Goal: Task Accomplishment & Management: Use online tool/utility

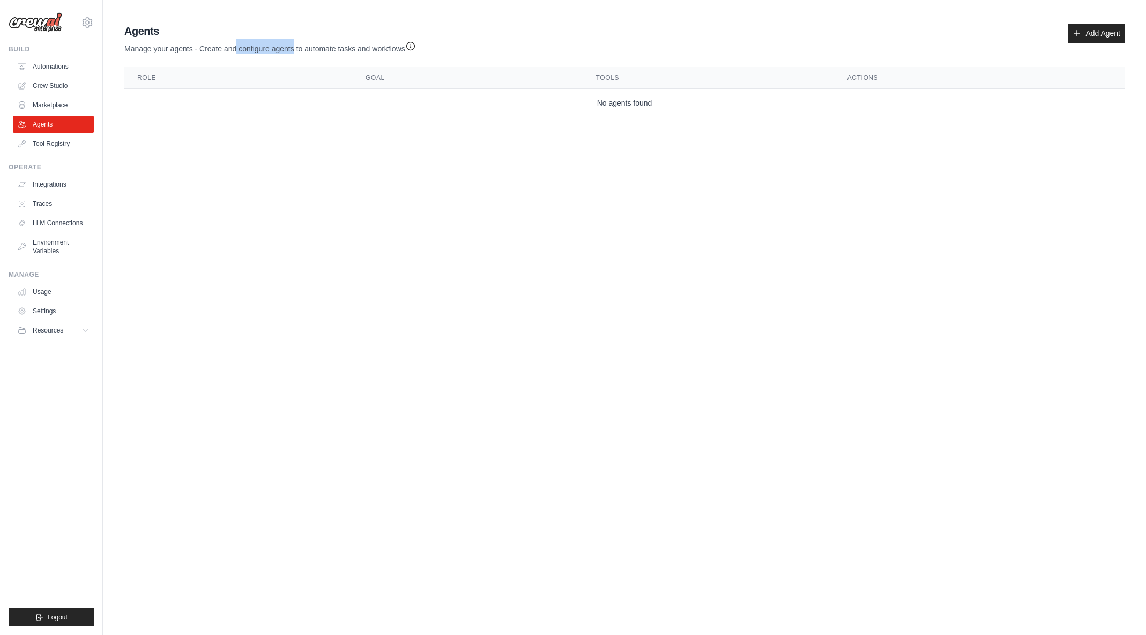
drag, startPoint x: 238, startPoint y: 43, endPoint x: 294, endPoint y: 44, distance: 56.9
click at [294, 44] on p "Manage your agents - Create and configure agents to automate tasks and workflows" at bounding box center [270, 47] width 292 height 16
drag, startPoint x: 214, startPoint y: 47, endPoint x: 325, endPoint y: 54, distance: 111.2
click at [325, 54] on p "Manage your agents - Create and configure agents to automate tasks and workflows" at bounding box center [270, 47] width 292 height 16
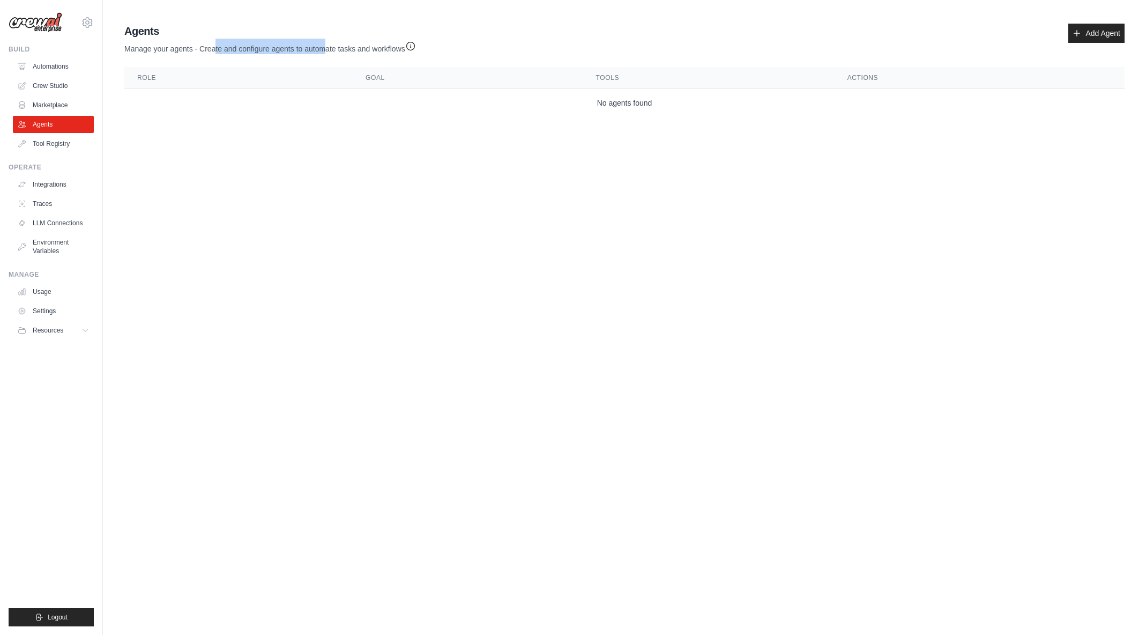
click at [325, 54] on p "Manage your agents - Create and configure agents to automate tasks and workflows" at bounding box center [270, 47] width 292 height 16
click at [1074, 36] on icon at bounding box center [1077, 33] width 9 height 9
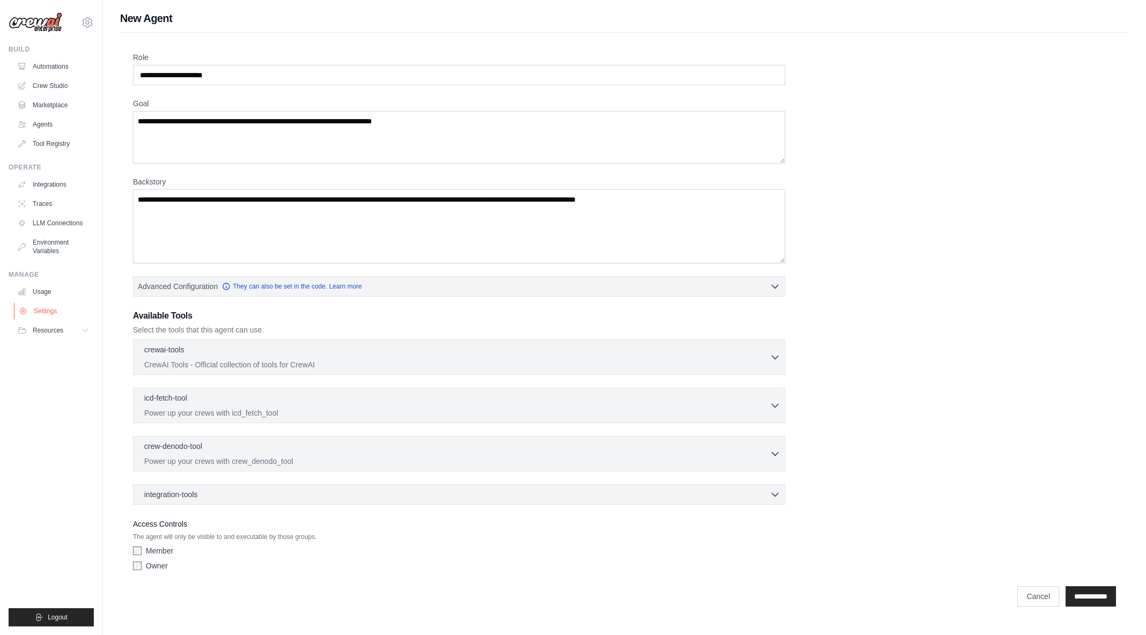
click at [47, 307] on link "Settings" at bounding box center [54, 310] width 81 height 17
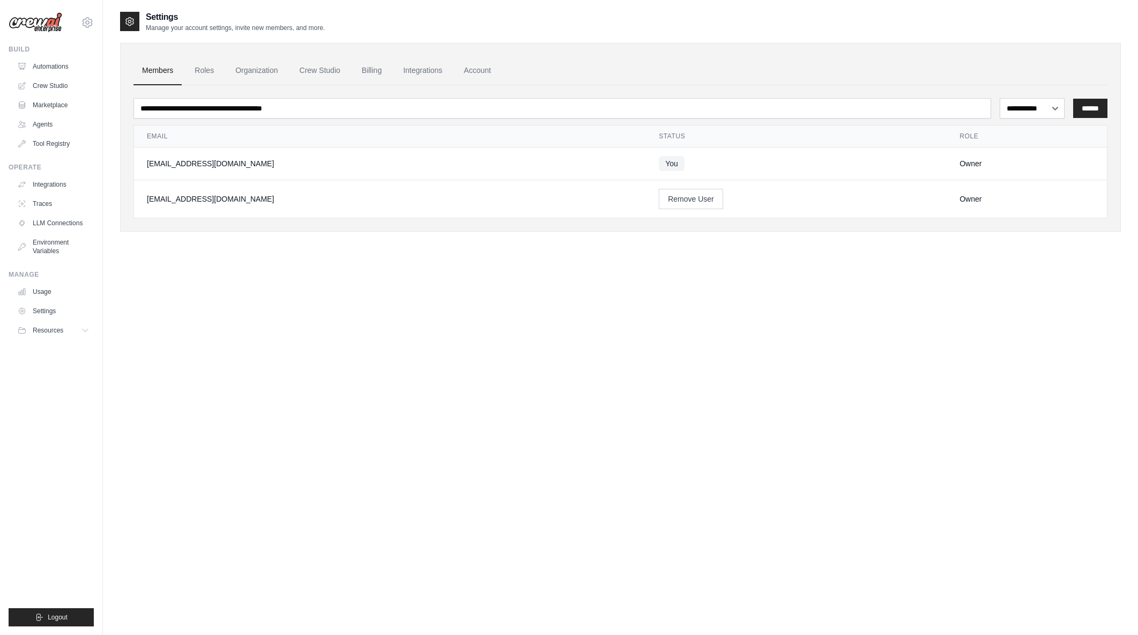
click at [384, 68] on link "Billing" at bounding box center [371, 70] width 37 height 29
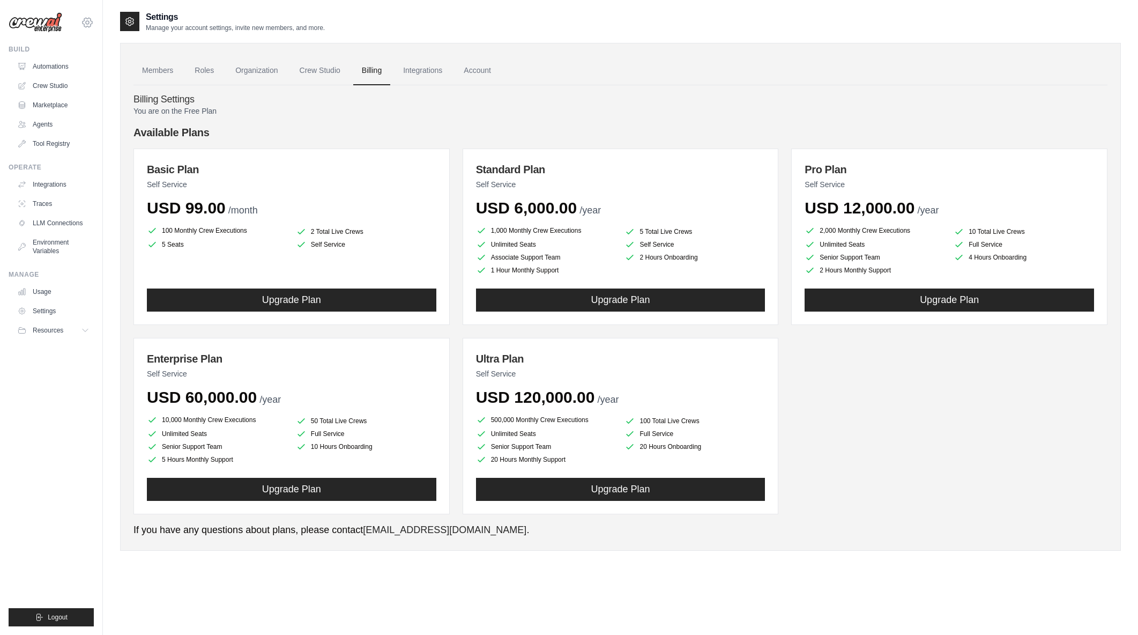
click at [86, 23] on icon at bounding box center [87, 22] width 13 height 13
click at [206, 115] on p "You are on the Free Plan" at bounding box center [621, 111] width 974 height 11
drag, startPoint x: 187, startPoint y: 111, endPoint x: 221, endPoint y: 112, distance: 34.9
click at [221, 112] on p "You are on the Free Plan" at bounding box center [621, 111] width 974 height 11
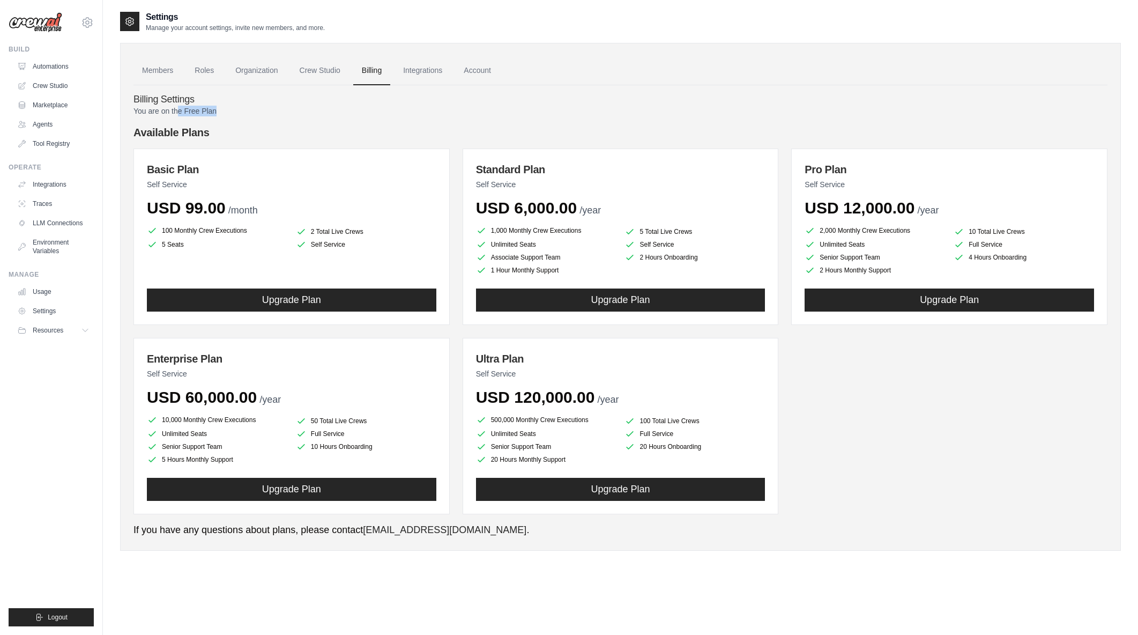
drag, startPoint x: 221, startPoint y: 112, endPoint x: 179, endPoint y: 113, distance: 41.9
click at [179, 113] on p "You are on the Free Plan" at bounding box center [621, 111] width 974 height 11
drag, startPoint x: 177, startPoint y: 113, endPoint x: 229, endPoint y: 113, distance: 51.5
click at [229, 113] on p "You are on the Free Plan" at bounding box center [621, 111] width 974 height 11
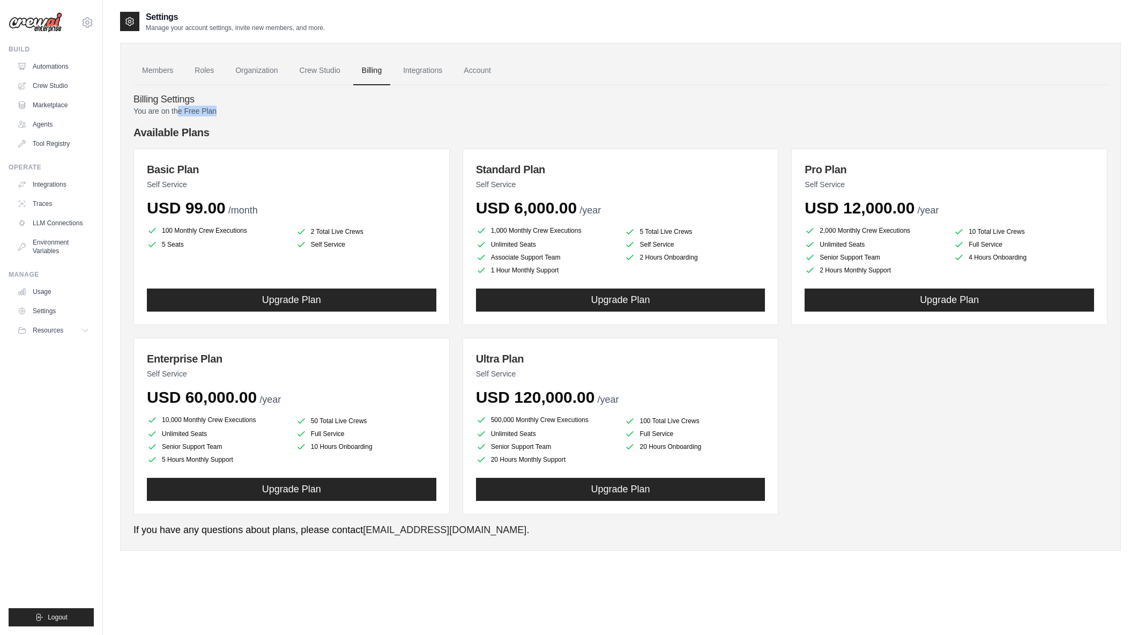
click at [229, 113] on p "You are on the Free Plan" at bounding box center [621, 111] width 974 height 11
click at [43, 315] on link "Settings" at bounding box center [54, 310] width 81 height 17
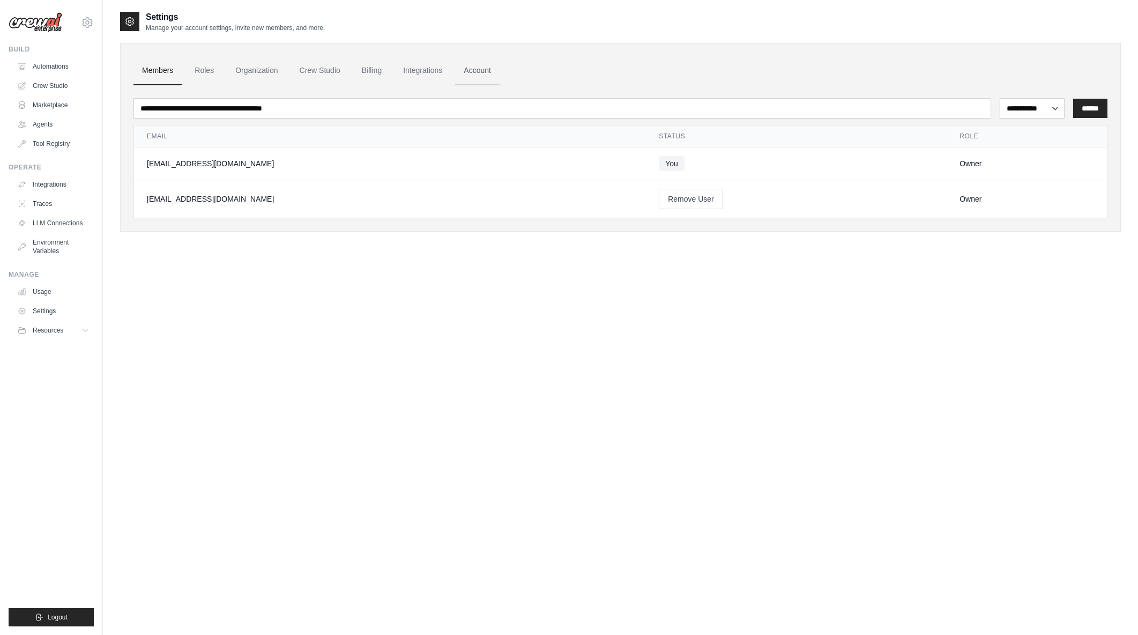
click at [471, 65] on link "Account" at bounding box center [477, 70] width 45 height 29
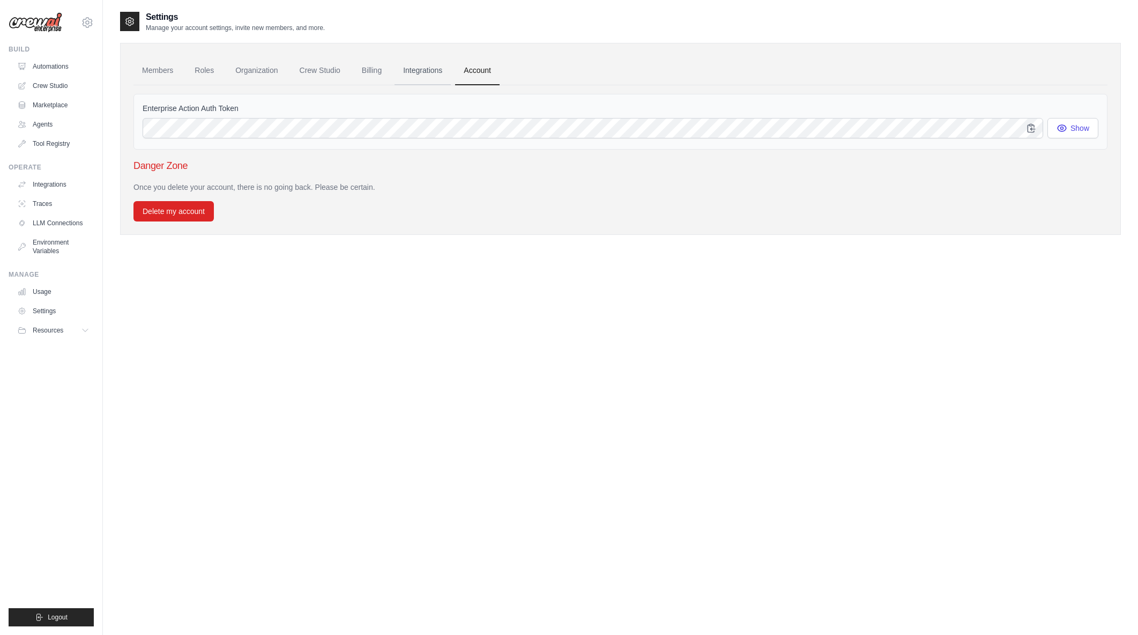
click at [414, 71] on link "Integrations" at bounding box center [423, 70] width 56 height 29
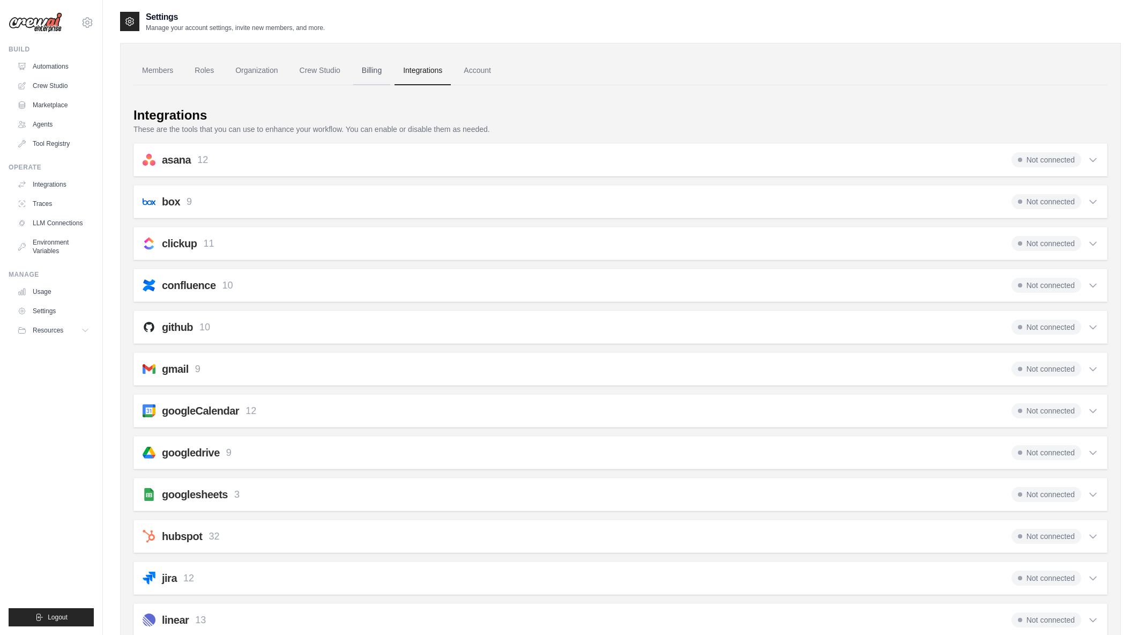
click at [367, 74] on link "Billing" at bounding box center [371, 70] width 37 height 29
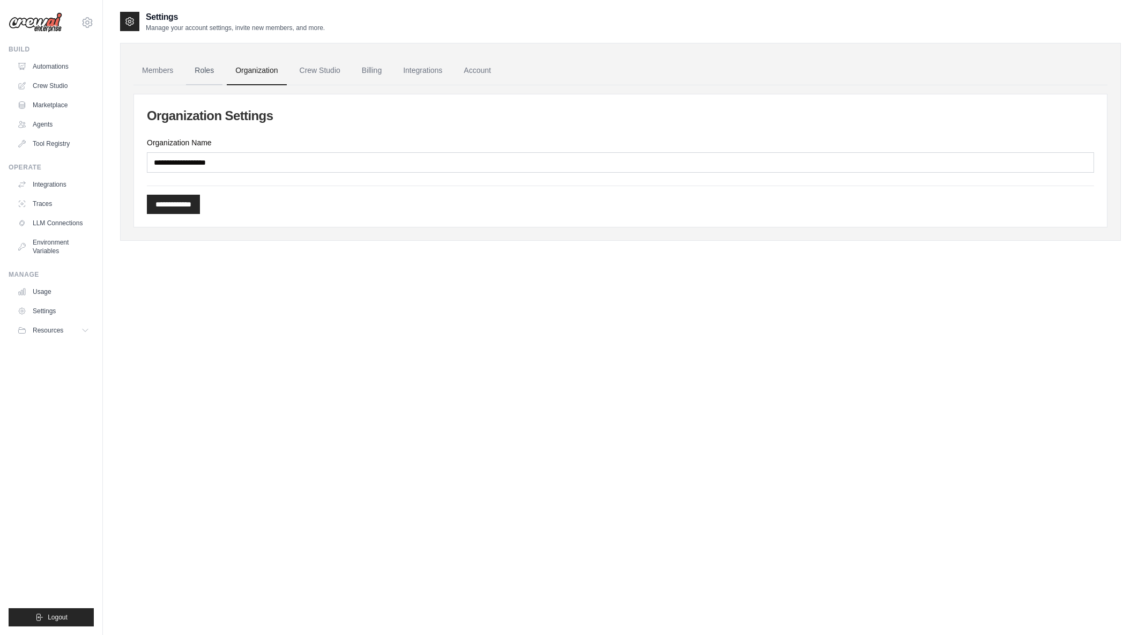
click at [206, 71] on link "Roles" at bounding box center [204, 70] width 36 height 29
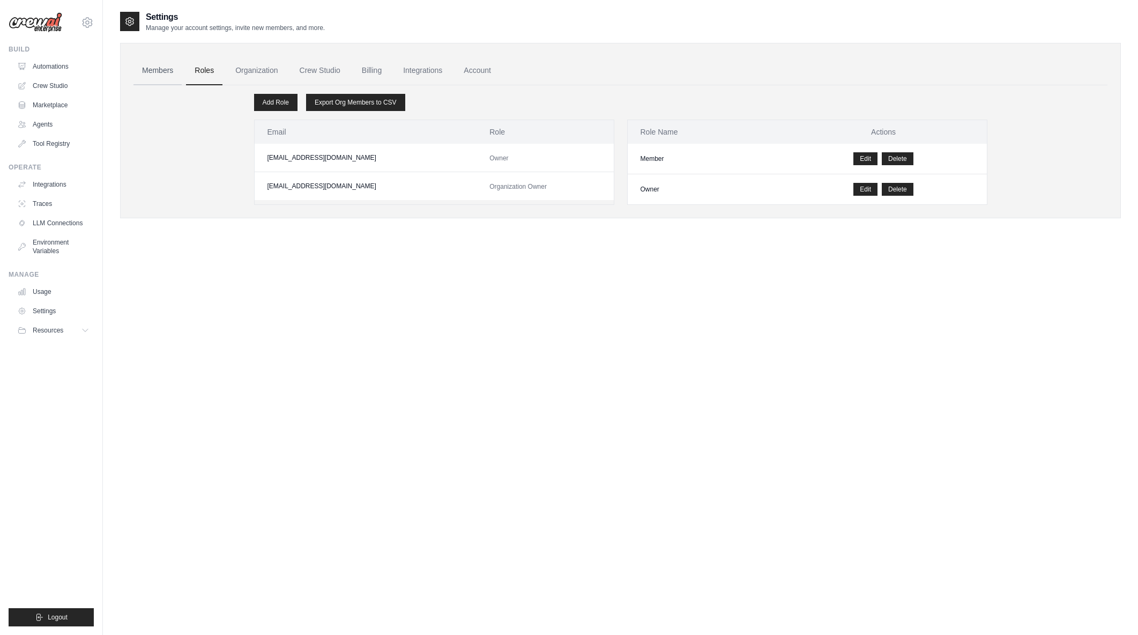
click at [152, 71] on link "Members" at bounding box center [158, 70] width 48 height 29
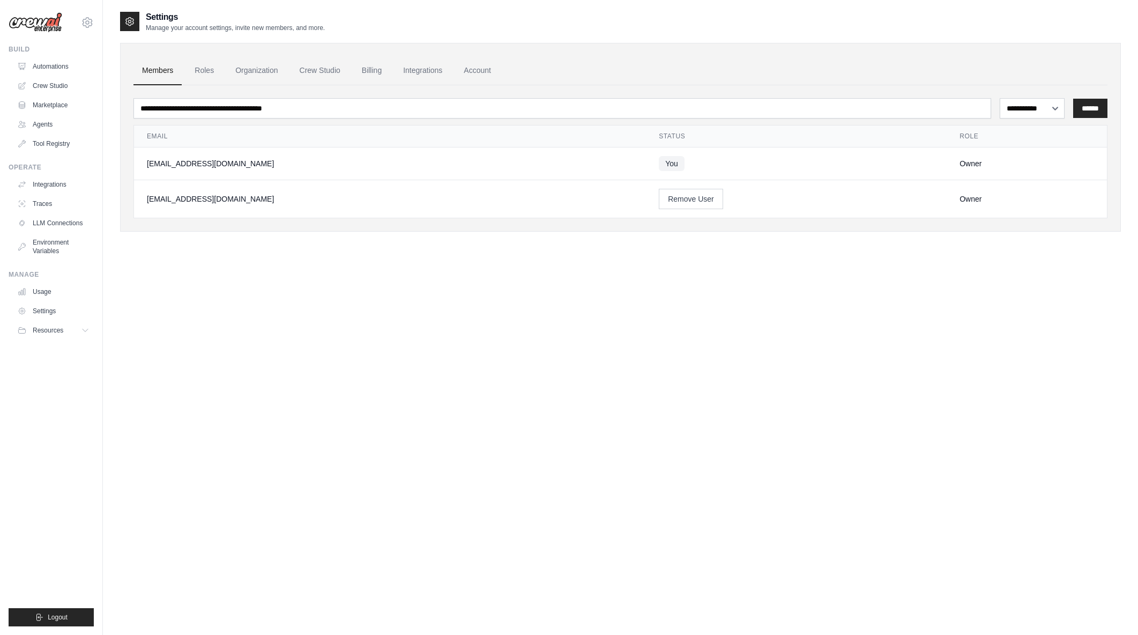
click at [360, 71] on link "Billing" at bounding box center [371, 70] width 37 height 29
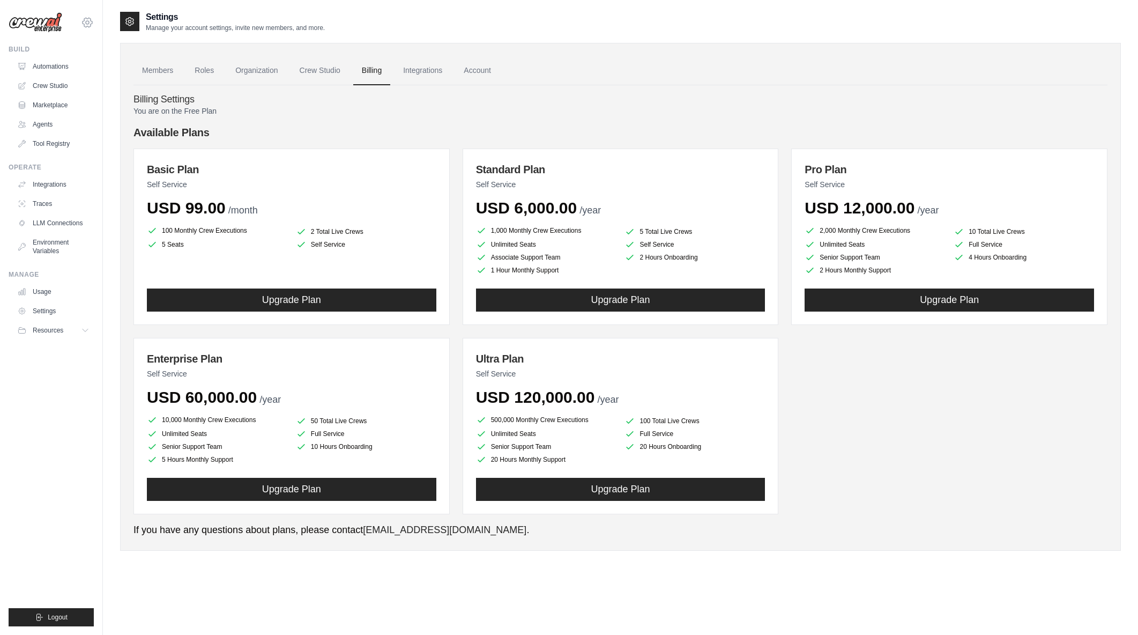
click at [86, 25] on icon at bounding box center [87, 22] width 13 height 13
click at [83, 142] on link "Settings" at bounding box center [87, 141] width 94 height 19
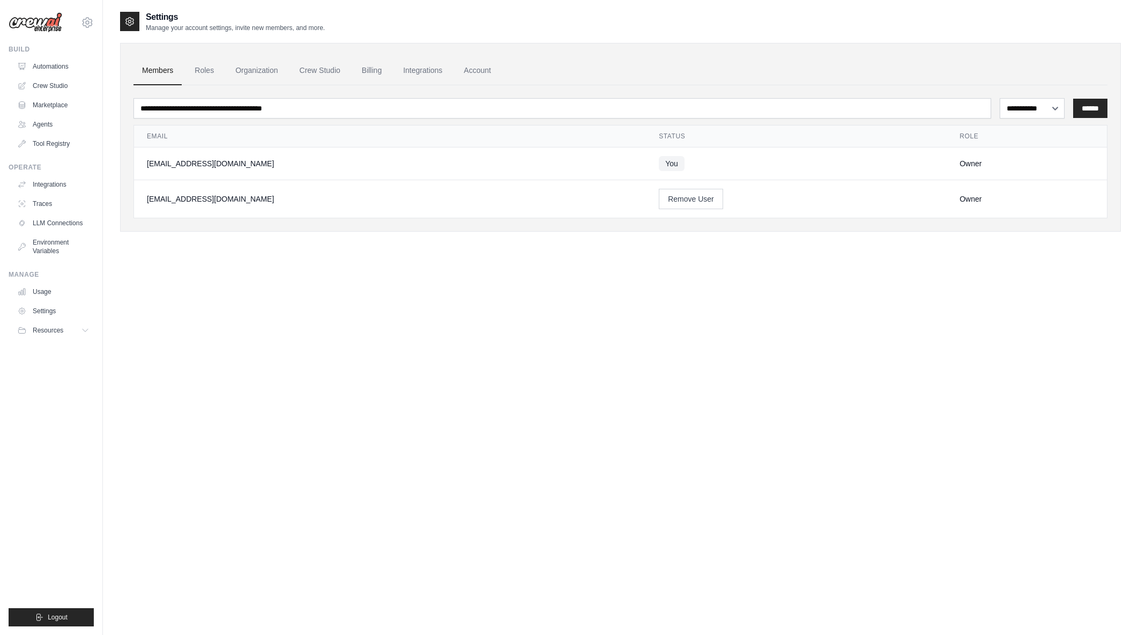
click at [357, 70] on link "Billing" at bounding box center [371, 70] width 37 height 29
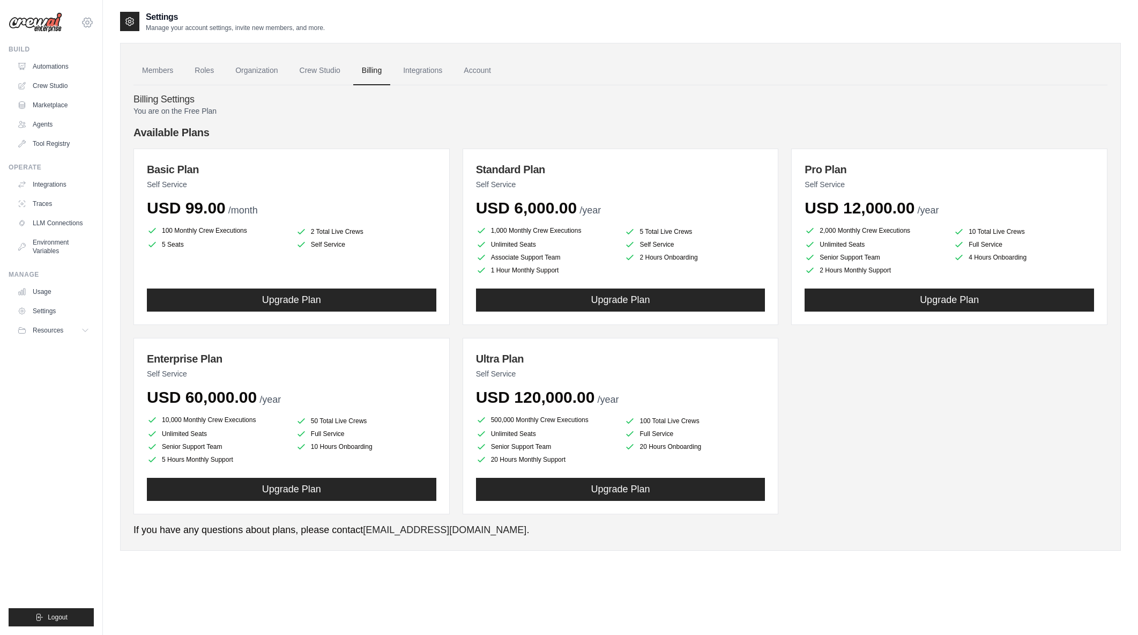
click at [91, 26] on icon at bounding box center [88, 22] width 10 height 9
click at [603, 72] on ul "Members Roles Organization Crew Studio Billing Integrations Account" at bounding box center [621, 70] width 974 height 29
click at [326, 290] on button "Upgrade Plan" at bounding box center [292, 299] width 290 height 23
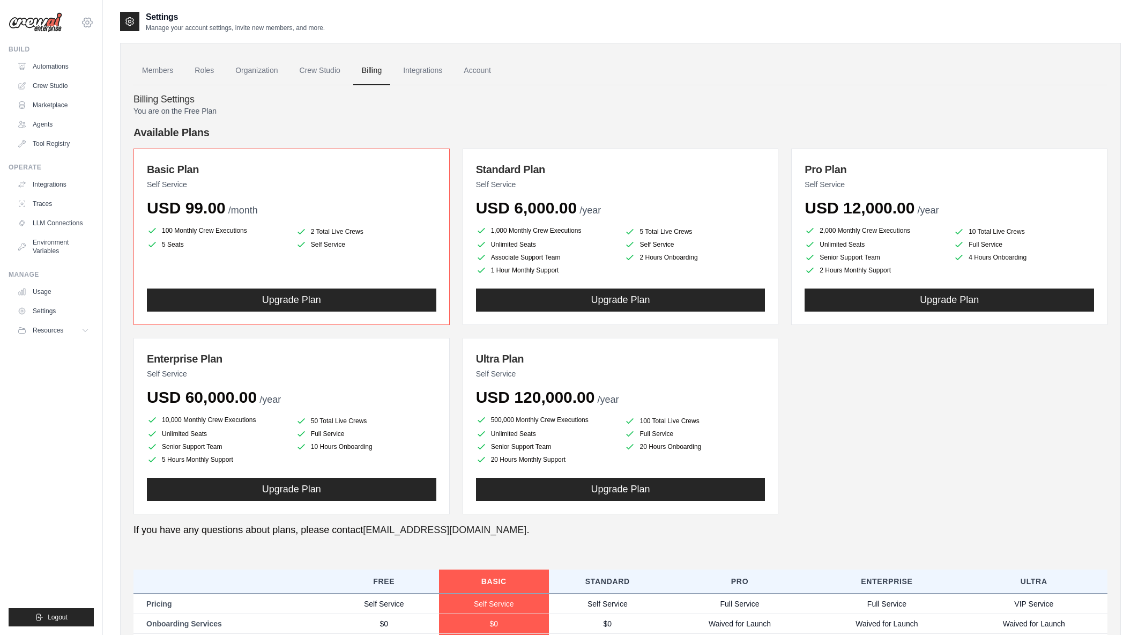
click at [92, 18] on icon at bounding box center [87, 22] width 13 height 13
click at [599, 18] on div "Settings Manage your account settings, invite new members, and more." at bounding box center [620, 21] width 1001 height 21
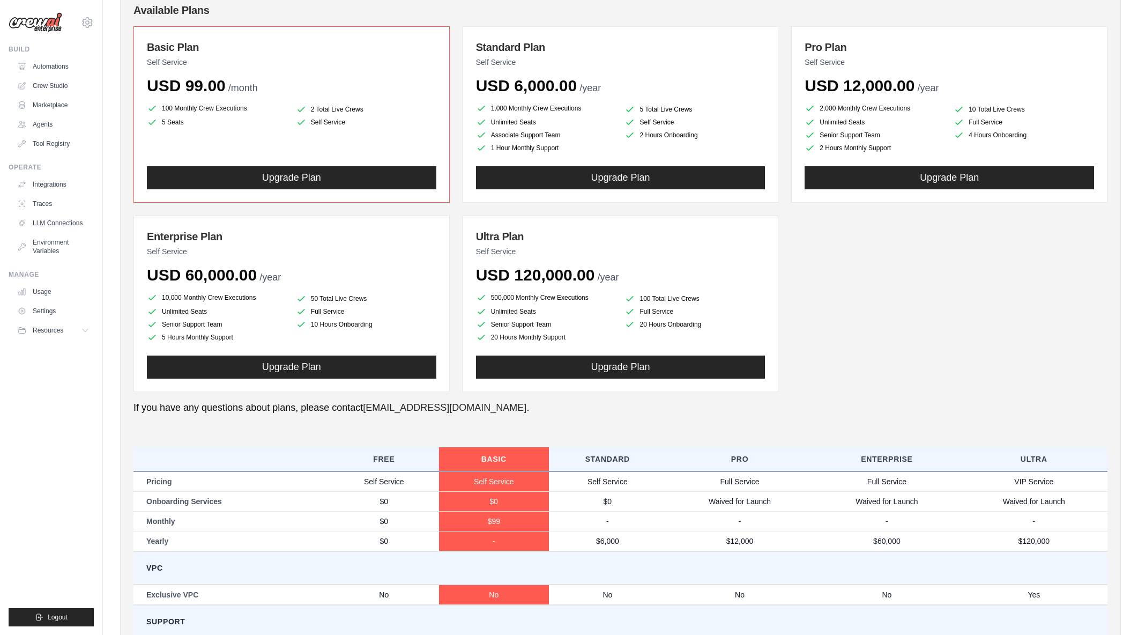
scroll to position [118, 0]
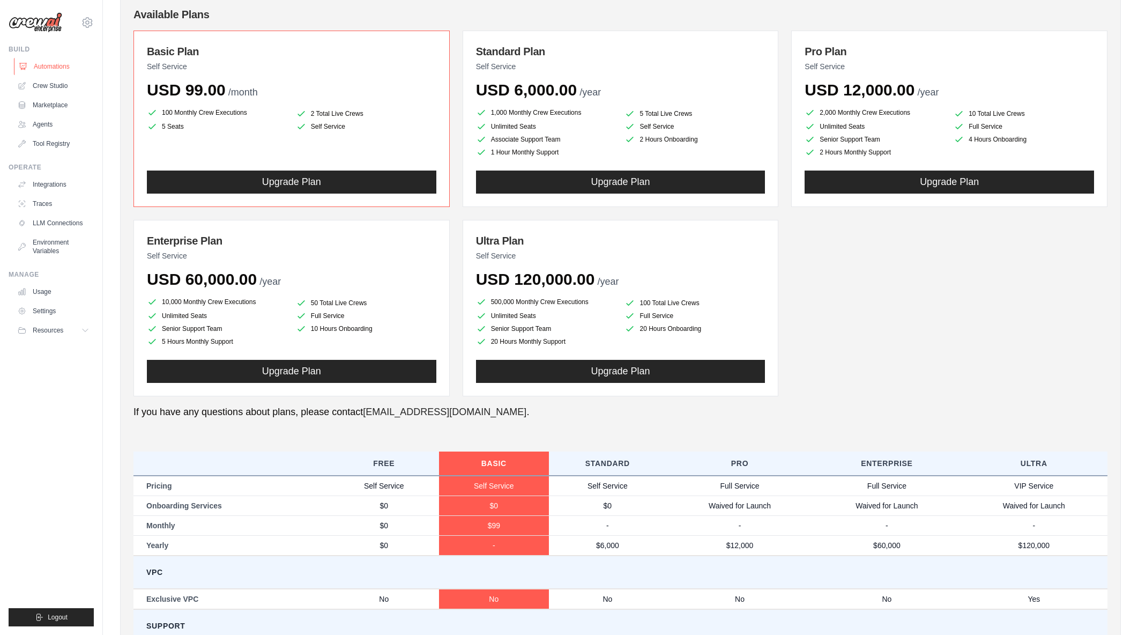
drag, startPoint x: 49, startPoint y: 77, endPoint x: 51, endPoint y: 69, distance: 8.0
click at [49, 77] on ul "Automations Crew Studio Marketplace Agents Tool Registry" at bounding box center [53, 105] width 81 height 94
click at [51, 69] on link "Automations" at bounding box center [54, 66] width 81 height 17
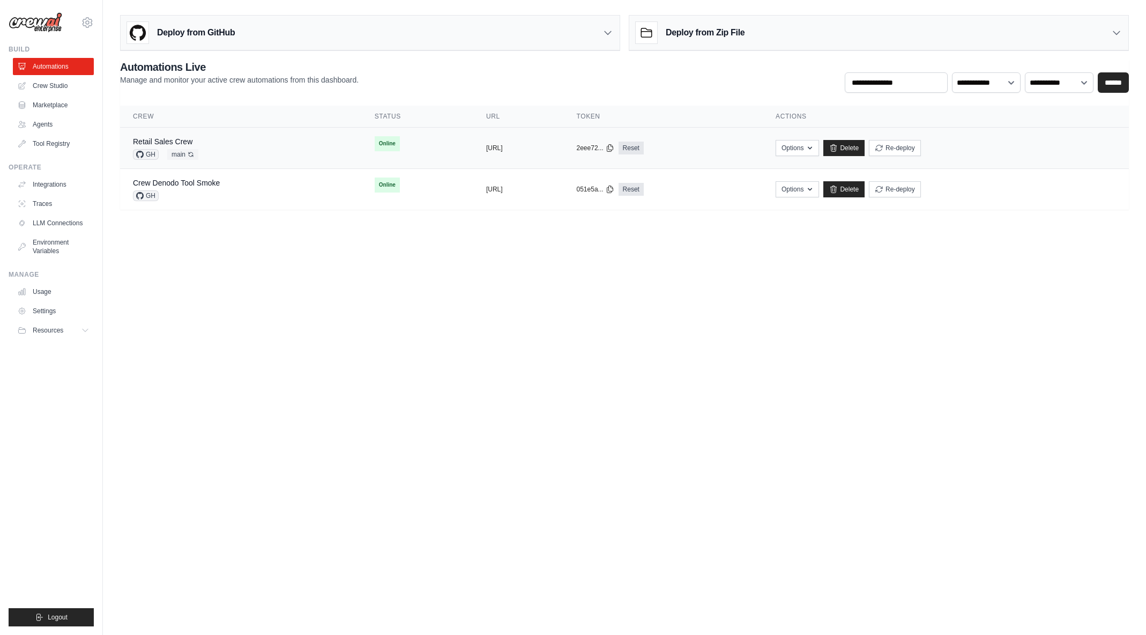
click at [375, 142] on span "Online" at bounding box center [387, 143] width 25 height 15
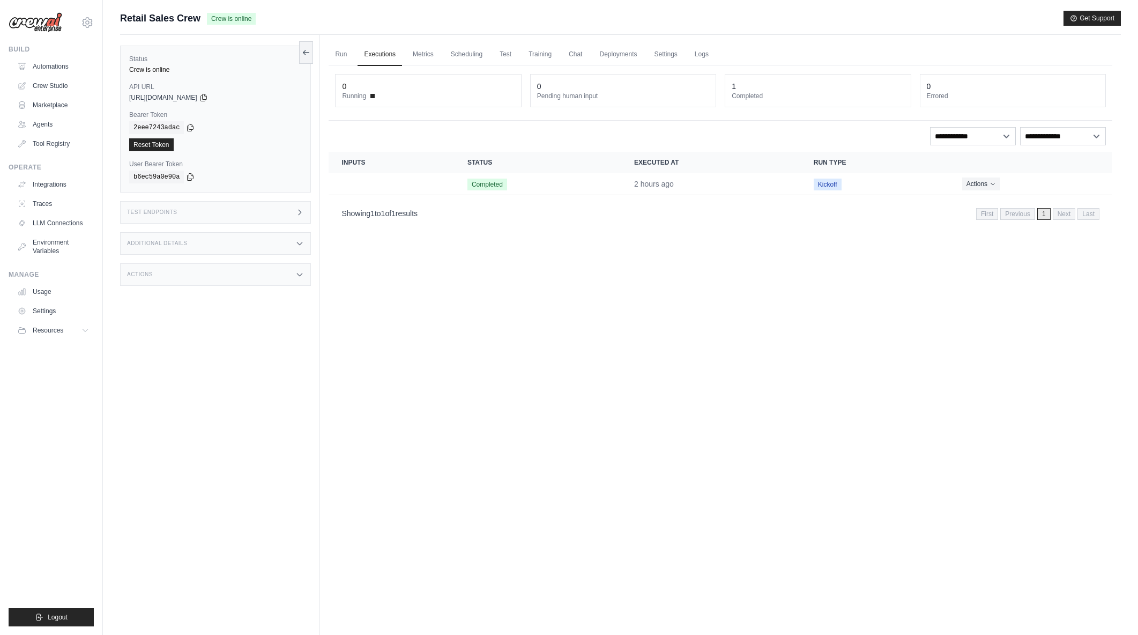
click at [370, 95] on dt "Running" at bounding box center [428, 96] width 172 height 9
click at [372, 95] on span at bounding box center [373, 96] width 4 height 4
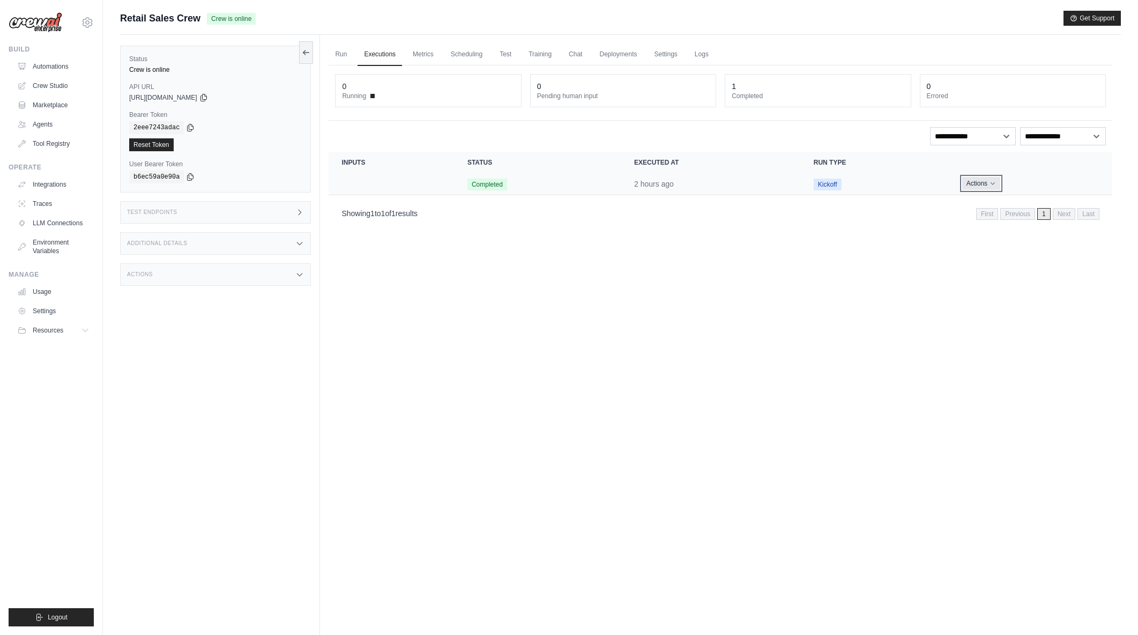
click at [997, 186] on button "Actions" at bounding box center [982, 183] width 38 height 13
click at [827, 302] on div "Run Executions Metrics Scheduling Test Training Chat Deployments Settings Logs …" at bounding box center [720, 352] width 801 height 635
click at [667, 57] on link "Settings" at bounding box center [666, 54] width 36 height 23
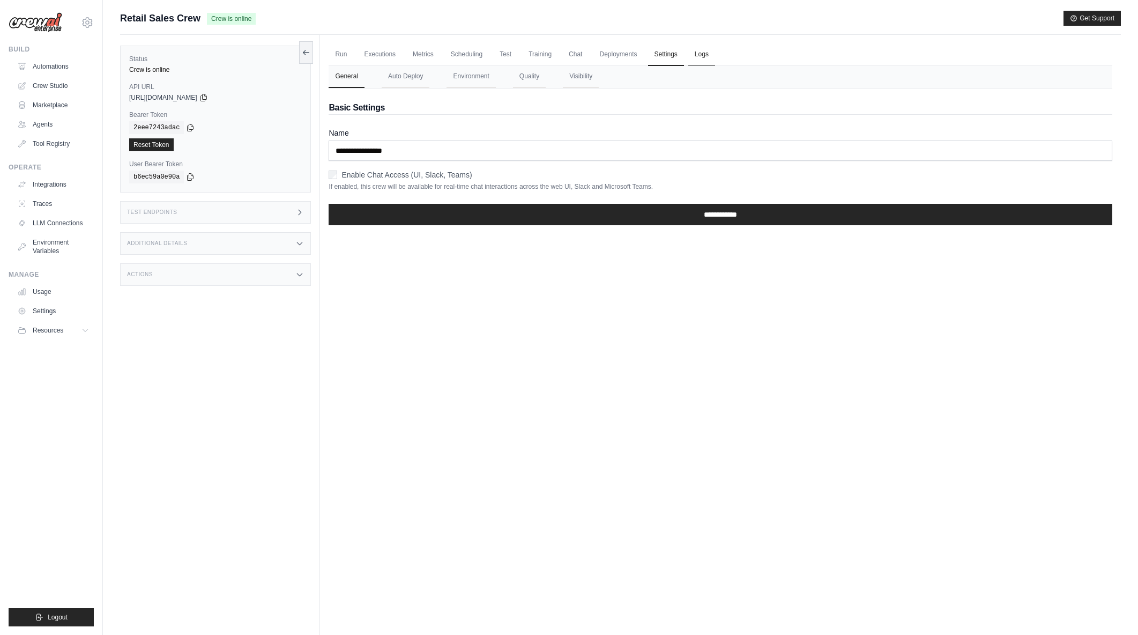
click at [704, 56] on link "Logs" at bounding box center [702, 54] width 27 height 23
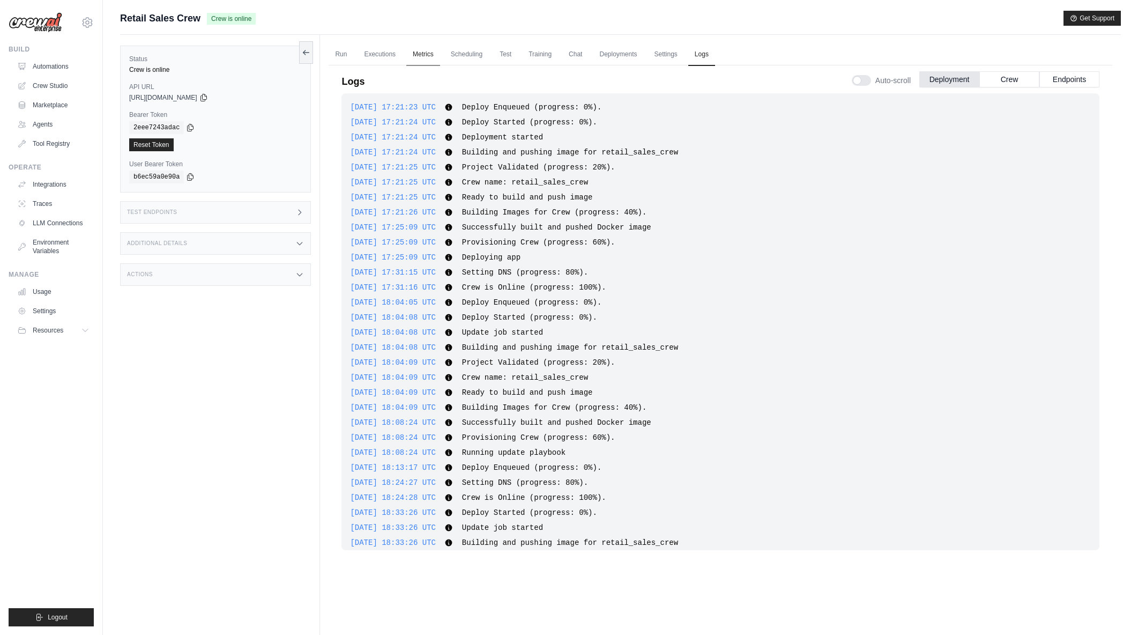
scroll to position [146, 0]
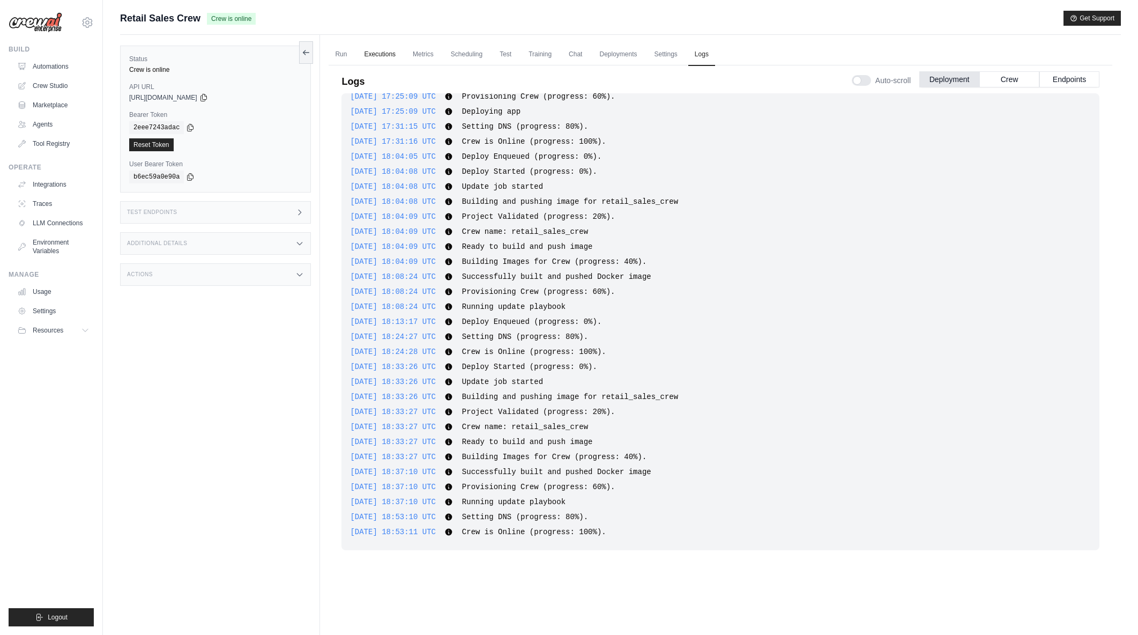
click at [379, 52] on link "Executions" at bounding box center [380, 54] width 45 height 23
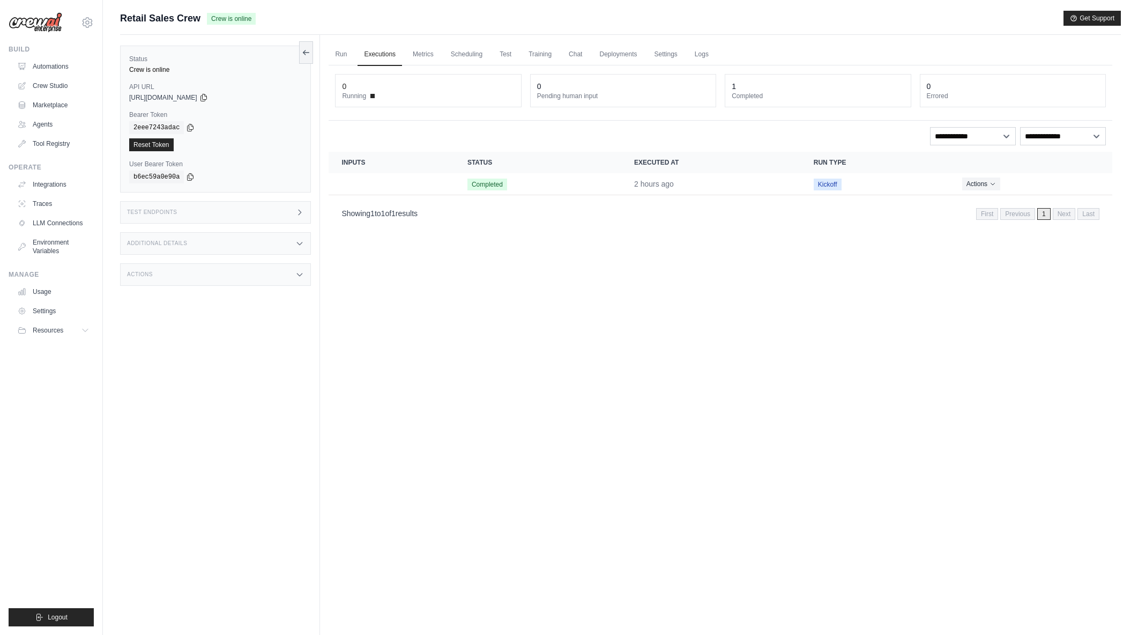
click at [554, 94] on dt "Pending human input" at bounding box center [623, 96] width 172 height 9
click at [463, 55] on link "Scheduling" at bounding box center [467, 54] width 45 height 23
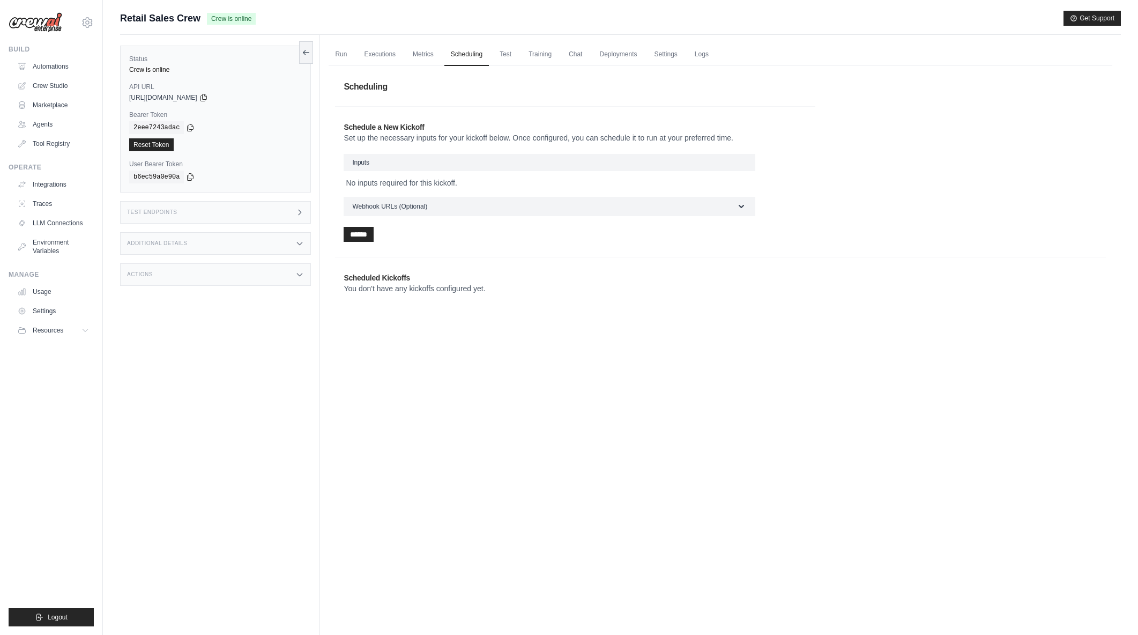
click at [295, 272] on div "Actions" at bounding box center [215, 274] width 191 height 23
click at [371, 451] on div "Run Executions Metrics Scheduling Test Training Chat Deployments Settings Logs …" at bounding box center [720, 352] width 801 height 635
click at [348, 51] on link "Run" at bounding box center [341, 54] width 25 height 23
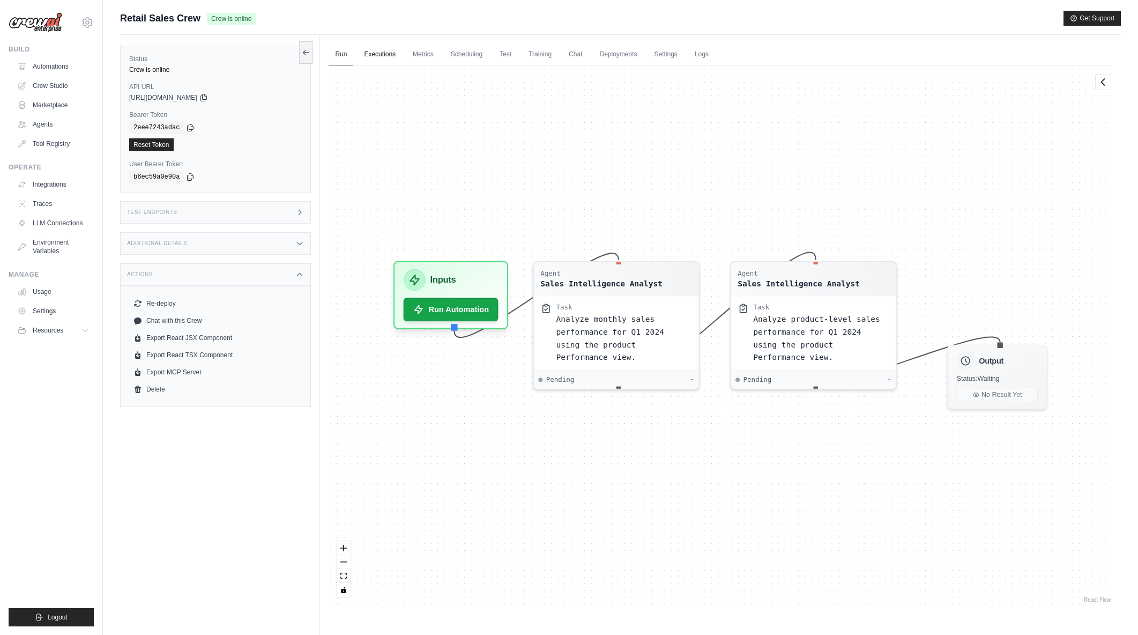
click at [368, 51] on link "Executions" at bounding box center [380, 54] width 45 height 23
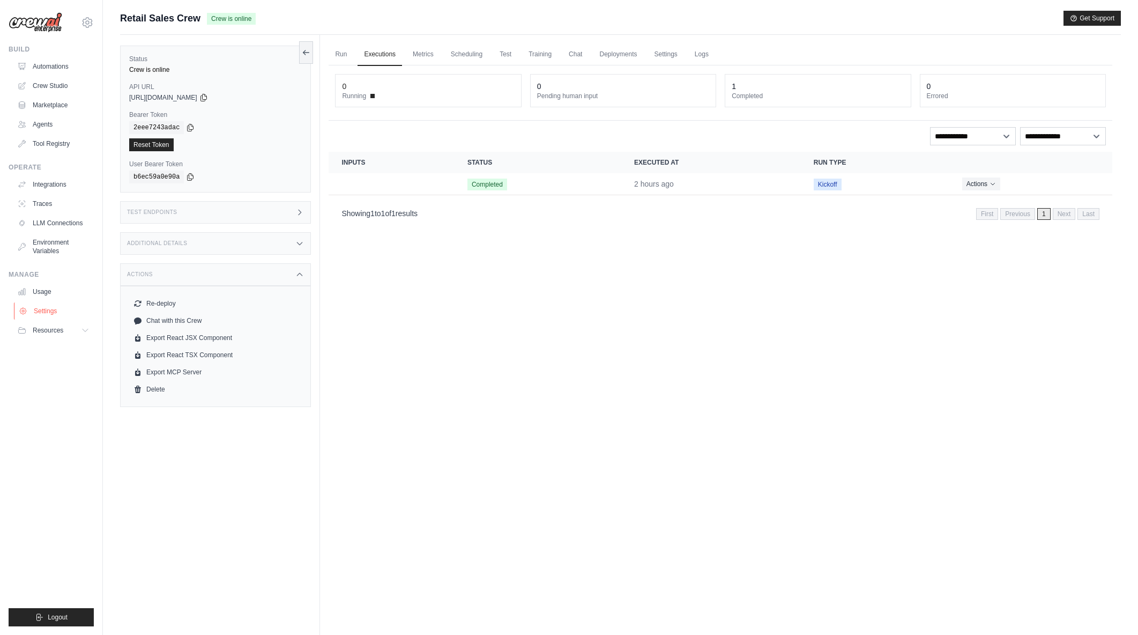
click at [49, 313] on link "Settings" at bounding box center [54, 310] width 81 height 17
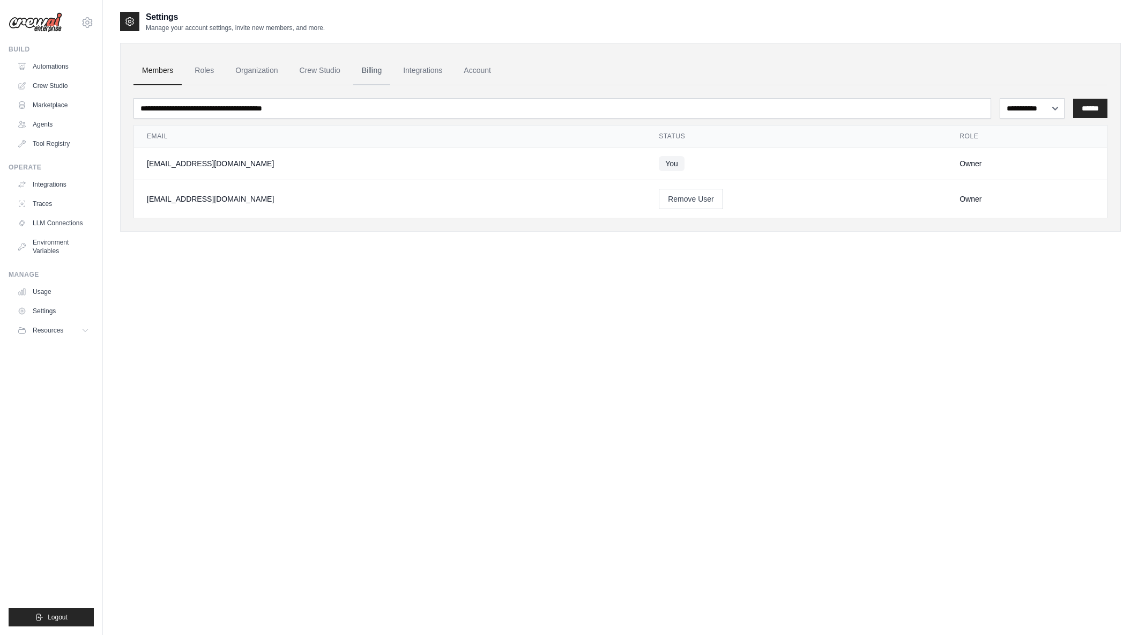
click at [380, 73] on link "Billing" at bounding box center [371, 70] width 37 height 29
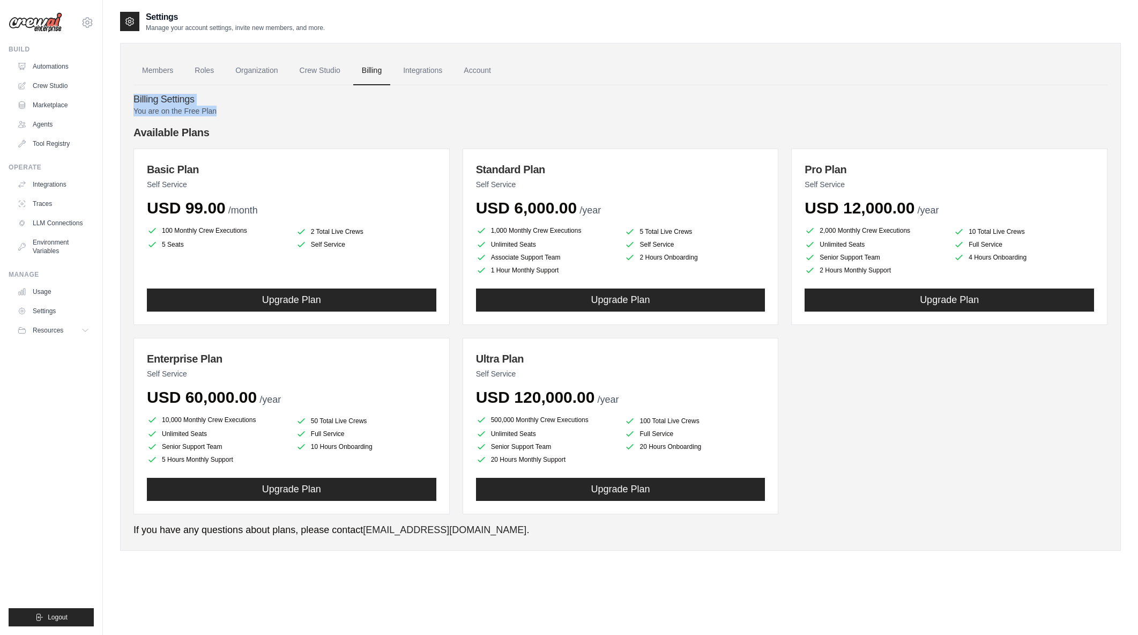
drag, startPoint x: 127, startPoint y: 99, endPoint x: 263, endPoint y: 117, distance: 138.0
click at [267, 118] on div "Members Roles Organization Crew Studio Billing Integrations Account Billing Set…" at bounding box center [620, 297] width 1001 height 508
click at [257, 116] on div "You are on the Free Plan Available Plans Basic Plan Self Service USD 99.00 /mon…" at bounding box center [621, 322] width 974 height 432
click at [221, 115] on p "You are on the Free Plan" at bounding box center [621, 111] width 974 height 11
click at [323, 180] on p "Self Service" at bounding box center [292, 184] width 290 height 11
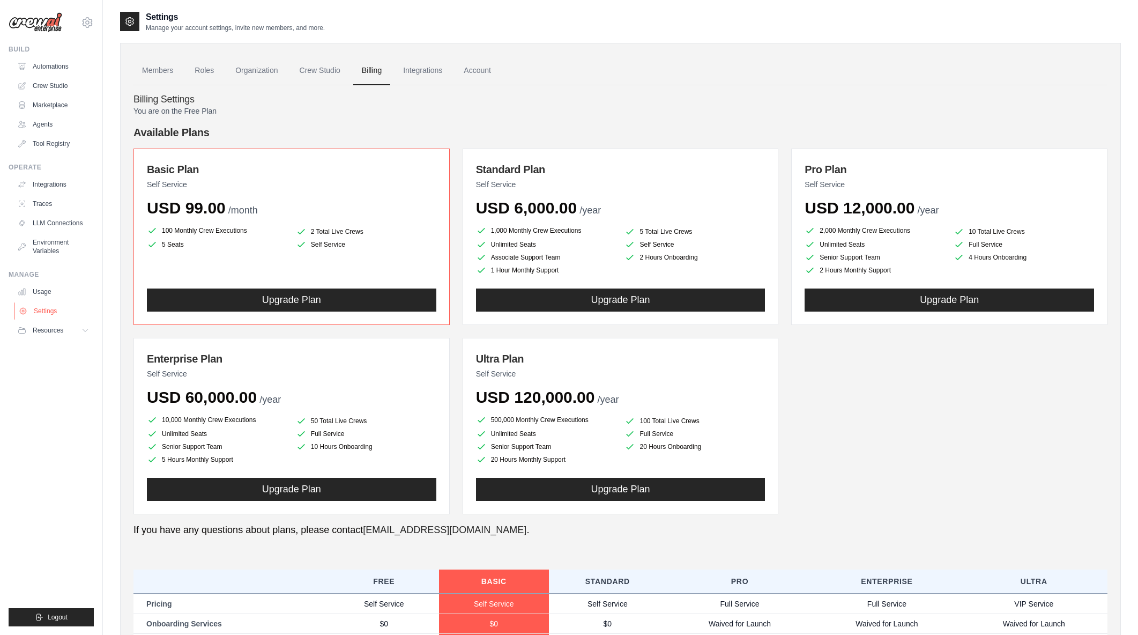
click at [47, 312] on link "Settings" at bounding box center [54, 310] width 81 height 17
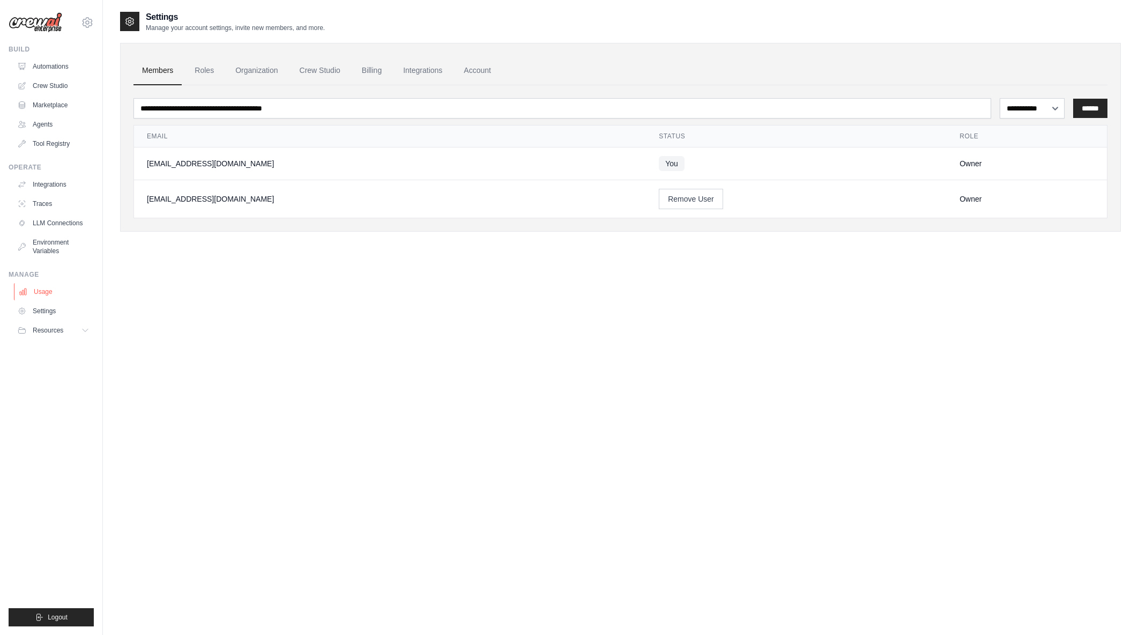
click at [44, 292] on link "Usage" at bounding box center [54, 291] width 81 height 17
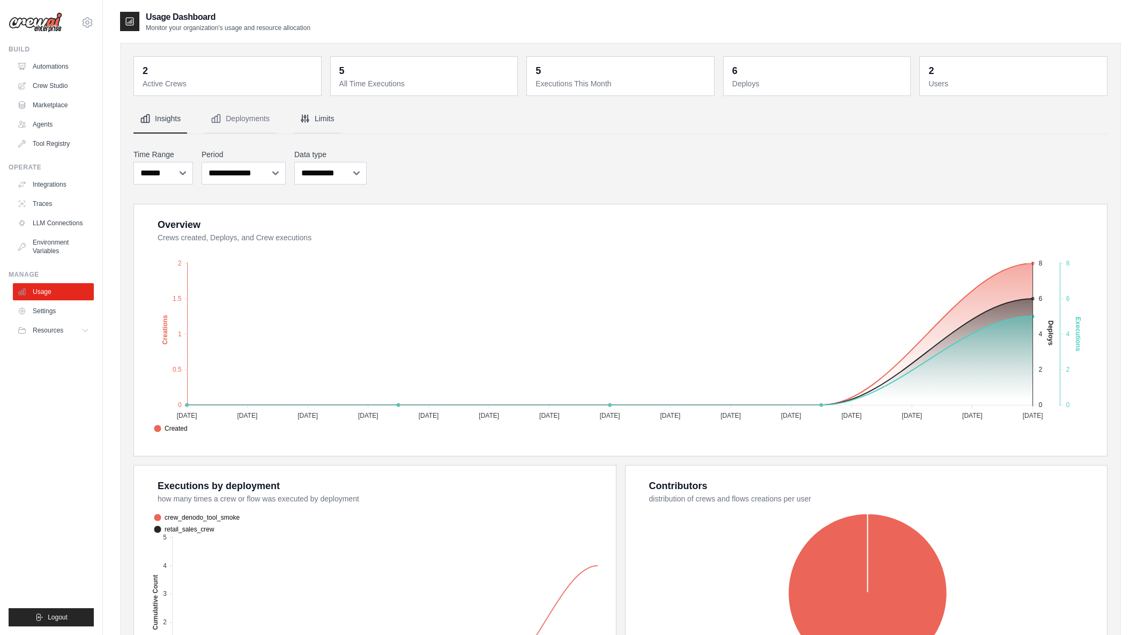
click at [313, 121] on button "Limits" at bounding box center [317, 119] width 48 height 29
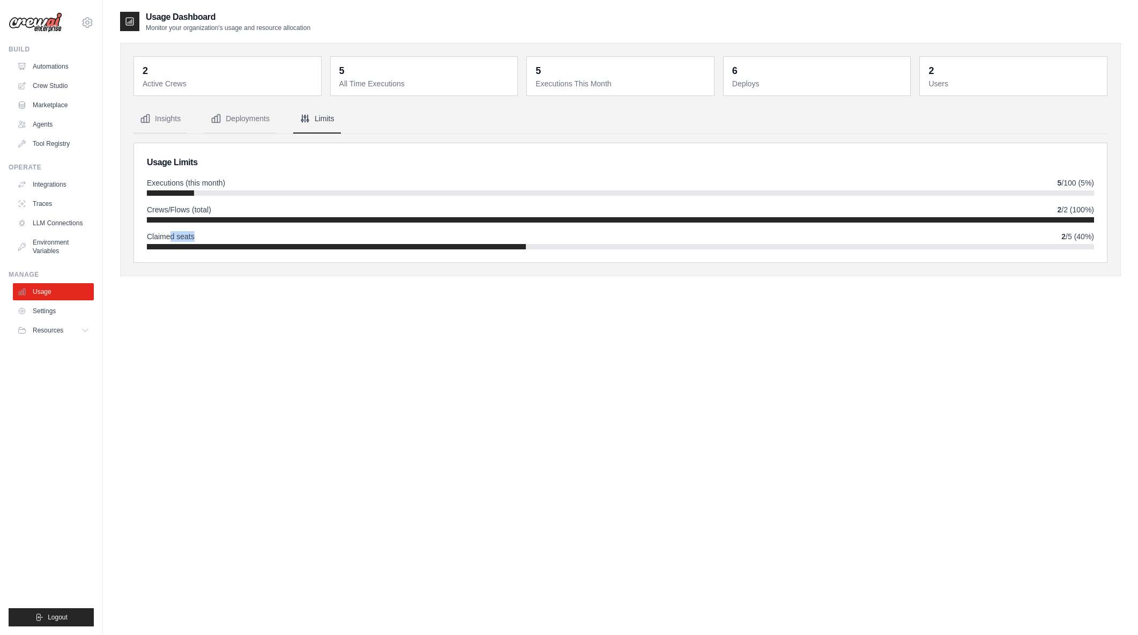
drag, startPoint x: 171, startPoint y: 238, endPoint x: 233, endPoint y: 234, distance: 62.9
click at [233, 234] on div "Claimed seats 2 /5 (40%)" at bounding box center [621, 236] width 948 height 11
drag, startPoint x: 150, startPoint y: 211, endPoint x: 214, endPoint y: 210, distance: 64.4
click at [214, 210] on div "Crews/Flows (total) 2 /2 (100%)" at bounding box center [621, 209] width 948 height 11
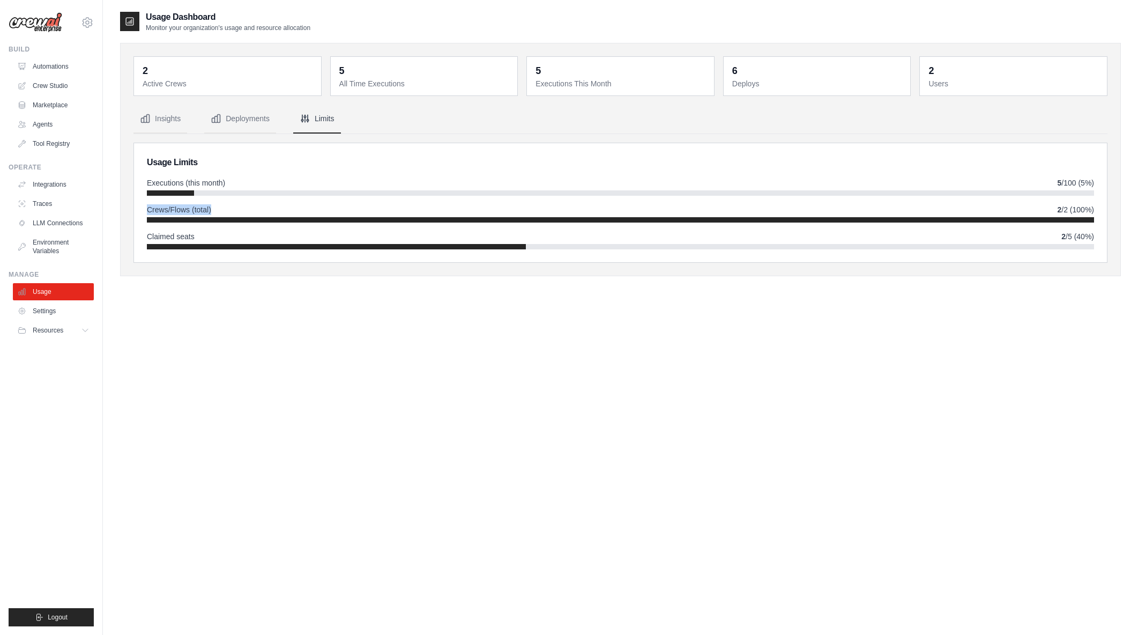
click at [214, 210] on div "Crews/Flows (total) 2 /2 (100%)" at bounding box center [621, 209] width 948 height 11
drag, startPoint x: 214, startPoint y: 210, endPoint x: 155, endPoint y: 208, distance: 59.0
click at [155, 208] on div "Crews/Flows (total) 2 /2 (100%)" at bounding box center [621, 209] width 948 height 11
click at [155, 208] on span "Crews/Flows (total)" at bounding box center [179, 209] width 64 height 11
drag, startPoint x: 146, startPoint y: 210, endPoint x: 236, endPoint y: 212, distance: 90.1
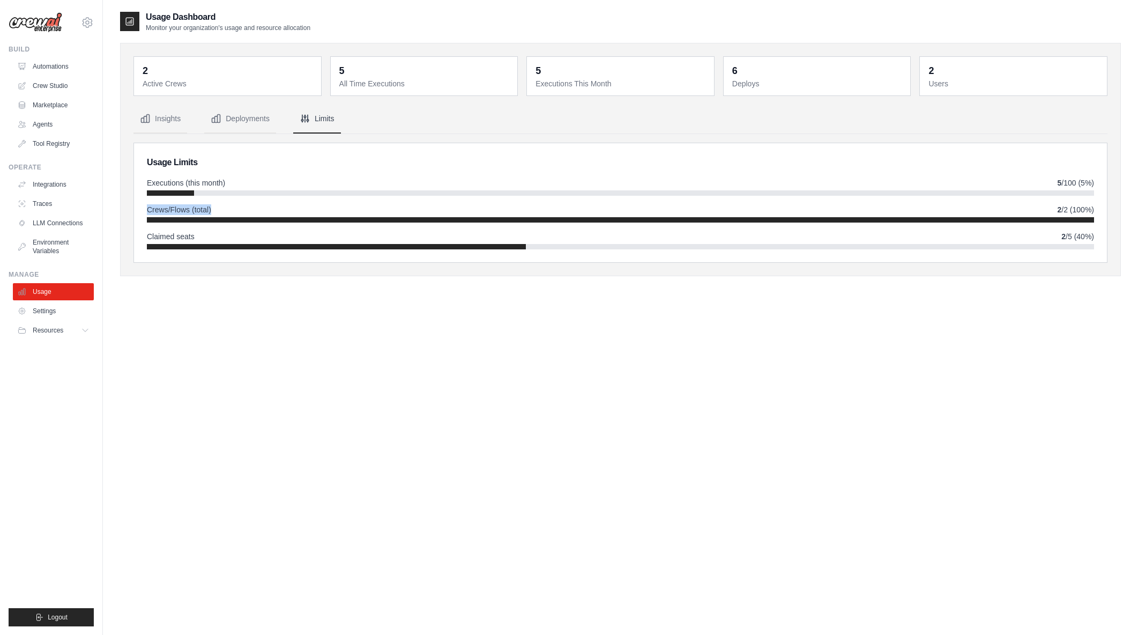
click at [236, 212] on div "Usage Limits Executions (this month) 5 /100 (5%) Crews/Flows (total) 2 /2 (100%…" at bounding box center [620, 202] width 973 height 119
click at [236, 212] on div "Crews/Flows (total) 2 /2 (100%)" at bounding box center [621, 209] width 948 height 11
drag, startPoint x: 172, startPoint y: 209, endPoint x: 143, endPoint y: 208, distance: 29.0
click at [137, 208] on div "Usage Limits Executions (this month) 5 /100 (5%) Crews/Flows (total) 2 /2 (100%…" at bounding box center [620, 202] width 973 height 119
click at [148, 207] on span "Crews/Flows (total)" at bounding box center [179, 209] width 64 height 11
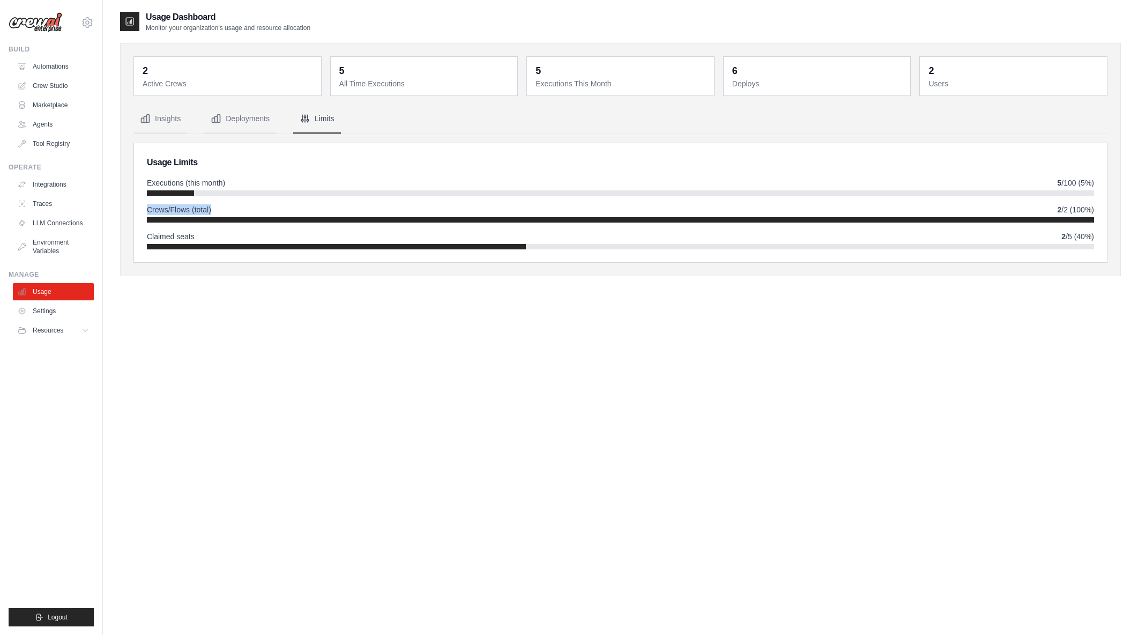
drag, startPoint x: 148, startPoint y: 207, endPoint x: 226, endPoint y: 210, distance: 78.4
click at [226, 210] on div "Crews/Flows (total) 2 /2 (100%)" at bounding box center [621, 209] width 948 height 11
drag, startPoint x: 224, startPoint y: 208, endPoint x: 145, endPoint y: 204, distance: 78.9
click at [145, 204] on div "Usage Limits Executions (this month) 5 /100 (5%) Crews/Flows (total) 2 /2 (100%…" at bounding box center [620, 202] width 973 height 119
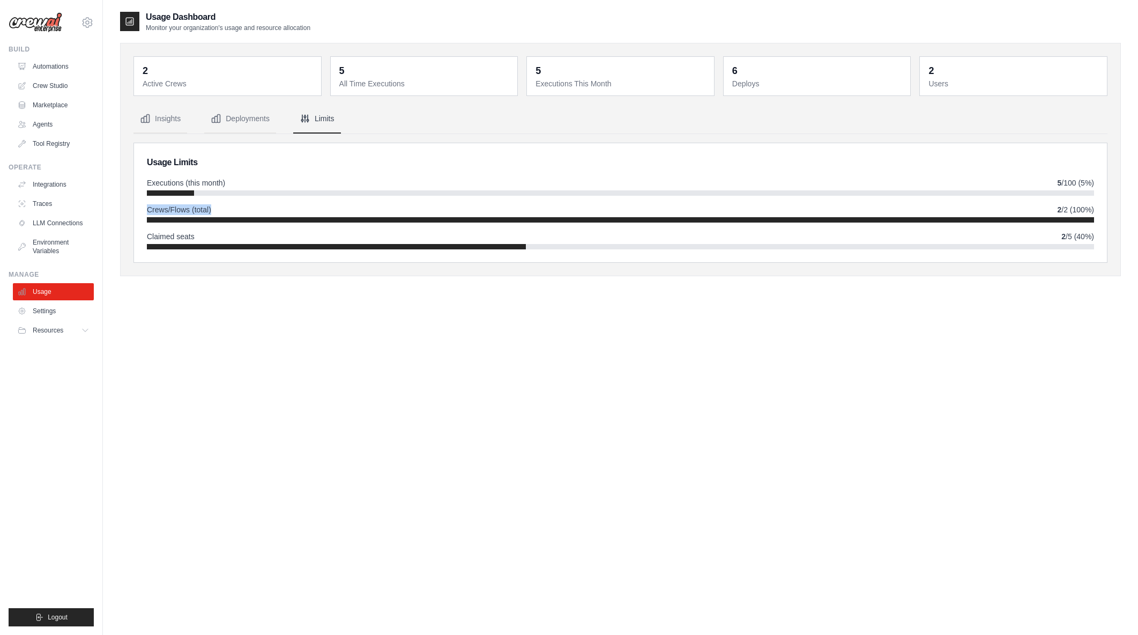
click at [145, 204] on div "Usage Limits Executions (this month) 5 /100 (5%) Crews/Flows (total) 2 /2 (100%…" at bounding box center [620, 202] width 973 height 119
drag, startPoint x: 145, startPoint y: 204, endPoint x: 226, endPoint y: 204, distance: 81.0
click at [226, 204] on div "Usage Limits Executions (this month) 5 /100 (5%) Crews/Flows (total) 2 /2 (100%…" at bounding box center [620, 202] width 973 height 119
click at [226, 204] on div "Crews/Flows (total) 2 /2 (100%)" at bounding box center [621, 209] width 948 height 11
drag, startPoint x: 226, startPoint y: 204, endPoint x: 150, endPoint y: 205, distance: 76.7
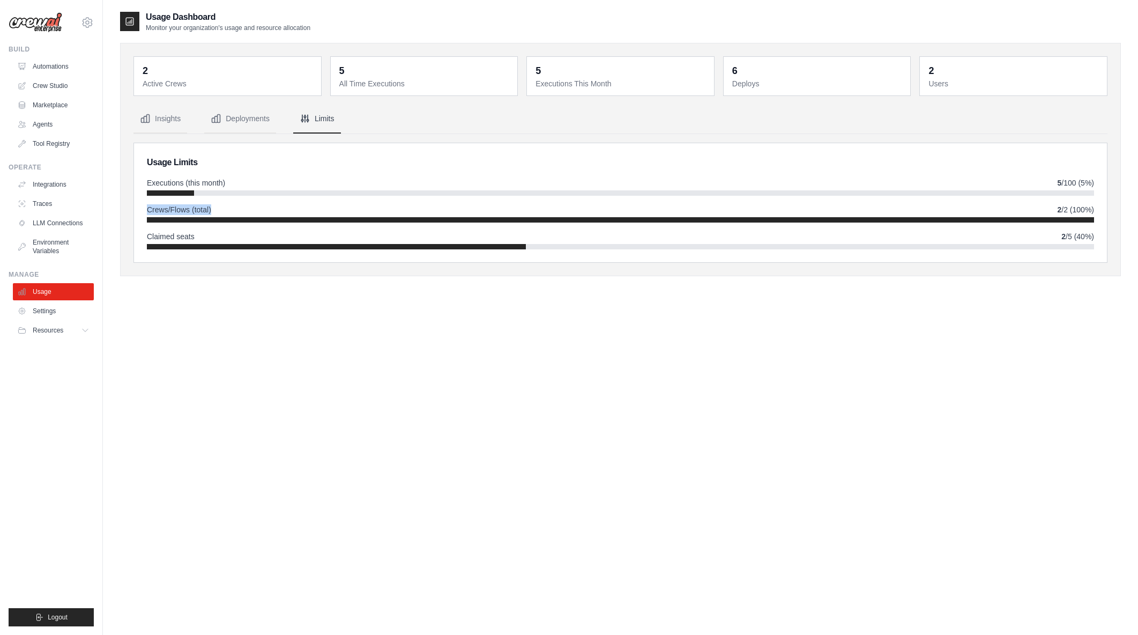
click at [150, 205] on div "Crews/Flows (total) 2 /2 (100%)" at bounding box center [621, 209] width 948 height 11
click at [150, 205] on span "Crews/Flows (total)" at bounding box center [179, 209] width 64 height 11
drag, startPoint x: 143, startPoint y: 208, endPoint x: 218, endPoint y: 205, distance: 75.6
click at [218, 205] on div "Usage Limits Executions (this month) 5 /100 (5%) Crews/Flows (total) 2 /2 (100%…" at bounding box center [620, 202] width 973 height 119
click at [218, 205] on div "Crews/Flows (total) 2 /2 (100%)" at bounding box center [621, 209] width 948 height 11
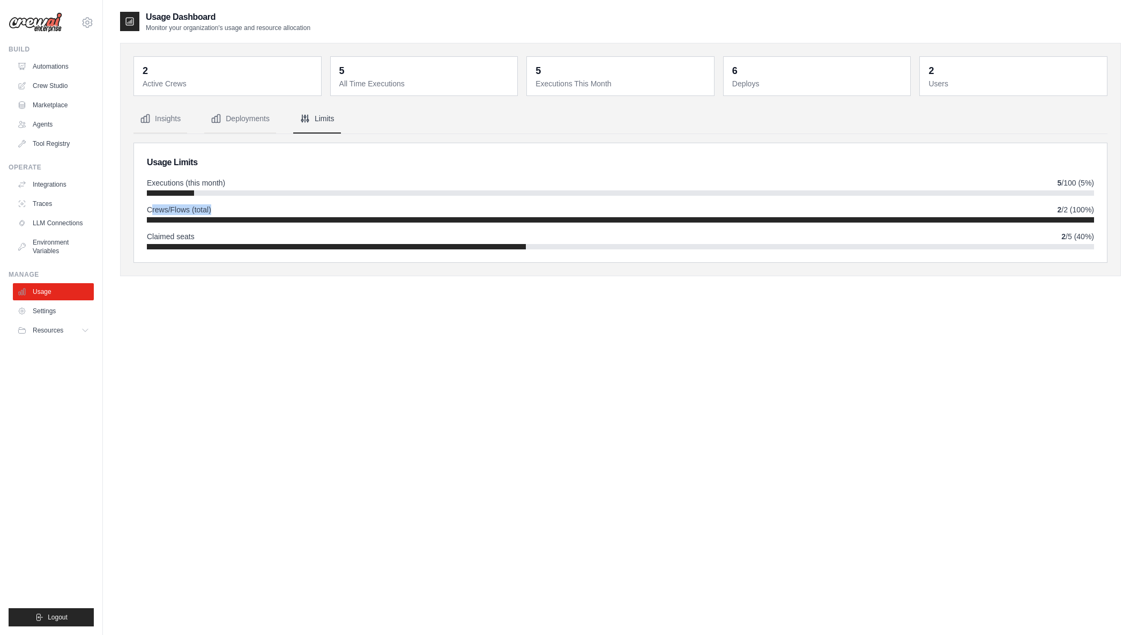
drag, startPoint x: 151, startPoint y: 206, endPoint x: 260, endPoint y: 210, distance: 108.9
click at [260, 210] on div "Crews/Flows (total) 2 /2 (100%)" at bounding box center [621, 209] width 948 height 11
click at [47, 62] on link "Automations" at bounding box center [54, 66] width 81 height 17
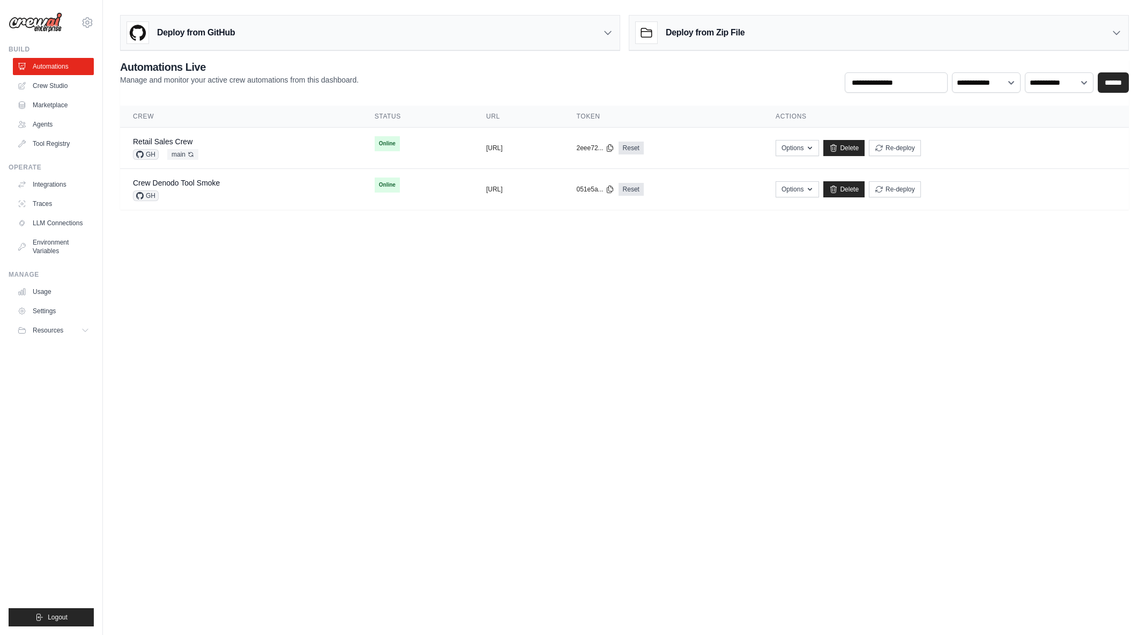
click at [465, 38] on div "Deploy from GitHub" at bounding box center [370, 33] width 499 height 35
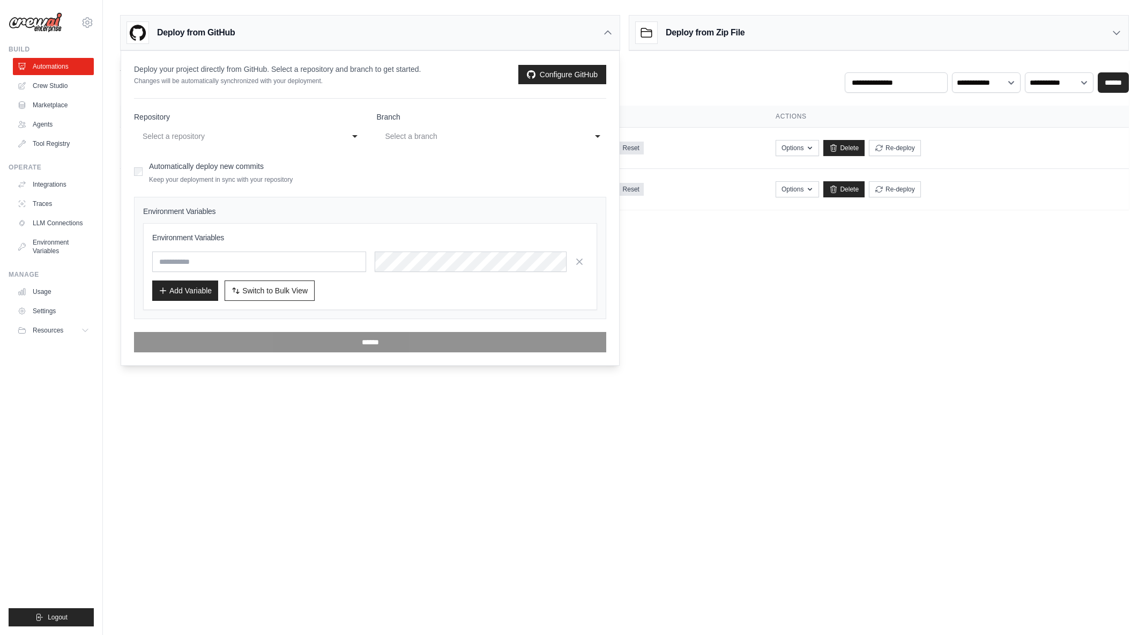
click at [778, 362] on body "arajwani@denodo.com Arif's Personal Organization Denodo Technologies ✓ Settings…" at bounding box center [573, 317] width 1146 height 635
click at [55, 88] on link "Crew Studio" at bounding box center [54, 85] width 81 height 17
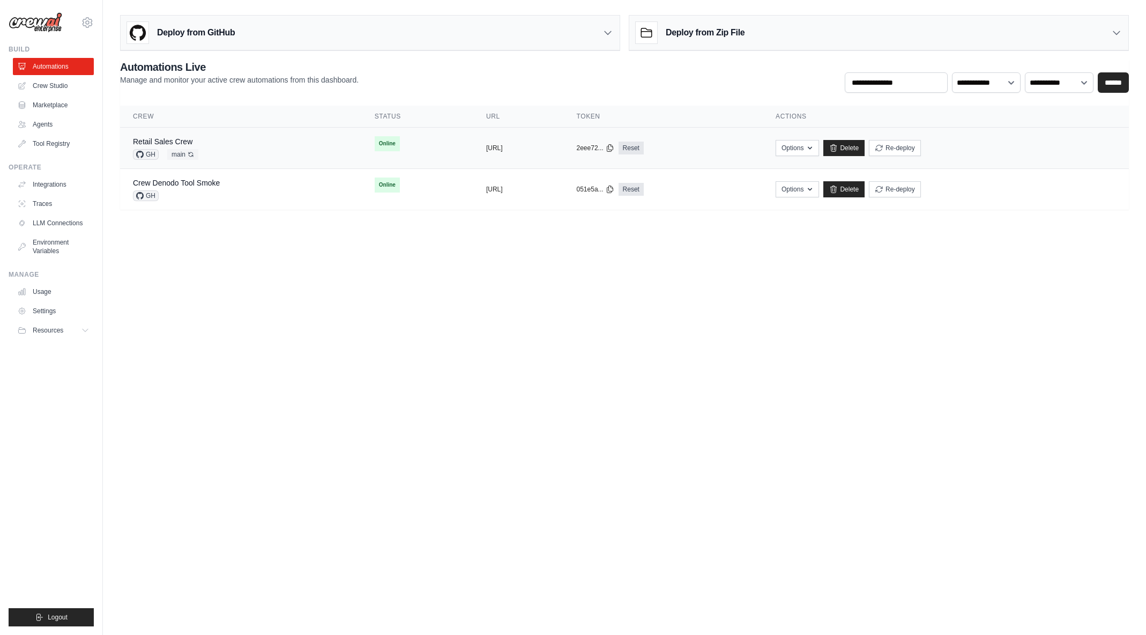
click at [196, 138] on div "Retail Sales Crew" at bounding box center [165, 141] width 65 height 11
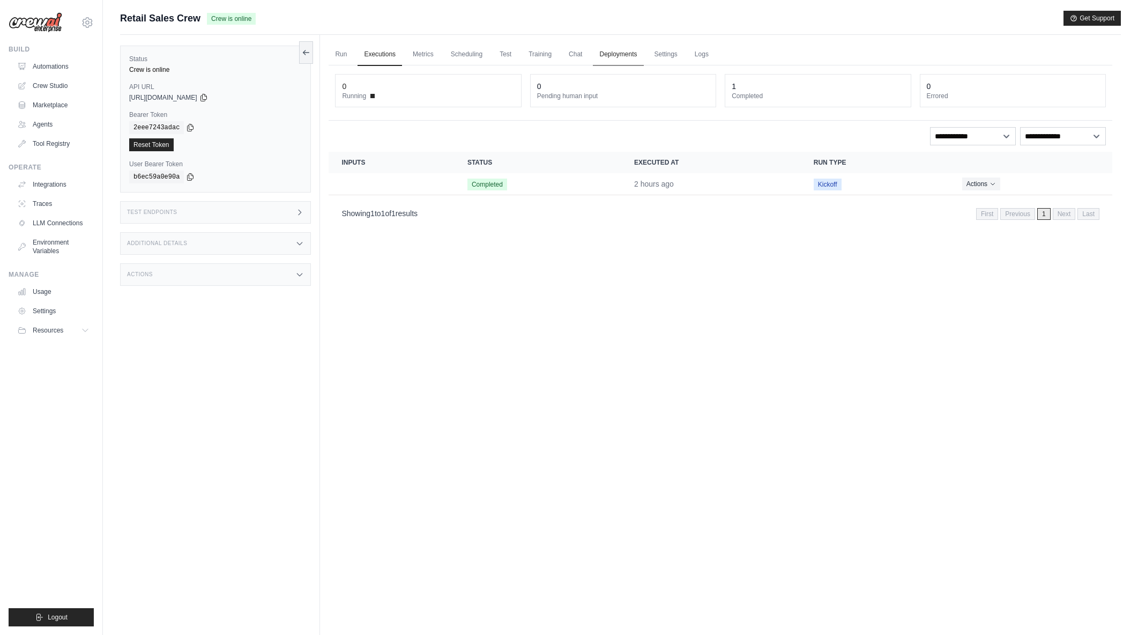
click at [628, 54] on link "Deployments" at bounding box center [618, 54] width 50 height 23
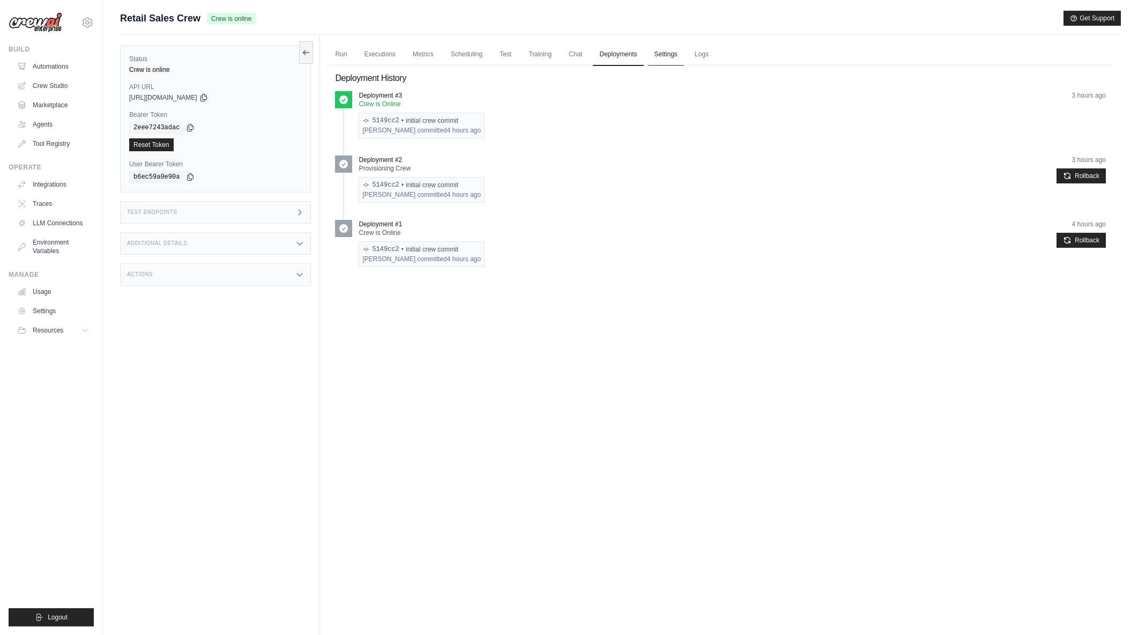
click at [670, 56] on link "Settings" at bounding box center [666, 54] width 36 height 23
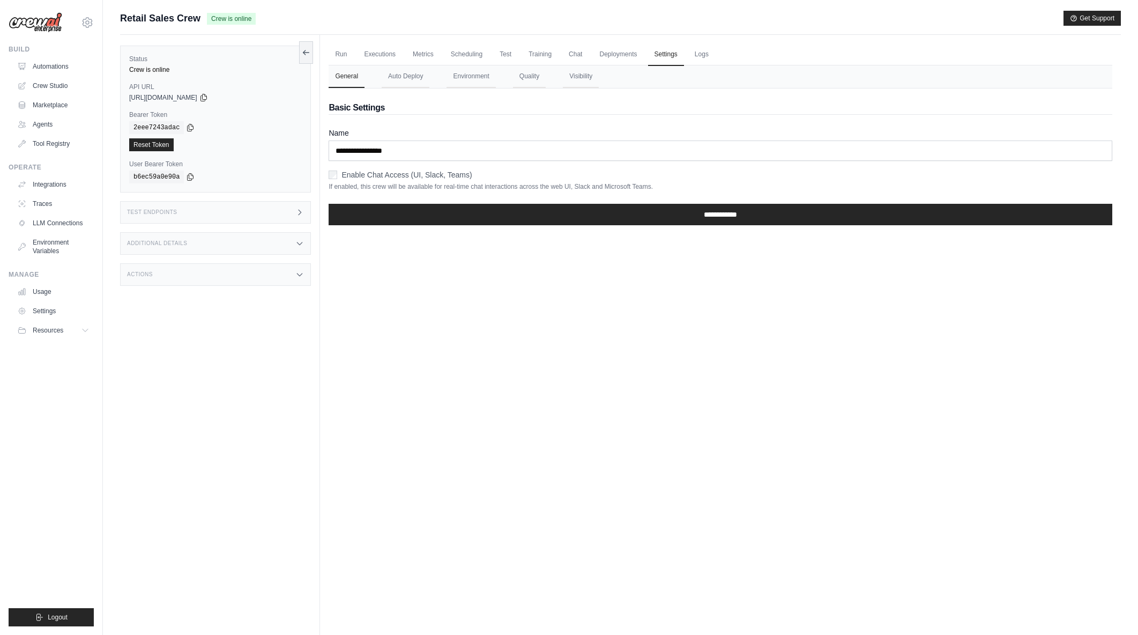
click at [473, 77] on button "Environment" at bounding box center [471, 76] width 49 height 23
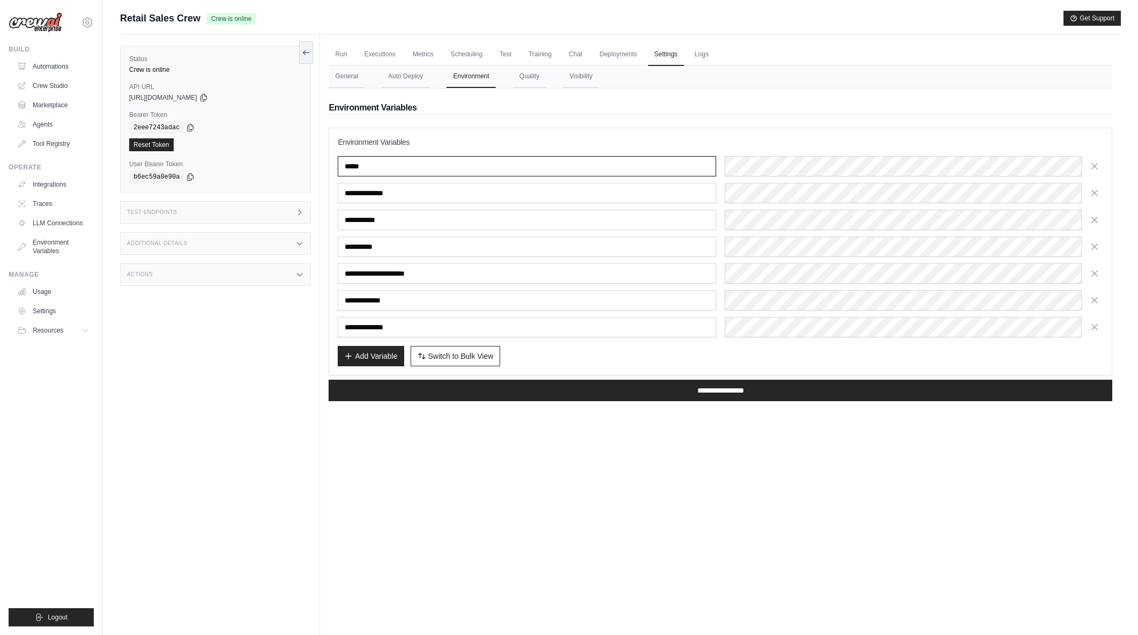
drag, startPoint x: 385, startPoint y: 159, endPoint x: 326, endPoint y: 161, distance: 59.0
click at [326, 161] on div "Run Executions Metrics Scheduling Test Training Chat Deployments Settings Logs …" at bounding box center [720, 352] width 801 height 635
drag, startPoint x: 410, startPoint y: 195, endPoint x: 300, endPoint y: 191, distance: 110.5
click at [300, 191] on div "Status Crew is online API URL copied [URL][DOMAIN_NAME] Bearer Token copied 2ee…" at bounding box center [620, 352] width 1001 height 635
drag, startPoint x: 396, startPoint y: 218, endPoint x: 324, endPoint y: 223, distance: 72.6
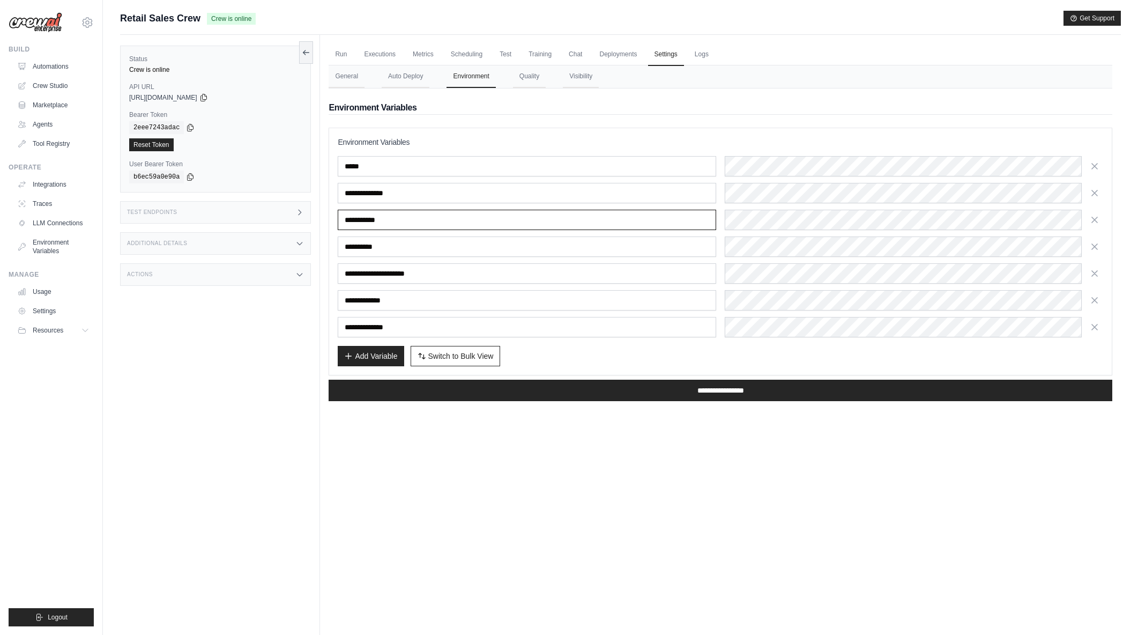
click at [324, 223] on div "Run Executions Metrics Scheduling Test Training Chat Deployments Settings Logs …" at bounding box center [720, 352] width 801 height 635
click at [419, 253] on input "**********" at bounding box center [527, 246] width 379 height 20
drag, startPoint x: 411, startPoint y: 252, endPoint x: 285, endPoint y: 247, distance: 126.6
click at [285, 247] on div "Status Crew is online API URL copied [URL][DOMAIN_NAME] Bearer Token copied 2ee…" at bounding box center [620, 352] width 1001 height 635
drag, startPoint x: 439, startPoint y: 274, endPoint x: 244, endPoint y: 284, distance: 194.9
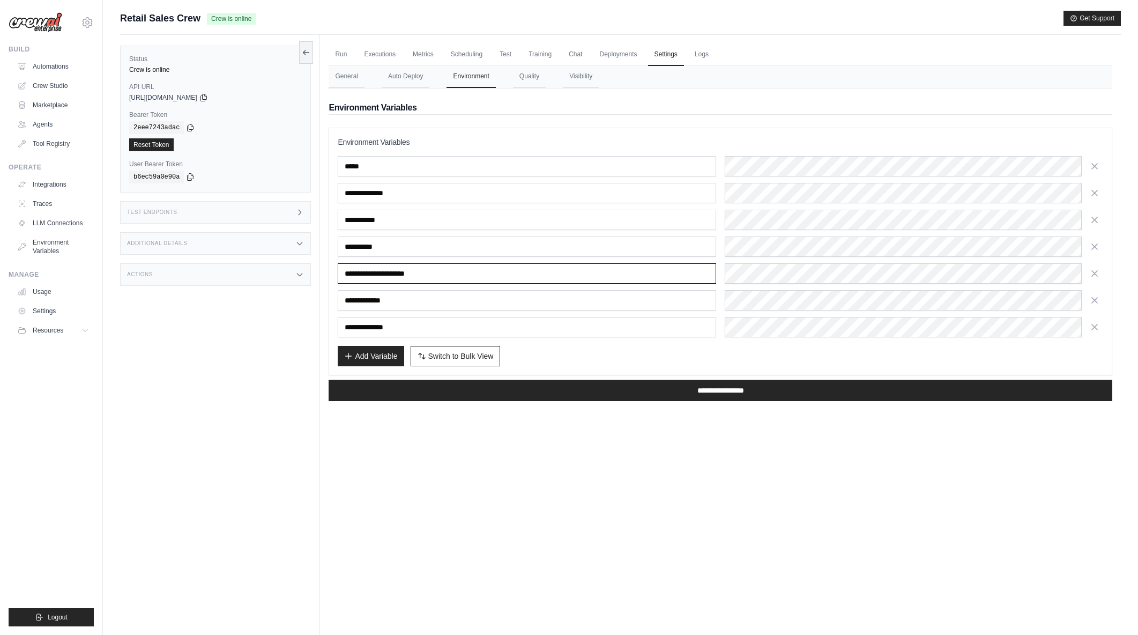
click at [244, 284] on div "Status Crew is online API URL copied [URL][DOMAIN_NAME] Bearer Token copied 2ee…" at bounding box center [620, 352] width 1001 height 635
drag, startPoint x: 398, startPoint y: 301, endPoint x: 283, endPoint y: 299, distance: 115.3
click at [283, 299] on div "Status Crew is online API URL copied [URL][DOMAIN_NAME] Bearer Token copied 2ee…" at bounding box center [620, 352] width 1001 height 635
drag, startPoint x: 412, startPoint y: 323, endPoint x: 287, endPoint y: 332, distance: 125.8
click at [287, 332] on div "Status Crew is online API URL copied https://retail-sales-crew-72b14a00-8b46-48…" at bounding box center [620, 352] width 1001 height 635
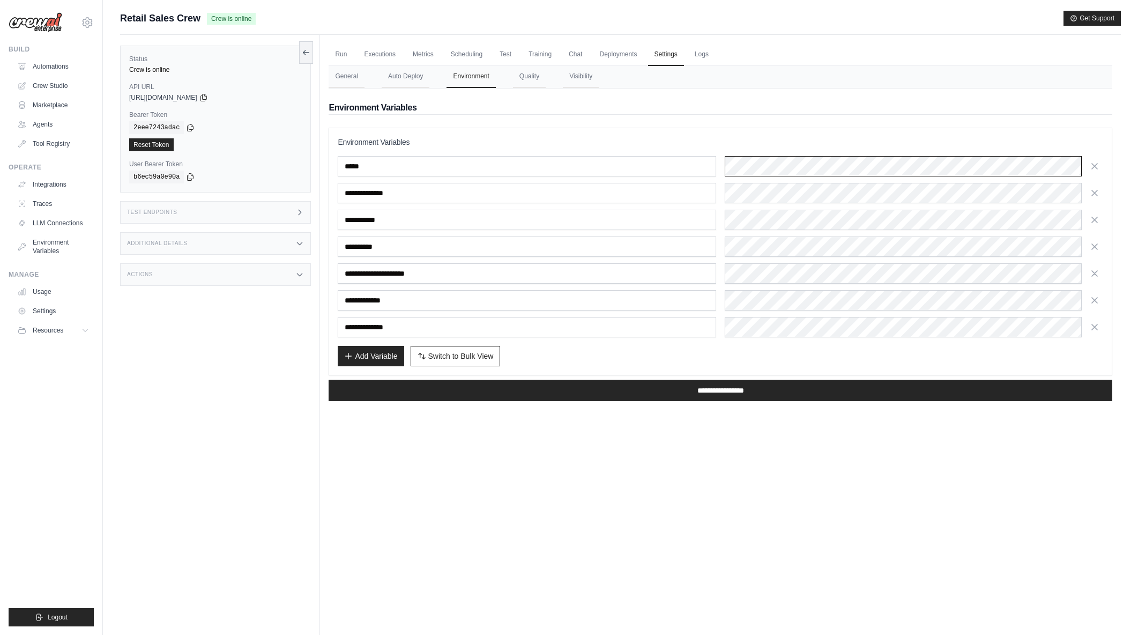
click at [700, 159] on div "*****" at bounding box center [721, 166] width 766 height 20
click at [780, 138] on h3 "Environment Variables" at bounding box center [721, 142] width 766 height 11
click at [691, 218] on div "**********" at bounding box center [721, 220] width 766 height 20
click at [689, 245] on div "**********" at bounding box center [721, 246] width 766 height 20
click at [865, 287] on div "**********" at bounding box center [721, 246] width 766 height 181
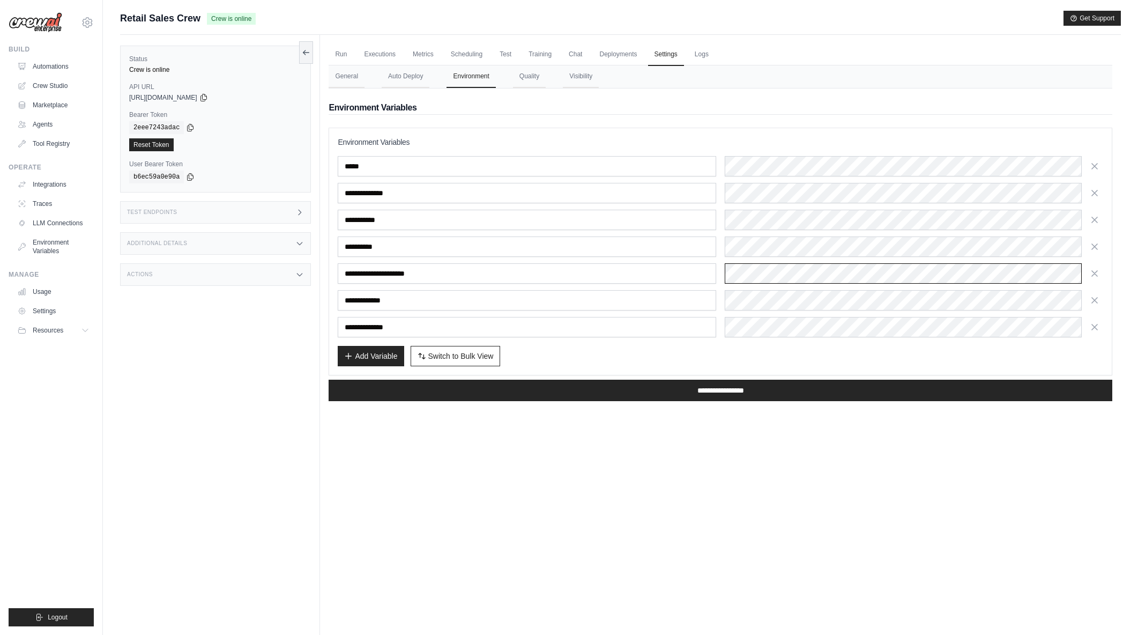
click at [696, 262] on div "**********" at bounding box center [721, 246] width 766 height 181
click at [771, 313] on div "**********" at bounding box center [721, 246] width 766 height 181
click at [709, 295] on div "**********" at bounding box center [721, 300] width 766 height 20
click at [723, 298] on div "**********" at bounding box center [721, 300] width 766 height 20
click at [719, 326] on div "**********" at bounding box center [721, 327] width 766 height 20
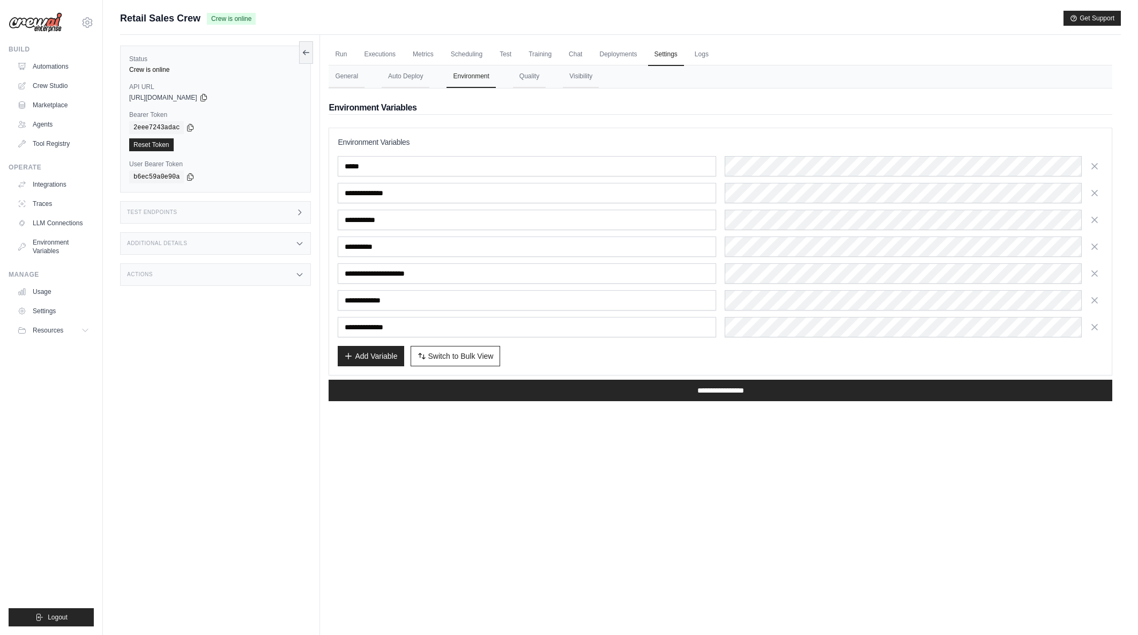
click at [847, 452] on div "Run Executions Metrics Scheduling Test Training Chat Deployments Settings Logs …" at bounding box center [720, 352] width 801 height 635
click at [50, 246] on link "Environment Variables" at bounding box center [54, 247] width 81 height 26
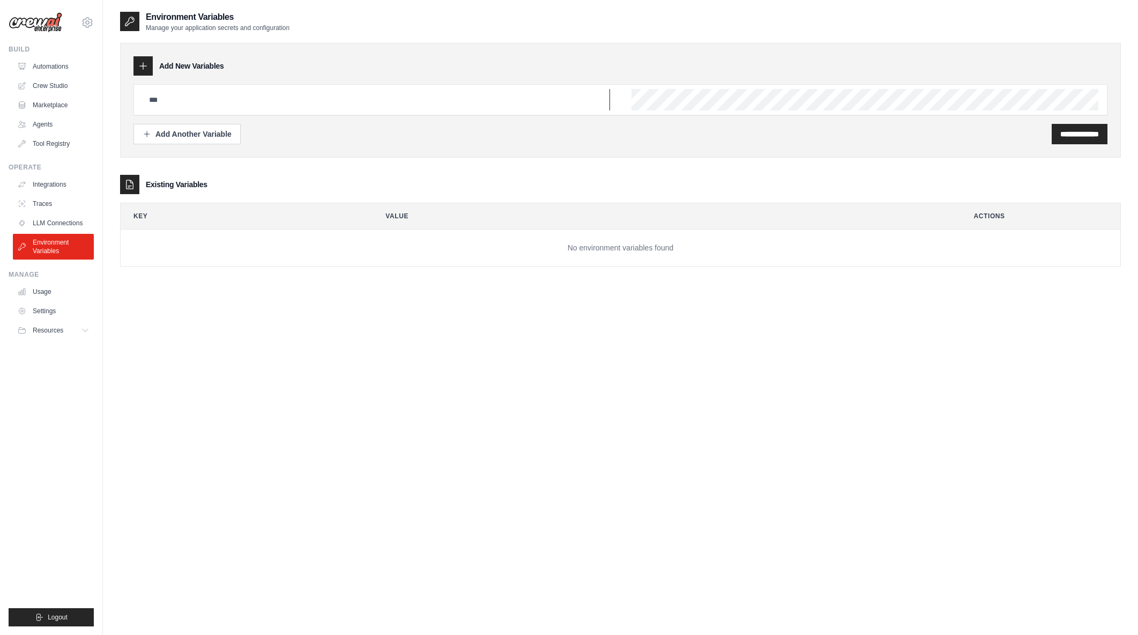
click at [180, 101] on input "text" at bounding box center [377, 99] width 468 height 21
click at [193, 101] on input "text" at bounding box center [377, 99] width 468 height 21
paste input "*****"
type input "*****"
click at [194, 131] on div "Add Another Variable" at bounding box center [187, 133] width 89 height 11
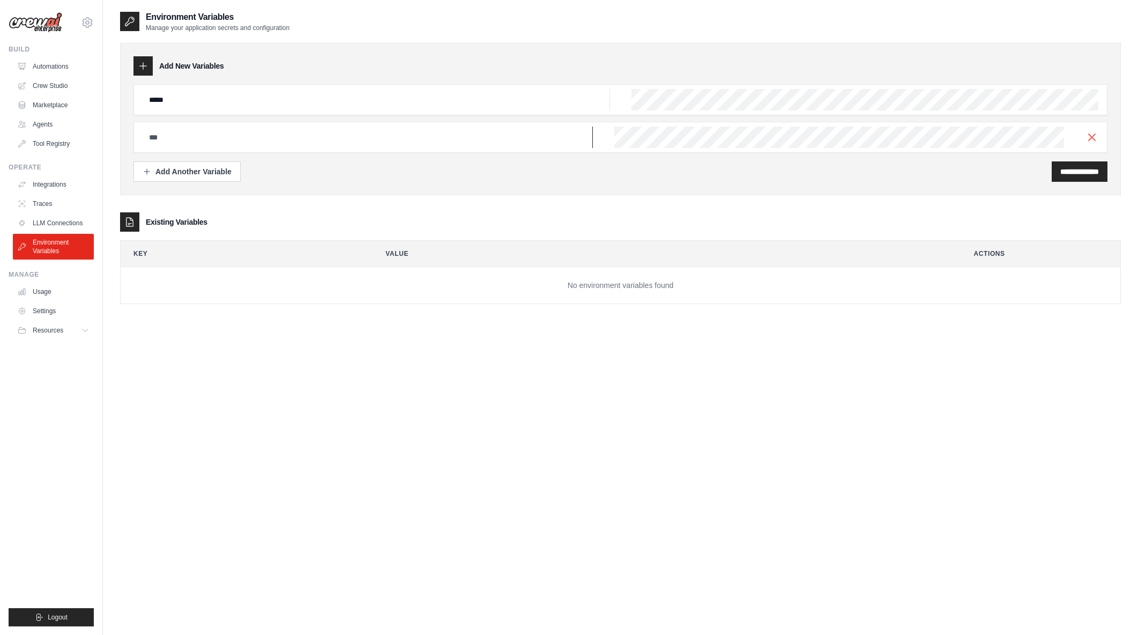
click at [319, 110] on input "text" at bounding box center [377, 99] width 468 height 21
paste input "**********"
type input "**********"
click at [204, 168] on div "Add Another Variable" at bounding box center [187, 171] width 89 height 11
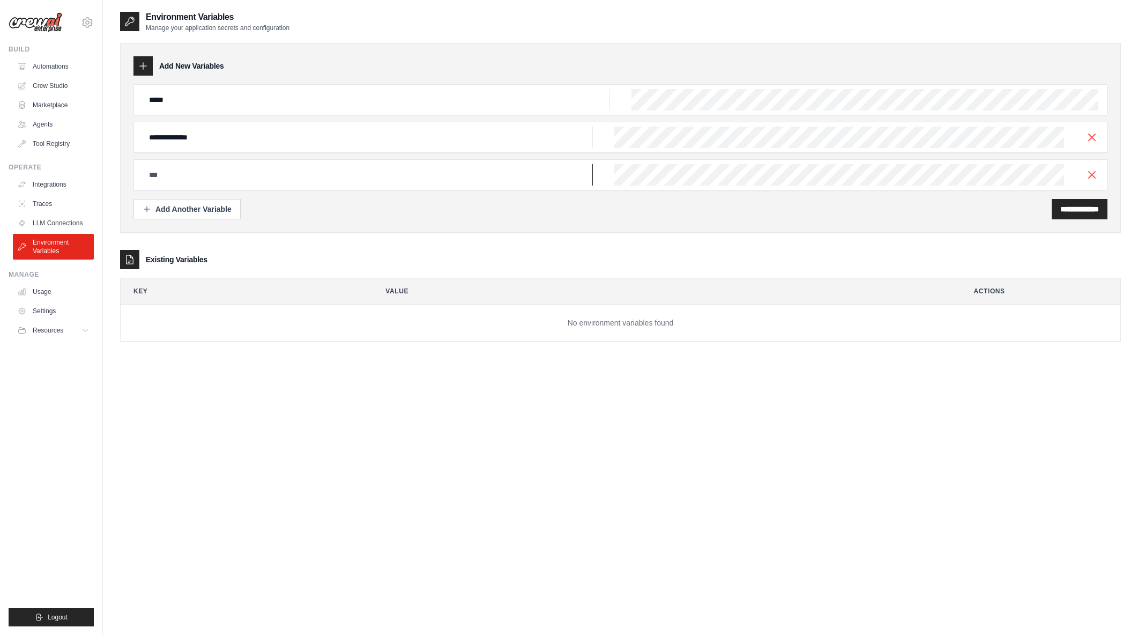
drag, startPoint x: 358, startPoint y: 182, endPoint x: 390, endPoint y: 182, distance: 31.6
click at [358, 110] on input "text" at bounding box center [377, 99] width 468 height 21
paste input "**********"
type input "**********"
click at [178, 211] on div "Add Another Variable" at bounding box center [187, 208] width 89 height 11
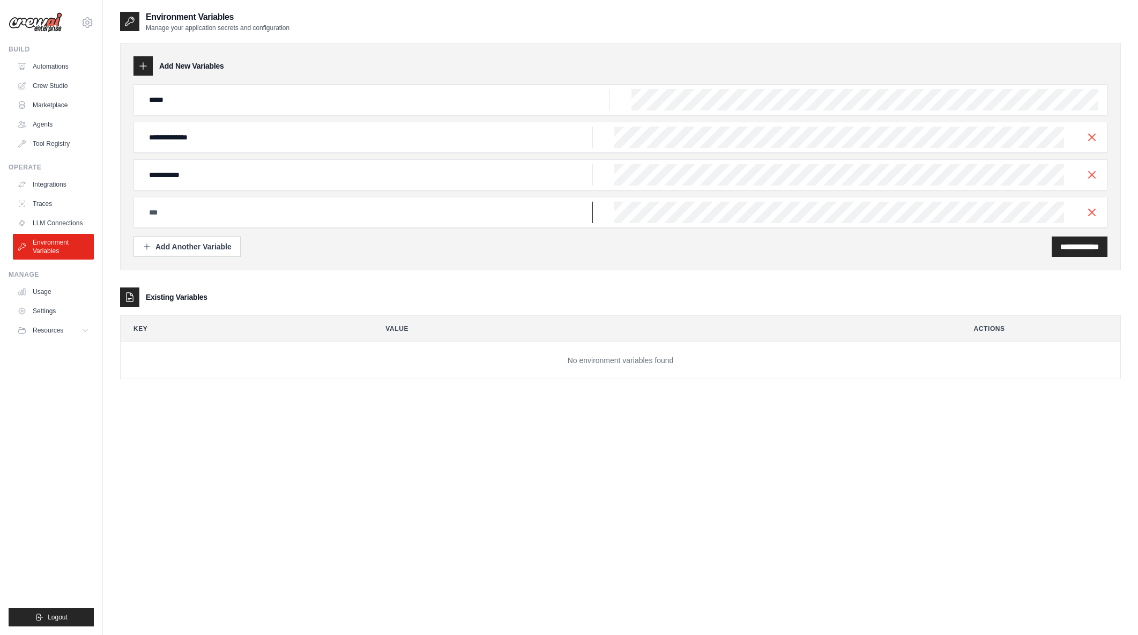
click at [305, 110] on input "text" at bounding box center [377, 99] width 468 height 21
paste input "**********"
type input "**********"
click at [188, 249] on div "Add Another Variable" at bounding box center [187, 246] width 89 height 11
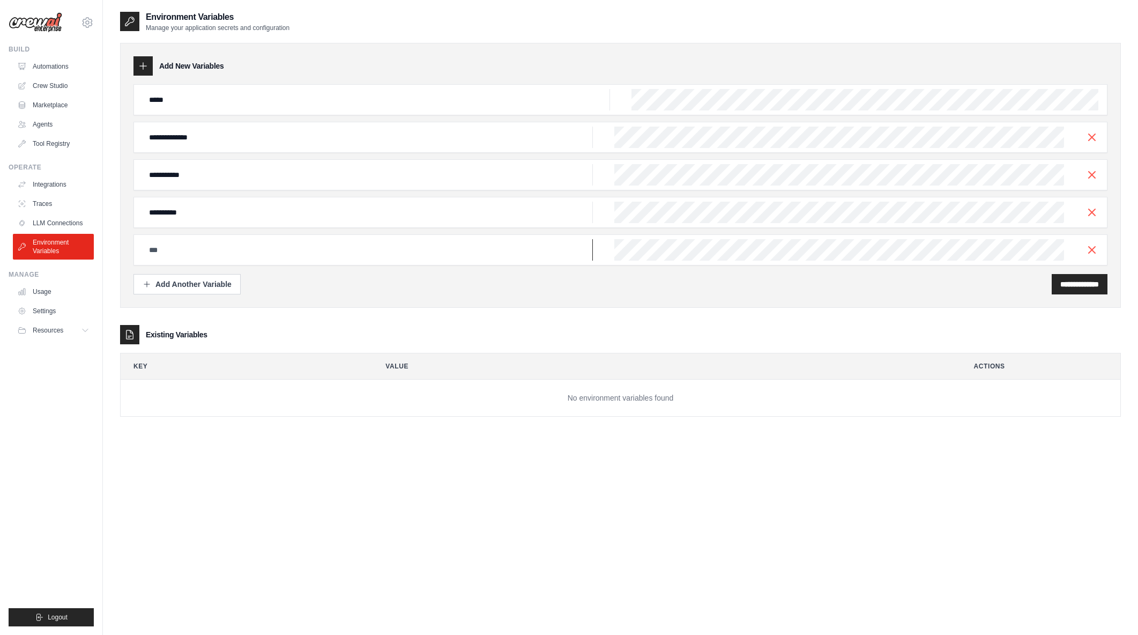
click at [320, 110] on input "text" at bounding box center [377, 99] width 468 height 21
paste input "**********"
type input "**********"
click at [158, 288] on div "Add Another Variable" at bounding box center [187, 283] width 89 height 11
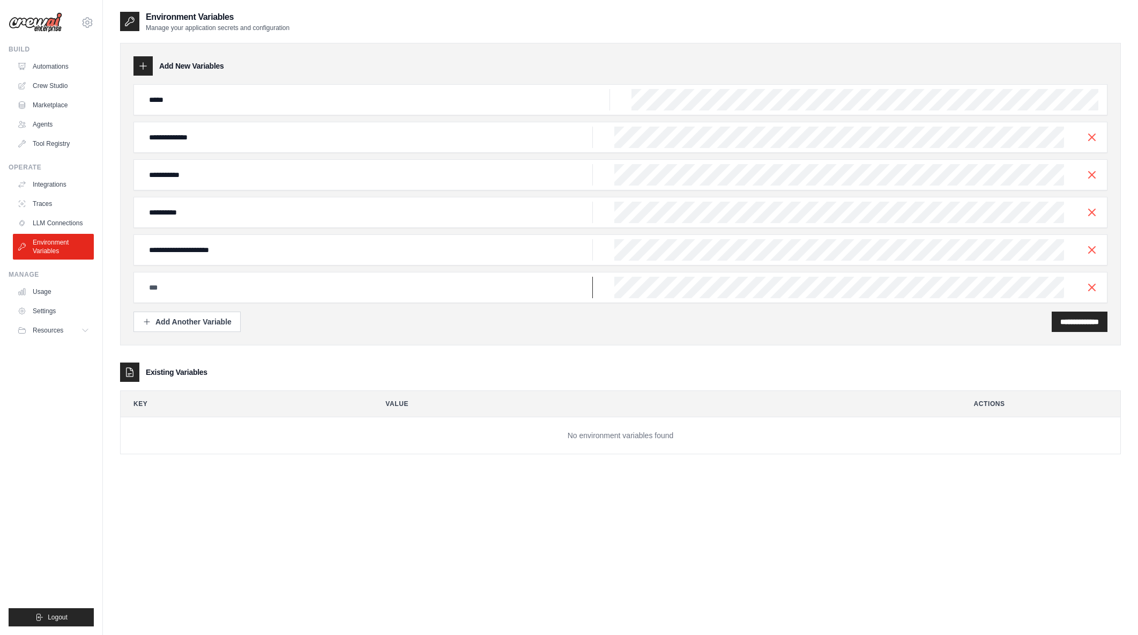
click at [293, 110] on input "text" at bounding box center [377, 99] width 468 height 21
paste input "**********"
type input "**********"
click at [166, 323] on div "Add Another Variable" at bounding box center [187, 321] width 89 height 11
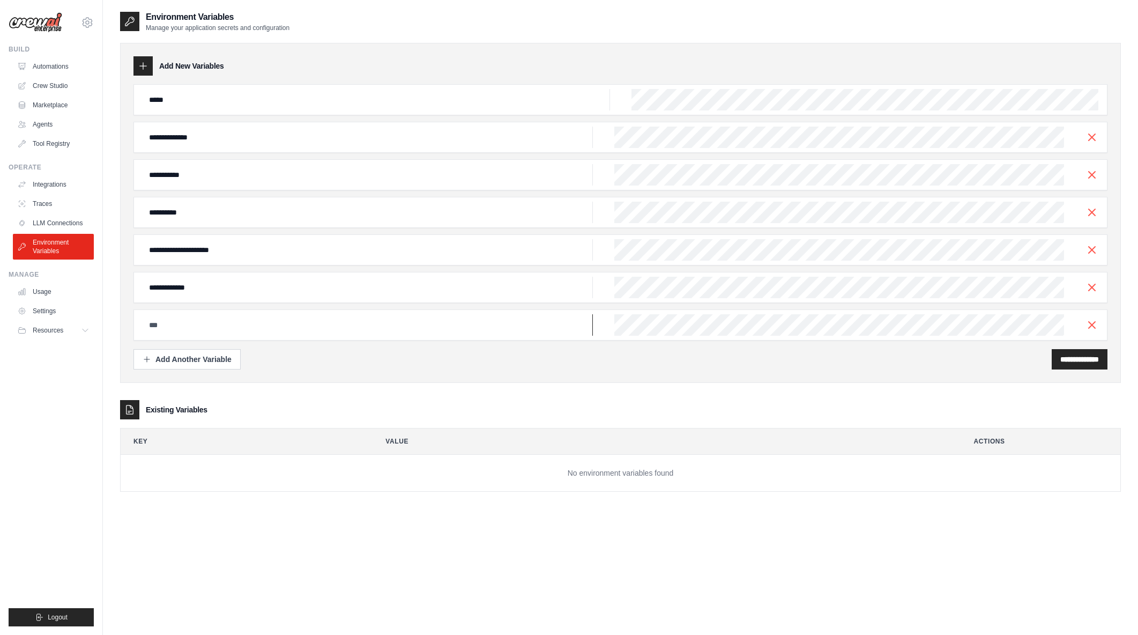
drag, startPoint x: 216, startPoint y: 326, endPoint x: 325, endPoint y: 327, distance: 109.4
click at [216, 110] on input "text" at bounding box center [377, 99] width 468 height 21
paste input "**********"
type input "**********"
click at [745, 312] on div "**********" at bounding box center [621, 324] width 974 height 31
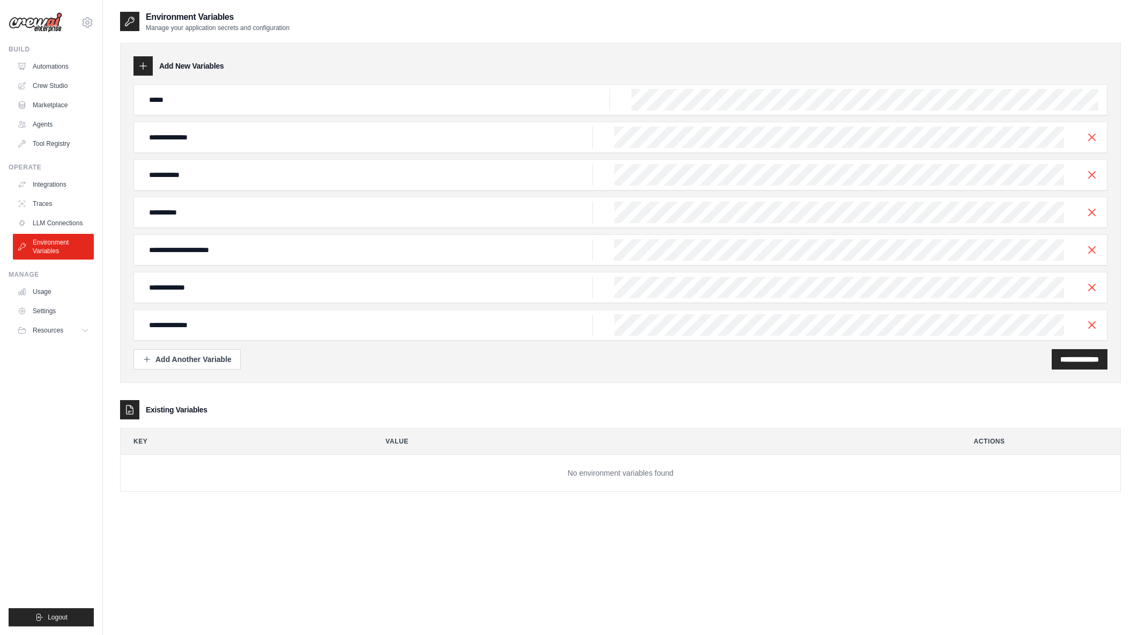
click at [660, 365] on div "**********" at bounding box center [621, 359] width 974 height 20
click at [1061, 361] on input "**********" at bounding box center [1080, 359] width 39 height 11
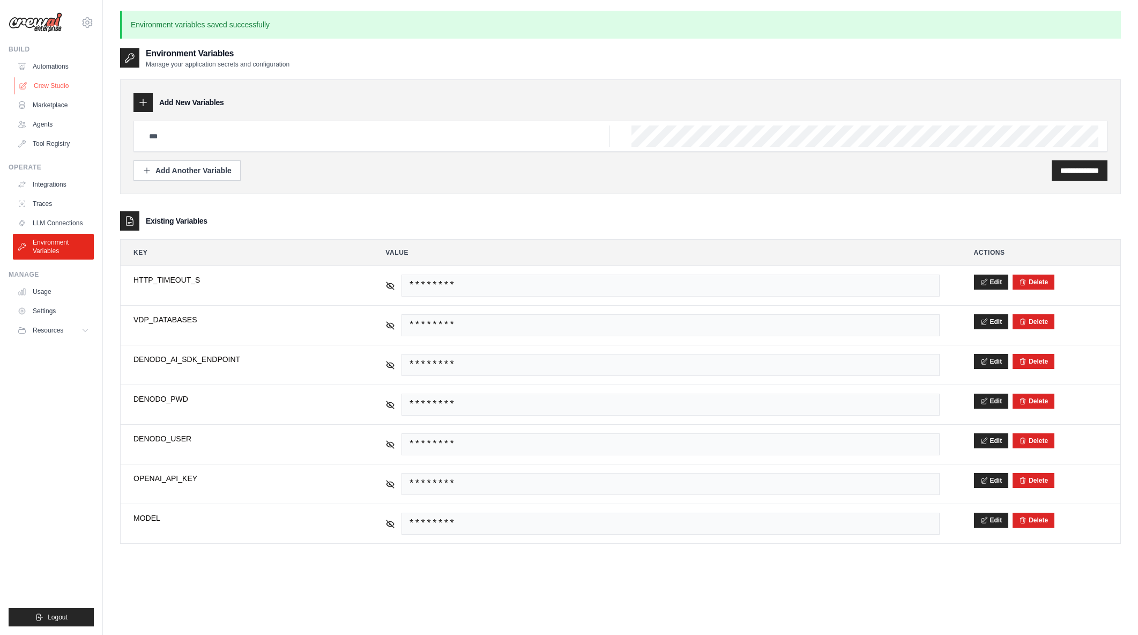
click at [50, 78] on link "Crew Studio" at bounding box center [54, 85] width 81 height 17
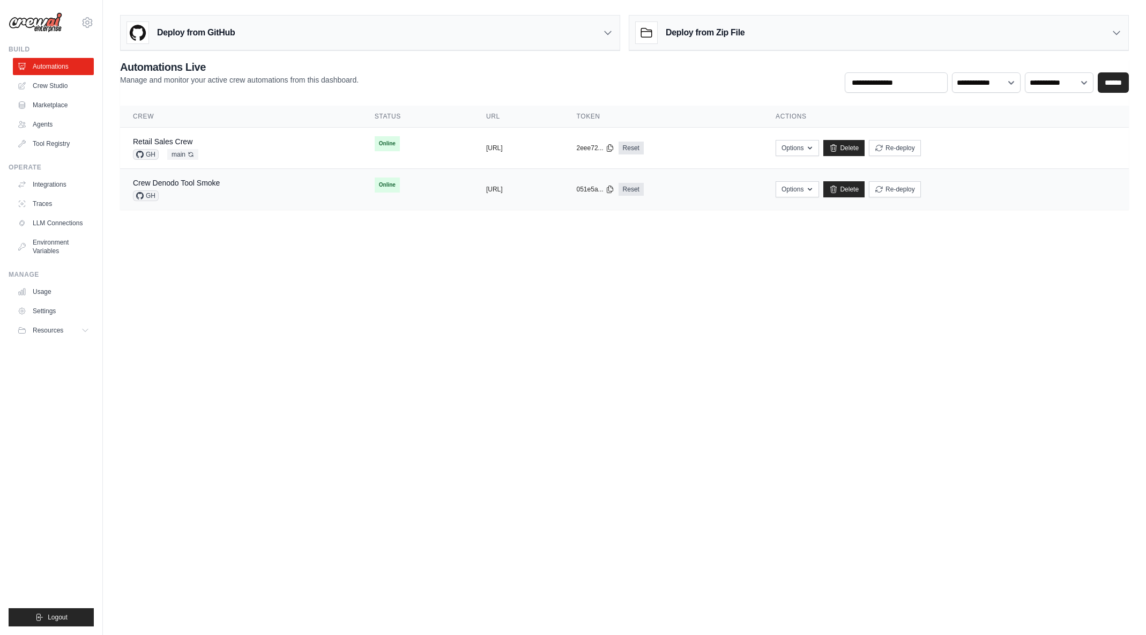
click at [301, 184] on div "Crew Denodo Tool Smoke GH" at bounding box center [241, 189] width 216 height 24
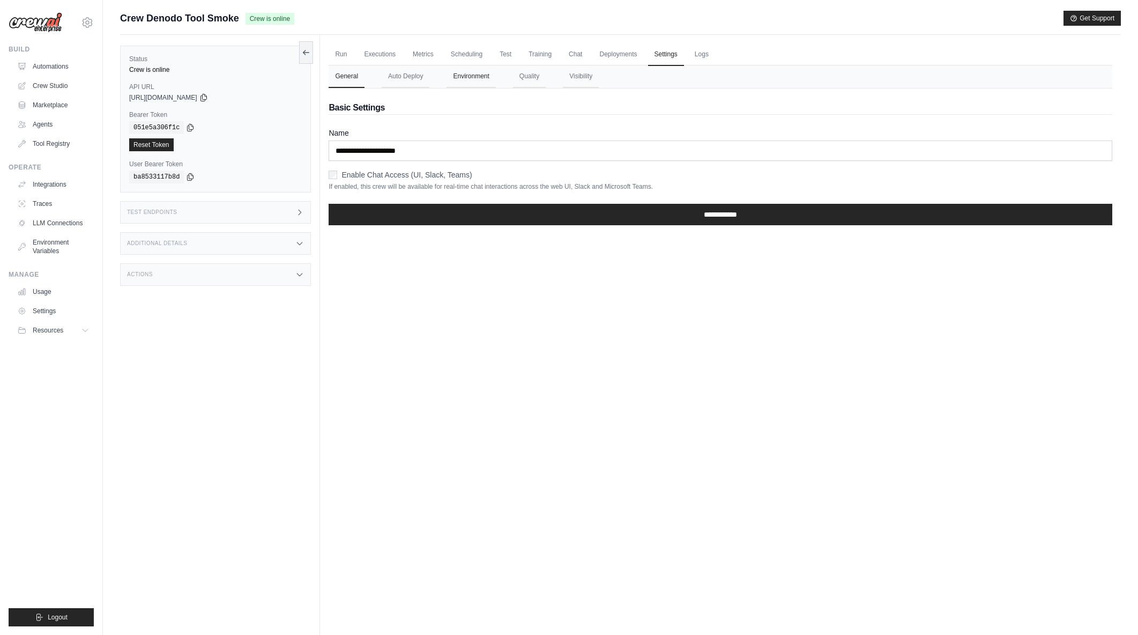
click at [487, 71] on button "Environment" at bounding box center [471, 76] width 49 height 23
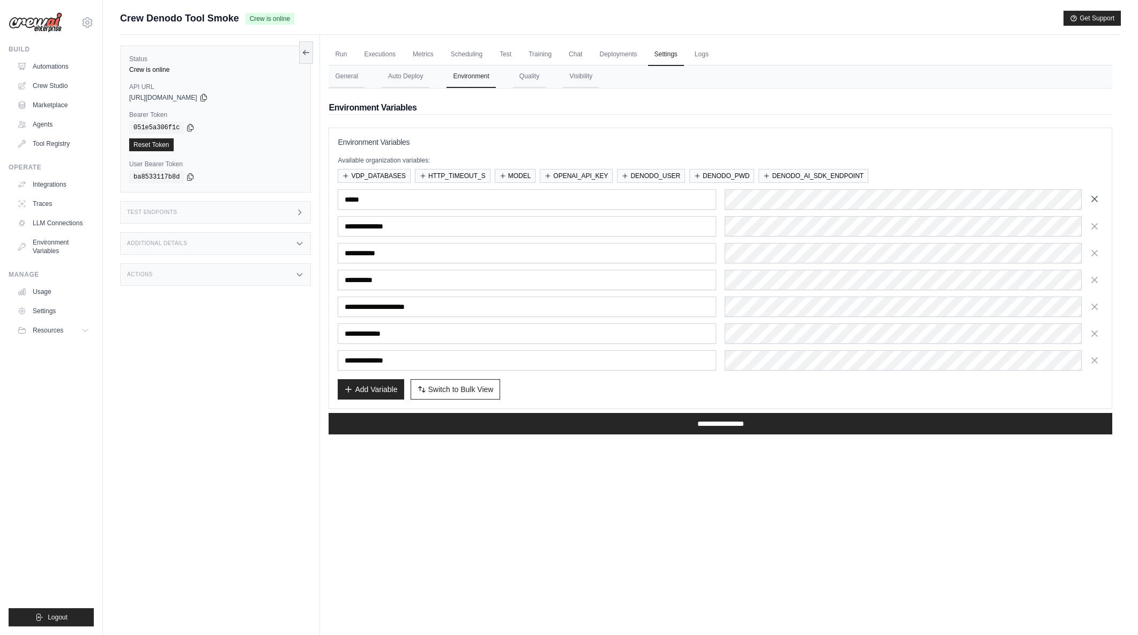
click at [1094, 199] on icon "button" at bounding box center [1094, 198] width 5 height 5
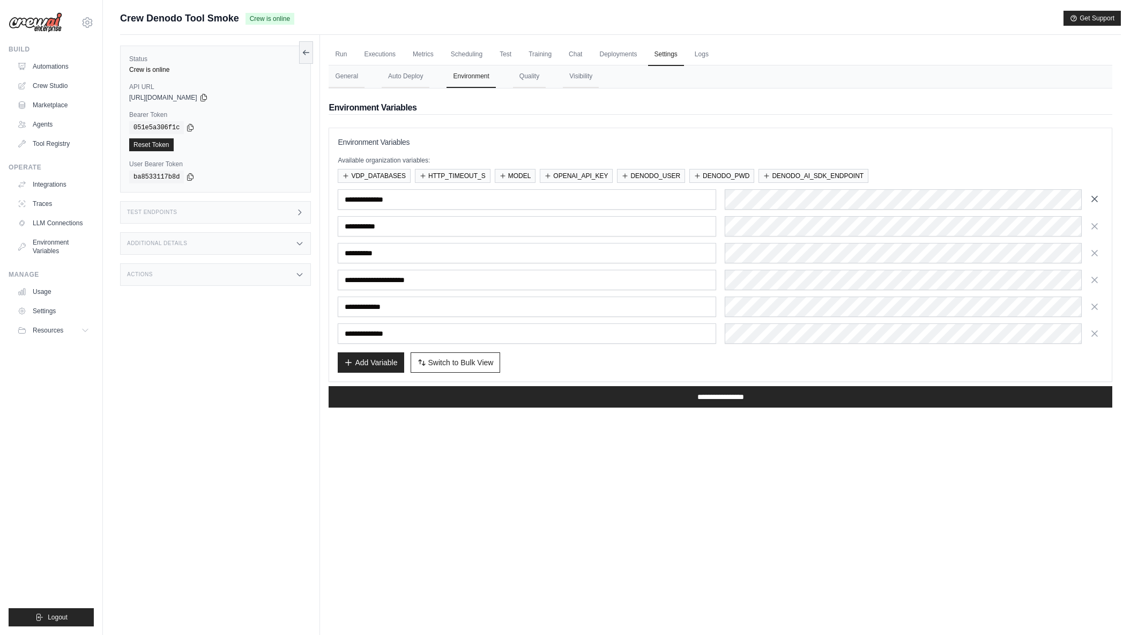
click at [1096, 197] on icon "button" at bounding box center [1095, 199] width 11 height 11
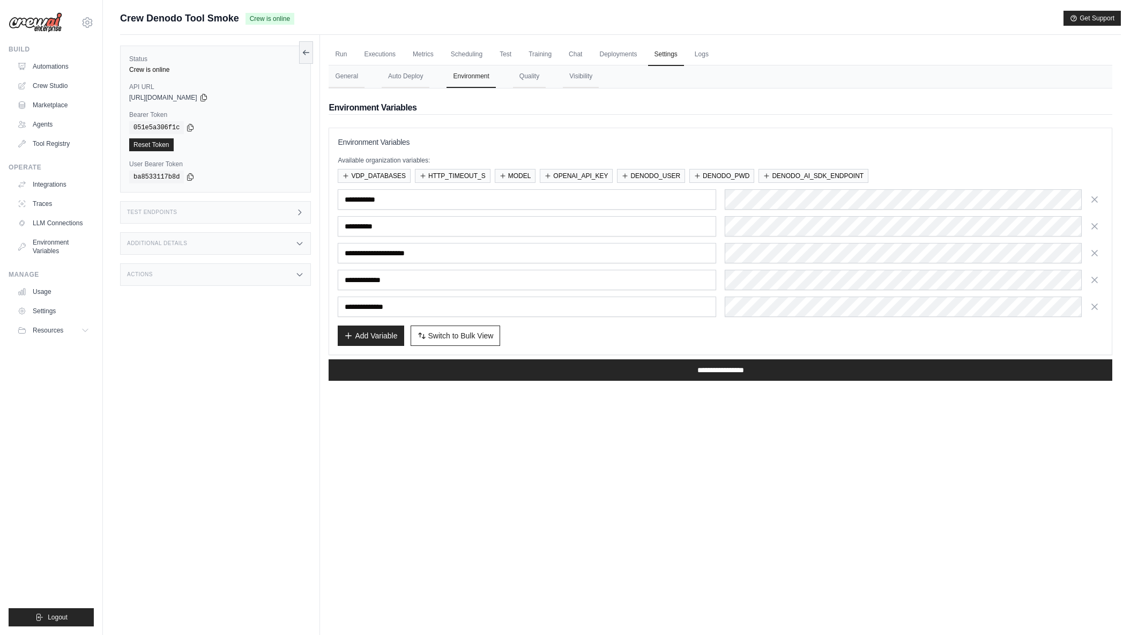
click at [1096, 197] on icon "button" at bounding box center [1095, 199] width 11 height 11
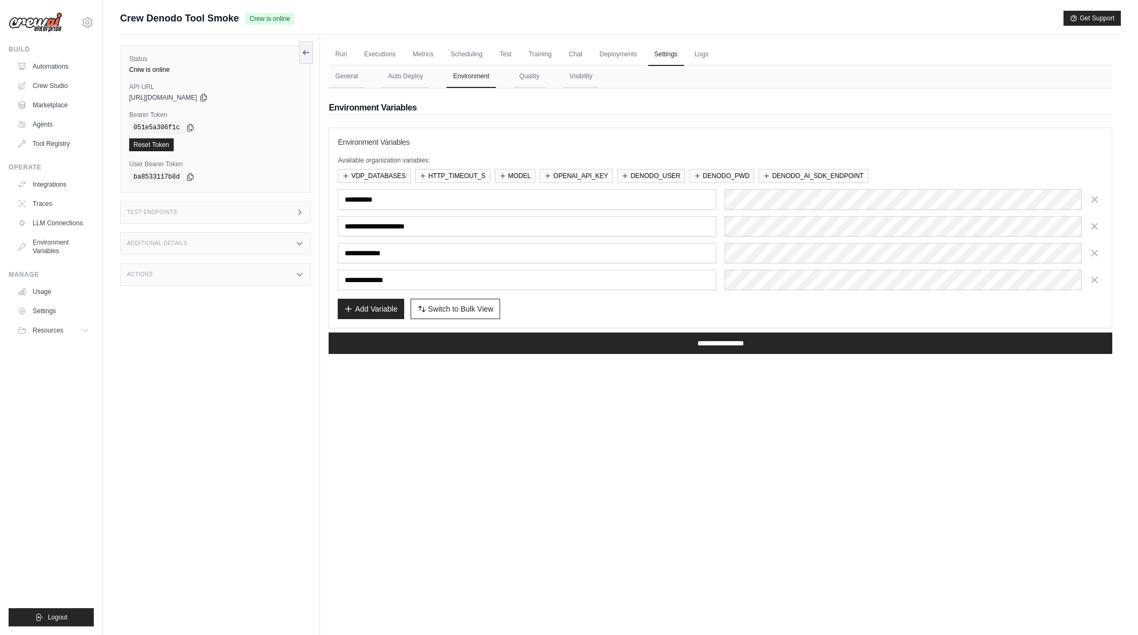
click at [1096, 197] on icon "button" at bounding box center [1095, 199] width 11 height 11
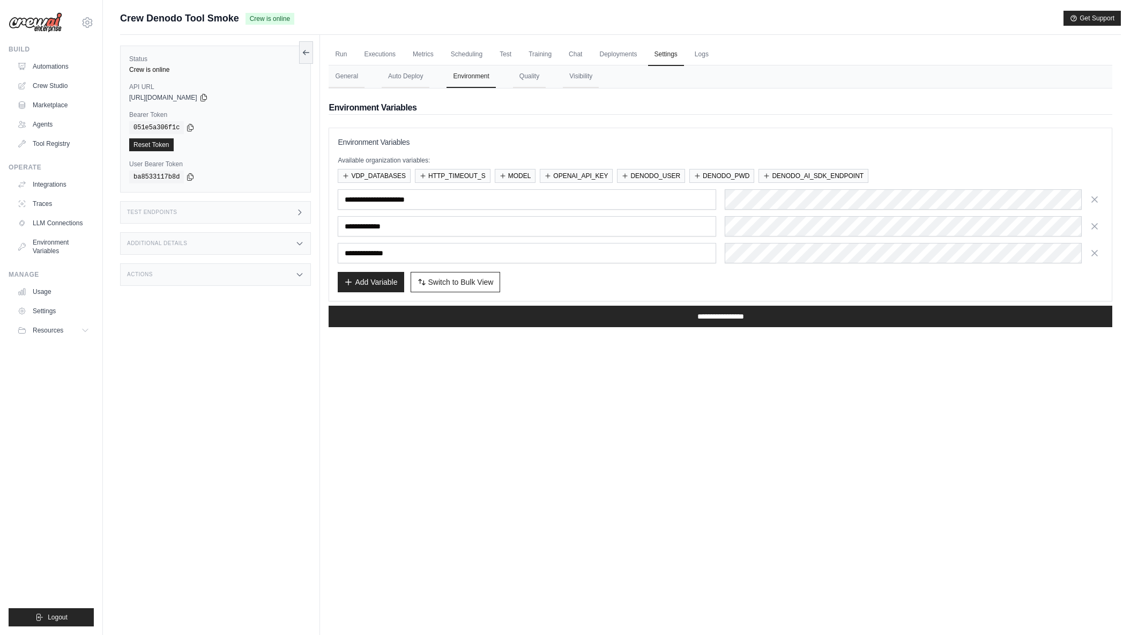
click at [1096, 197] on icon "button" at bounding box center [1095, 199] width 11 height 11
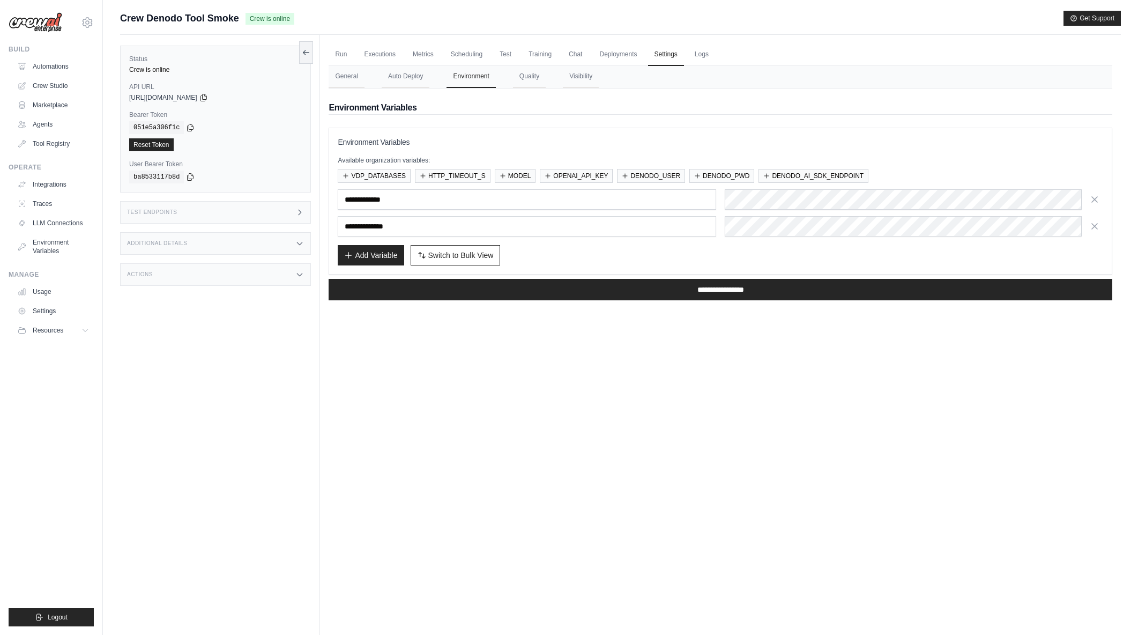
click at [1096, 197] on icon "button" at bounding box center [1095, 199] width 11 height 11
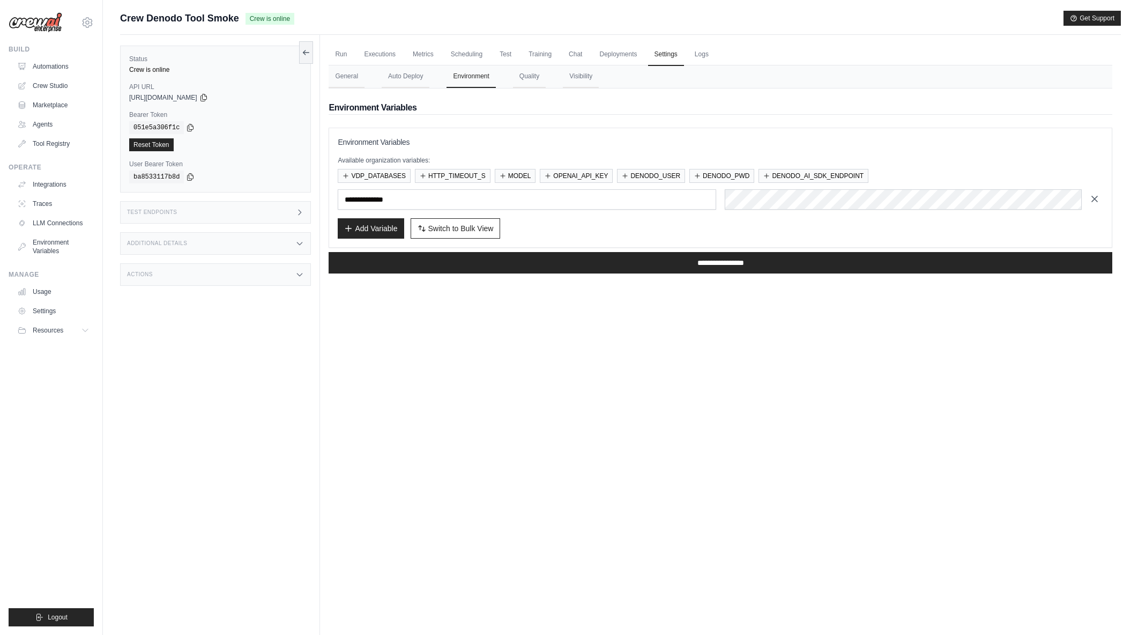
click at [1096, 197] on icon "button" at bounding box center [1095, 199] width 11 height 11
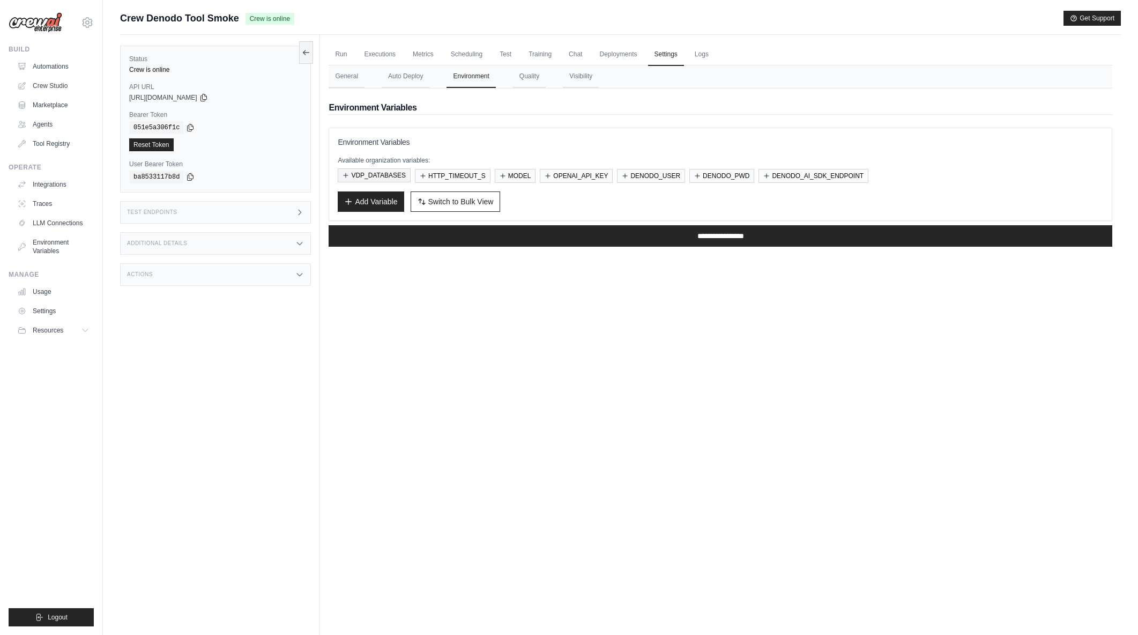
click at [403, 174] on button "VDP_DATABASES" at bounding box center [374, 175] width 73 height 14
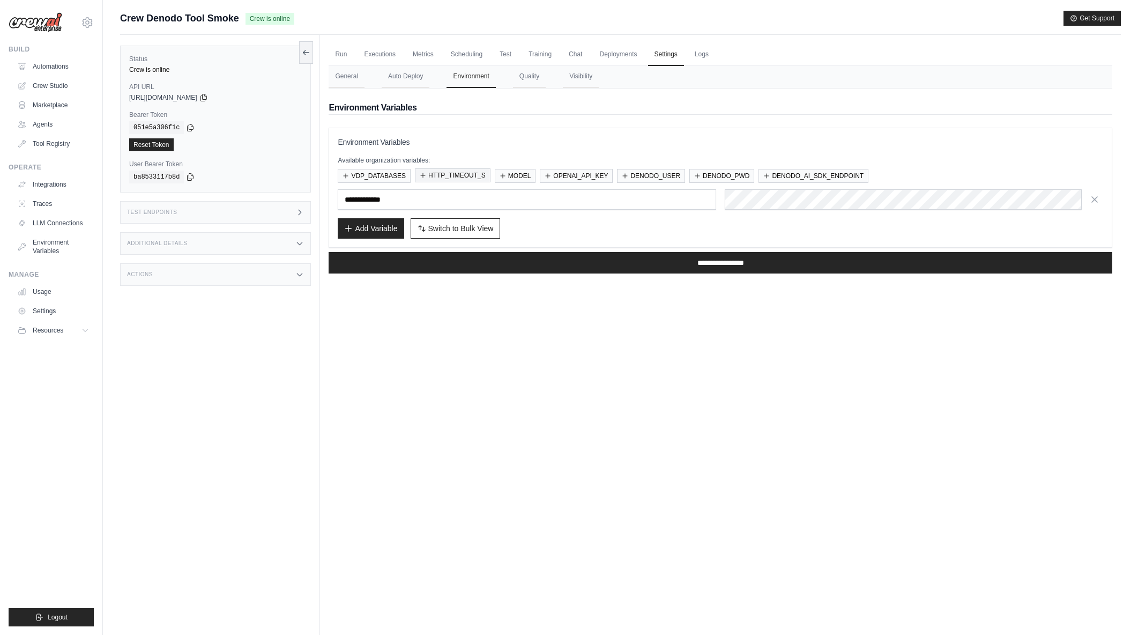
click at [446, 177] on button "HTTP_TIMEOUT_S" at bounding box center [453, 175] width 76 height 14
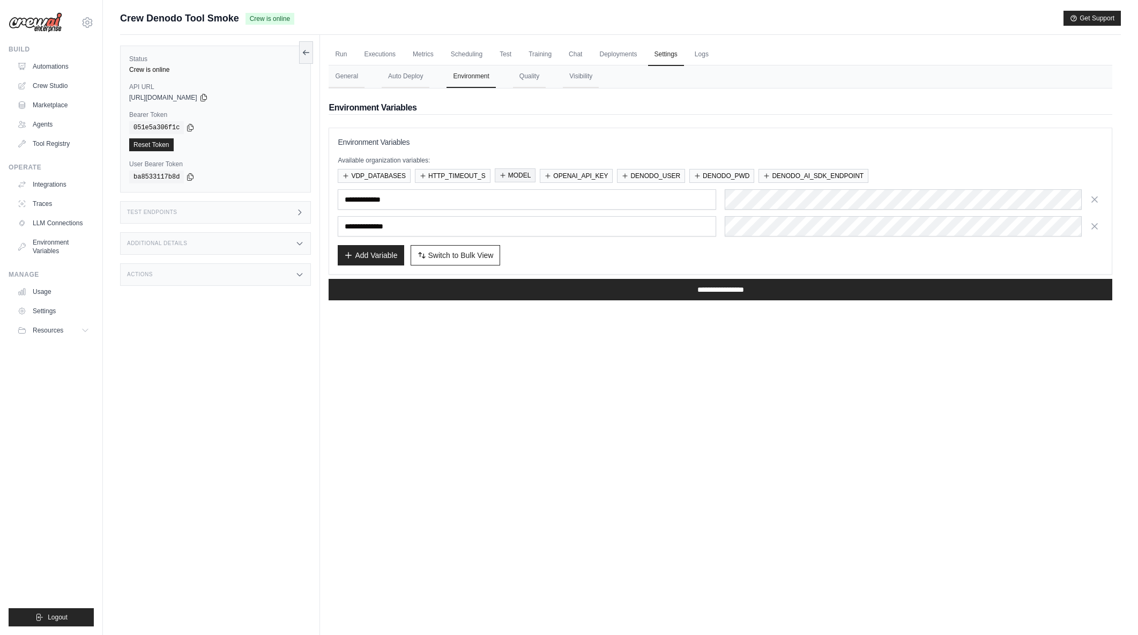
click at [517, 179] on button "MODEL" at bounding box center [515, 175] width 41 height 14
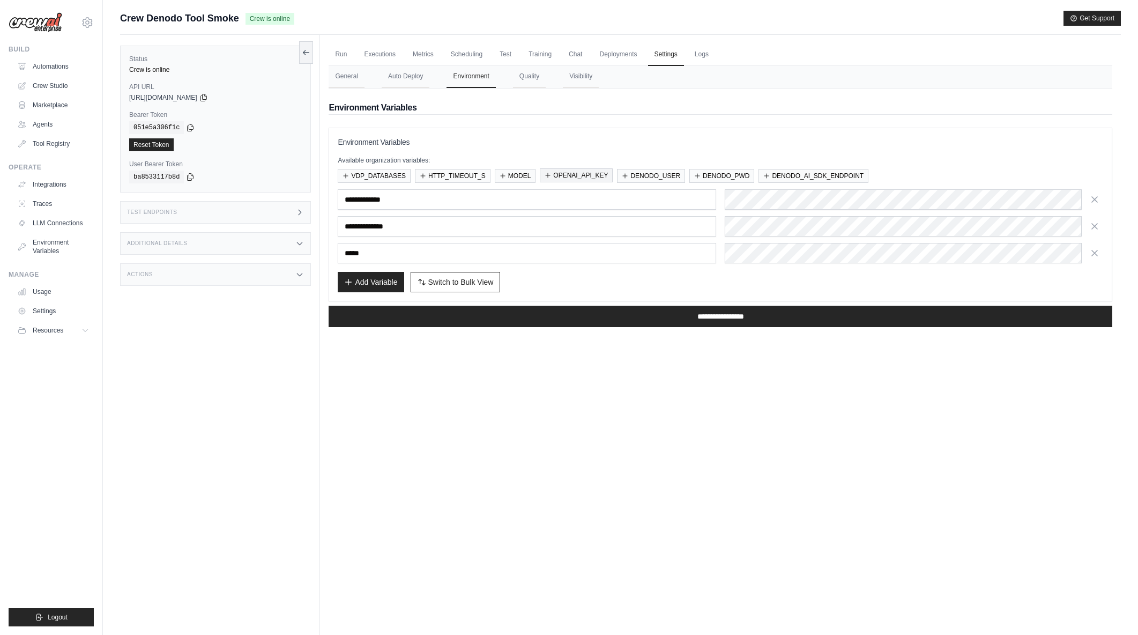
click at [579, 176] on button "OPENAI_API_KEY" at bounding box center [576, 175] width 73 height 14
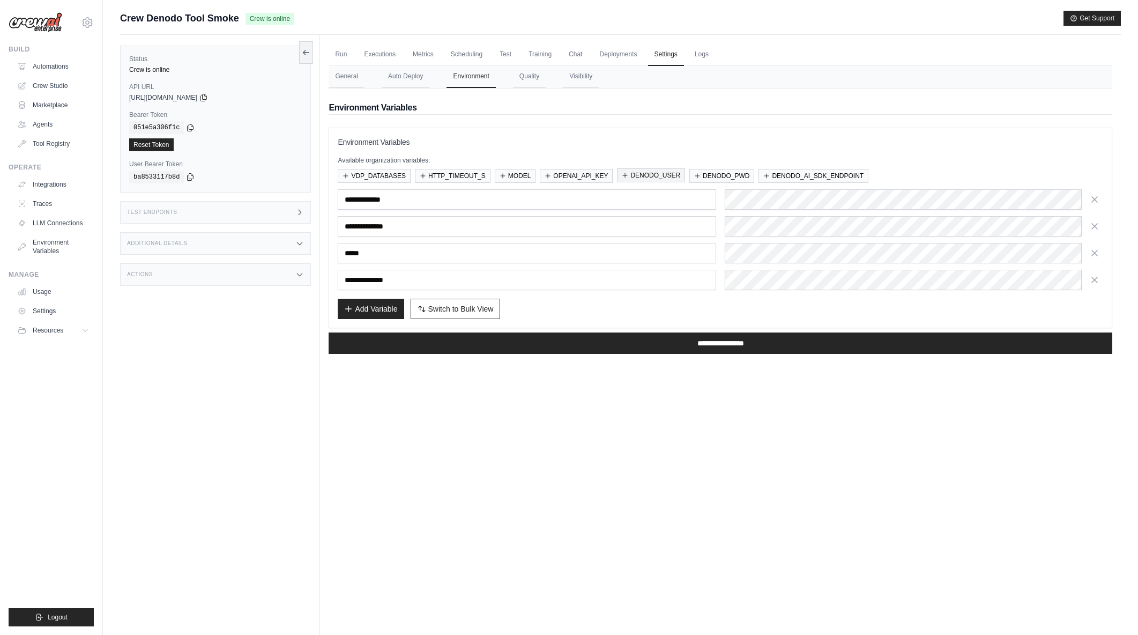
click at [663, 177] on button "DENODO_USER" at bounding box center [651, 175] width 68 height 14
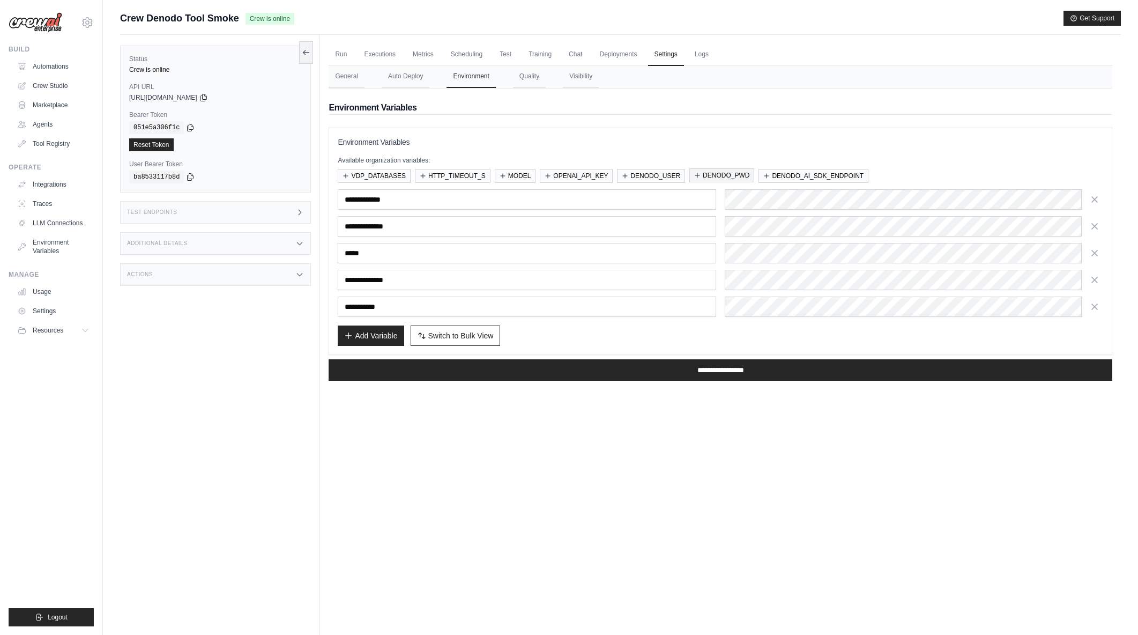
click at [722, 174] on button "DENODO_PWD" at bounding box center [722, 175] width 65 height 14
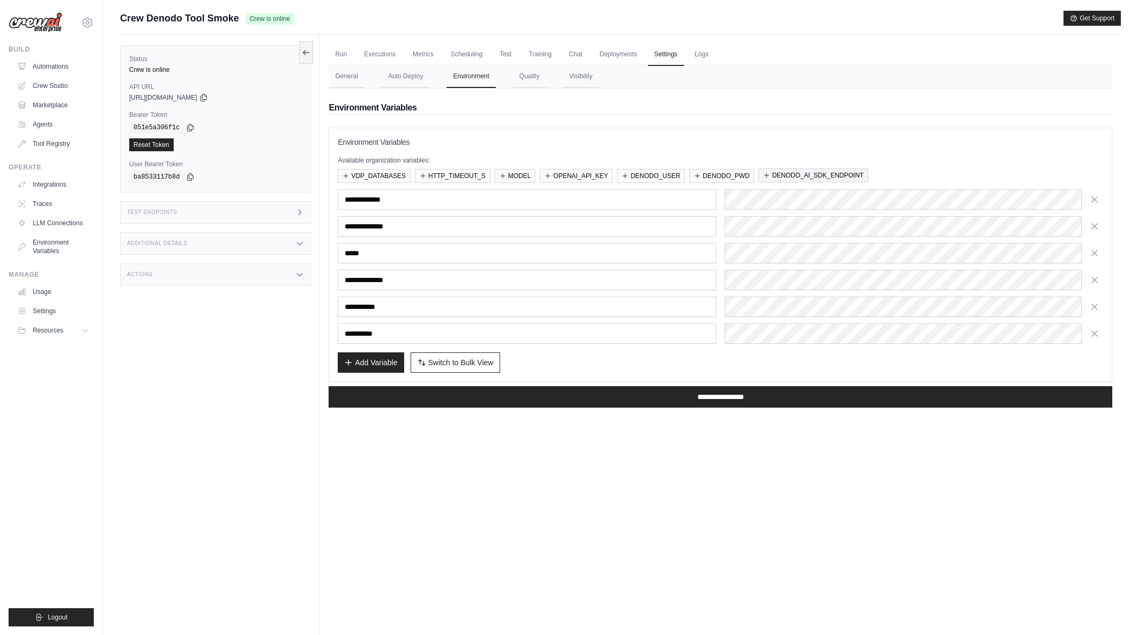
click at [812, 175] on button "DENODO_AI_SDK_ENDPOINT" at bounding box center [814, 175] width 110 height 14
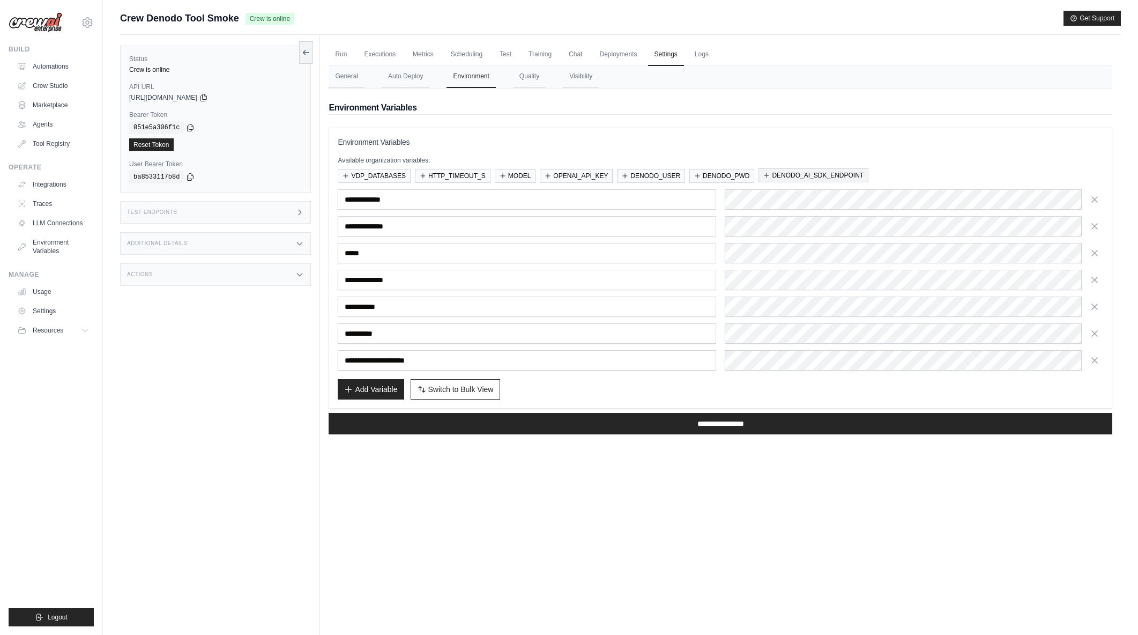
click at [779, 174] on button "DENODO_AI_SDK_ENDPOINT" at bounding box center [814, 175] width 110 height 14
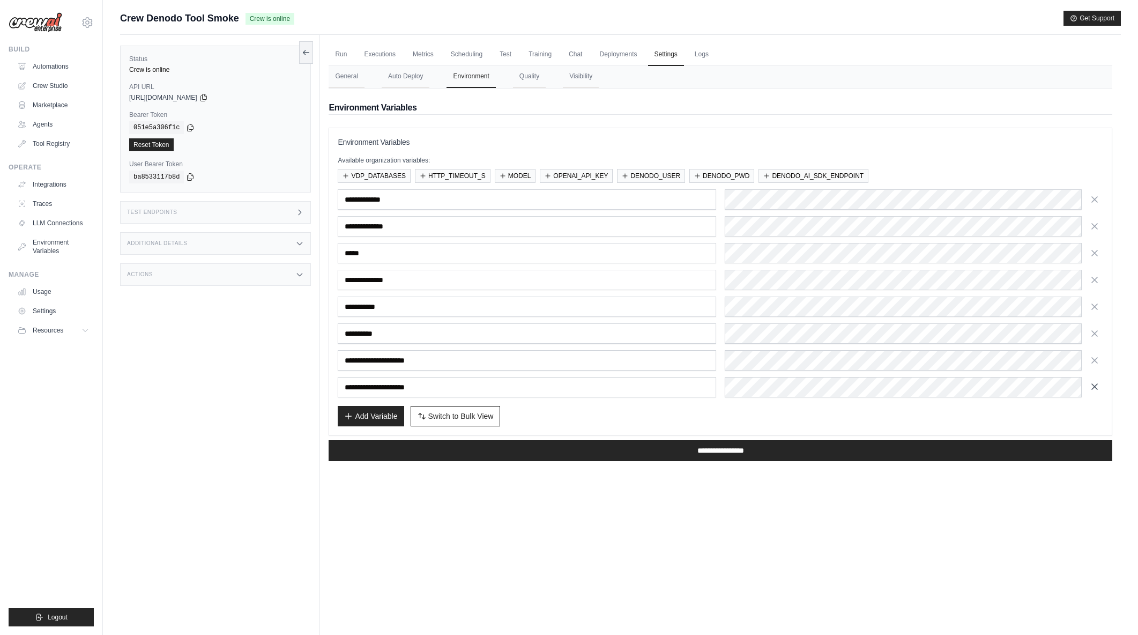
click at [1097, 385] on icon "button" at bounding box center [1094, 386] width 5 height 5
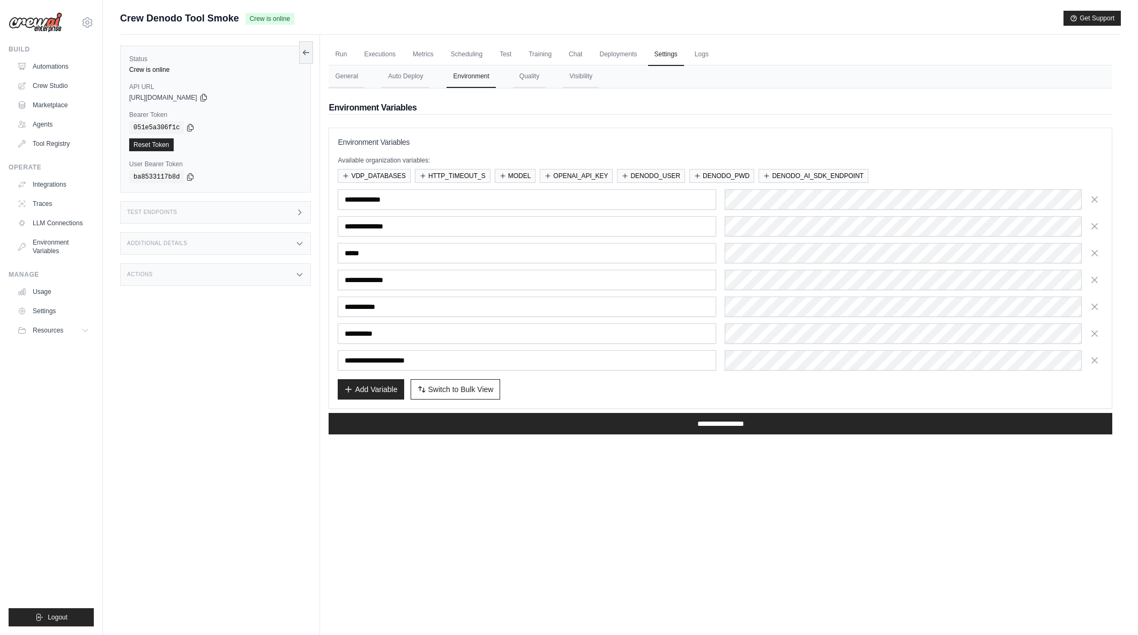
click at [543, 498] on div "Run Executions Metrics Scheduling Test Training Chat Deployments Settings Logs …" at bounding box center [720, 352] width 801 height 635
click at [818, 454] on div "Run Executions Metrics Scheduling Test Training Chat Deployments Settings Logs …" at bounding box center [720, 352] width 801 height 635
click at [305, 52] on icon at bounding box center [307, 52] width 6 height 0
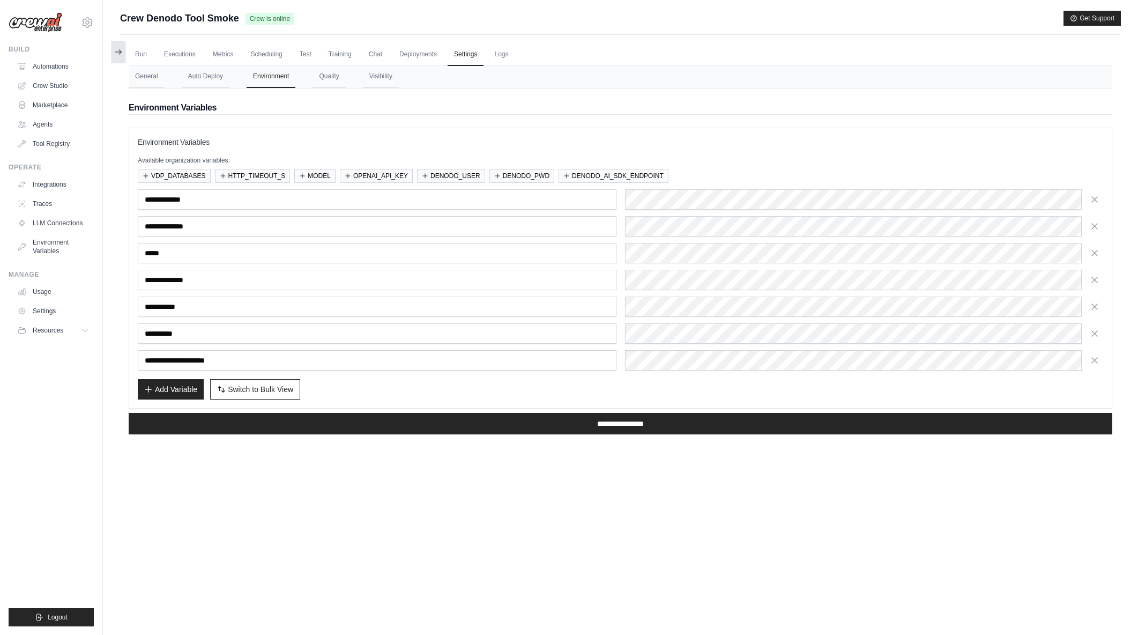
click at [121, 53] on icon at bounding box center [120, 52] width 2 height 4
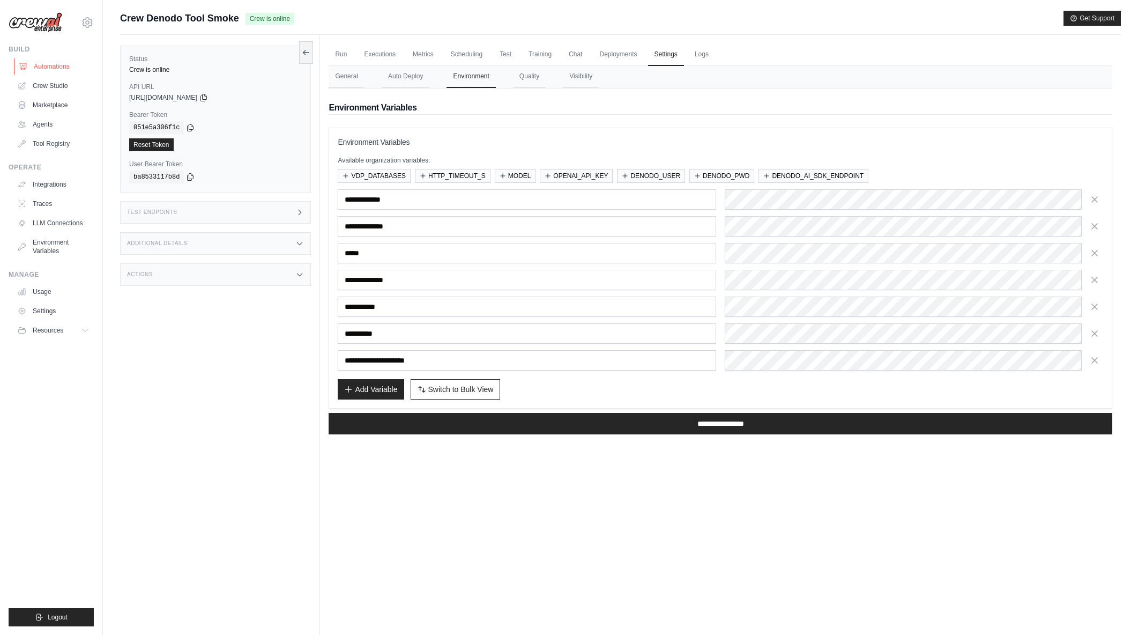
click at [40, 66] on link "Automations" at bounding box center [54, 66] width 81 height 17
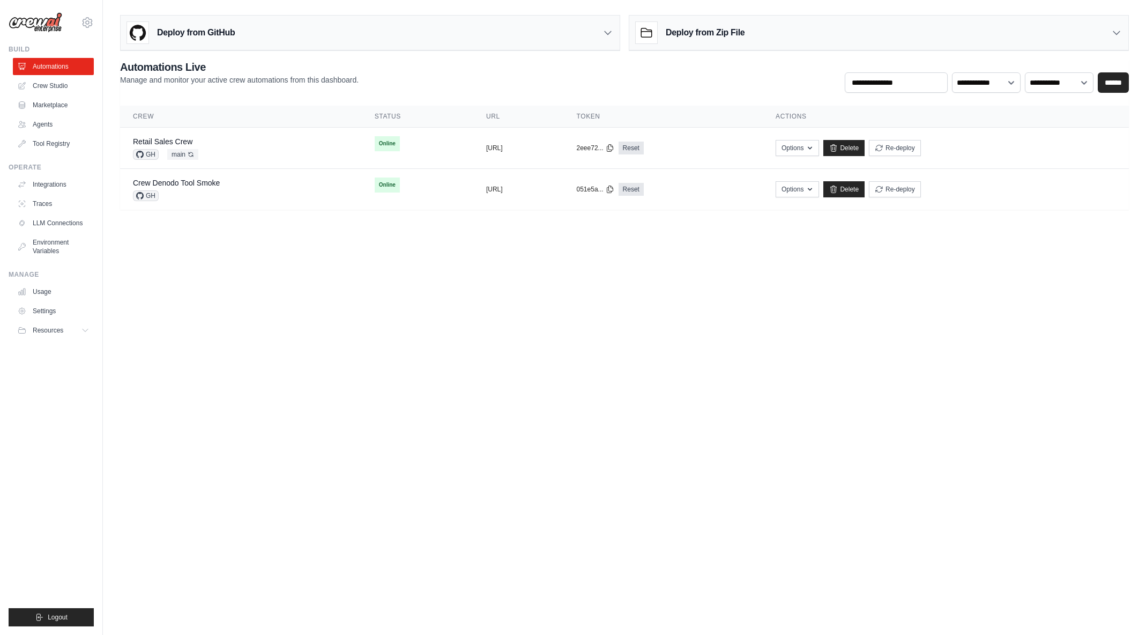
click at [254, 34] on div "Deploy from GitHub" at bounding box center [370, 33] width 499 height 35
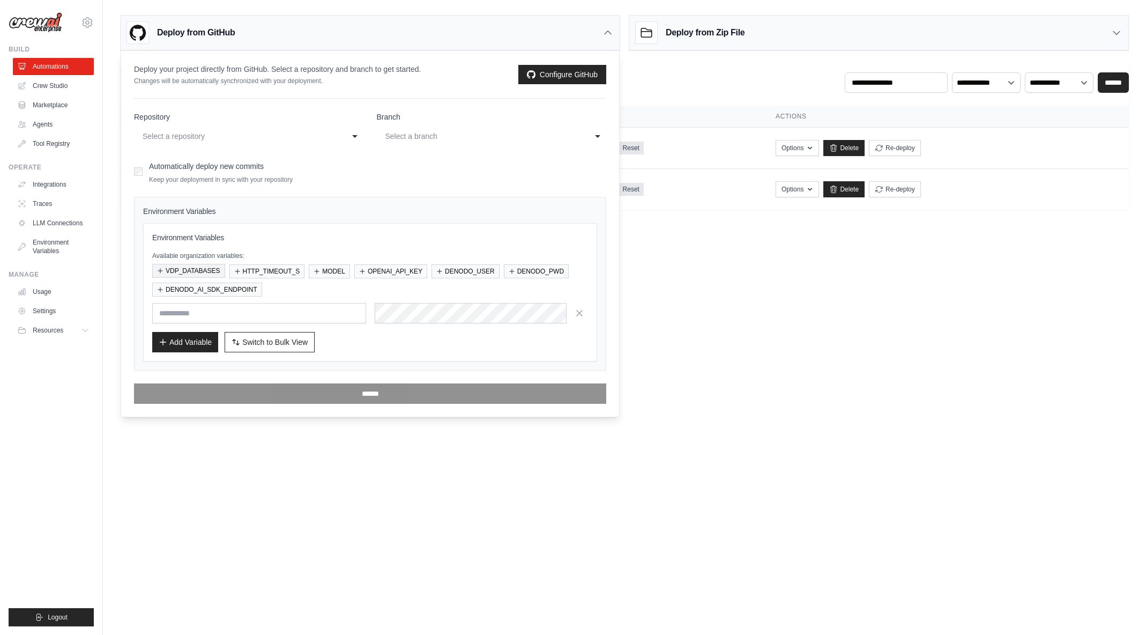
click at [206, 273] on button "VDP_DATABASES" at bounding box center [188, 271] width 73 height 14
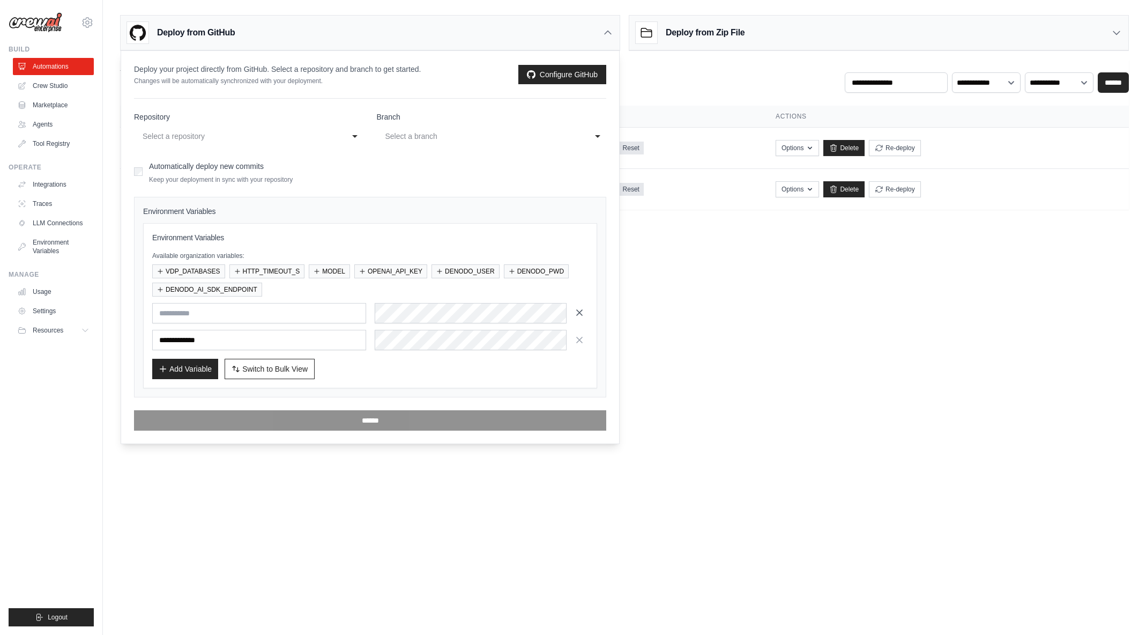
click at [583, 316] on icon "button" at bounding box center [579, 312] width 11 height 11
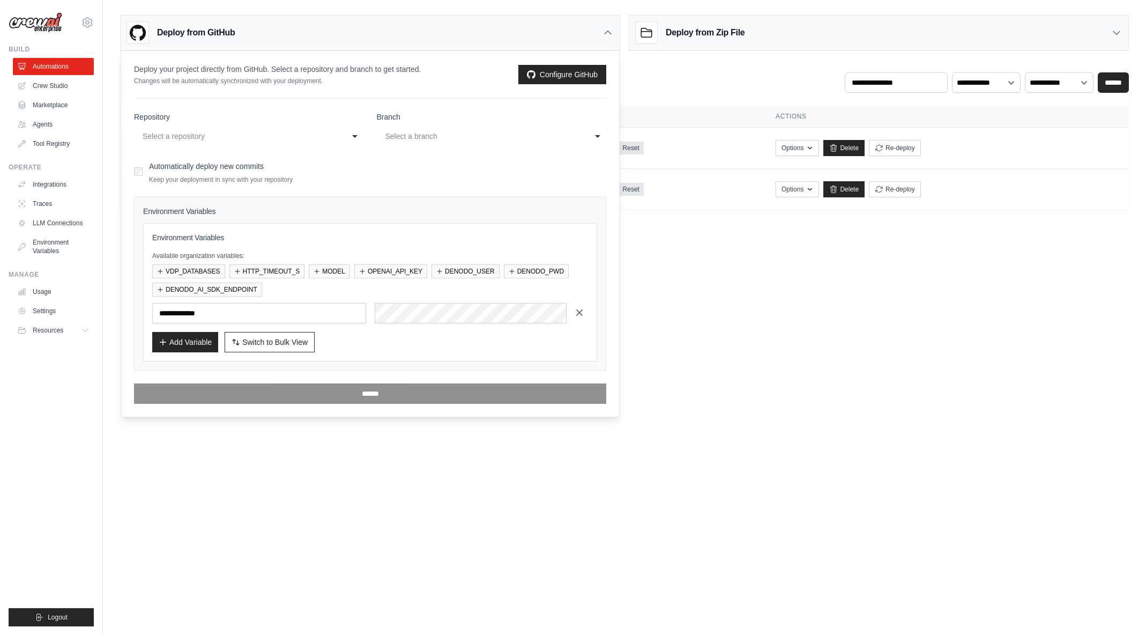
click at [582, 309] on icon "button" at bounding box center [579, 312] width 11 height 11
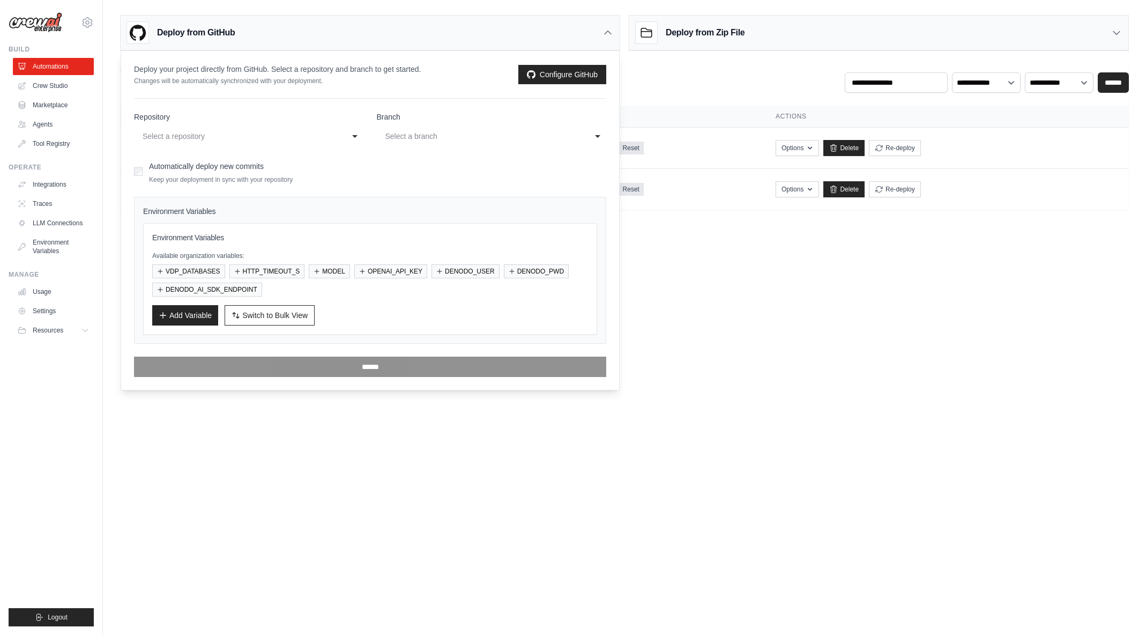
click at [297, 477] on body "arajwani@denodo.com Arif's Personal Organization Denodo Technologies ✓ Settings…" at bounding box center [573, 317] width 1146 height 635
click at [60, 65] on link "Automations" at bounding box center [54, 66] width 81 height 17
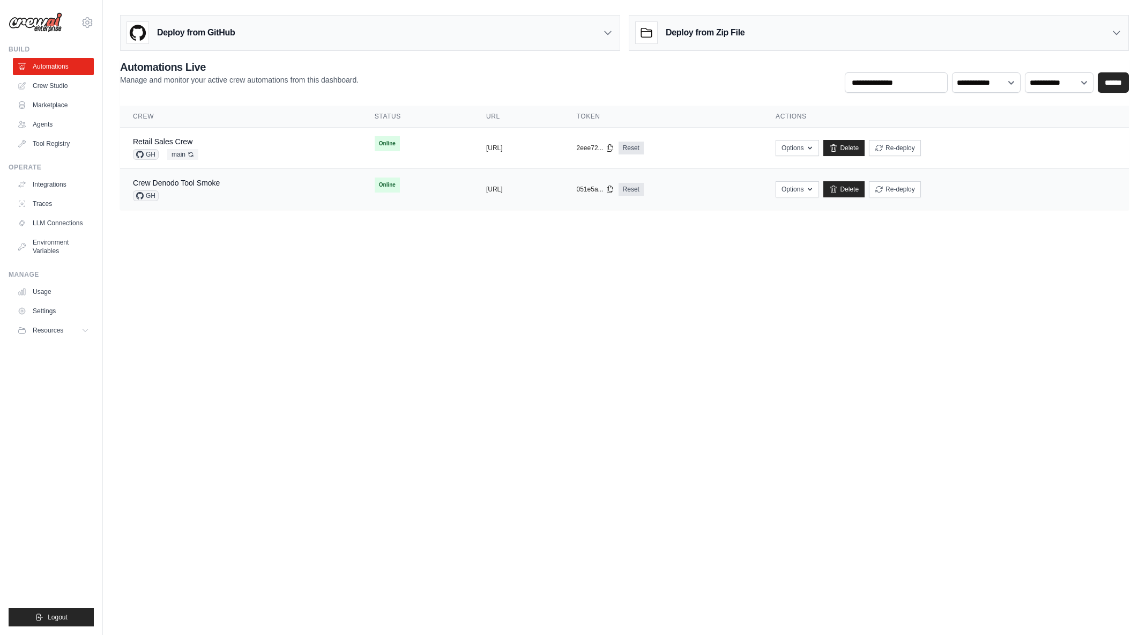
click at [211, 195] on div "GH" at bounding box center [176, 195] width 87 height 11
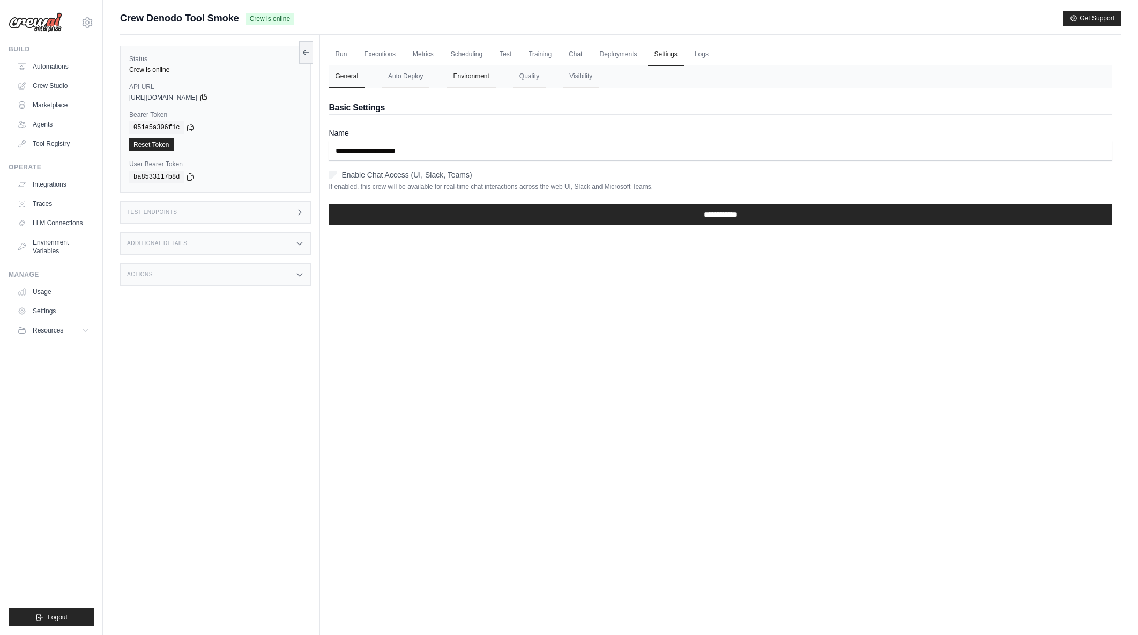
click at [468, 71] on button "Environment" at bounding box center [471, 76] width 49 height 23
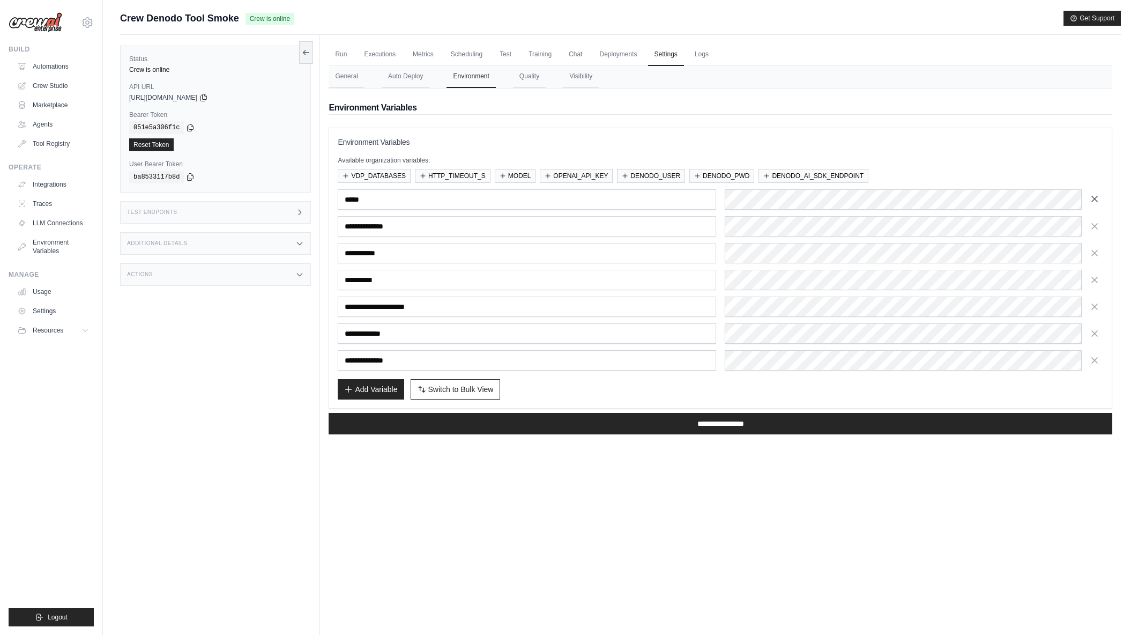
click at [1094, 198] on icon "button" at bounding box center [1094, 198] width 5 height 5
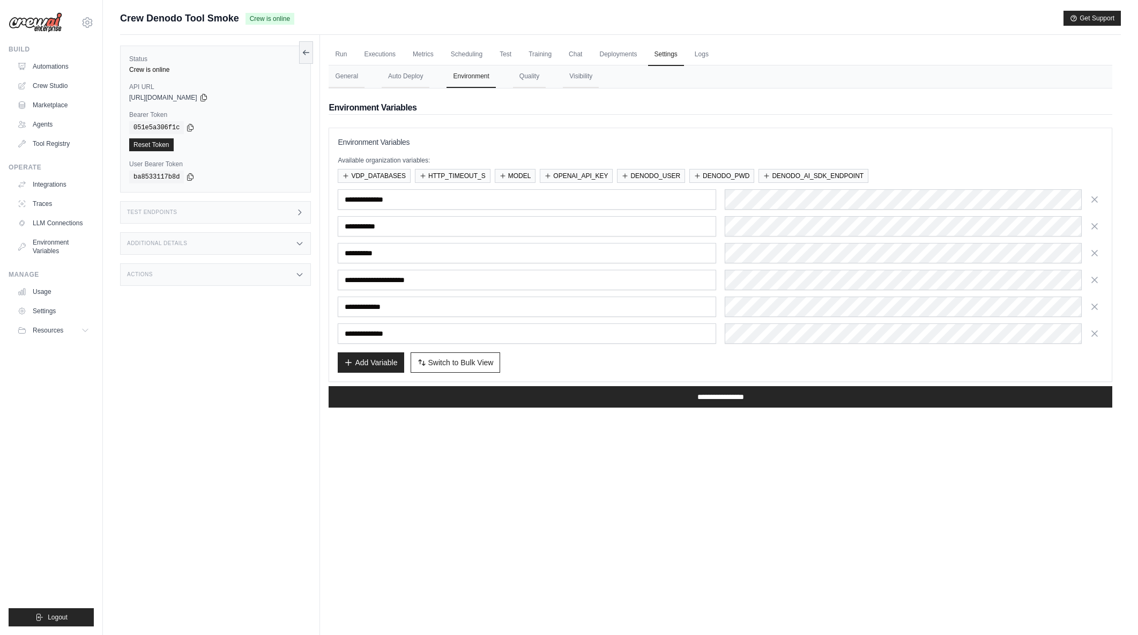
click at [1094, 198] on icon "button" at bounding box center [1094, 199] width 5 height 5
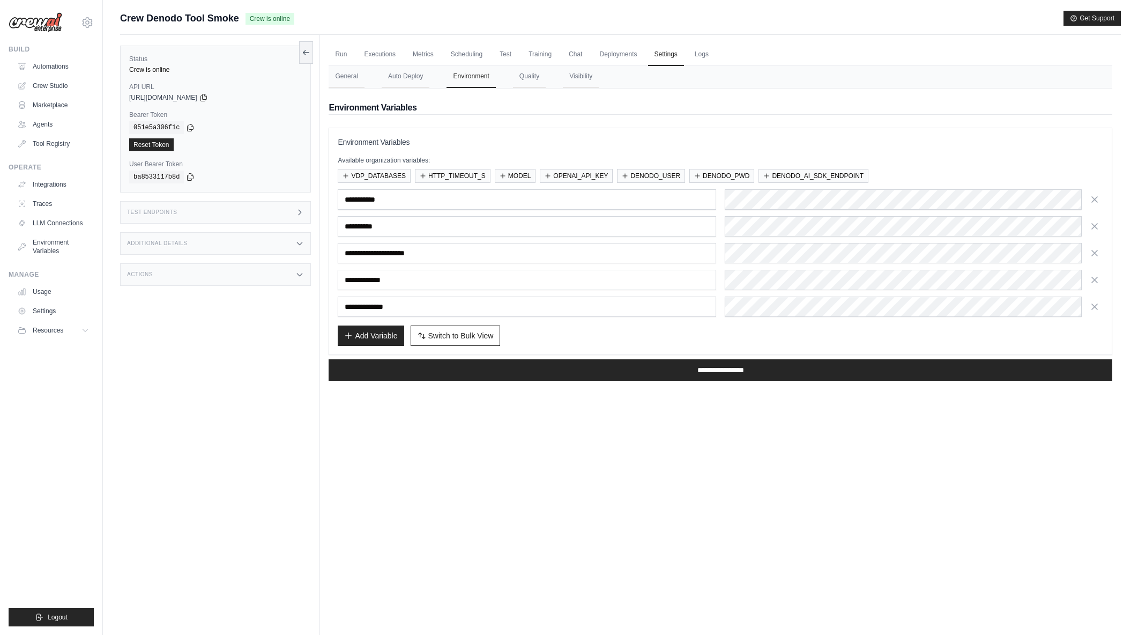
click at [1094, 198] on icon "button" at bounding box center [1094, 199] width 5 height 5
click at [1094, 224] on icon "button" at bounding box center [1094, 226] width 5 height 5
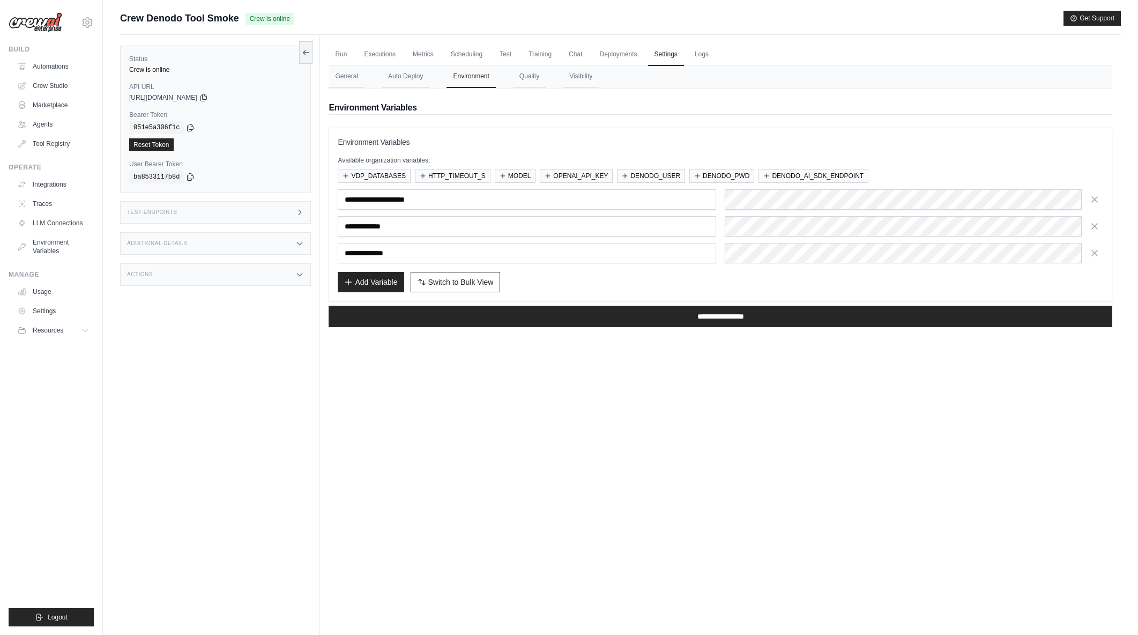
click at [1094, 198] on icon "button" at bounding box center [1094, 199] width 5 height 5
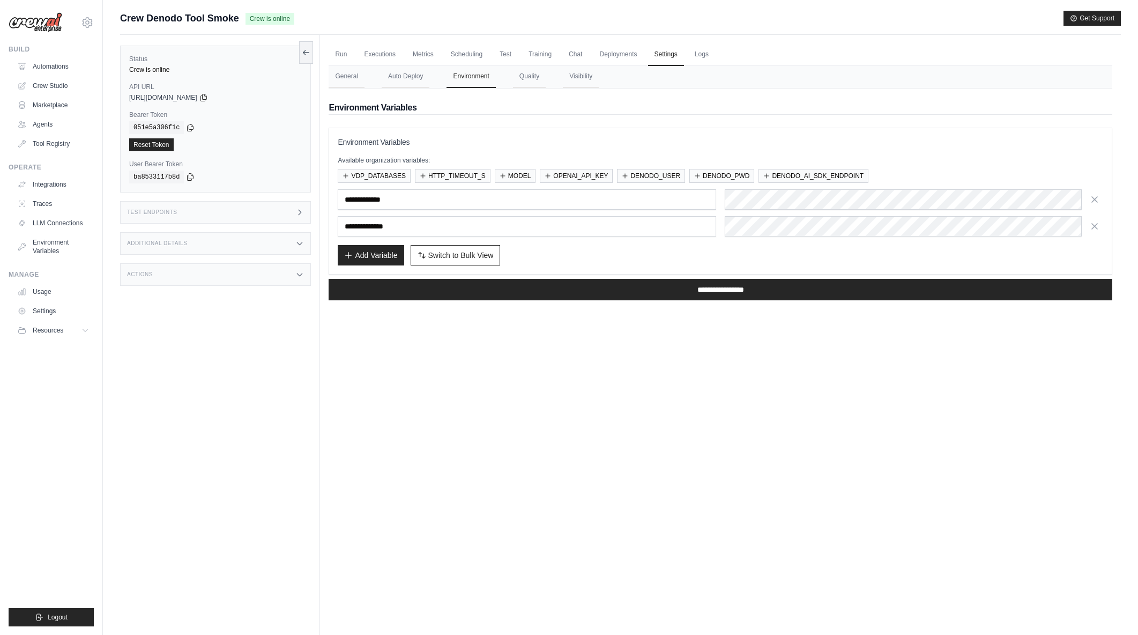
click at [1094, 198] on icon "button" at bounding box center [1094, 199] width 5 height 5
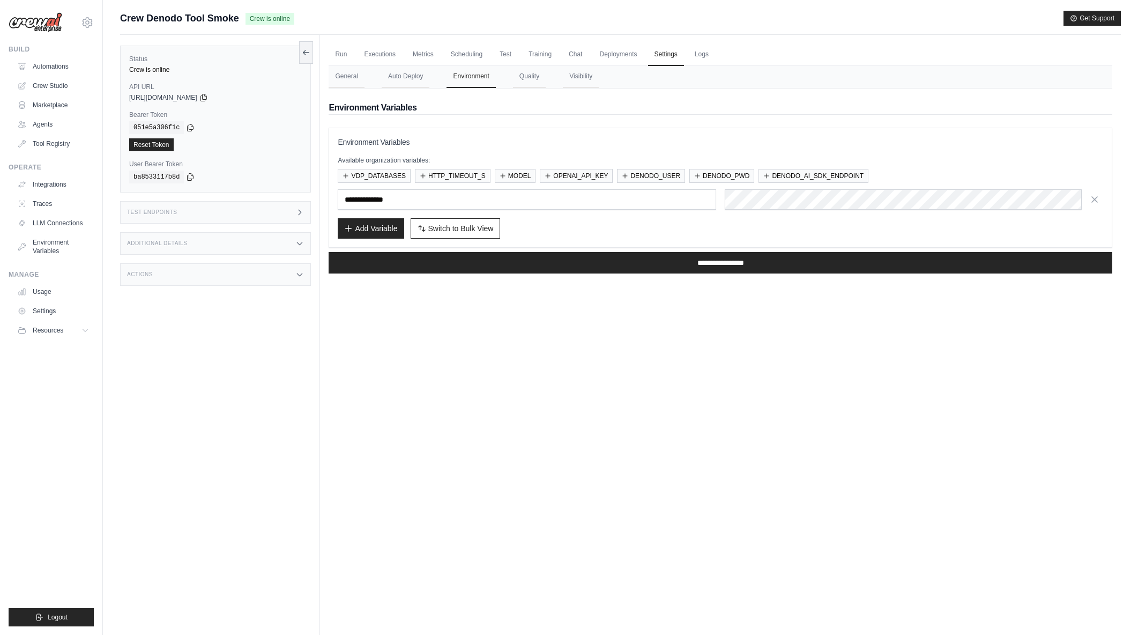
click at [1094, 198] on icon "button" at bounding box center [1094, 199] width 5 height 5
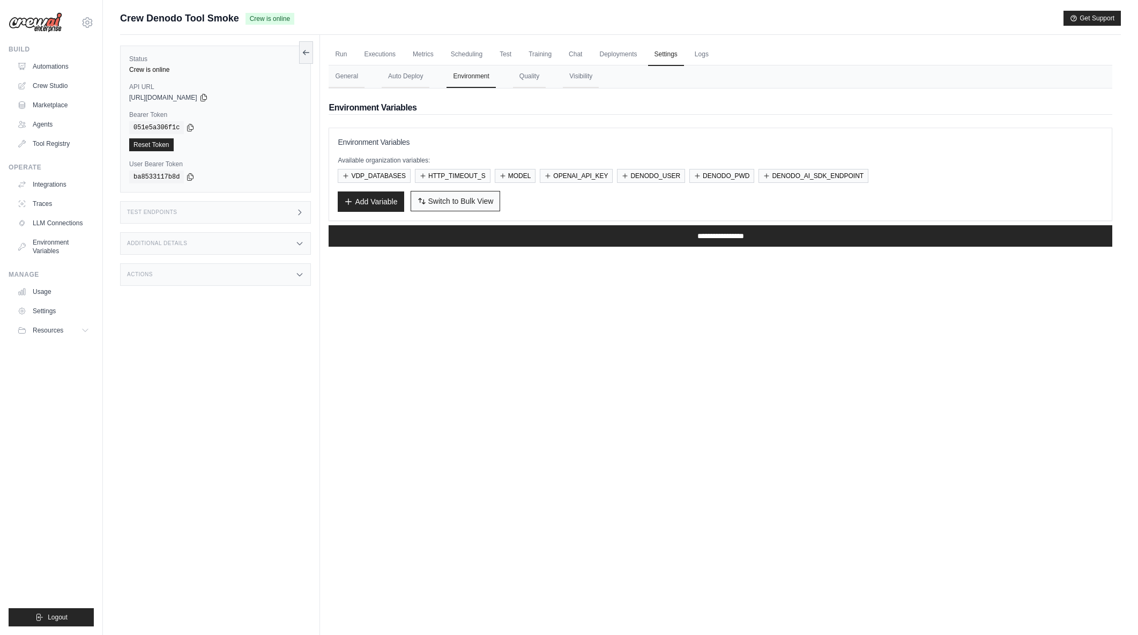
click at [441, 205] on span "Switch to Bulk View" at bounding box center [460, 201] width 65 height 11
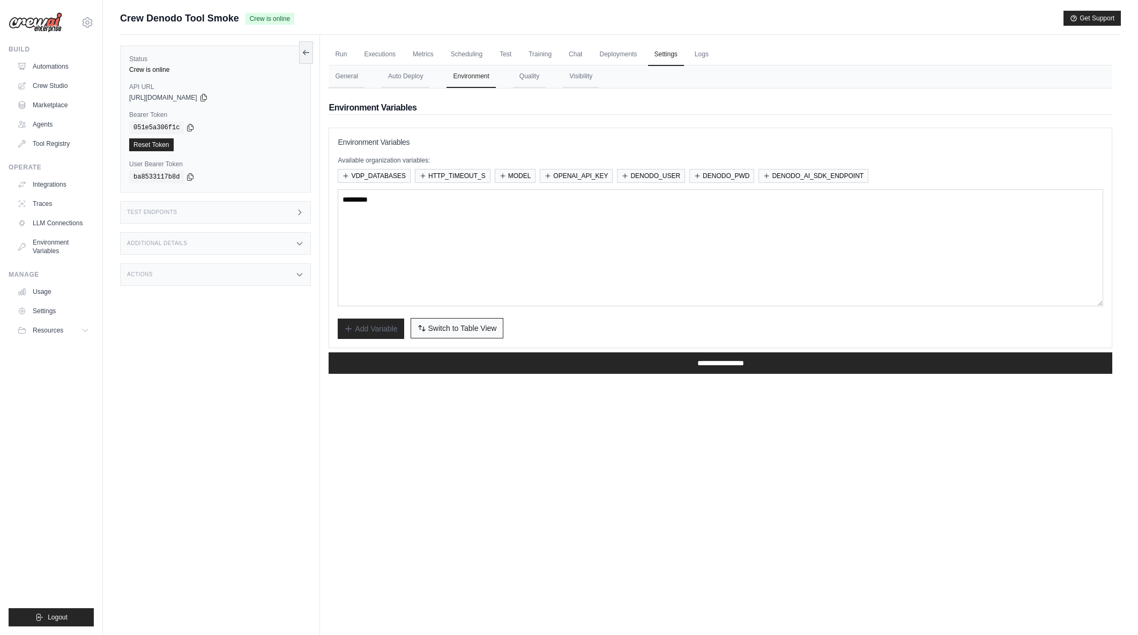
click at [445, 331] on span "Switch to Table View" at bounding box center [462, 328] width 69 height 11
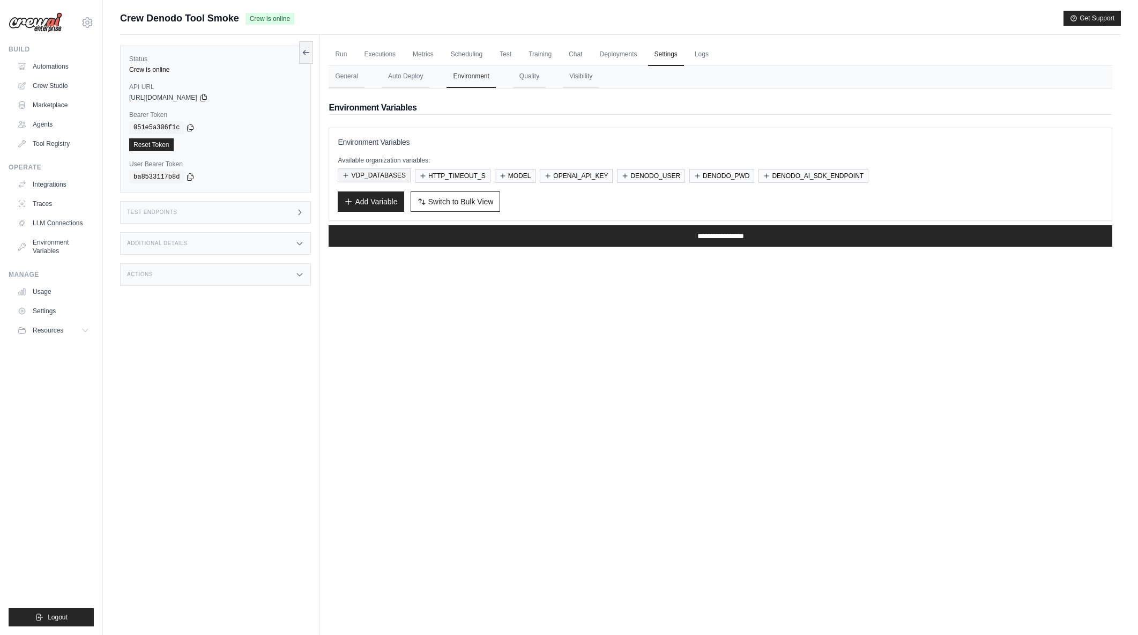
click at [387, 174] on button "VDP_DATABASES" at bounding box center [374, 175] width 73 height 14
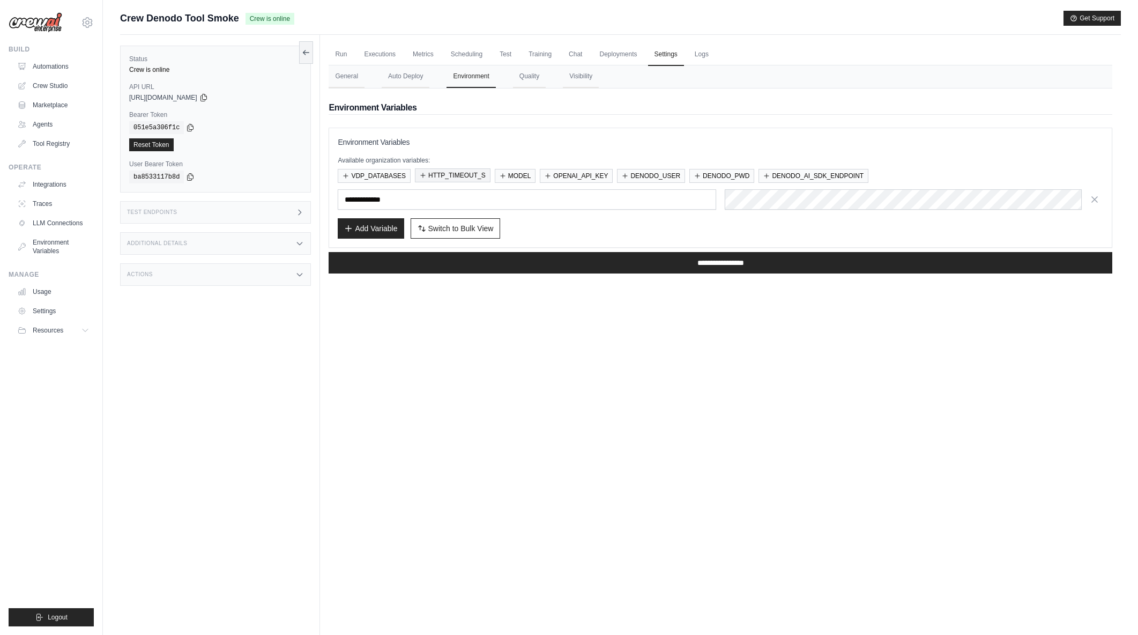
click at [448, 172] on button "HTTP_TIMEOUT_S" at bounding box center [453, 175] width 76 height 14
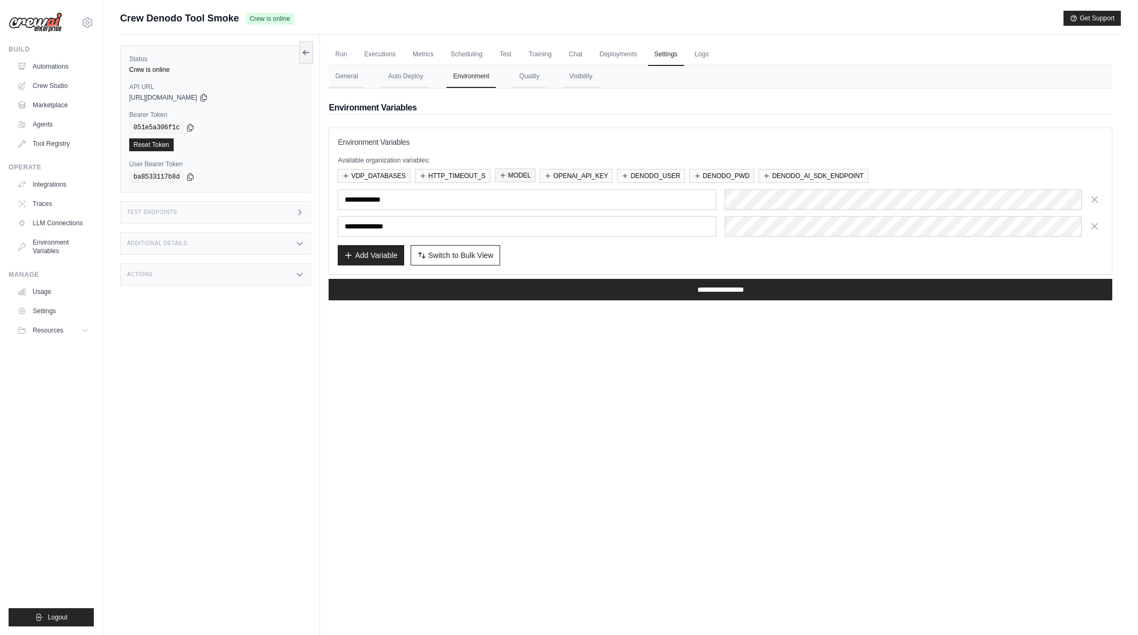
click at [514, 175] on button "MODEL" at bounding box center [515, 175] width 41 height 14
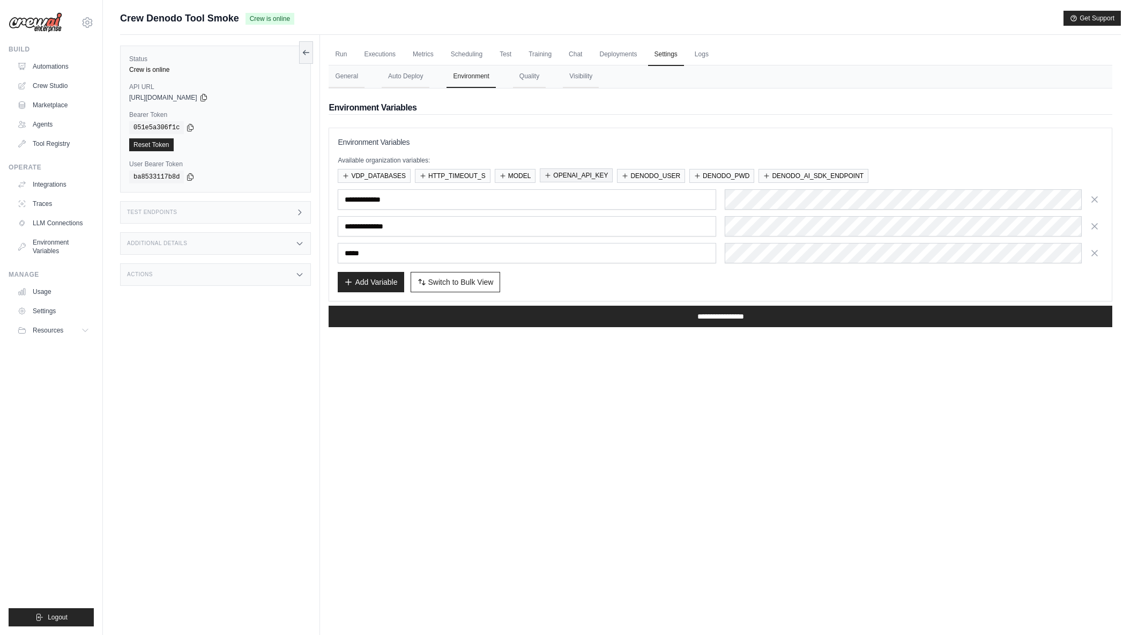
click at [567, 175] on button "OPENAI_API_KEY" at bounding box center [576, 175] width 73 height 14
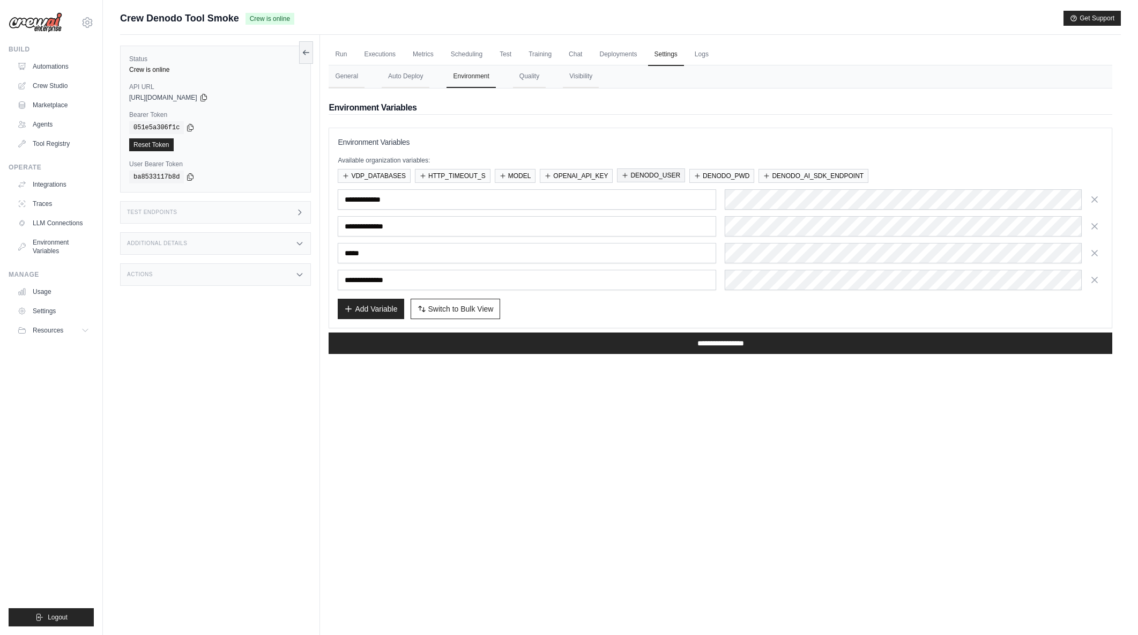
click at [651, 176] on button "DENODO_USER" at bounding box center [651, 175] width 68 height 14
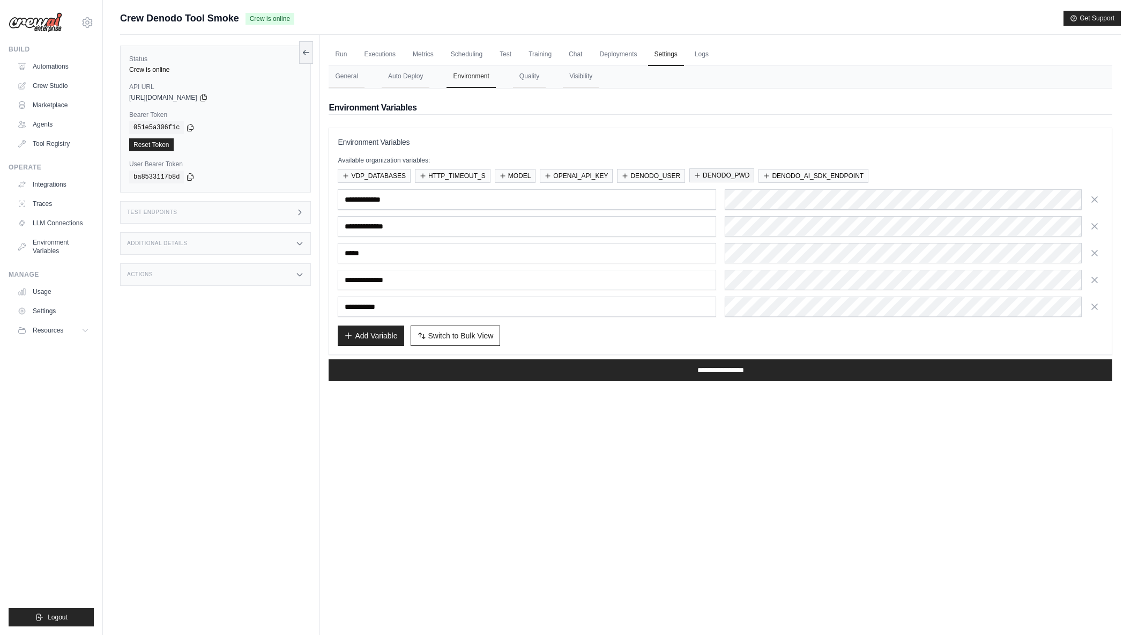
click at [716, 181] on button "DENODO_PWD" at bounding box center [722, 175] width 65 height 14
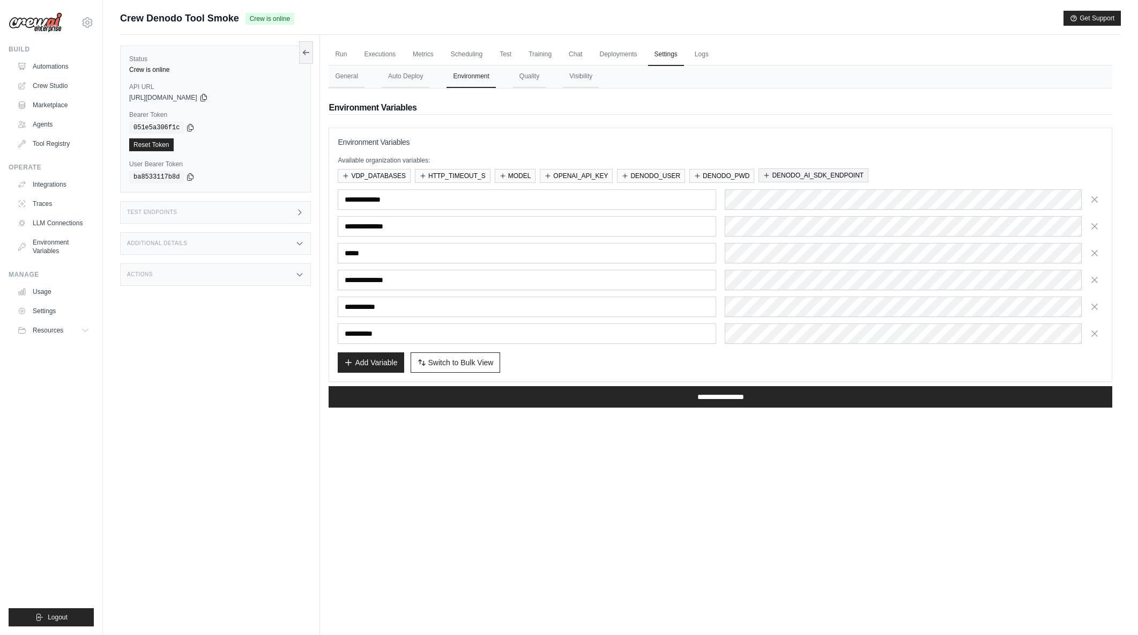
click at [800, 180] on button "DENODO_AI_SDK_ENDPOINT" at bounding box center [814, 175] width 110 height 14
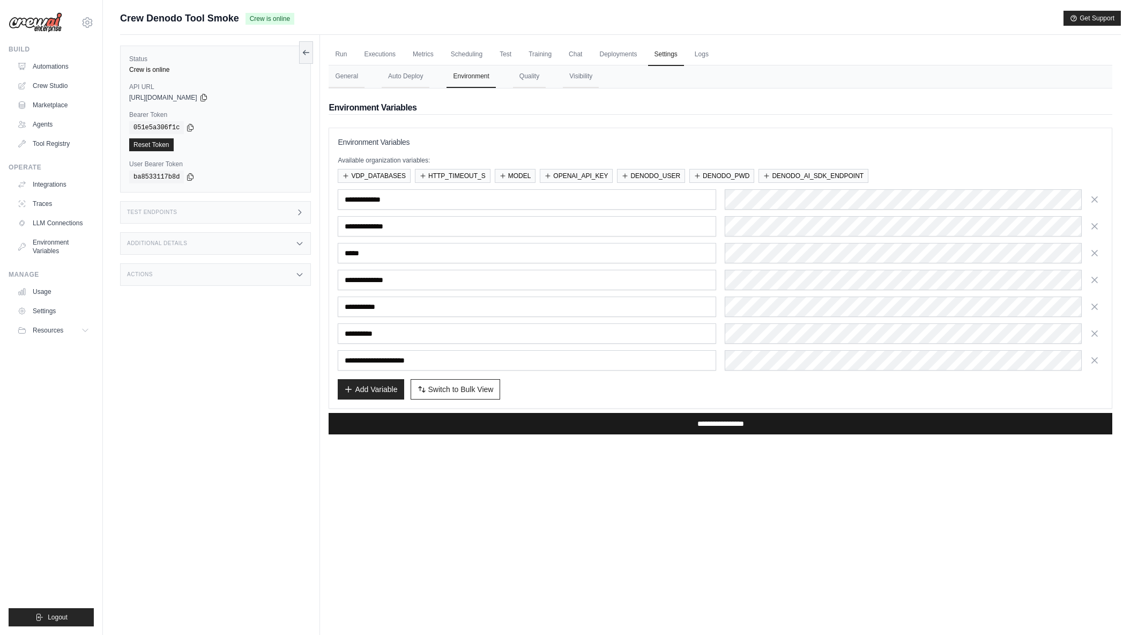
click at [728, 424] on input "**********" at bounding box center [721, 423] width 784 height 21
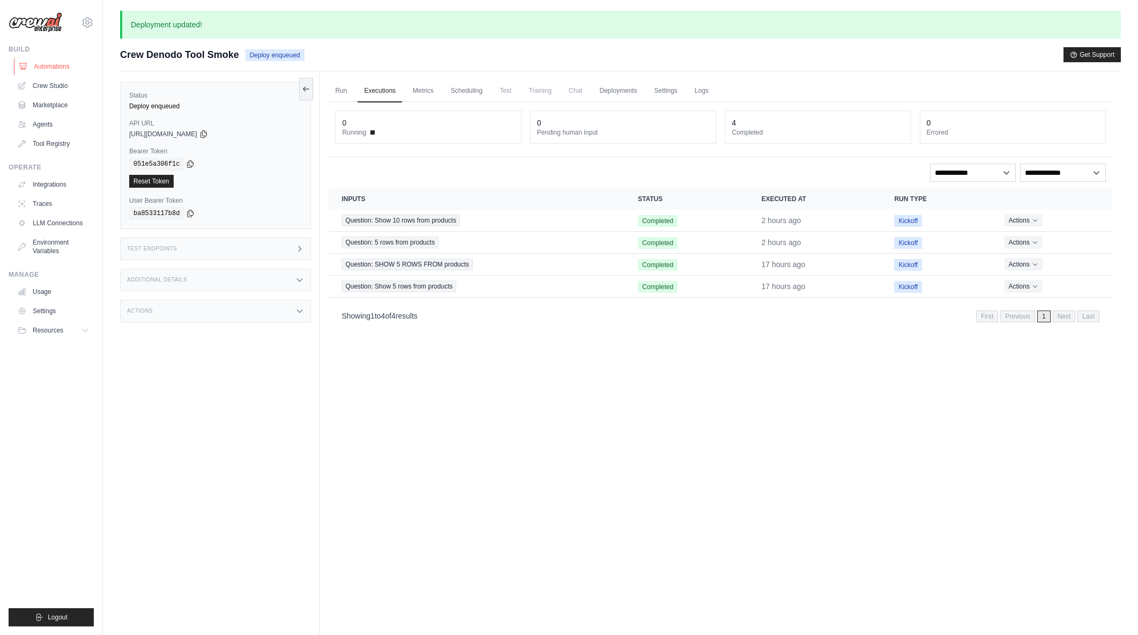
click at [66, 69] on link "Automations" at bounding box center [54, 66] width 81 height 17
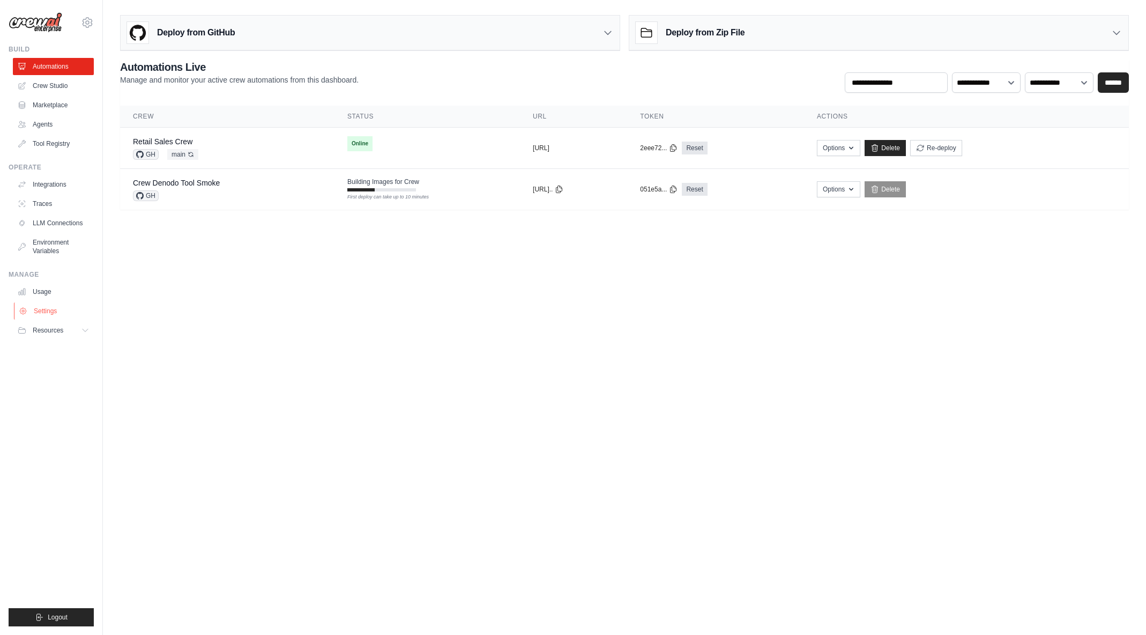
click at [51, 310] on link "Settings" at bounding box center [54, 310] width 81 height 17
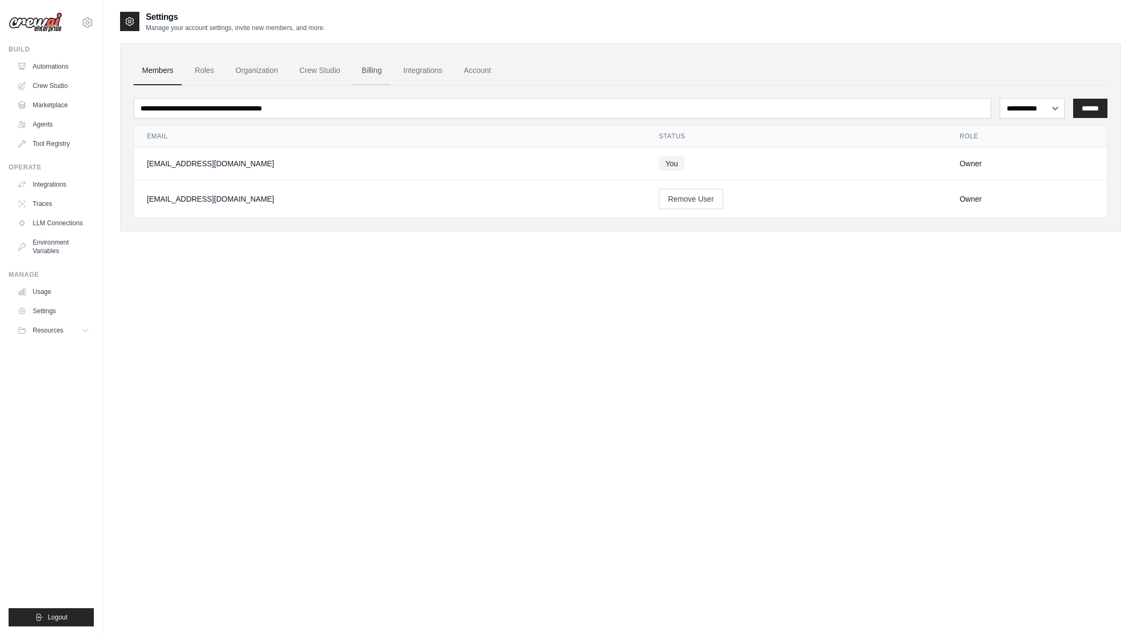
click at [371, 70] on link "Billing" at bounding box center [371, 70] width 37 height 29
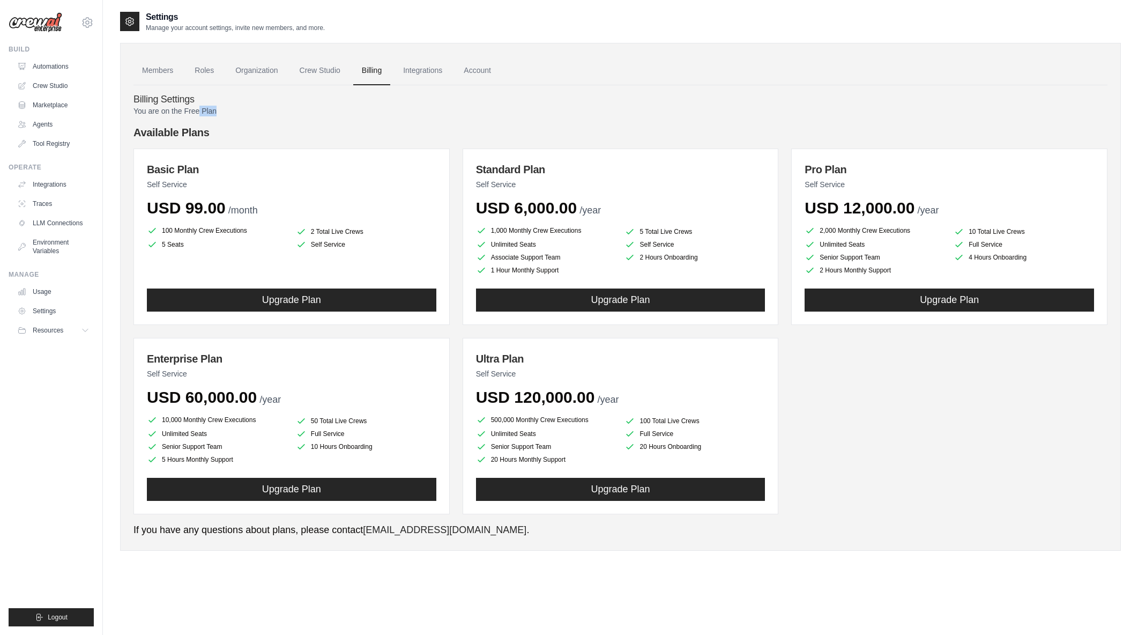
drag, startPoint x: 207, startPoint y: 108, endPoint x: 250, endPoint y: 110, distance: 42.9
click at [250, 110] on p "You are on the Free Plan" at bounding box center [621, 111] width 974 height 11
drag, startPoint x: 146, startPoint y: 115, endPoint x: 245, endPoint y: 112, distance: 98.7
click at [245, 112] on p "You are on the Free Plan" at bounding box center [621, 111] width 974 height 11
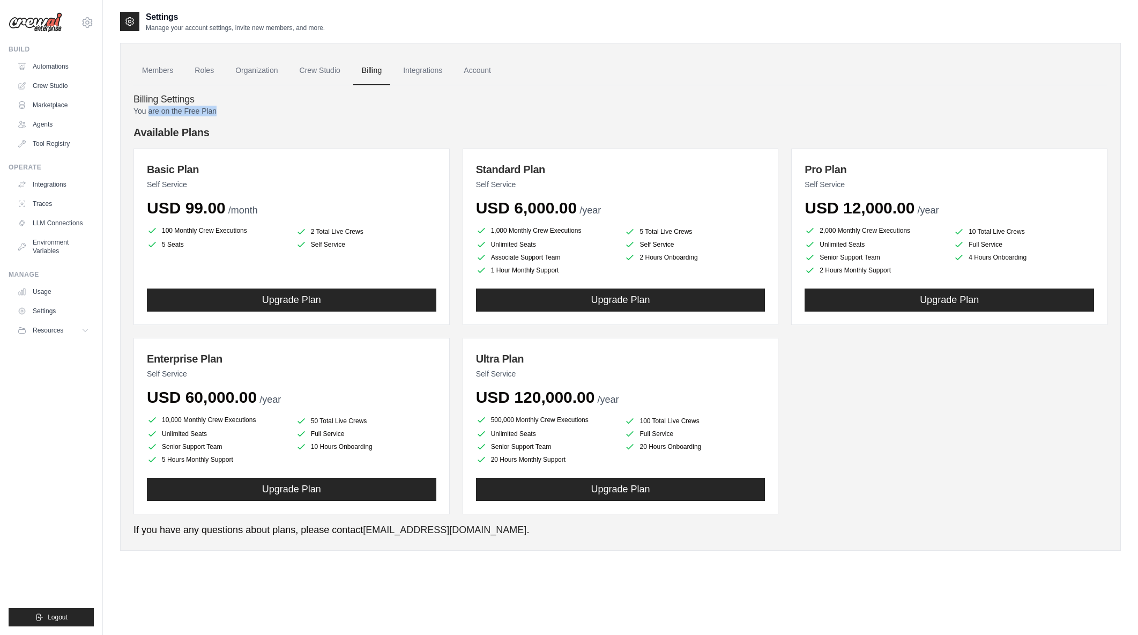
click at [245, 112] on p "You are on the Free Plan" at bounding box center [621, 111] width 974 height 11
drag, startPoint x: 245, startPoint y: 111, endPoint x: 135, endPoint y: 96, distance: 111.5
click at [135, 96] on div "Billing Settings You are on the Free Plan Available Plans Basic Plan Self Servi…" at bounding box center [621, 311] width 974 height 452
click at [134, 96] on h4 "Billing Settings" at bounding box center [621, 100] width 974 height 12
drag, startPoint x: 134, startPoint y: 98, endPoint x: 234, endPoint y: 114, distance: 101.6
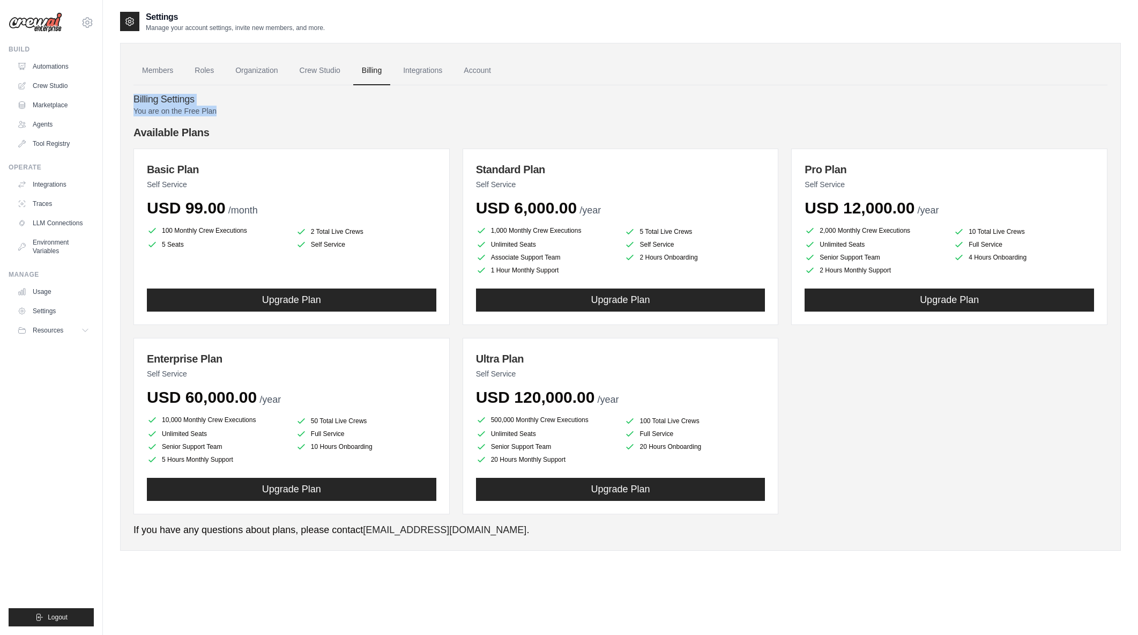
click at [234, 114] on div "Billing Settings You are on the Free Plan Available Plans Basic Plan Self Servi…" at bounding box center [621, 311] width 974 height 452
click at [234, 114] on p "You are on the Free Plan" at bounding box center [621, 111] width 974 height 11
drag, startPoint x: 235, startPoint y: 113, endPoint x: 137, endPoint y: 108, distance: 98.2
click at [137, 108] on p "You are on the Free Plan" at bounding box center [621, 111] width 974 height 11
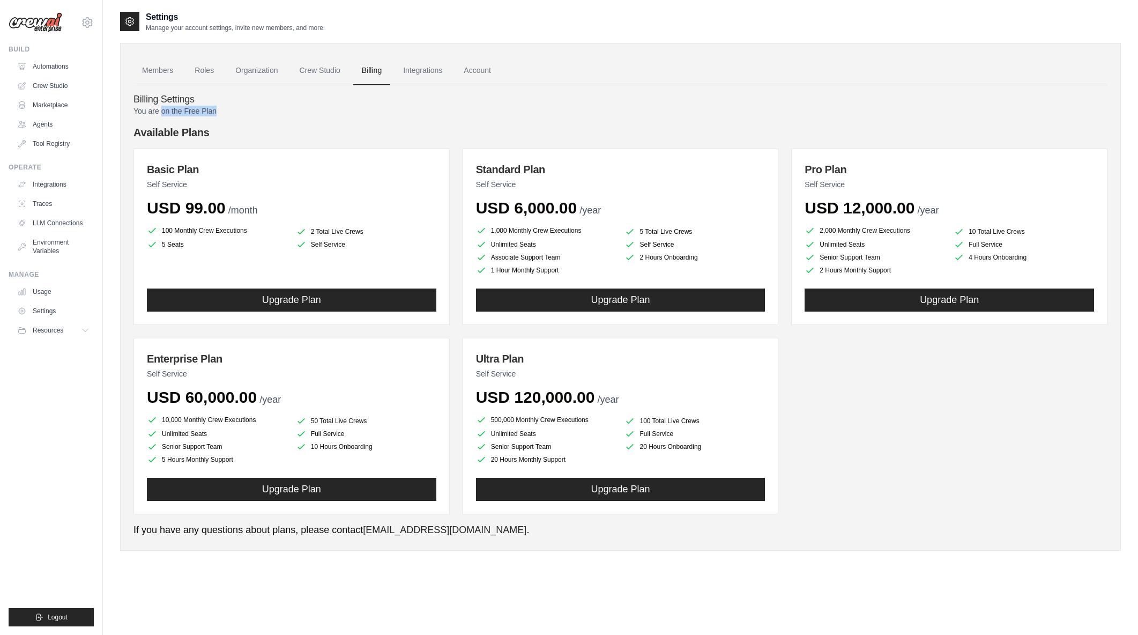
drag, startPoint x: 195, startPoint y: 109, endPoint x: 232, endPoint y: 112, distance: 37.1
click at [232, 112] on p "You are on the Free Plan" at bounding box center [621, 111] width 974 height 11
click at [158, 66] on link "Members" at bounding box center [158, 70] width 48 height 29
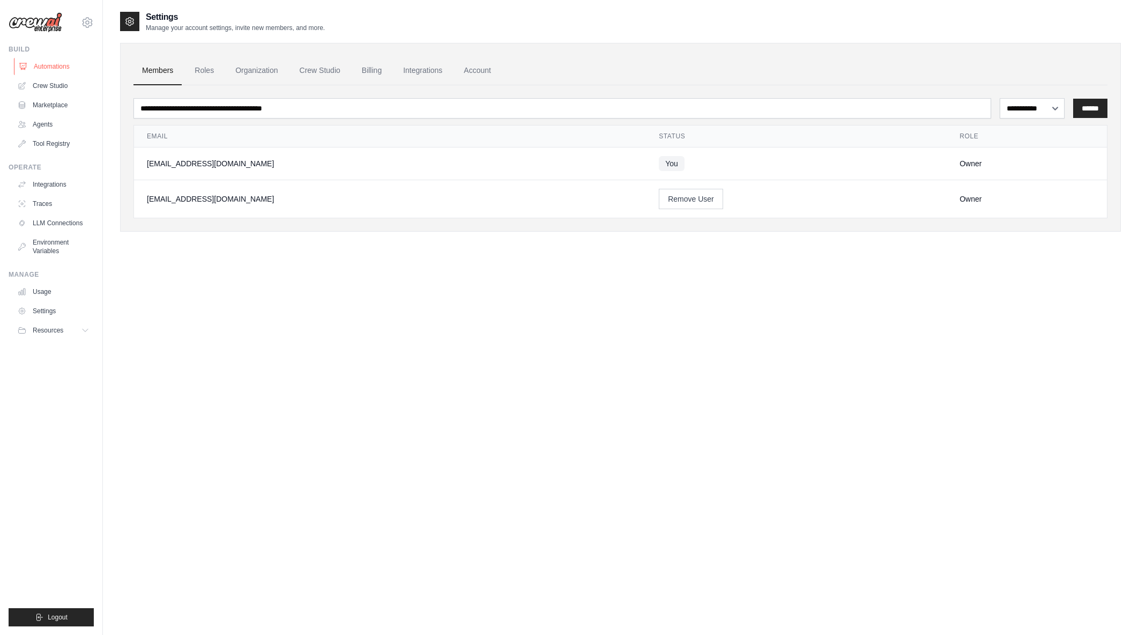
click at [61, 69] on link "Automations" at bounding box center [54, 66] width 81 height 17
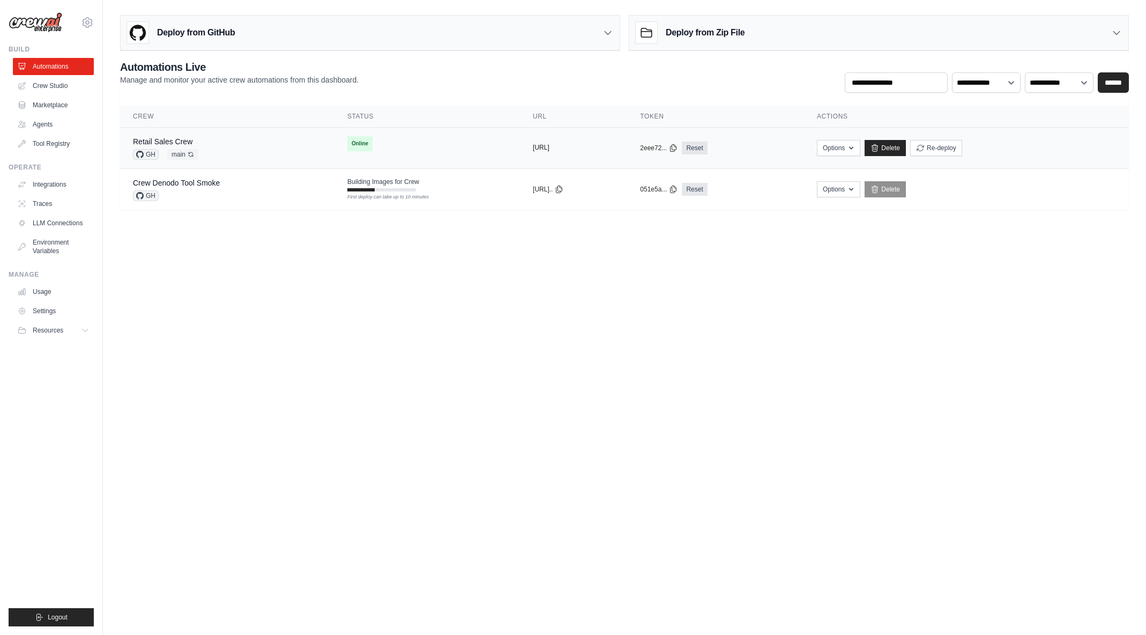
click at [550, 149] on button "[URL]" at bounding box center [541, 147] width 17 height 9
click at [232, 138] on div "Retail Sales Crew GH main Auto-deploy enabled" at bounding box center [227, 148] width 189 height 24
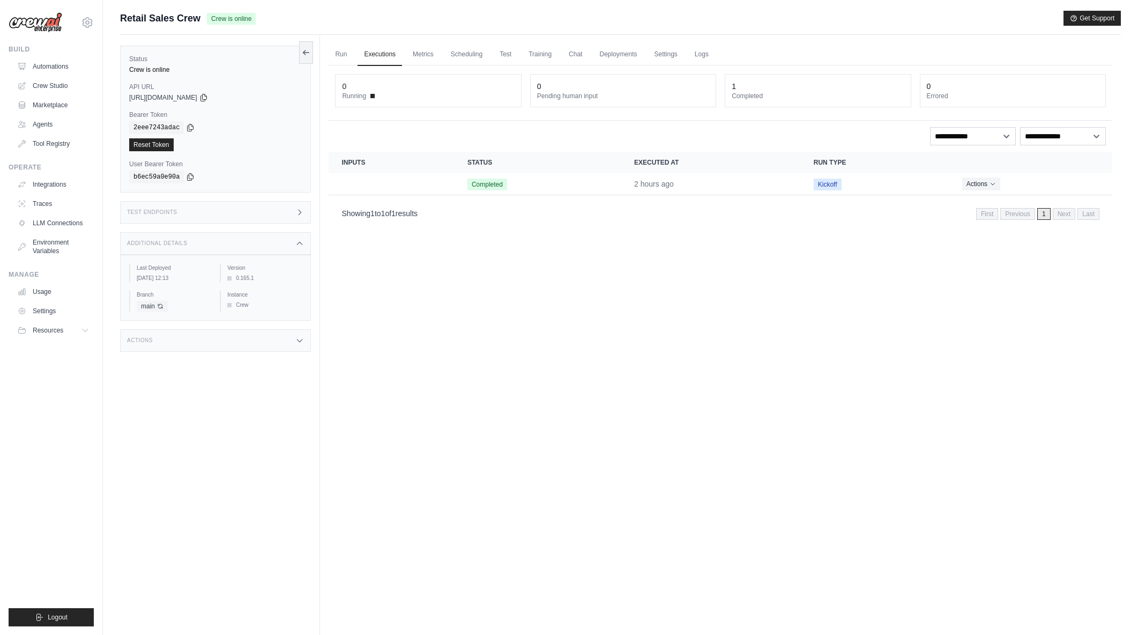
click at [298, 212] on icon at bounding box center [299, 212] width 9 height 9
click at [616, 247] on icon at bounding box center [613, 249] width 11 height 11
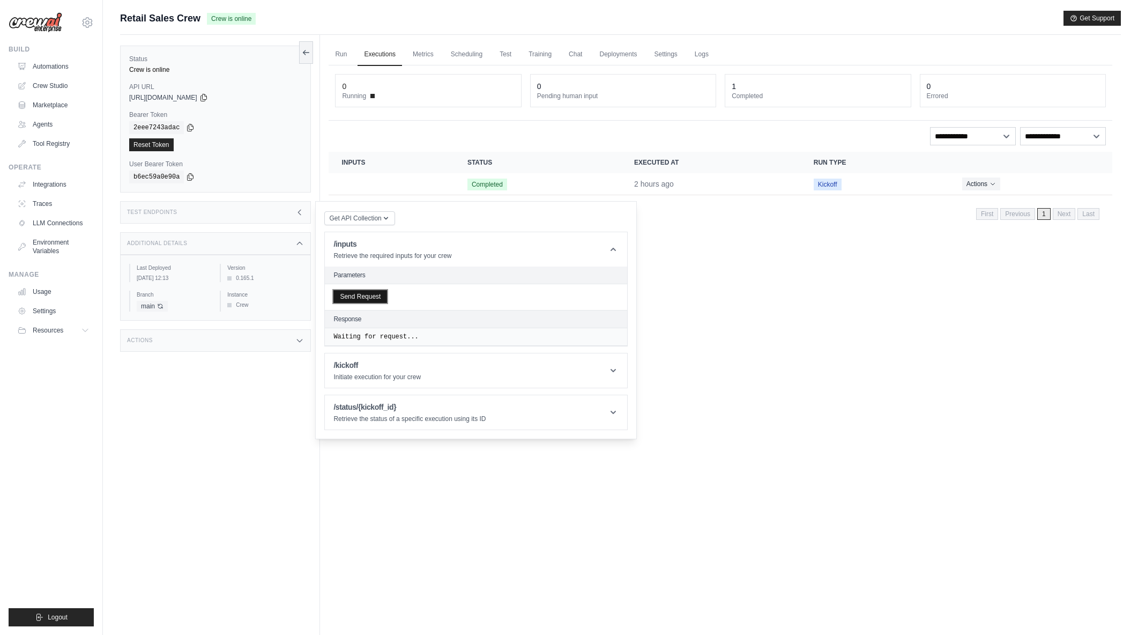
click at [366, 297] on button "Send Request" at bounding box center [361, 296] width 54 height 13
click at [611, 396] on icon at bounding box center [613, 399] width 11 height 11
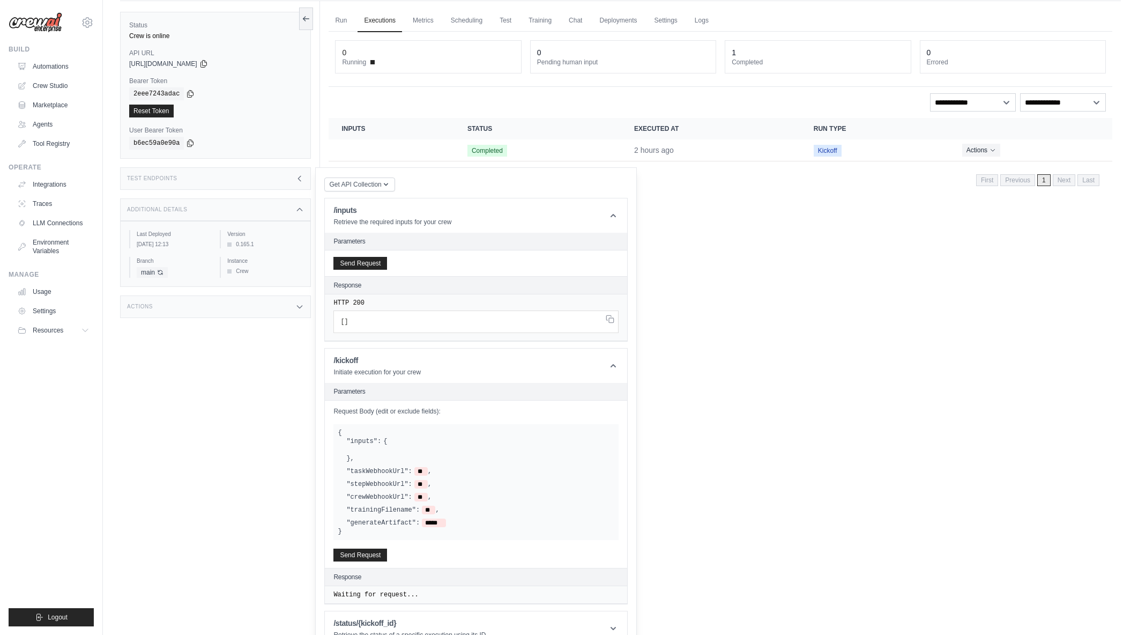
scroll to position [54, 0]
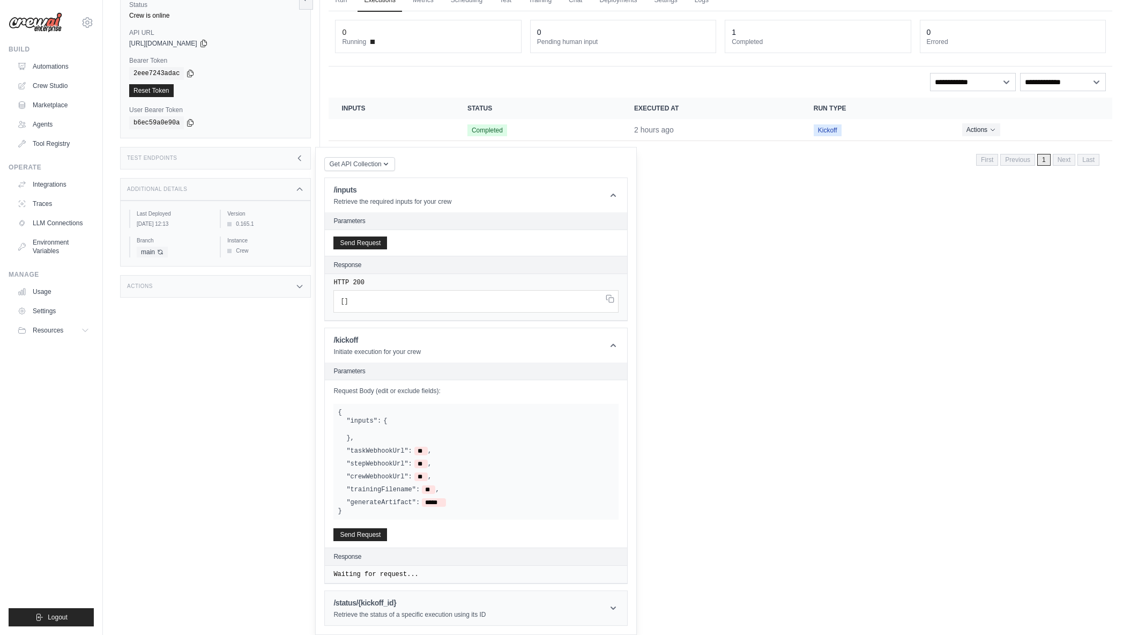
click at [620, 606] on header "/status/{kickoff_id} Retrieve the status of a specific execution using its ID" at bounding box center [476, 608] width 302 height 34
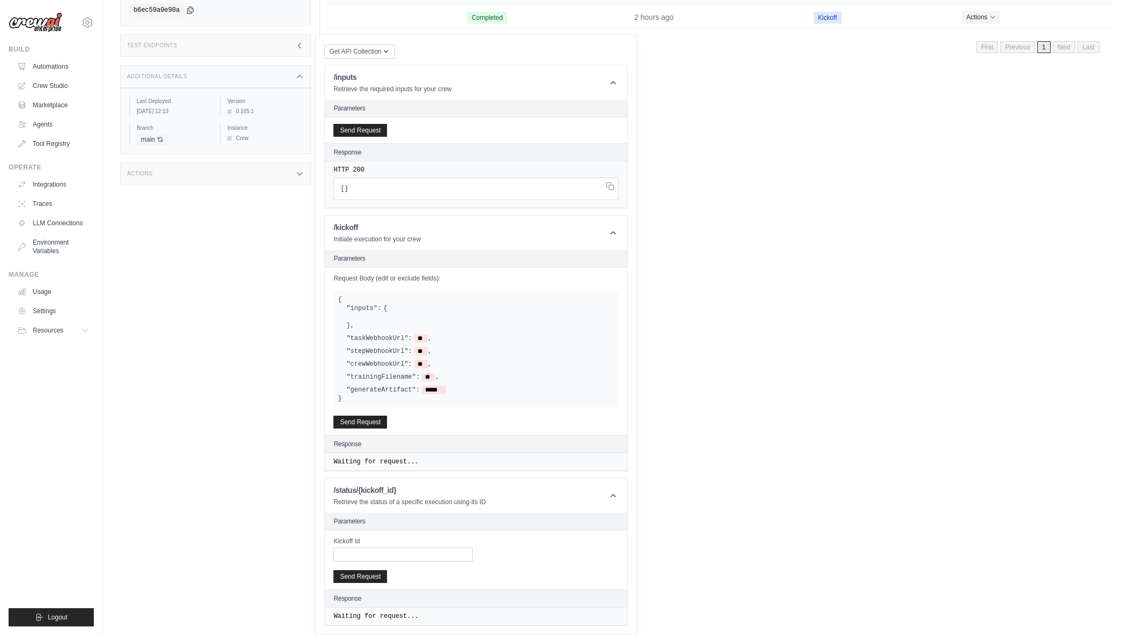
scroll to position [0, 0]
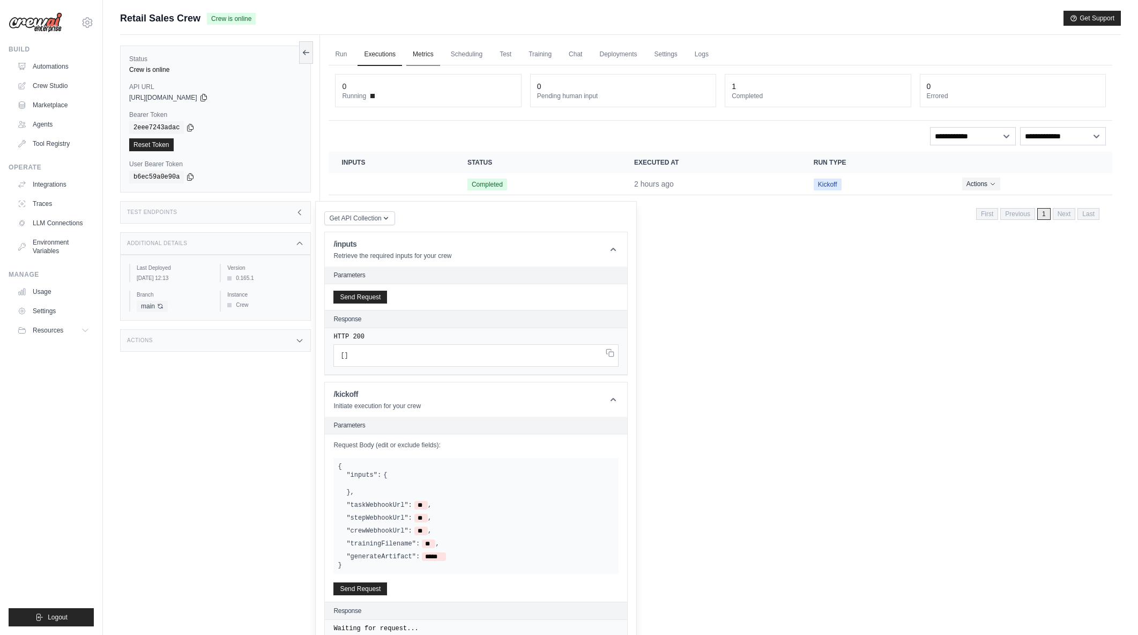
click at [424, 55] on link "Metrics" at bounding box center [423, 54] width 34 height 23
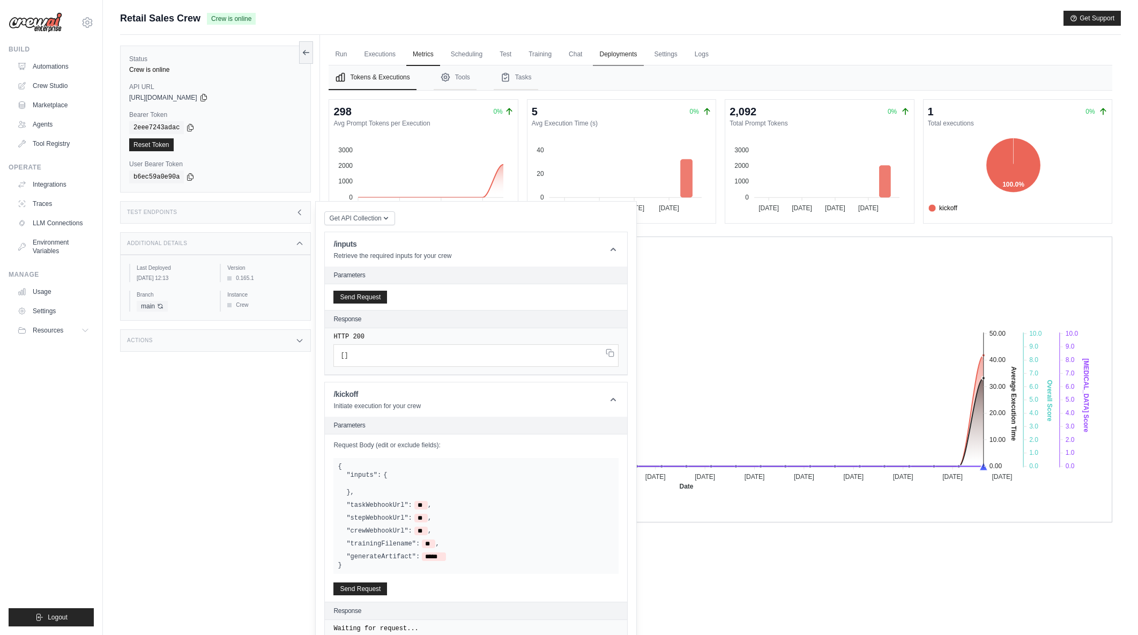
click at [622, 56] on link "Deployments" at bounding box center [618, 54] width 50 height 23
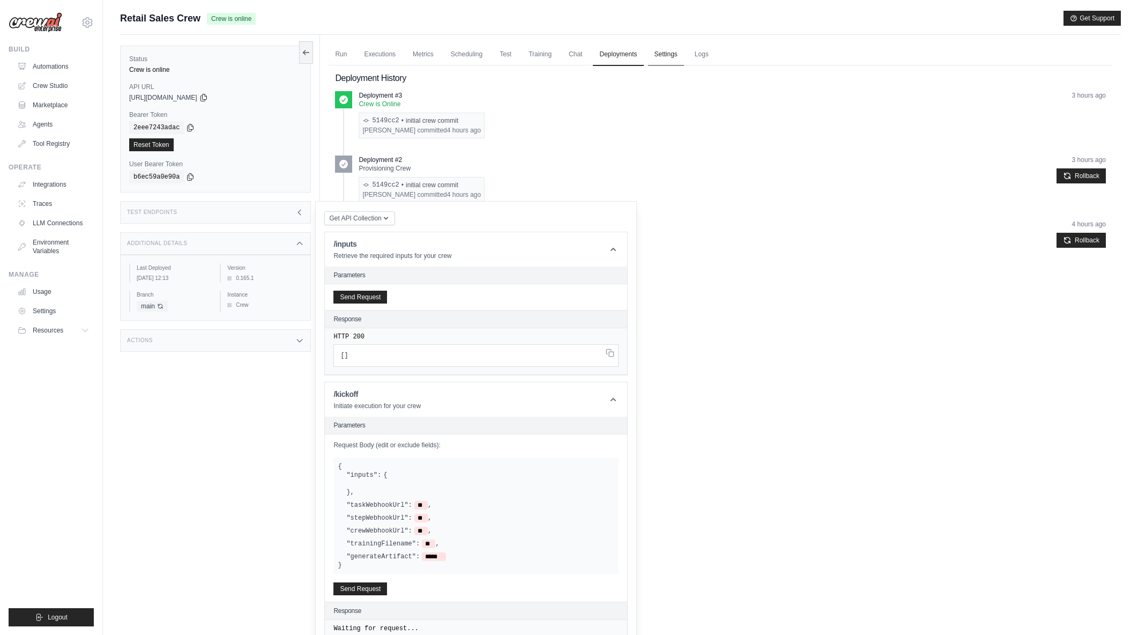
click at [664, 52] on link "Settings" at bounding box center [666, 54] width 36 height 23
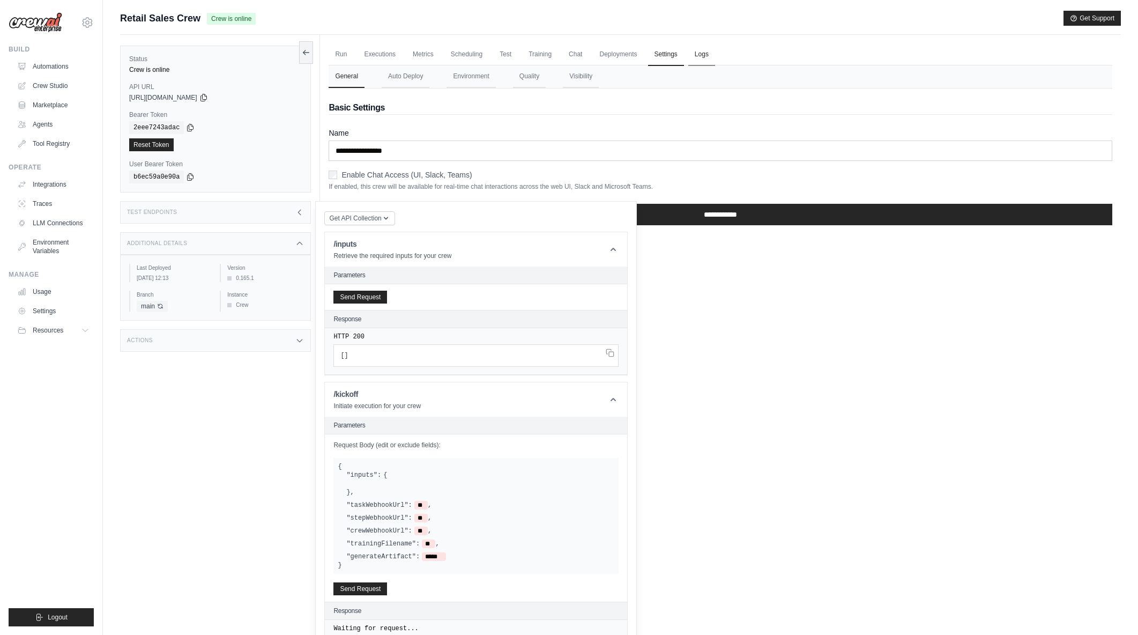
click at [690, 53] on link "Logs" at bounding box center [702, 54] width 27 height 23
click at [693, 51] on link "Logs" at bounding box center [702, 54] width 27 height 23
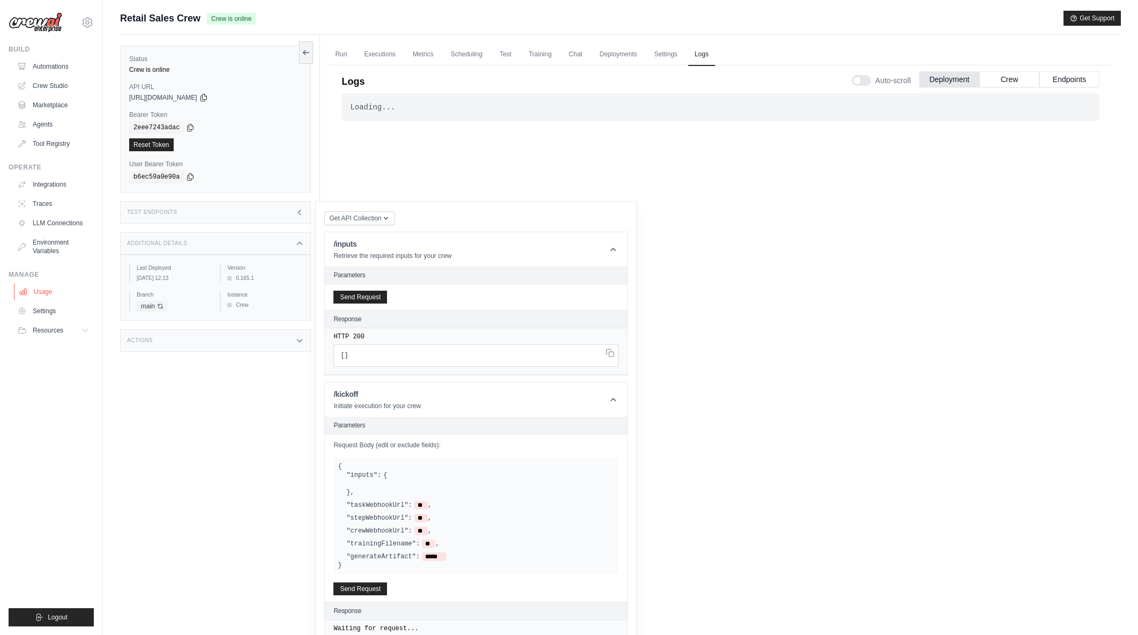
click at [41, 297] on link "Usage" at bounding box center [54, 291] width 81 height 17
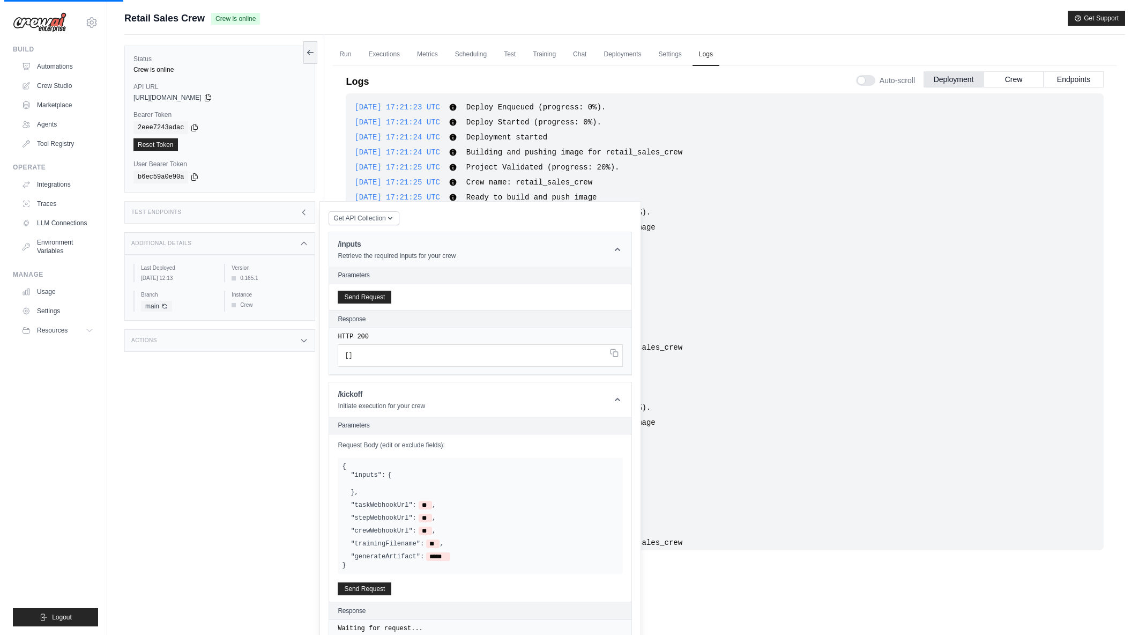
scroll to position [146, 0]
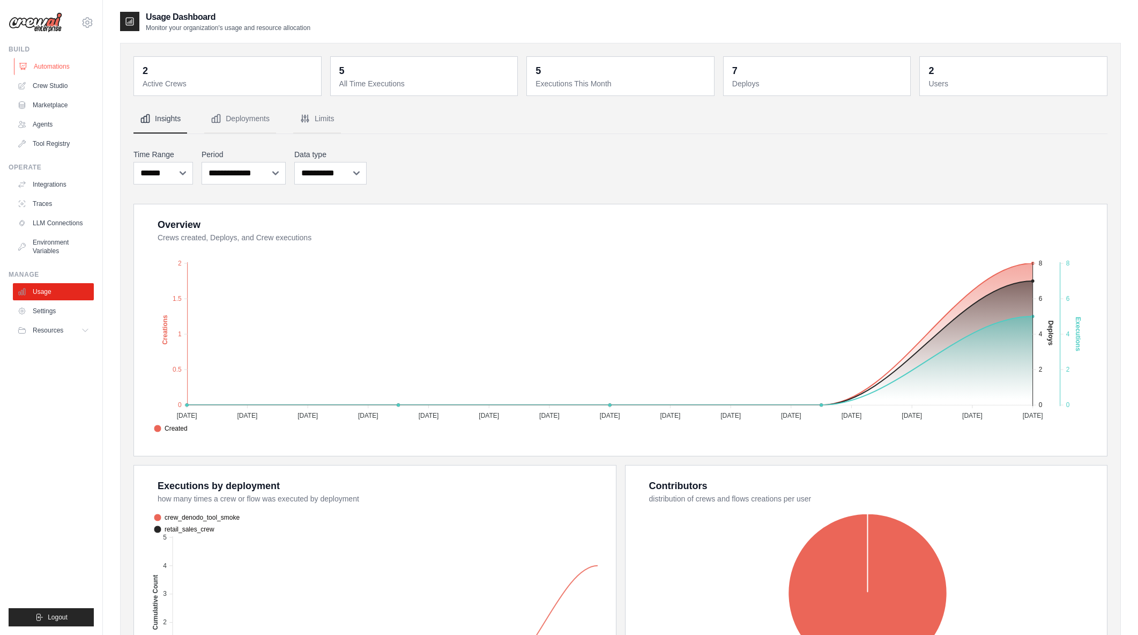
click at [52, 66] on link "Automations" at bounding box center [54, 66] width 81 height 17
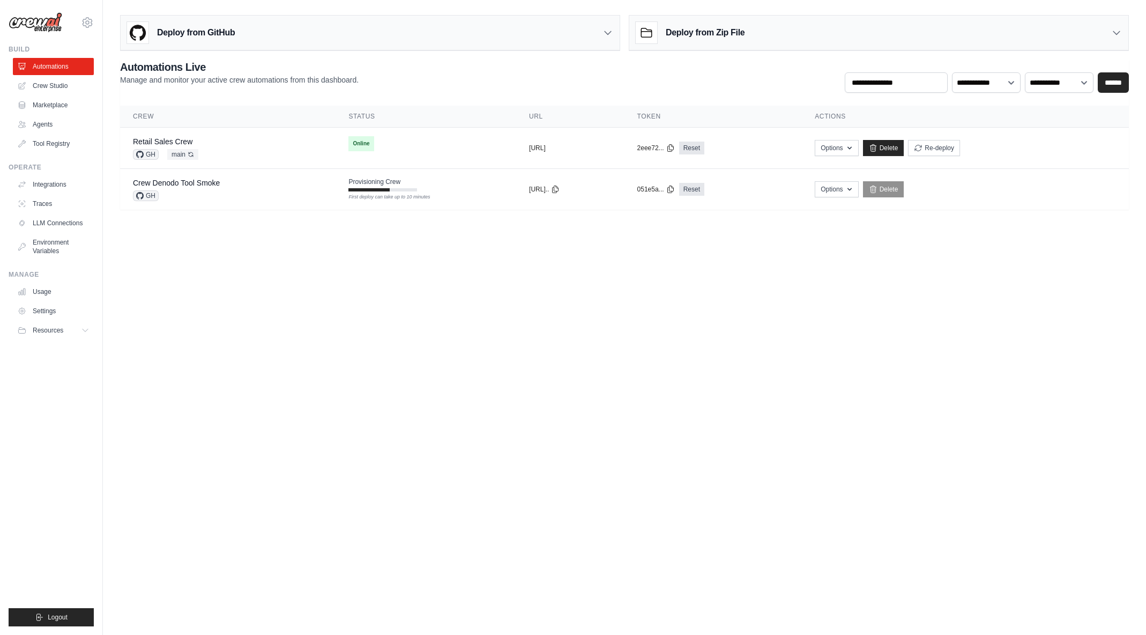
click at [776, 248] on body "arajwani@denodo.com Arif's Personal Organization Denodo Technologies ✓ Settings…" at bounding box center [573, 317] width 1146 height 635
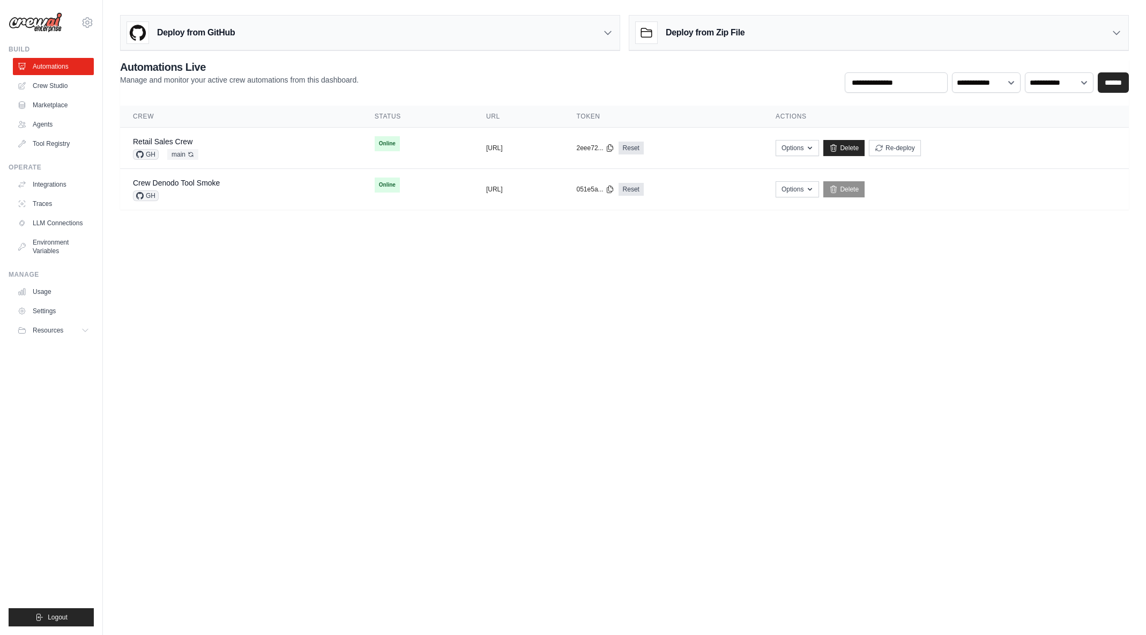
click at [330, 338] on body "arajwani@denodo.com Arif's Personal Organization Denodo Technologies ✓ Settings…" at bounding box center [573, 317] width 1146 height 635
click at [691, 350] on body "arajwani@denodo.com Arif's Personal Organization Denodo Technologies ✓ Settings…" at bounding box center [573, 317] width 1146 height 635
click at [258, 142] on div "Retail Sales Crew GH main Auto-deploy enabled" at bounding box center [241, 148] width 216 height 24
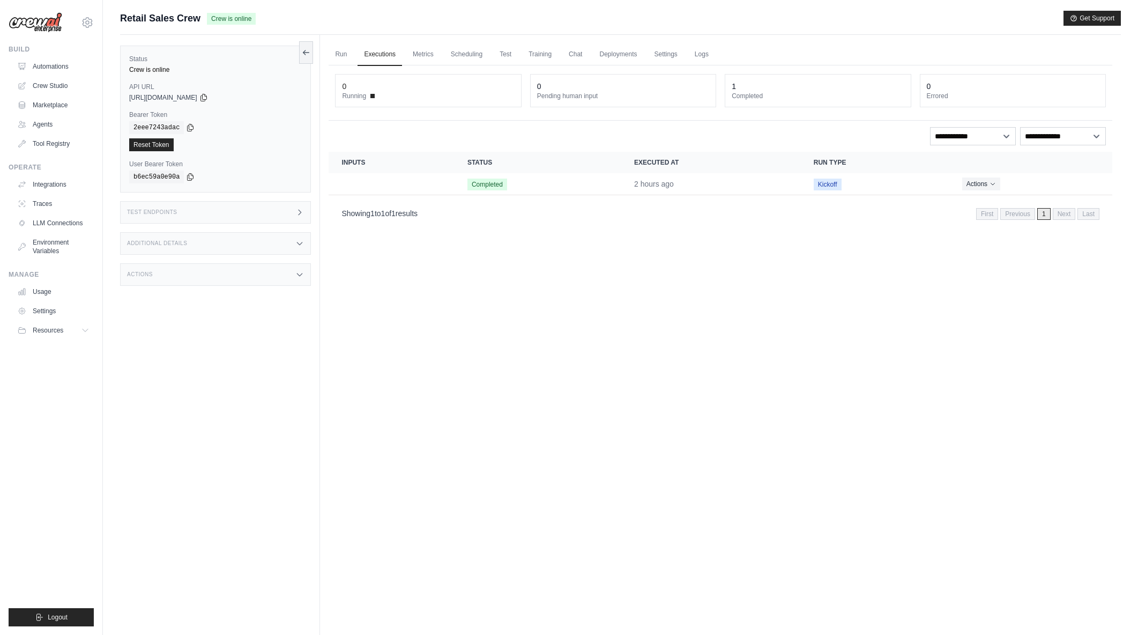
click at [635, 54] on link "Deployments" at bounding box center [618, 54] width 50 height 23
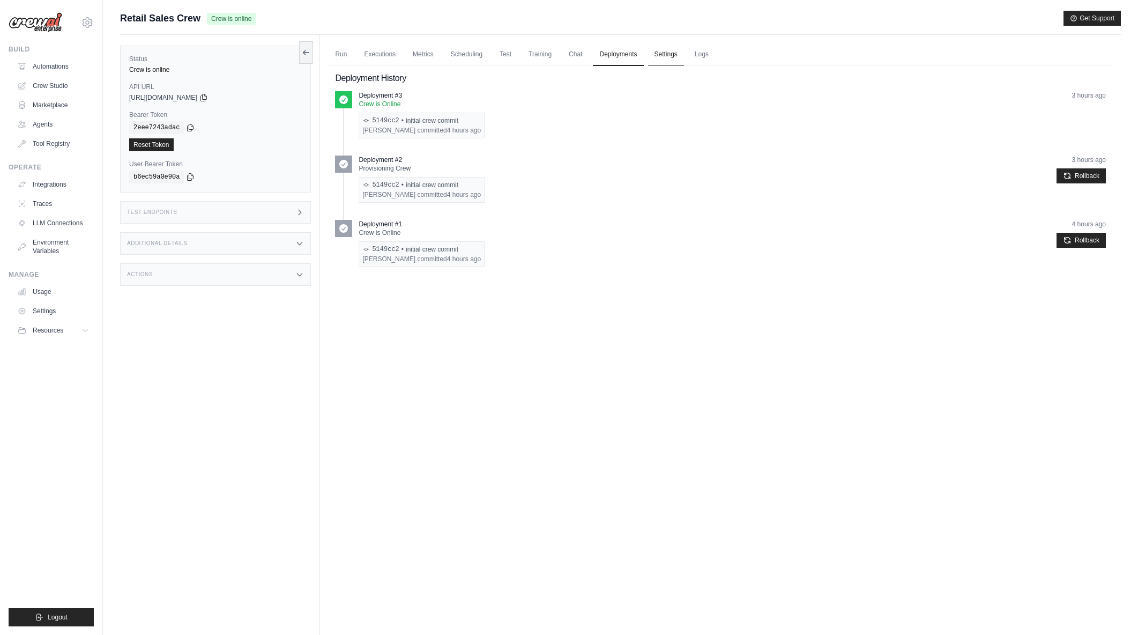
click at [654, 58] on link "Settings" at bounding box center [666, 54] width 36 height 23
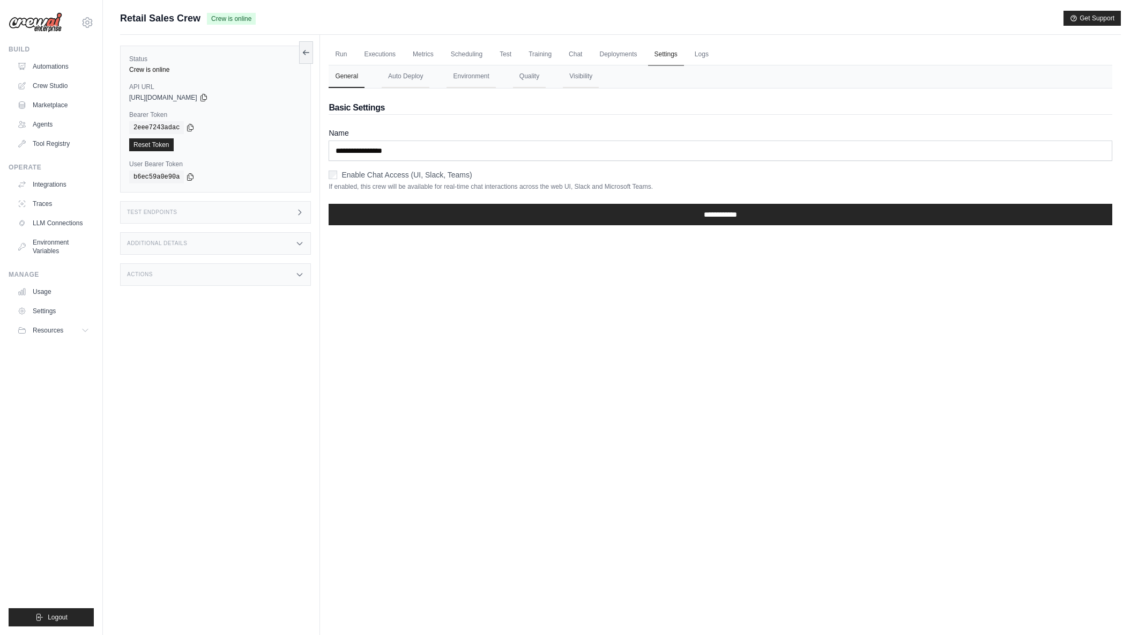
click at [664, 53] on link "Settings" at bounding box center [666, 54] width 36 height 23
click at [481, 72] on button "Environment" at bounding box center [471, 76] width 49 height 23
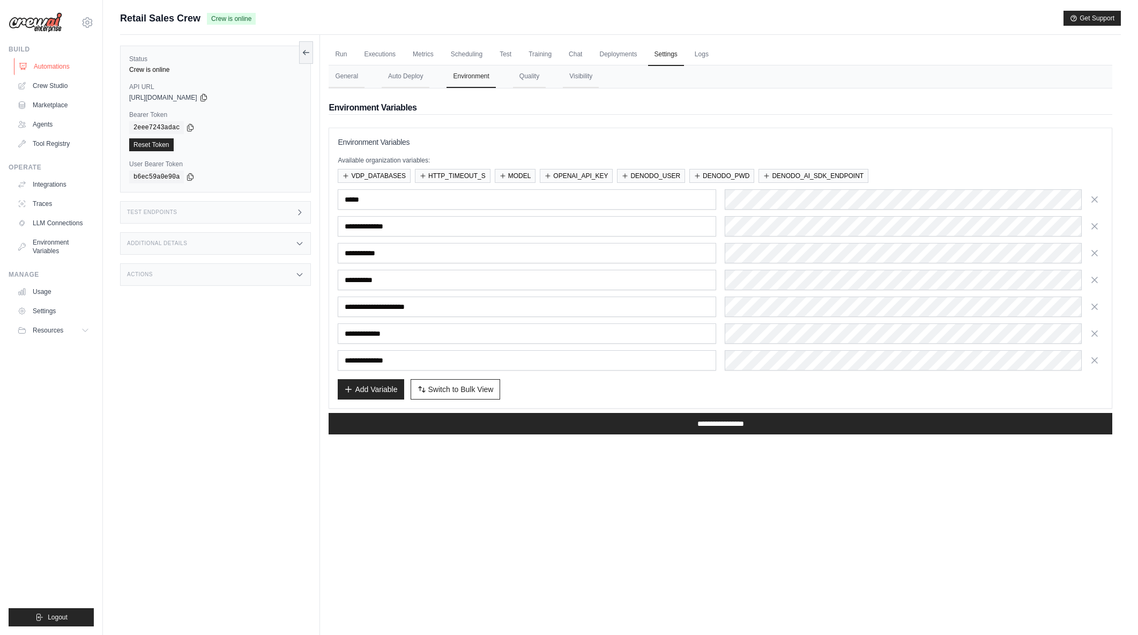
click at [58, 64] on link "Automations" at bounding box center [54, 66] width 81 height 17
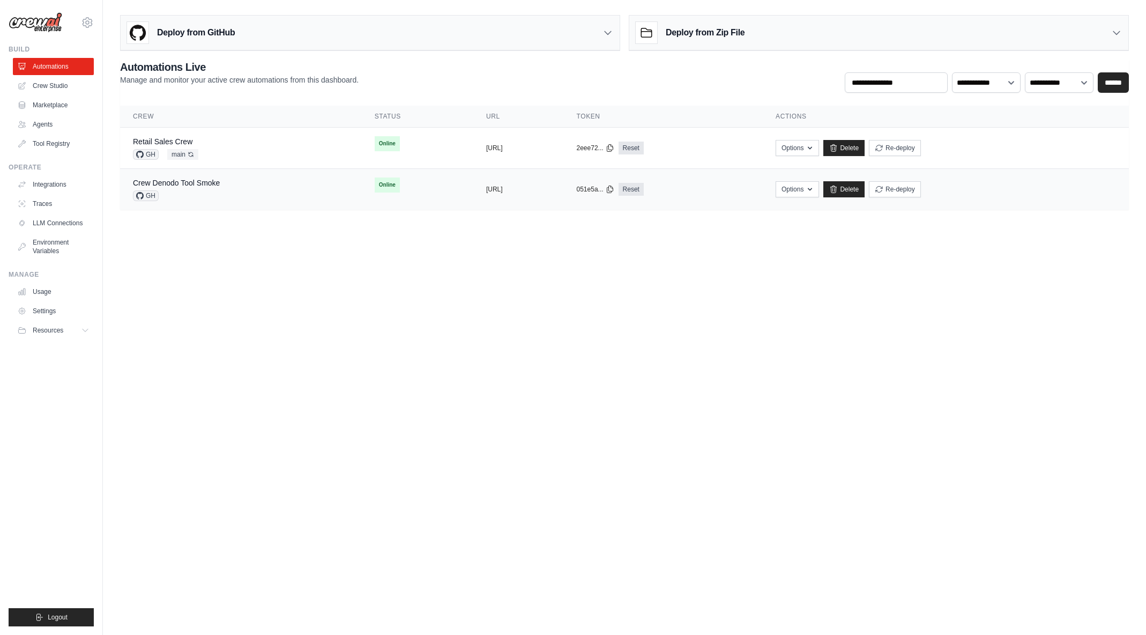
click at [206, 182] on link "Crew Denodo Tool Smoke" at bounding box center [176, 183] width 87 height 9
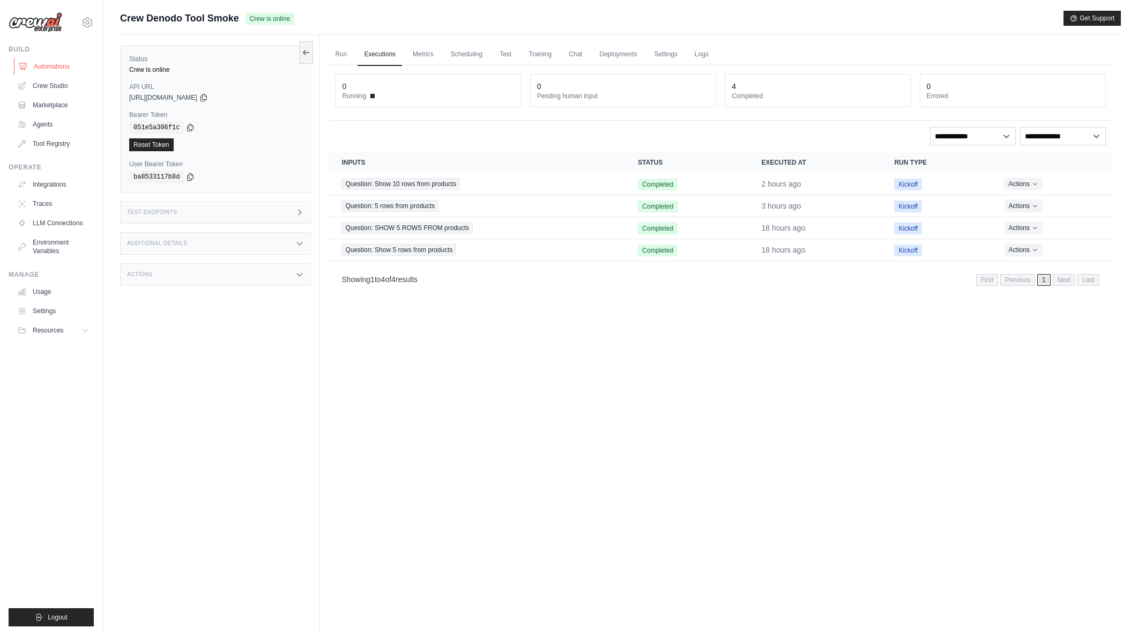
click at [47, 65] on link "Automations" at bounding box center [54, 66] width 81 height 17
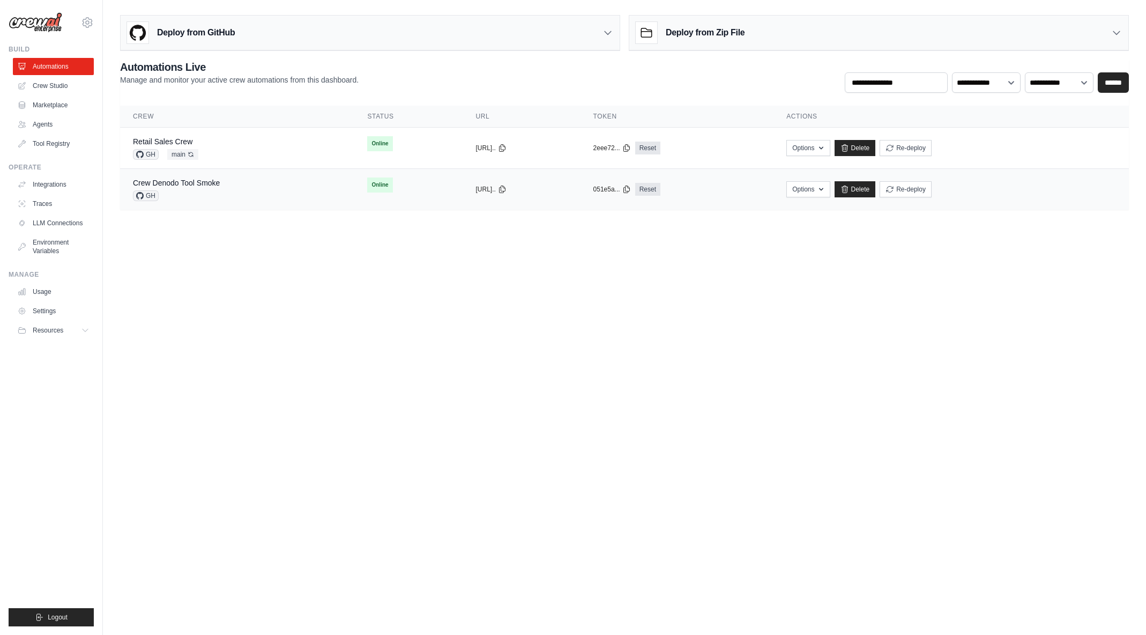
click at [195, 187] on div "Crew Denodo Tool Smoke" at bounding box center [176, 182] width 87 height 11
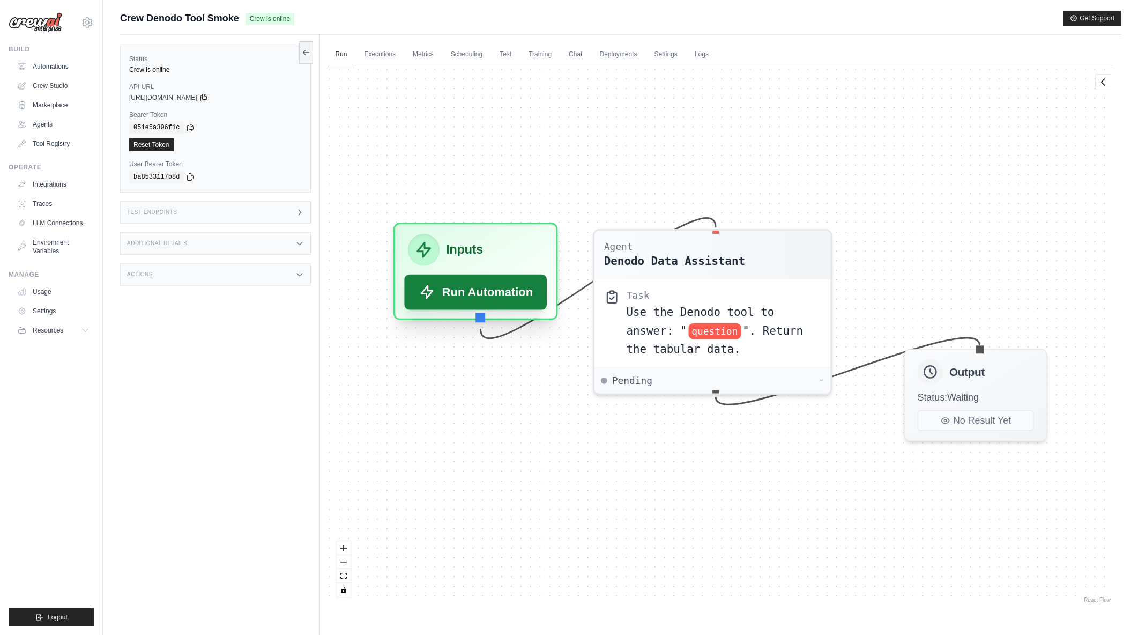
click at [504, 292] on button "Run Automation" at bounding box center [476, 292] width 143 height 35
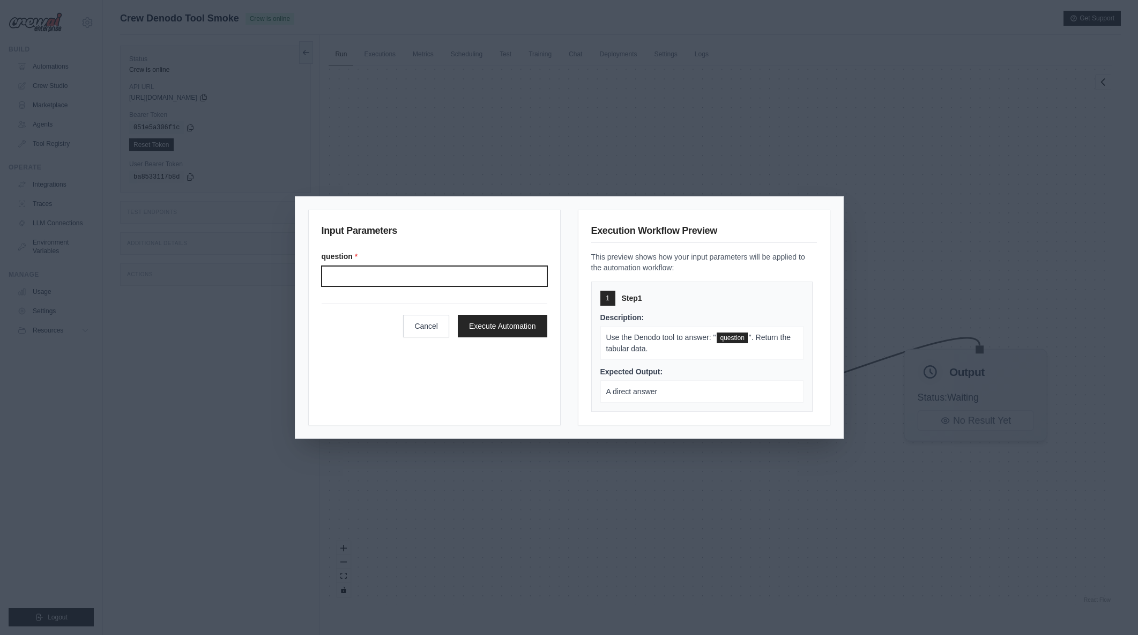
click at [417, 276] on input "Question" at bounding box center [435, 276] width 226 height 20
type input "*"
type input "**********"
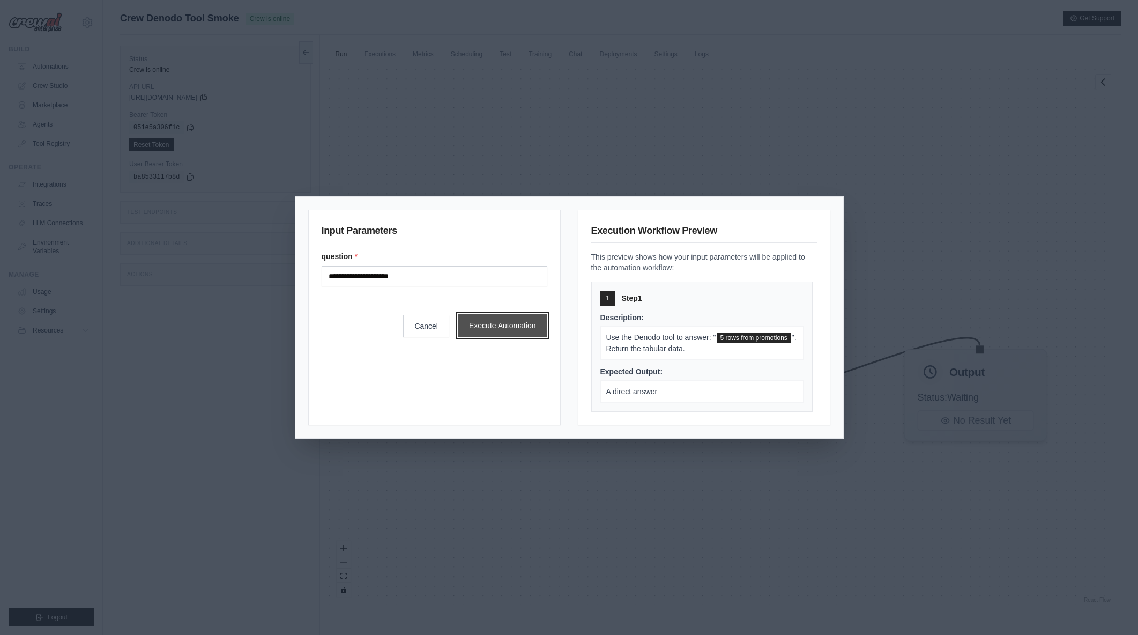
click at [498, 324] on button "Execute Automation" at bounding box center [503, 325] width 90 height 23
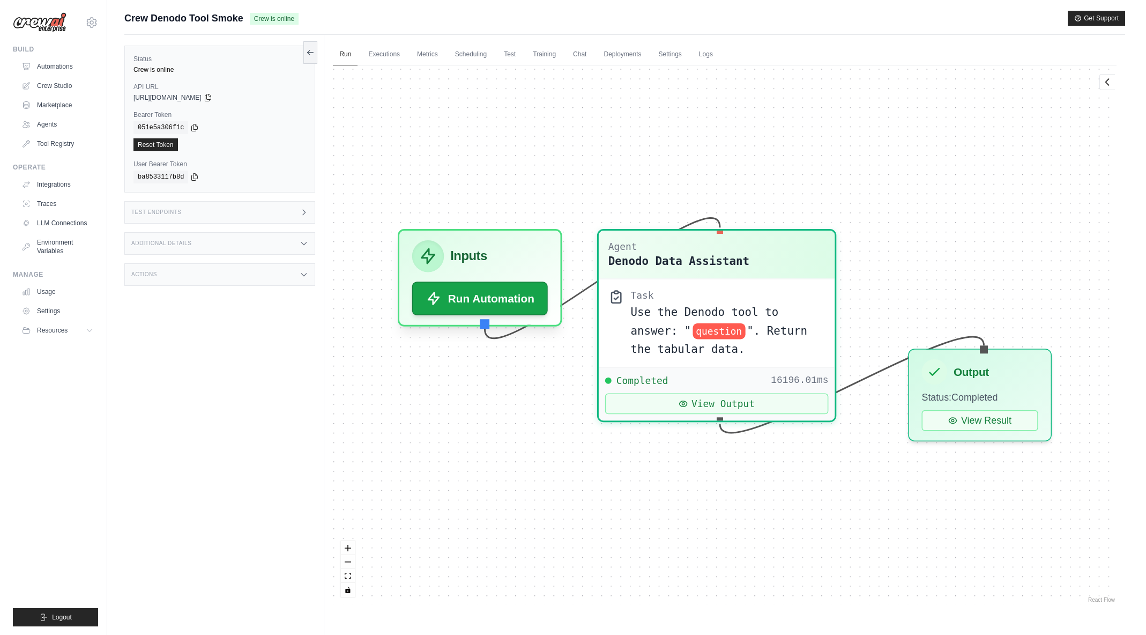
scroll to position [1535, 0]
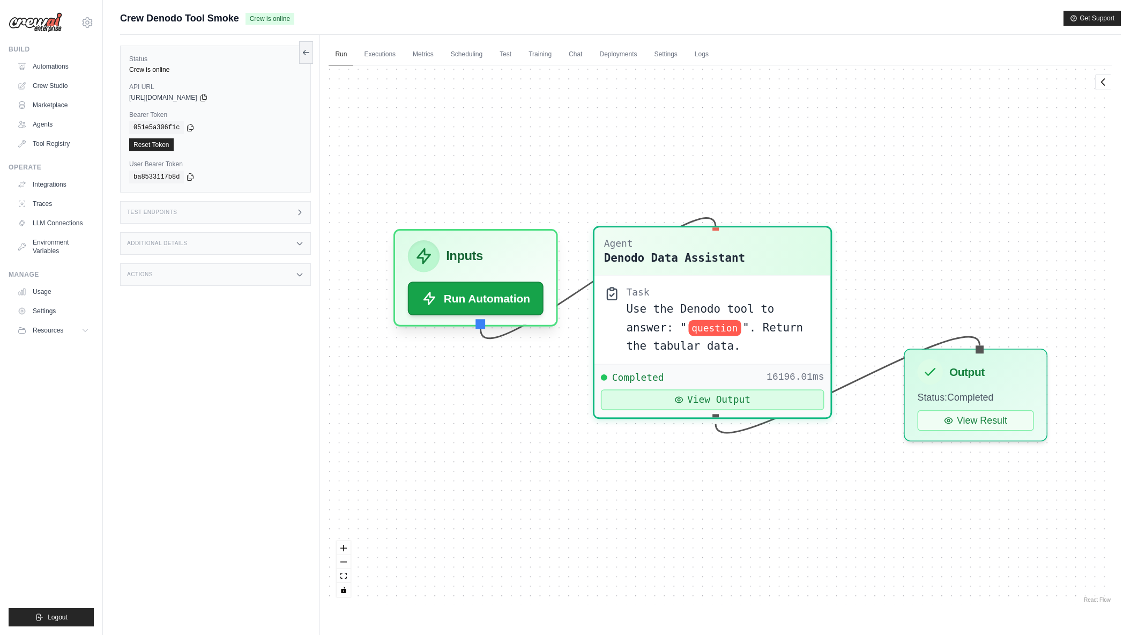
click at [744, 399] on button "View Output" at bounding box center [713, 400] width 224 height 21
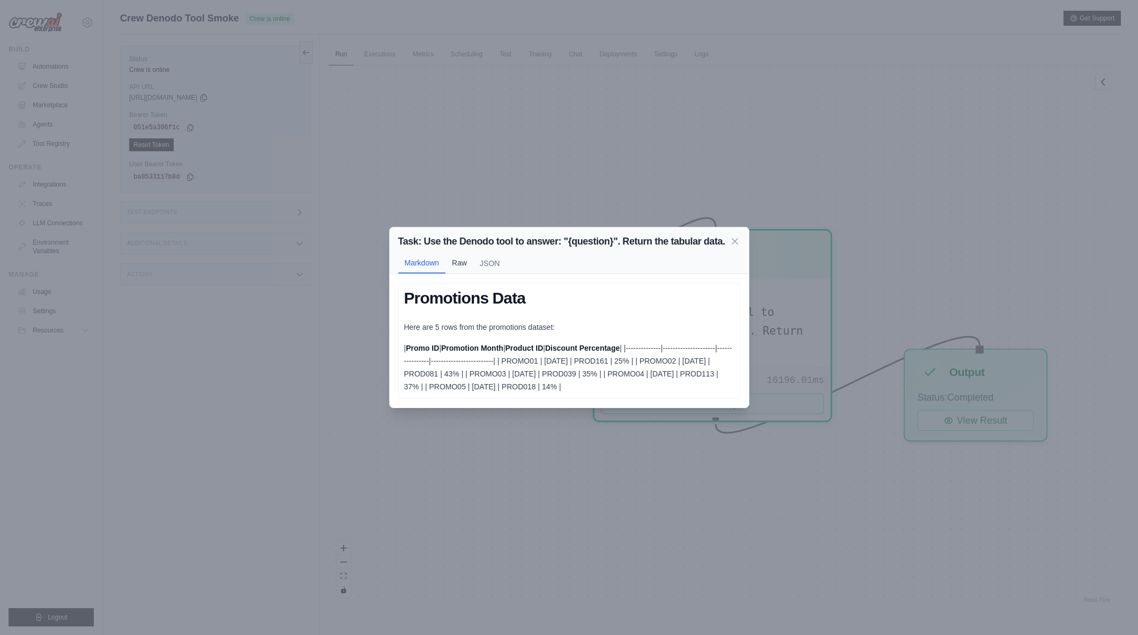
click at [461, 262] on button "Raw" at bounding box center [460, 263] width 28 height 20
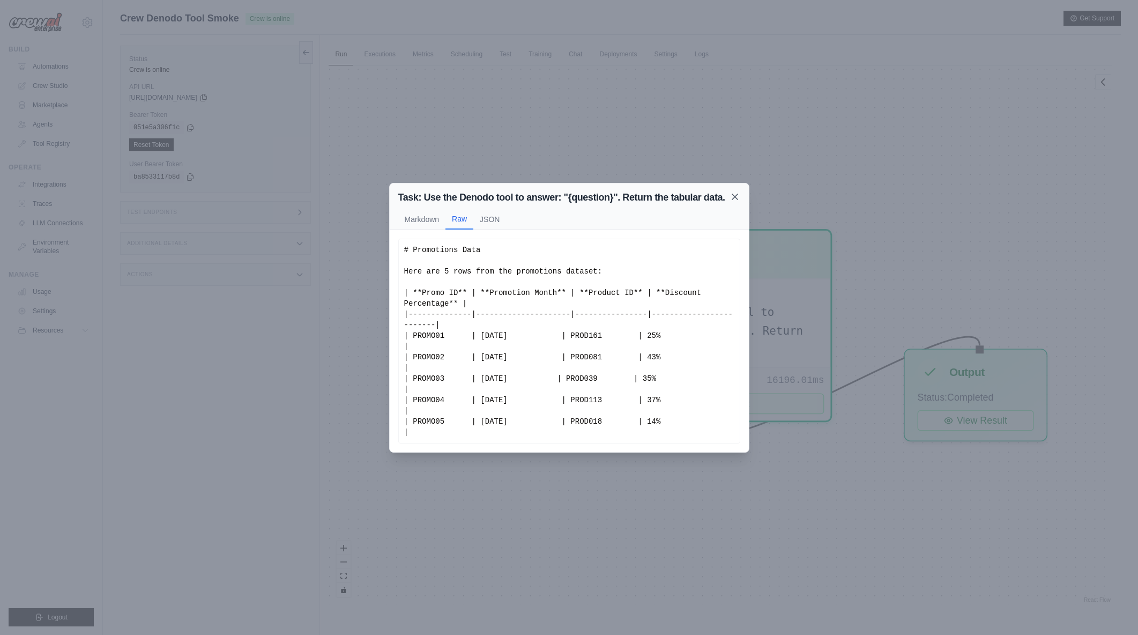
click at [739, 195] on icon at bounding box center [735, 196] width 11 height 11
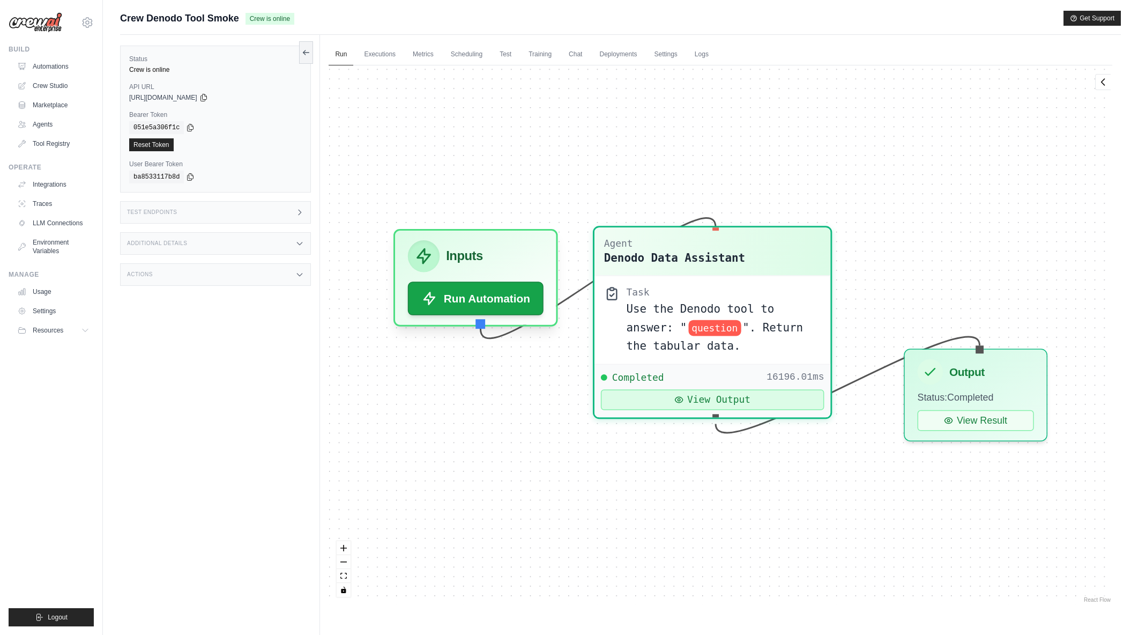
click at [741, 402] on button "View Output" at bounding box center [713, 400] width 224 height 21
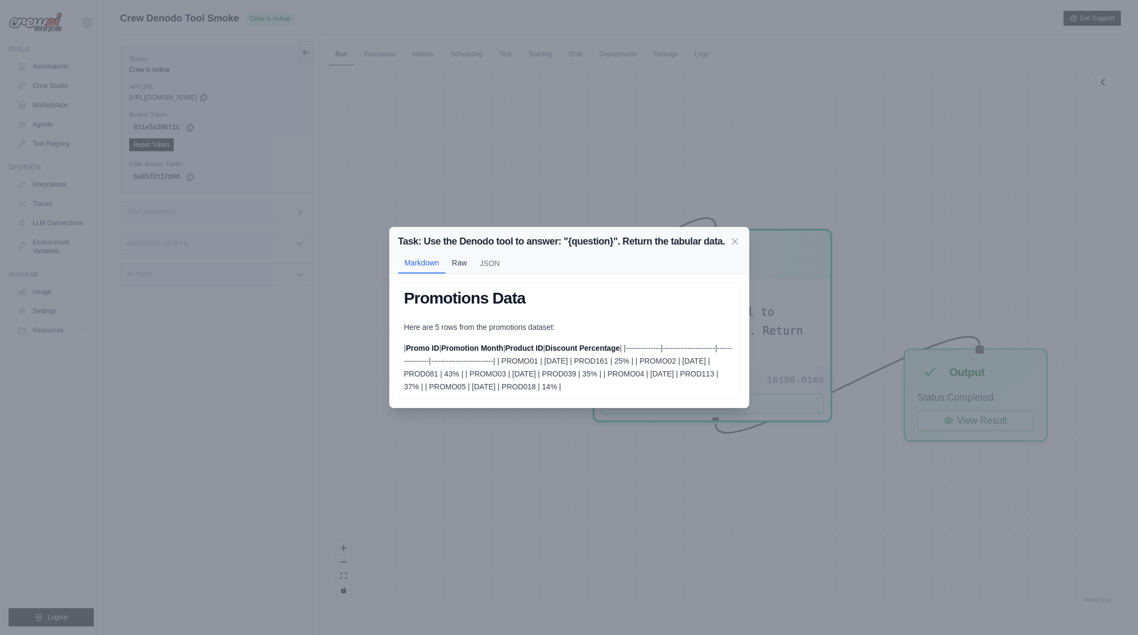
click at [466, 258] on button "Raw" at bounding box center [460, 263] width 28 height 20
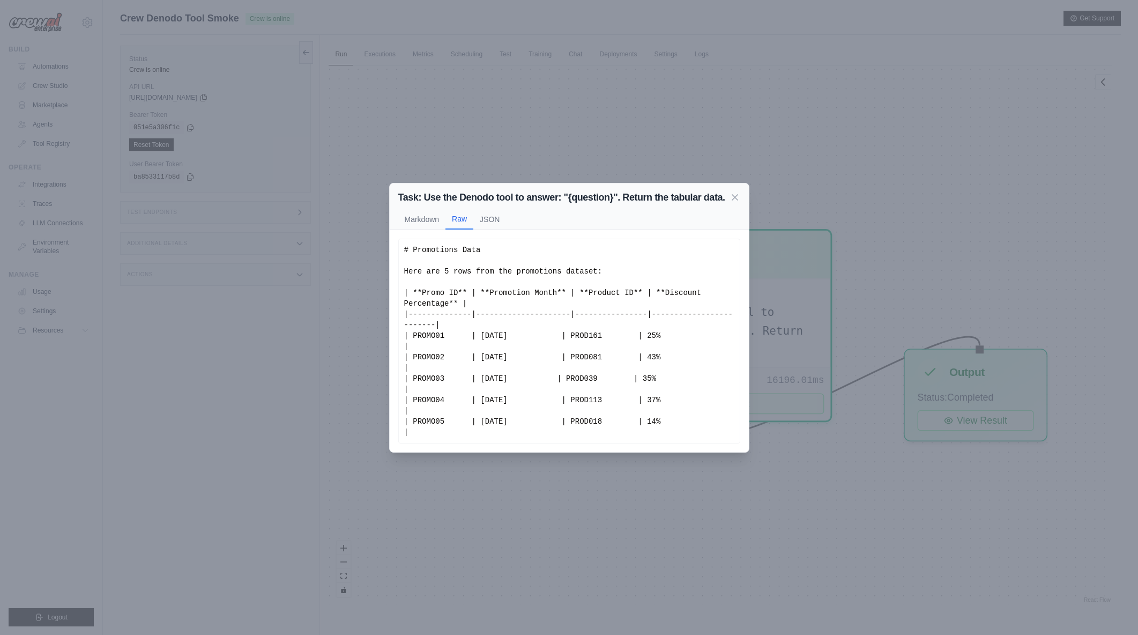
click at [427, 226] on button "Markdown" at bounding box center [422, 219] width 48 height 20
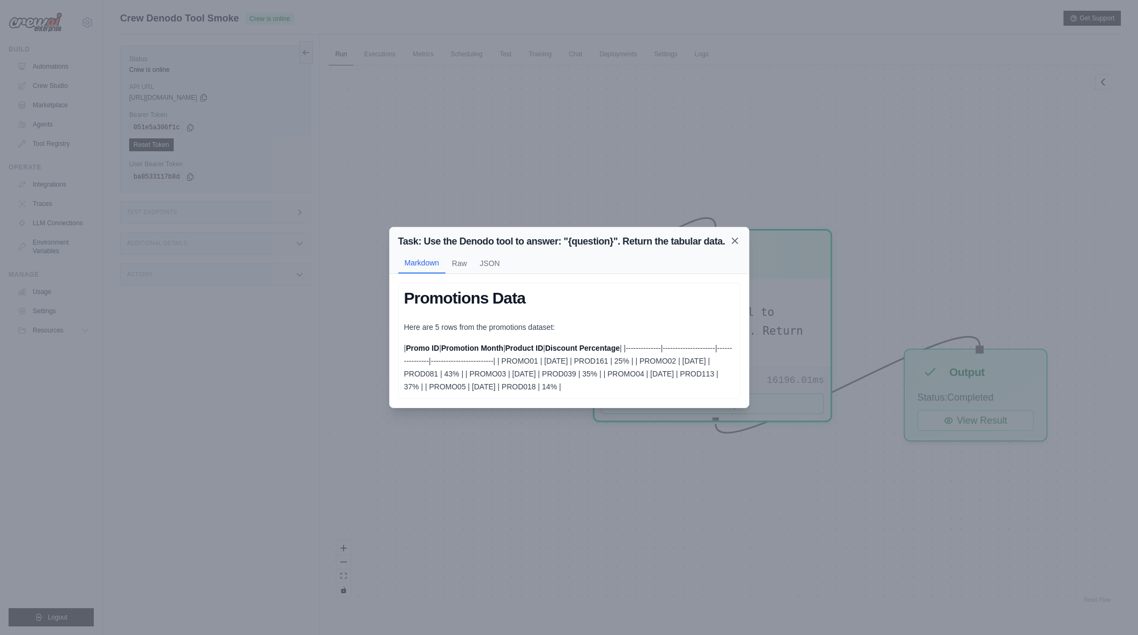
click at [738, 240] on icon at bounding box center [735, 240] width 11 height 11
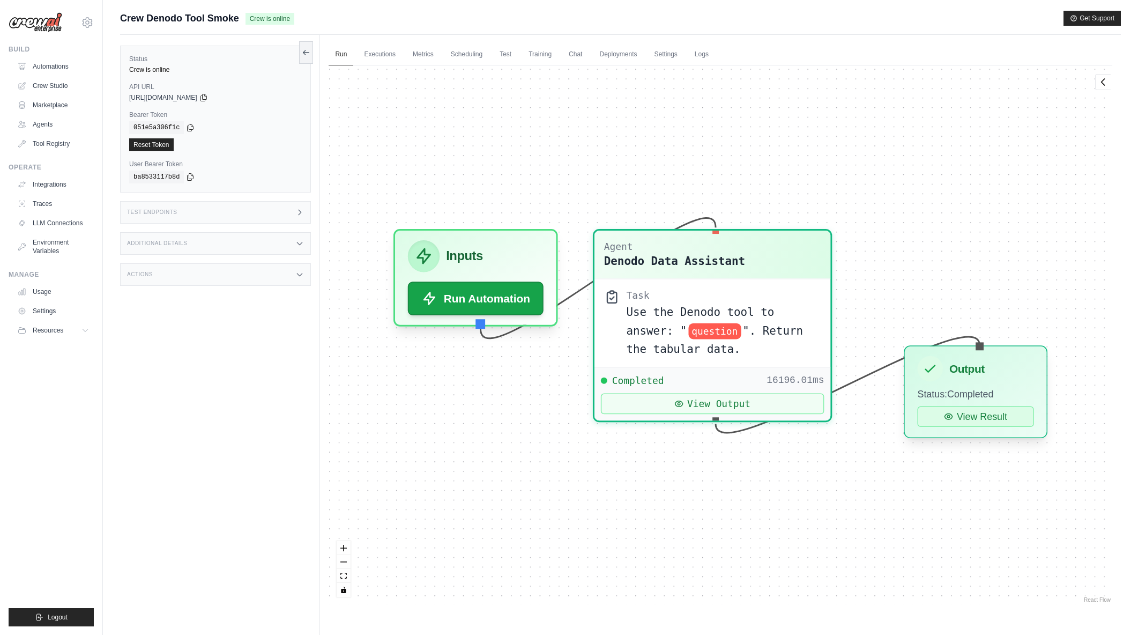
click at [971, 413] on button "View Result" at bounding box center [976, 416] width 116 height 21
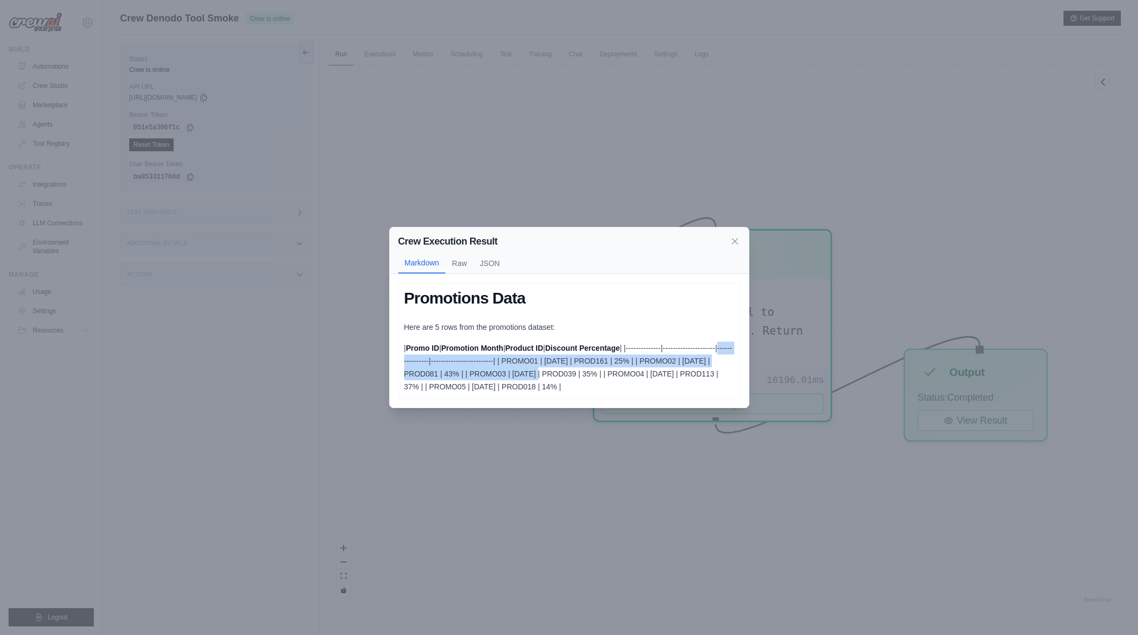
drag, startPoint x: 407, startPoint y: 356, endPoint x: 552, endPoint y: 368, distance: 145.8
click at [552, 368] on div "Promotions Data Here are 5 rows from the promotions dataset: | Promo ID | Promo…" at bounding box center [569, 341] width 342 height 117
drag, startPoint x: 552, startPoint y: 368, endPoint x: 618, endPoint y: 369, distance: 65.4
click at [553, 368] on p "| Promo ID | Promotion Month | Product ID | Discount Percentage | |------------…" at bounding box center [569, 367] width 330 height 51
click at [737, 240] on icon at bounding box center [735, 240] width 11 height 11
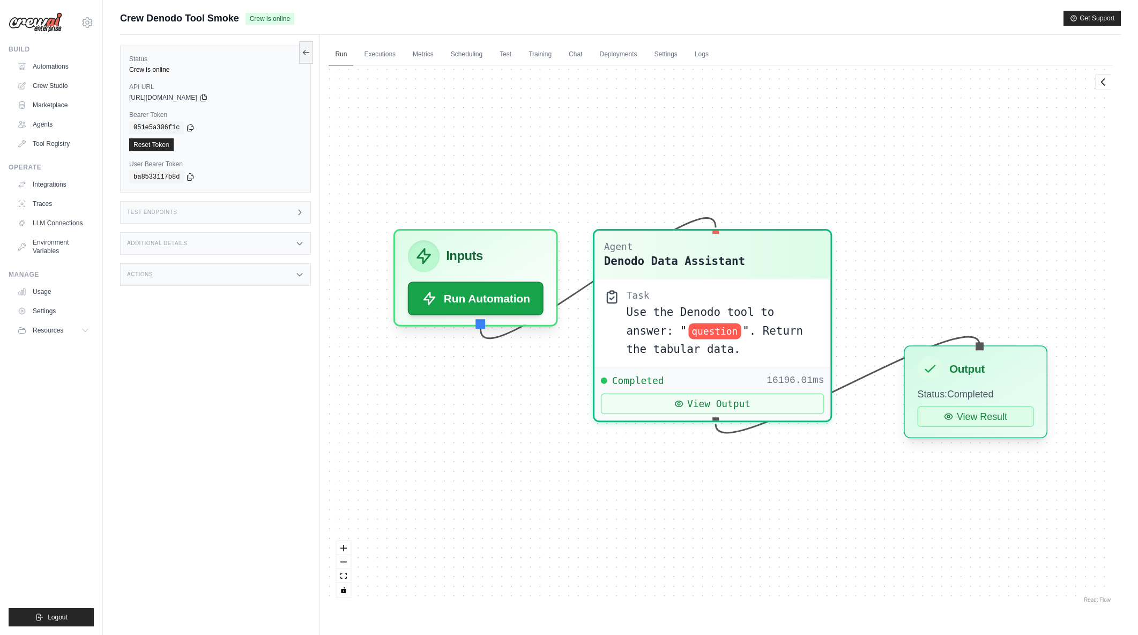
click at [985, 414] on button "View Result" at bounding box center [976, 416] width 116 height 21
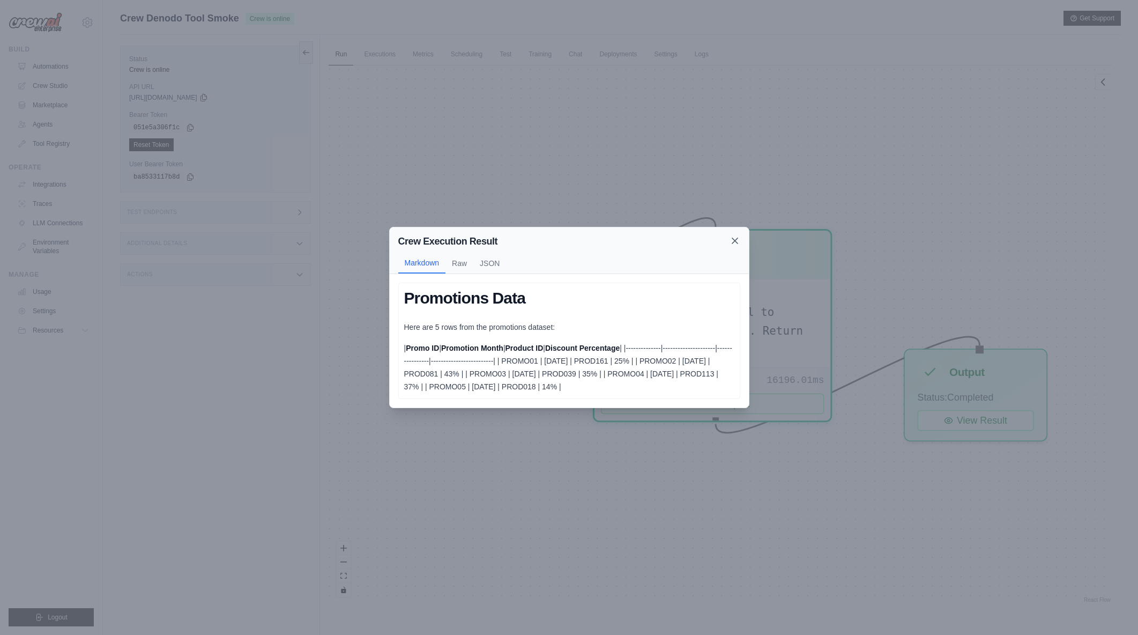
click at [736, 241] on icon at bounding box center [735, 240] width 11 height 11
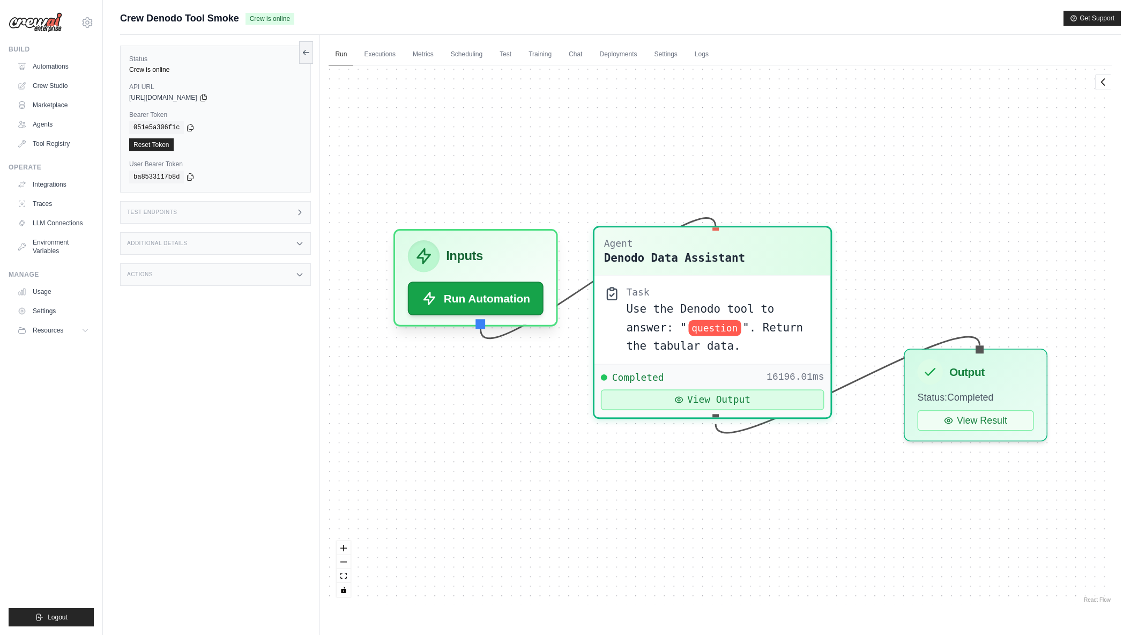
click at [734, 397] on button "View Output" at bounding box center [713, 400] width 224 height 21
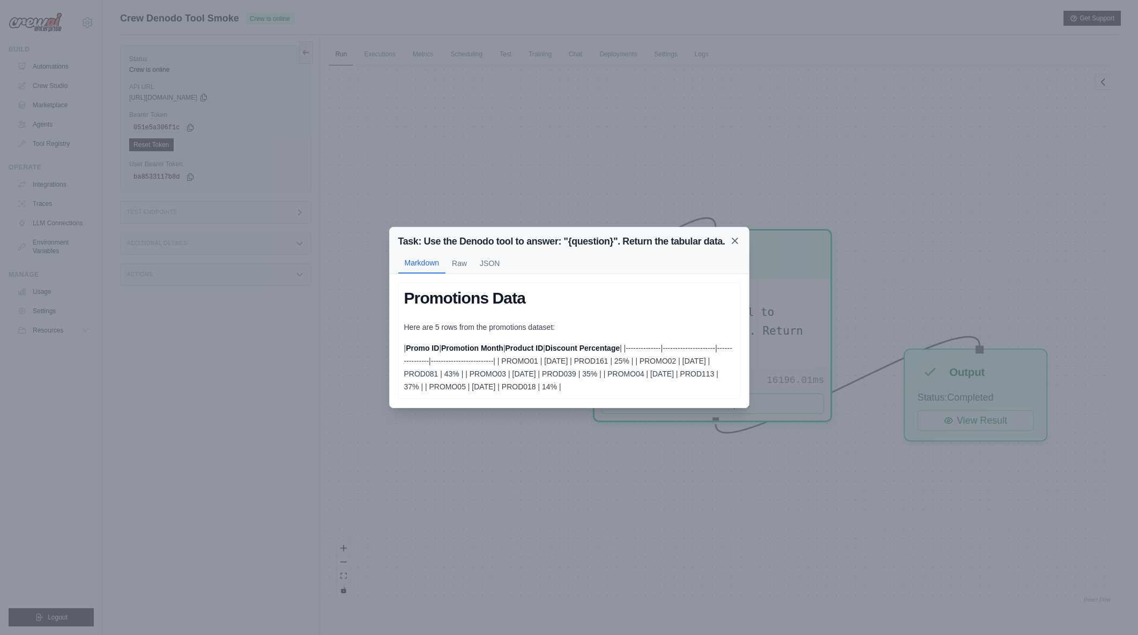
click at [730, 243] on icon at bounding box center [735, 240] width 11 height 11
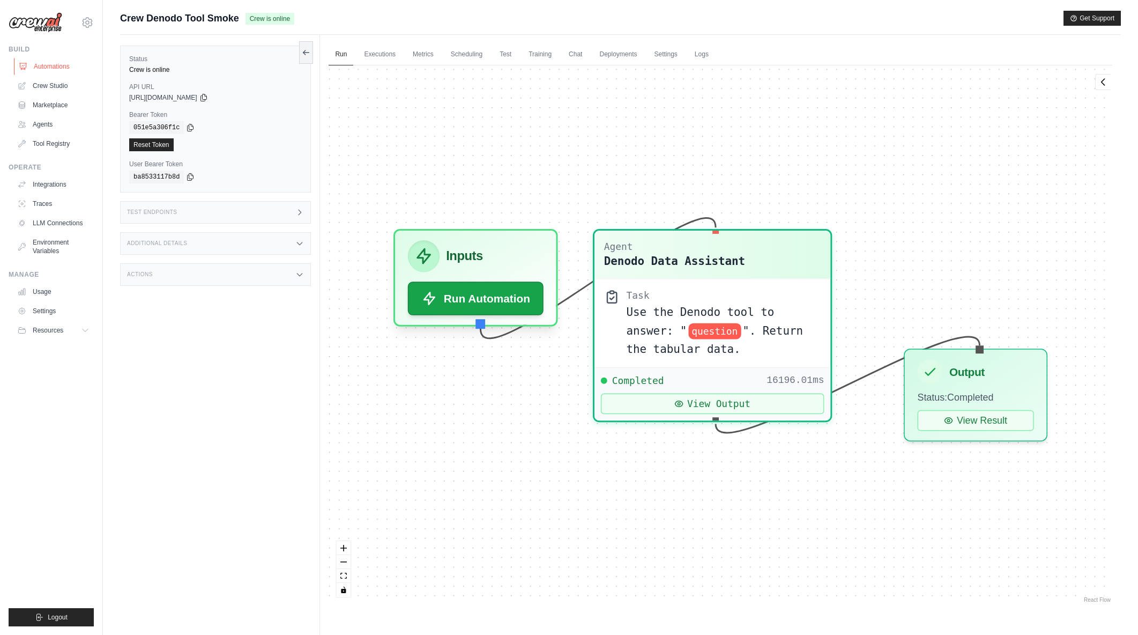
click at [33, 70] on link "Automations" at bounding box center [54, 66] width 81 height 17
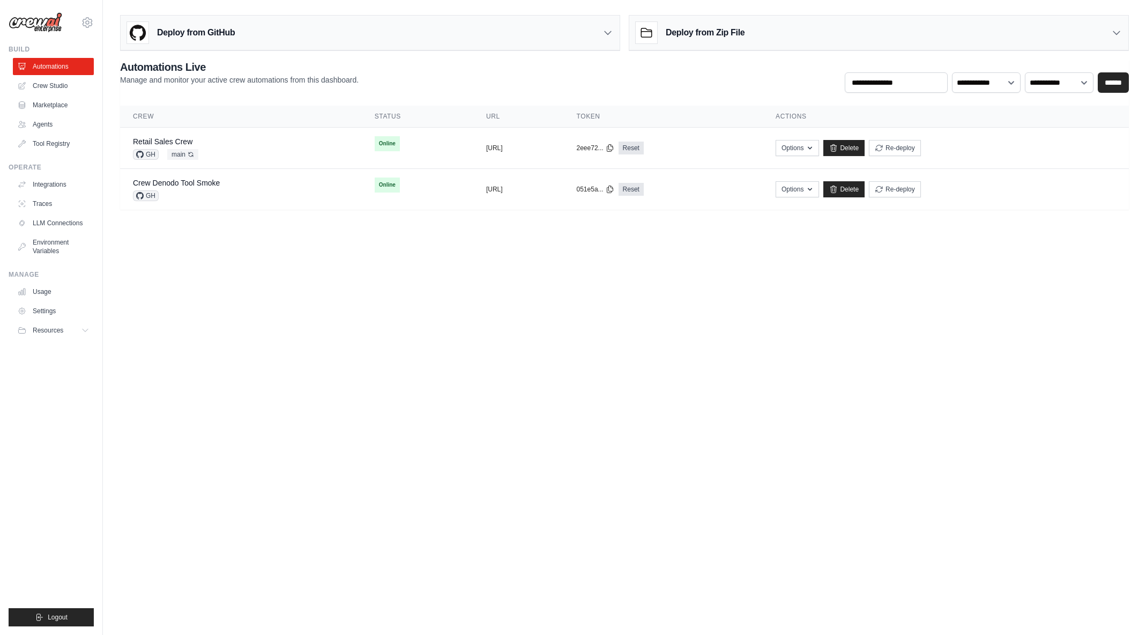
click at [442, 382] on body "arajwani@denodo.com Arif's Personal Organization Denodo Technologies ✓ Settings…" at bounding box center [573, 317] width 1146 height 635
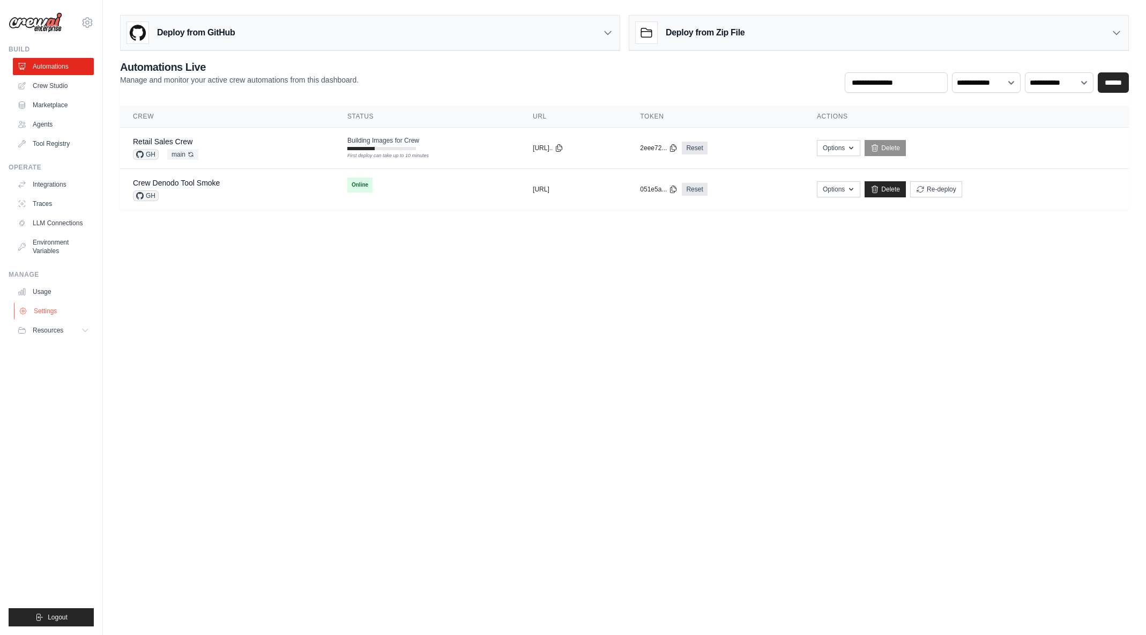
click at [53, 316] on link "Settings" at bounding box center [54, 310] width 81 height 17
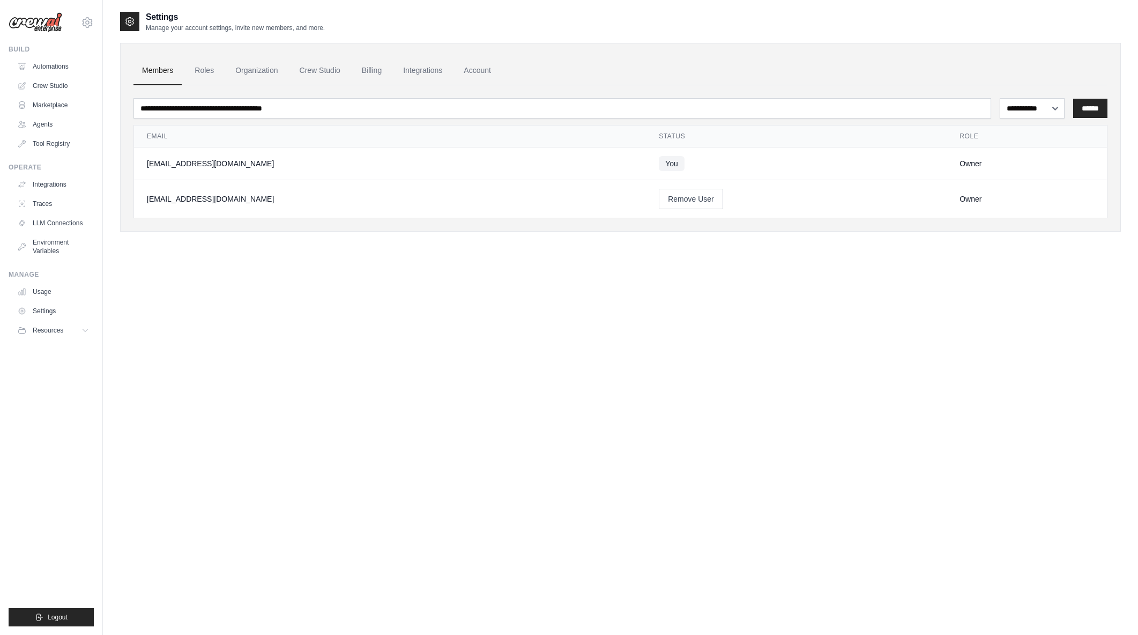
click at [375, 70] on link "Billing" at bounding box center [371, 70] width 37 height 29
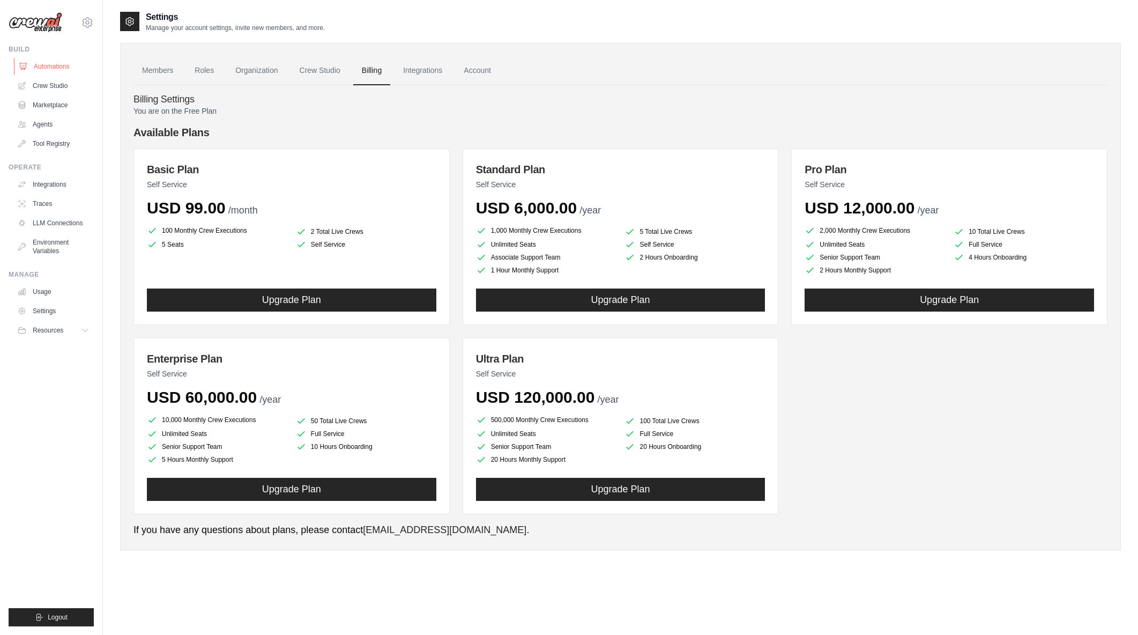
click at [44, 68] on link "Automations" at bounding box center [54, 66] width 81 height 17
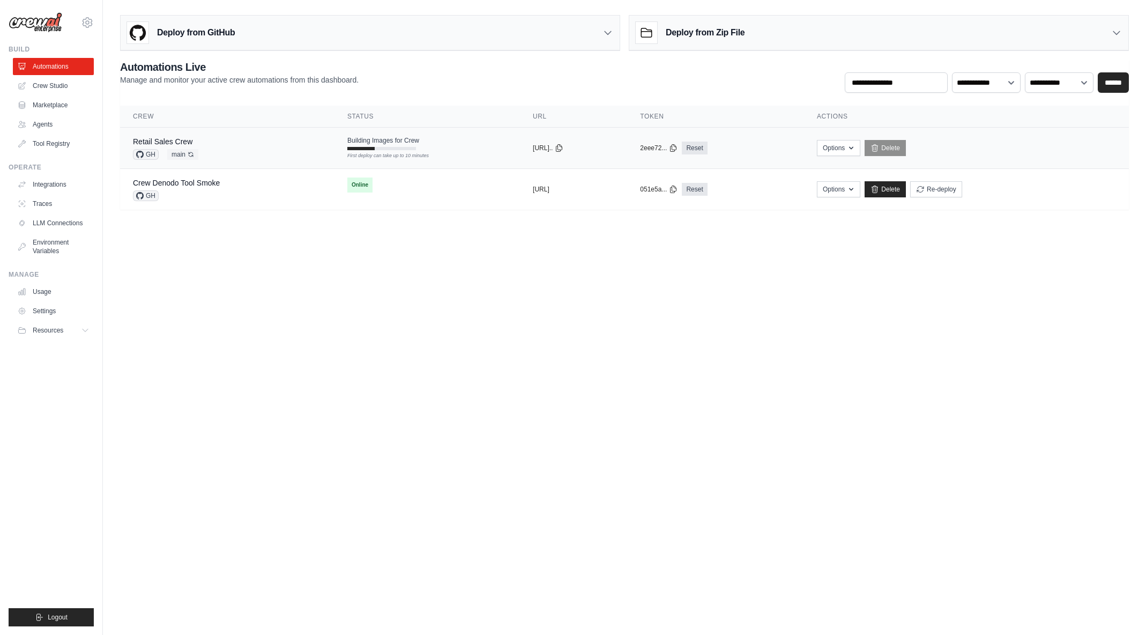
click at [214, 149] on div "Retail Sales Crew GH main Auto-deploy enabled" at bounding box center [227, 148] width 189 height 24
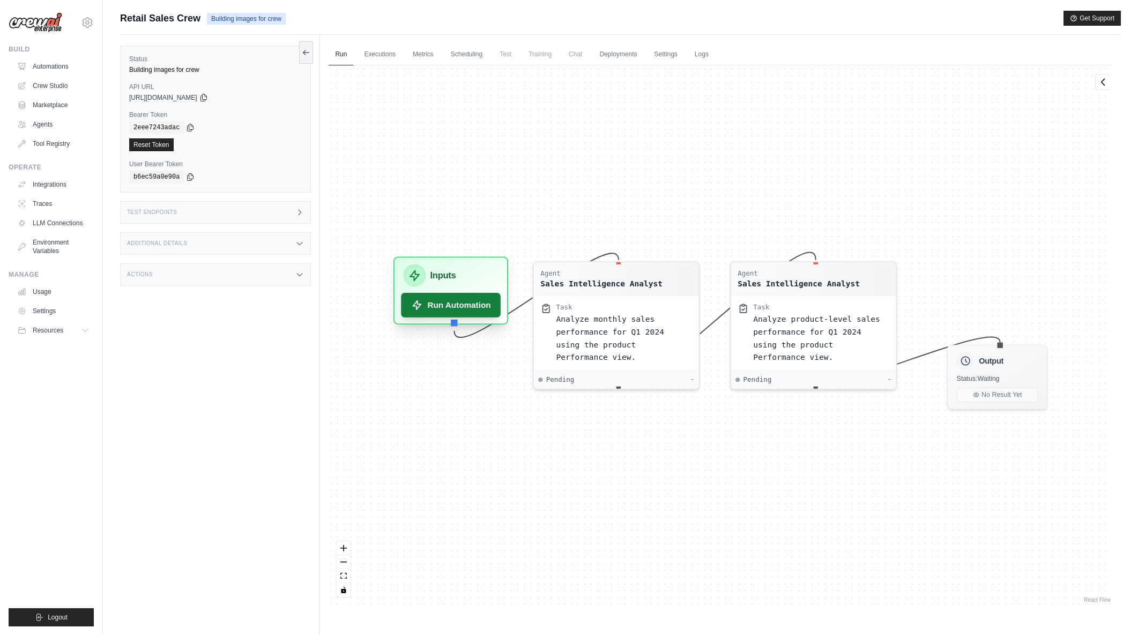
click at [445, 308] on button "Run Automation" at bounding box center [452, 305] width 100 height 25
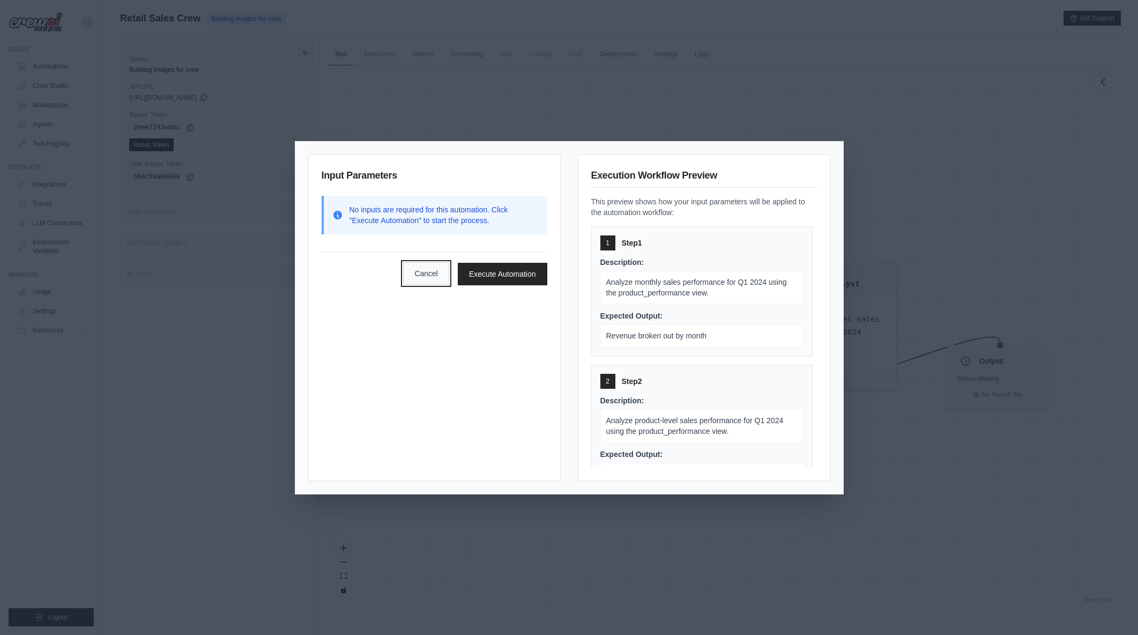
click at [427, 273] on button "Cancel" at bounding box center [426, 273] width 46 height 23
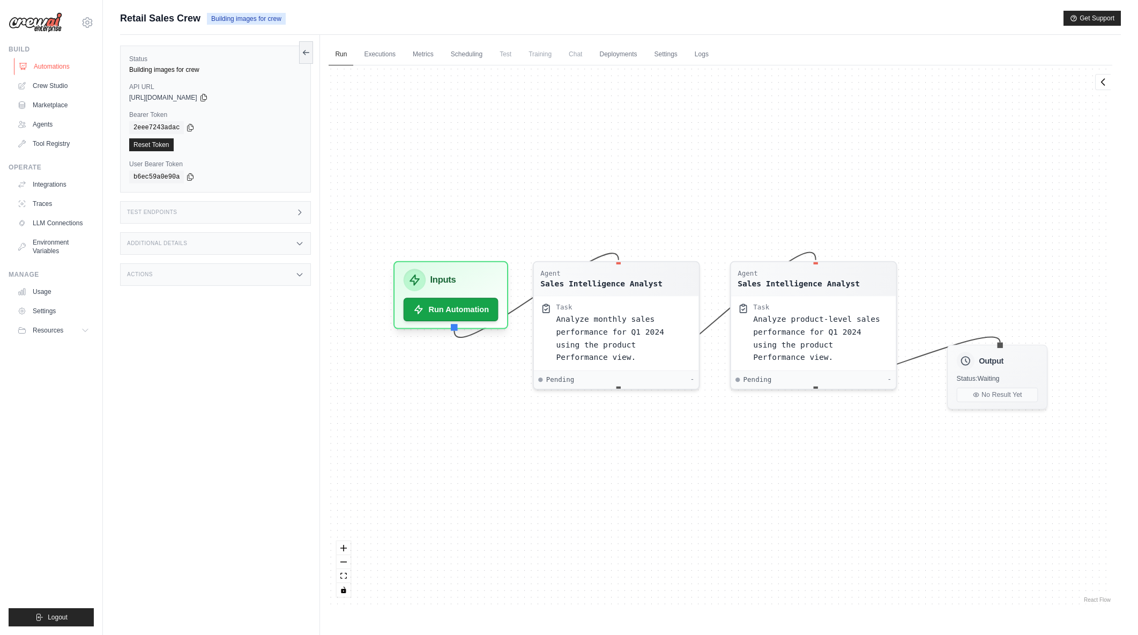
click at [44, 66] on link "Automations" at bounding box center [54, 66] width 81 height 17
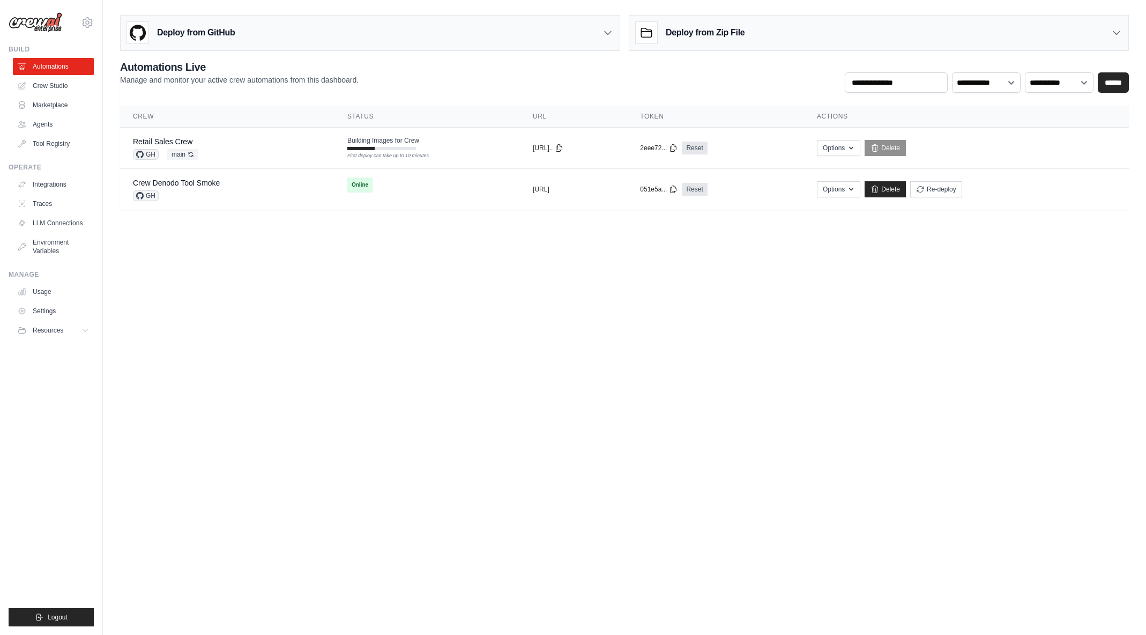
click at [708, 321] on body "arajwani@denodo.com Arif's Personal Organization Denodo Technologies ✓ Settings…" at bounding box center [573, 317] width 1146 height 635
click at [282, 148] on div "Retail Sales Crew GH main Auto-deploy enabled" at bounding box center [228, 148] width 190 height 24
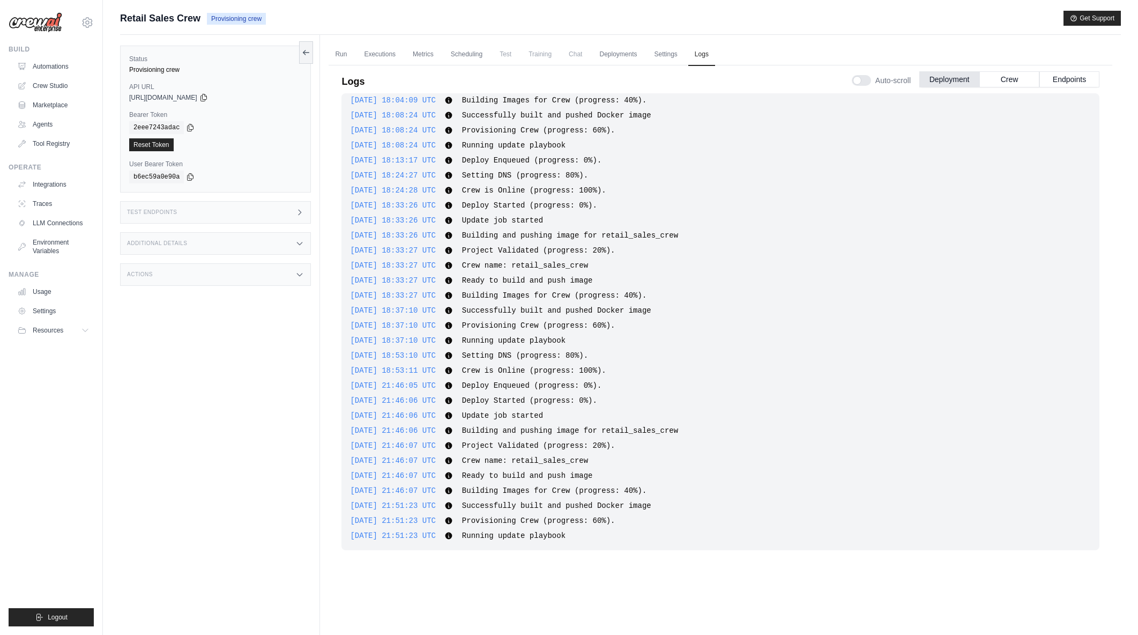
scroll to position [311, 0]
click at [1020, 77] on button "Crew" at bounding box center [1010, 79] width 60 height 16
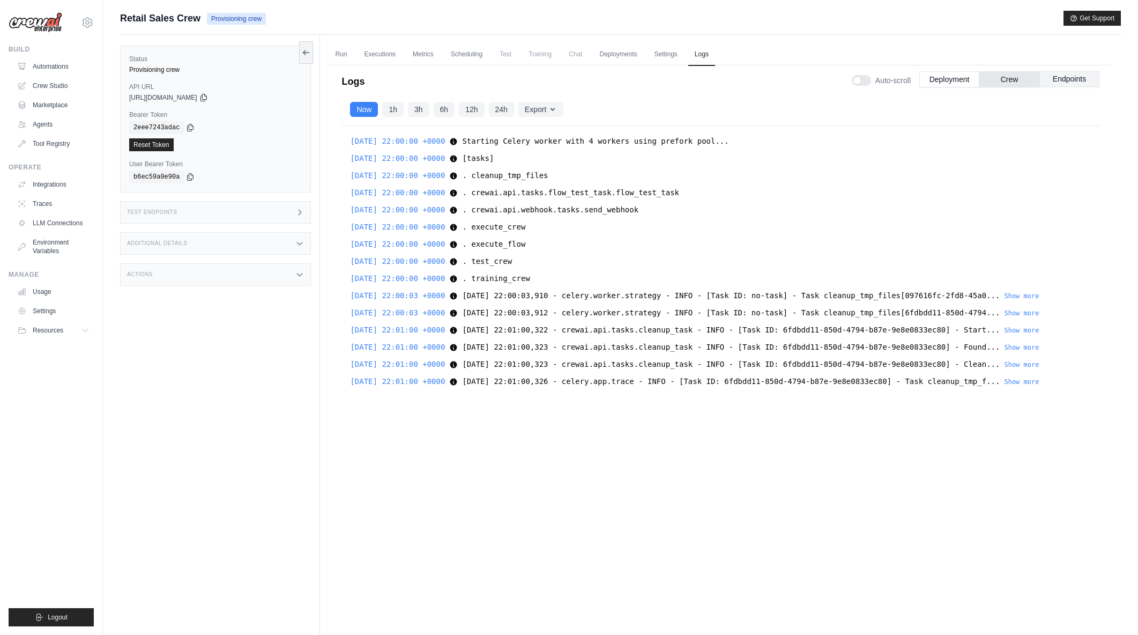
click at [1071, 81] on button "Endpoints" at bounding box center [1070, 79] width 60 height 16
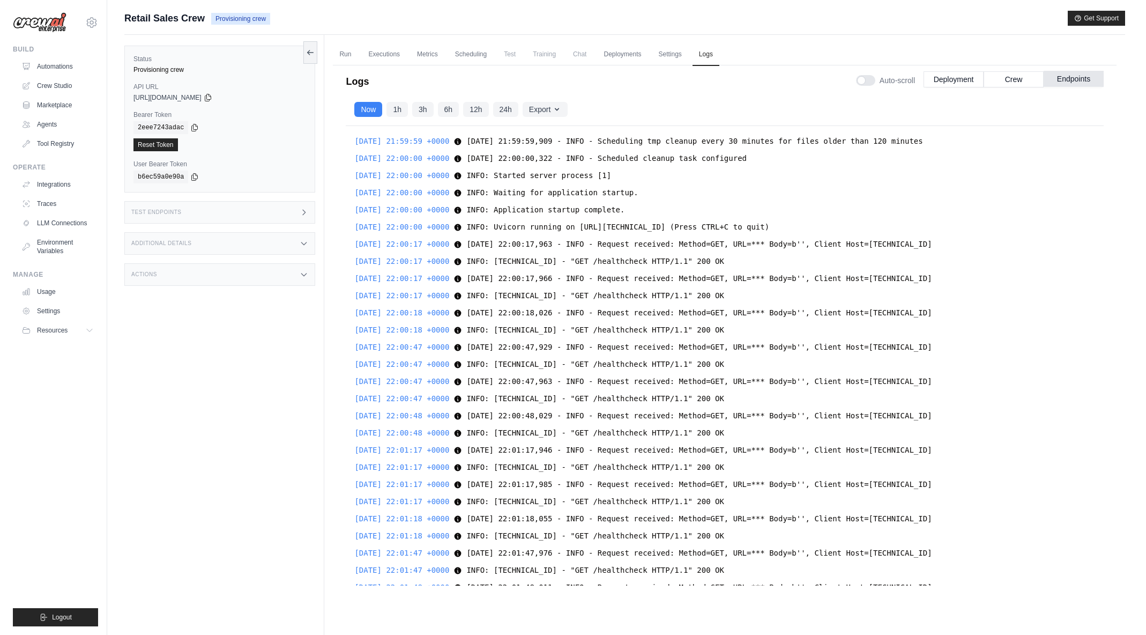
scroll to position [485, 0]
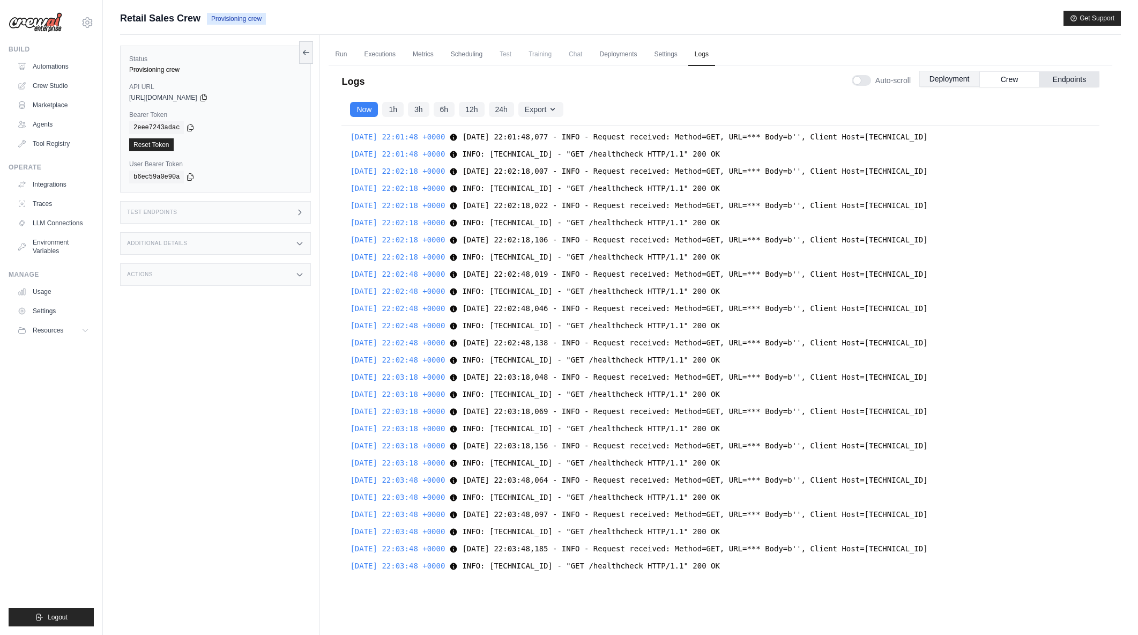
click at [946, 84] on button "Deployment" at bounding box center [950, 79] width 60 height 16
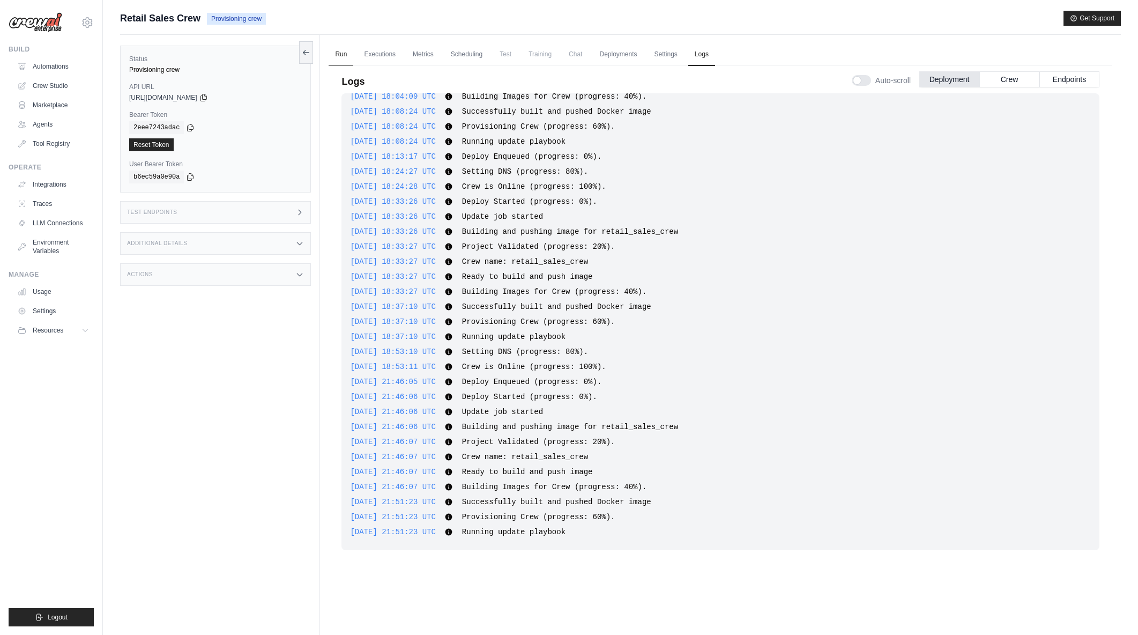
click at [334, 49] on link "Run" at bounding box center [341, 54] width 25 height 23
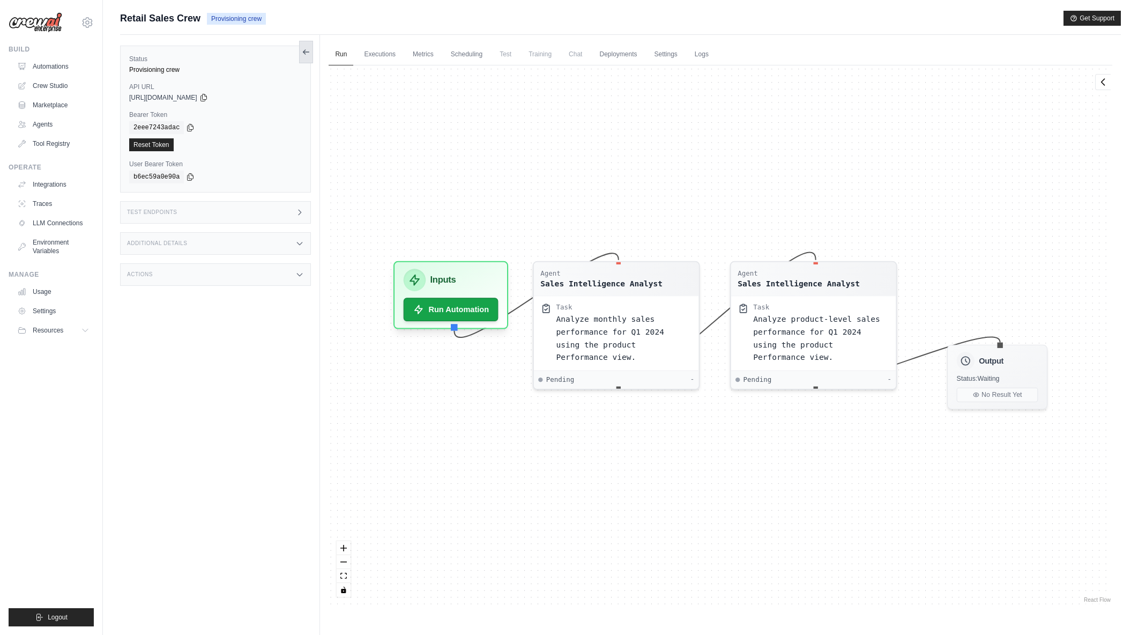
click at [301, 51] on button at bounding box center [306, 52] width 14 height 23
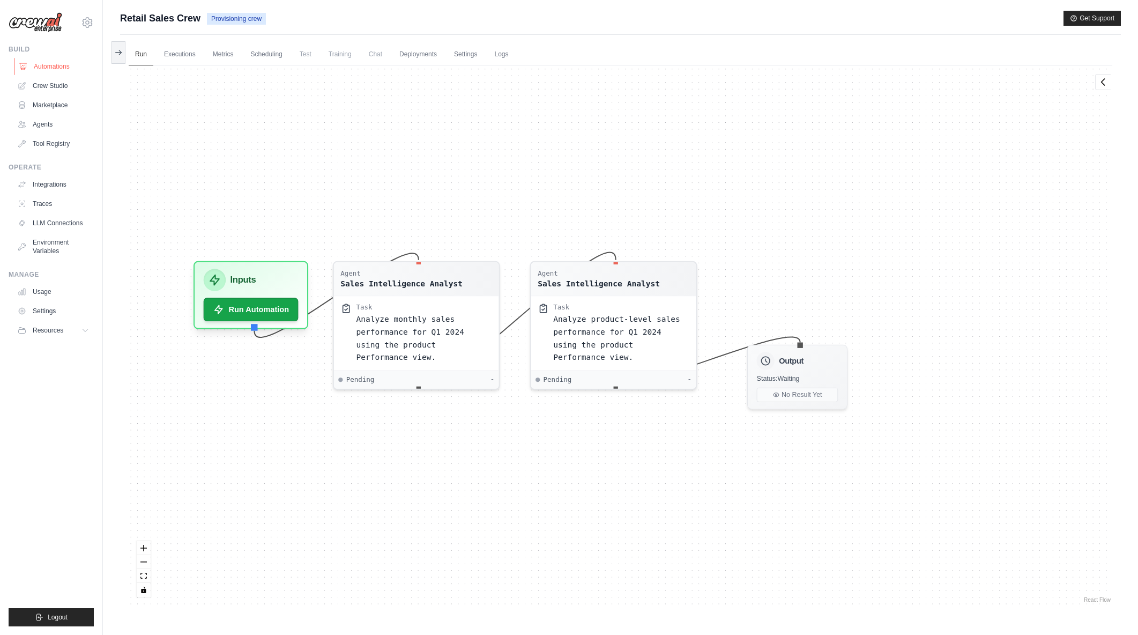
click at [54, 65] on link "Automations" at bounding box center [54, 66] width 81 height 17
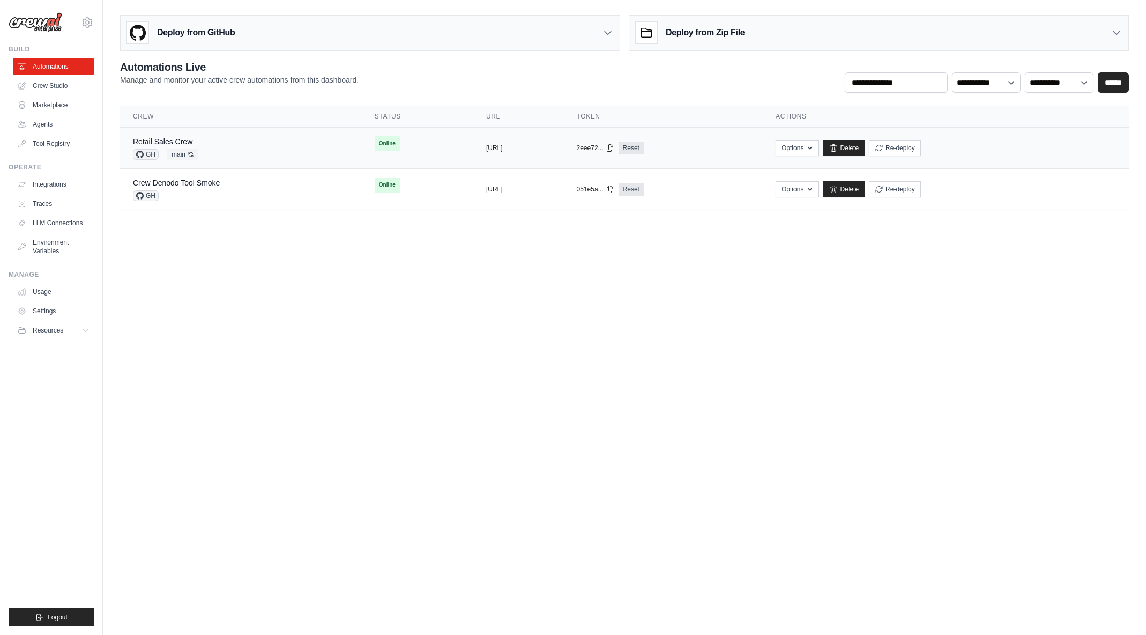
click at [253, 143] on div "Retail Sales Crew GH main Auto-deploy enabled" at bounding box center [241, 148] width 216 height 24
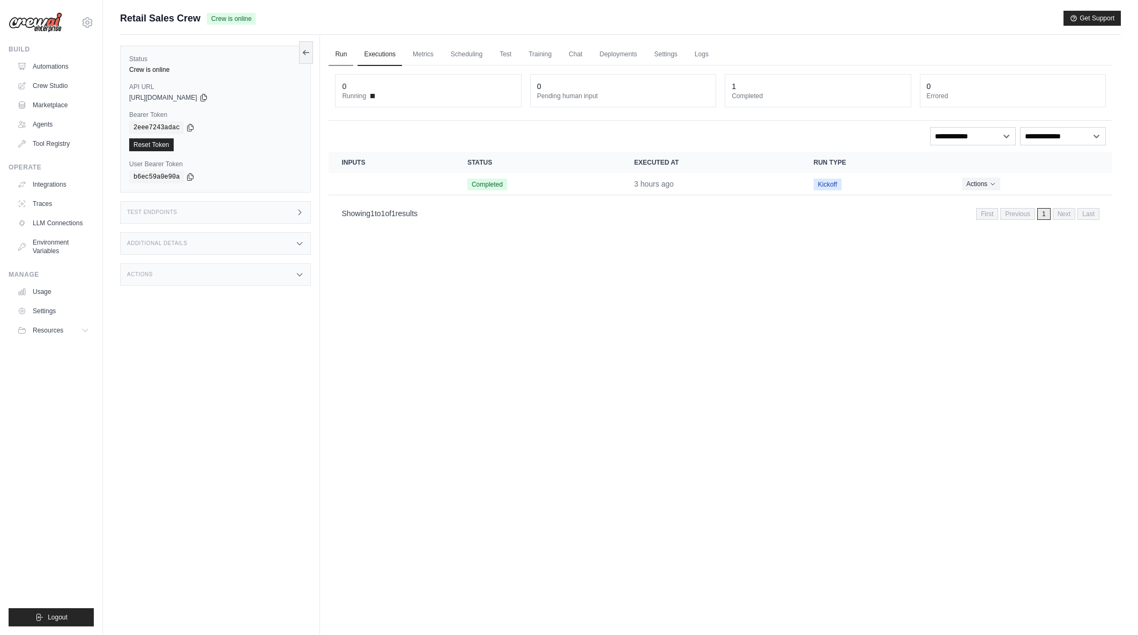
click at [339, 57] on link "Run" at bounding box center [341, 54] width 25 height 23
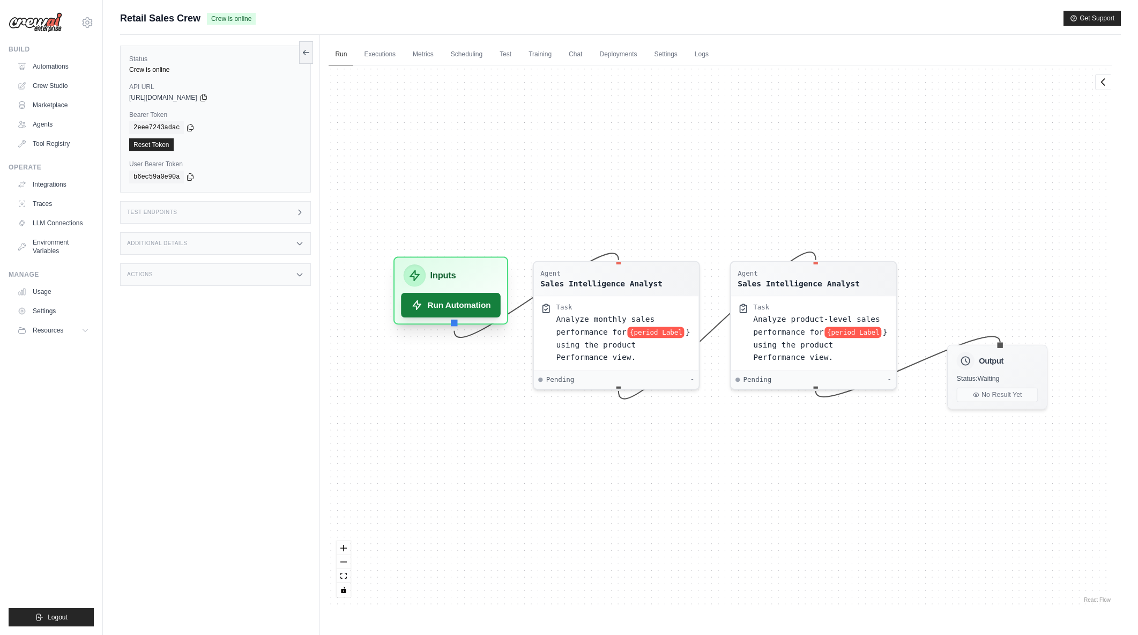
click at [475, 308] on button "Run Automation" at bounding box center [452, 305] width 100 height 25
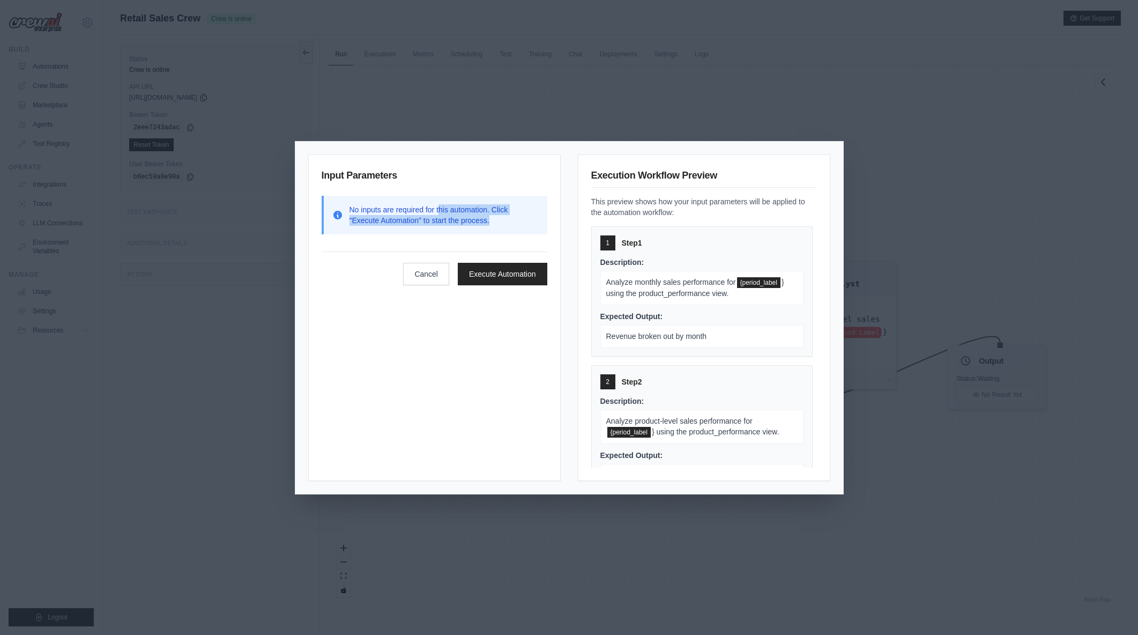
drag, startPoint x: 455, startPoint y: 212, endPoint x: 501, endPoint y: 218, distance: 47.0
click at [501, 218] on p "No inputs are required for this automation. Click "Execute Automation" to start…" at bounding box center [444, 214] width 189 height 21
drag, startPoint x: 611, startPoint y: 332, endPoint x: 657, endPoint y: 332, distance: 46.1
click at [657, 332] on span "Revenue broken out by month" at bounding box center [656, 336] width 101 height 9
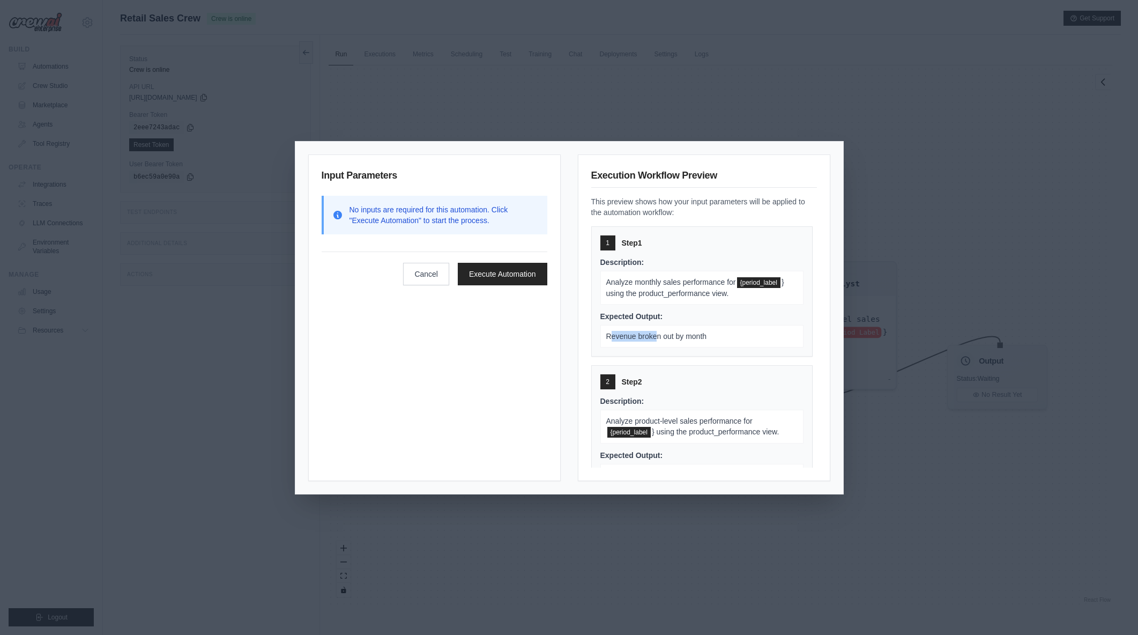
click at [658, 332] on span "Revenue broken out by month" at bounding box center [656, 336] width 101 height 9
click at [722, 335] on p "Revenue broken out by month" at bounding box center [702, 336] width 203 height 23
drag, startPoint x: 440, startPoint y: 211, endPoint x: 492, endPoint y: 223, distance: 53.7
click at [492, 223] on p "No inputs are required for this automation. Click "Execute Automation" to start…" at bounding box center [444, 214] width 189 height 21
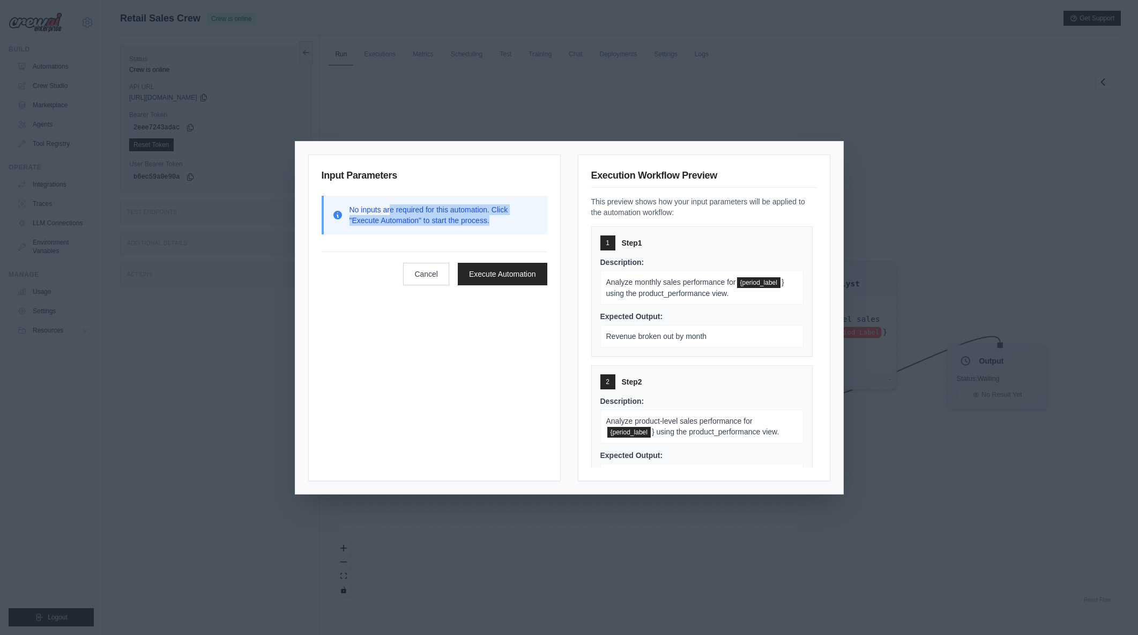
click at [390, 211] on p "No inputs are required for this automation. Click "Execute Automation" to start…" at bounding box center [444, 214] width 189 height 21
click at [422, 282] on button "Cancel" at bounding box center [426, 274] width 46 height 23
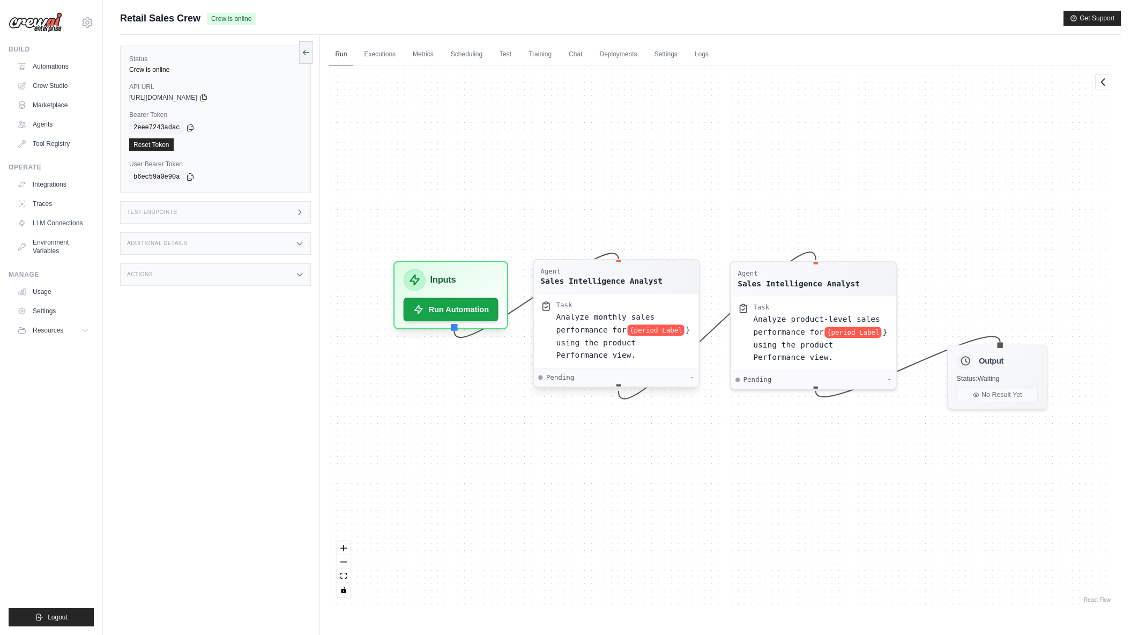
click at [653, 330] on span "{period Label" at bounding box center [656, 329] width 57 height 11
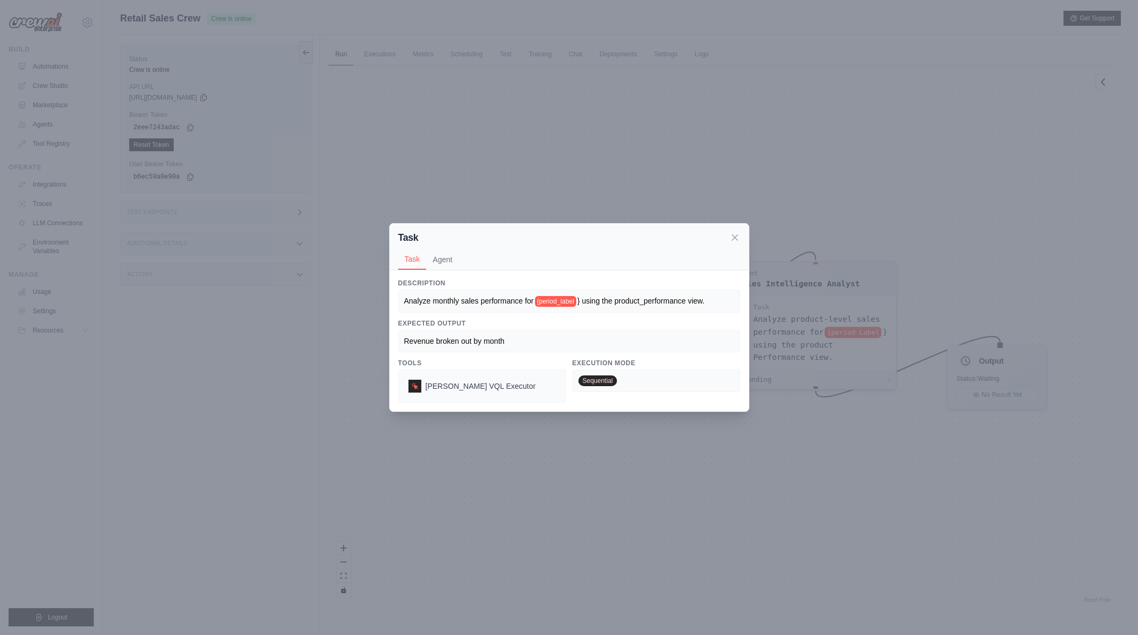
click at [516, 338] on div "Revenue broken out by month" at bounding box center [569, 341] width 330 height 11
click at [733, 238] on icon at bounding box center [735, 237] width 11 height 11
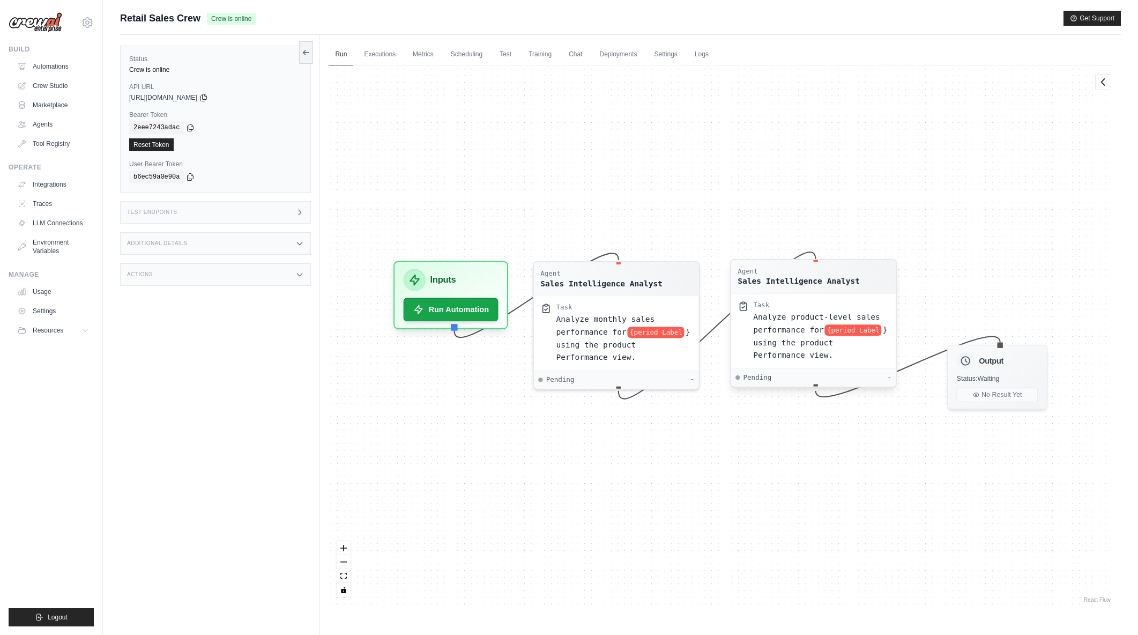
click at [845, 332] on span "{period Label" at bounding box center [853, 329] width 57 height 11
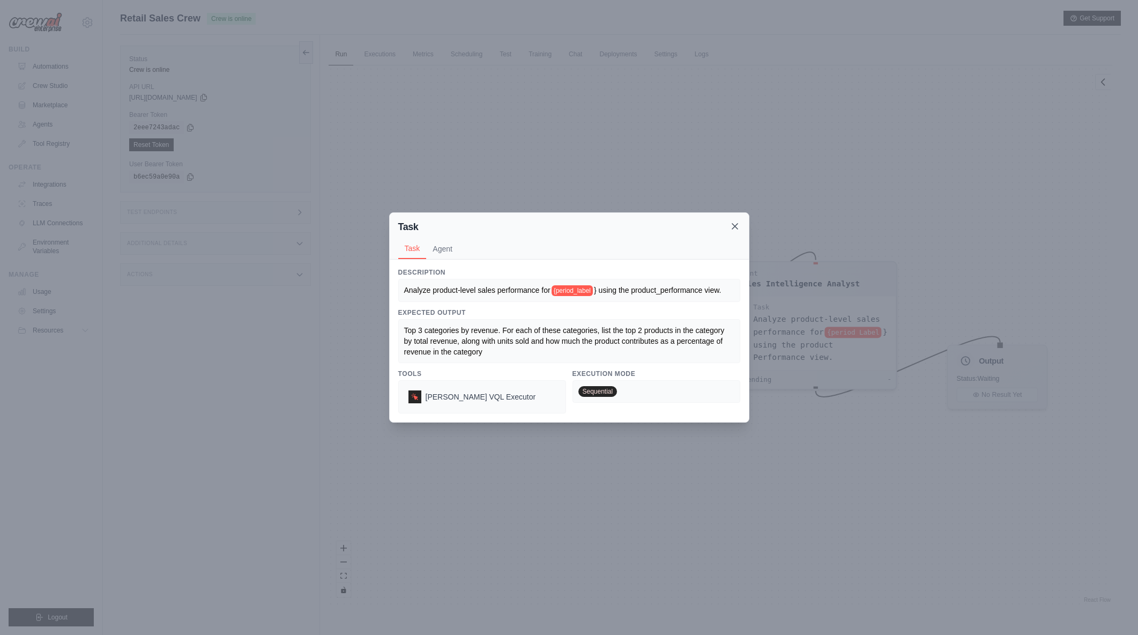
click at [735, 225] on icon at bounding box center [735, 226] width 11 height 11
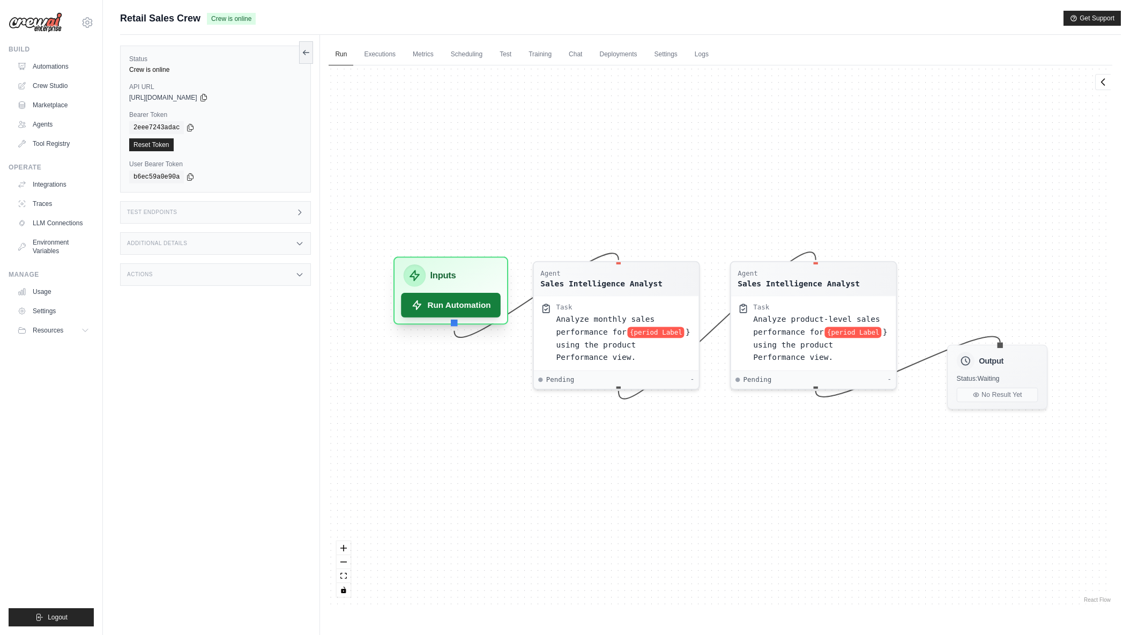
click at [474, 298] on button "Run Automation" at bounding box center [452, 305] width 100 height 25
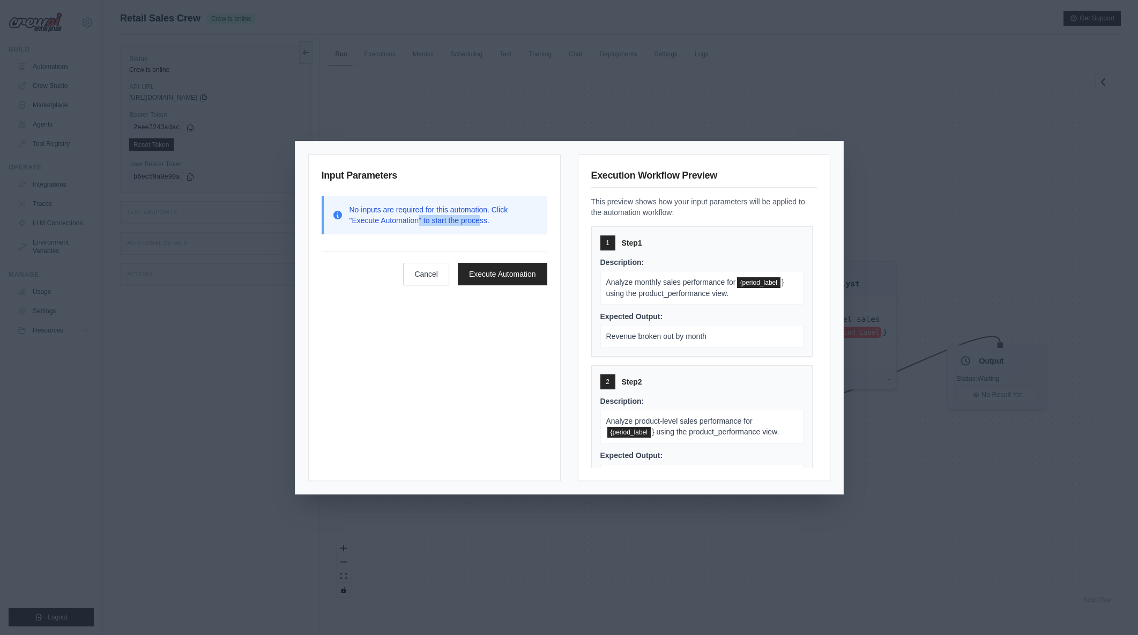
drag, startPoint x: 418, startPoint y: 223, endPoint x: 480, endPoint y: 226, distance: 62.8
click at [480, 226] on div "No inputs are required for this automation. Click "Execute Automation" to start…" at bounding box center [435, 215] width 226 height 39
click at [481, 226] on div "No inputs are required for this automation. Click "Execute Automation" to start…" at bounding box center [435, 215] width 226 height 39
drag, startPoint x: 483, startPoint y: 224, endPoint x: 396, endPoint y: 213, distance: 88.1
click at [396, 213] on p "No inputs are required for this automation. Click "Execute Automation" to start…" at bounding box center [444, 214] width 189 height 21
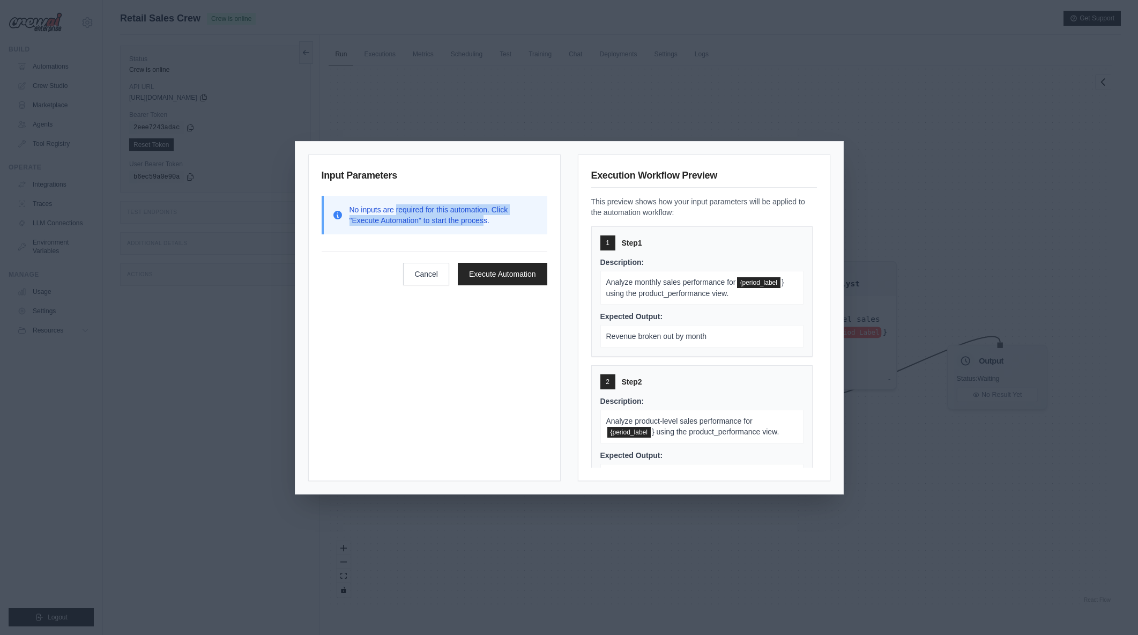
click at [398, 214] on p "No inputs are required for this automation. Click "Execute Automation" to start…" at bounding box center [444, 214] width 189 height 21
click at [416, 270] on button "Cancel" at bounding box center [426, 274] width 46 height 23
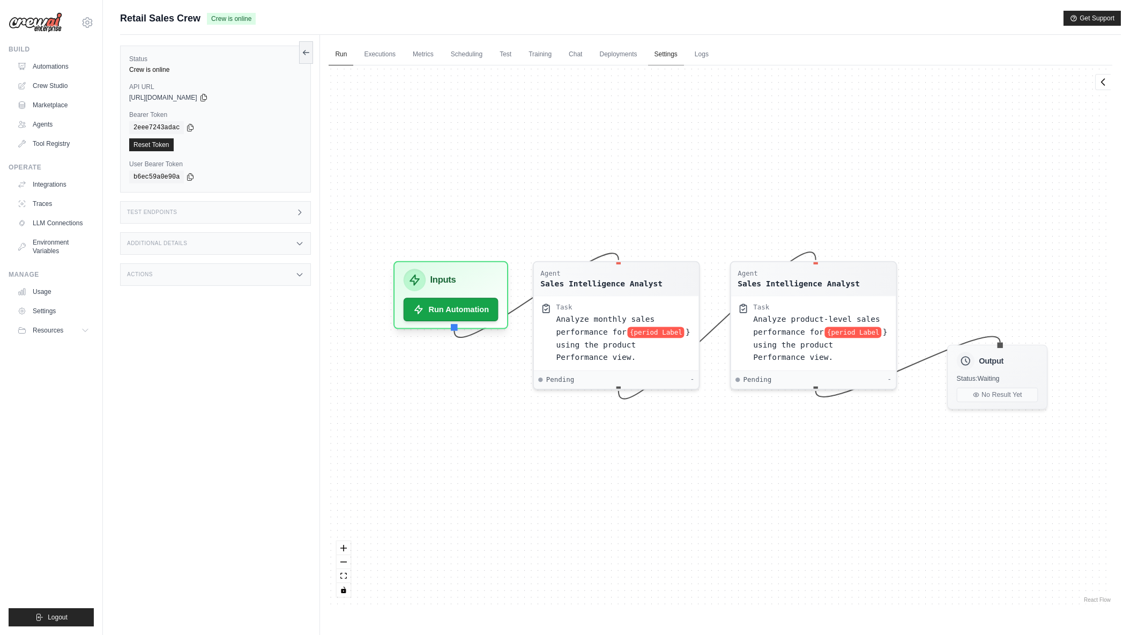
click at [661, 53] on link "Settings" at bounding box center [666, 54] width 36 height 23
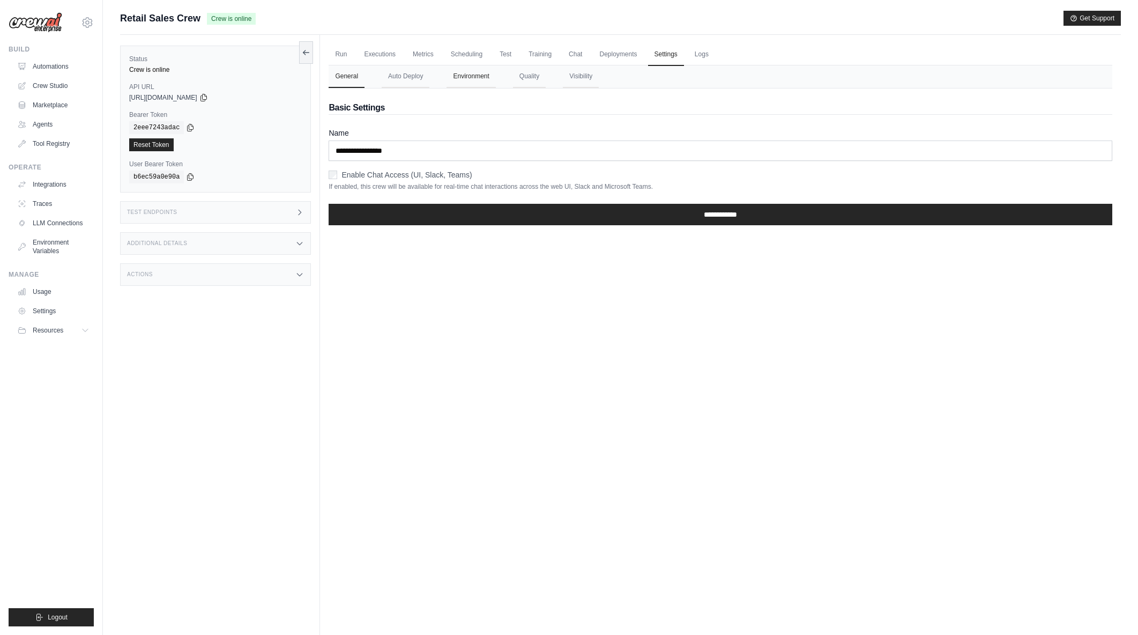
click at [476, 78] on button "Environment" at bounding box center [471, 76] width 49 height 23
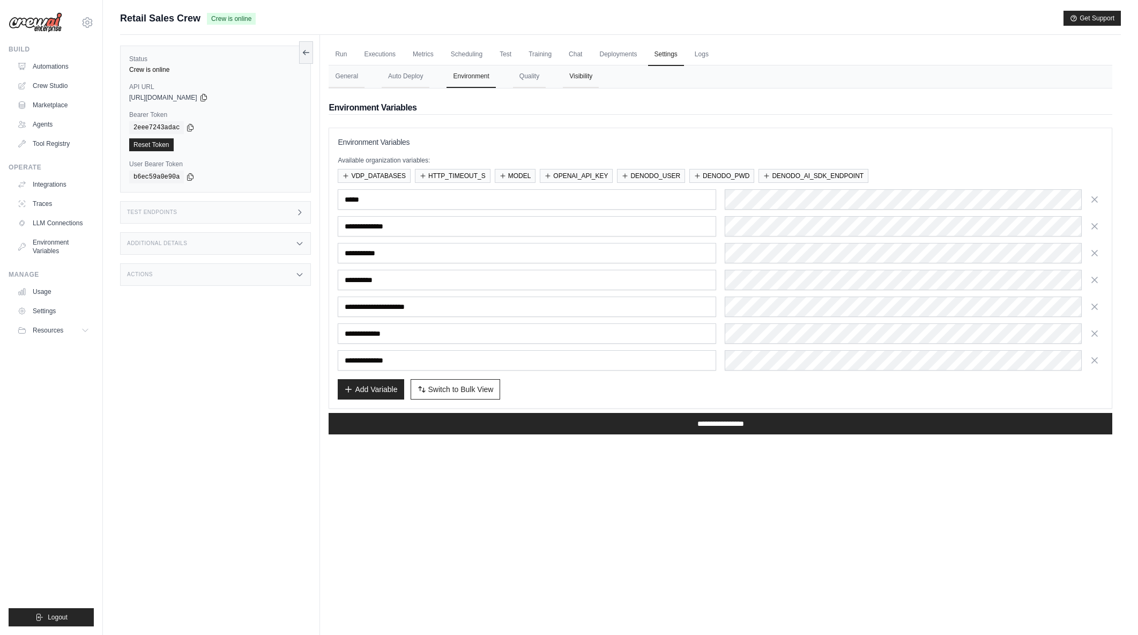
click at [578, 76] on button "Visibility" at bounding box center [581, 76] width 36 height 23
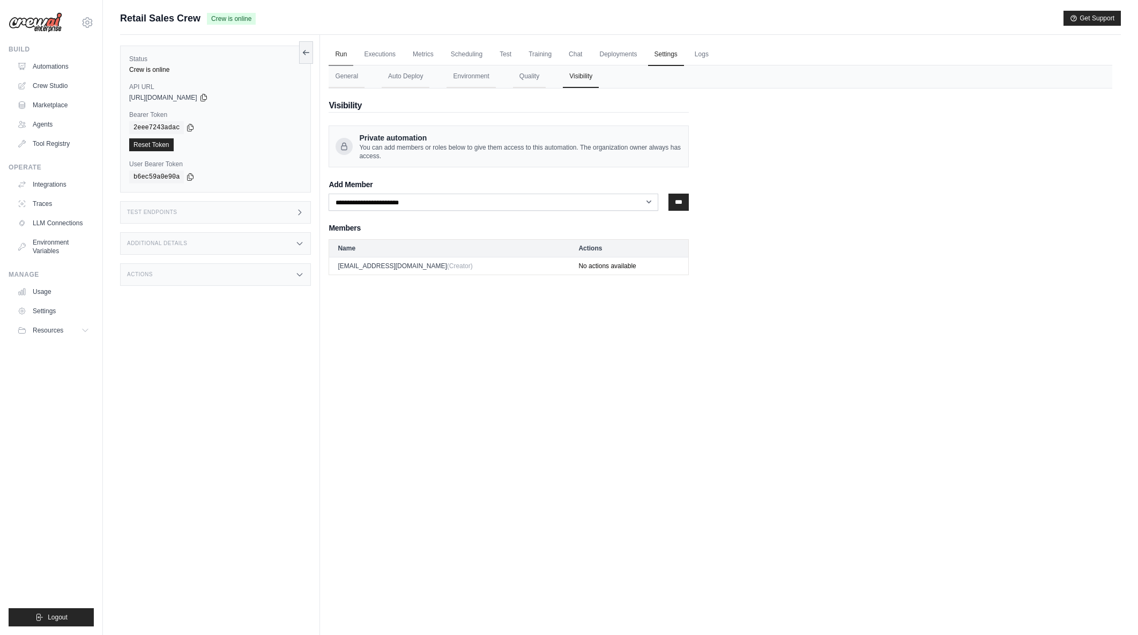
click at [343, 57] on link "Run" at bounding box center [341, 54] width 25 height 23
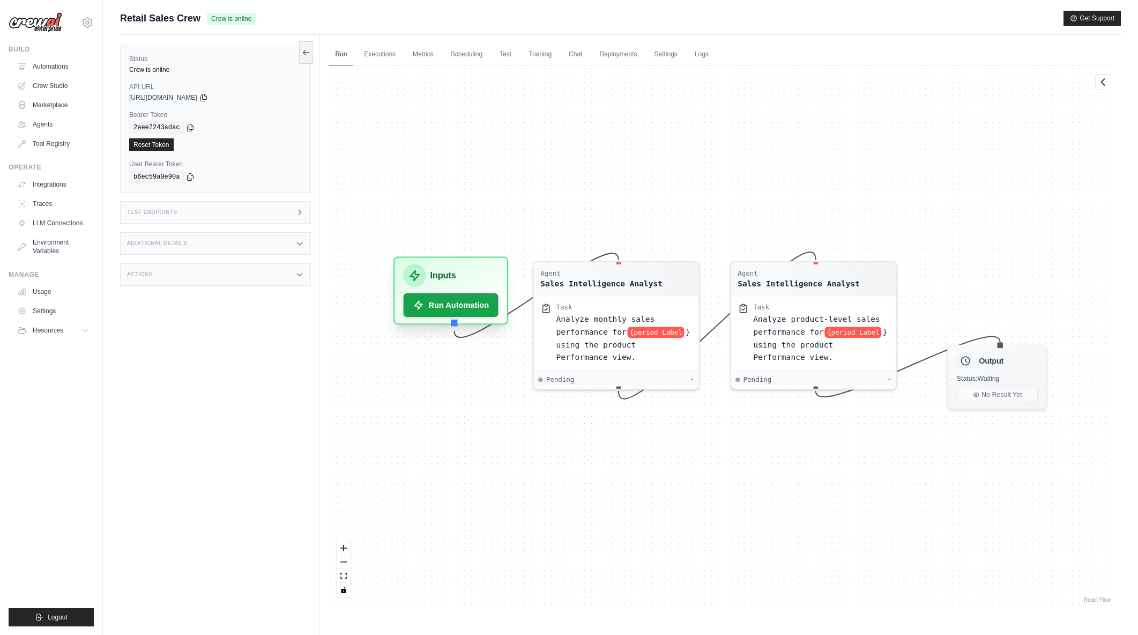
click at [418, 276] on icon at bounding box center [415, 275] width 9 height 10
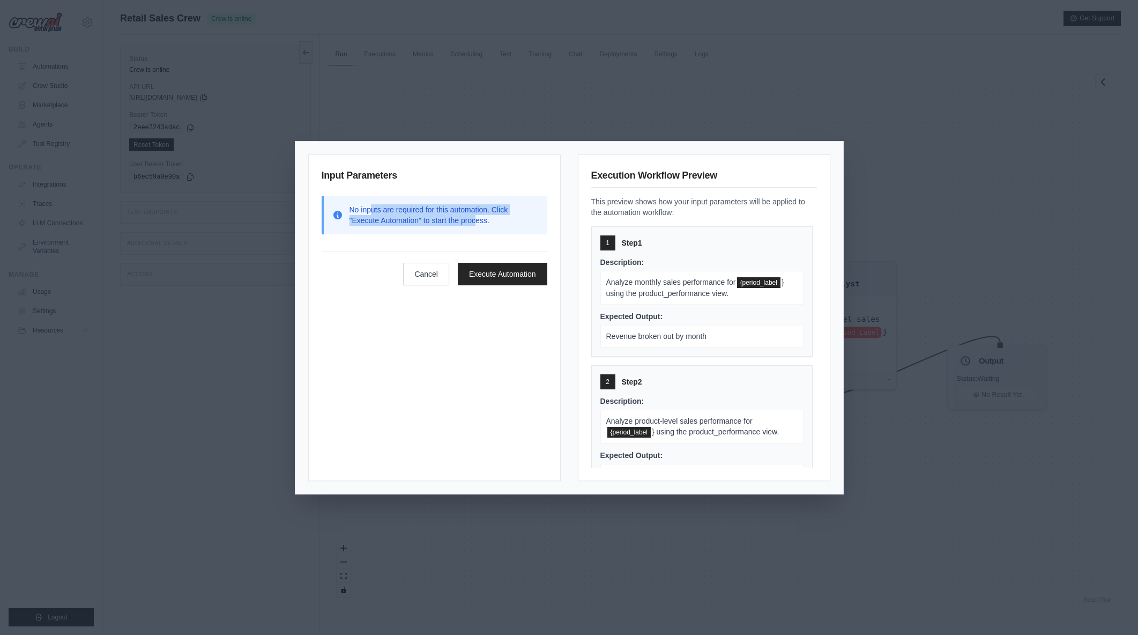
drag, startPoint x: 373, startPoint y: 213, endPoint x: 477, endPoint y: 217, distance: 104.6
click at [477, 217] on p "No inputs are required for this automation. Click "Execute Automation" to start…" at bounding box center [444, 214] width 189 height 21
click at [337, 218] on icon at bounding box center [338, 215] width 9 height 9
click at [338, 217] on icon at bounding box center [337, 215] width 11 height 11
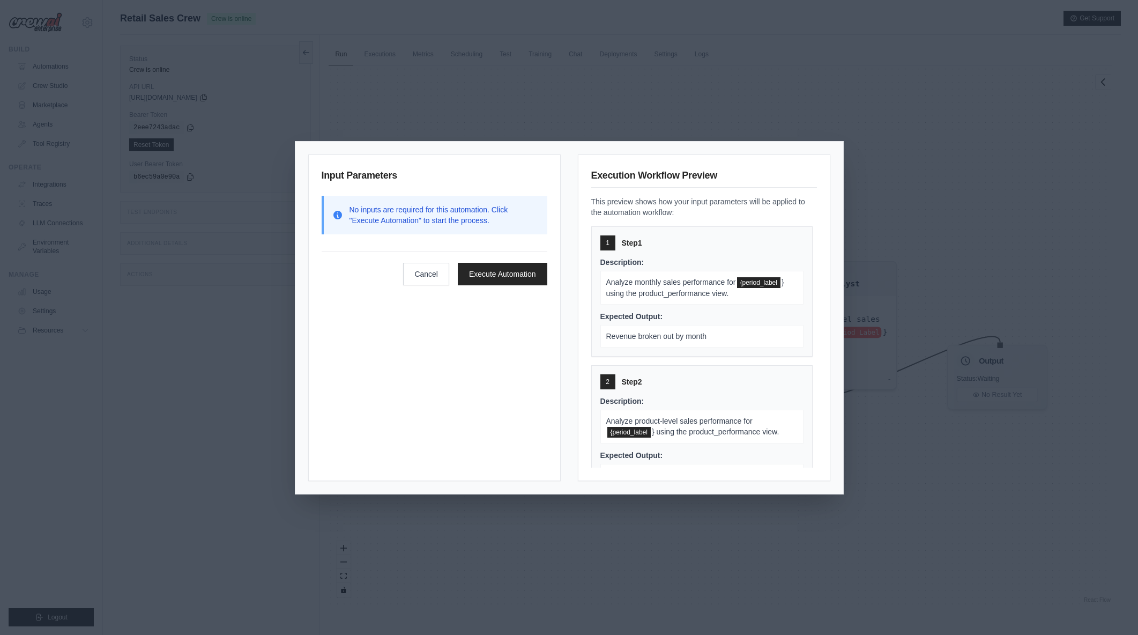
click at [996, 275] on div "Input Parameters No inputs are required for this automation. Click "Execute Aut…" at bounding box center [569, 317] width 1138 height 635
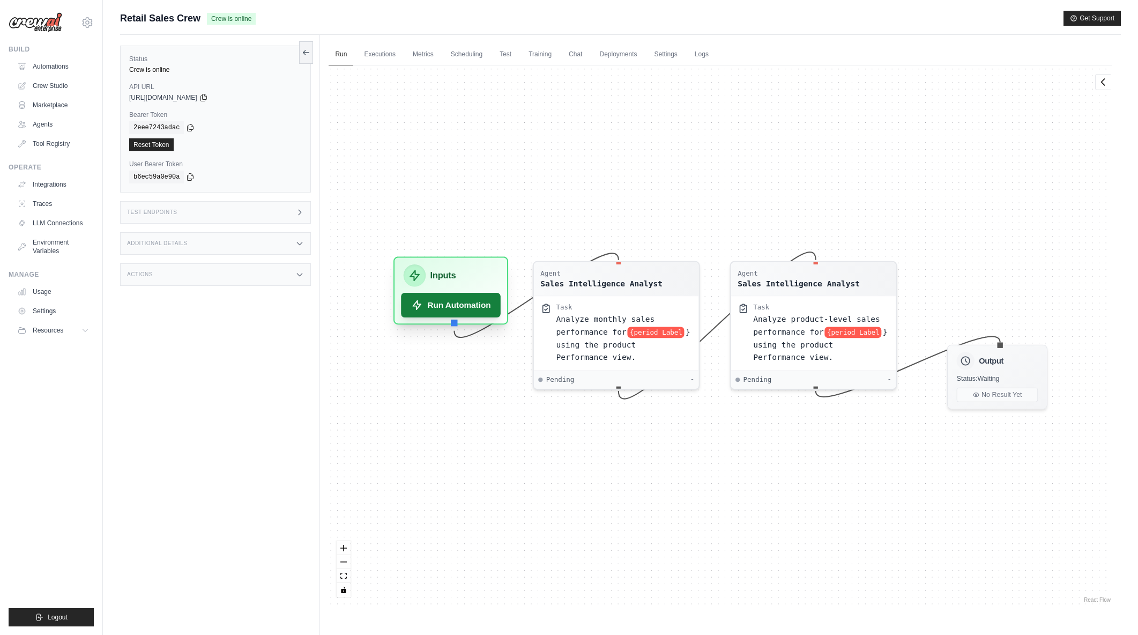
click at [484, 306] on button "Run Automation" at bounding box center [452, 305] width 100 height 25
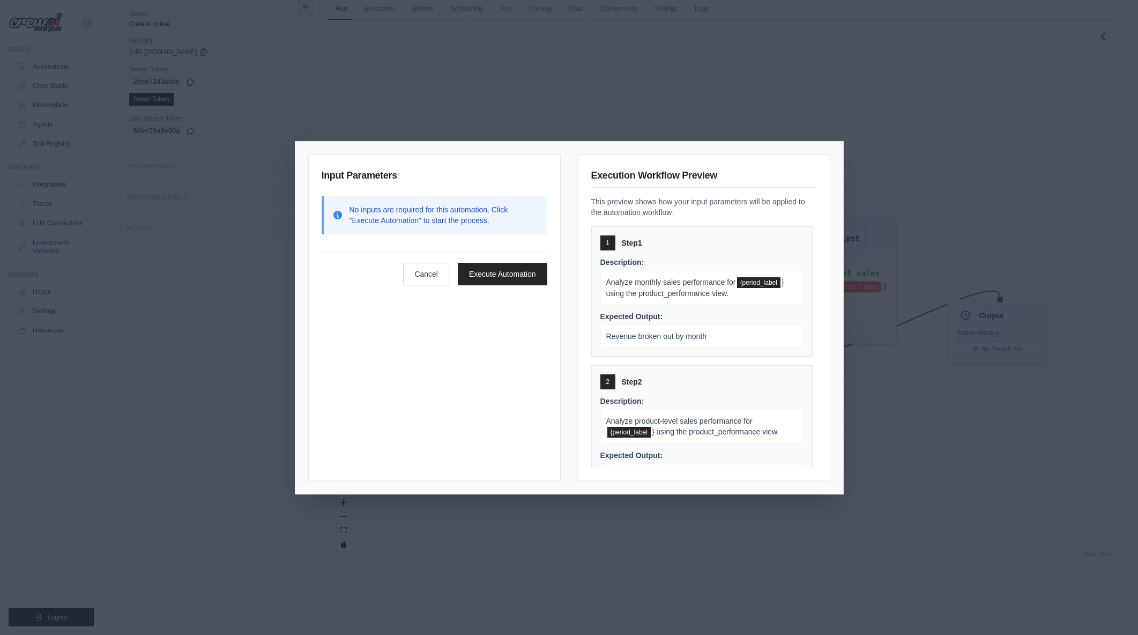
click at [582, 71] on div "Input Parameters No inputs are required for this automation. Click "Execute Aut…" at bounding box center [569, 317] width 1138 height 635
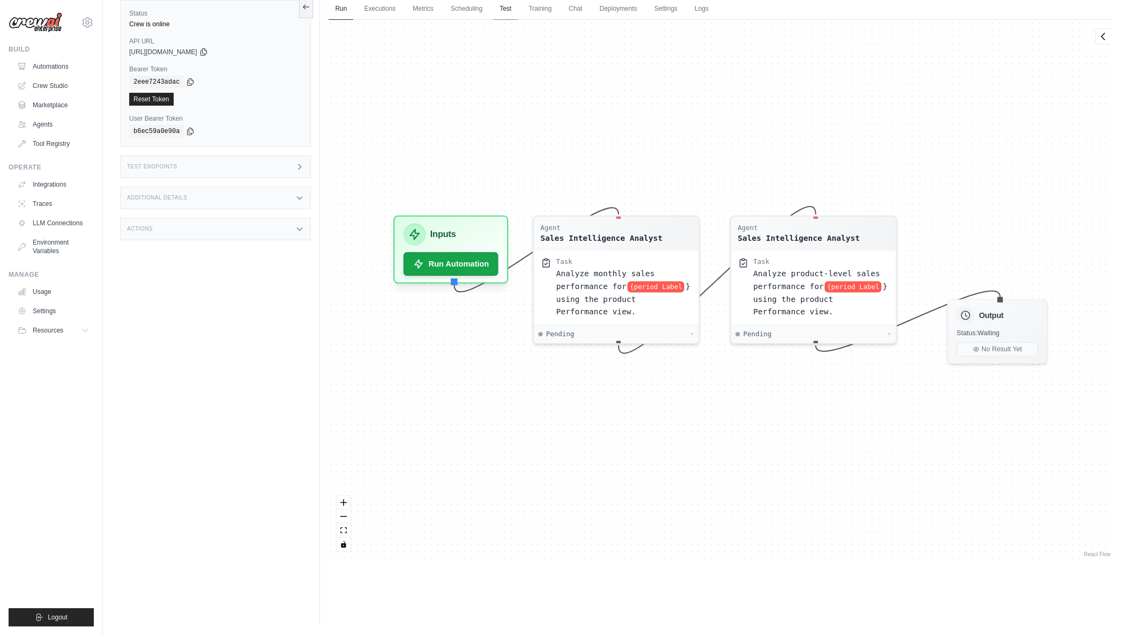
click at [307, 7] on icon at bounding box center [306, 7] width 9 height 9
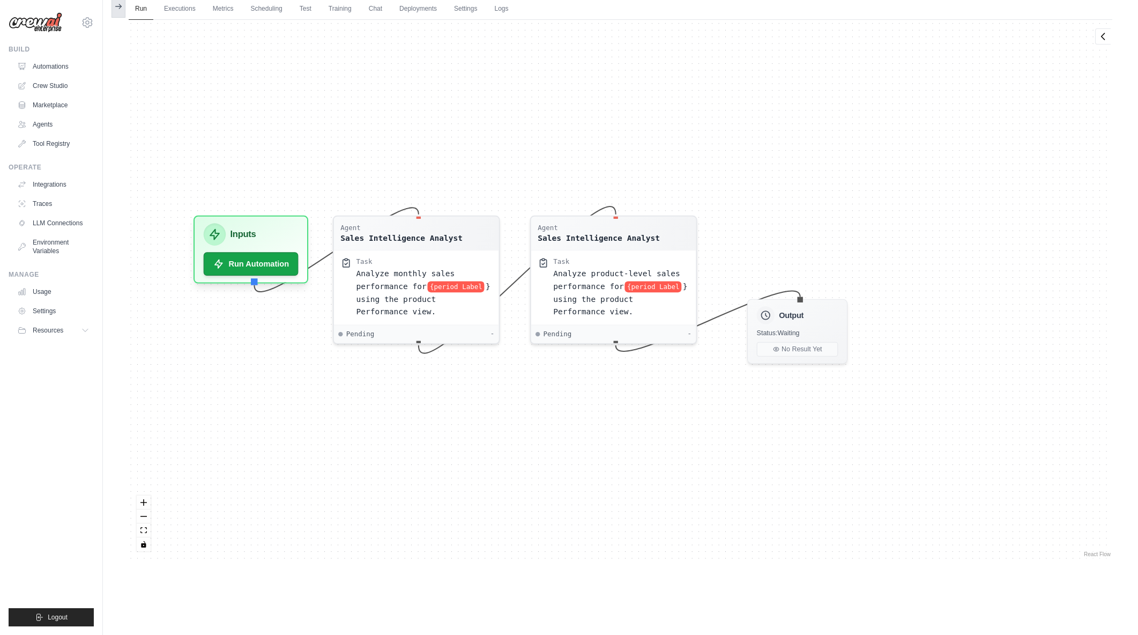
click at [121, 9] on icon at bounding box center [118, 6] width 9 height 9
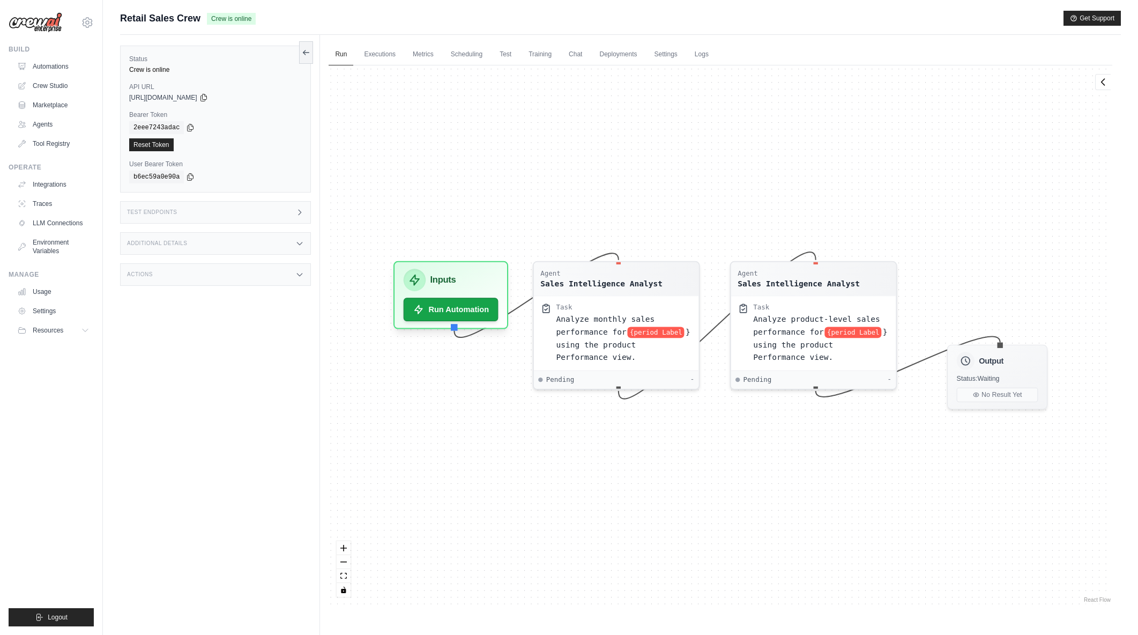
click at [57, 26] on img at bounding box center [36, 22] width 54 height 20
click at [61, 56] on div "Build Automations Crew Studio Marketplace Agents" at bounding box center [51, 98] width 85 height 107
click at [60, 62] on link "Automations" at bounding box center [54, 66] width 81 height 17
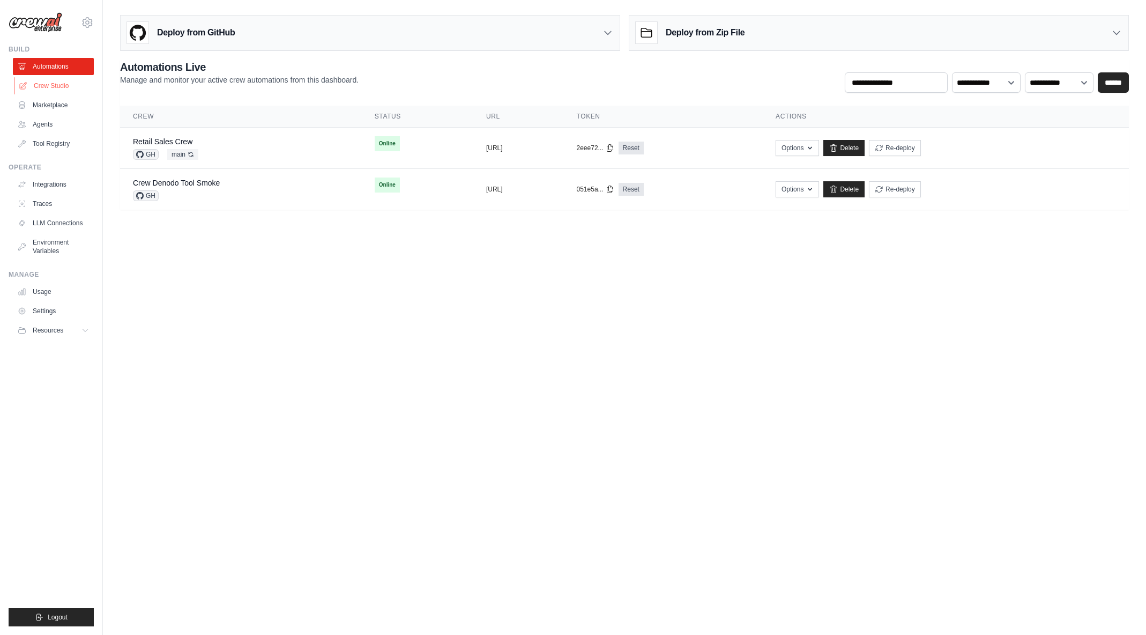
click at [70, 90] on link "Crew Studio" at bounding box center [54, 85] width 81 height 17
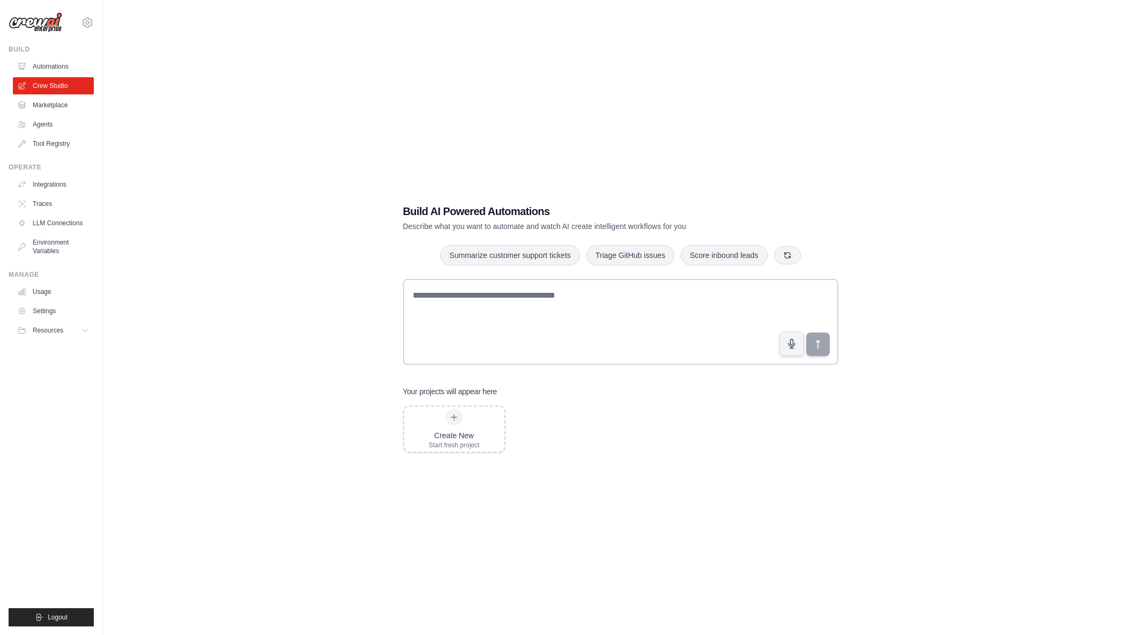
click at [42, 65] on link "Automations" at bounding box center [53, 66] width 81 height 17
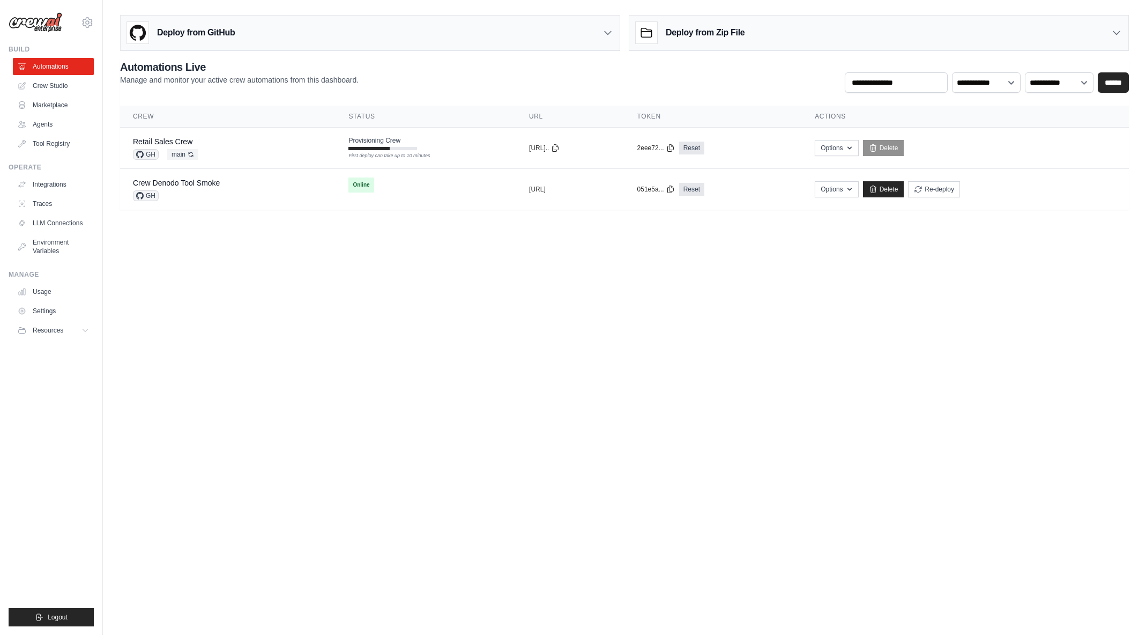
click at [46, 301] on ul "Usage Settings Resources Documentation Blog" at bounding box center [53, 311] width 81 height 56
click at [43, 310] on link "Settings" at bounding box center [54, 310] width 81 height 17
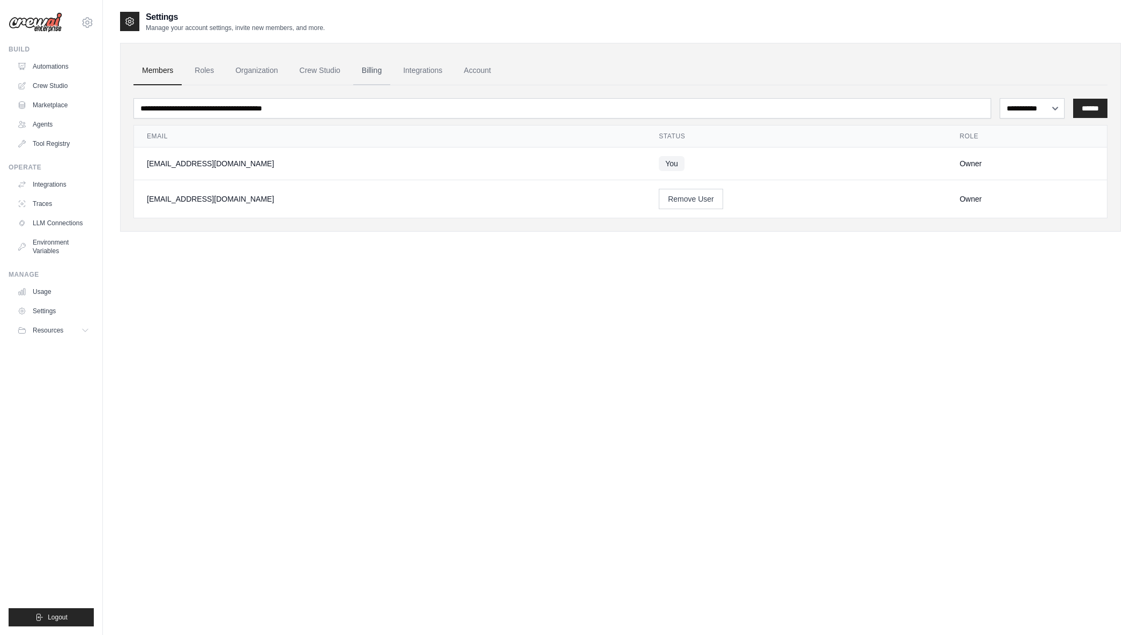
click at [374, 69] on link "Billing" at bounding box center [371, 70] width 37 height 29
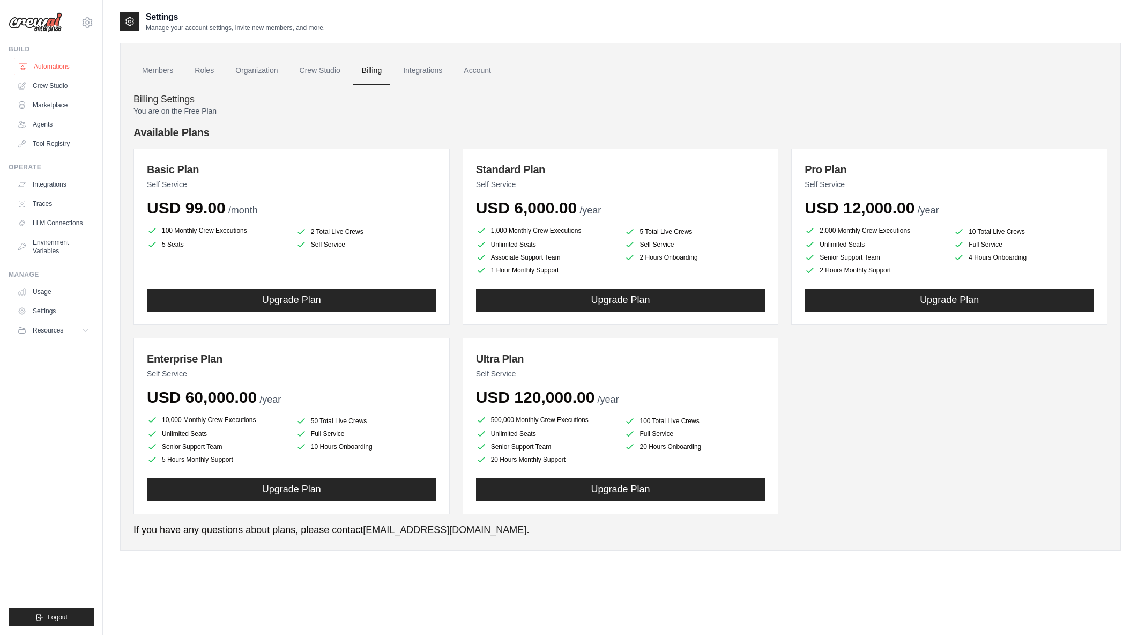
click at [56, 67] on link "Automations" at bounding box center [54, 66] width 81 height 17
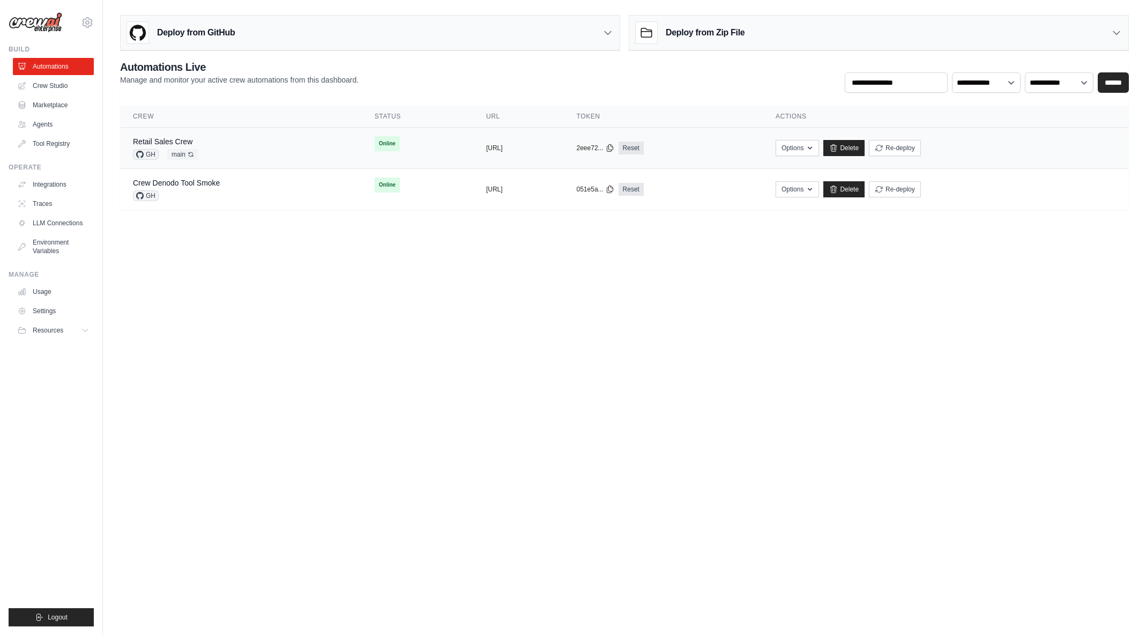
click at [222, 143] on div "Retail Sales Crew GH main Auto-deploy enabled" at bounding box center [241, 148] width 216 height 24
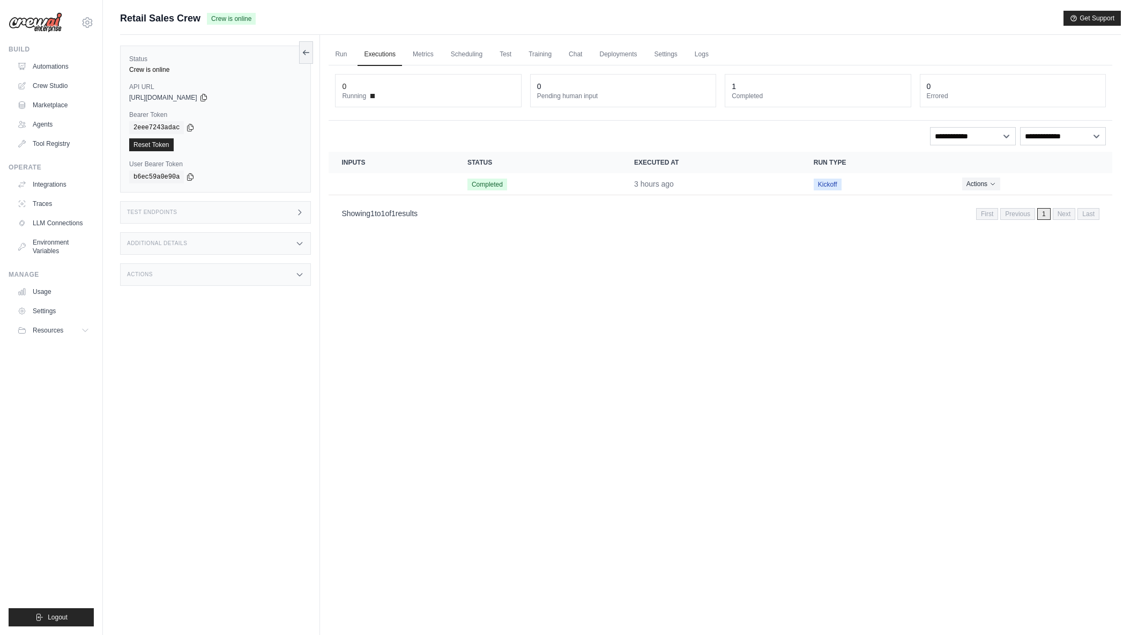
click at [340, 55] on link "Run" at bounding box center [341, 54] width 25 height 23
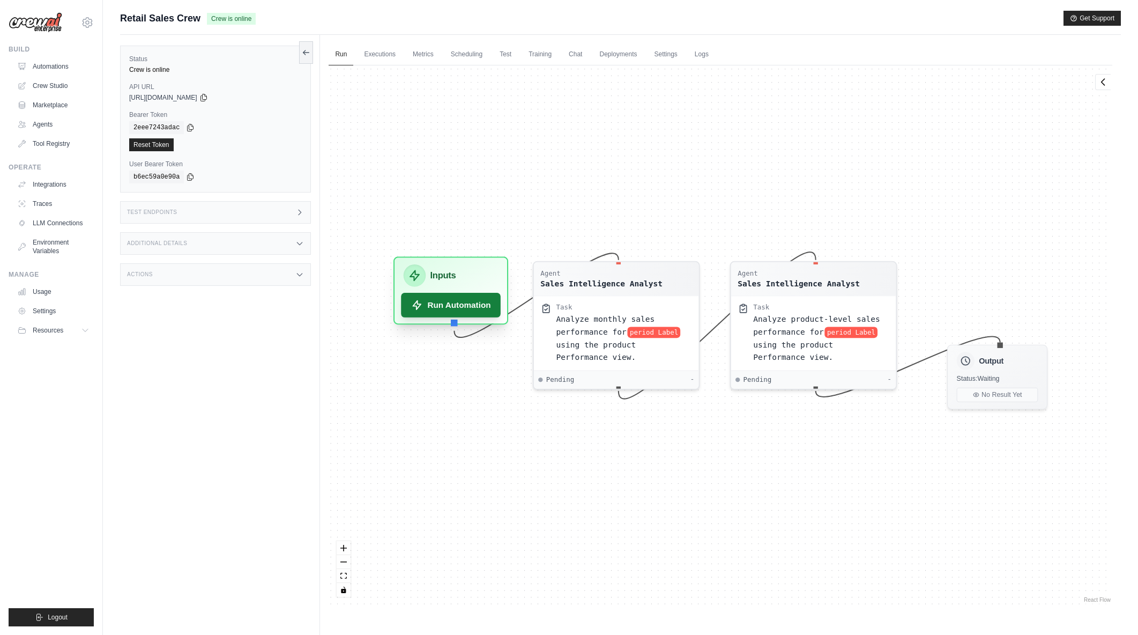
click at [470, 308] on button "Run Automation" at bounding box center [452, 305] width 100 height 25
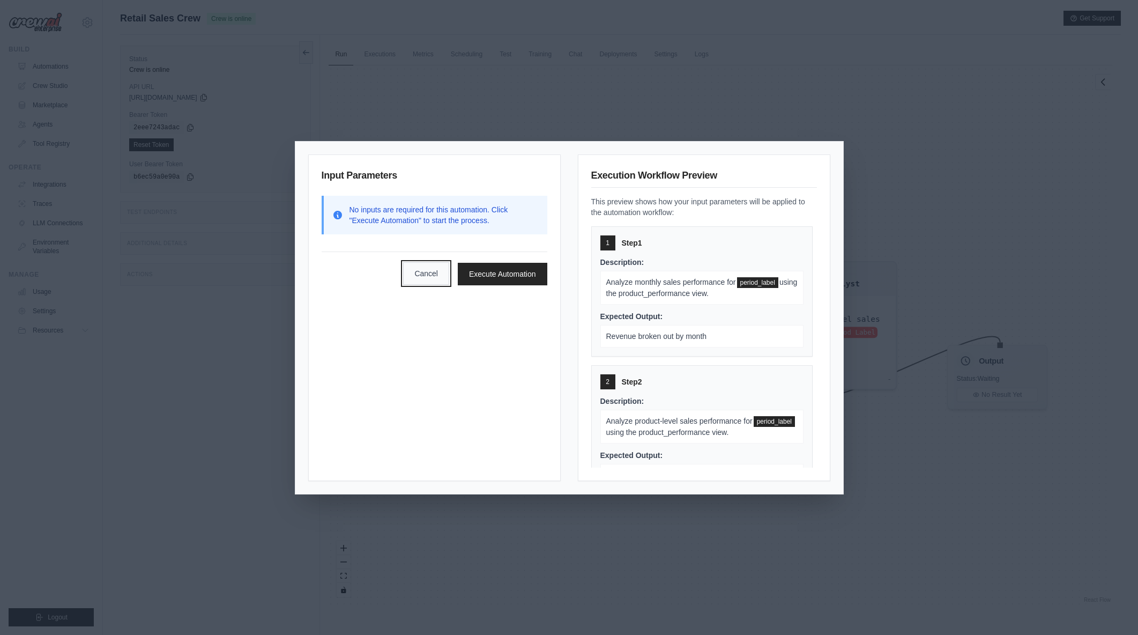
click at [424, 277] on button "Cancel" at bounding box center [426, 273] width 46 height 23
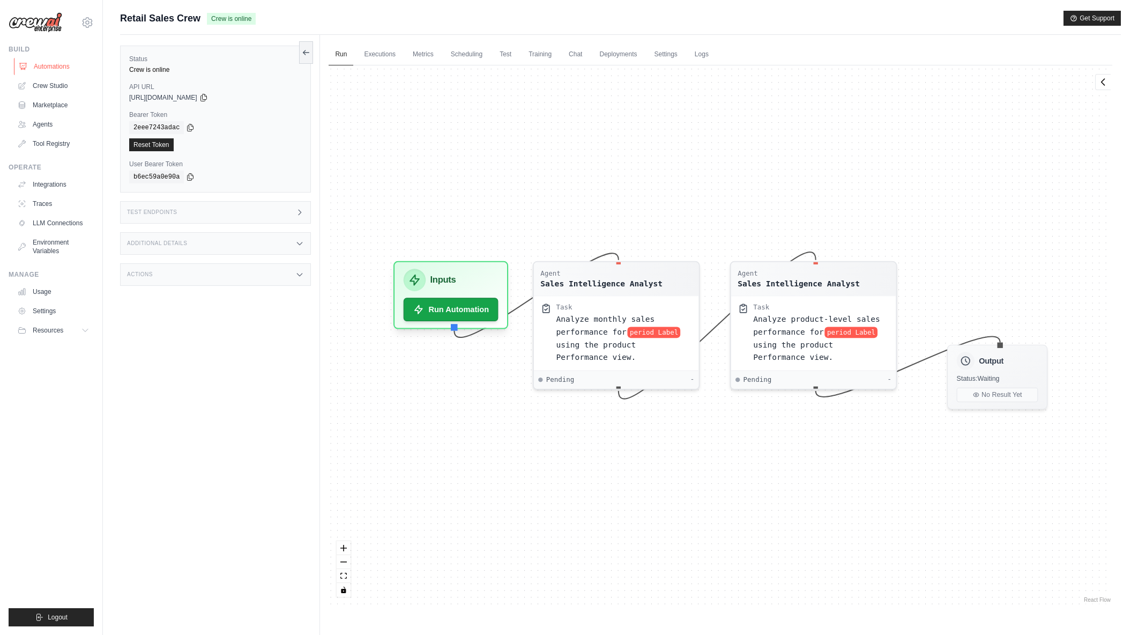
click at [34, 65] on link "Automations" at bounding box center [54, 66] width 81 height 17
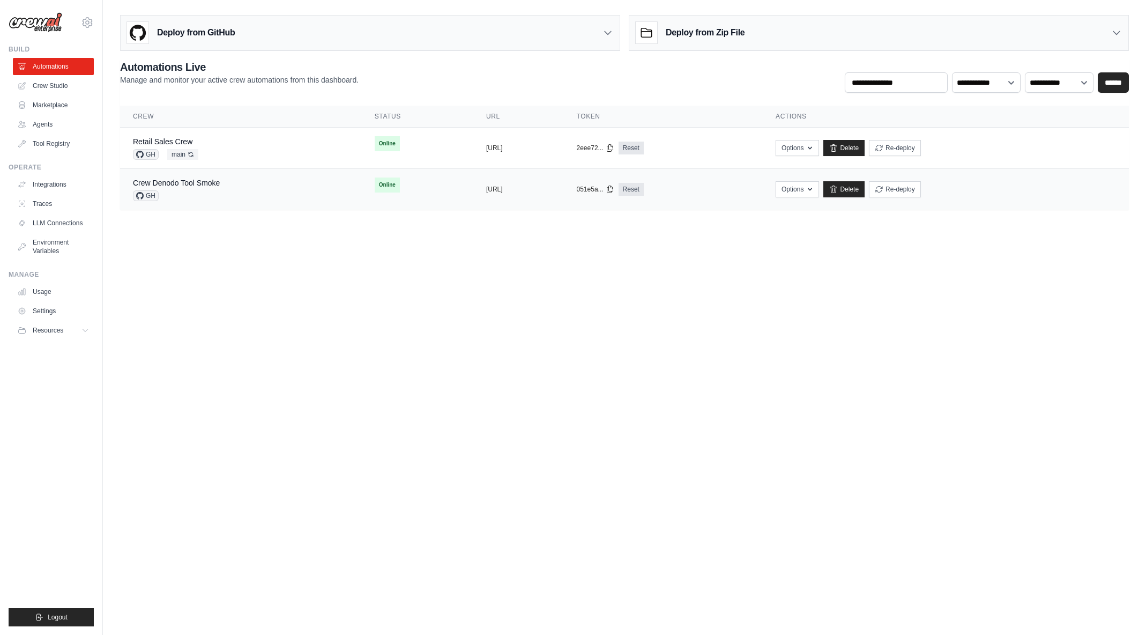
click at [235, 190] on div "Crew Denodo Tool Smoke GH" at bounding box center [241, 189] width 216 height 24
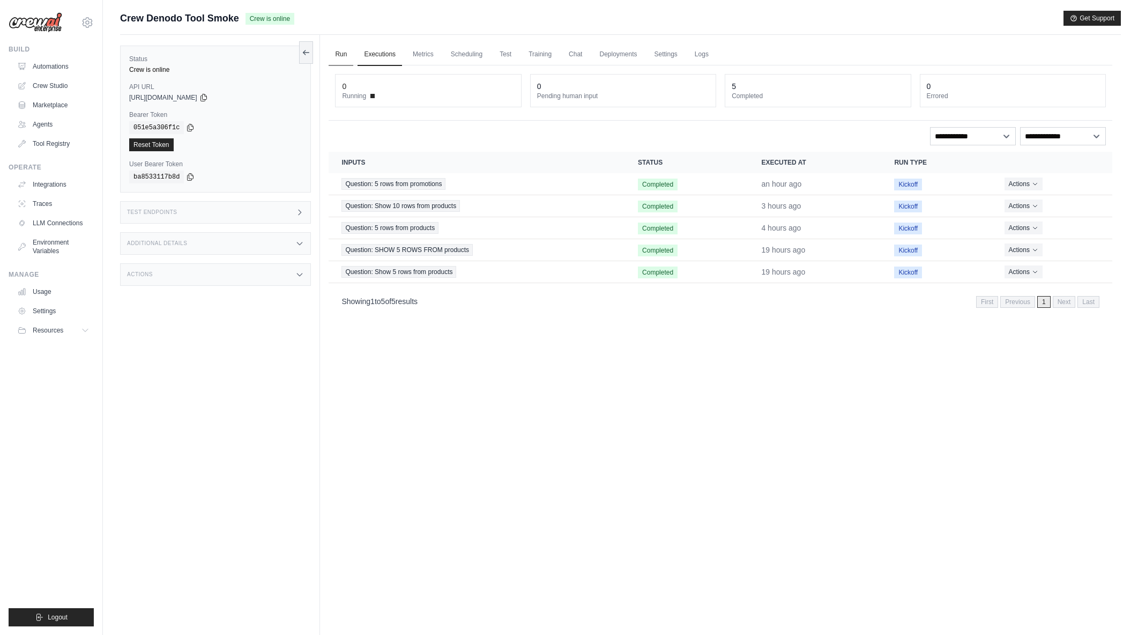
click at [335, 49] on link "Run" at bounding box center [341, 54] width 25 height 23
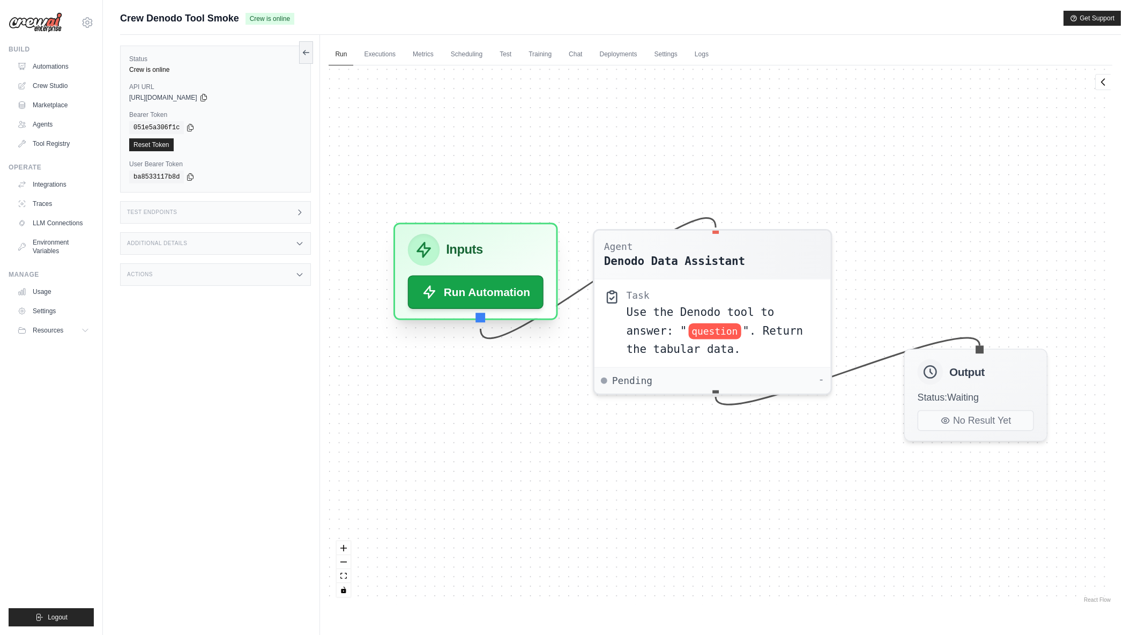
click at [496, 248] on div "Inputs" at bounding box center [476, 250] width 136 height 32
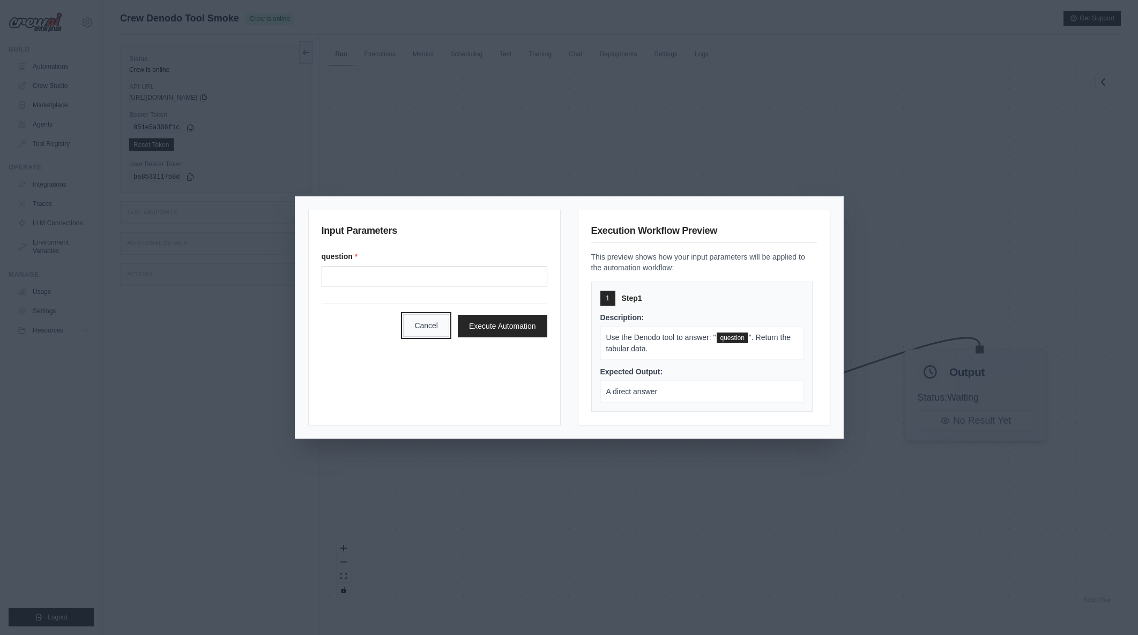
click at [435, 329] on button "Cancel" at bounding box center [426, 325] width 46 height 23
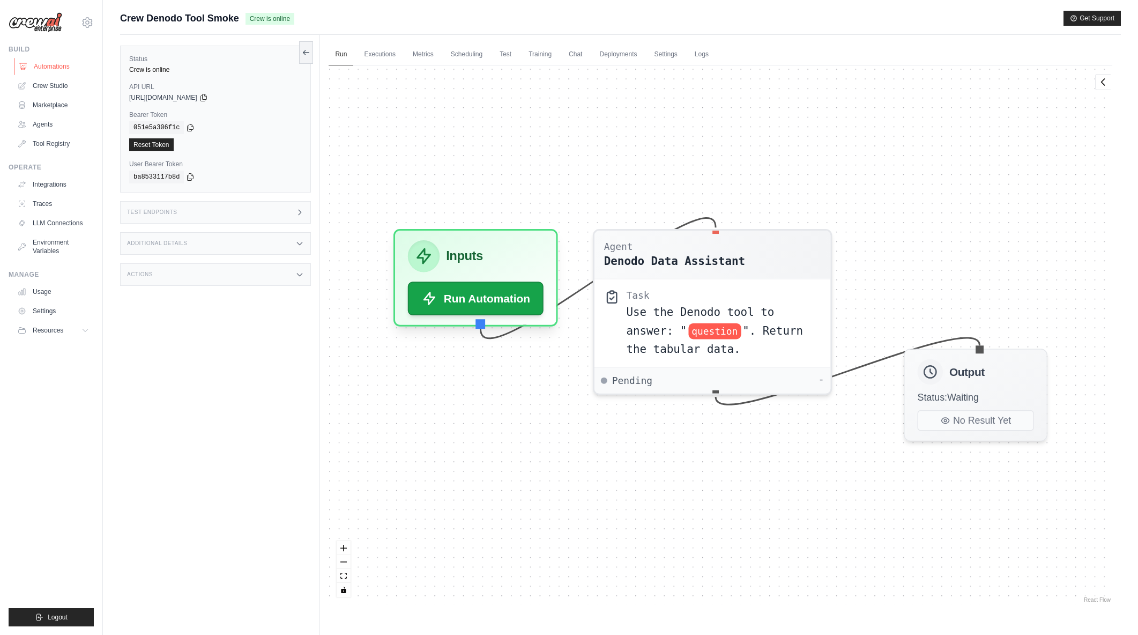
click at [46, 62] on link "Automations" at bounding box center [54, 66] width 81 height 17
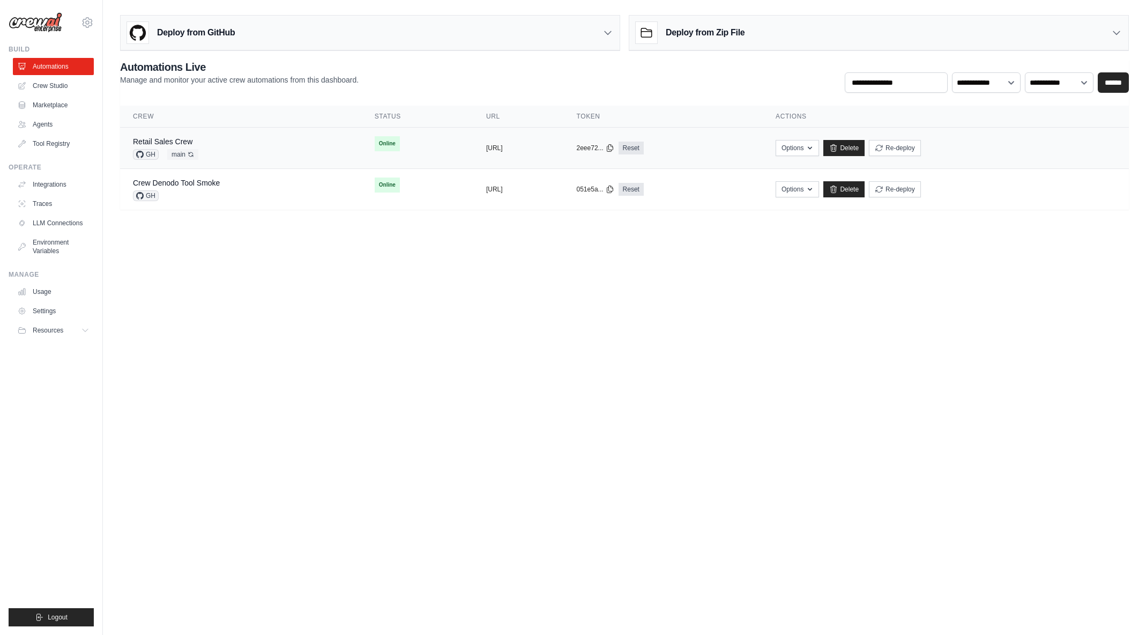
click at [257, 146] on div "Retail Sales Crew GH main Auto-deploy enabled" at bounding box center [241, 148] width 216 height 24
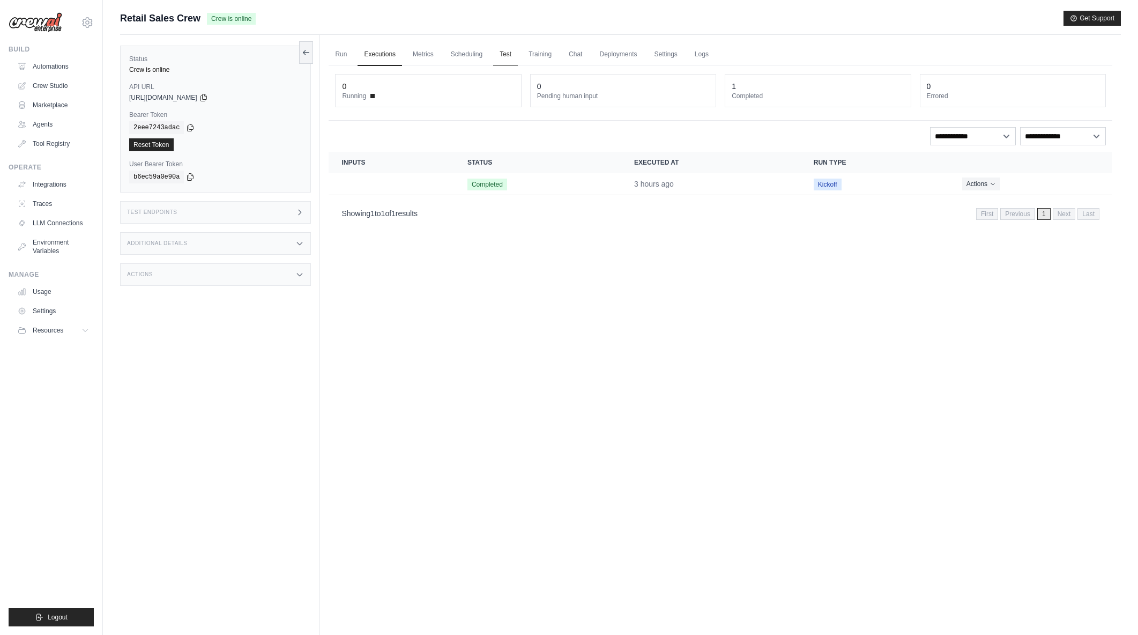
click at [505, 54] on link "Test" at bounding box center [505, 54] width 25 height 23
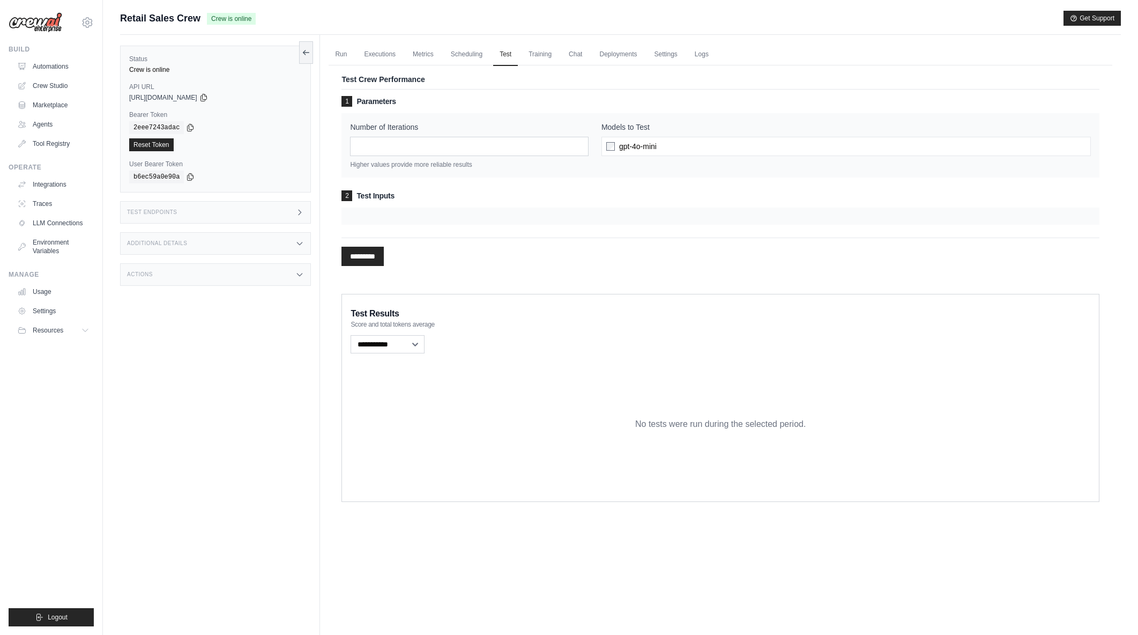
click at [431, 212] on div at bounding box center [721, 216] width 758 height 17
click at [428, 216] on div at bounding box center [721, 216] width 758 height 17
click at [424, 219] on div at bounding box center [721, 216] width 758 height 17
click at [368, 215] on div at bounding box center [721, 216] width 758 height 17
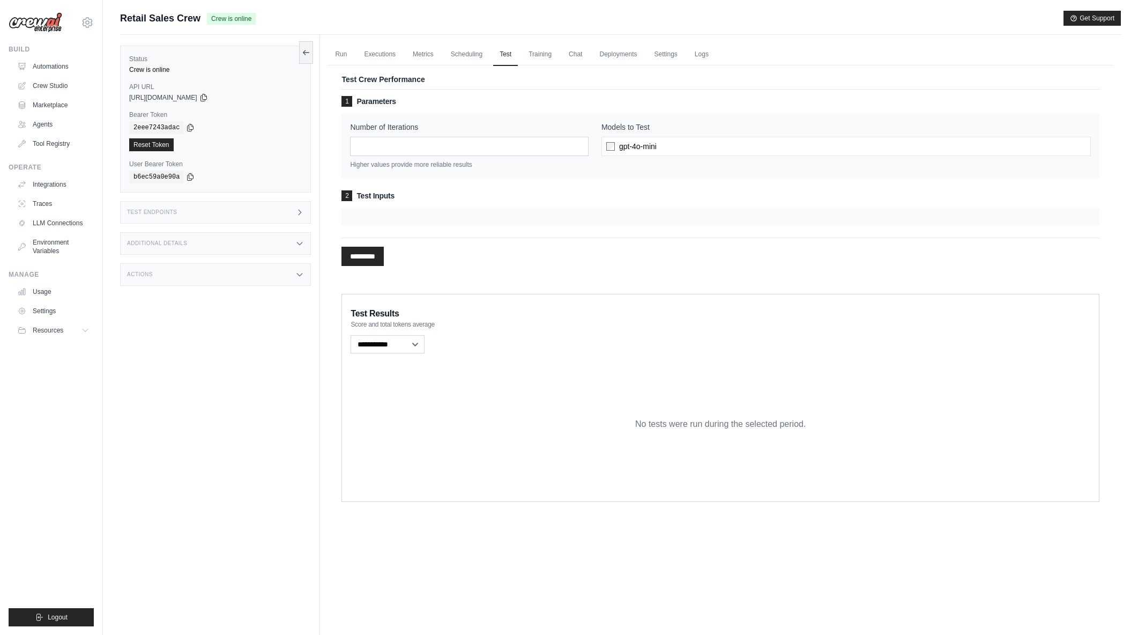
click at [368, 215] on div at bounding box center [721, 216] width 758 height 17
click at [662, 58] on link "Settings" at bounding box center [666, 54] width 36 height 23
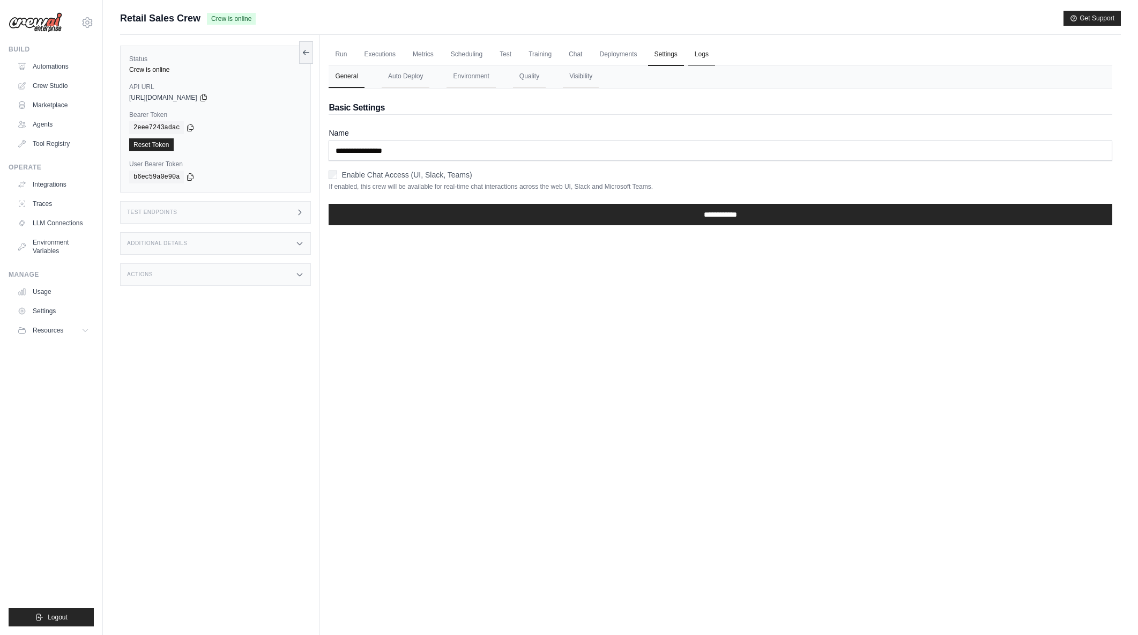
click at [700, 51] on link "Logs" at bounding box center [702, 54] width 27 height 23
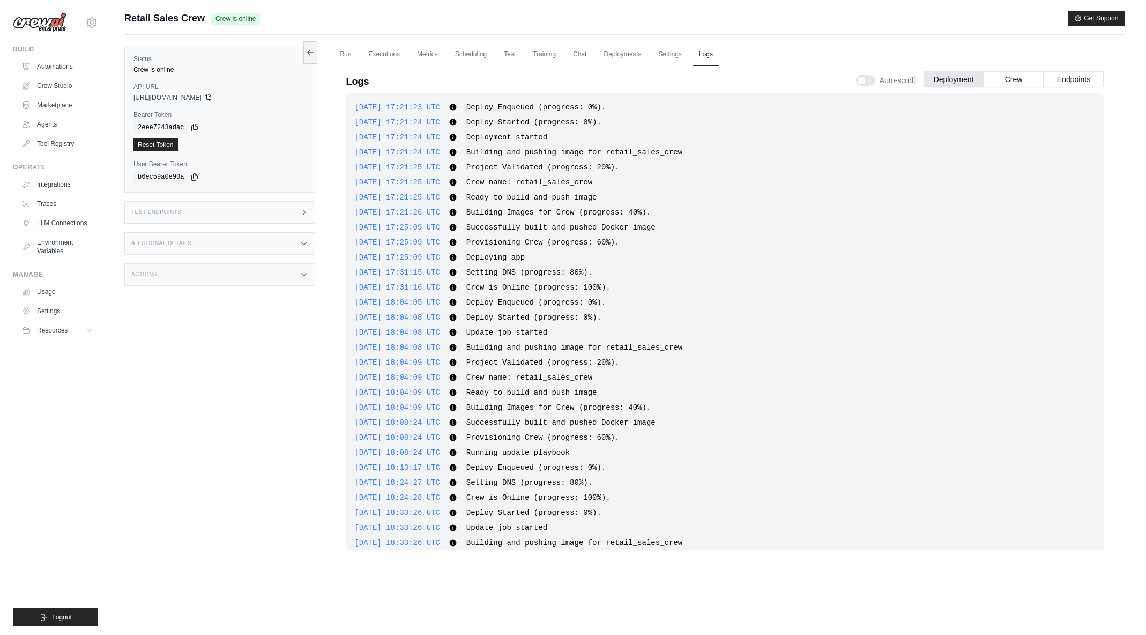
scroll to position [536, 0]
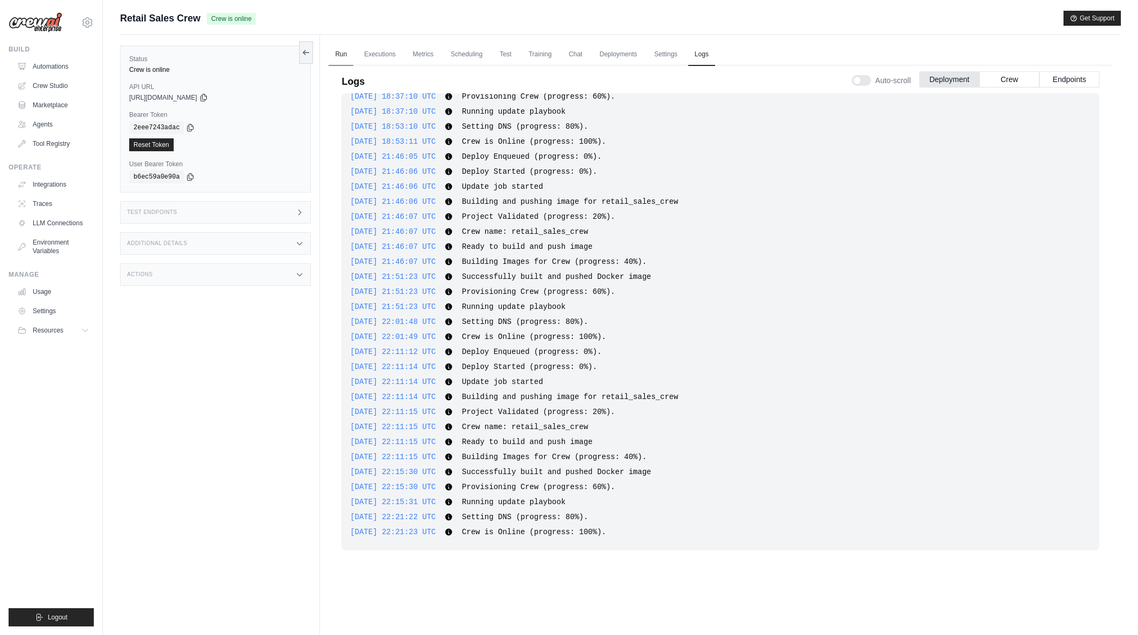
click at [339, 56] on link "Run" at bounding box center [341, 54] width 25 height 23
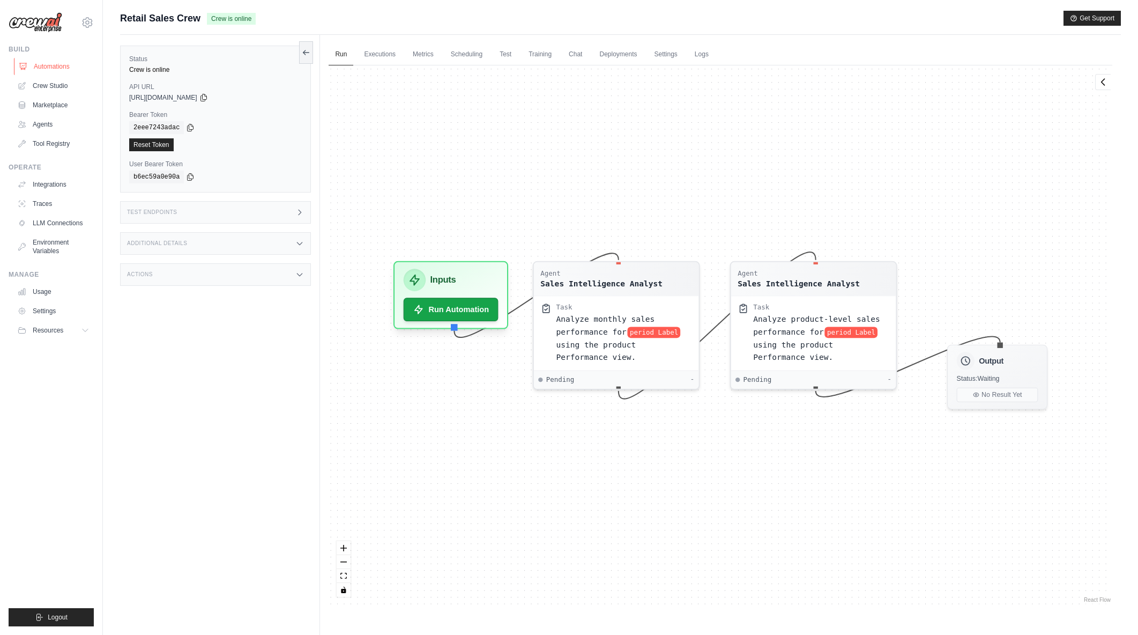
drag, startPoint x: 41, startPoint y: 61, endPoint x: 53, endPoint y: 61, distance: 11.3
click at [41, 61] on link "Automations" at bounding box center [54, 66] width 81 height 17
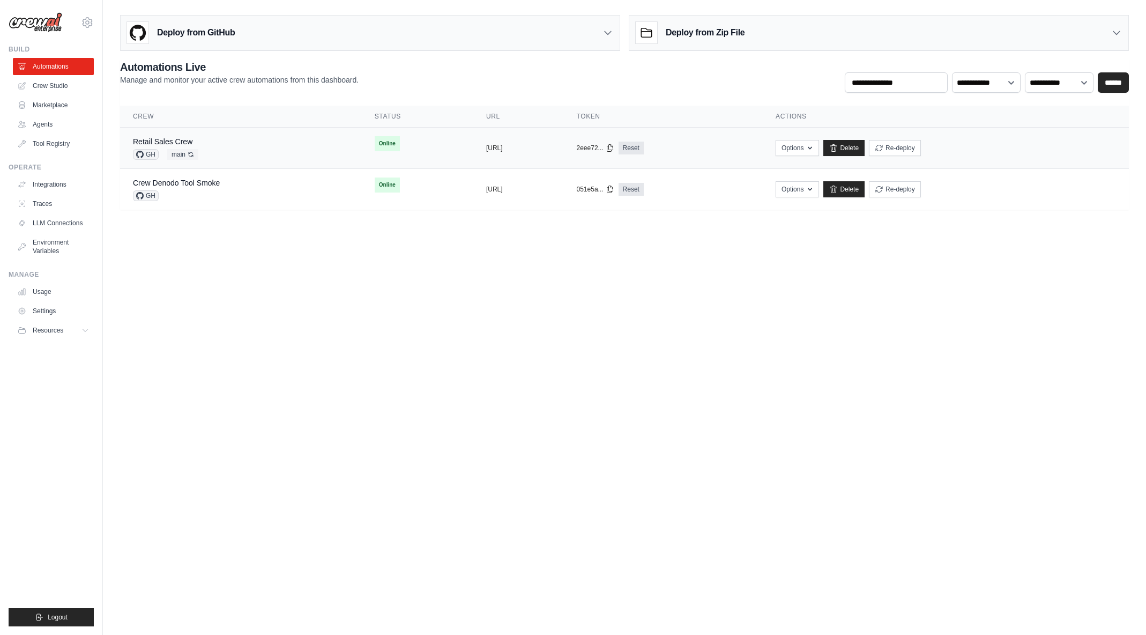
click at [231, 152] on div "Retail Sales Crew GH main Auto-deploy enabled" at bounding box center [241, 148] width 216 height 24
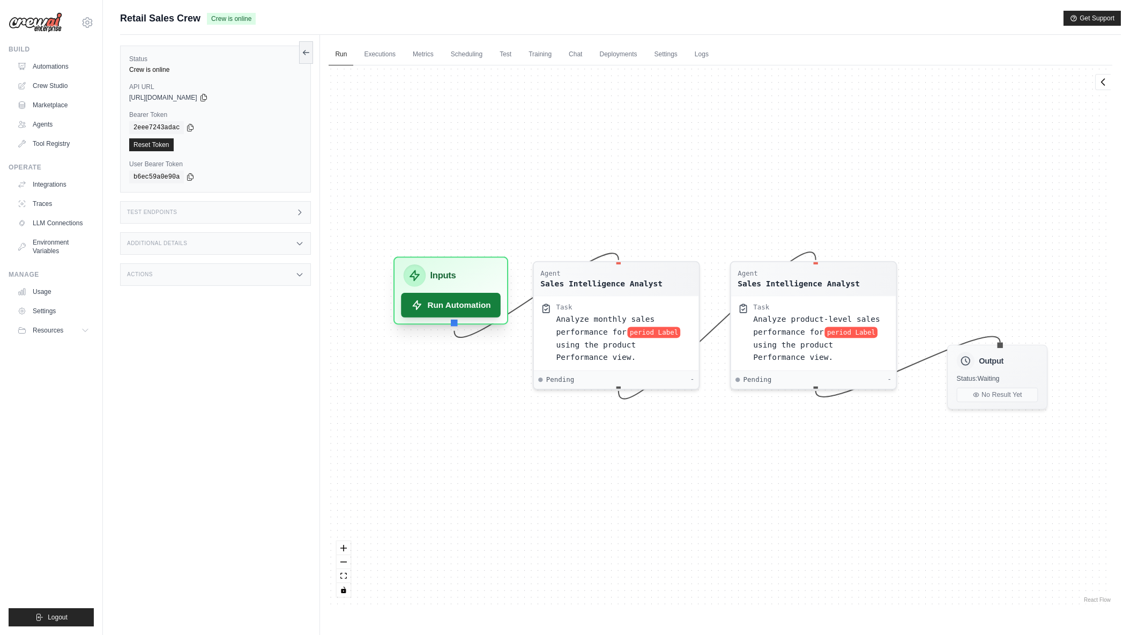
click at [467, 314] on button "Run Automation" at bounding box center [452, 305] width 100 height 25
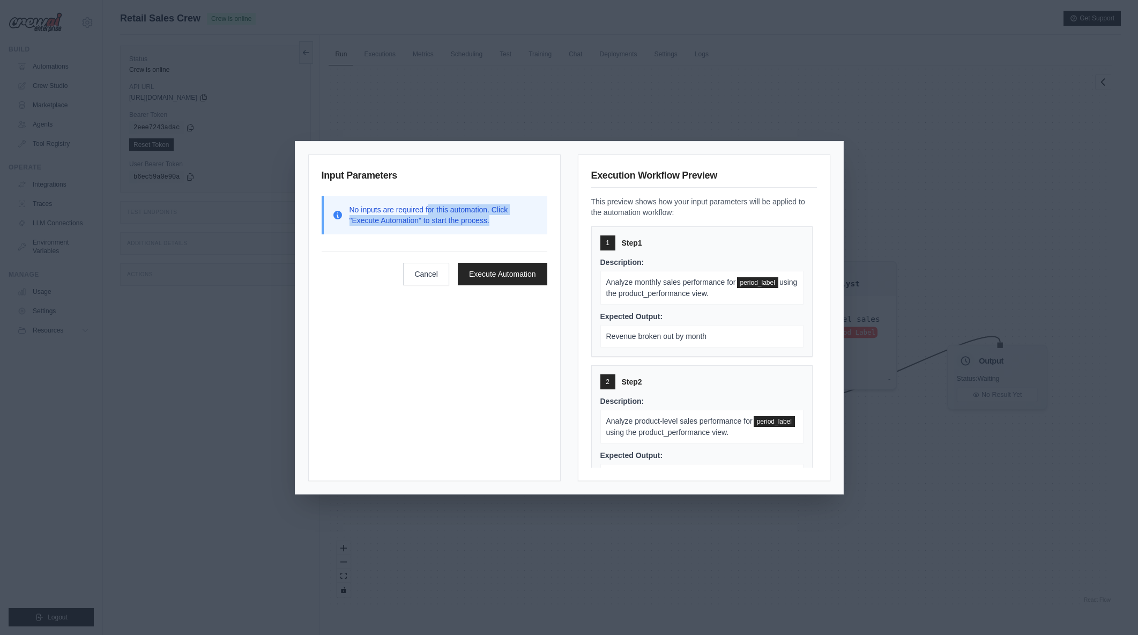
drag, startPoint x: 474, startPoint y: 212, endPoint x: 502, endPoint y: 221, distance: 29.3
click at [502, 221] on p "No inputs are required for this automation. Click "Execute Automation" to start…" at bounding box center [444, 214] width 189 height 21
drag, startPoint x: 438, startPoint y: 214, endPoint x: 466, endPoint y: 215, distance: 28.4
click at [466, 215] on p "No inputs are required for this automation. Click "Execute Automation" to start…" at bounding box center [444, 214] width 189 height 21
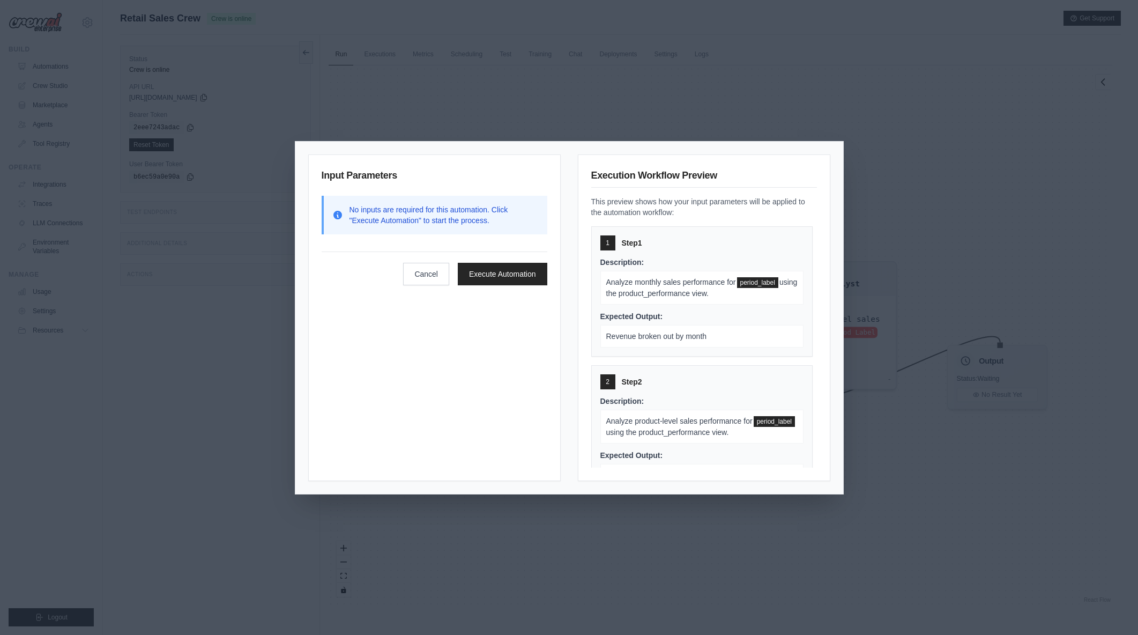
click at [467, 216] on p "No inputs are required for this automation. Click "Execute Automation" to start…" at bounding box center [444, 214] width 189 height 21
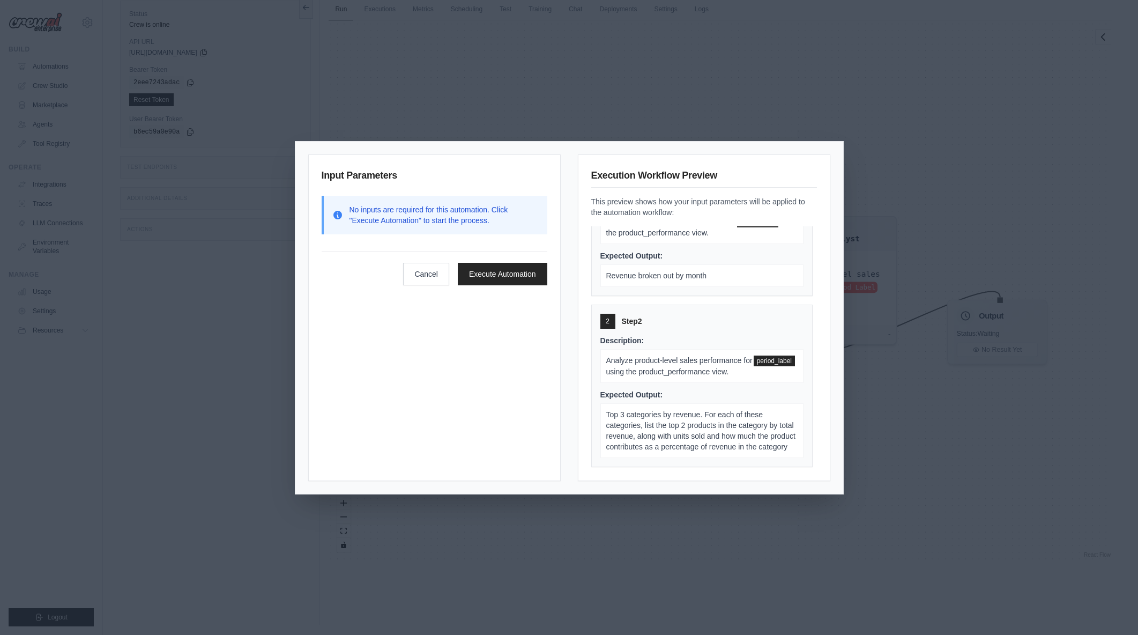
scroll to position [46, 0]
drag, startPoint x: 692, startPoint y: 431, endPoint x: 712, endPoint y: 455, distance: 30.8
click at [712, 455] on p "Top 3 categories by revenue. For each of these categories, list the top 2 produ…" at bounding box center [702, 430] width 203 height 55
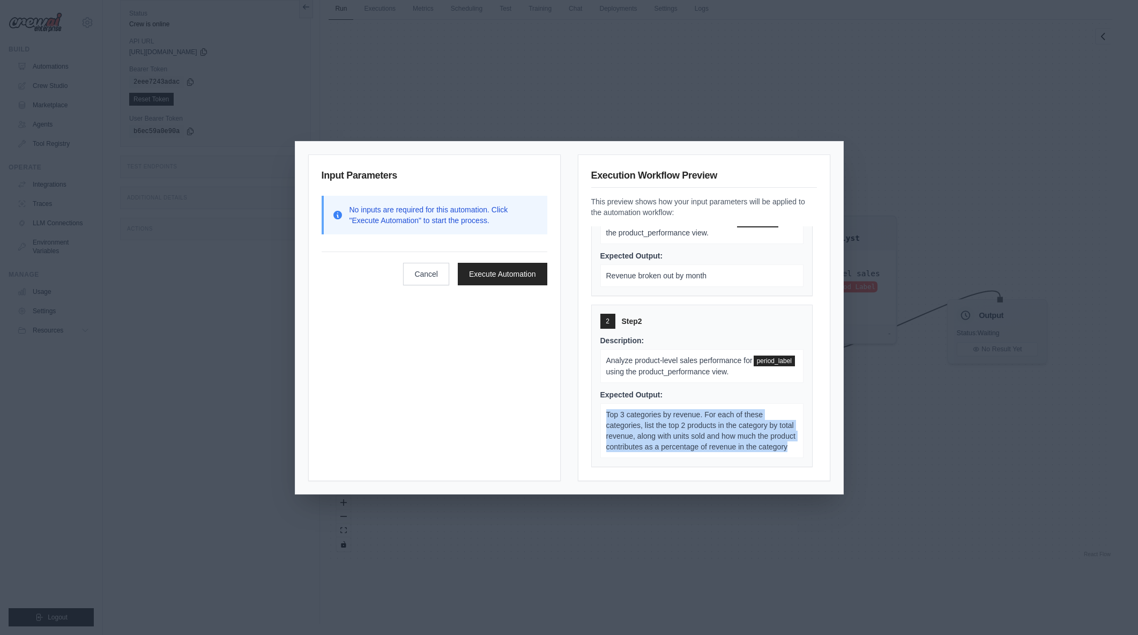
drag, startPoint x: 690, startPoint y: 447, endPoint x: 608, endPoint y: 404, distance: 93.1
click at [608, 404] on p "Top 3 categories by revenue. For each of these categories, list the top 2 produ…" at bounding box center [702, 430] width 203 height 55
click at [608, 410] on span "Top 3 categories by revenue. For each of these categories, list the top 2 produ…" at bounding box center [700, 430] width 189 height 41
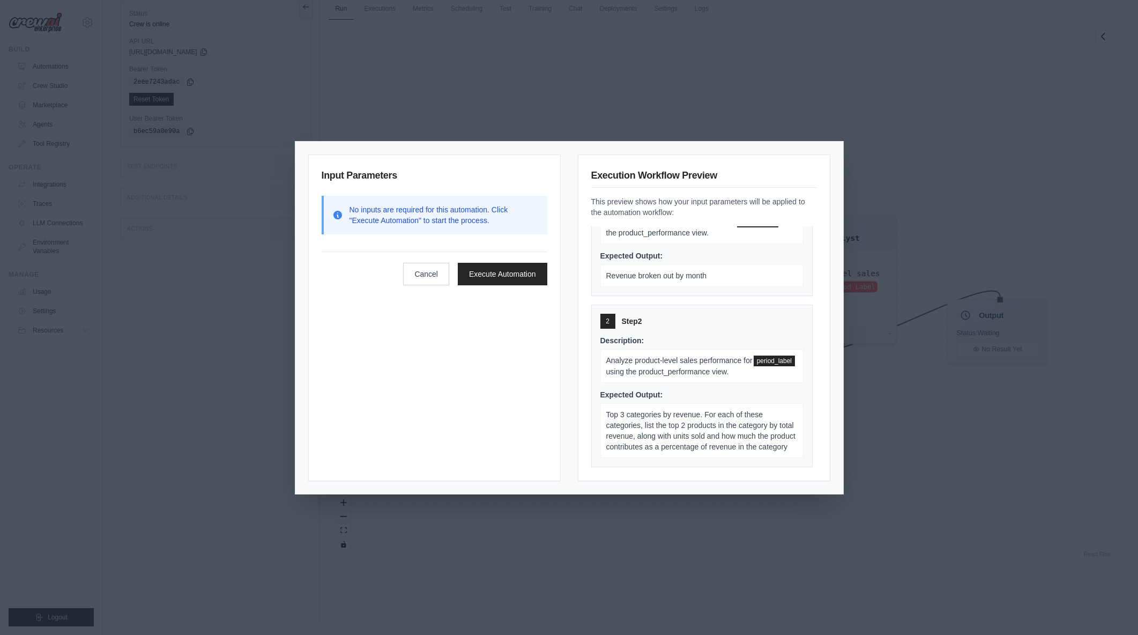
scroll to position [0, 0]
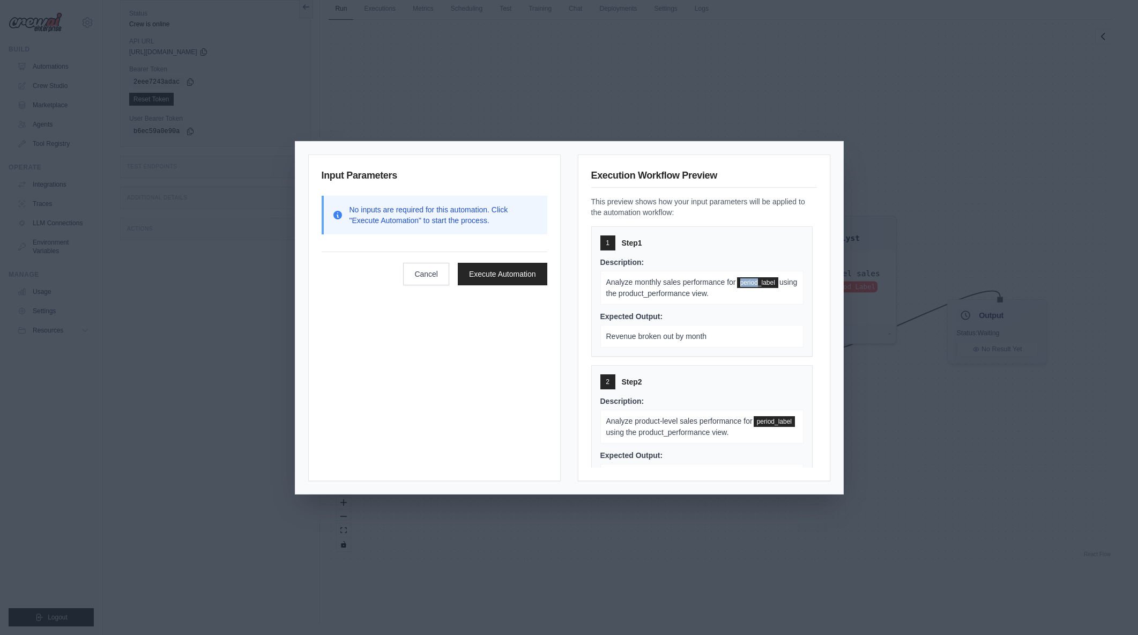
drag, startPoint x: 739, startPoint y: 286, endPoint x: 761, endPoint y: 283, distance: 21.6
click at [761, 283] on span "period_label" at bounding box center [757, 282] width 41 height 11
click at [427, 278] on button "Cancel" at bounding box center [426, 273] width 46 height 23
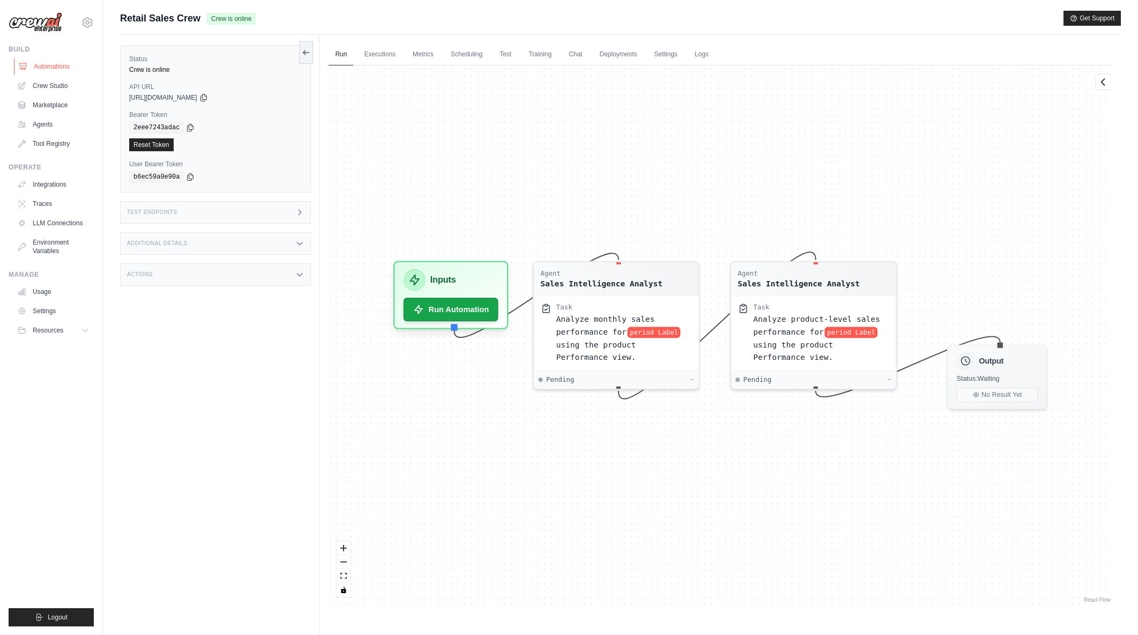
click at [54, 69] on link "Automations" at bounding box center [54, 66] width 81 height 17
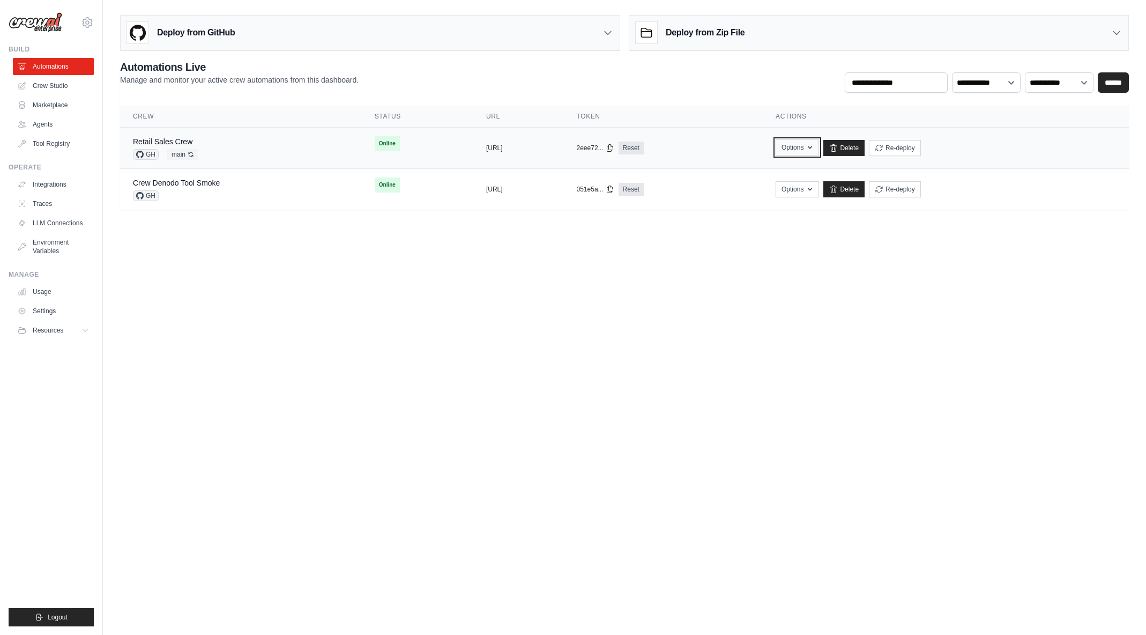
click at [815, 146] on icon "button" at bounding box center [810, 147] width 9 height 9
click at [759, 109] on th "Token" at bounding box center [663, 117] width 199 height 22
click at [375, 144] on span "Online" at bounding box center [387, 143] width 25 height 15
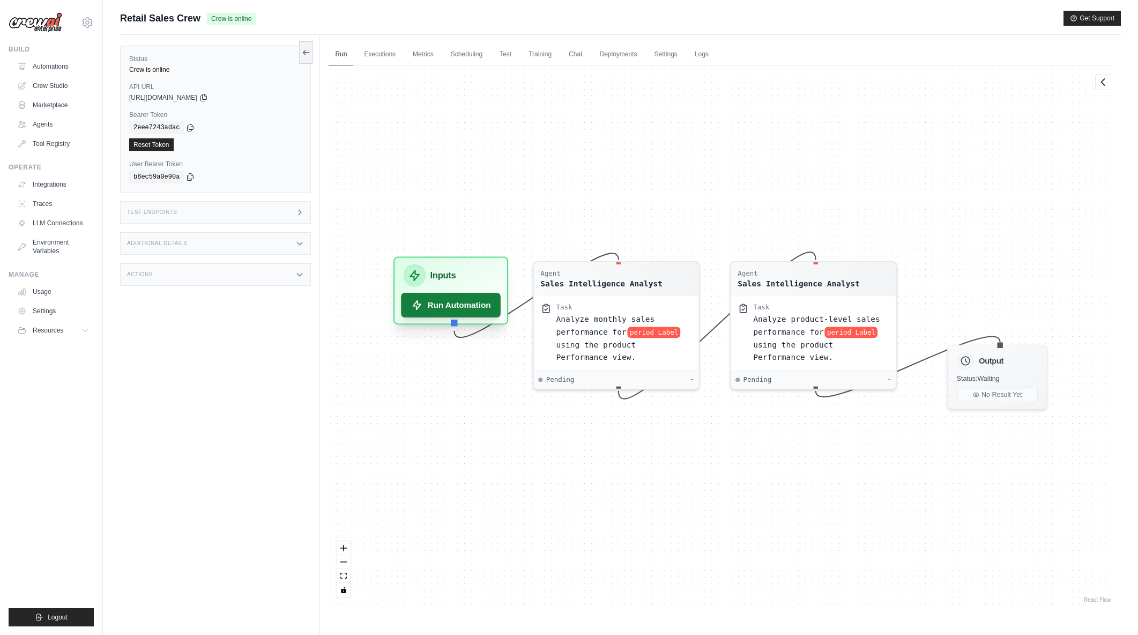
click at [464, 309] on button "Run Automation" at bounding box center [452, 305] width 100 height 25
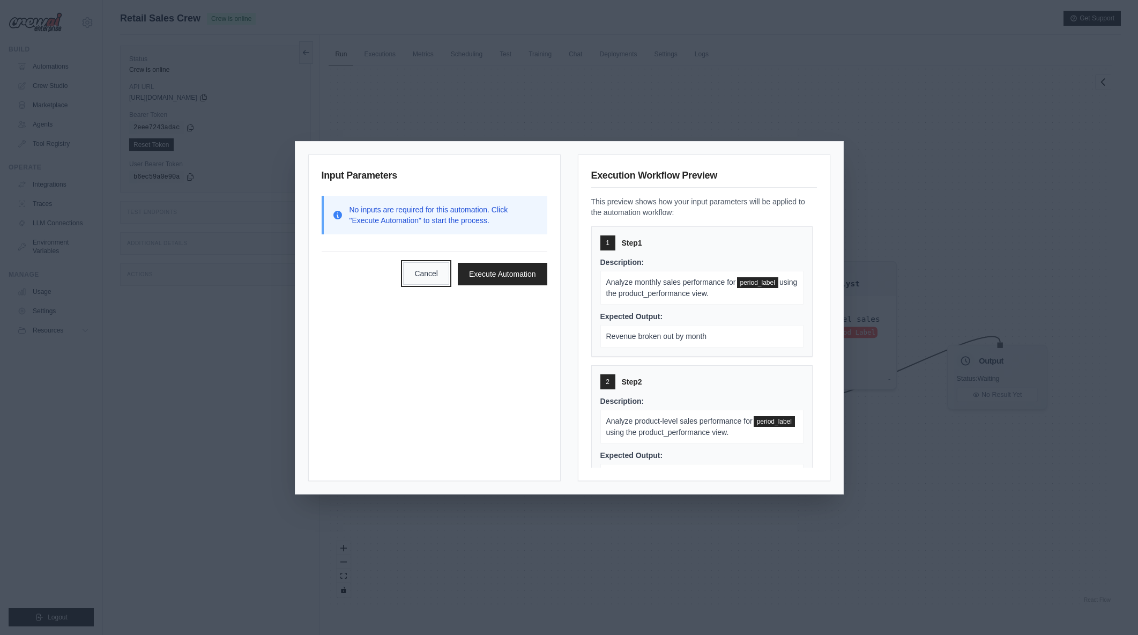
click at [419, 273] on button "Cancel" at bounding box center [426, 273] width 46 height 23
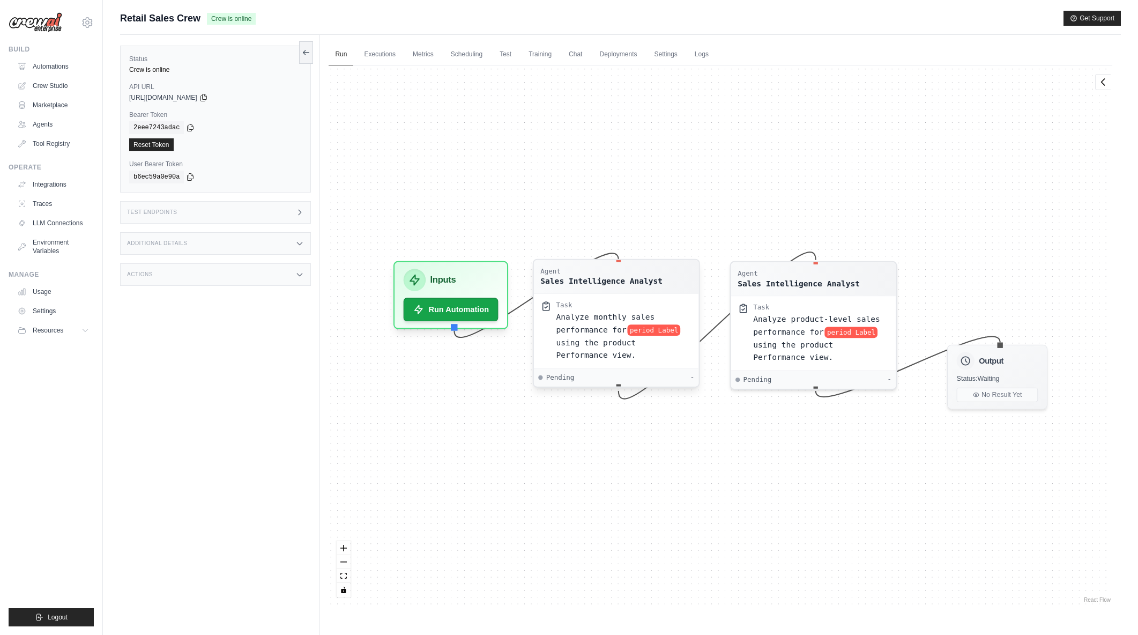
click at [658, 322] on div "Analyze monthly sales performance for period Label using the product Performanc…" at bounding box center [625, 335] width 136 height 51
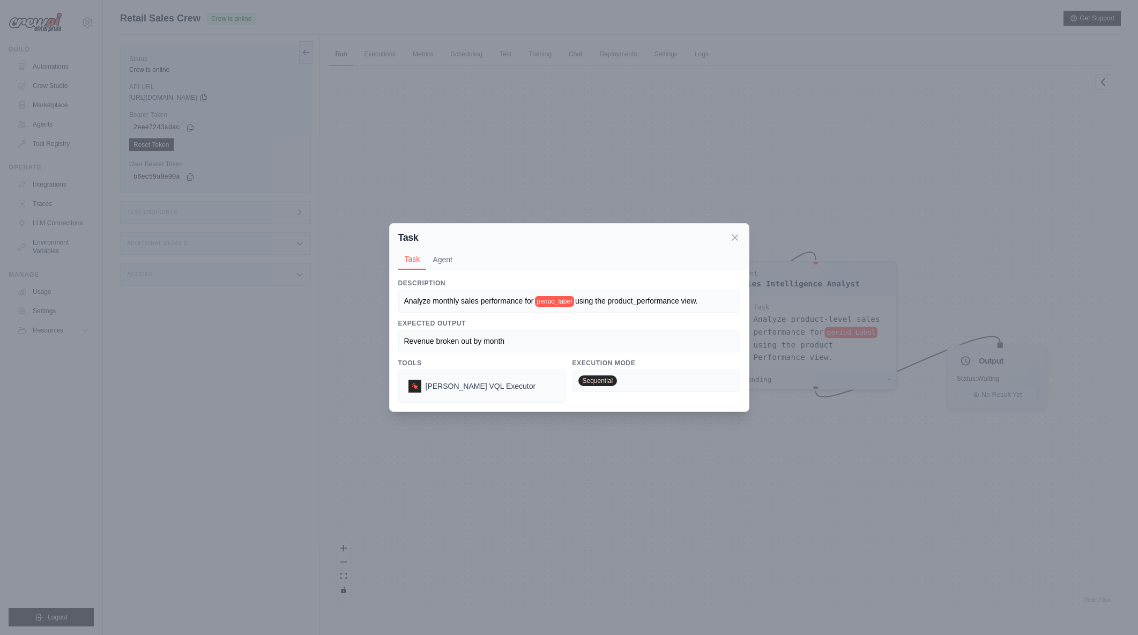
click at [558, 300] on span "period_label" at bounding box center [554, 301] width 39 height 11
click at [448, 262] on button "Agent" at bounding box center [442, 259] width 33 height 20
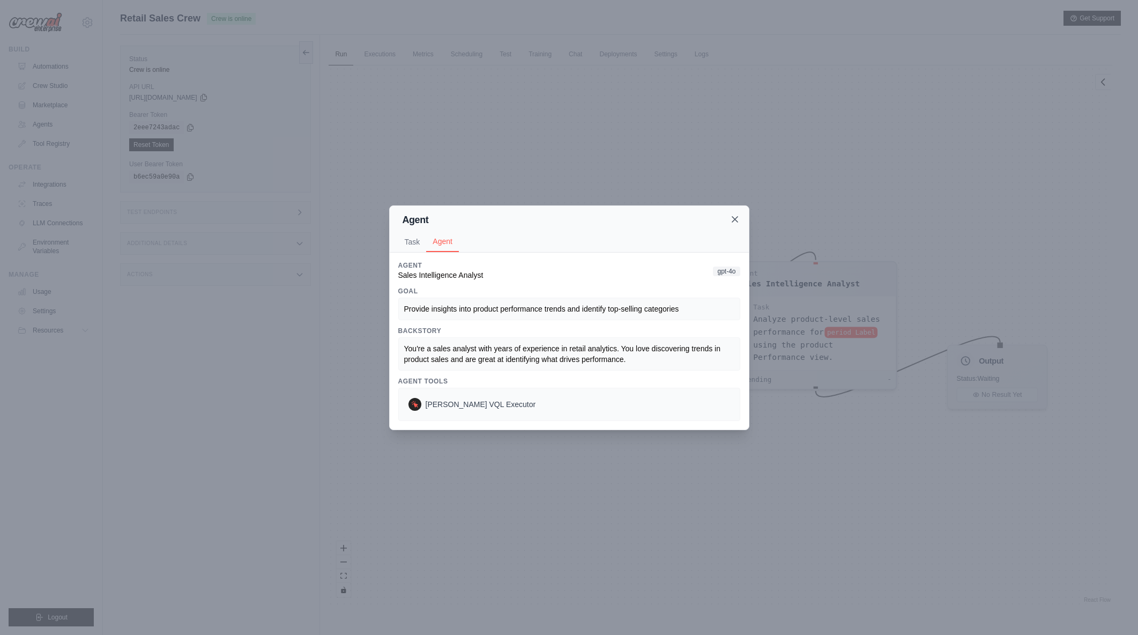
click at [733, 220] on icon at bounding box center [734, 219] width 5 height 5
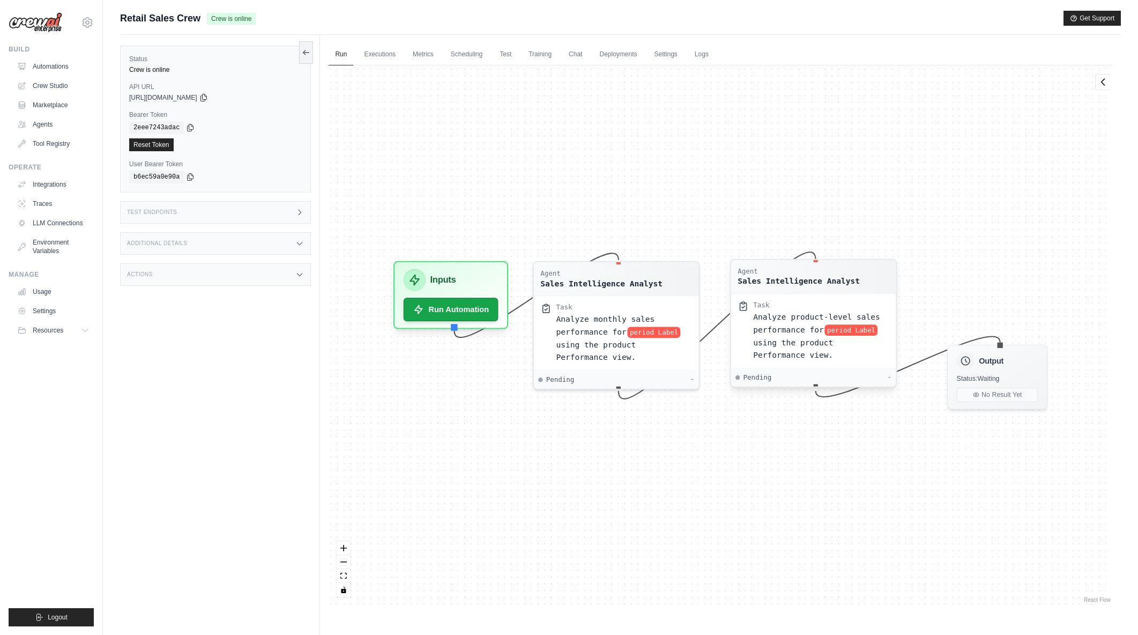
click at [802, 340] on span "using the product Performance view." at bounding box center [794, 348] width 80 height 21
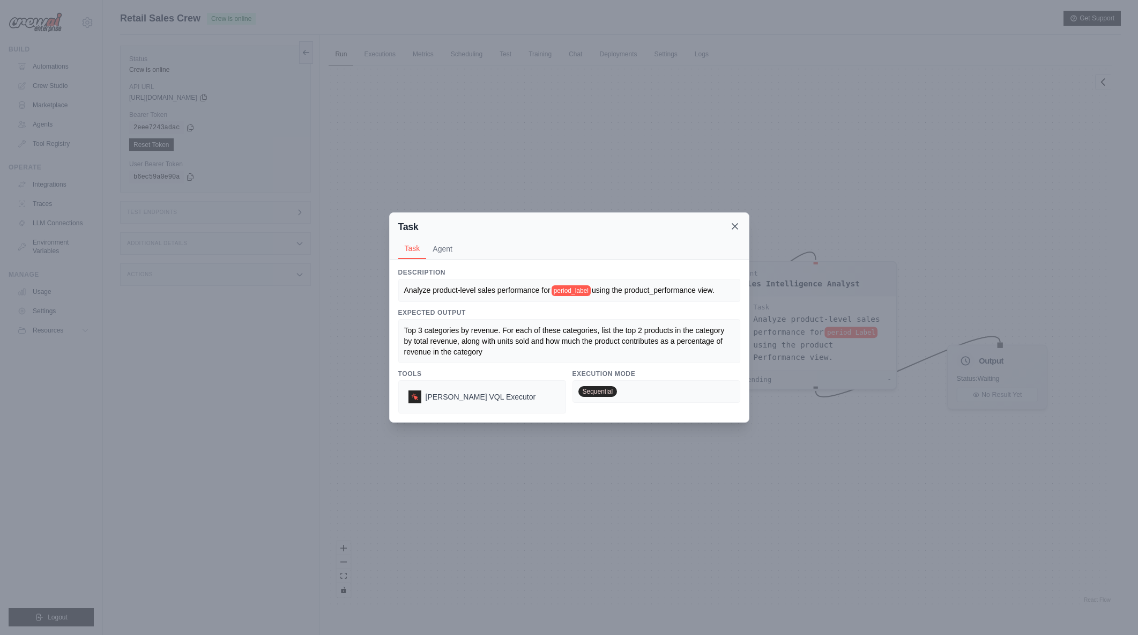
click at [738, 226] on icon at bounding box center [735, 226] width 11 height 11
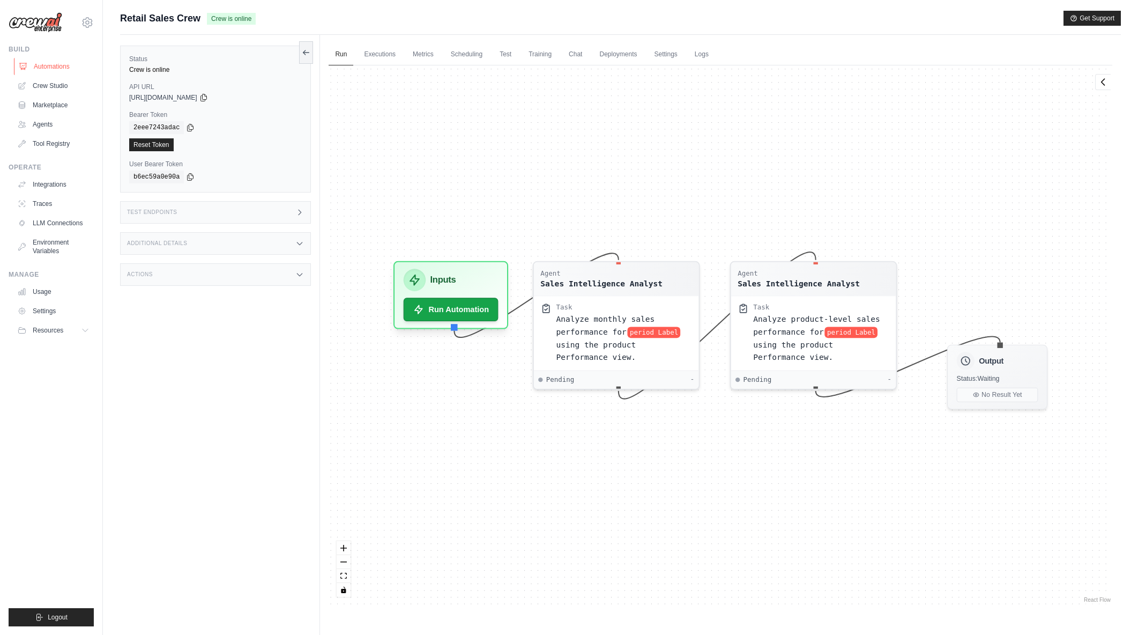
click at [65, 70] on link "Automations" at bounding box center [54, 66] width 81 height 17
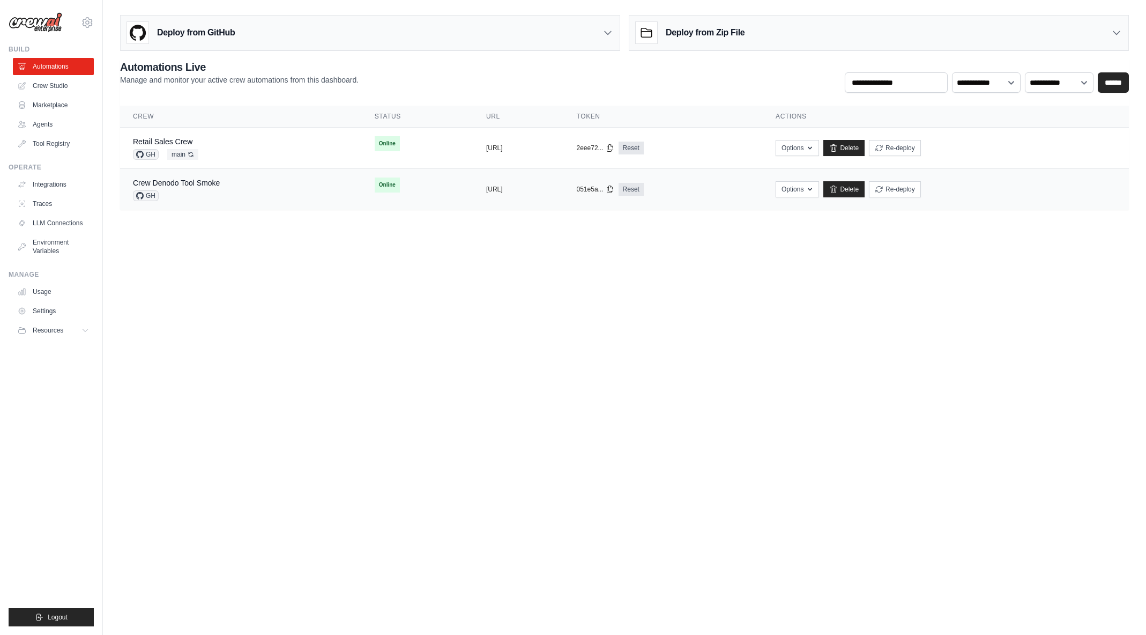
click at [208, 203] on td "Crew Denodo Tool Smoke GH" at bounding box center [241, 189] width 242 height 41
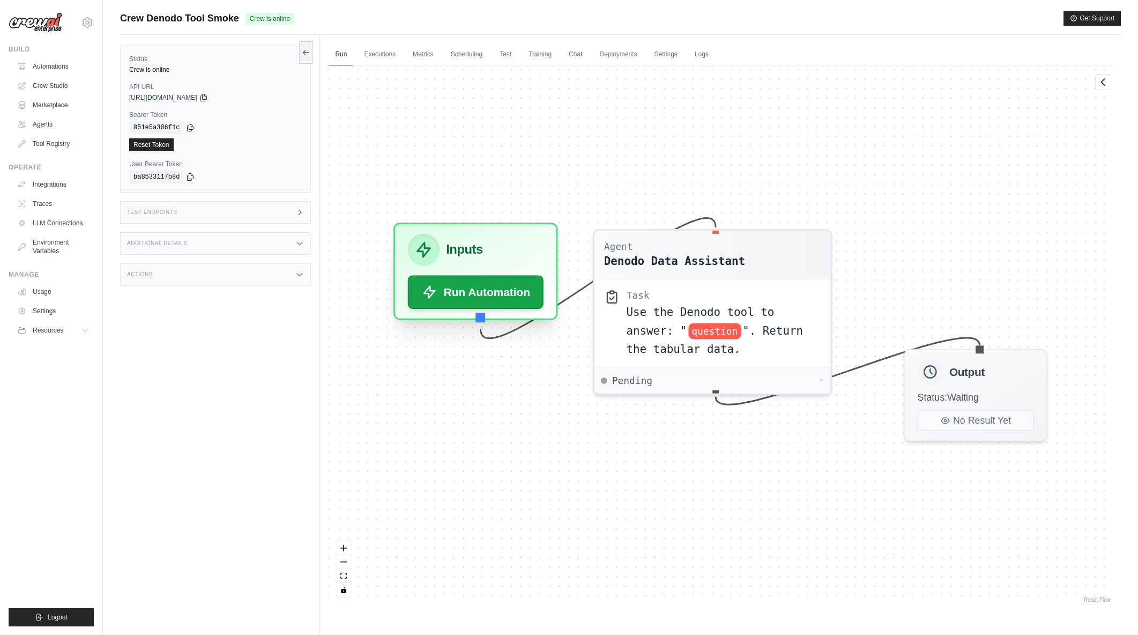
click at [480, 319] on div at bounding box center [481, 318] width 10 height 10
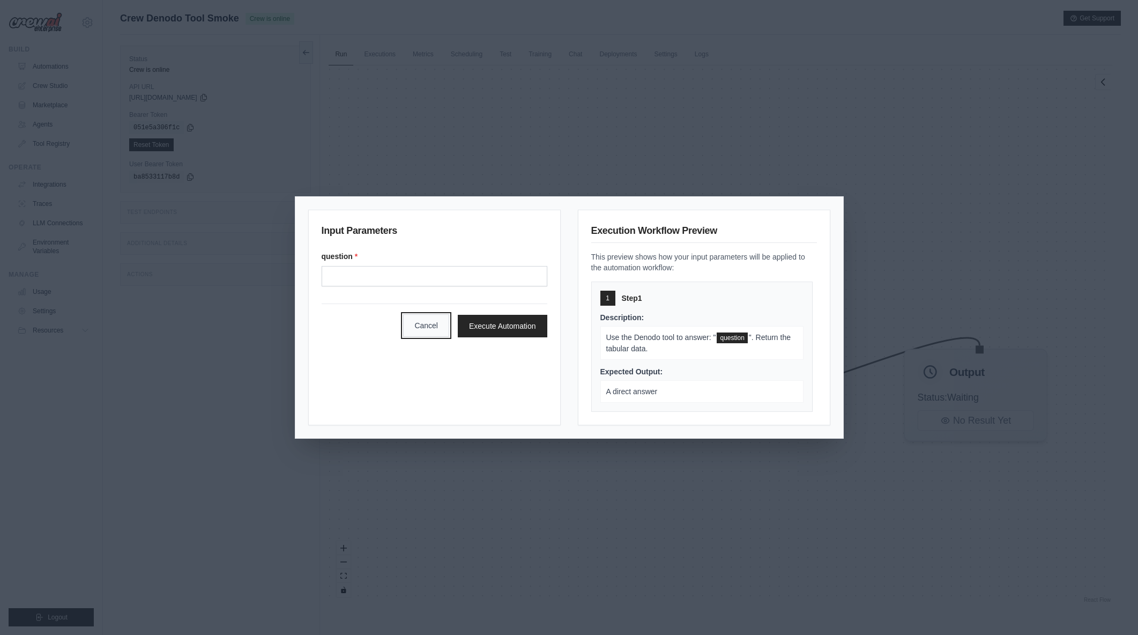
click at [428, 329] on button "Cancel" at bounding box center [426, 325] width 46 height 23
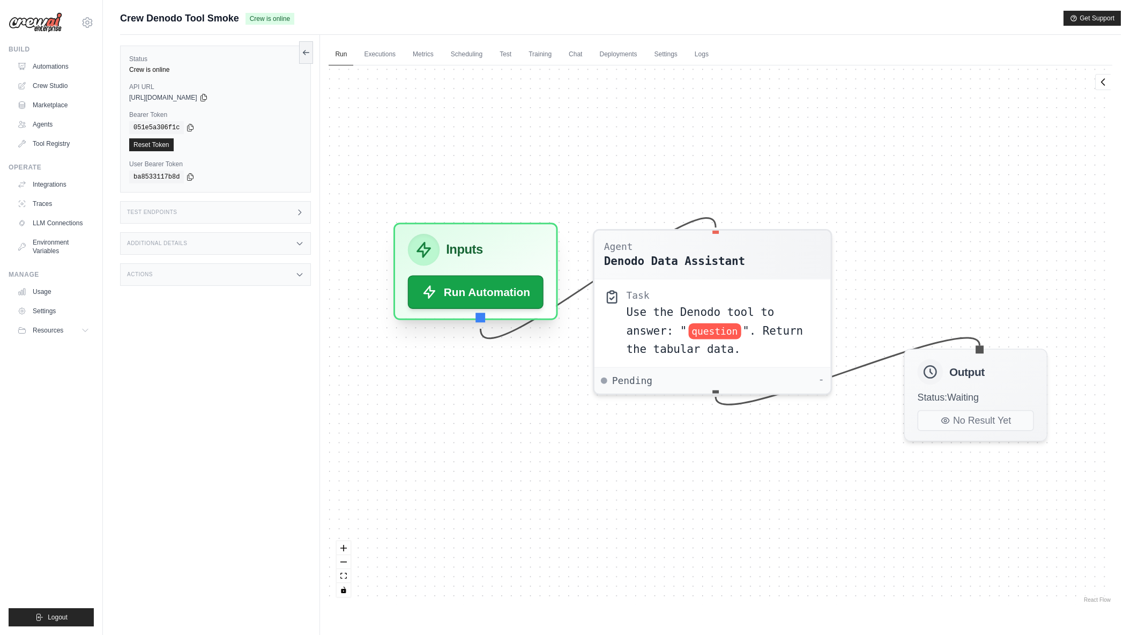
click at [482, 318] on div at bounding box center [481, 318] width 10 height 10
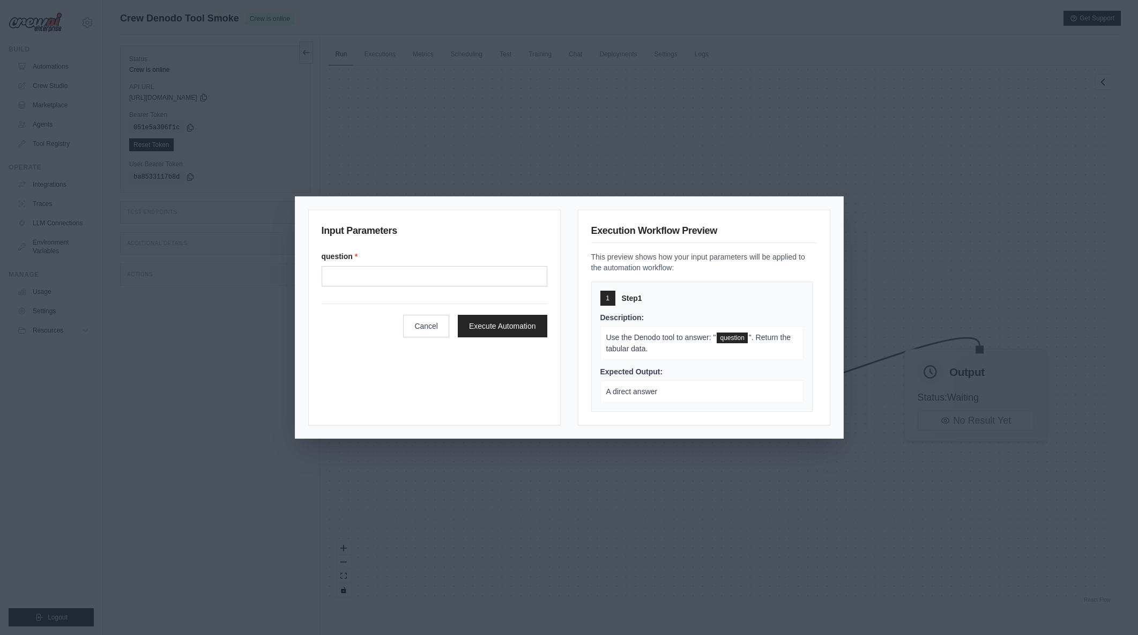
click at [424, 339] on div "Input Parameters question * Cancel Execute Automation" at bounding box center [434, 318] width 253 height 216
click at [424, 333] on button "Cancel" at bounding box center [426, 325] width 46 height 23
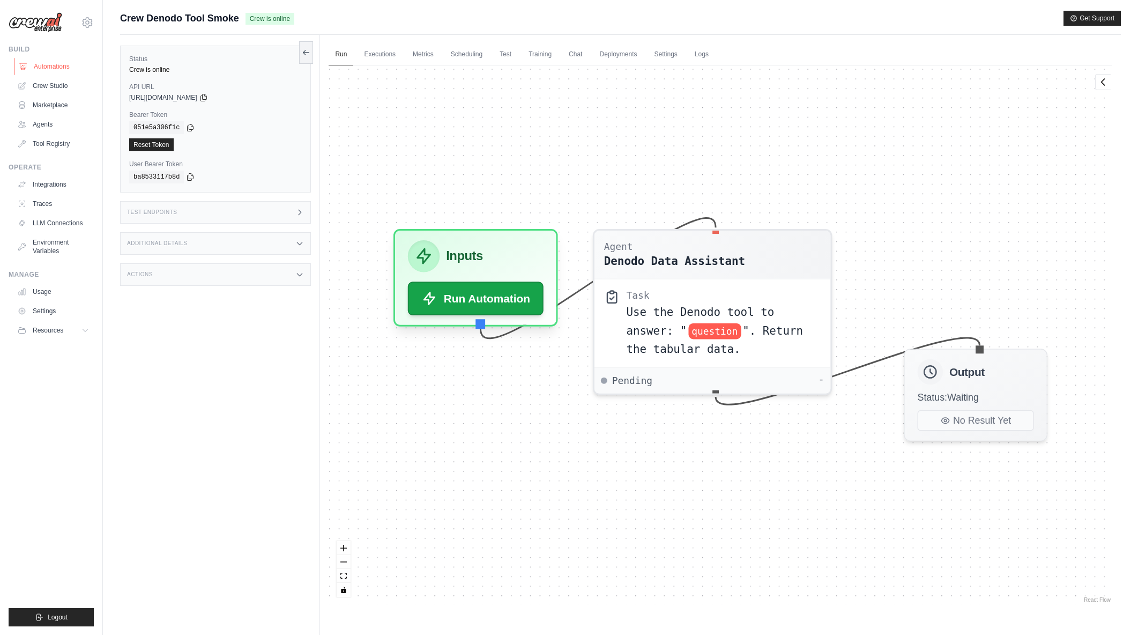
click at [65, 69] on link "Automations" at bounding box center [54, 66] width 81 height 17
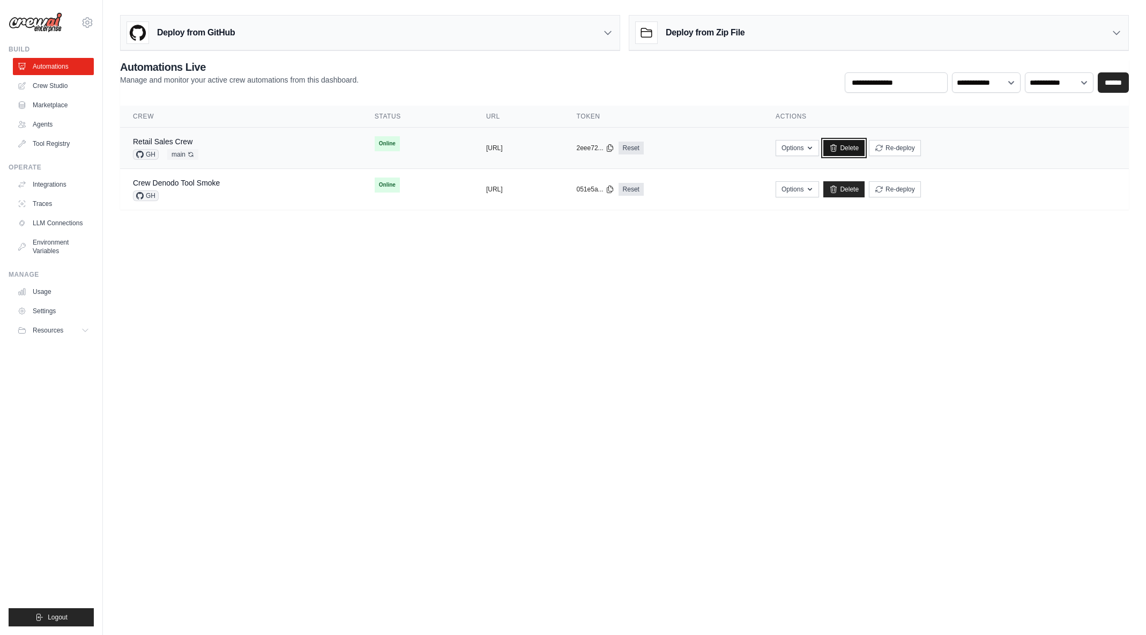
click at [865, 146] on link "Delete" at bounding box center [844, 148] width 41 height 16
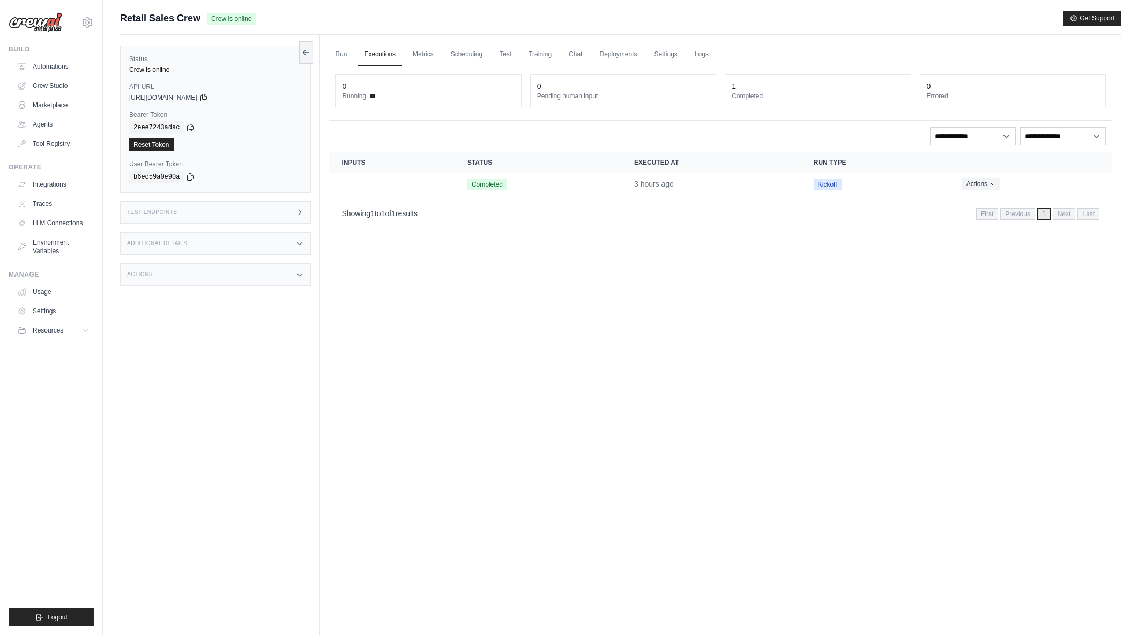
click at [248, 19] on span "Crew is online" at bounding box center [231, 19] width 49 height 12
click at [628, 50] on link "Deployments" at bounding box center [618, 54] width 50 height 23
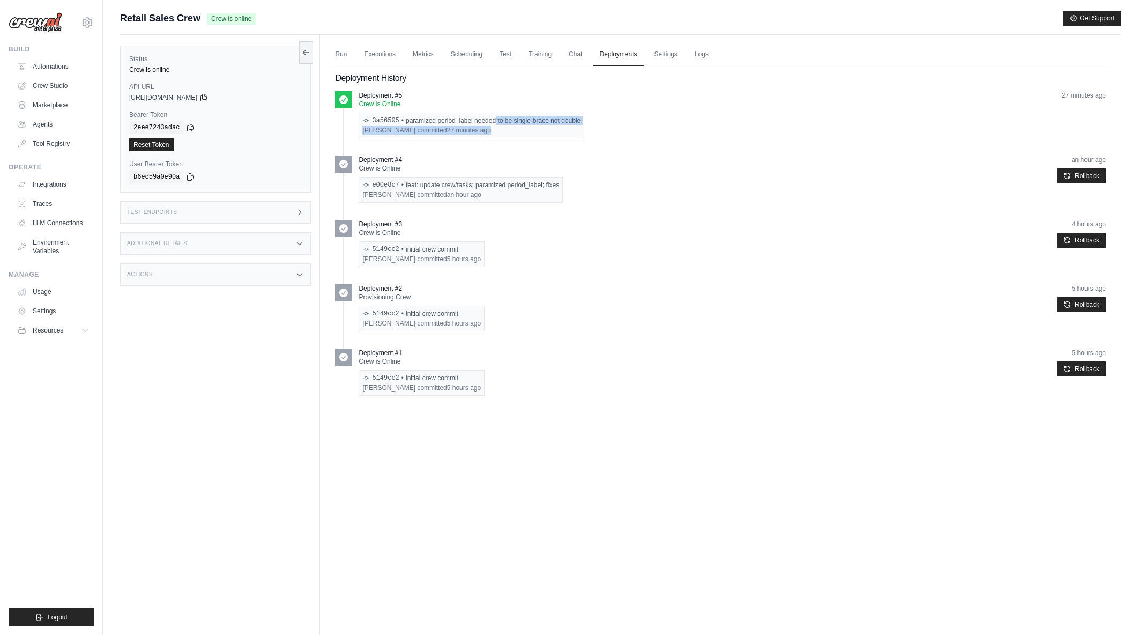
drag, startPoint x: 409, startPoint y: 122, endPoint x: 495, endPoint y: 130, distance: 86.2
click at [495, 130] on div "3a56505 • paramized period_label needed to be single-brace not double Arif Rajw…" at bounding box center [472, 126] width 226 height 26
click at [495, 130] on div "Arif Rajwani committed 27 minutes ago" at bounding box center [471, 130] width 218 height 9
drag, startPoint x: 423, startPoint y: 122, endPoint x: 533, endPoint y: 130, distance: 110.3
click at [533, 130] on div "3a56505 • paramized period_label needed to be single-brace not double Arif Rajw…" at bounding box center [472, 126] width 226 height 26
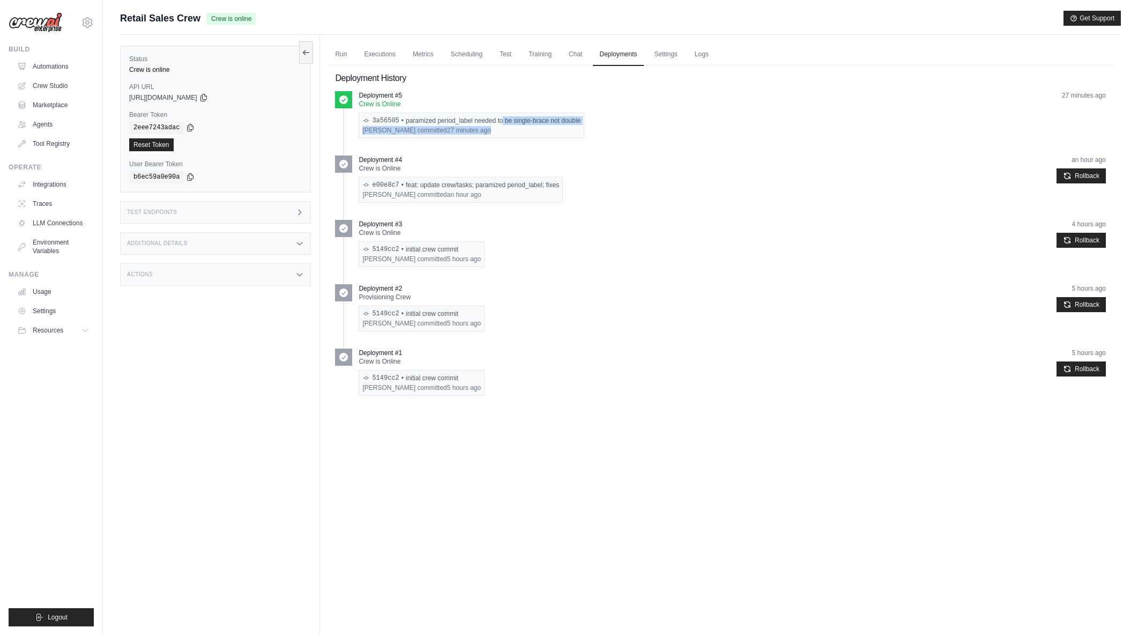
click at [533, 130] on div "Arif Rajwani committed 27 minutes ago" at bounding box center [471, 130] width 218 height 9
click at [53, 66] on link "Automations" at bounding box center [54, 66] width 81 height 17
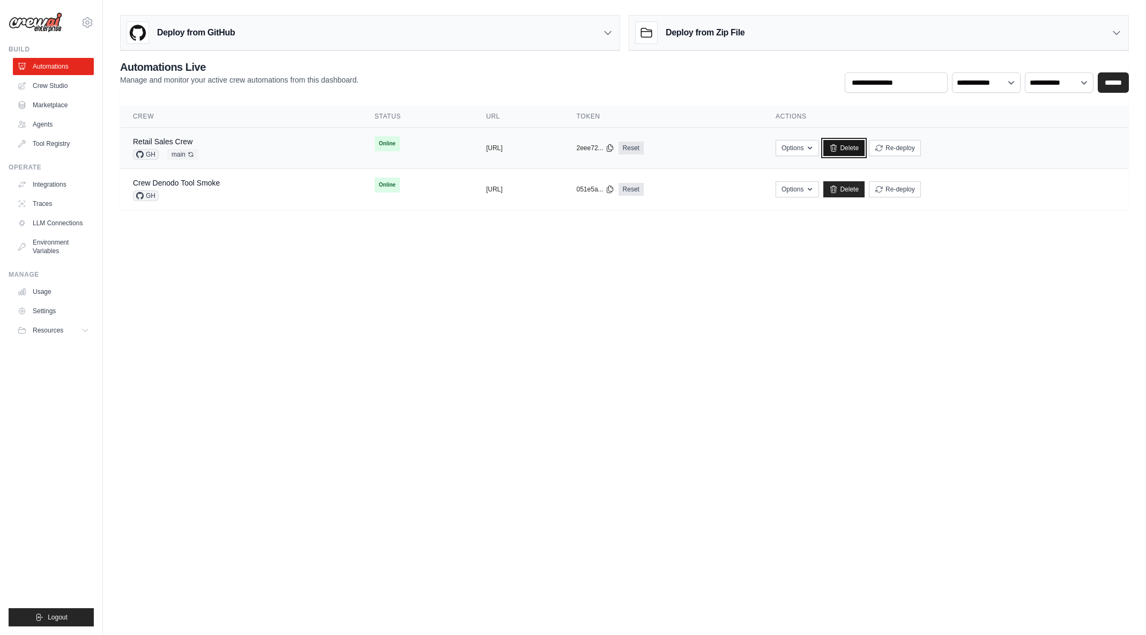
click at [865, 144] on link "Delete" at bounding box center [844, 148] width 41 height 16
click at [865, 146] on link "Delete" at bounding box center [844, 148] width 41 height 16
click at [819, 146] on button "Options" at bounding box center [797, 147] width 43 height 16
click at [764, 112] on th "Token" at bounding box center [663, 117] width 199 height 22
click at [819, 146] on button "Options" at bounding box center [797, 147] width 43 height 16
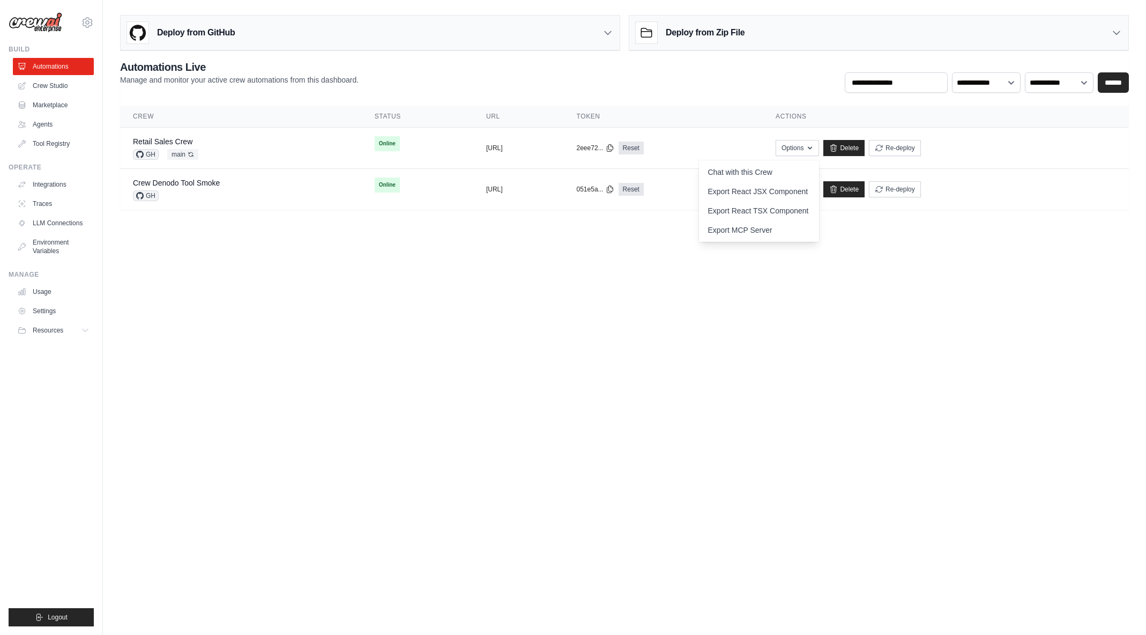
click at [831, 388] on body "[EMAIL_ADDRESS][DOMAIN_NAME] [PERSON_NAME]'s Personal Organization Denodo Techn…" at bounding box center [573, 317] width 1146 height 635
click at [865, 146] on link "Delete" at bounding box center [844, 148] width 41 height 16
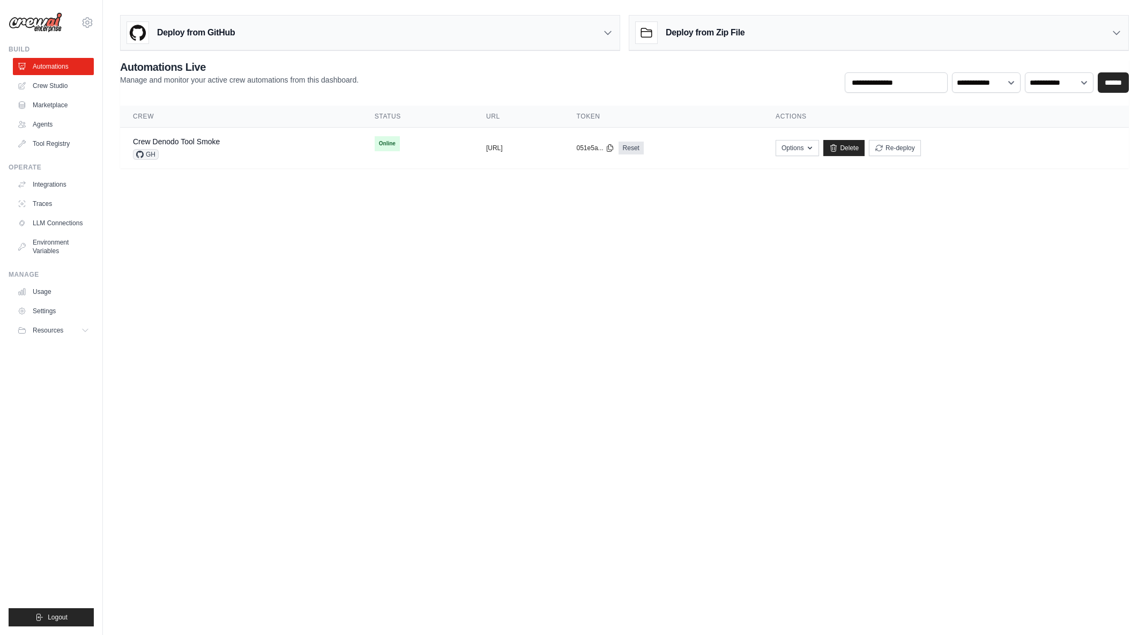
click at [256, 43] on div "Deploy from GitHub" at bounding box center [370, 33] width 499 height 35
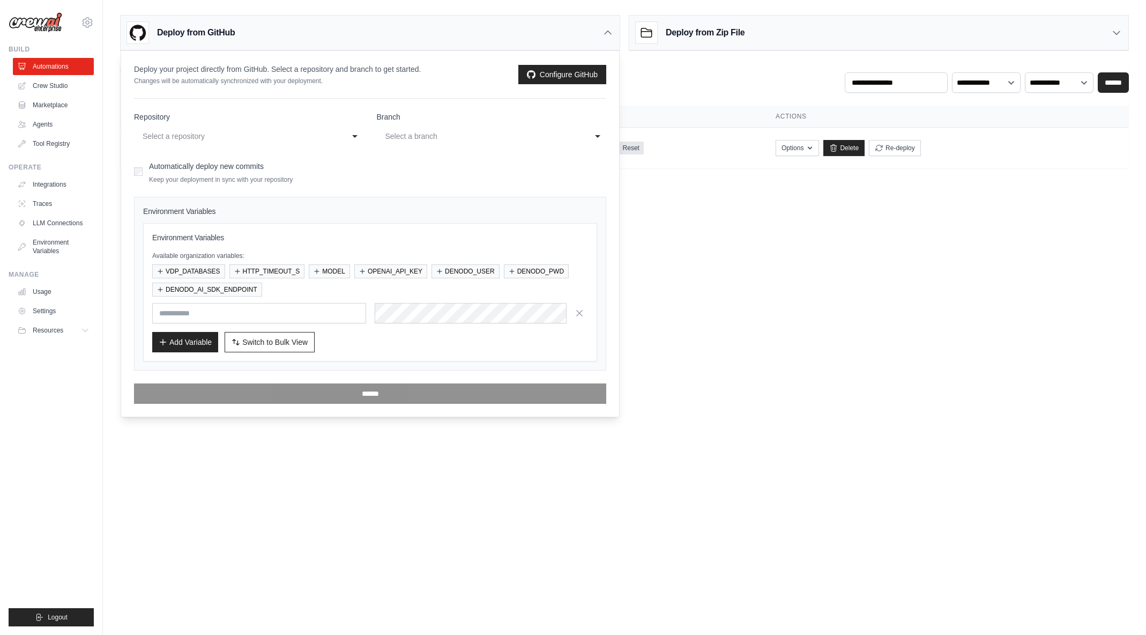
click at [357, 135] on div "**********" at bounding box center [249, 136] width 230 height 19
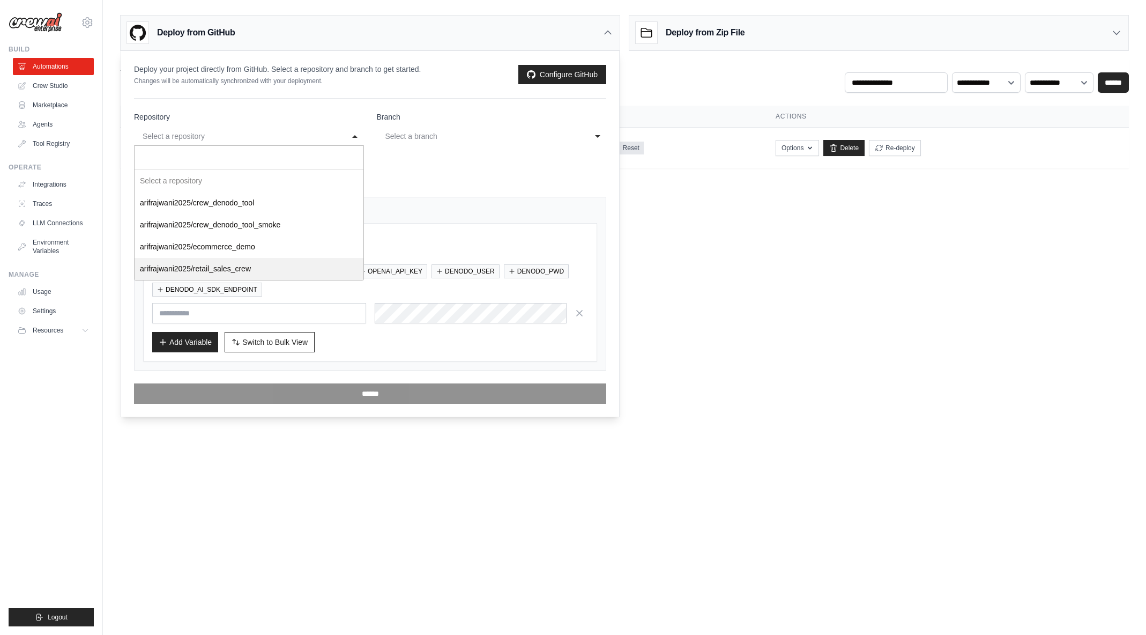
select select "**********"
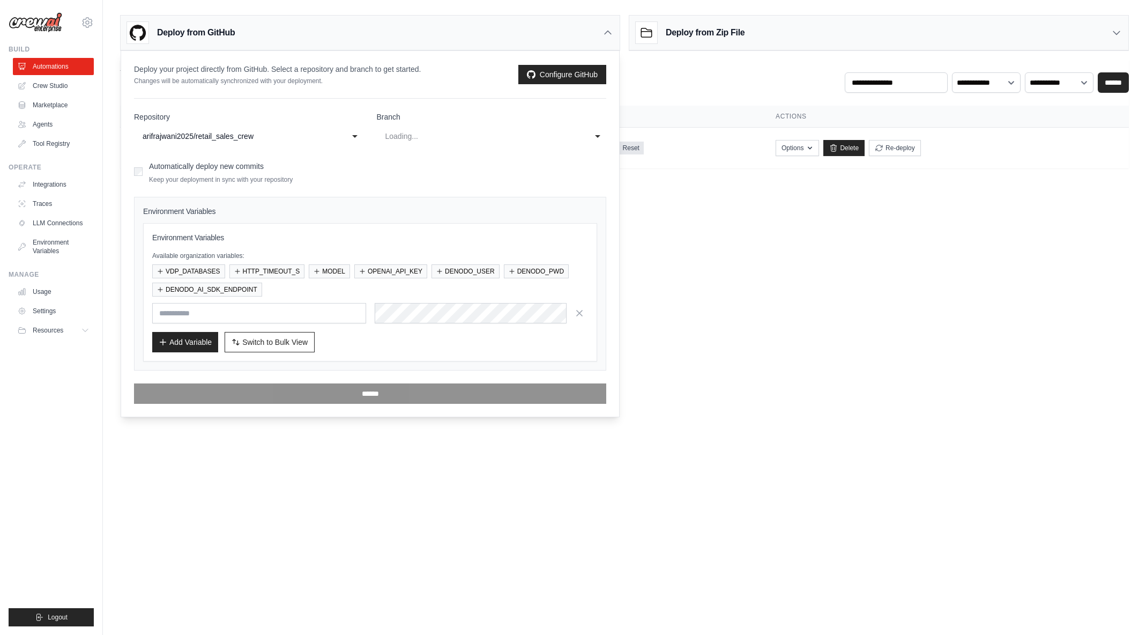
select select "****"
click at [204, 270] on button "VDP_DATABASES" at bounding box center [188, 271] width 73 height 14
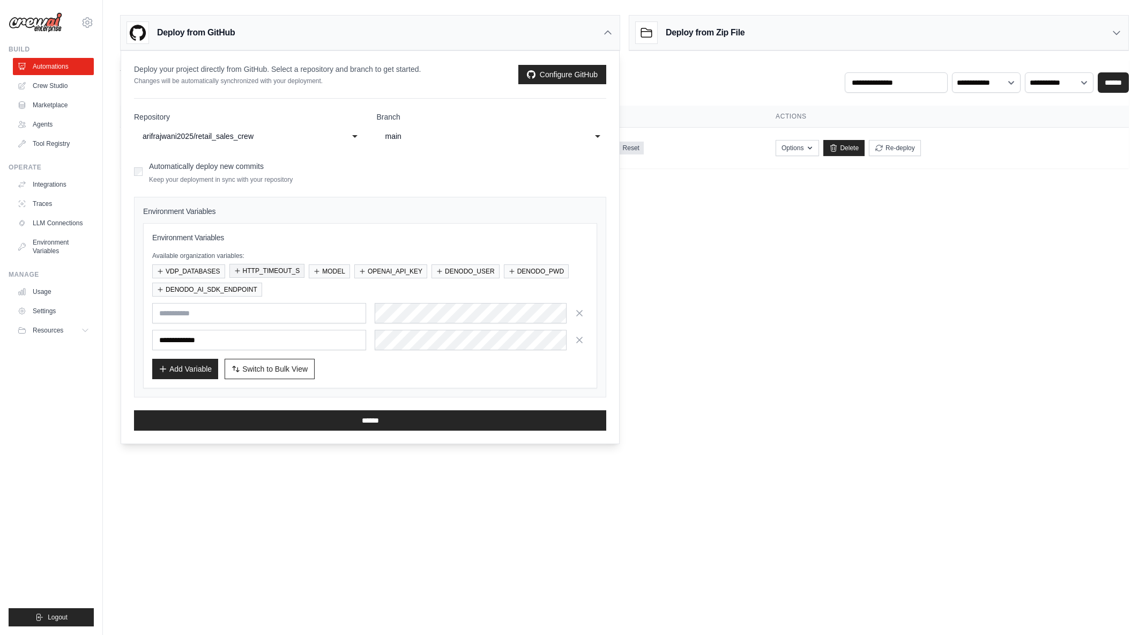
click at [284, 272] on button "HTTP_TIMEOUT_S" at bounding box center [268, 271] width 76 height 14
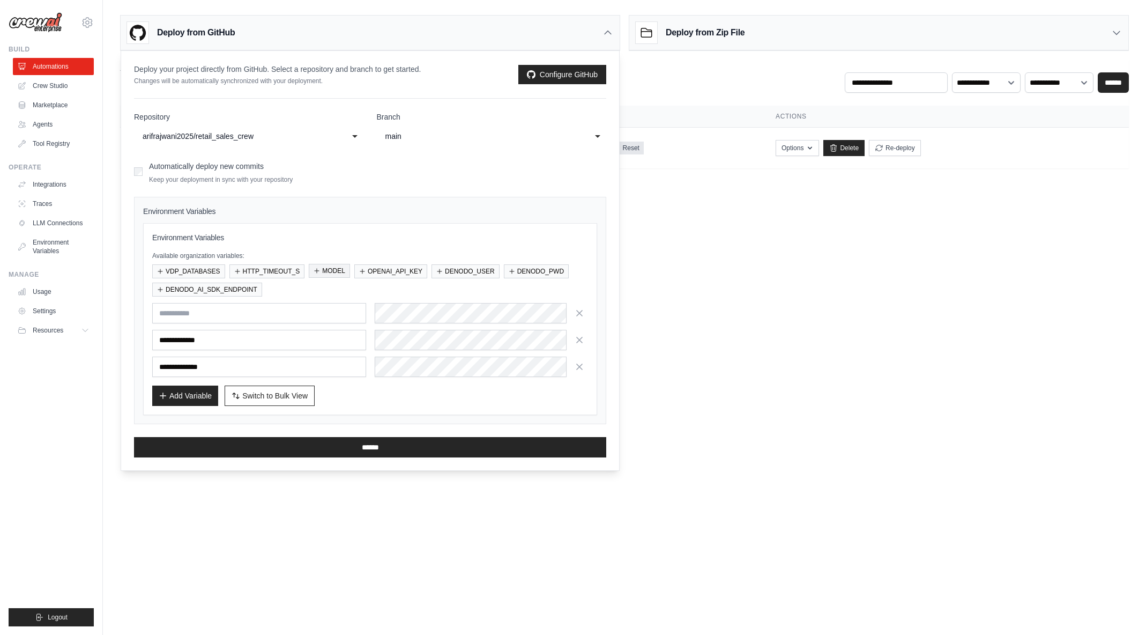
click at [342, 271] on button "MODEL" at bounding box center [329, 271] width 41 height 14
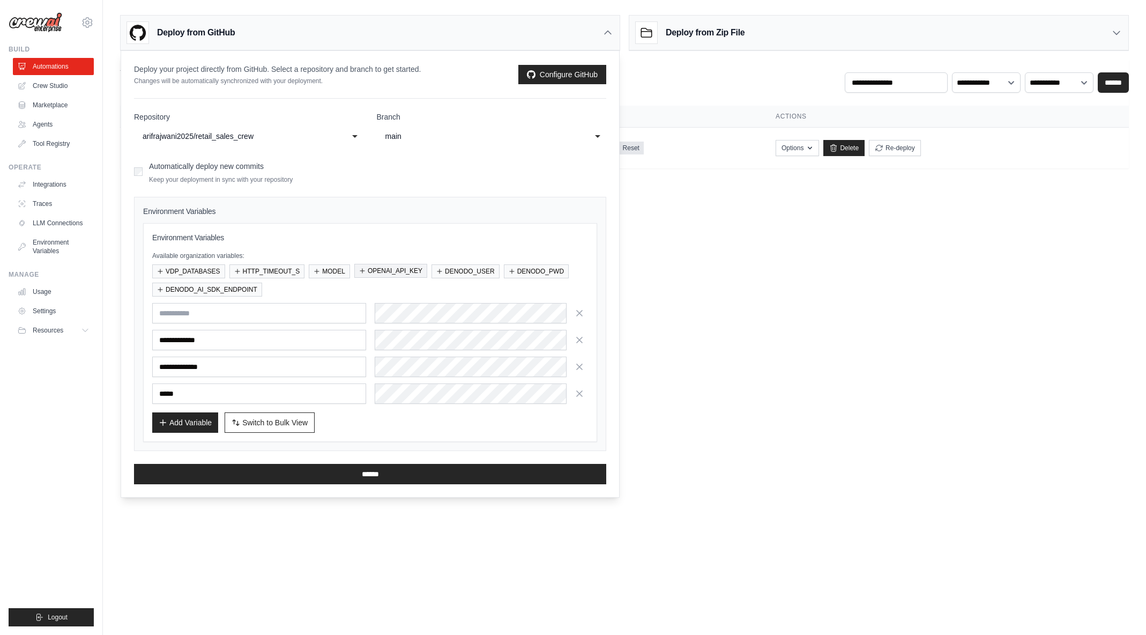
click at [375, 270] on button "OPENAI_API_KEY" at bounding box center [390, 271] width 73 height 14
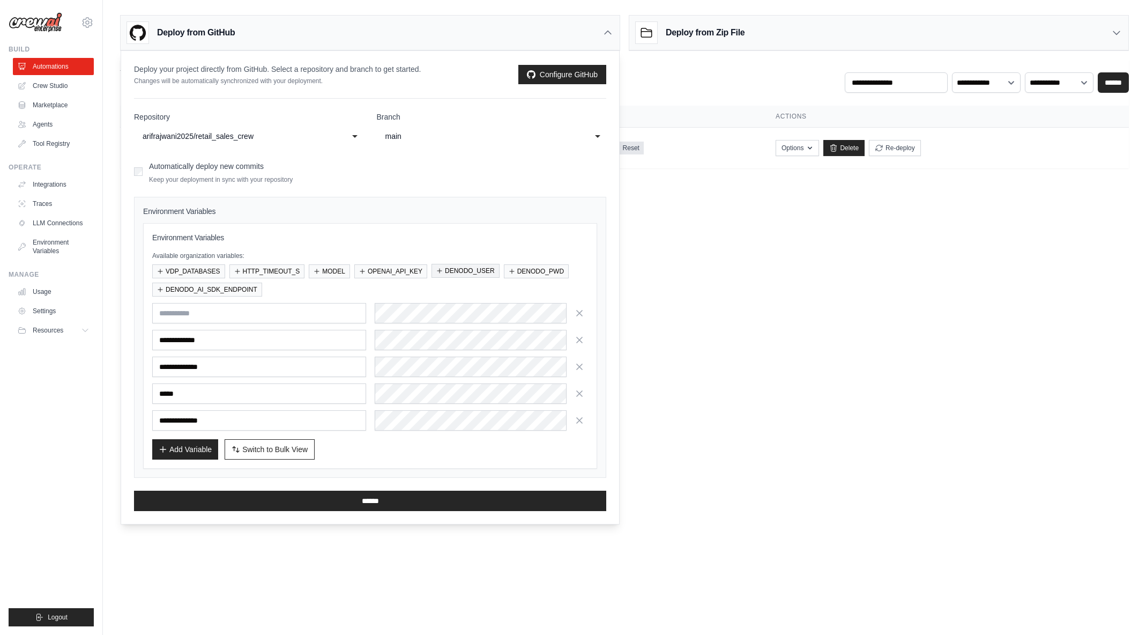
click at [445, 268] on button "DENODO_USER" at bounding box center [466, 271] width 68 height 14
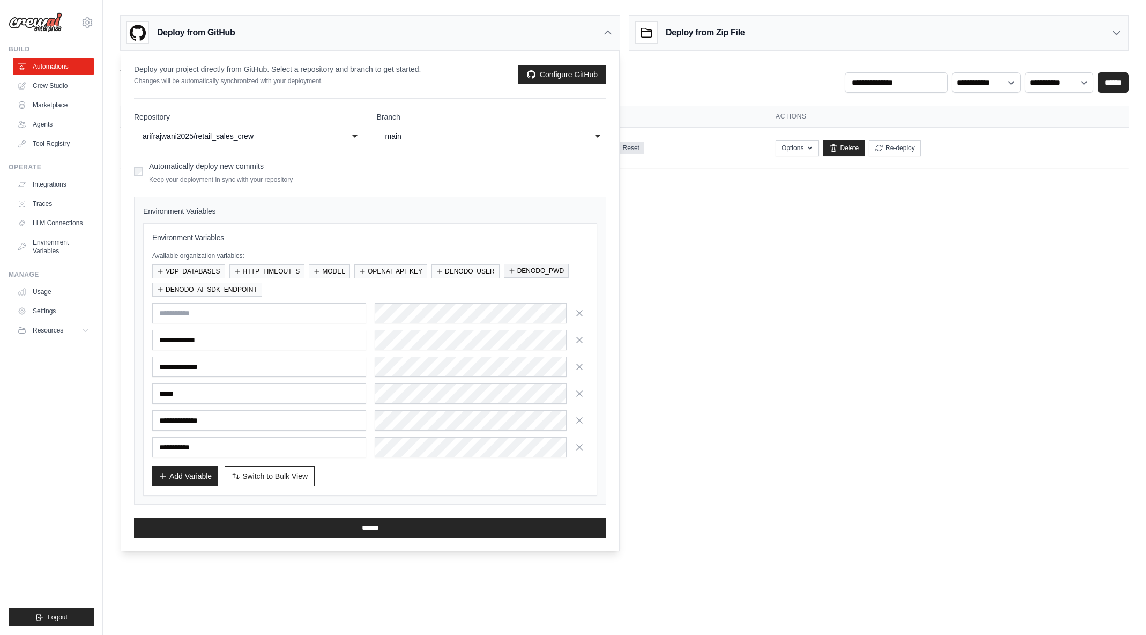
click at [534, 270] on button "DENODO_PWD" at bounding box center [536, 271] width 65 height 14
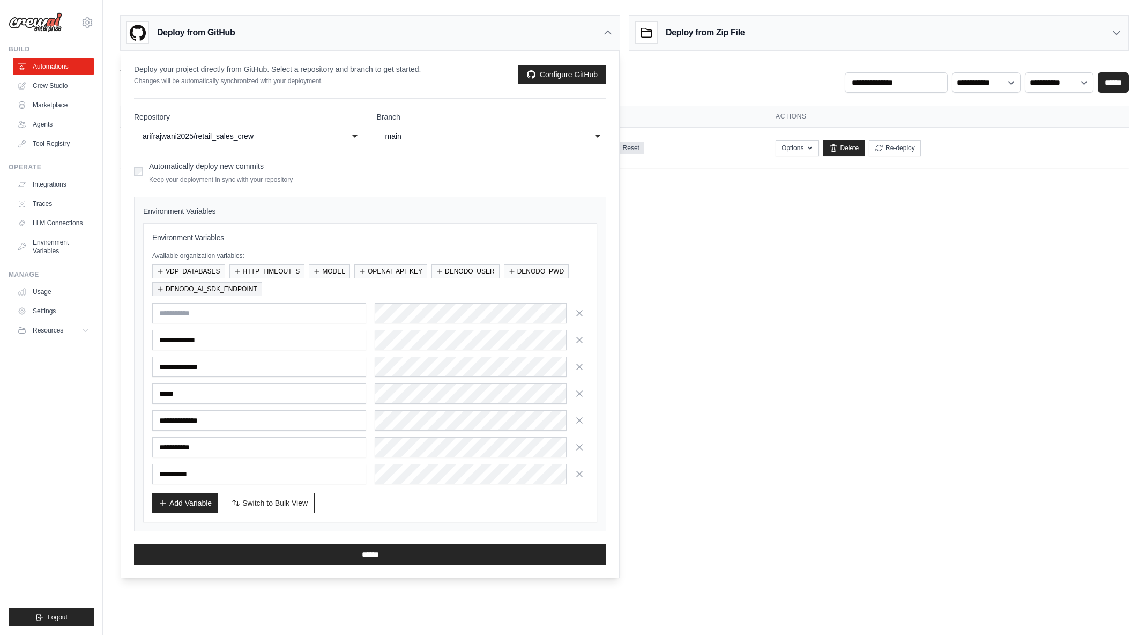
click at [245, 291] on button "DENODO_AI_SDK_ENDPOINT" at bounding box center [207, 289] width 110 height 14
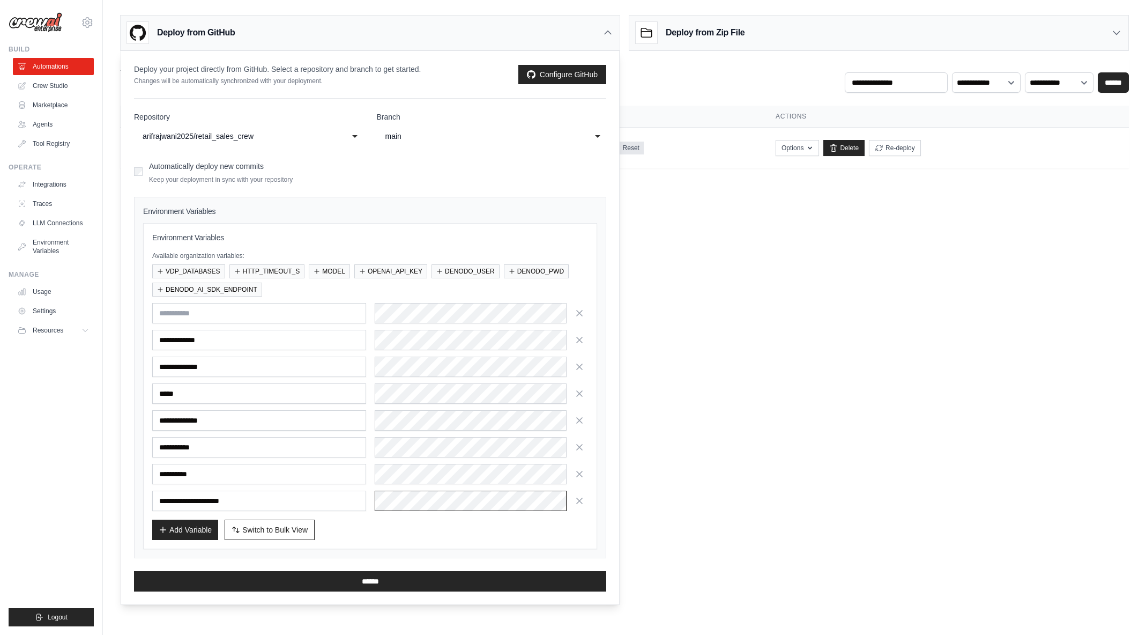
click at [330, 499] on div "**********" at bounding box center [370, 501] width 436 height 20
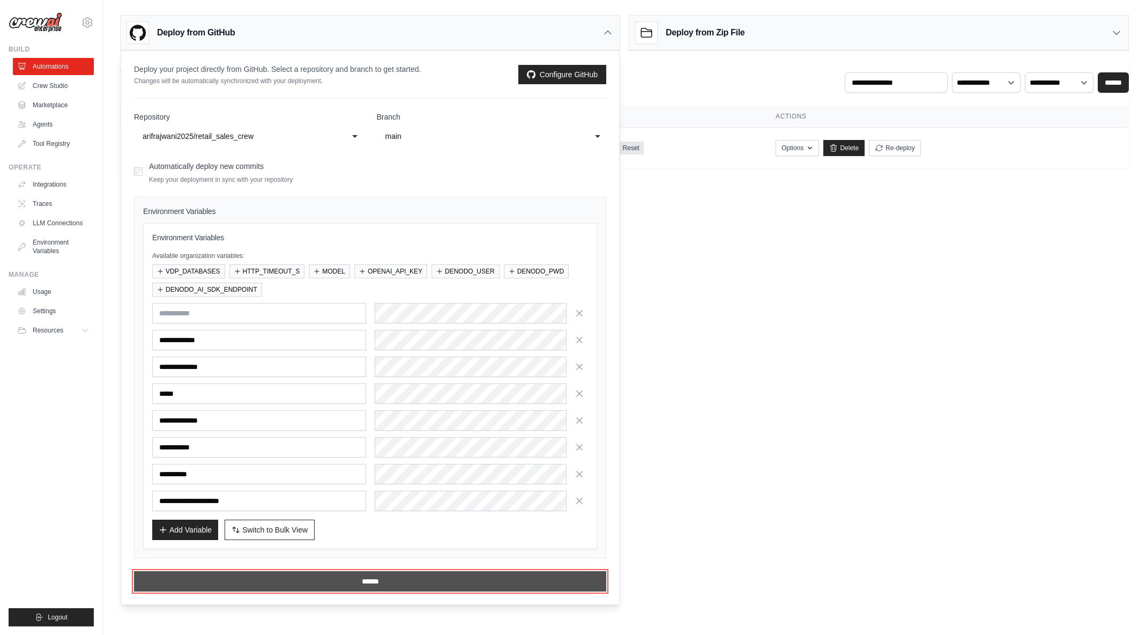
click at [381, 581] on input "******" at bounding box center [370, 581] width 472 height 20
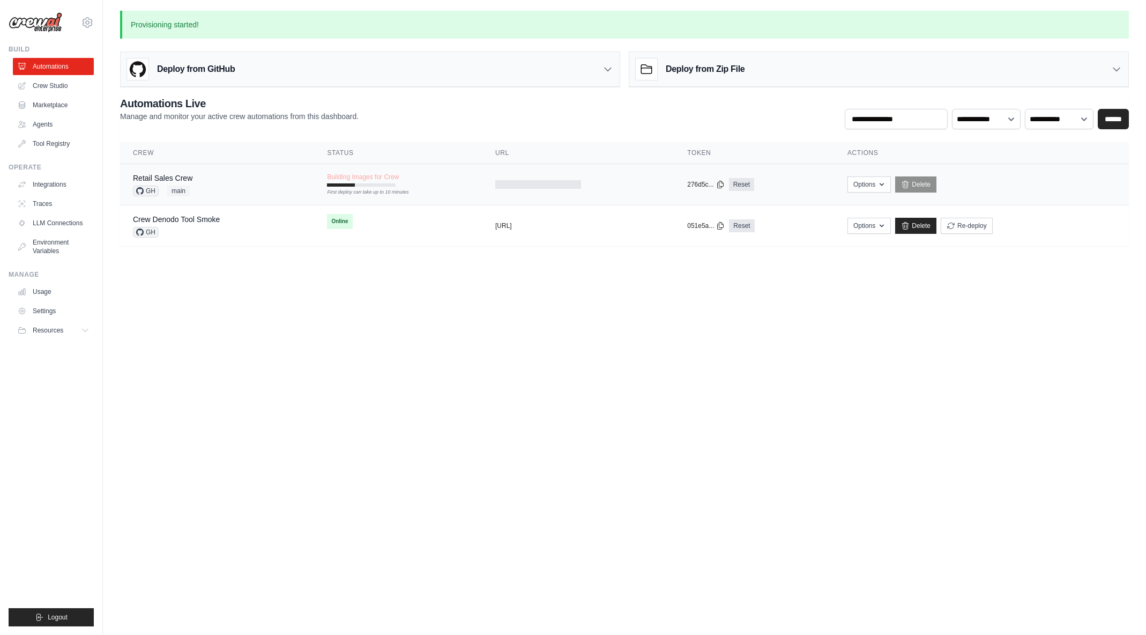
click at [210, 180] on div "Retail Sales Crew GH main" at bounding box center [217, 185] width 168 height 24
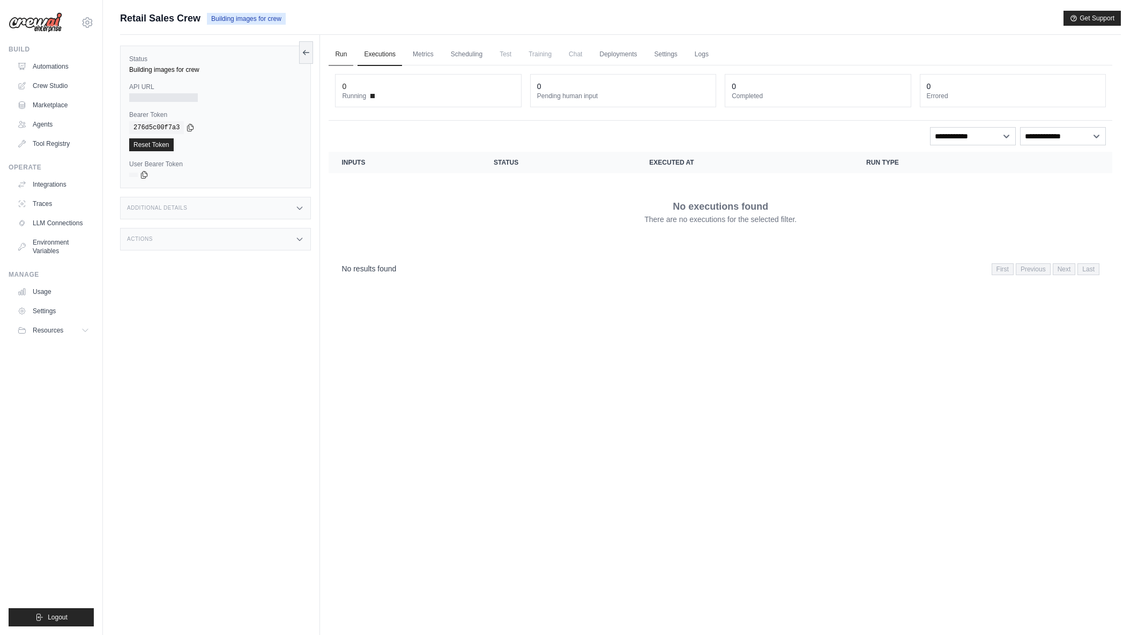
click at [334, 53] on link "Run" at bounding box center [341, 54] width 25 height 23
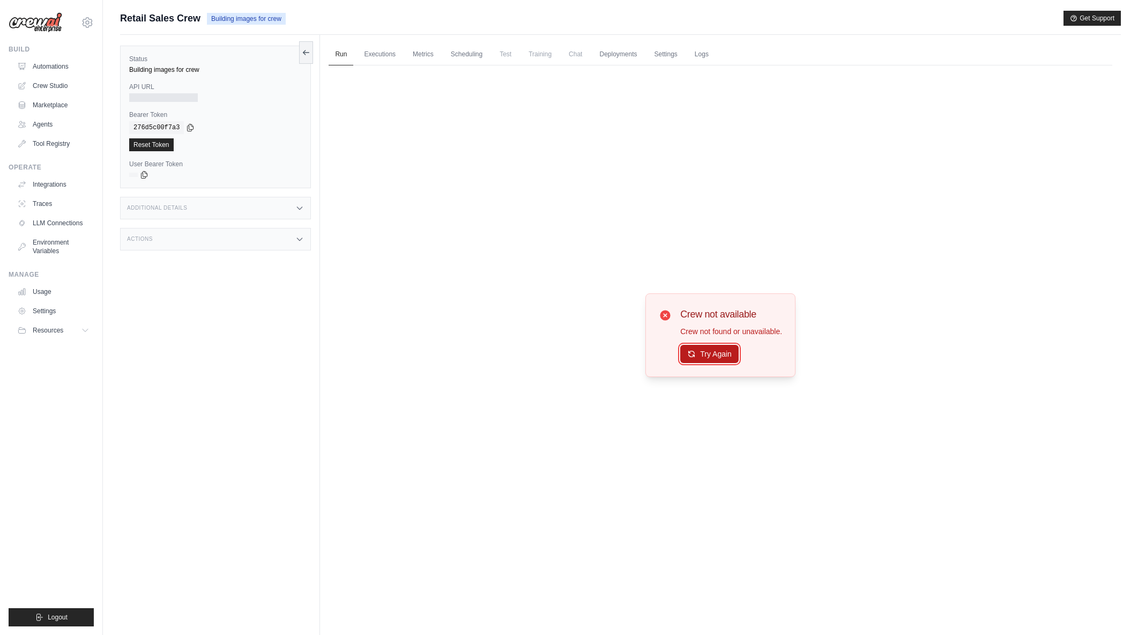
click at [723, 353] on button "Try Again" at bounding box center [709, 354] width 58 height 18
click at [733, 356] on button "Try Again" at bounding box center [709, 354] width 58 height 18
click at [734, 356] on button "Try Again" at bounding box center [709, 354] width 58 height 18
click at [731, 353] on button "Try Again" at bounding box center [709, 354] width 58 height 18
click at [33, 62] on link "Automations" at bounding box center [54, 66] width 81 height 17
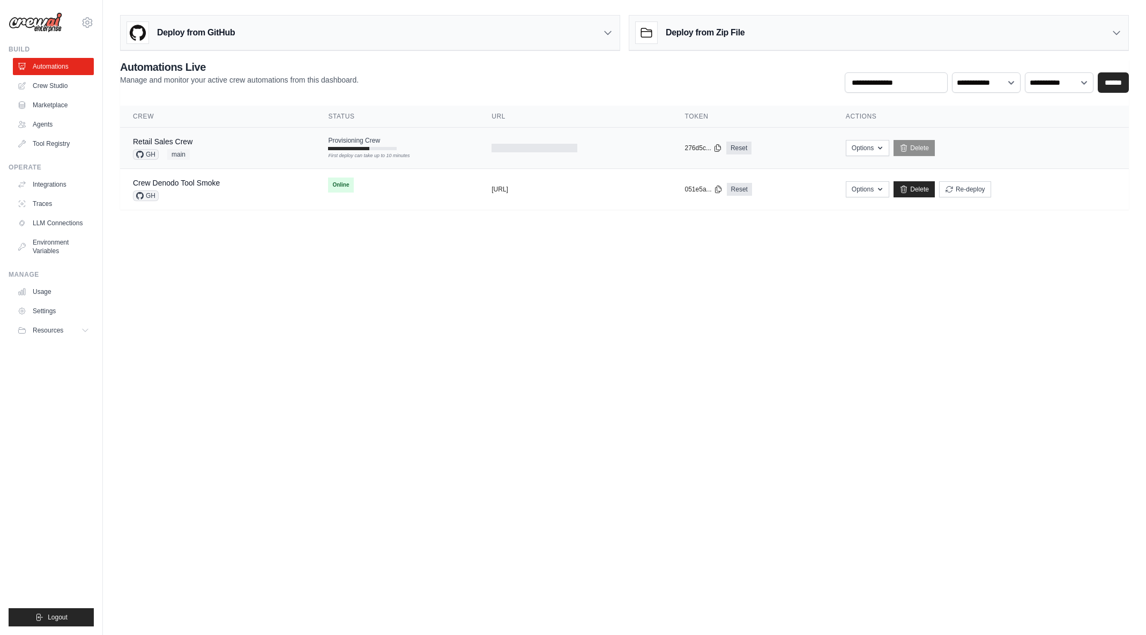
click at [201, 145] on div "Retail Sales Crew GH main" at bounding box center [217, 148] width 169 height 24
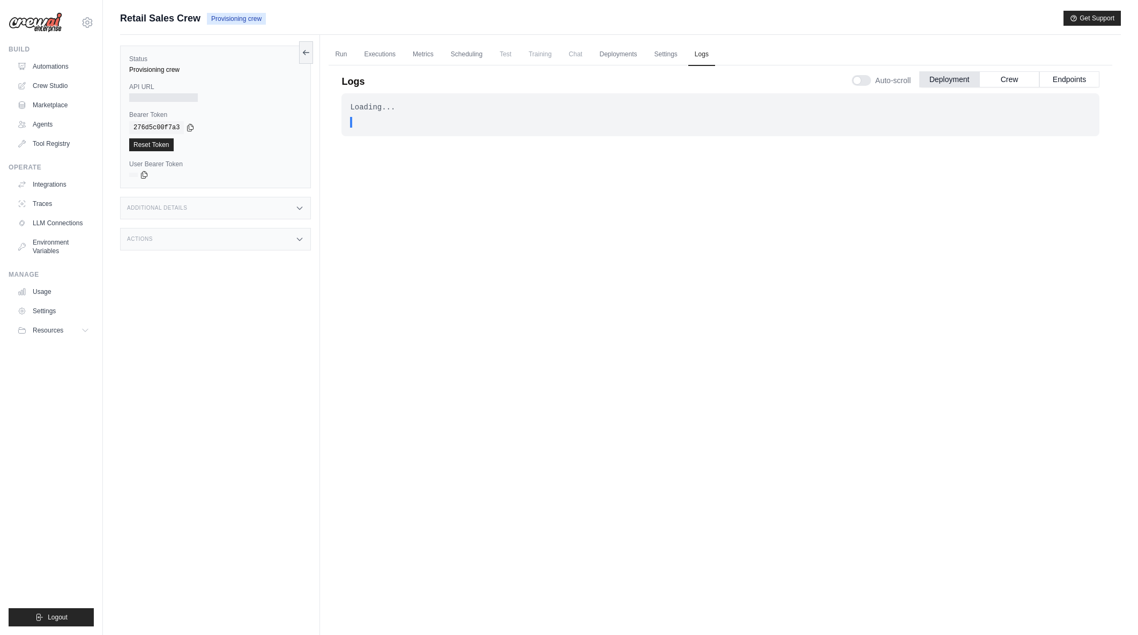
click at [705, 52] on link "Logs" at bounding box center [702, 54] width 27 height 23
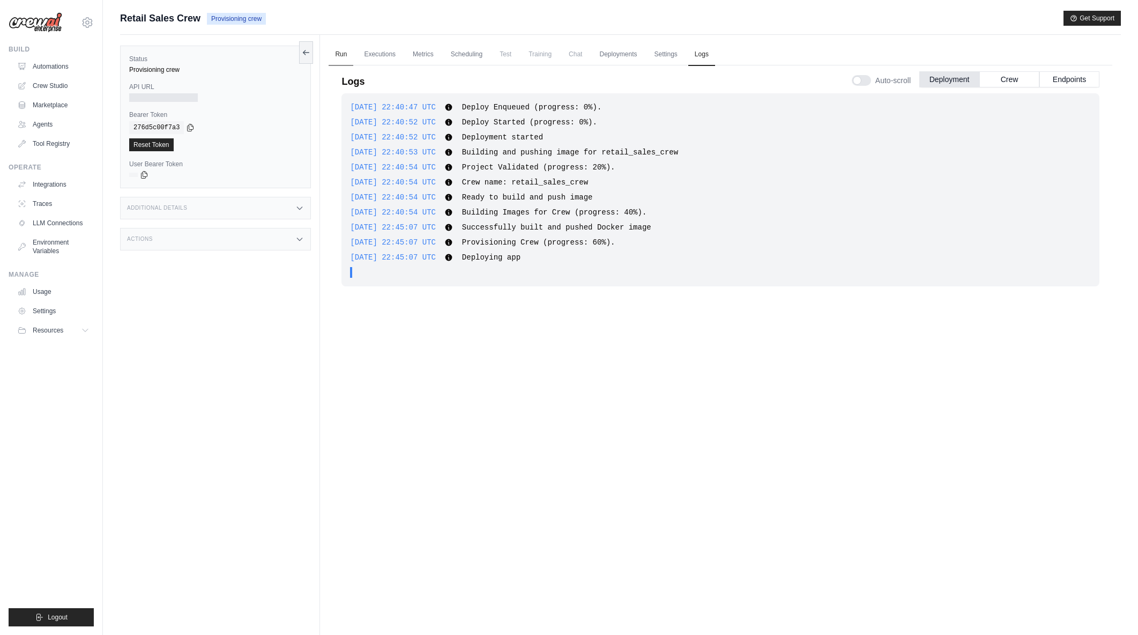
click at [345, 55] on link "Run" at bounding box center [341, 54] width 25 height 23
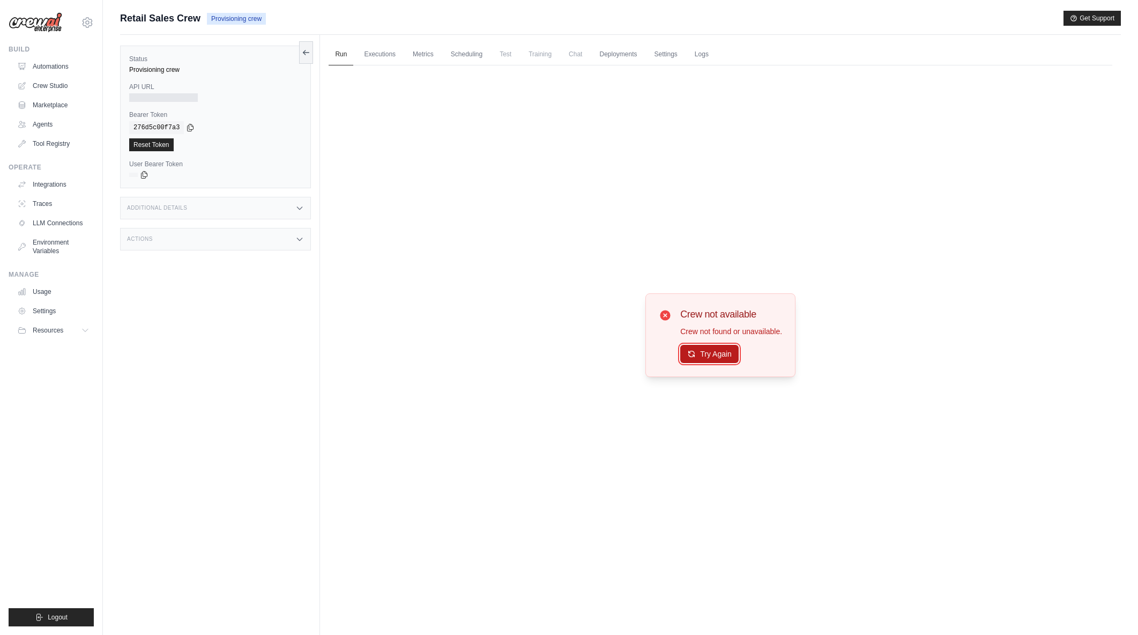
click at [729, 346] on button "Try Again" at bounding box center [709, 354] width 58 height 18
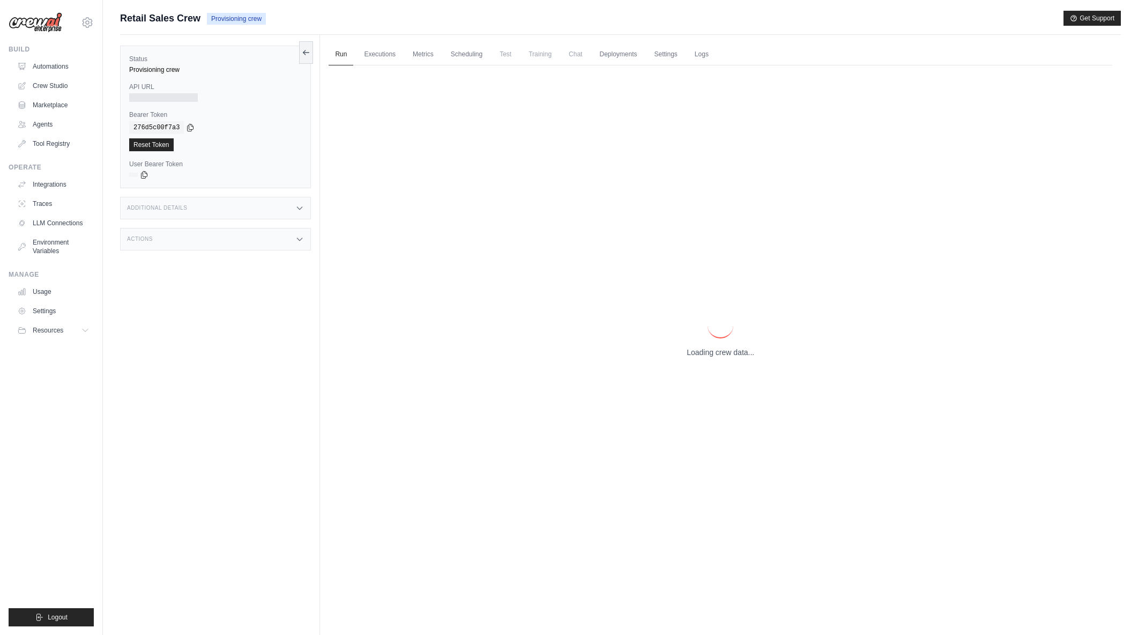
click at [698, 353] on p "Loading crew data..." at bounding box center [721, 352] width 68 height 11
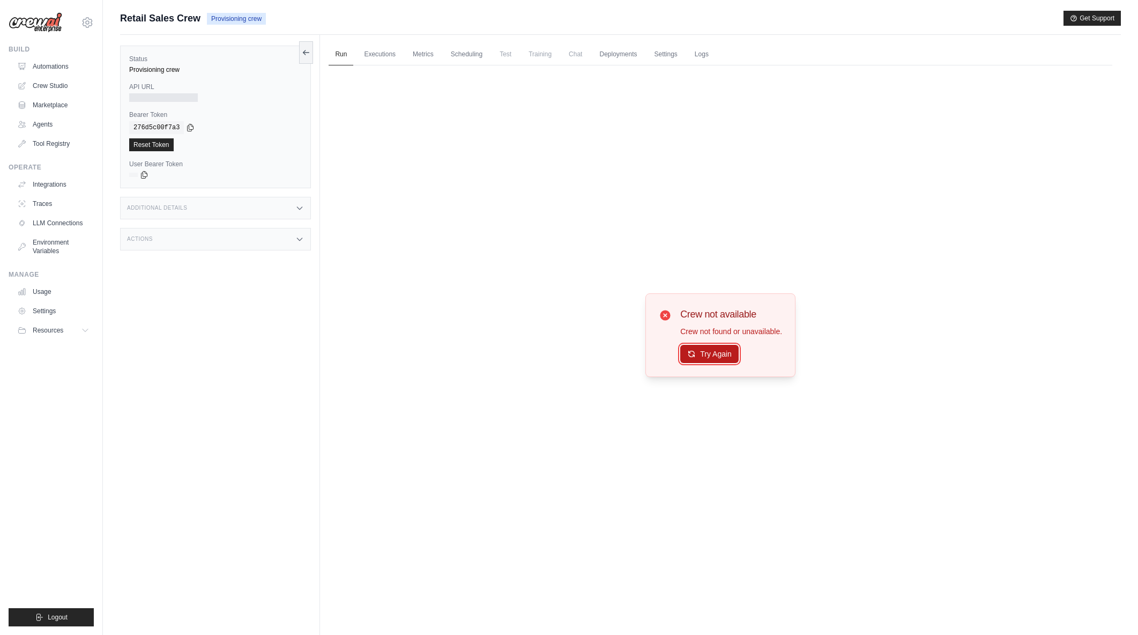
click at [716, 356] on button "Try Again" at bounding box center [709, 354] width 58 height 18
click at [49, 67] on link "Automations" at bounding box center [54, 66] width 81 height 17
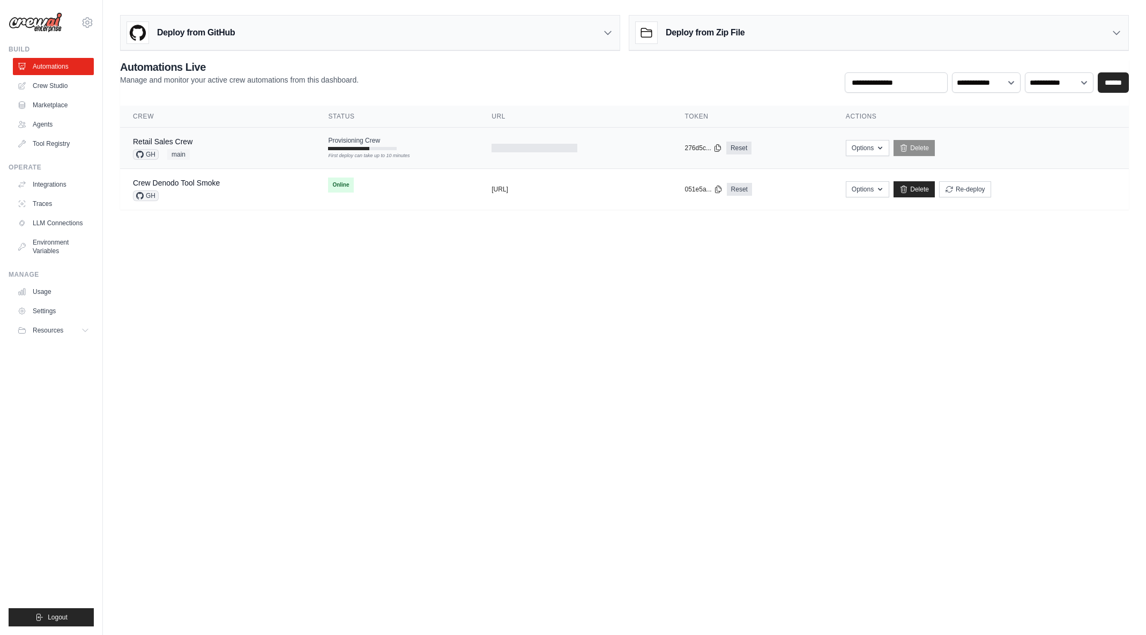
click at [239, 147] on div "Retail Sales Crew GH main" at bounding box center [217, 148] width 169 height 24
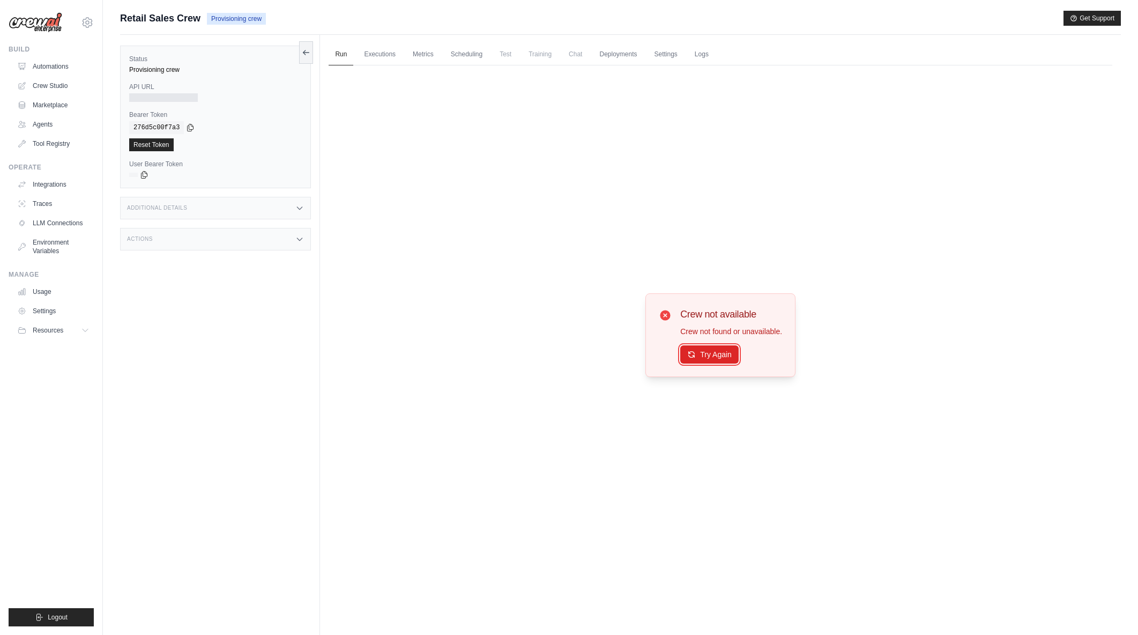
click at [711, 354] on button "Try Again" at bounding box center [709, 354] width 58 height 18
click at [50, 60] on link "Automations" at bounding box center [54, 66] width 81 height 17
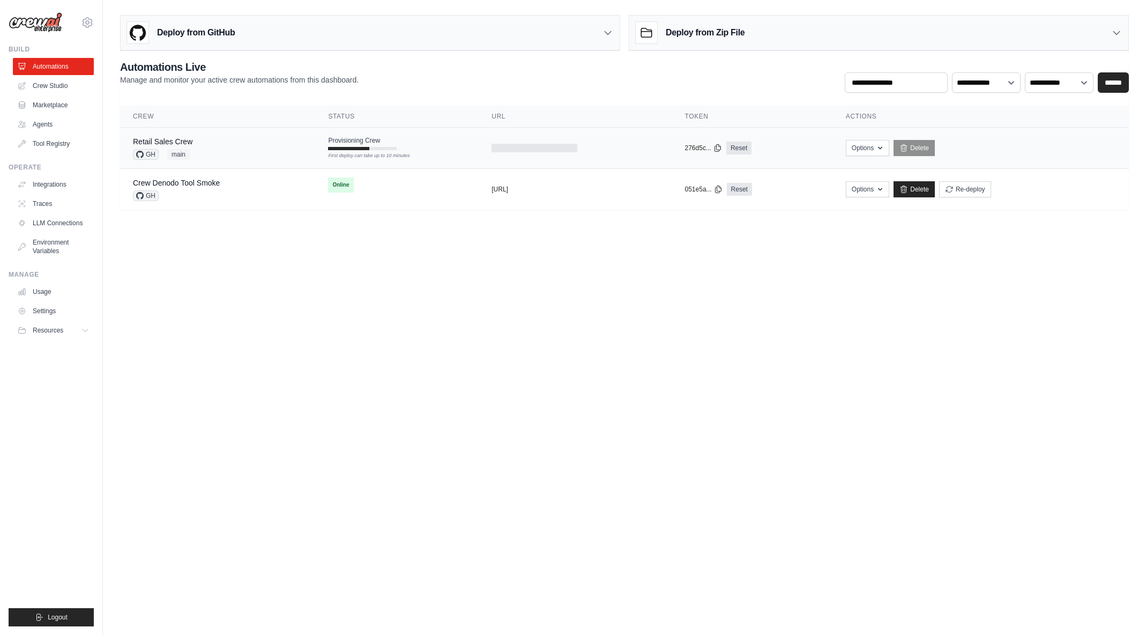
click at [435, 147] on td "Provisioning Crew First deploy can take up to 10 minutes" at bounding box center [397, 143] width 164 height 31
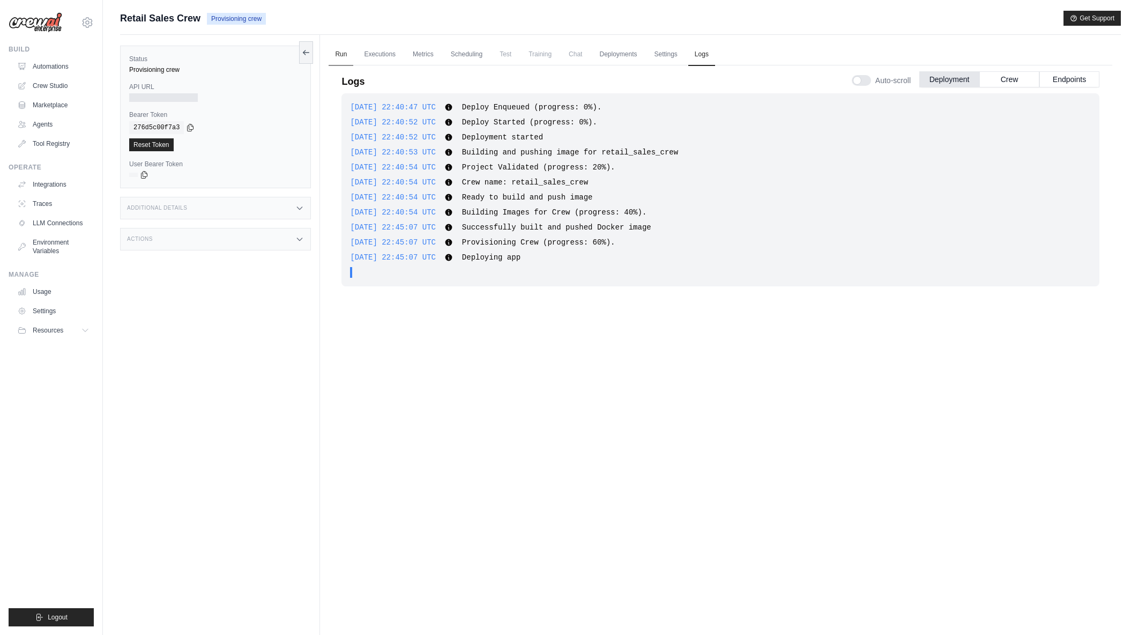
click at [347, 54] on link "Run" at bounding box center [341, 54] width 25 height 23
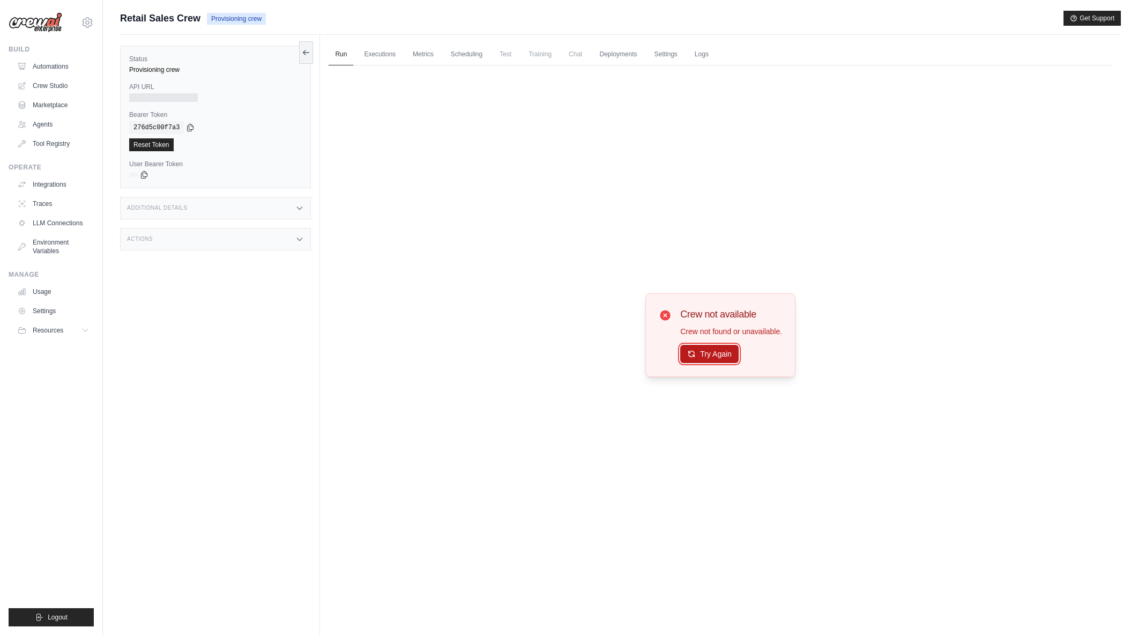
click at [730, 352] on button "Try Again" at bounding box center [709, 354] width 58 height 18
click at [723, 357] on button "Try Again" at bounding box center [709, 354] width 58 height 18
click at [55, 61] on link "Automations" at bounding box center [54, 66] width 81 height 17
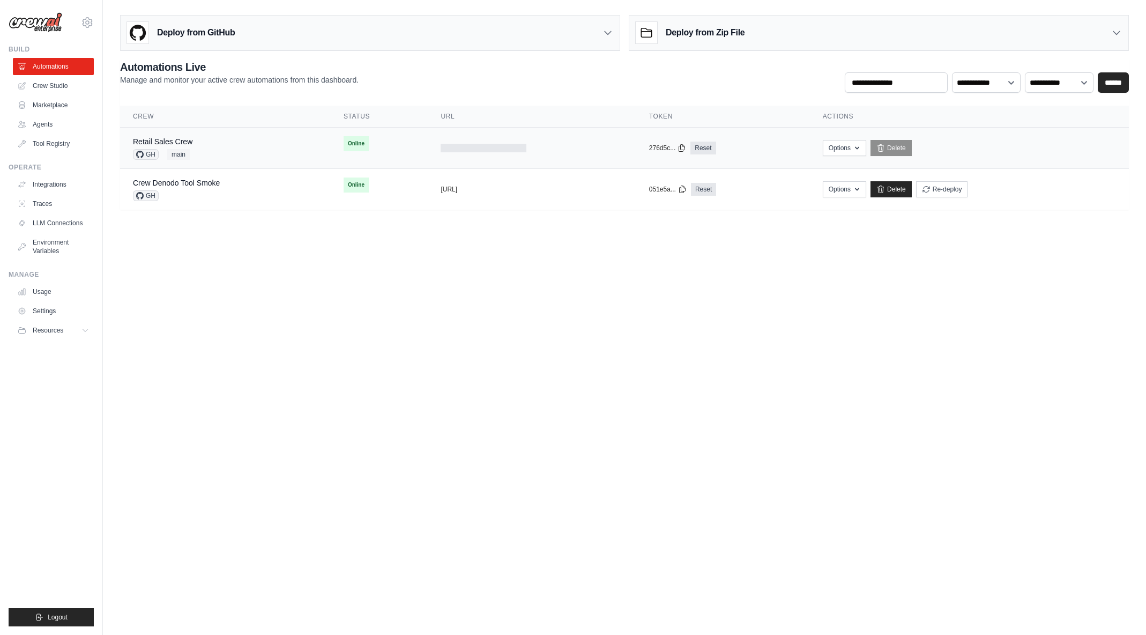
click at [249, 140] on div "Retail Sales Crew GH main" at bounding box center [225, 148] width 185 height 24
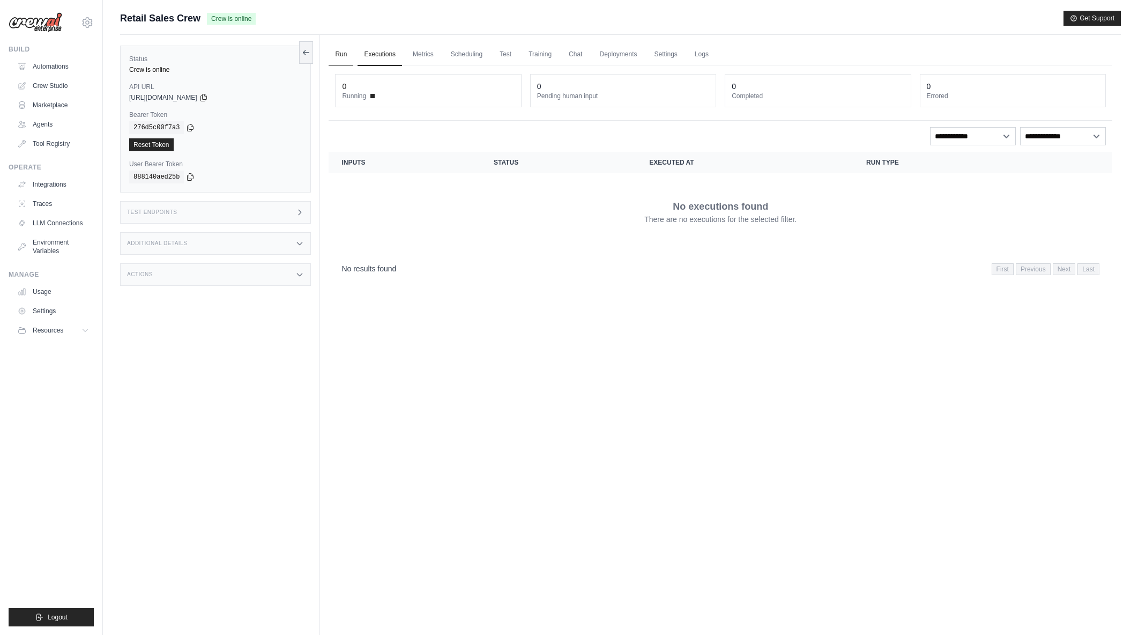
click at [339, 52] on link "Run" at bounding box center [341, 54] width 25 height 23
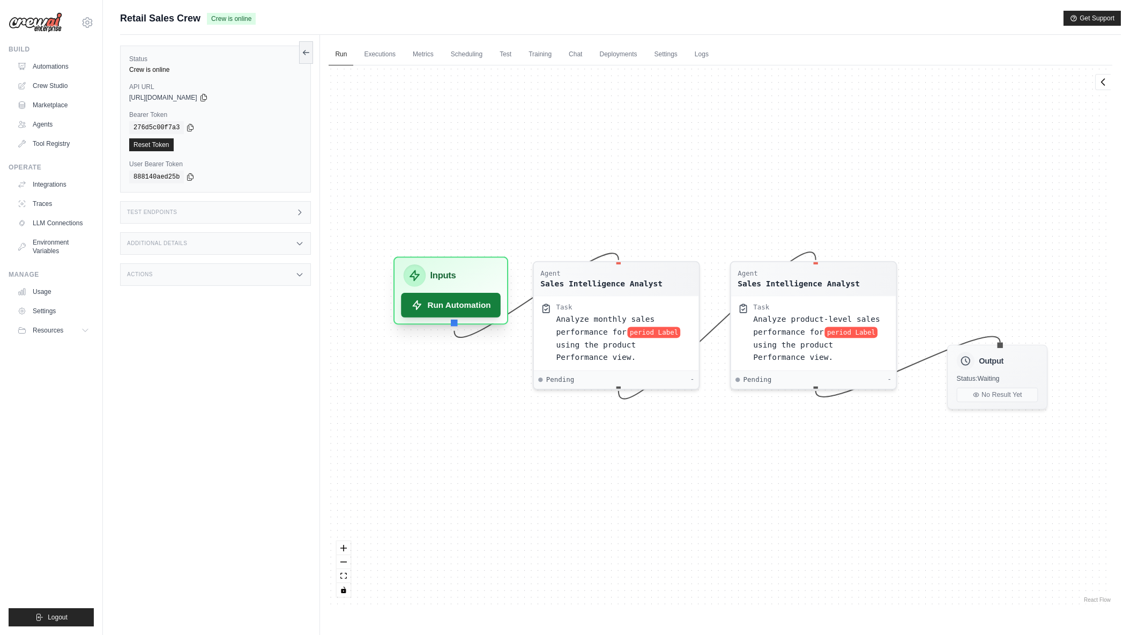
click at [461, 312] on button "Run Automation" at bounding box center [452, 305] width 100 height 25
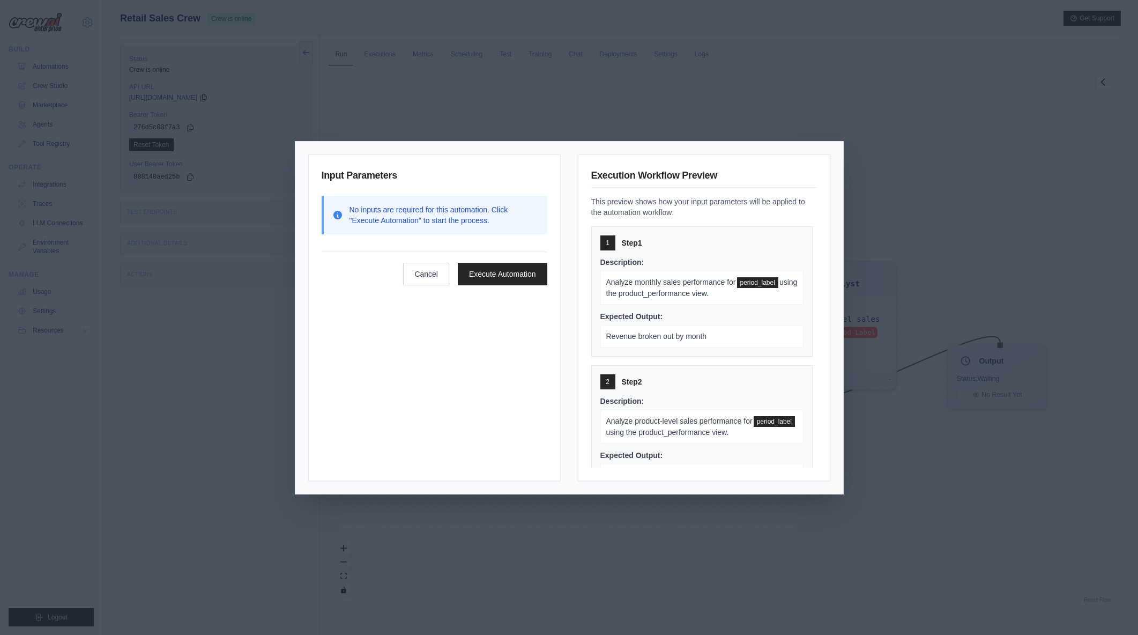
click at [336, 212] on icon at bounding box center [338, 215] width 9 height 9
drag, startPoint x: 352, startPoint y: 212, endPoint x: 489, endPoint y: 228, distance: 137.7
click at [489, 228] on div "No inputs are required for this automation. Click "Execute Automation" to start…" at bounding box center [435, 215] width 226 height 39
drag, startPoint x: 443, startPoint y: 216, endPoint x: 343, endPoint y: 200, distance: 101.5
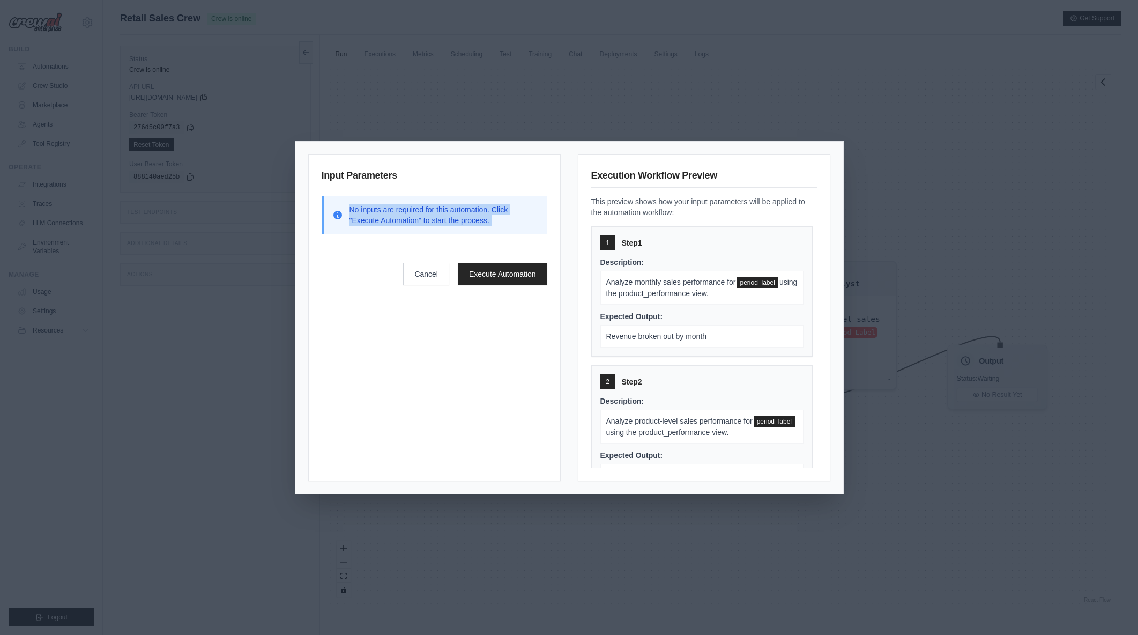
click at [343, 200] on div "No inputs are required for this automation. Click "Execute Automation" to start…" at bounding box center [435, 215] width 226 height 39
drag, startPoint x: 352, startPoint y: 200, endPoint x: 505, endPoint y: 226, distance: 155.0
click at [505, 226] on div "No inputs are required for this automation. Click "Execute Automation" to start…" at bounding box center [435, 215] width 226 height 39
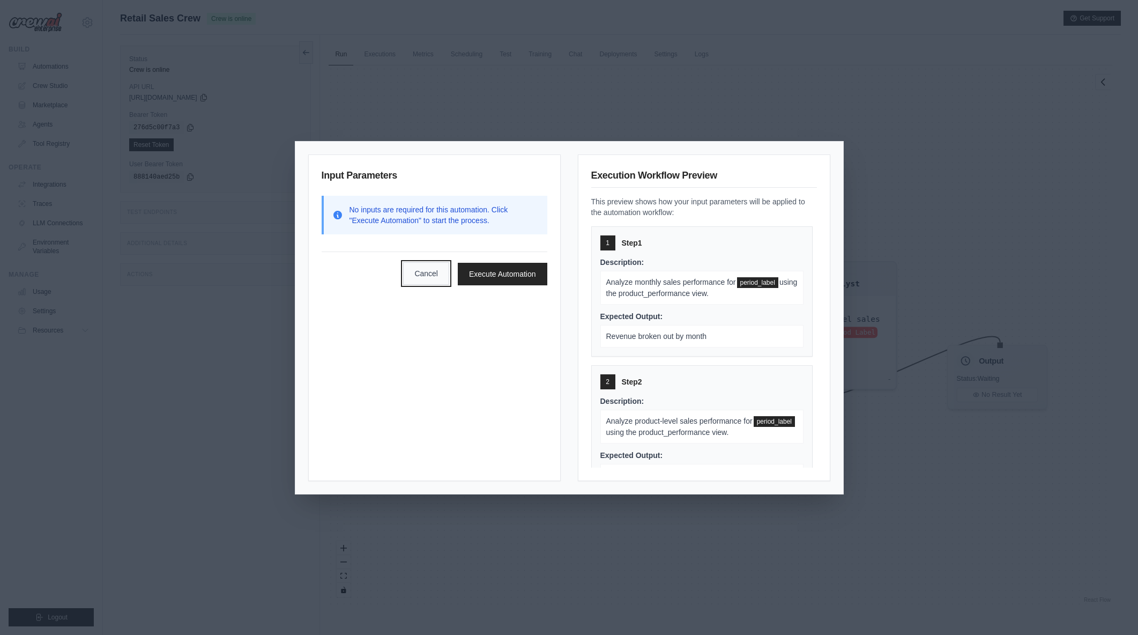
click at [433, 277] on button "Cancel" at bounding box center [426, 273] width 46 height 23
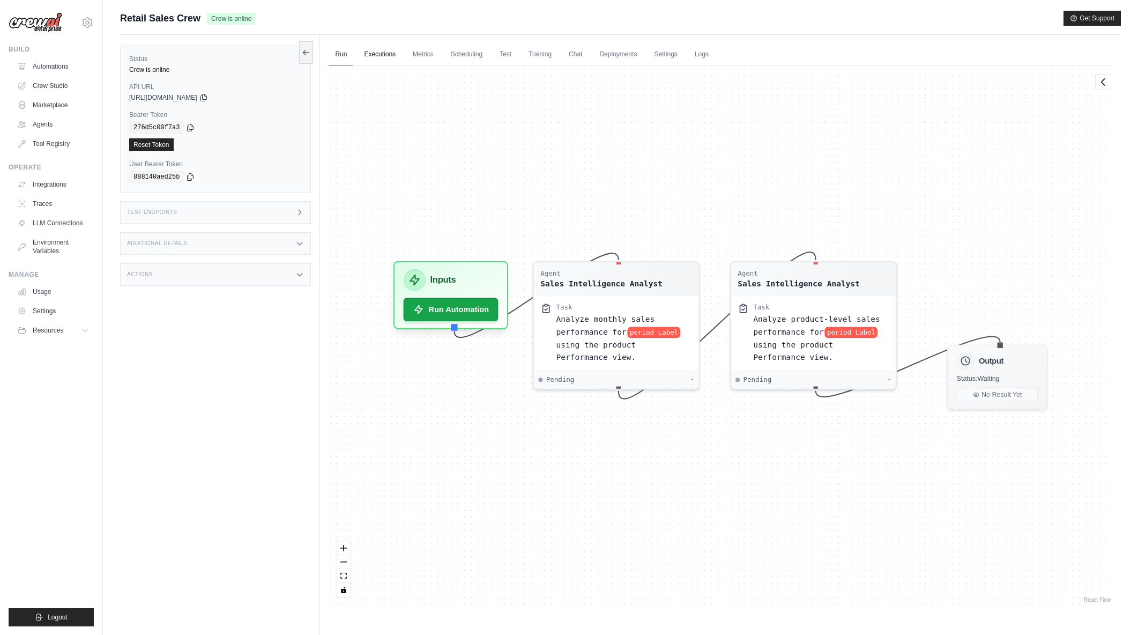
click at [381, 55] on link "Executions" at bounding box center [380, 54] width 45 height 23
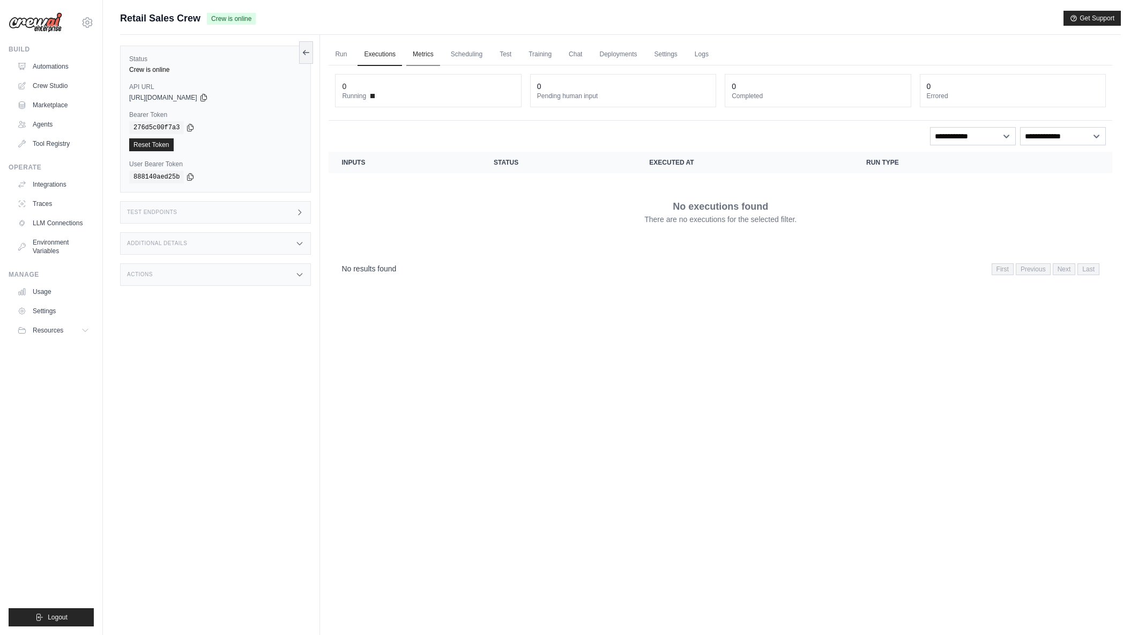
click at [431, 56] on link "Metrics" at bounding box center [423, 54] width 34 height 23
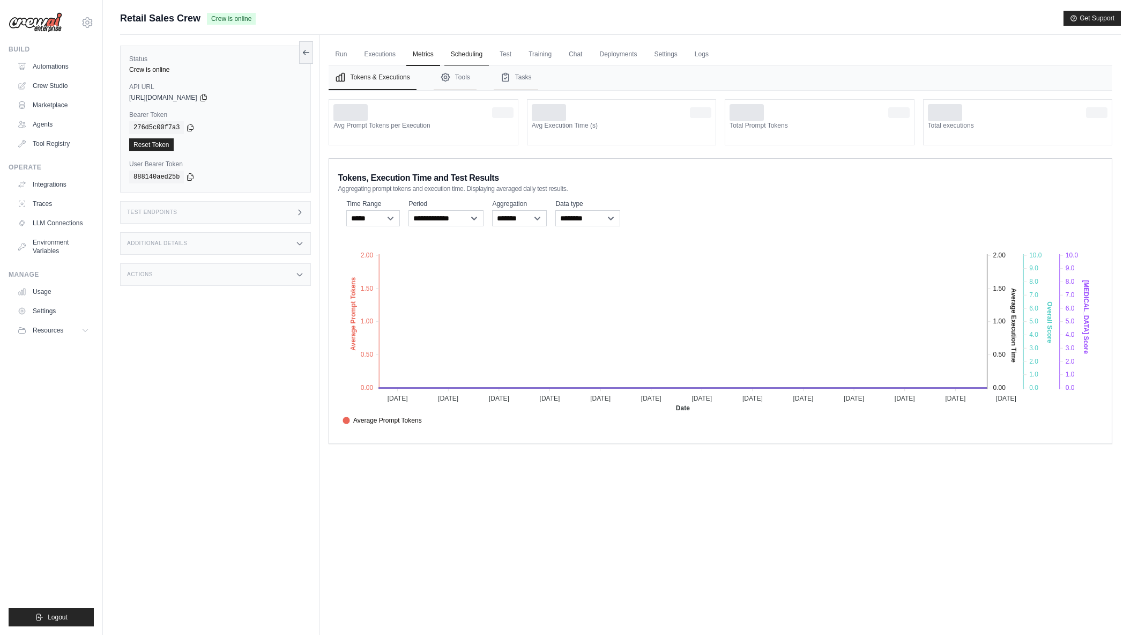
click at [465, 53] on link "Scheduling" at bounding box center [467, 54] width 45 height 23
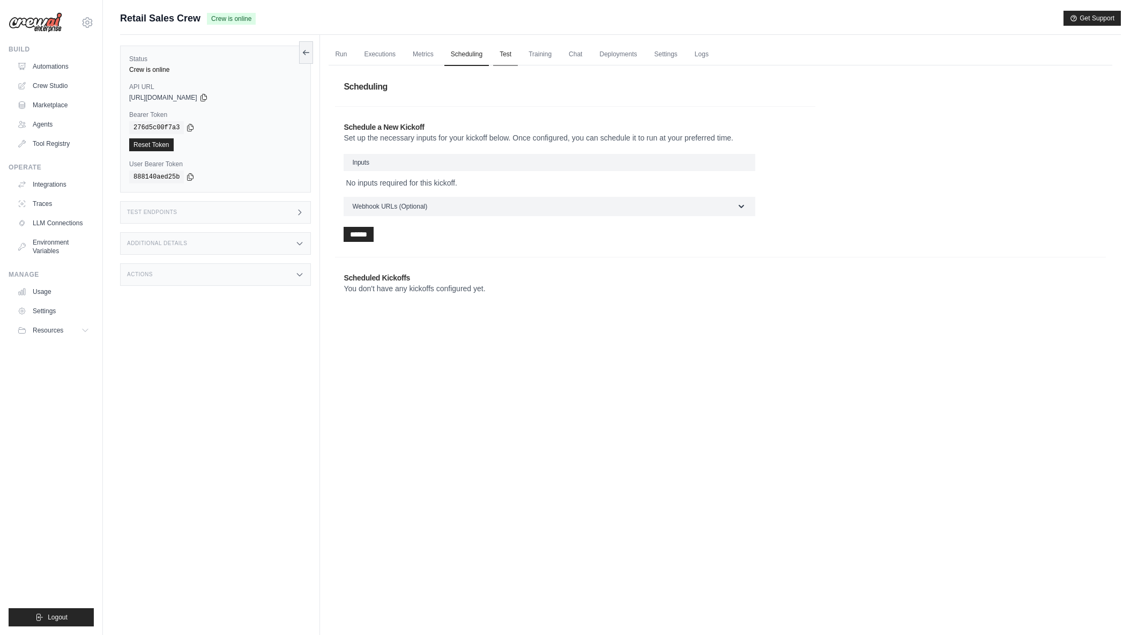
click at [504, 56] on link "Test" at bounding box center [505, 54] width 25 height 23
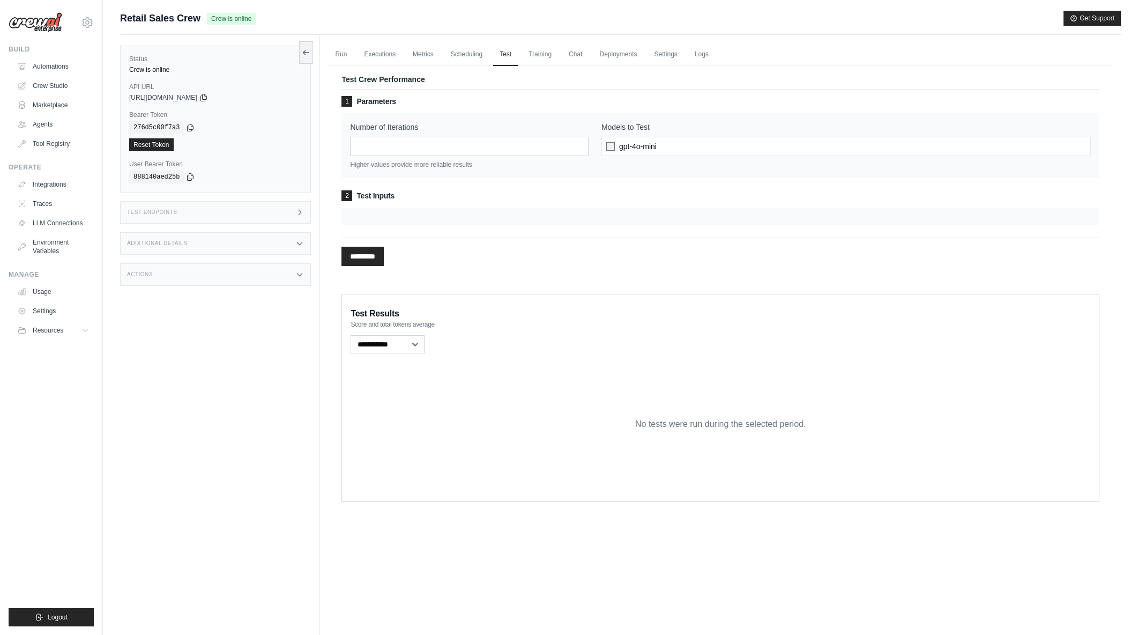
click at [419, 216] on div at bounding box center [721, 216] width 758 height 17
click at [551, 55] on link "Training" at bounding box center [540, 54] width 36 height 23
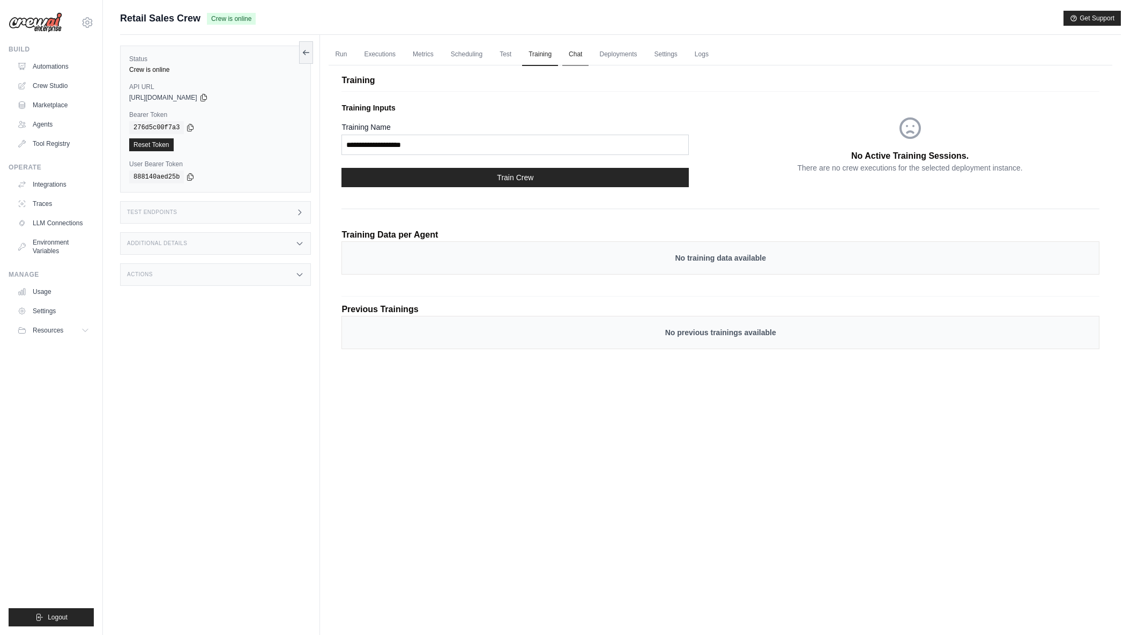
click at [575, 50] on link "Chat" at bounding box center [576, 54] width 26 height 23
click at [609, 55] on link "Deployments" at bounding box center [618, 54] width 50 height 23
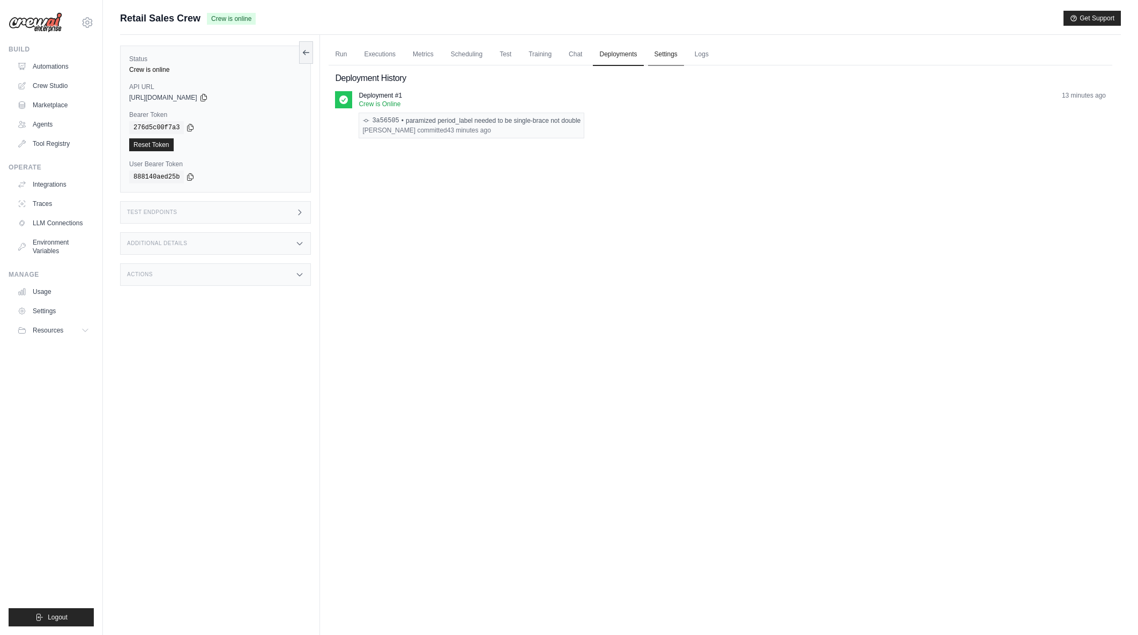
click at [654, 55] on link "Settings" at bounding box center [666, 54] width 36 height 23
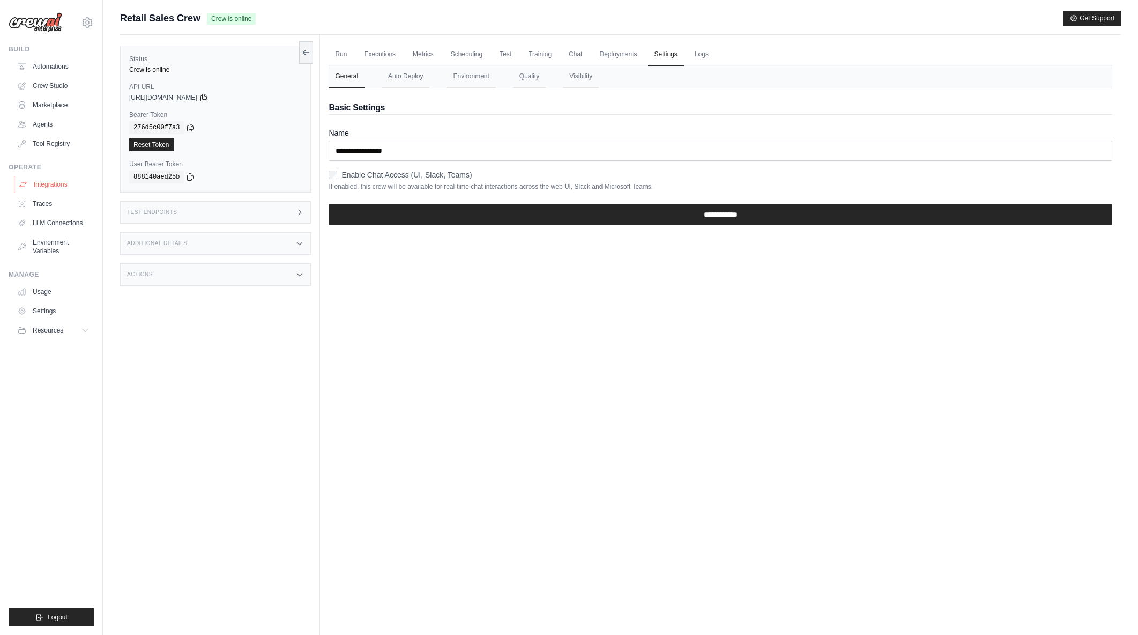
click at [46, 184] on link "Integrations" at bounding box center [54, 184] width 81 height 17
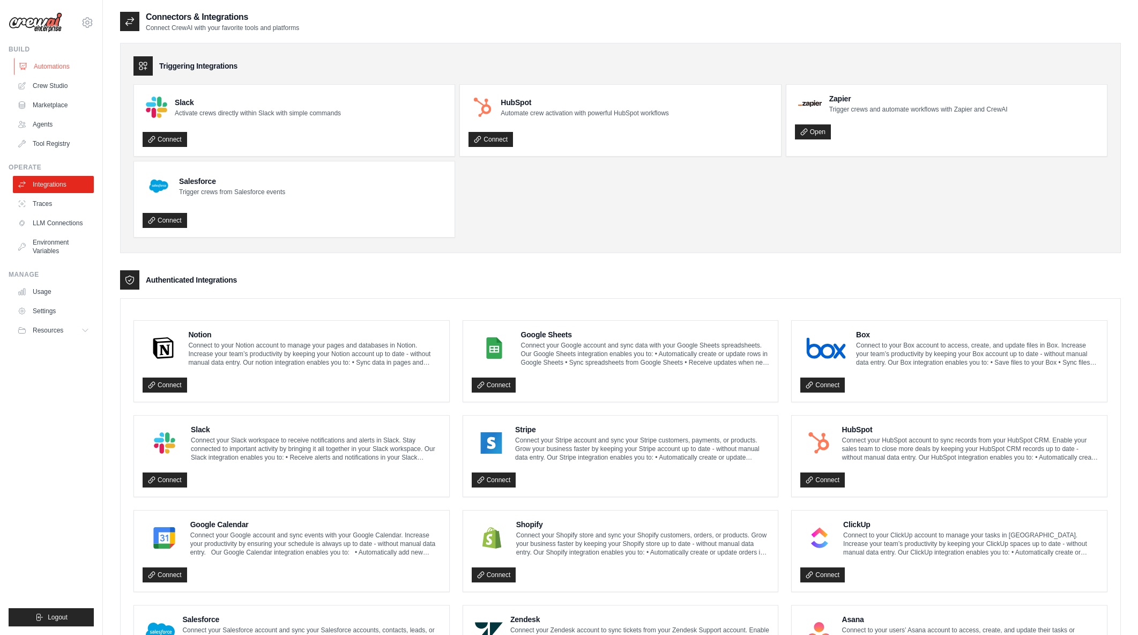
click at [55, 64] on link "Automations" at bounding box center [54, 66] width 81 height 17
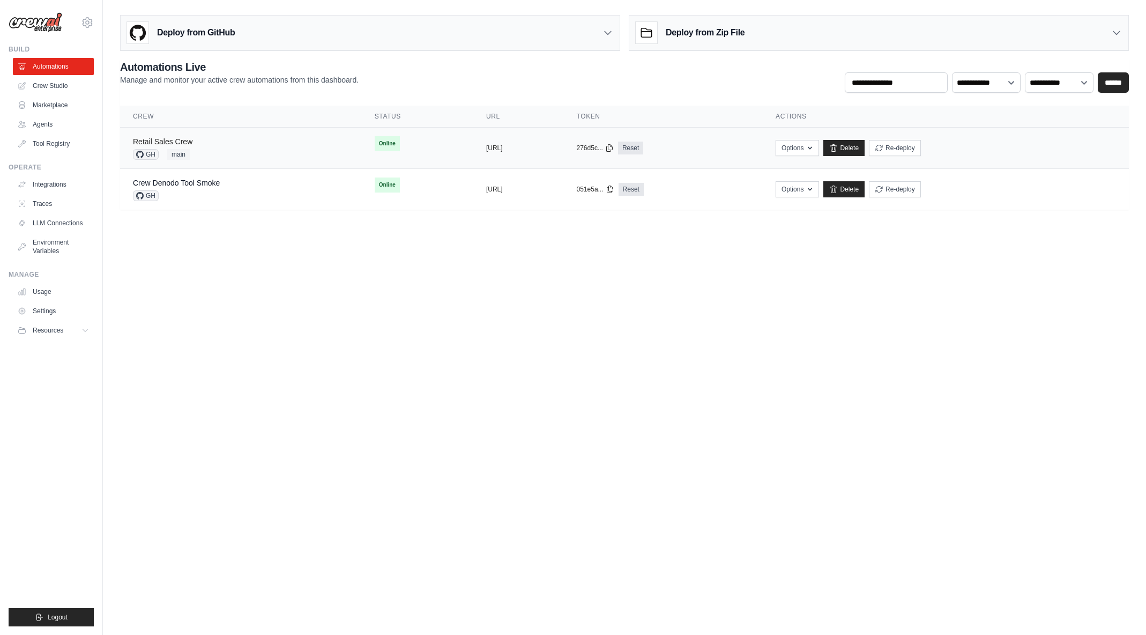
click at [158, 139] on link "Retail Sales Crew" at bounding box center [163, 141] width 60 height 9
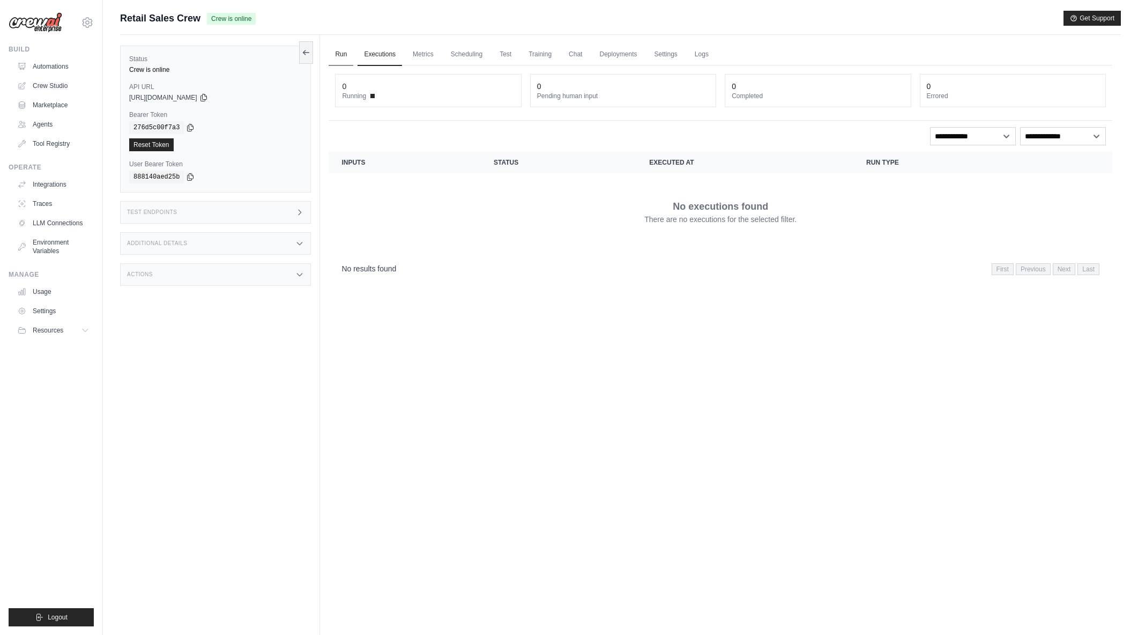
click at [334, 52] on link "Run" at bounding box center [341, 54] width 25 height 23
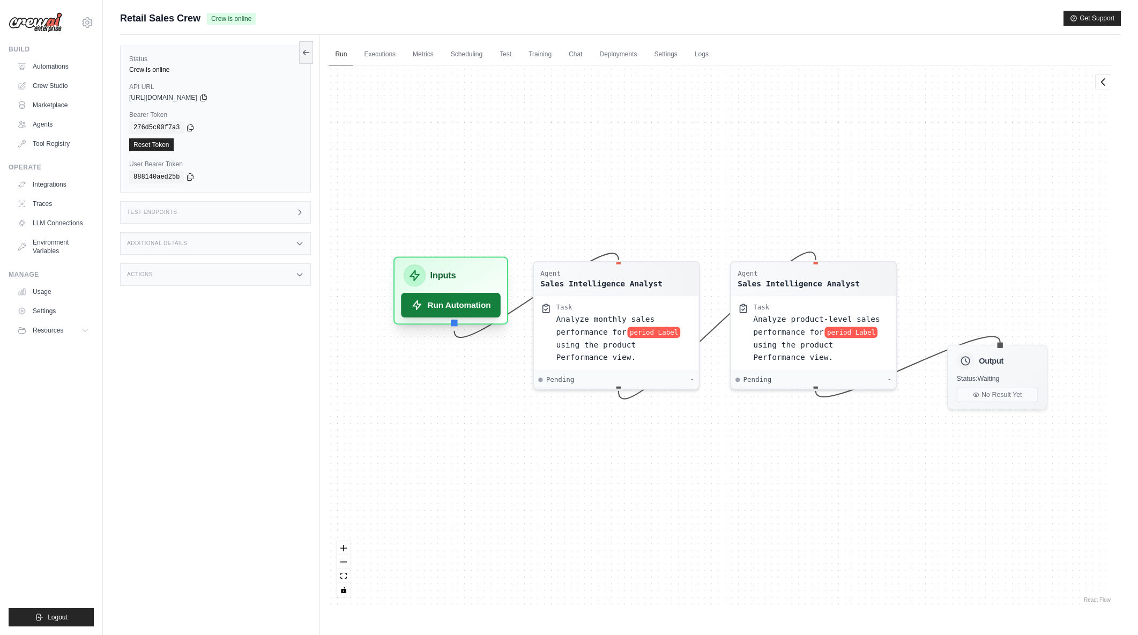
click at [429, 306] on button "Run Automation" at bounding box center [452, 305] width 100 height 25
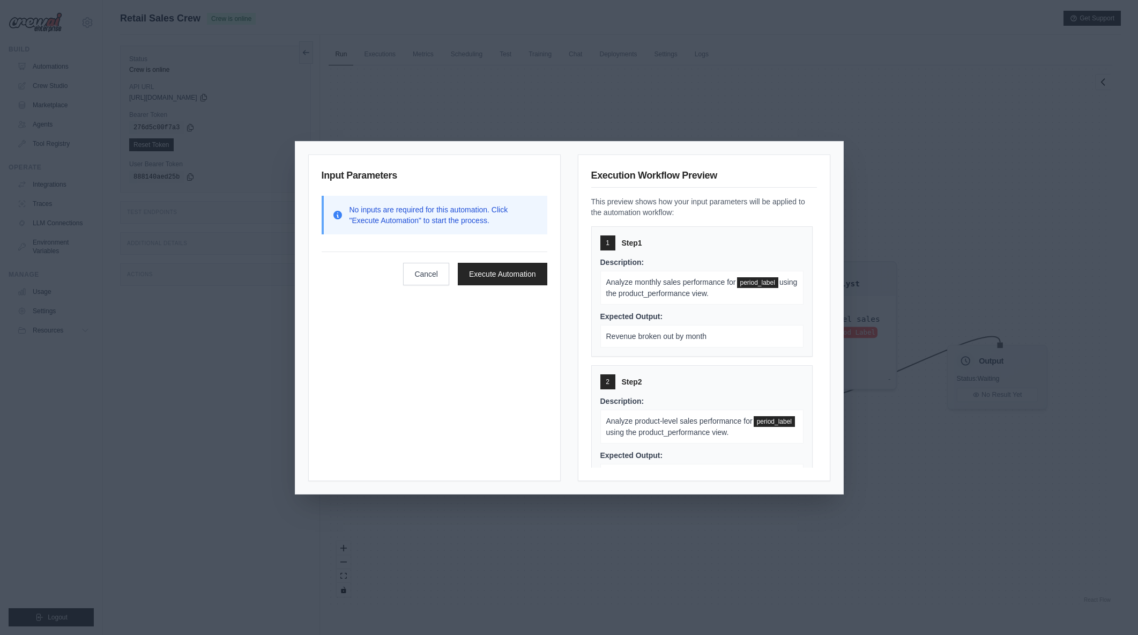
click at [880, 182] on div "Input Parameters No inputs are required for this automation. Click "Execute Aut…" at bounding box center [569, 317] width 1138 height 635
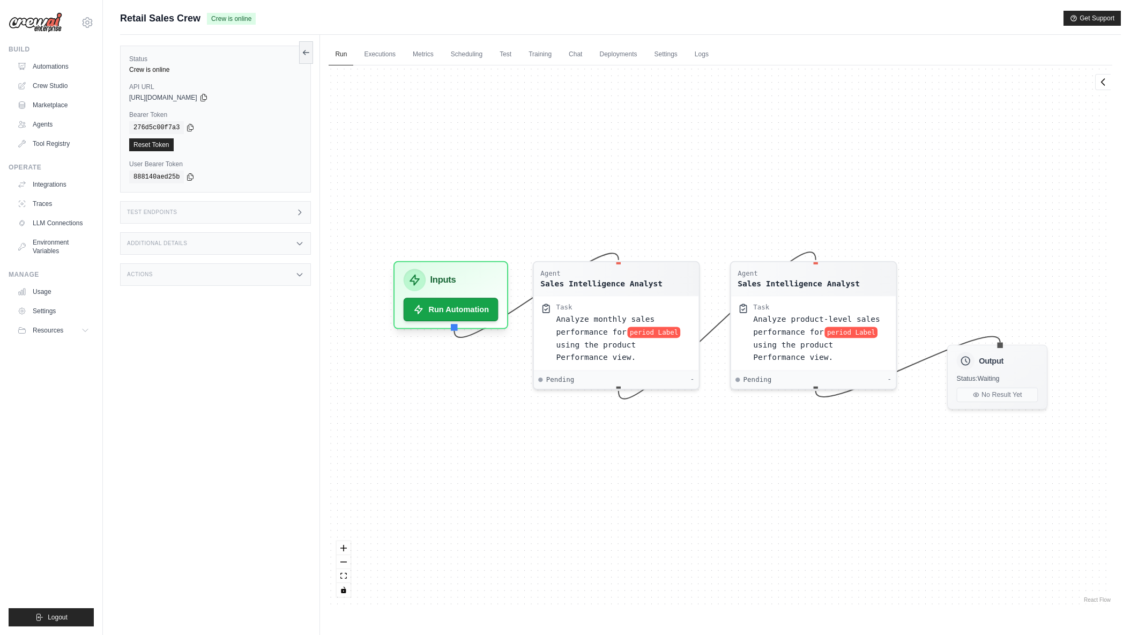
click at [299, 214] on icon at bounding box center [299, 212] width 9 height 9
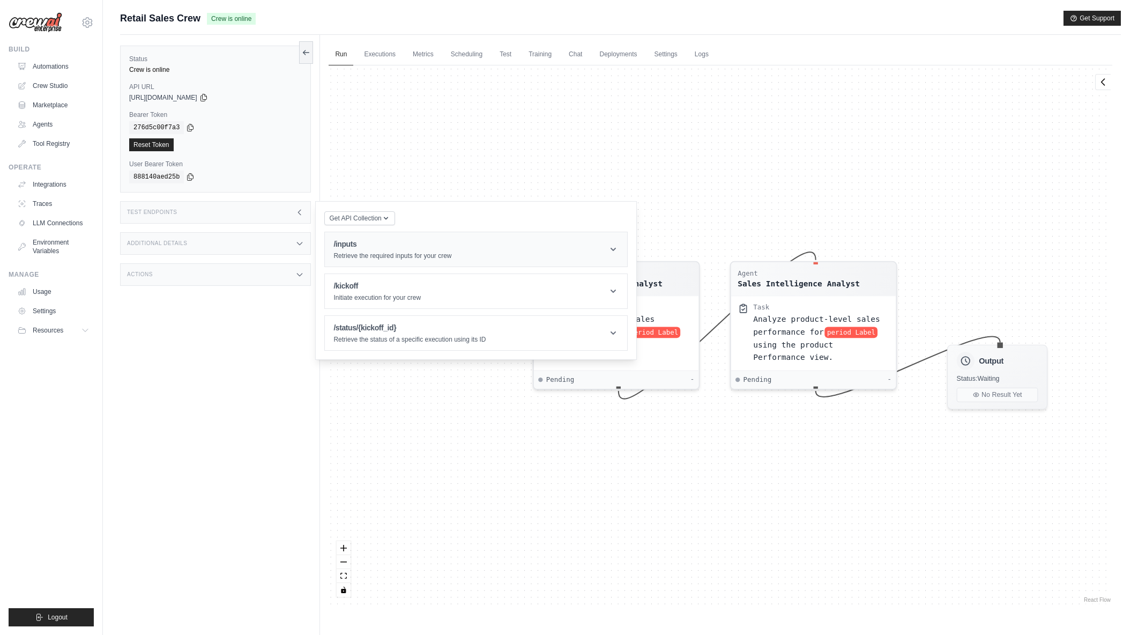
click at [615, 250] on icon at bounding box center [613, 249] width 5 height 3
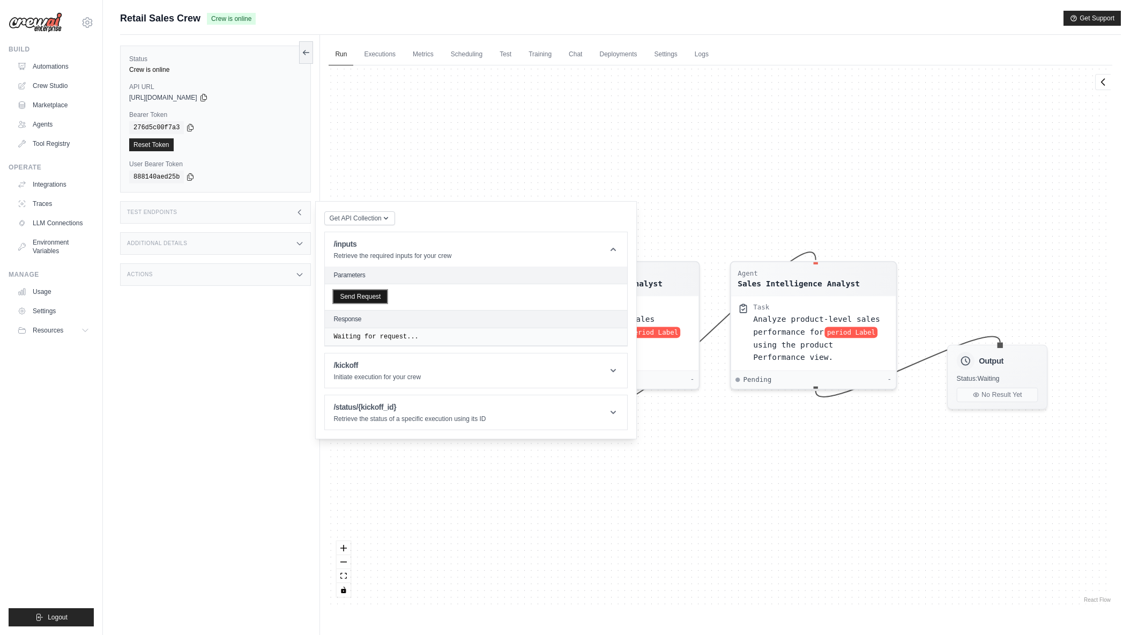
click at [365, 294] on button "Send Request" at bounding box center [361, 296] width 54 height 13
click at [297, 213] on icon at bounding box center [299, 212] width 9 height 9
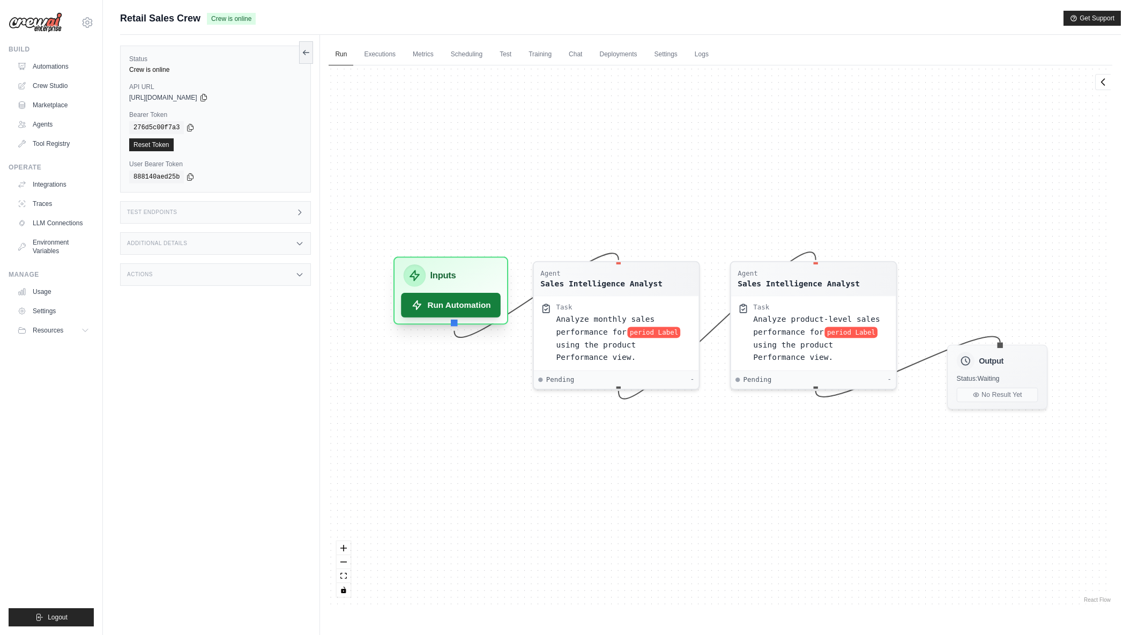
click at [472, 306] on button "Run Automation" at bounding box center [452, 305] width 100 height 25
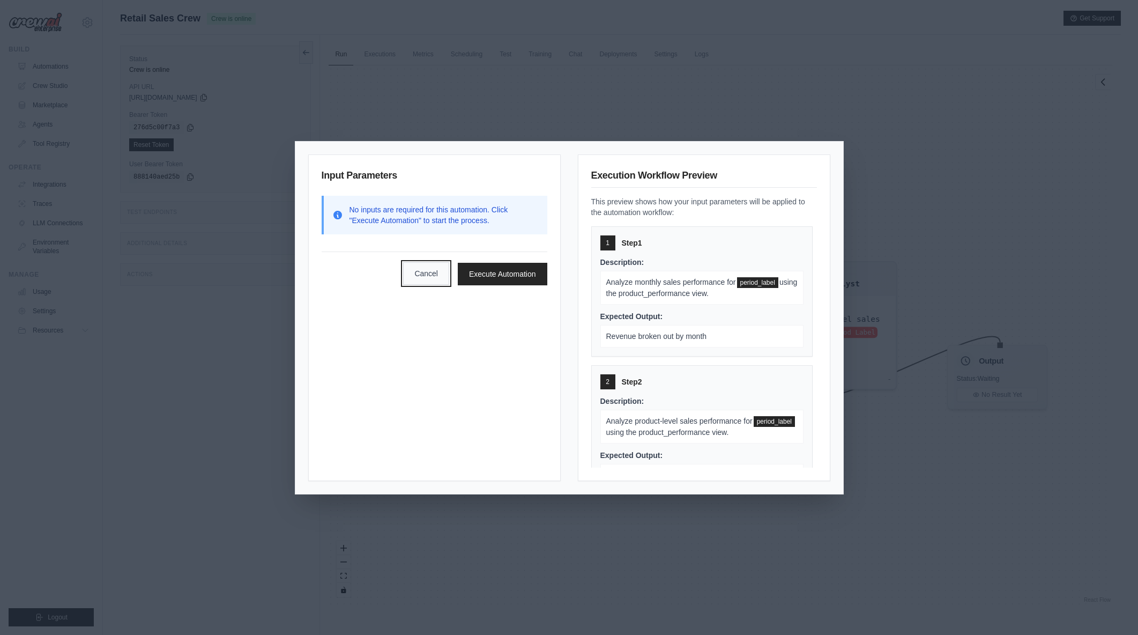
click at [430, 270] on button "Cancel" at bounding box center [426, 273] width 46 height 23
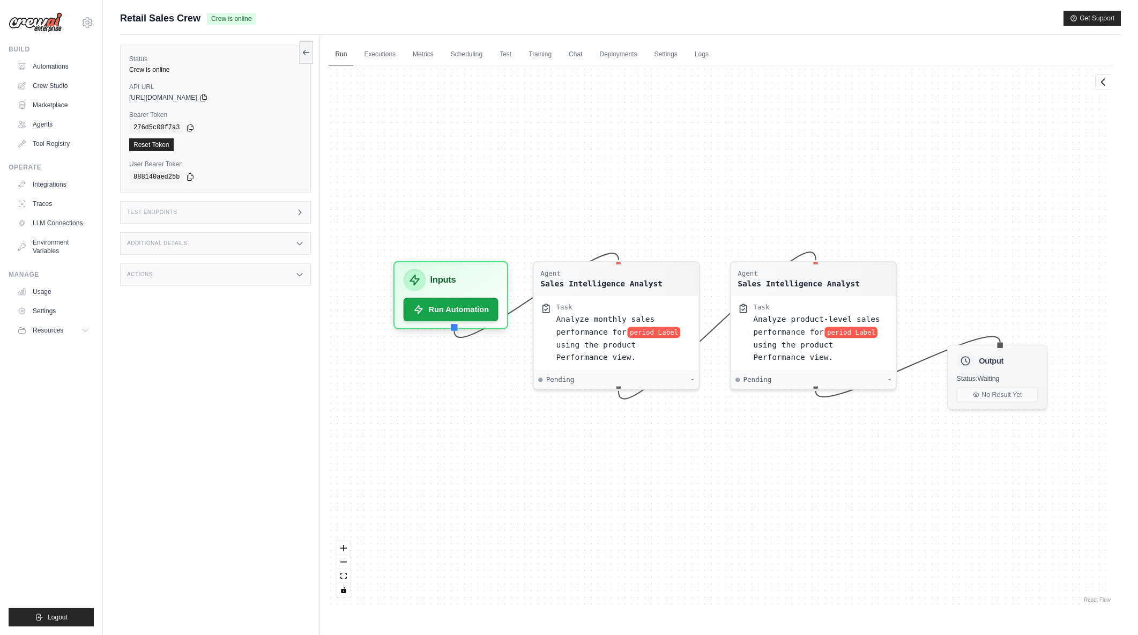
click at [287, 212] on div "Test Endpoints" at bounding box center [215, 212] width 191 height 23
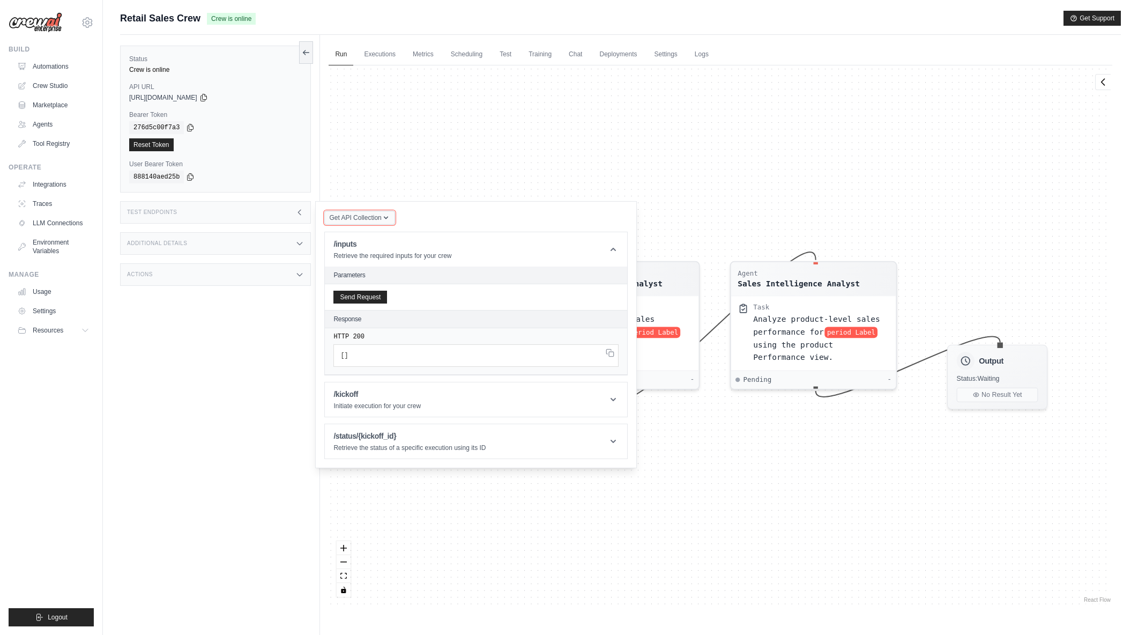
click at [372, 218] on span "Get API Collection" at bounding box center [355, 217] width 52 height 9
click at [467, 222] on div "Get API Collection Postman API Collection /inputs Retrieve the required inputs …" at bounding box center [476, 334] width 304 height 249
click at [378, 298] on button "Send Request" at bounding box center [361, 296] width 54 height 13
click at [359, 357] on pre "[ ]" at bounding box center [476, 355] width 285 height 23
click at [56, 71] on link "Automations" at bounding box center [54, 66] width 81 height 17
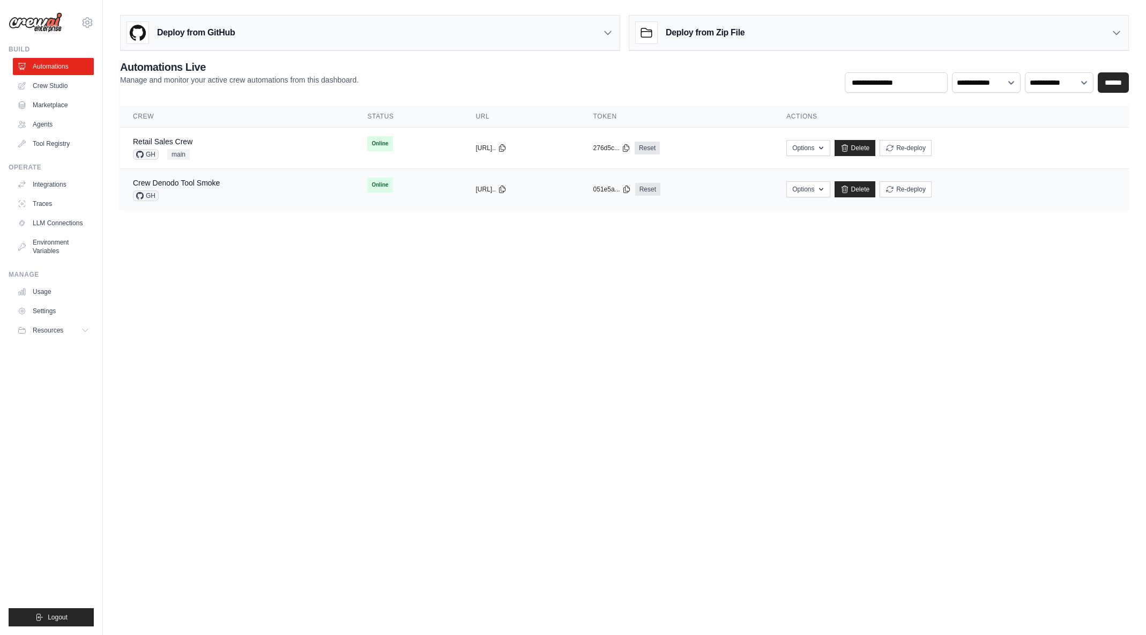
click at [201, 191] on div "GH" at bounding box center [176, 195] width 87 height 11
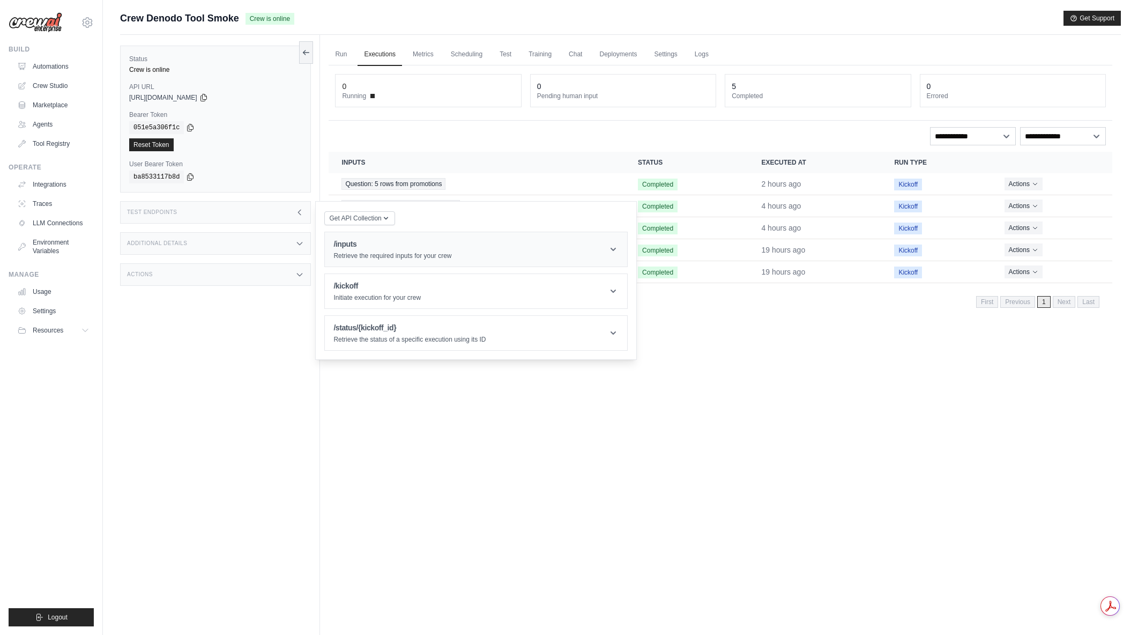
click at [581, 253] on header "/inputs Retrieve the required inputs for your crew" at bounding box center [476, 249] width 302 height 34
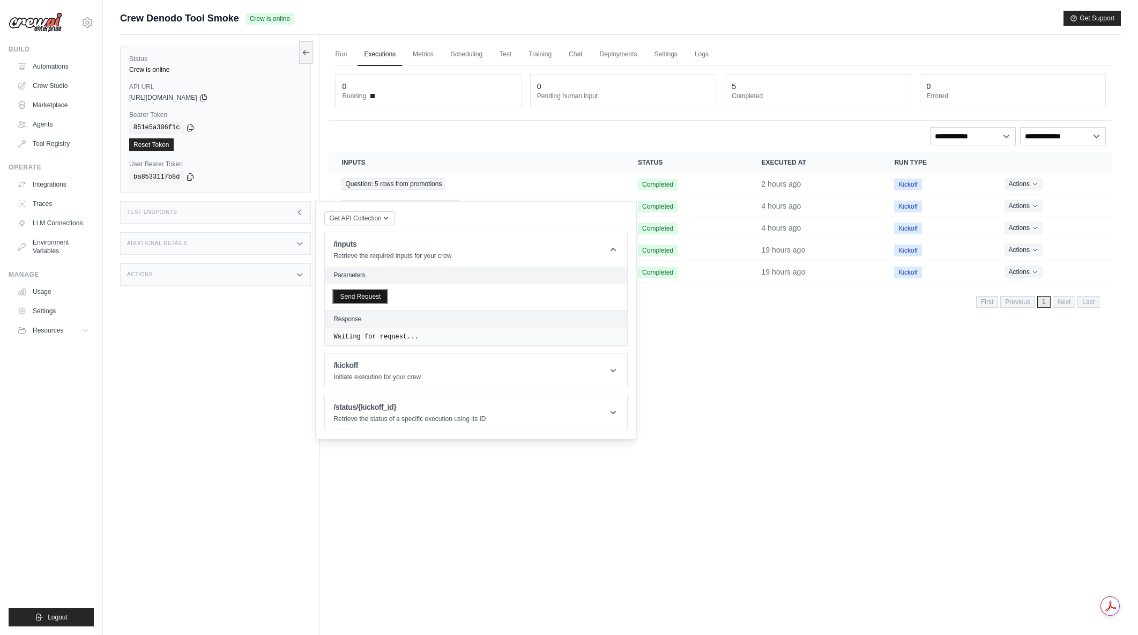
click at [378, 294] on button "Send Request" at bounding box center [361, 296] width 54 height 13
click at [39, 62] on link "Automations" at bounding box center [54, 66] width 81 height 17
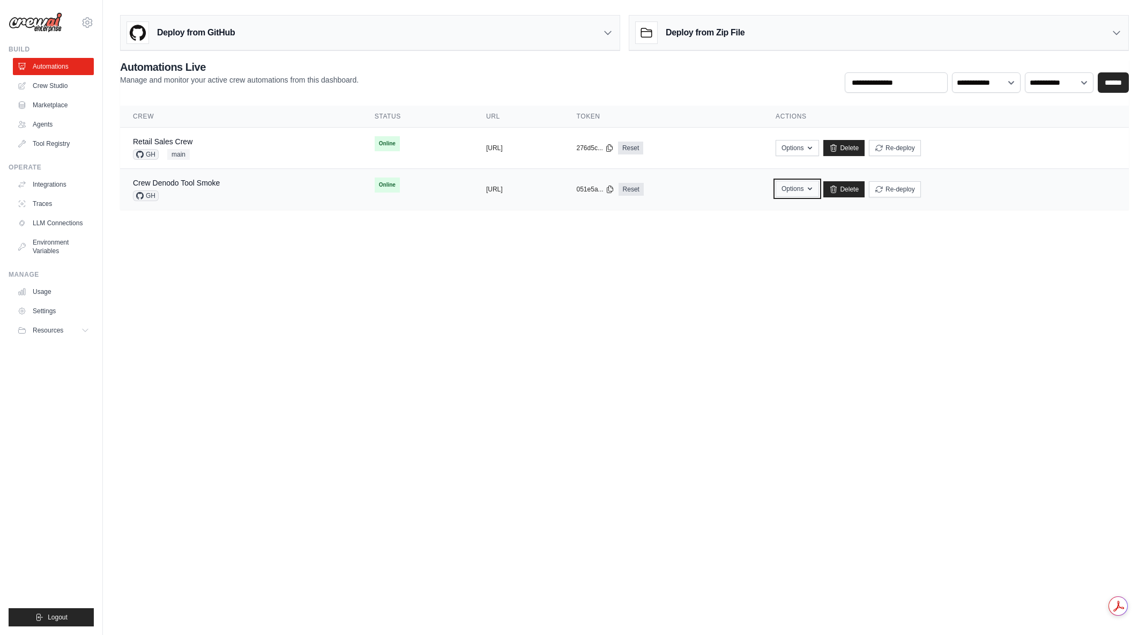
click at [815, 190] on icon "button" at bounding box center [810, 188] width 9 height 9
click at [1024, 321] on body "[EMAIL_ADDRESS][DOMAIN_NAME] [PERSON_NAME]'s Personal Organization Denodo Techn…" at bounding box center [573, 317] width 1146 height 635
click at [815, 150] on icon "button" at bounding box center [810, 147] width 9 height 9
click at [725, 105] on div "**********" at bounding box center [624, 135] width 1009 height 150
click at [227, 147] on div "Retail Sales Crew GH main" at bounding box center [241, 148] width 216 height 24
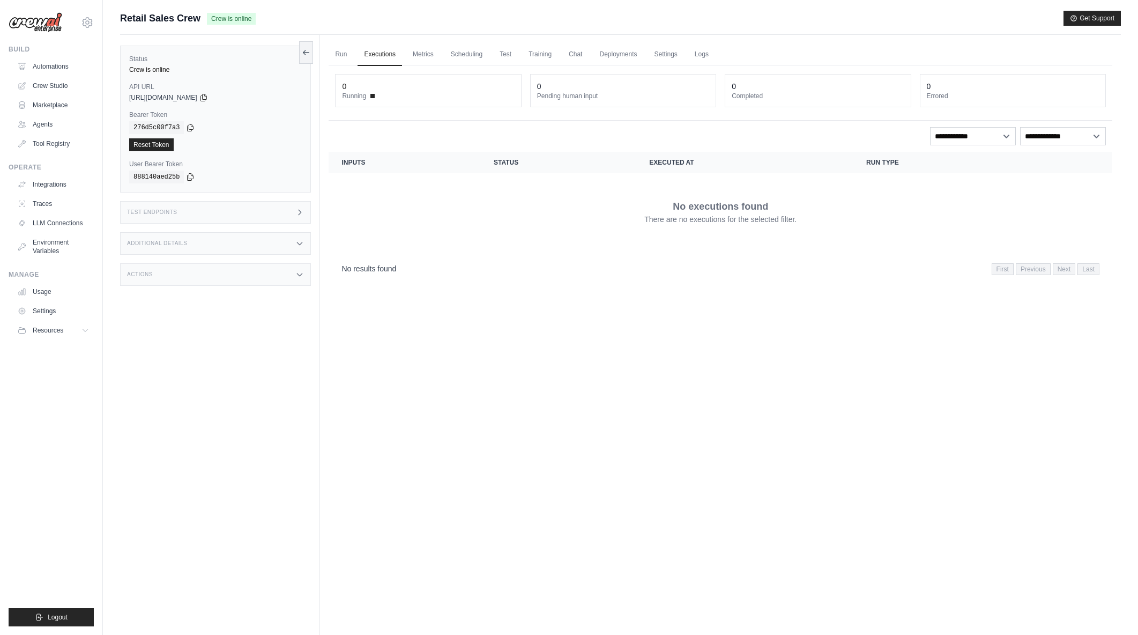
click at [292, 208] on div "Test Endpoints" at bounding box center [215, 212] width 191 height 23
click at [294, 276] on div "Actions" at bounding box center [215, 274] width 191 height 23
click at [302, 255] on div "Status Crew is online API URL copied https://retail-sales-crew-33671a6e-4a67-41…" at bounding box center [220, 352] width 200 height 635
click at [302, 248] on div "Additional Details" at bounding box center [215, 243] width 191 height 23
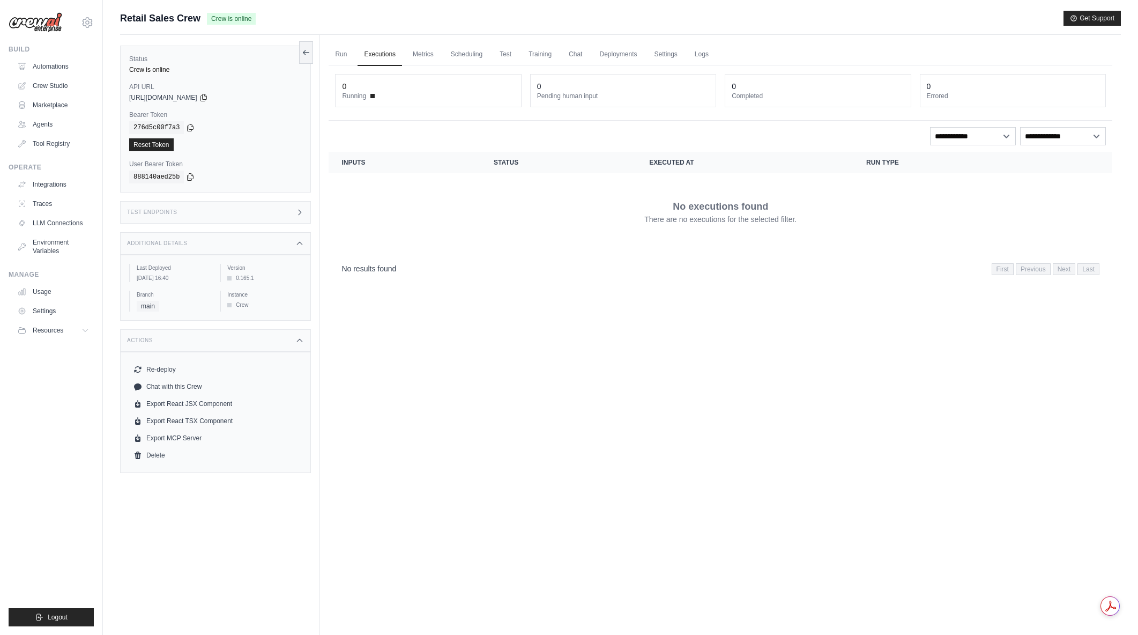
click at [293, 214] on div "Test Endpoints" at bounding box center [215, 212] width 191 height 23
click at [482, 251] on header "/inputs Retrieve the required inputs for your crew" at bounding box center [476, 249] width 302 height 34
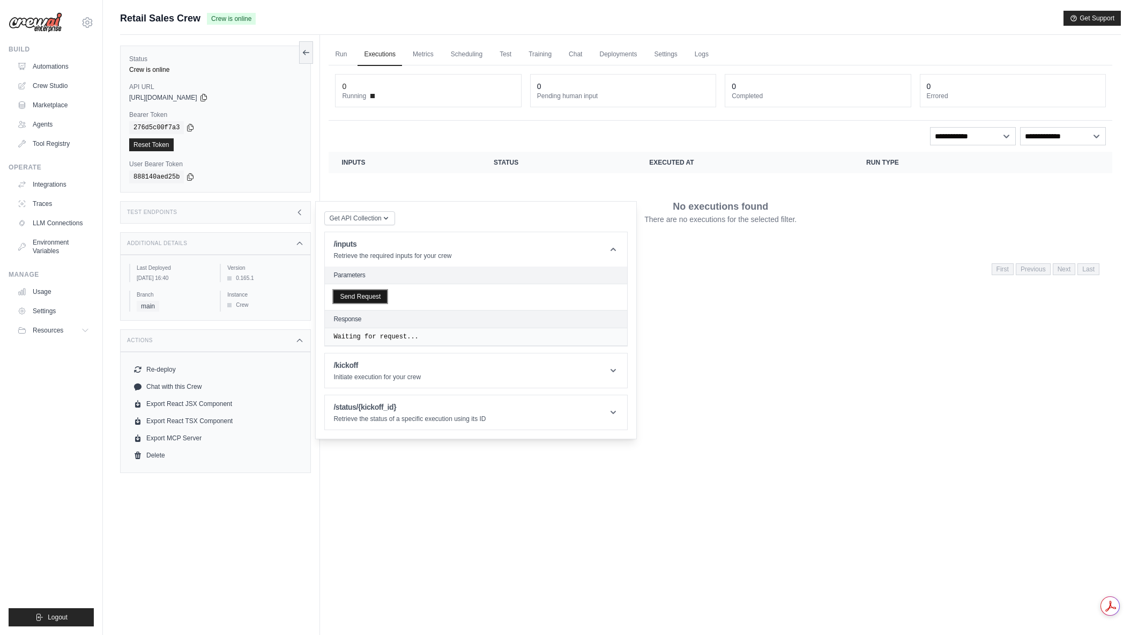
click at [353, 296] on button "Send Request" at bounding box center [361, 296] width 54 height 13
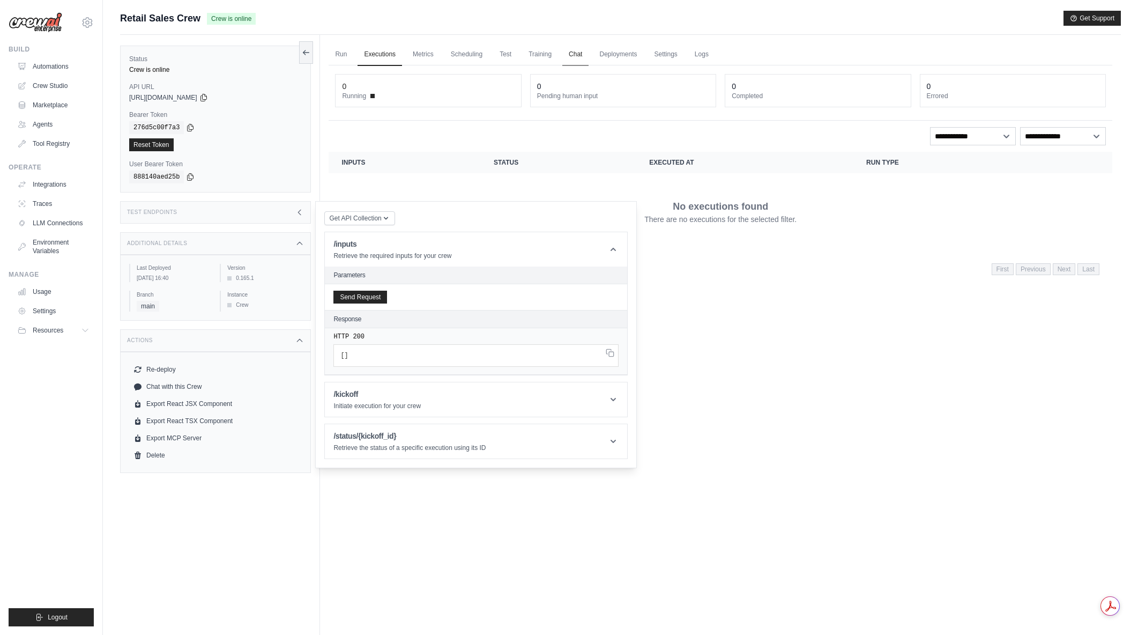
click at [578, 59] on link "Chat" at bounding box center [576, 54] width 26 height 23
click at [672, 54] on link "Settings" at bounding box center [666, 54] width 36 height 23
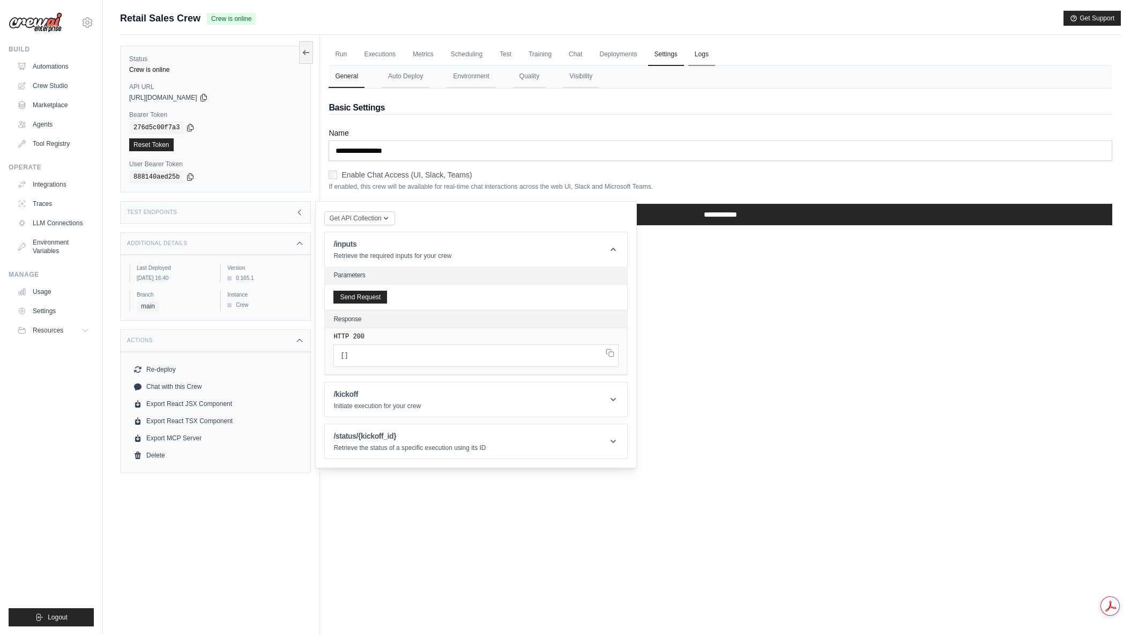
click at [699, 51] on link "Logs" at bounding box center [702, 54] width 27 height 23
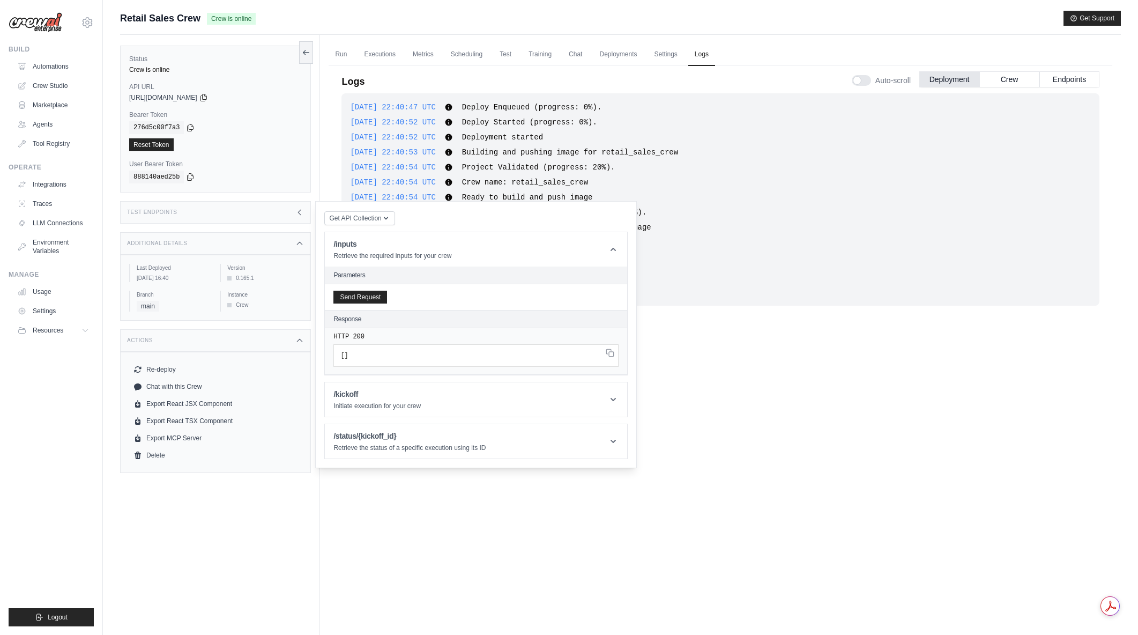
click at [290, 211] on div "Test Endpoints" at bounding box center [215, 212] width 191 height 23
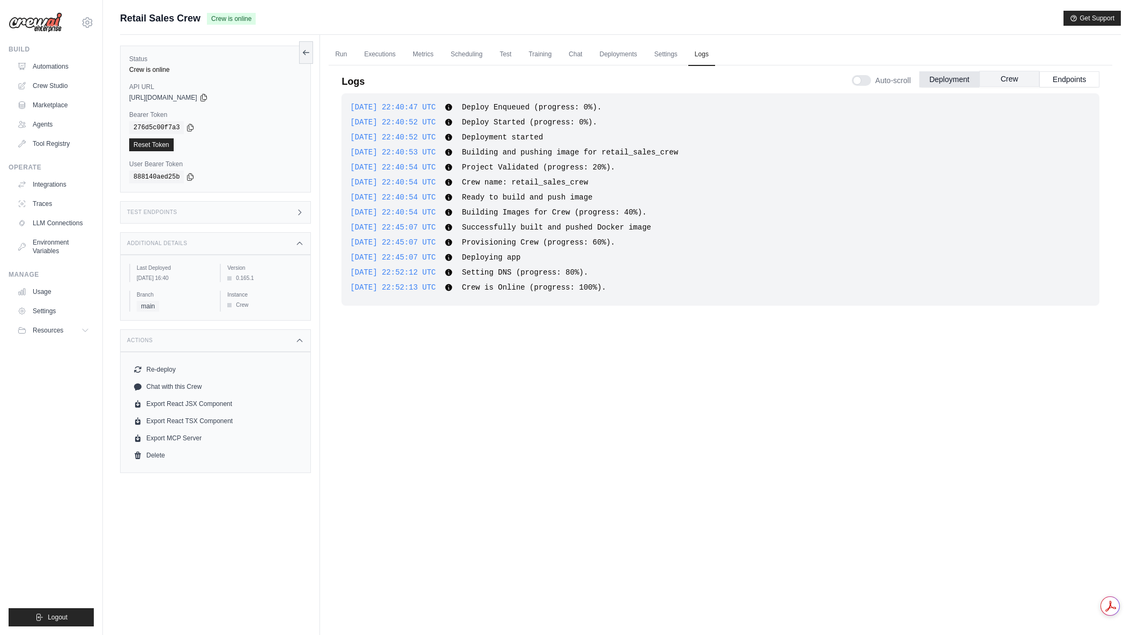
click at [1018, 80] on button "Crew" at bounding box center [1010, 79] width 60 height 16
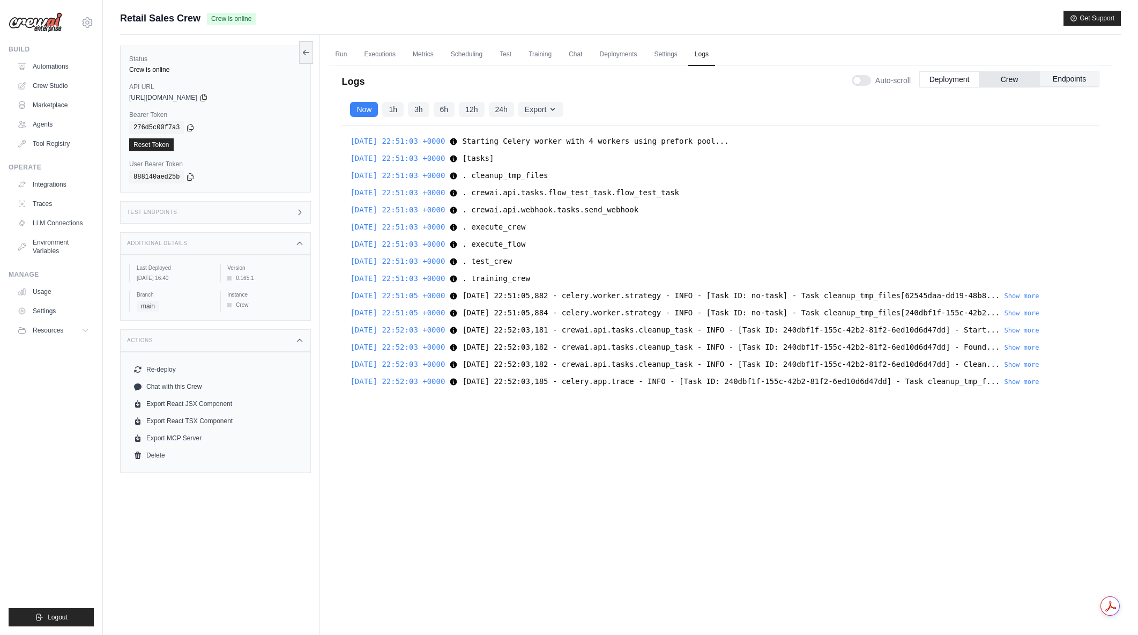
click at [1088, 85] on button "Endpoints" at bounding box center [1070, 79] width 60 height 16
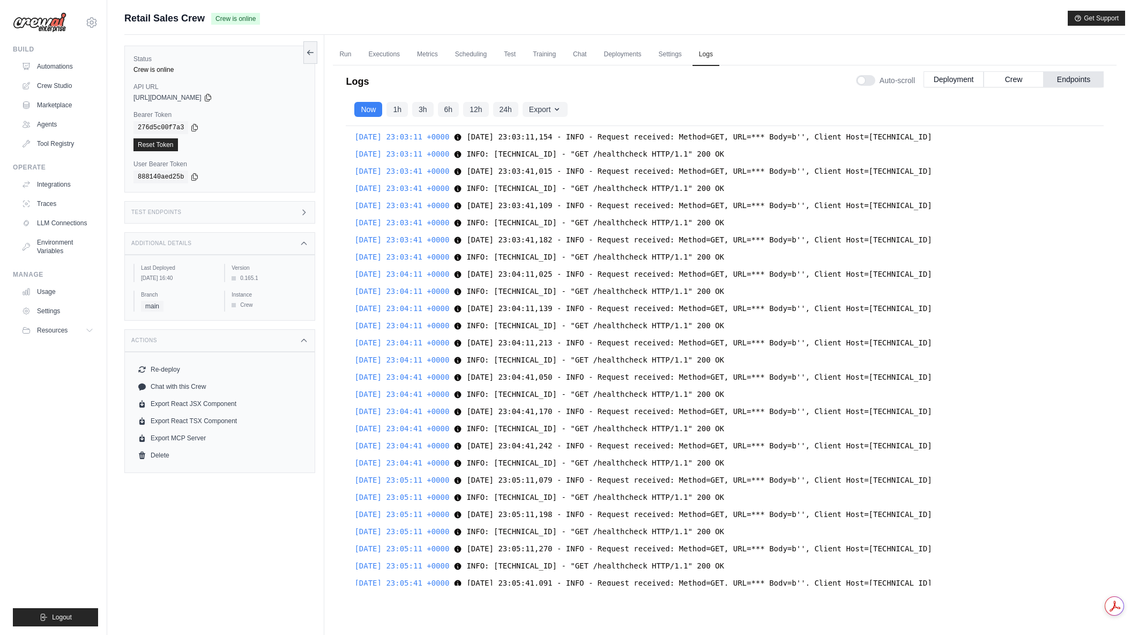
scroll to position [3196, 0]
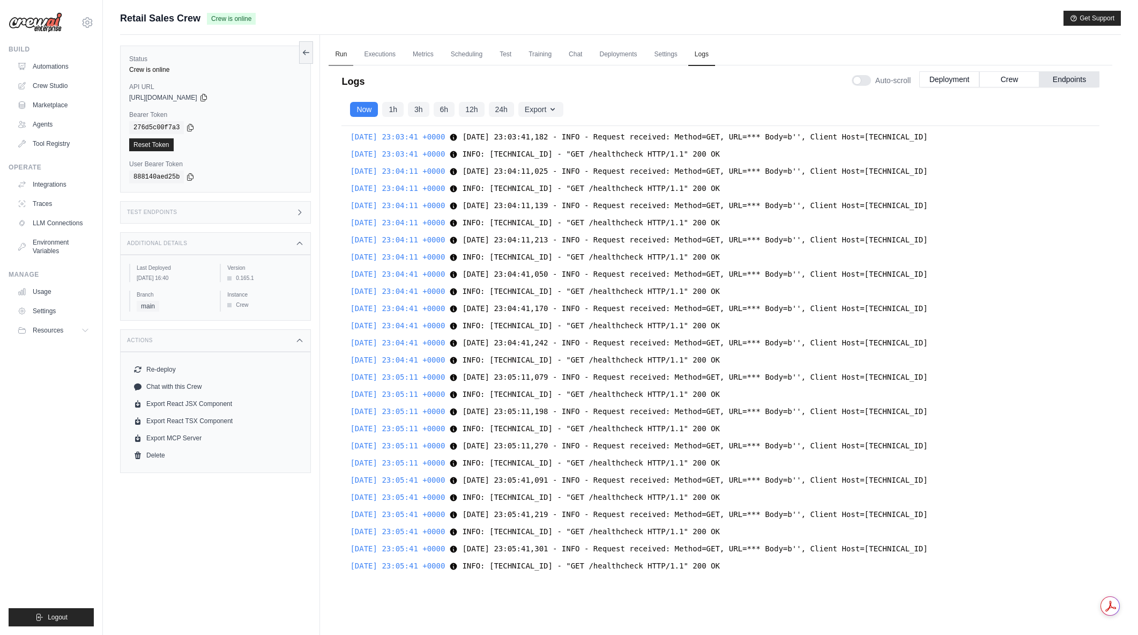
click at [341, 60] on link "Run" at bounding box center [341, 54] width 25 height 23
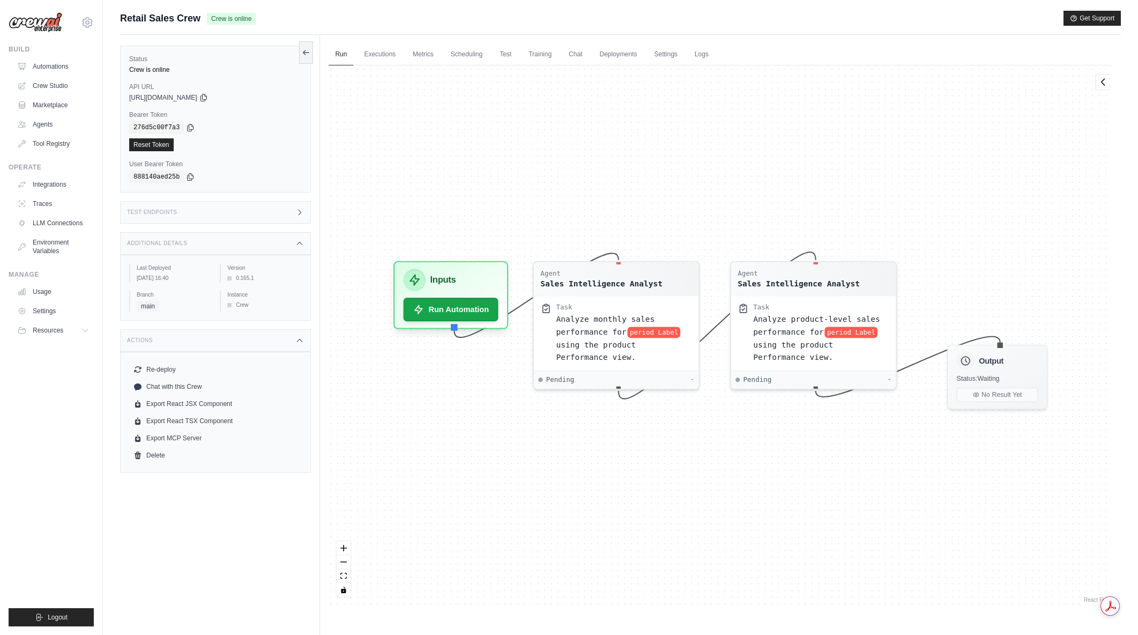
click at [799, 20] on div "Retail Sales Crew Crew is online Get Support" at bounding box center [620, 18] width 1001 height 15
drag, startPoint x: 788, startPoint y: 5, endPoint x: 798, endPoint y: 10, distance: 11.6
click at [788, 5] on main "Submit a support request Describe your issue or question * Please be specific a…" at bounding box center [620, 340] width 1035 height 680
click at [309, 54] on icon at bounding box center [306, 52] width 9 height 9
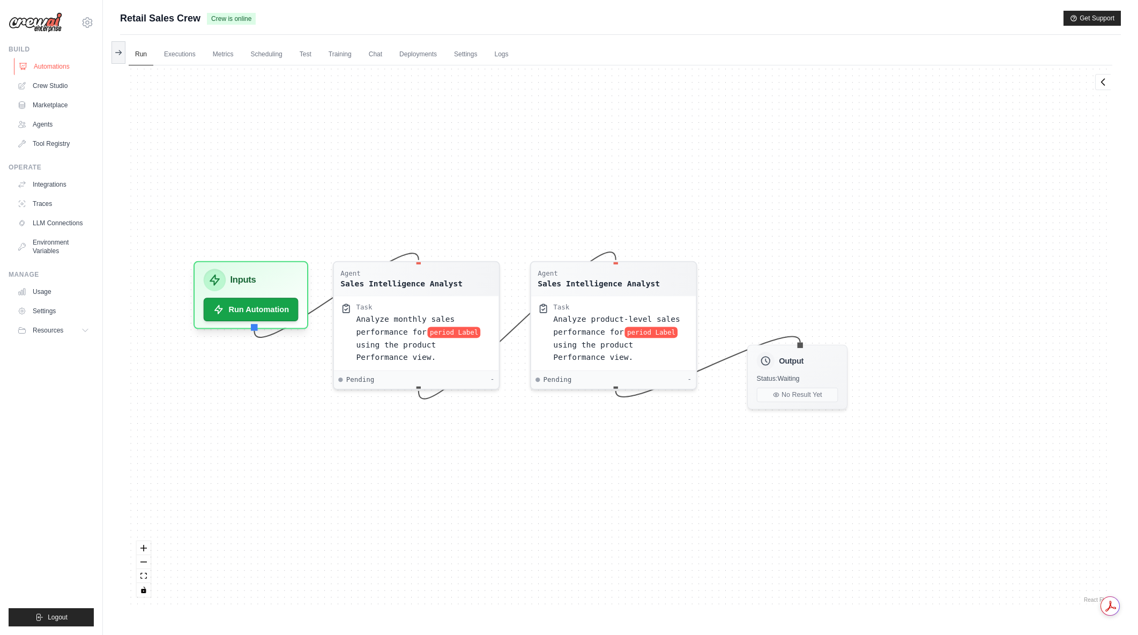
click at [50, 64] on link "Automations" at bounding box center [54, 66] width 81 height 17
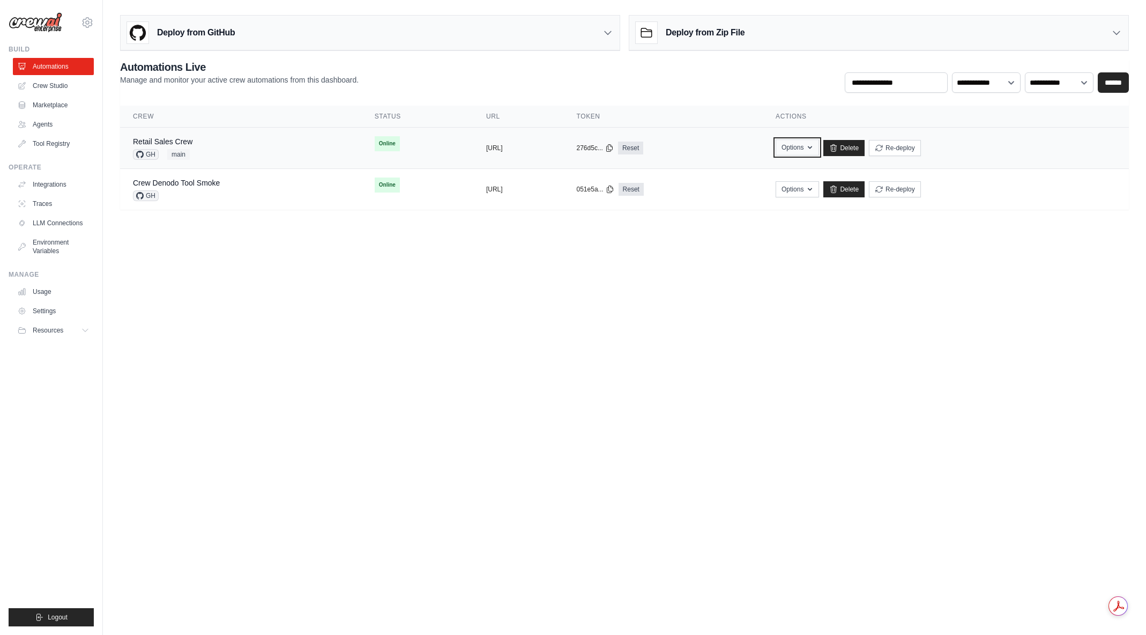
click at [815, 149] on icon "button" at bounding box center [810, 147] width 9 height 9
click at [917, 293] on body "arajwani@denodo.com Arif's Personal Organization Denodo Technologies ✓ Settings…" at bounding box center [573, 317] width 1146 height 635
click at [818, 321] on body "arajwani@denodo.com Arif's Personal Organization Denodo Technologies ✓ Settings…" at bounding box center [573, 317] width 1146 height 635
click at [921, 150] on button "Re-deploy" at bounding box center [895, 147] width 52 height 16
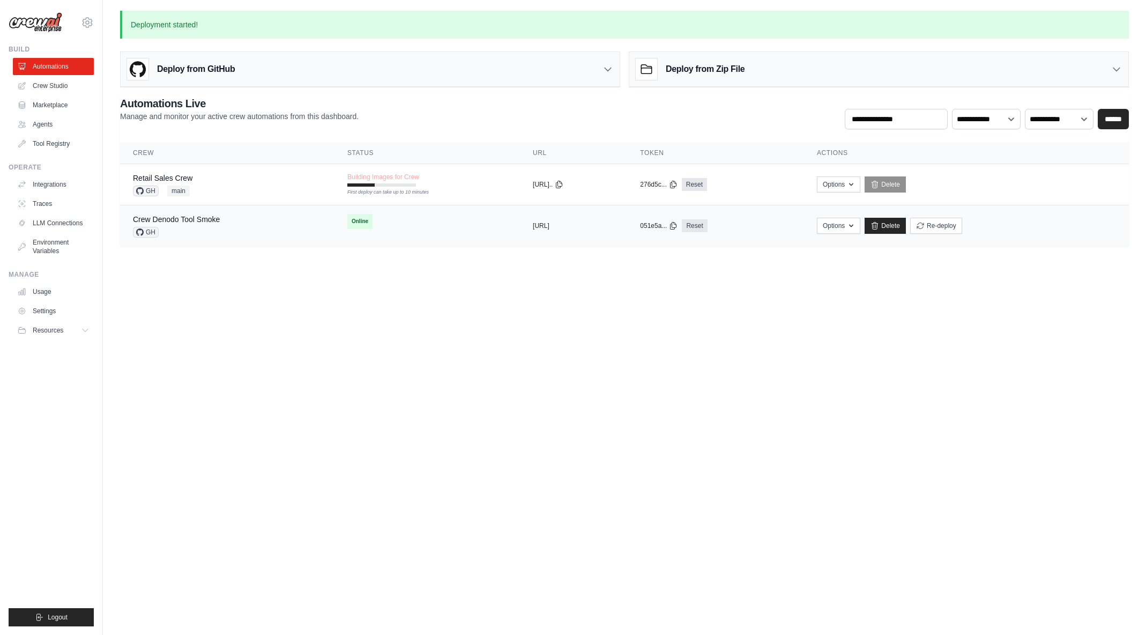
click at [249, 225] on div "Crew Denodo Tool Smoke GH" at bounding box center [227, 226] width 189 height 24
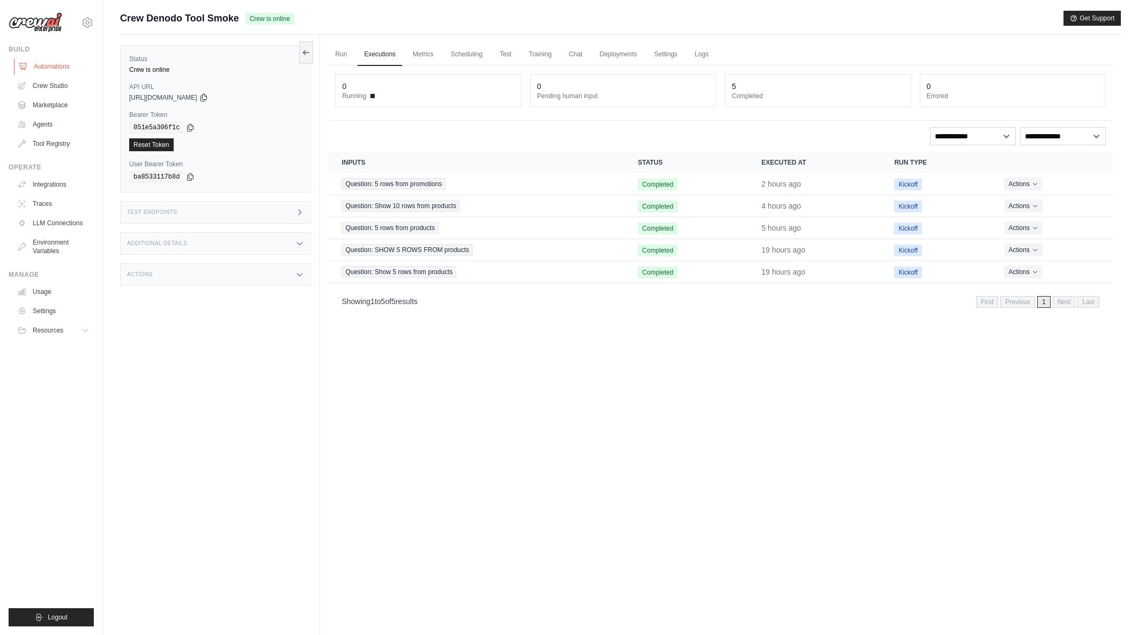
click at [66, 63] on link "Automations" at bounding box center [54, 66] width 81 height 17
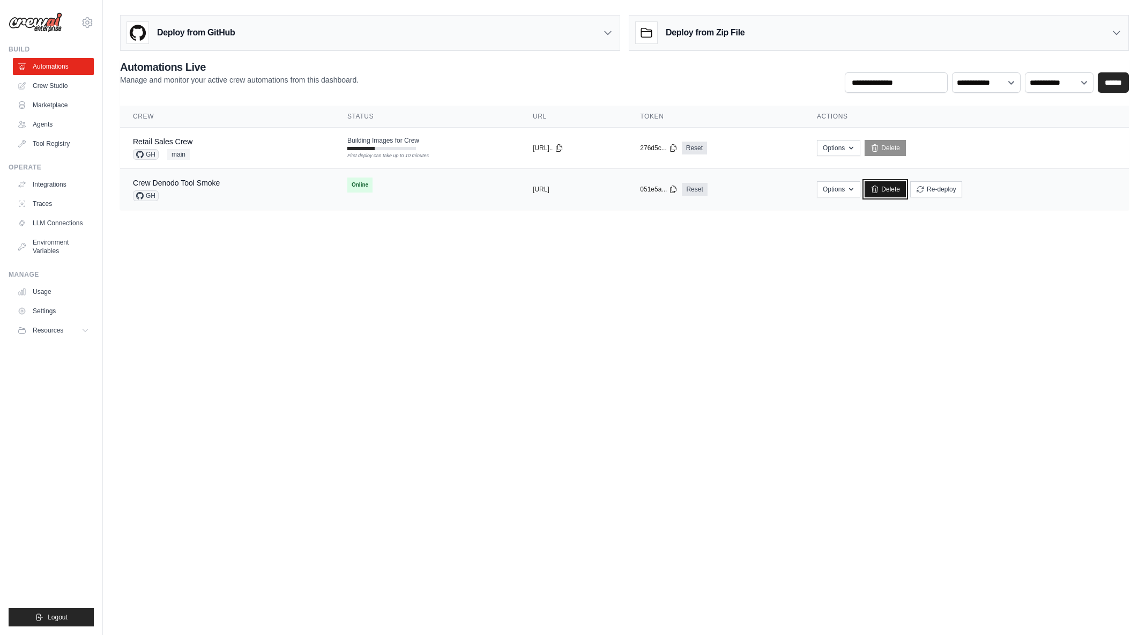
click at [906, 192] on link "Delete" at bounding box center [885, 189] width 41 height 16
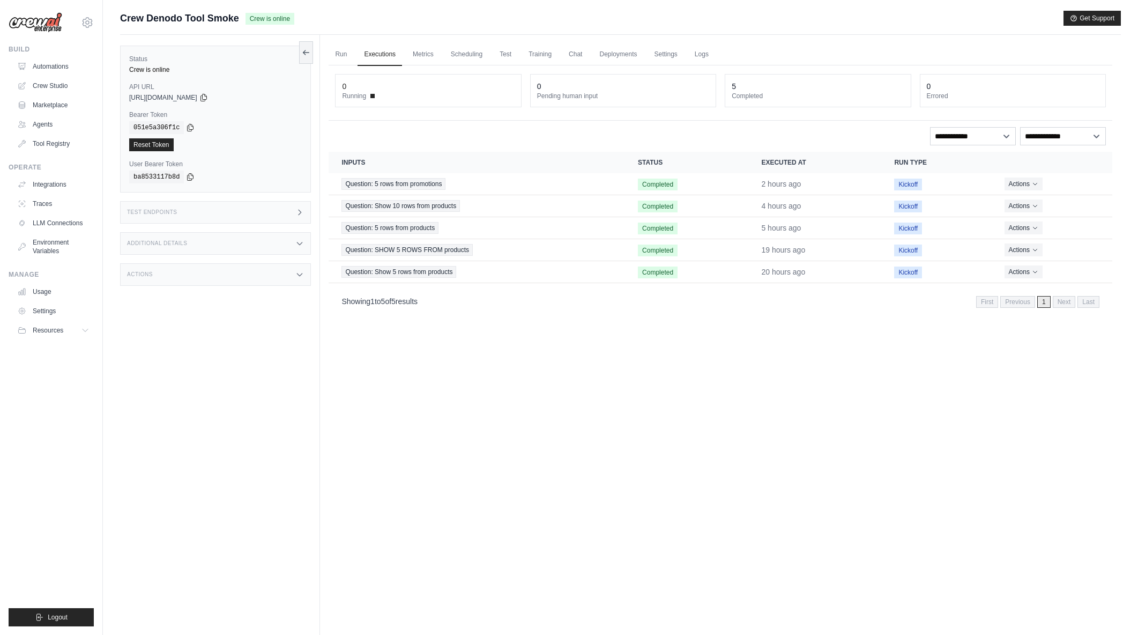
click at [698, 52] on link "Logs" at bounding box center [702, 54] width 27 height 23
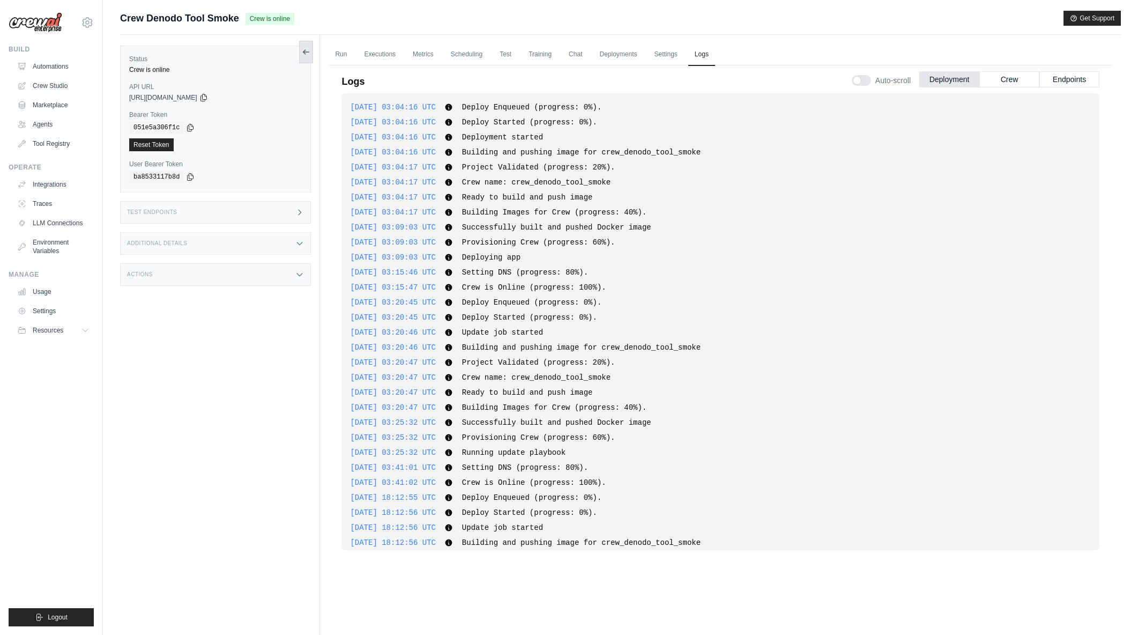
click at [310, 46] on button at bounding box center [306, 52] width 14 height 23
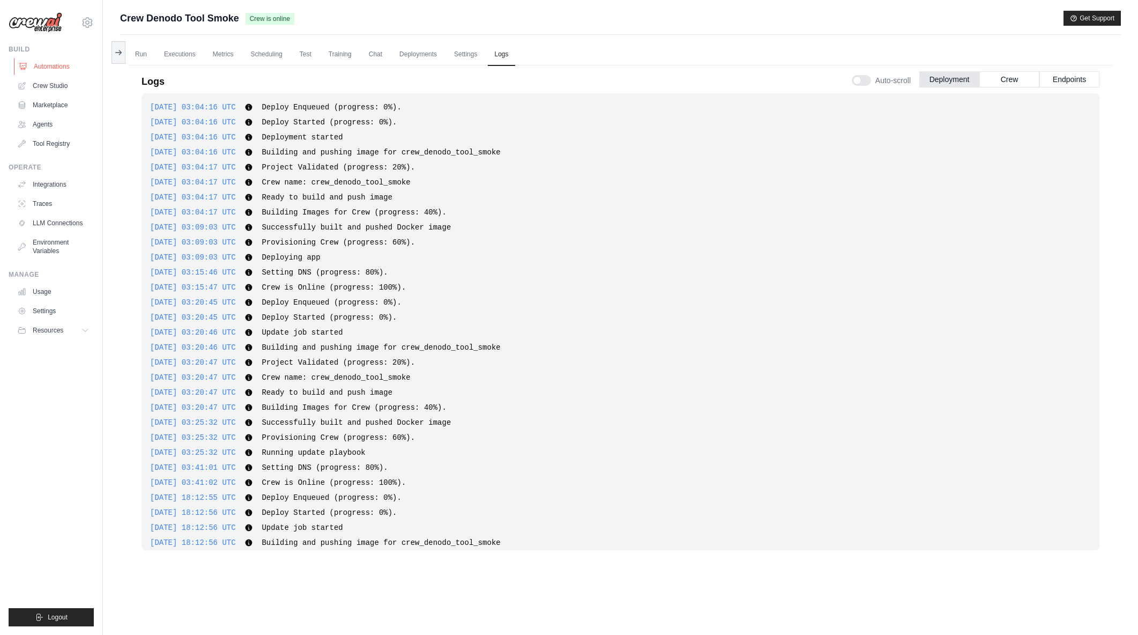
click at [71, 71] on link "Automations" at bounding box center [54, 66] width 81 height 17
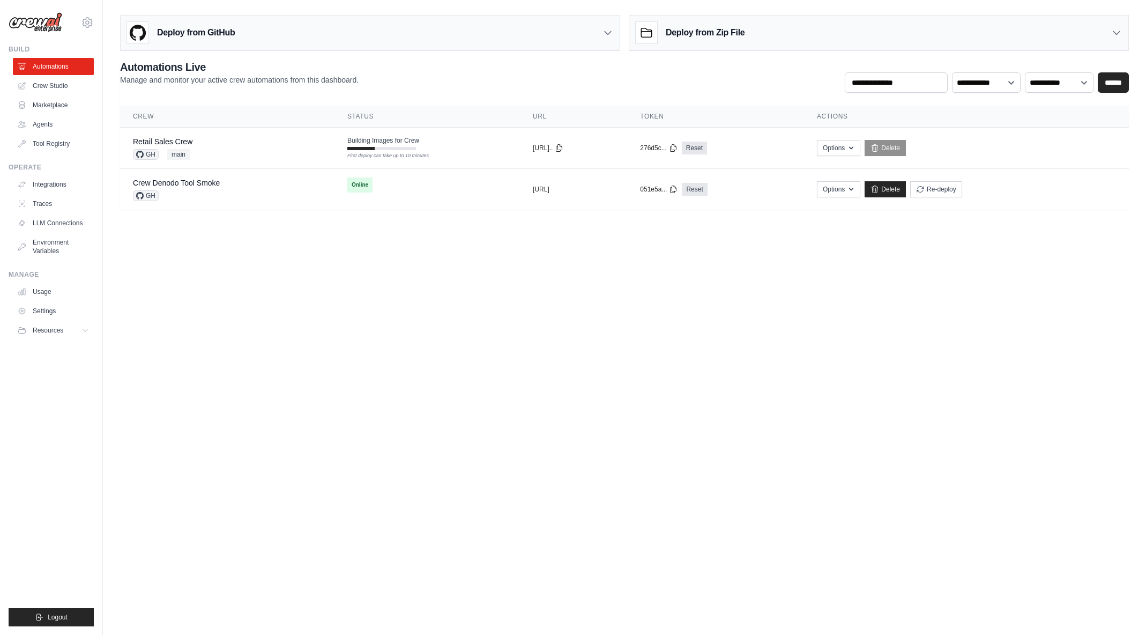
click at [390, 308] on body "arajwani@denodo.com Arif's Personal Organization Denodo Technologies ✓ Settings…" at bounding box center [573, 317] width 1146 height 635
click at [602, 258] on body "[EMAIL_ADDRESS][DOMAIN_NAME] [PERSON_NAME]'s Personal Organization Denodo Techn…" at bounding box center [573, 317] width 1146 height 635
click at [854, 189] on icon "button" at bounding box center [850, 188] width 9 height 9
click at [1026, 290] on body "arajwani@denodo.com Arif's Personal Organization Denodo Technologies ✓ Settings…" at bounding box center [573, 317] width 1146 height 635
click at [905, 193] on link "Delete" at bounding box center [883, 189] width 41 height 16
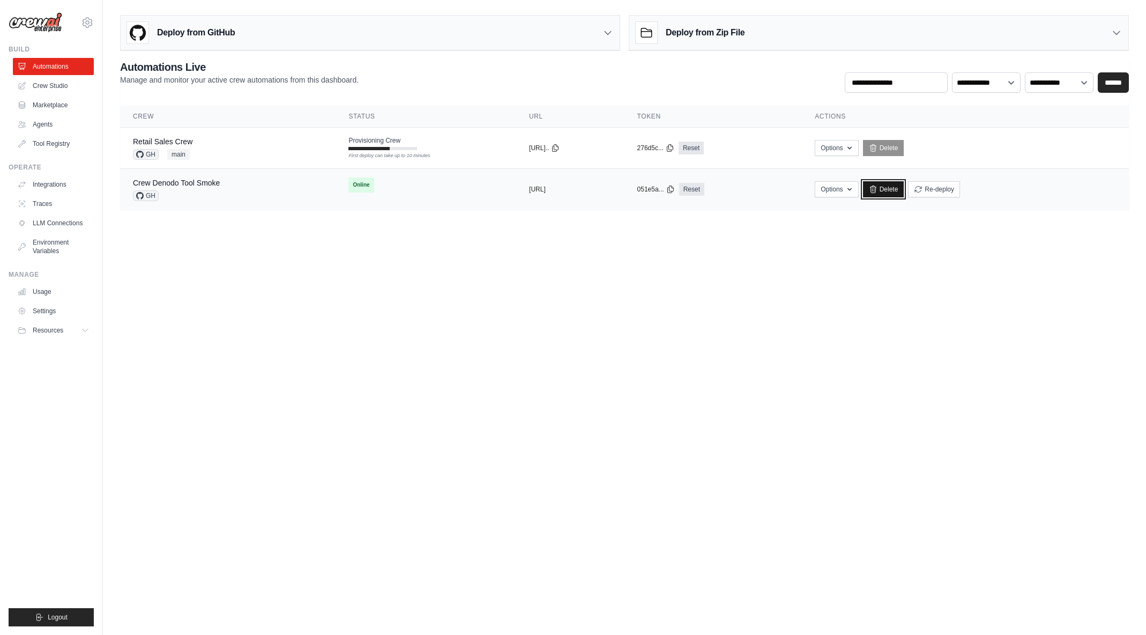
click at [905, 186] on link "Delete" at bounding box center [883, 189] width 41 height 16
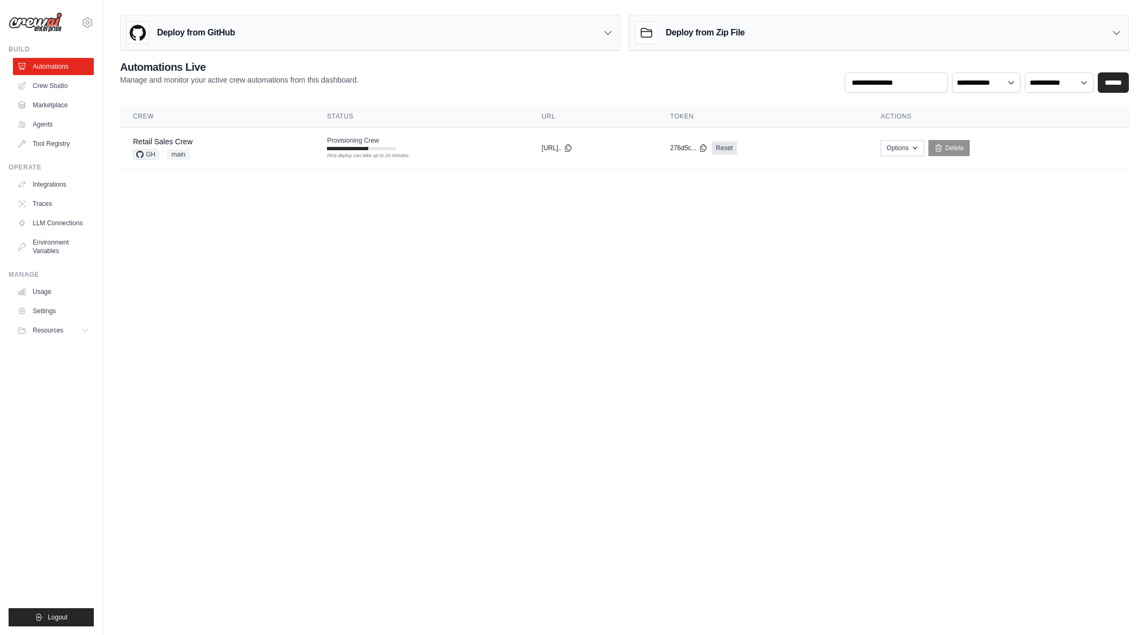
click at [312, 41] on div "Deploy from GitHub" at bounding box center [370, 33] width 499 height 35
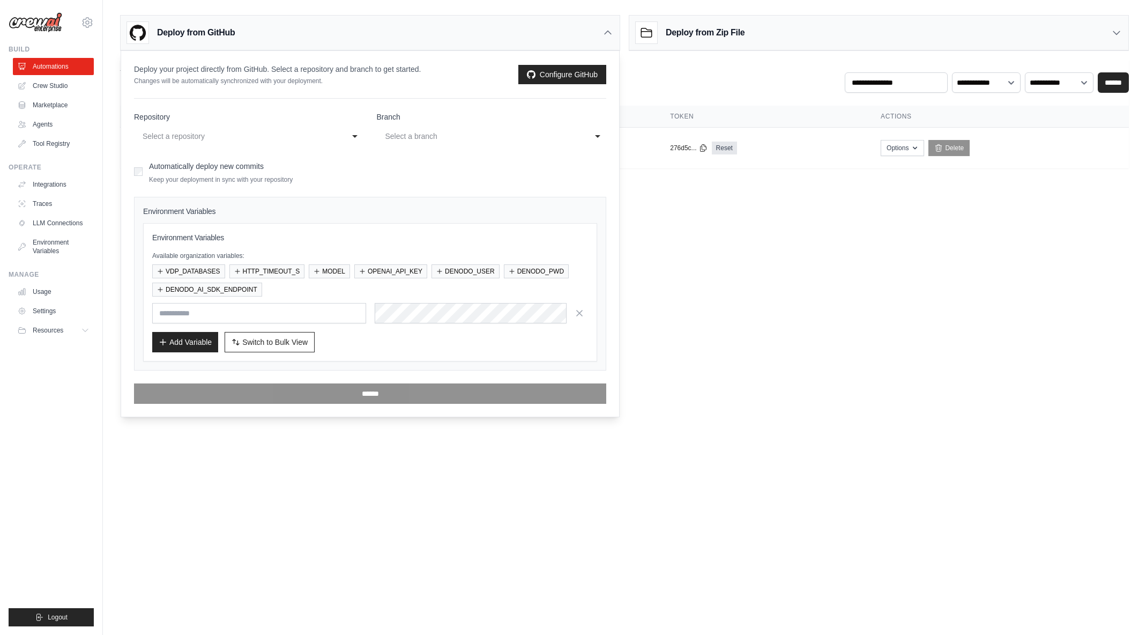
click at [191, 142] on div "Select a repository" at bounding box center [238, 136] width 191 height 13
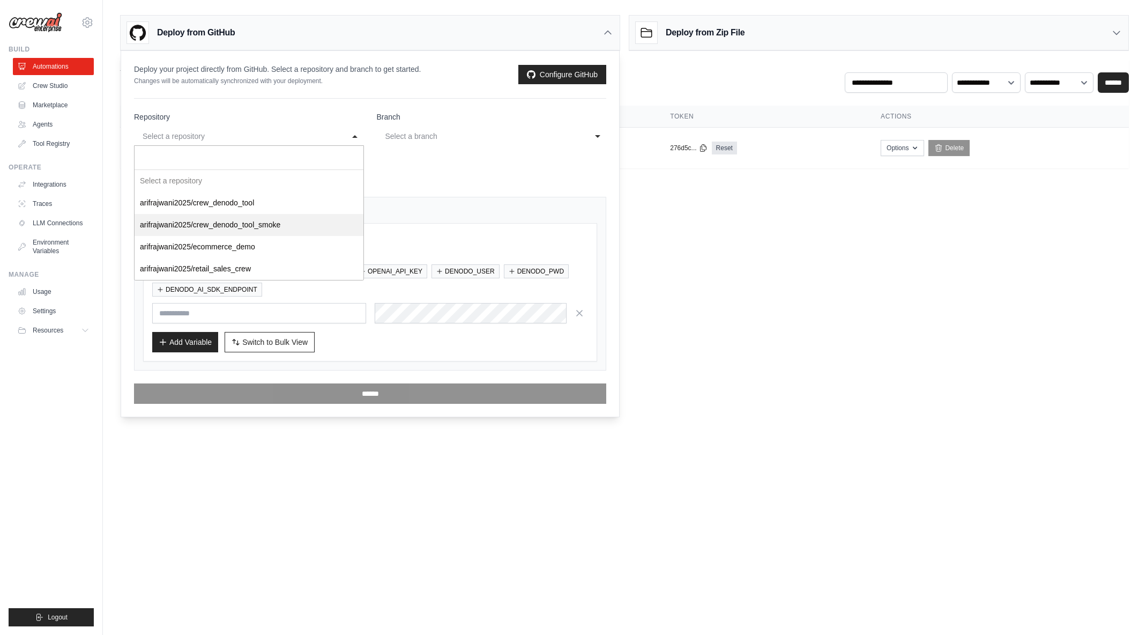
select select "**********"
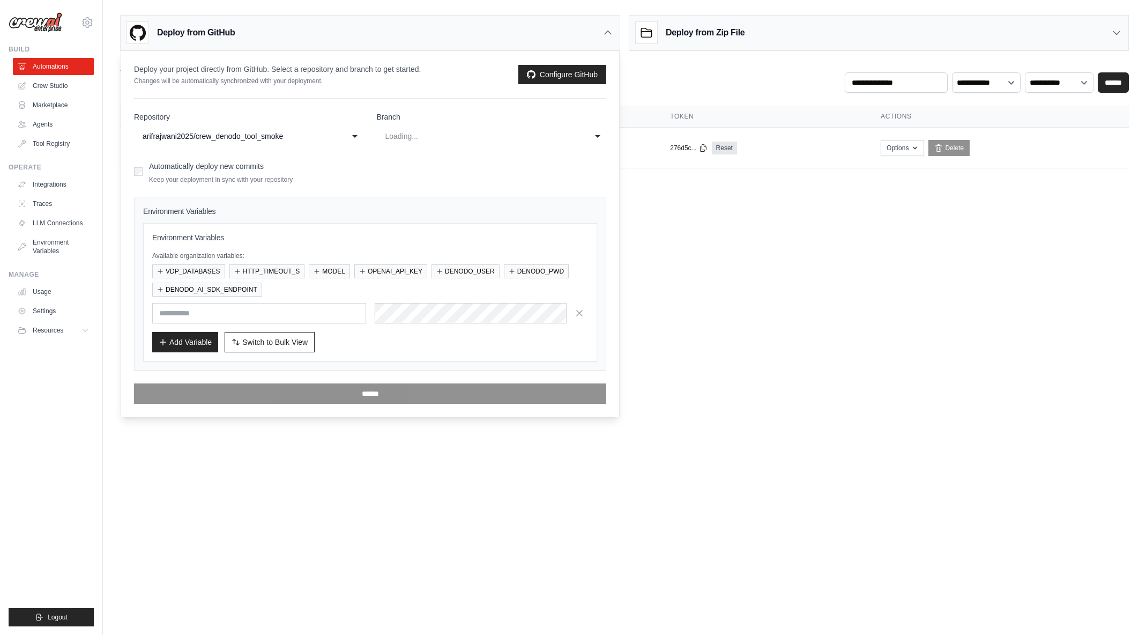
select select "****"
click at [194, 269] on button "VDP_DATABASES" at bounding box center [188, 271] width 73 height 14
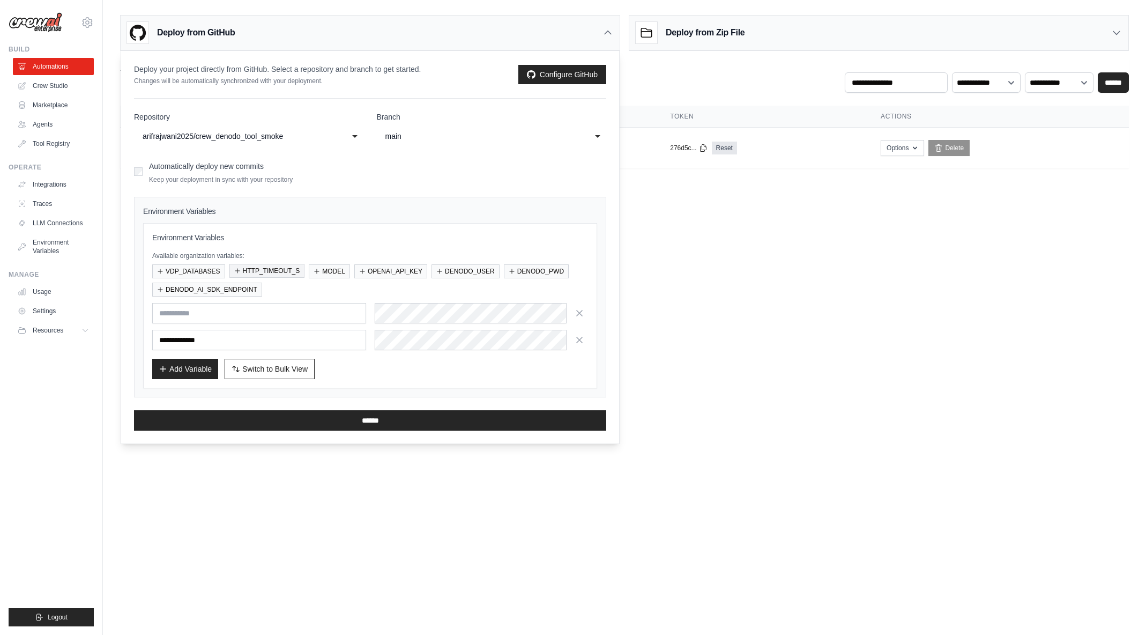
click at [257, 273] on button "HTTP_TIMEOUT_S" at bounding box center [268, 271] width 76 height 14
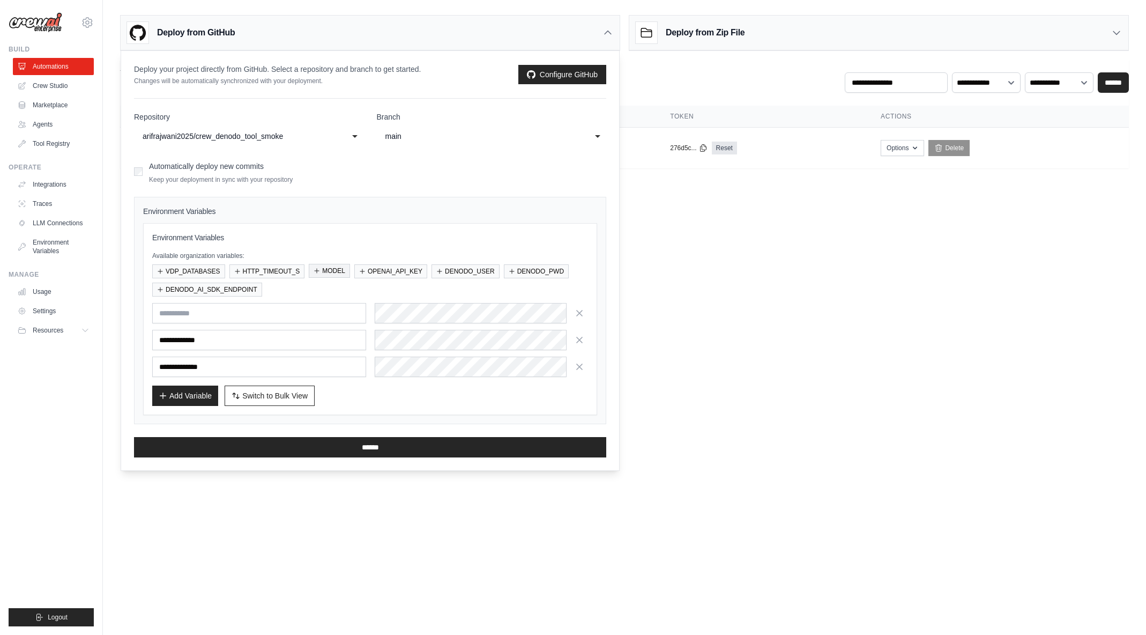
click at [324, 268] on button "MODEL" at bounding box center [329, 271] width 41 height 14
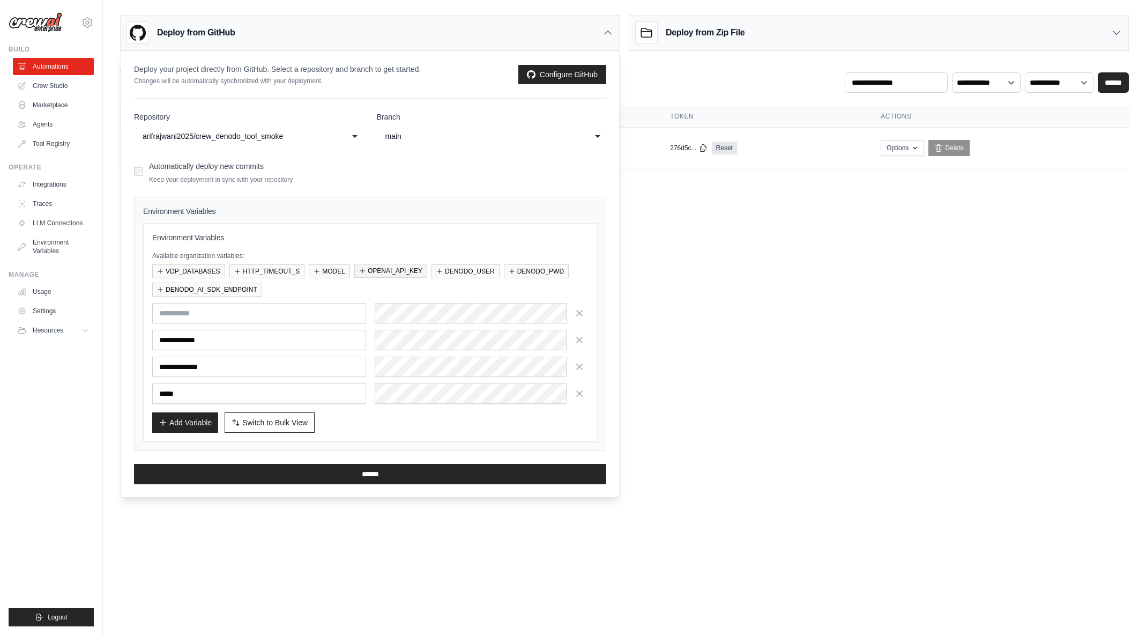
click at [382, 273] on button "OPENAI_API_KEY" at bounding box center [390, 271] width 73 height 14
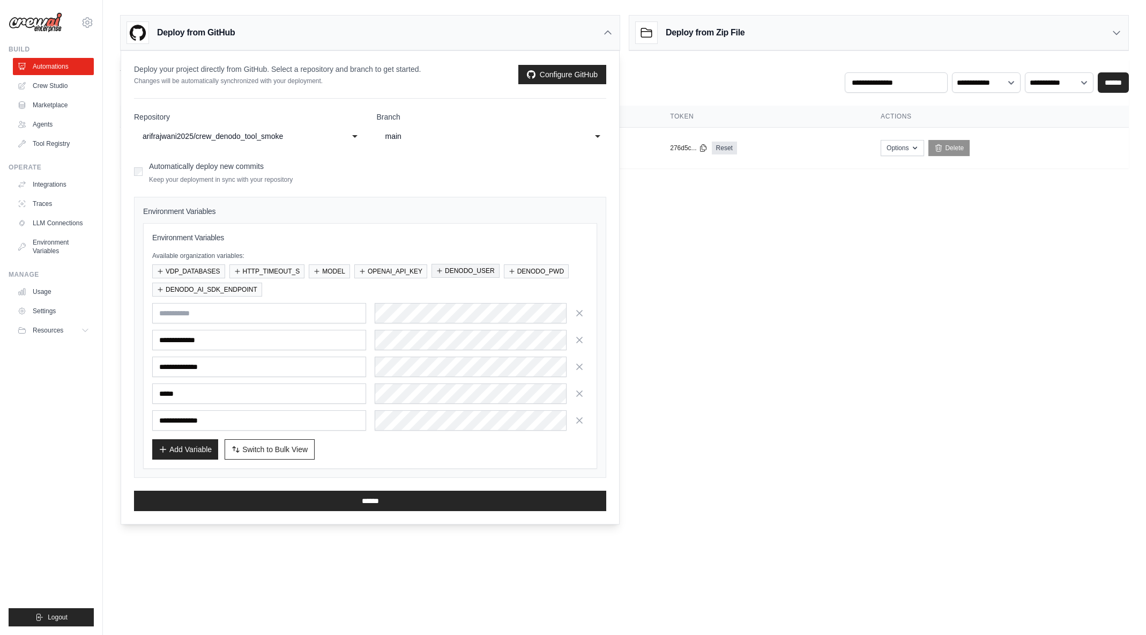
click at [464, 272] on button "DENODO_USER" at bounding box center [466, 271] width 68 height 14
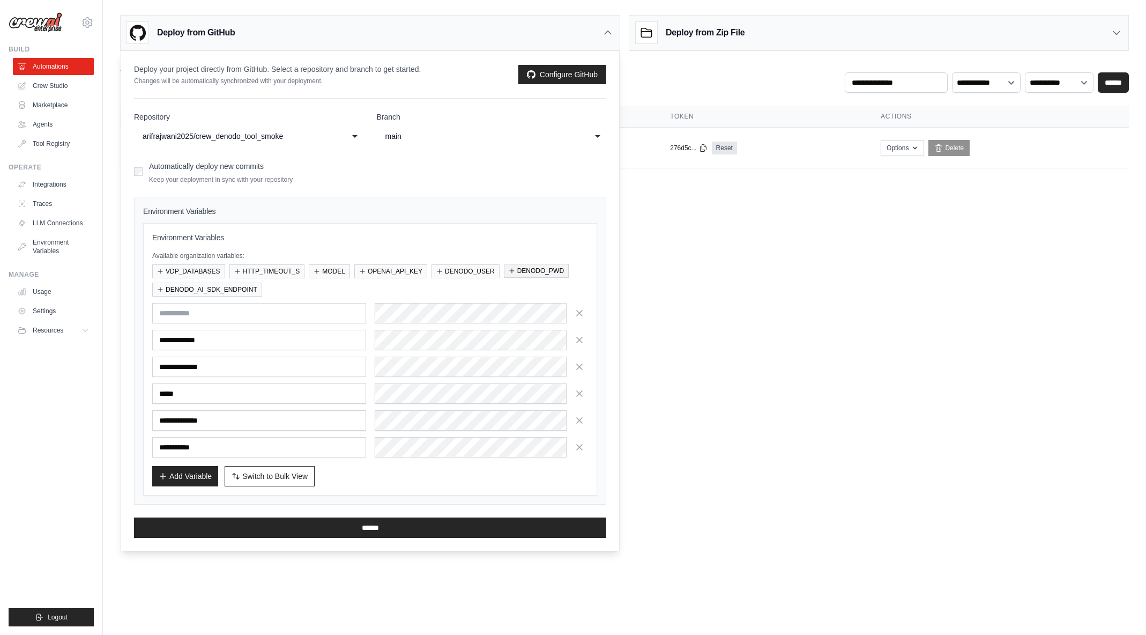
click at [548, 273] on button "DENODO_PWD" at bounding box center [536, 271] width 65 height 14
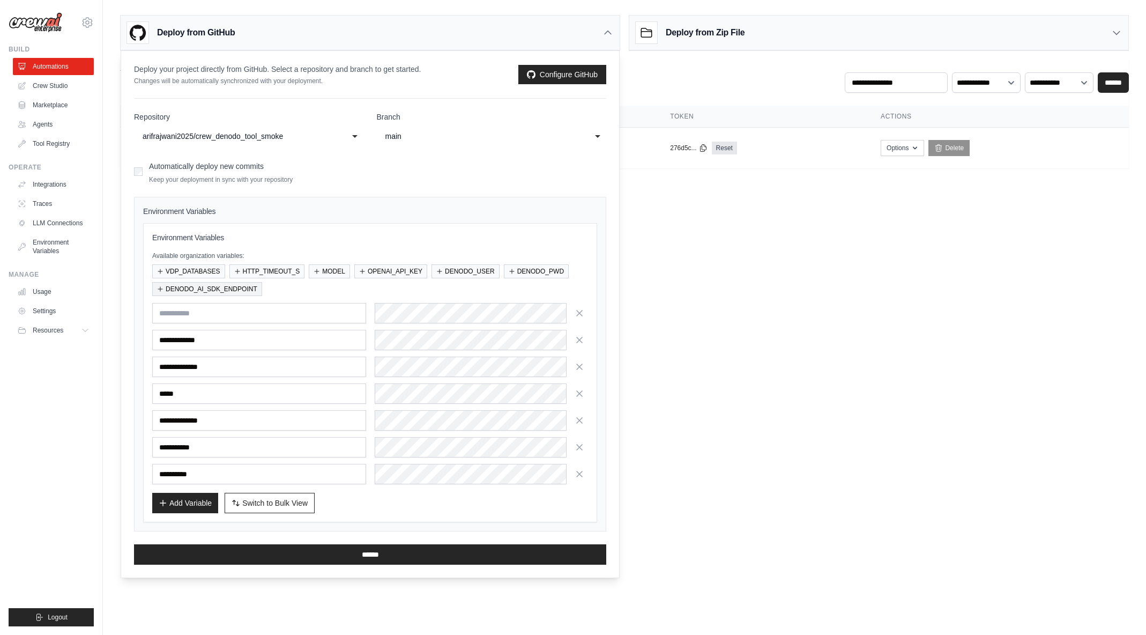
click at [240, 290] on button "DENODO_AI_SDK_ENDPOINT" at bounding box center [207, 289] width 110 height 14
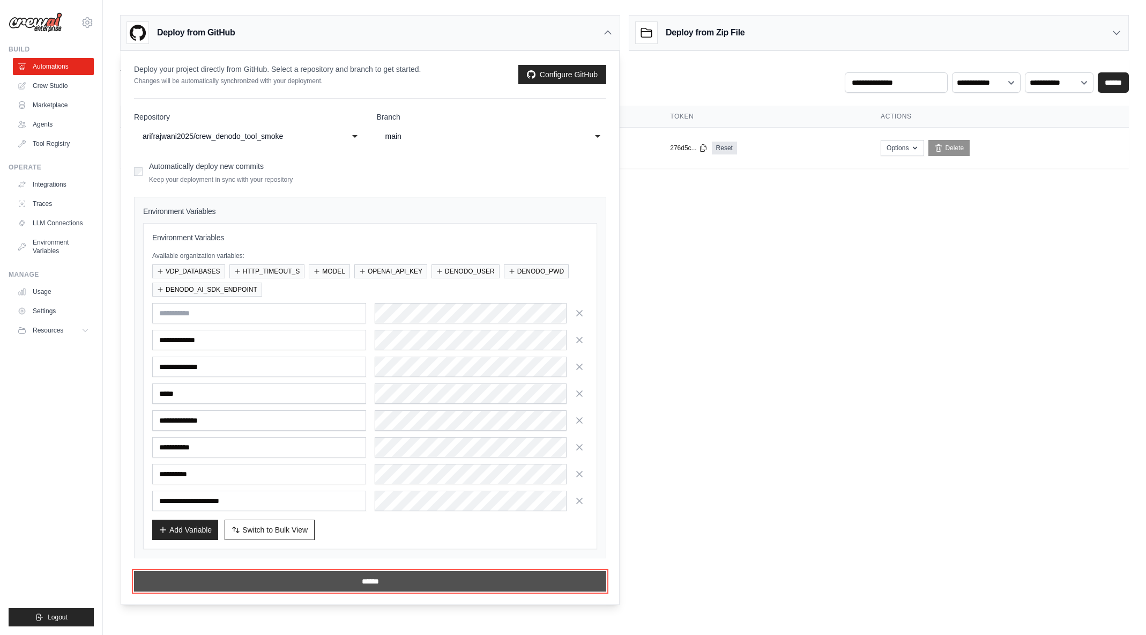
click at [363, 589] on input "******" at bounding box center [370, 581] width 472 height 20
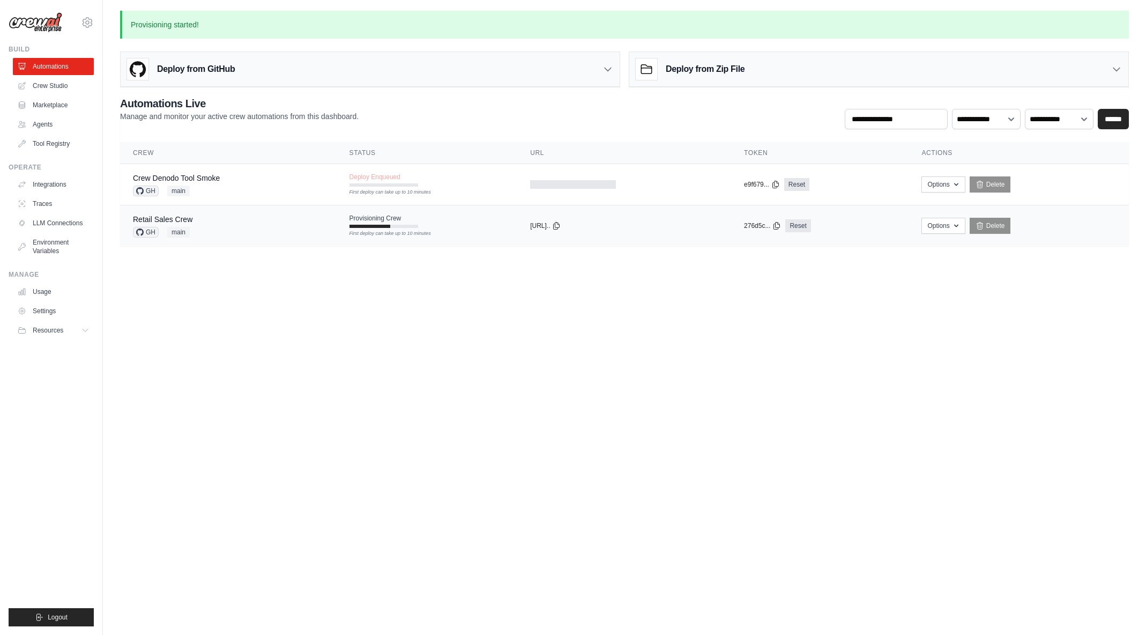
click at [210, 222] on div "Retail Sales Crew GH main" at bounding box center [228, 226] width 191 height 24
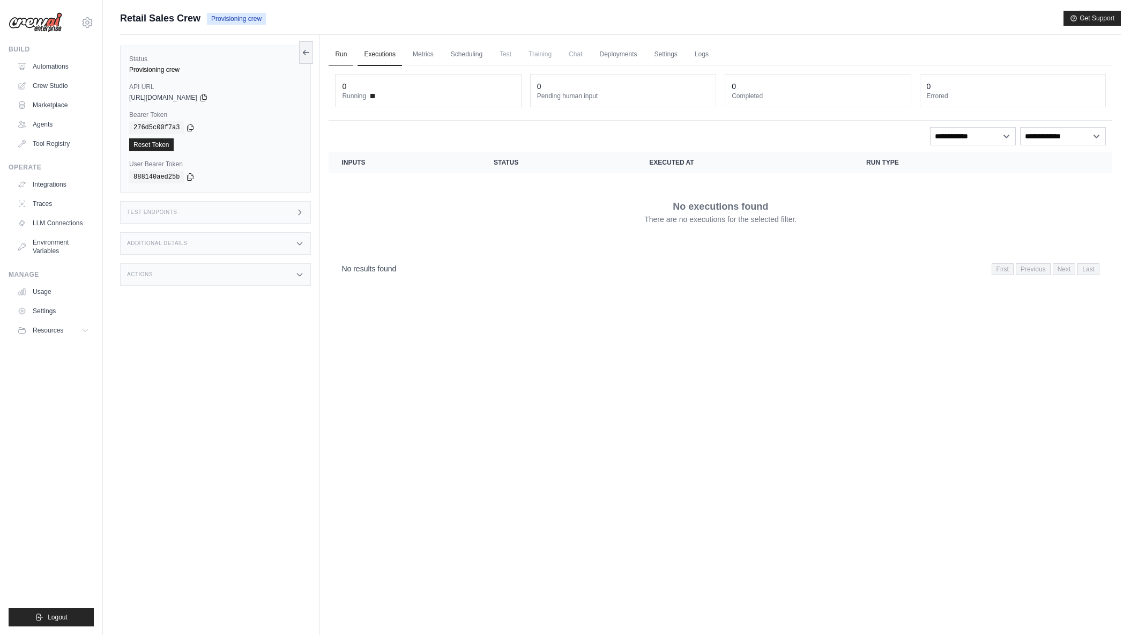
click at [341, 50] on link "Run" at bounding box center [341, 54] width 25 height 23
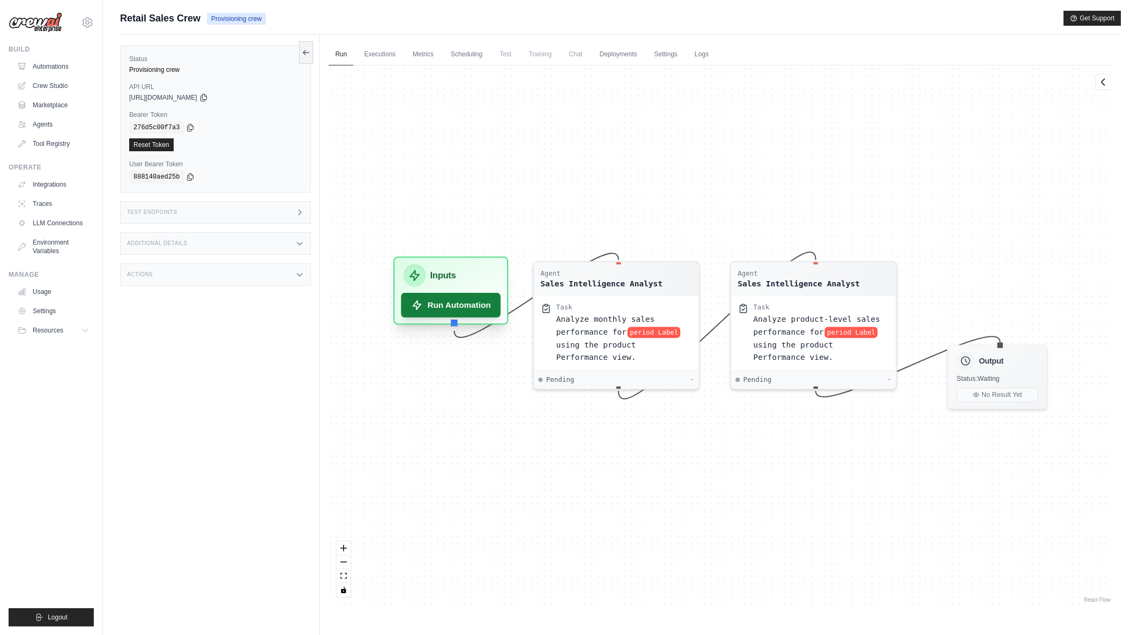
click at [472, 311] on button "Run Automation" at bounding box center [452, 305] width 100 height 25
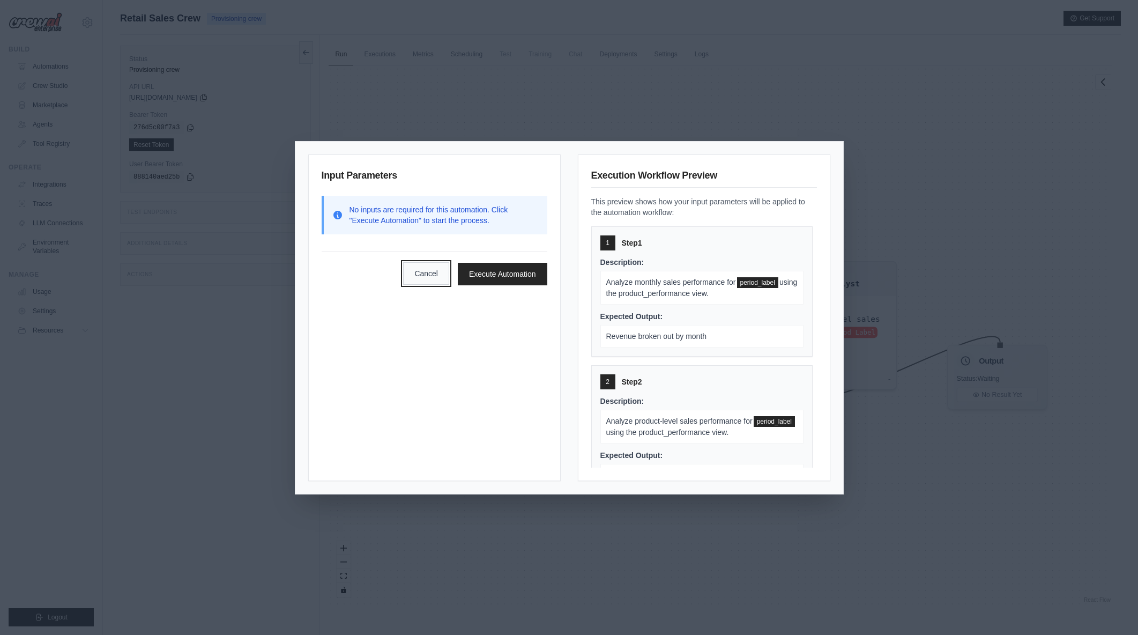
click at [442, 272] on button "Cancel" at bounding box center [426, 273] width 46 height 23
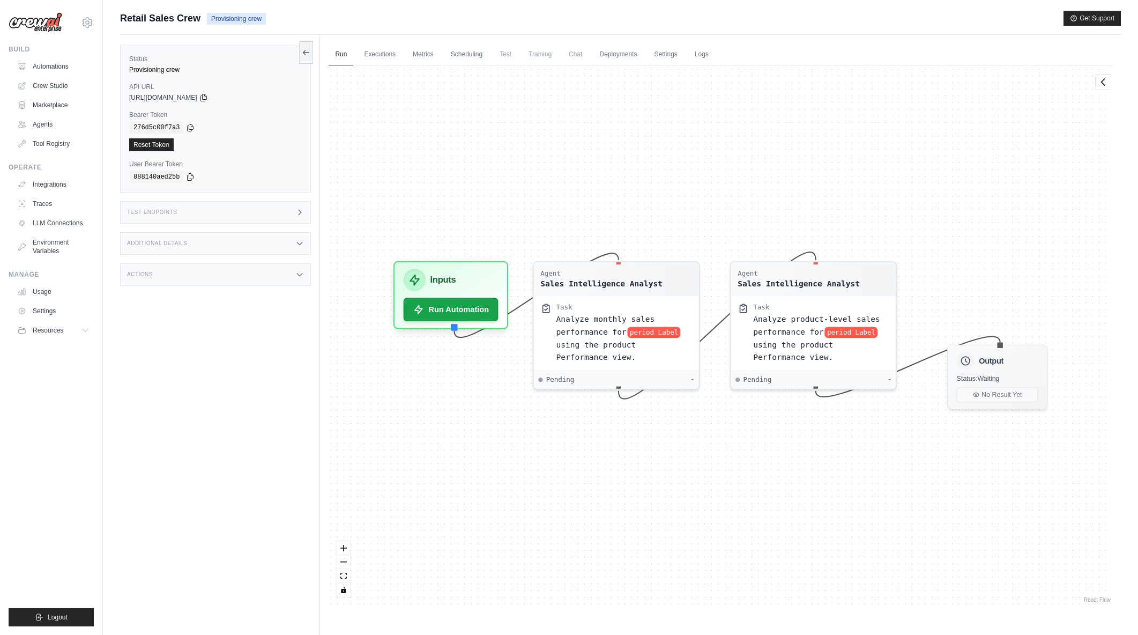
click at [195, 216] on div "Test Endpoints" at bounding box center [215, 212] width 191 height 23
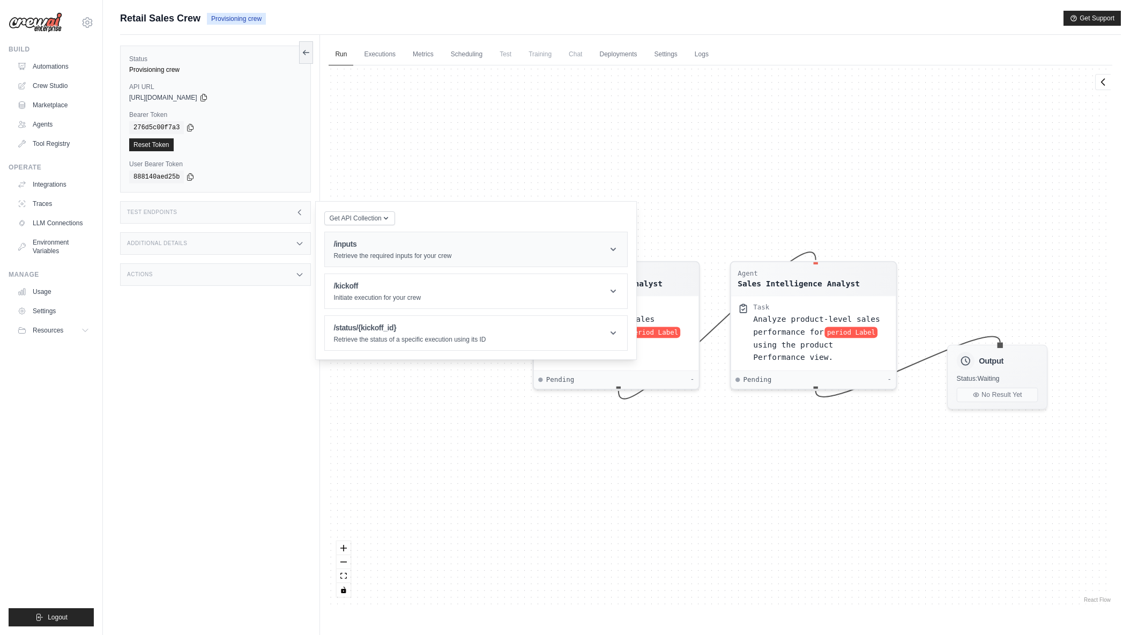
click at [407, 256] on p "Retrieve the required inputs for your crew" at bounding box center [393, 255] width 118 height 9
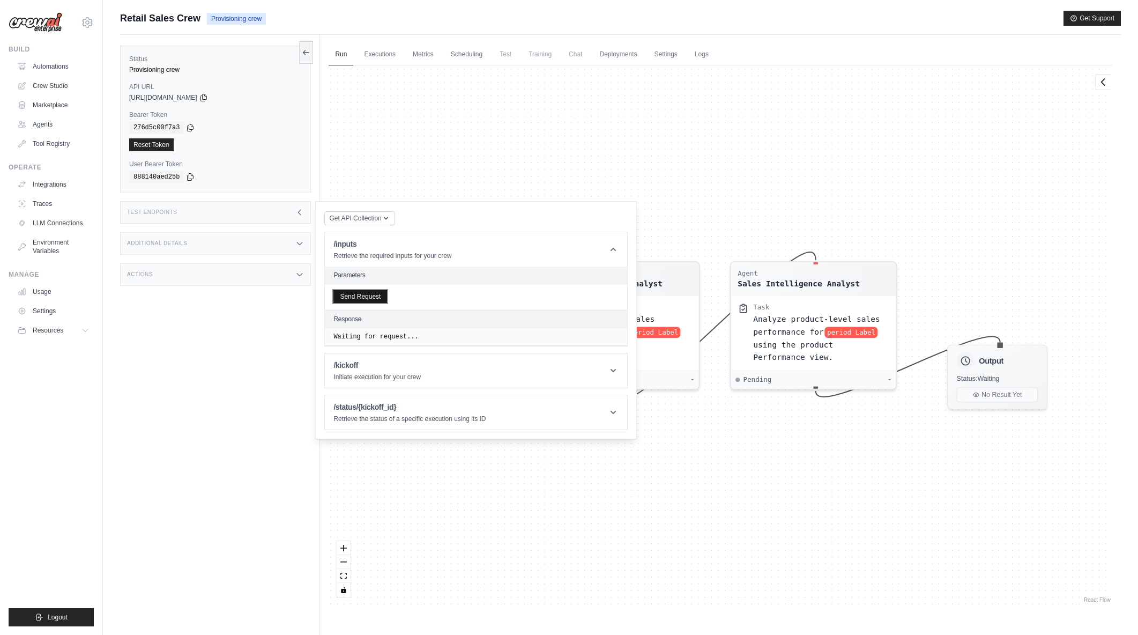
click at [372, 297] on button "Send Request" at bounding box center [361, 296] width 54 height 13
click at [548, 157] on div "Agent Sales Intelligence Analyst Task Analyze monthly sales performance for per…" at bounding box center [721, 334] width 784 height 539
click at [265, 219] on div "Test Endpoints" at bounding box center [215, 212] width 191 height 23
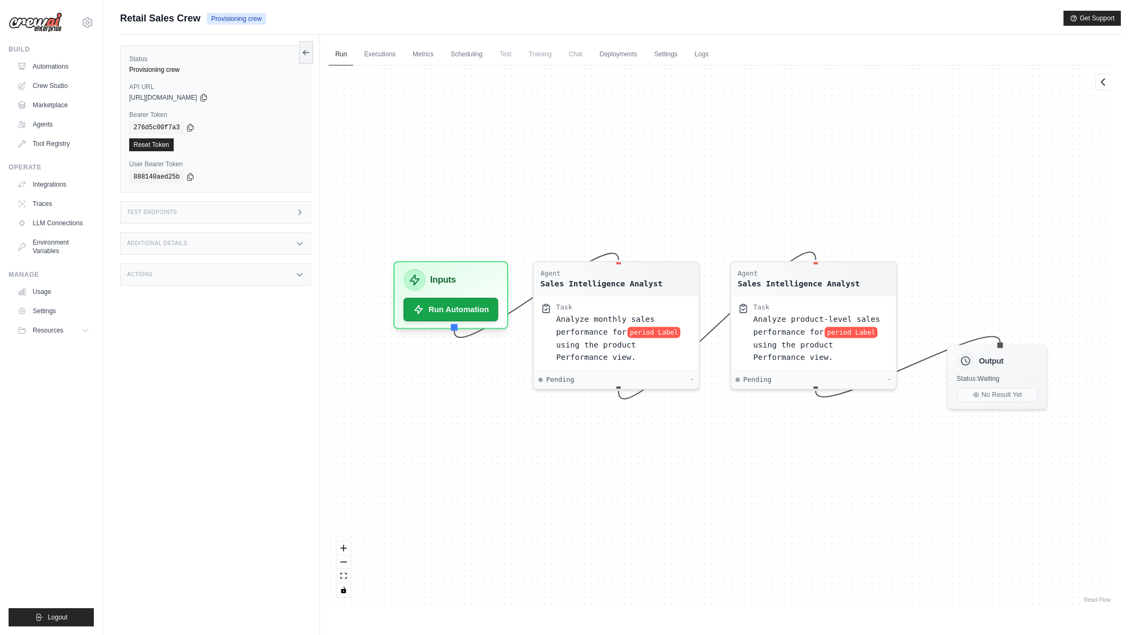
click at [305, 214] on div "Test Endpoints" at bounding box center [215, 212] width 191 height 23
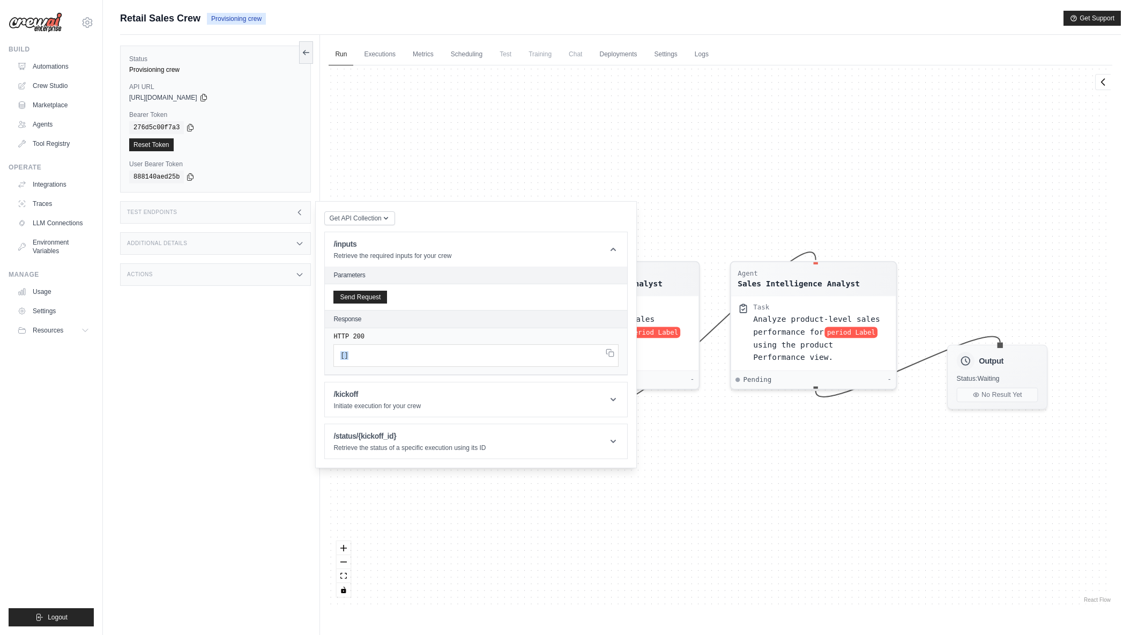
drag, startPoint x: 353, startPoint y: 355, endPoint x: 328, endPoint y: 354, distance: 24.7
click at [328, 354] on div "HTTP 200 [ ]" at bounding box center [476, 351] width 302 height 47
click at [608, 357] on div "[ ]" at bounding box center [476, 355] width 285 height 23
click at [660, 165] on div "Agent Sales Intelligence Analyst Task Analyze monthly sales performance for per…" at bounding box center [721, 334] width 784 height 539
click at [661, 58] on link "Settings" at bounding box center [666, 54] width 36 height 23
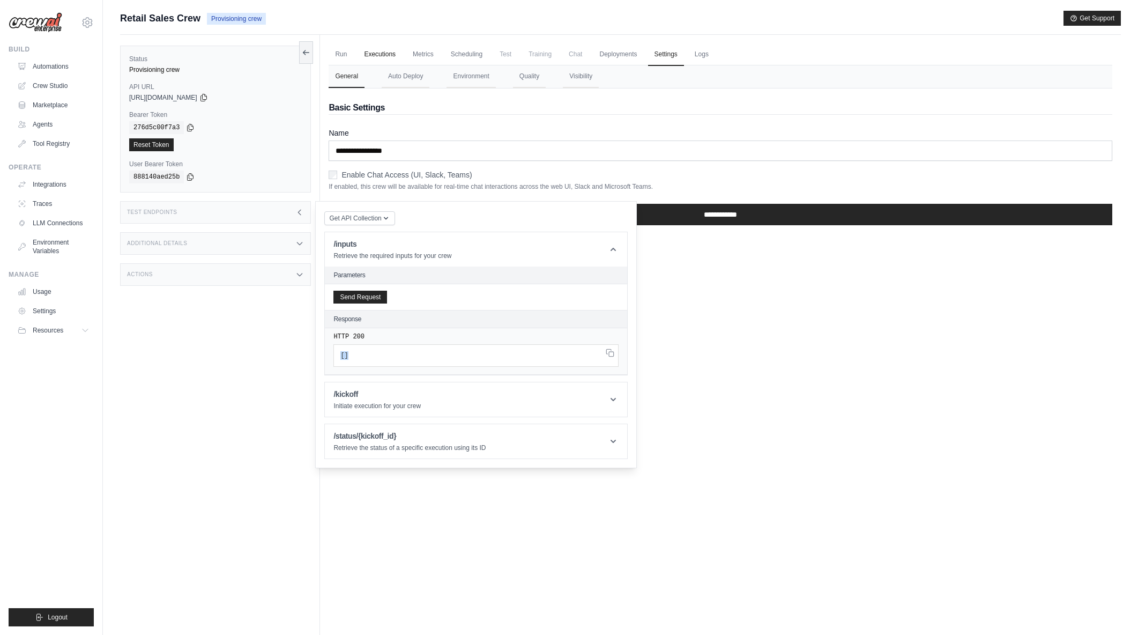
click at [384, 50] on link "Executions" at bounding box center [380, 54] width 45 height 23
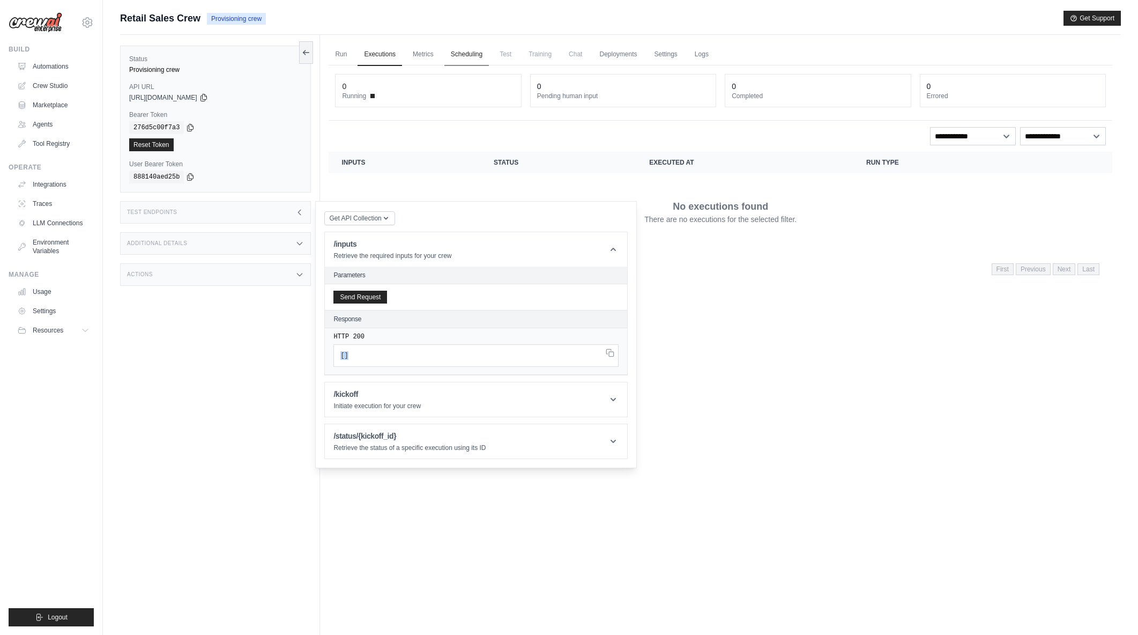
click at [427, 53] on link "Metrics" at bounding box center [423, 54] width 34 height 23
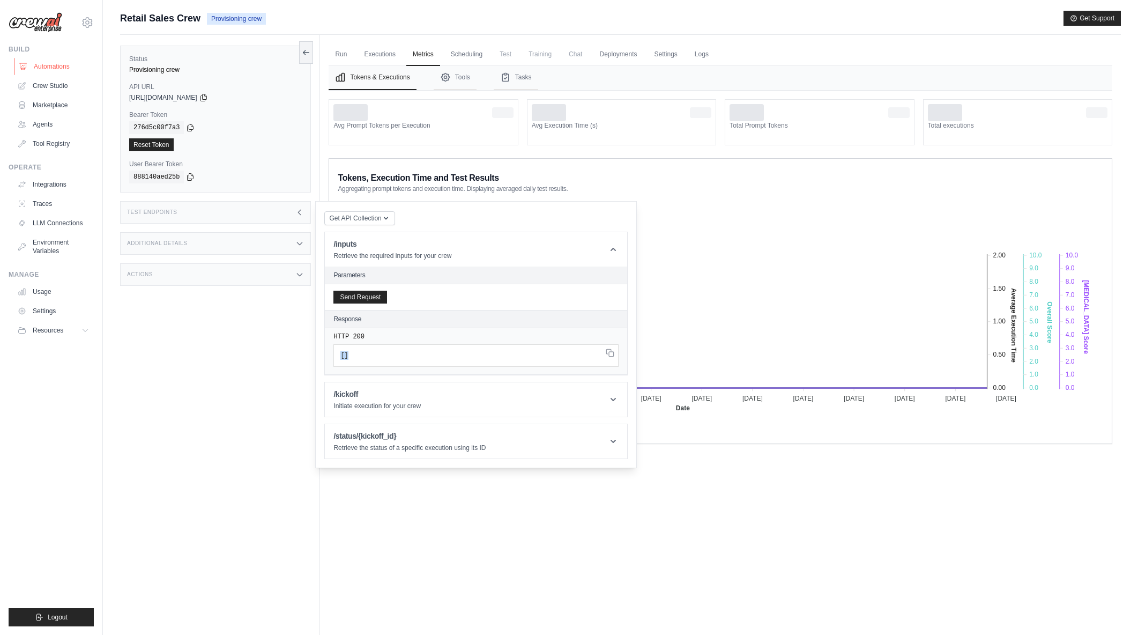
click at [60, 63] on link "Automations" at bounding box center [54, 66] width 81 height 17
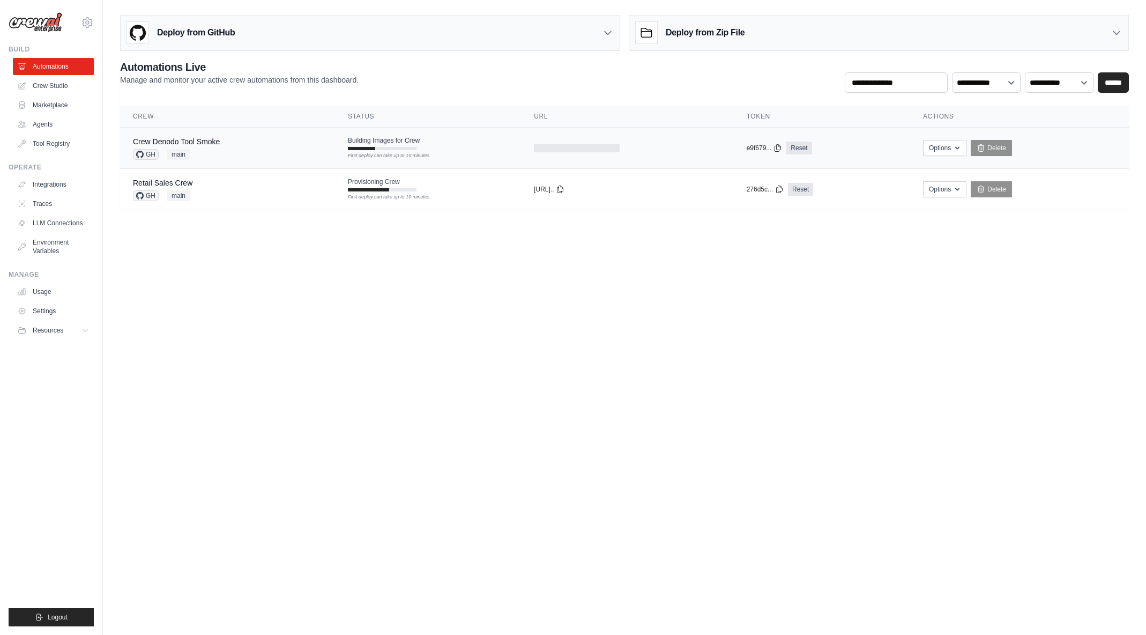
click at [241, 145] on div "Crew Denodo Tool Smoke GH main" at bounding box center [227, 148] width 189 height 24
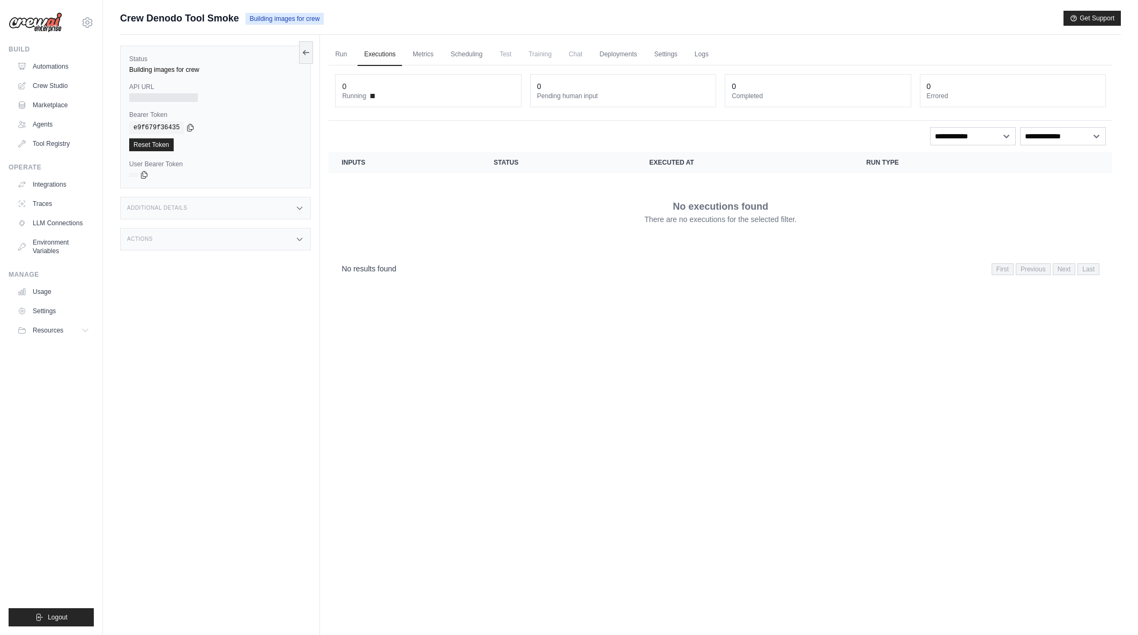
click at [340, 58] on link "Run" at bounding box center [341, 54] width 25 height 23
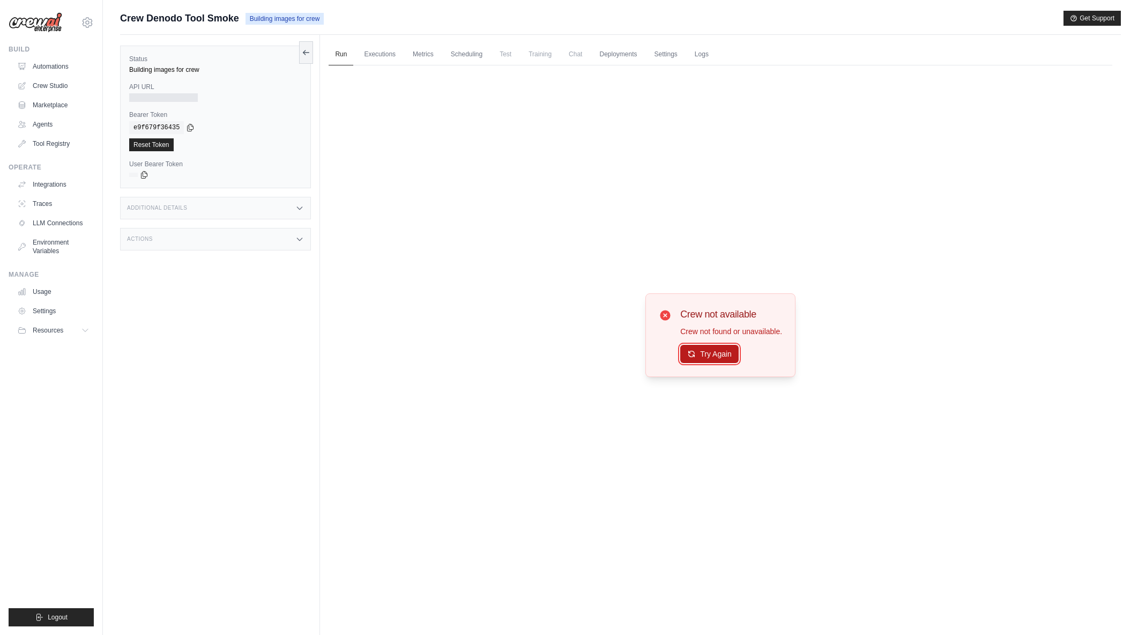
click at [722, 352] on button "Try Again" at bounding box center [709, 354] width 58 height 18
click at [39, 69] on link "Automations" at bounding box center [53, 66] width 81 height 17
click at [49, 66] on link "Automations" at bounding box center [54, 66] width 81 height 17
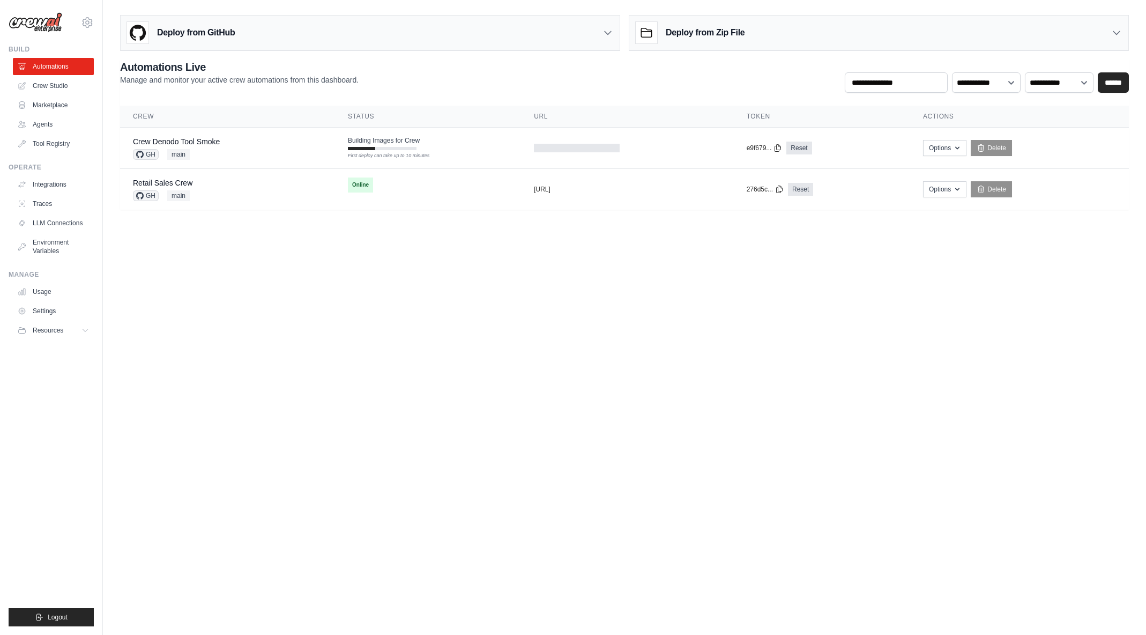
click at [568, 271] on body "arajwani@denodo.com Arif's Personal Organization Denodo Technologies ✓ Settings…" at bounding box center [573, 317] width 1146 height 635
click at [464, 191] on td "Online First deploy can take up to 10 minutes" at bounding box center [428, 185] width 186 height 32
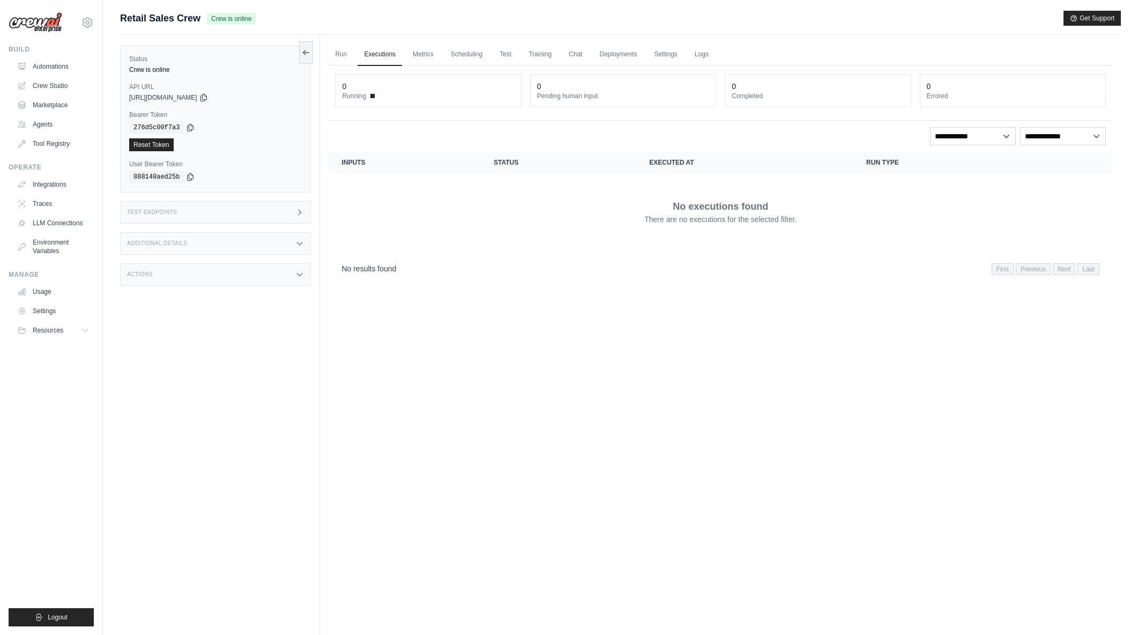
click at [349, 51] on link "Run" at bounding box center [341, 54] width 25 height 23
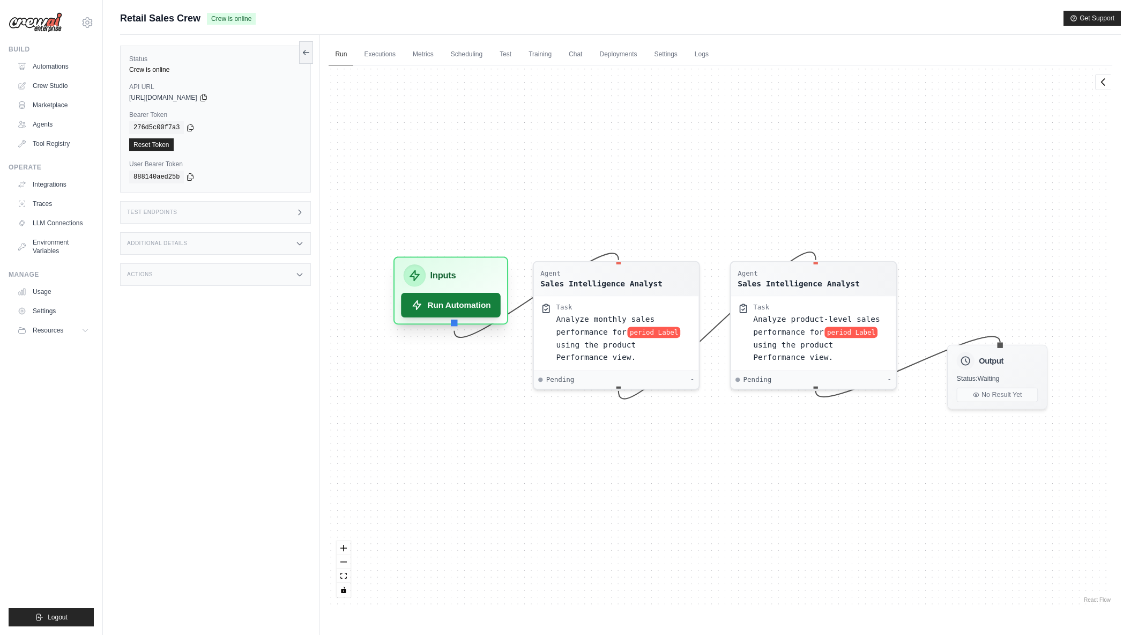
click at [483, 312] on button "Run Automation" at bounding box center [452, 305] width 100 height 25
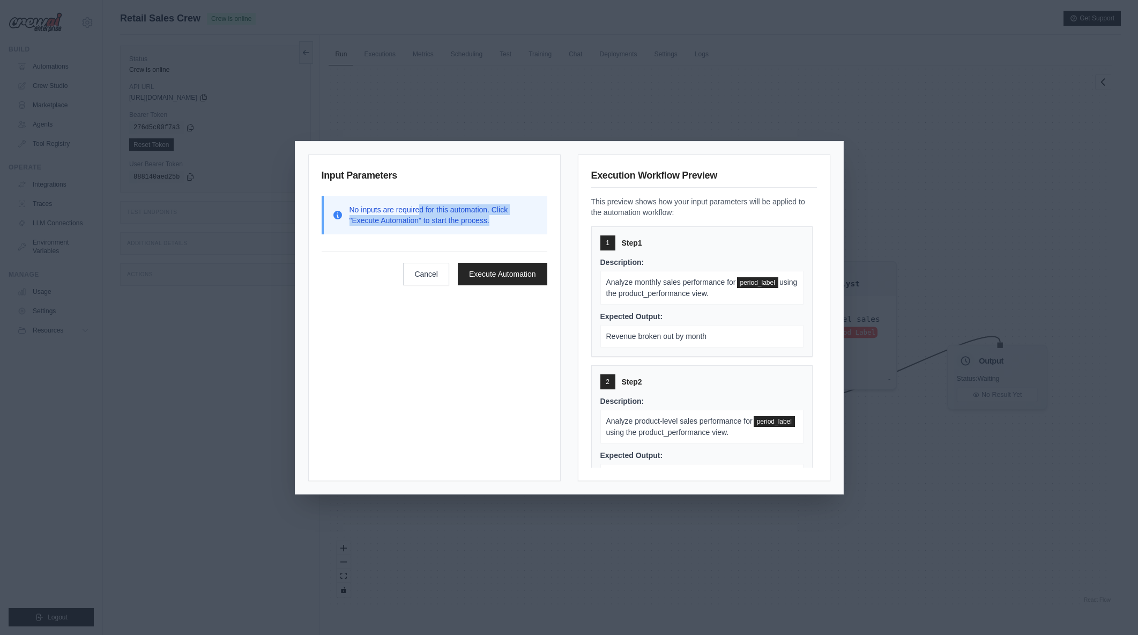
drag, startPoint x: 420, startPoint y: 192, endPoint x: 499, endPoint y: 220, distance: 83.3
click at [499, 220] on div "Input Parameters No inputs are required for this automation. Click "Execute Aut…" at bounding box center [434, 317] width 253 height 327
click at [500, 221] on p "No inputs are required for this automation. Click "Execute Automation" to start…" at bounding box center [444, 214] width 189 height 21
drag, startPoint x: 510, startPoint y: 225, endPoint x: 374, endPoint y: 209, distance: 137.2
click at [373, 209] on p "No inputs are required for this automation. Click "Execute Automation" to start…" at bounding box center [444, 214] width 189 height 21
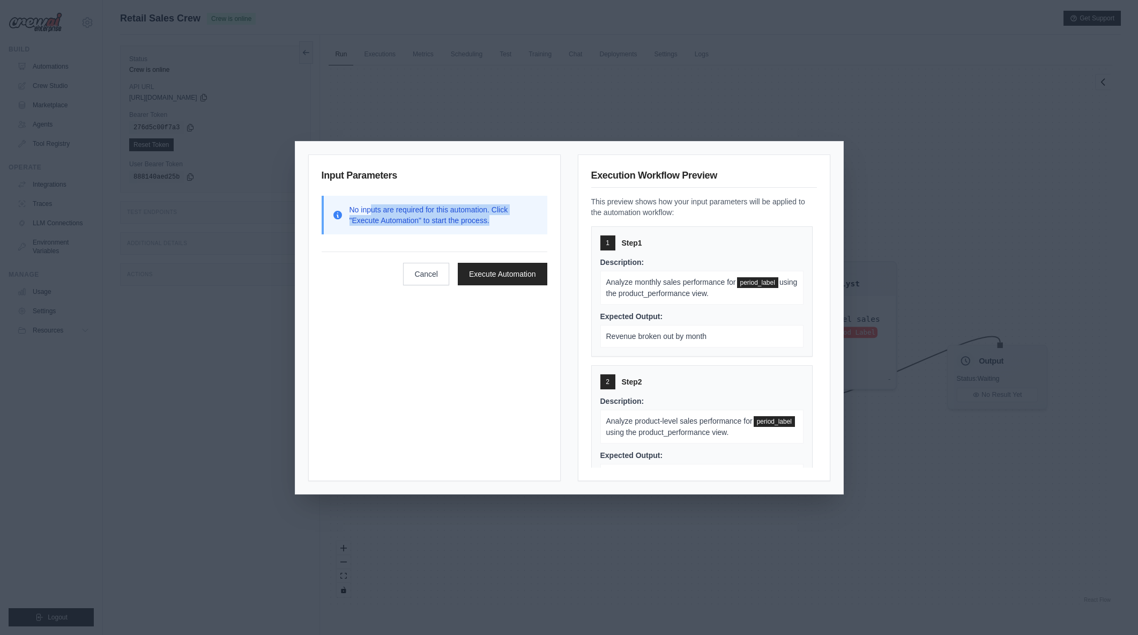
click at [374, 209] on p "No inputs are required for this automation. Click "Execute Automation" to start…" at bounding box center [444, 214] width 189 height 21
drag, startPoint x: 379, startPoint y: 209, endPoint x: 494, endPoint y: 223, distance: 115.7
click at [494, 223] on p "No inputs are required for this automation. Click "Execute Automation" to start…" at bounding box center [444, 214] width 189 height 21
drag, startPoint x: 492, startPoint y: 225, endPoint x: 353, endPoint y: 212, distance: 139.5
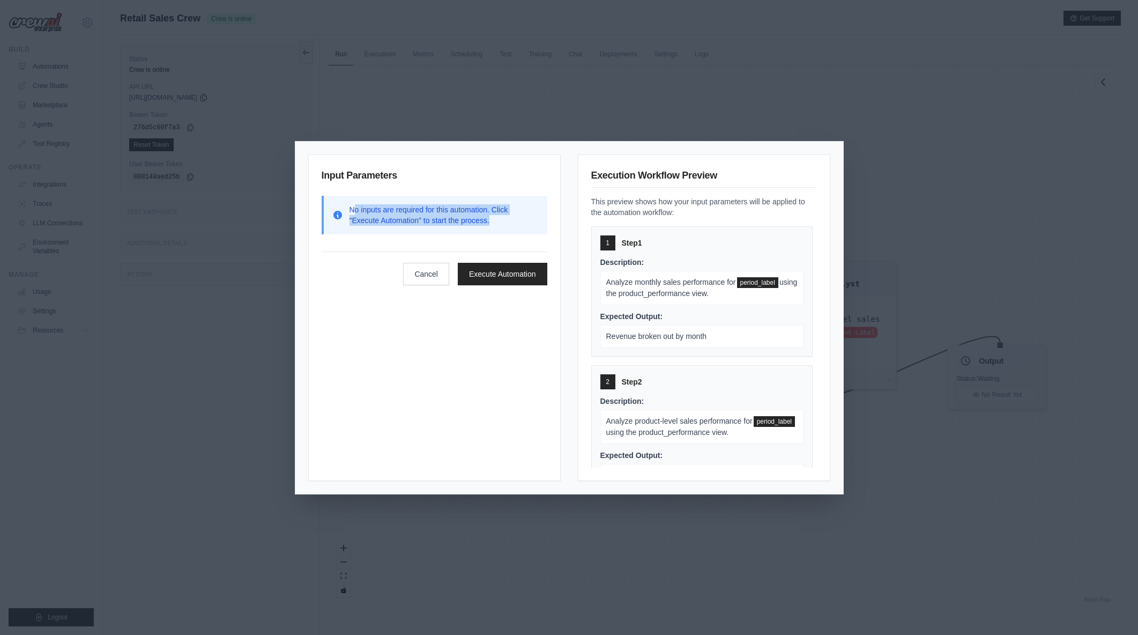
click at [353, 212] on p "No inputs are required for this automation. Click "Execute Automation" to start…" at bounding box center [444, 214] width 189 height 21
click at [353, 211] on p "No inputs are required for this automation. Click "Execute Automation" to start…" at bounding box center [444, 214] width 189 height 21
drag, startPoint x: 350, startPoint y: 208, endPoint x: 497, endPoint y: 222, distance: 147.1
click at [497, 222] on p "No inputs are required for this automation. Click "Execute Automation" to start…" at bounding box center [444, 214] width 189 height 21
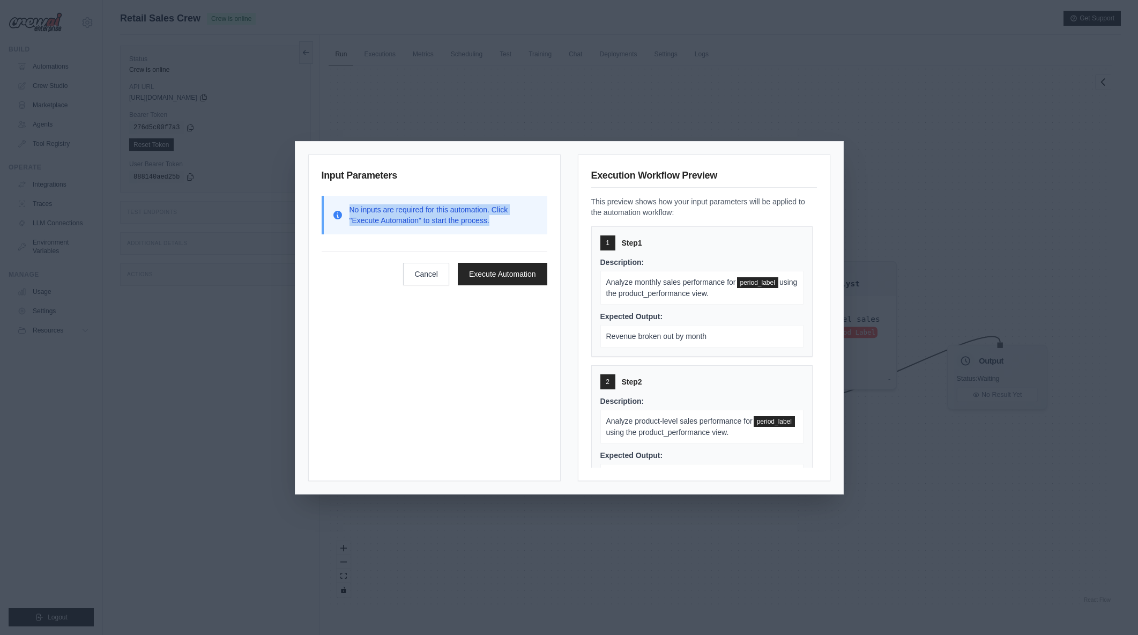
drag, startPoint x: 493, startPoint y: 221, endPoint x: 336, endPoint y: 210, distance: 157.5
click at [336, 210] on div "No inputs are required for this automation. Click "Execute Automation" to start…" at bounding box center [435, 214] width 206 height 21
click at [336, 210] on icon at bounding box center [337, 215] width 11 height 11
drag, startPoint x: 345, startPoint y: 201, endPoint x: 519, endPoint y: 227, distance: 175.1
click at [519, 227] on div "No inputs are required for this automation. Click "Execute Automation" to start…" at bounding box center [435, 215] width 226 height 39
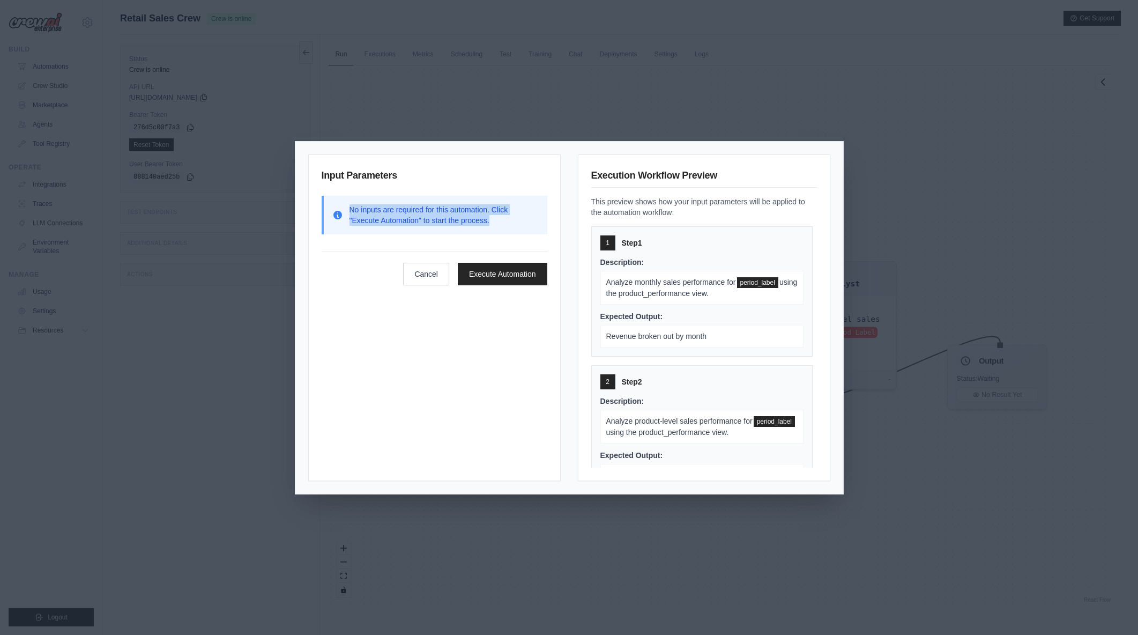
click at [519, 227] on div "No inputs are required for this automation. Click "Execute Automation" to start…" at bounding box center [435, 215] width 226 height 39
drag, startPoint x: 513, startPoint y: 223, endPoint x: 342, endPoint y: 202, distance: 171.9
click at [342, 202] on div "No inputs are required for this automation. Click "Execute Automation" to start…" at bounding box center [435, 215] width 226 height 39
click at [343, 202] on div "No inputs are required for this automation. Click "Execute Automation" to start…" at bounding box center [435, 215] width 226 height 39
drag, startPoint x: 357, startPoint y: 202, endPoint x: 536, endPoint y: 221, distance: 179.6
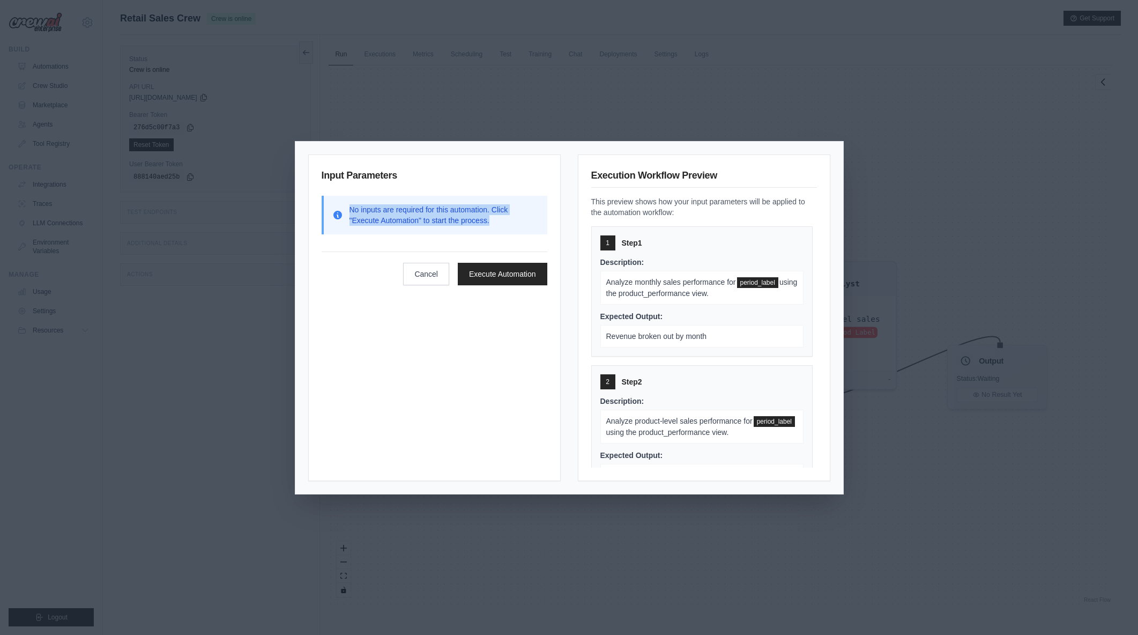
click at [536, 221] on div "No inputs are required for this automation. Click "Execute Automation" to start…" at bounding box center [435, 215] width 226 height 39
click at [535, 223] on p "No inputs are required for this automation. Click "Execute Automation" to start…" at bounding box center [444, 214] width 189 height 21
click at [428, 273] on button "Cancel" at bounding box center [426, 273] width 46 height 23
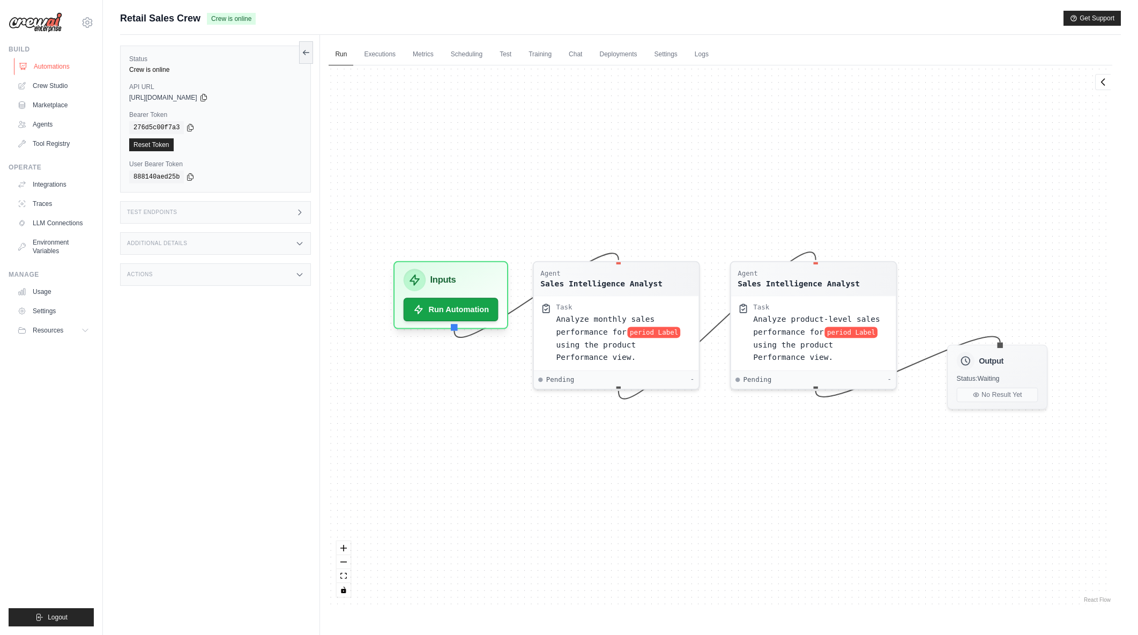
click at [50, 66] on link "Automations" at bounding box center [54, 66] width 81 height 17
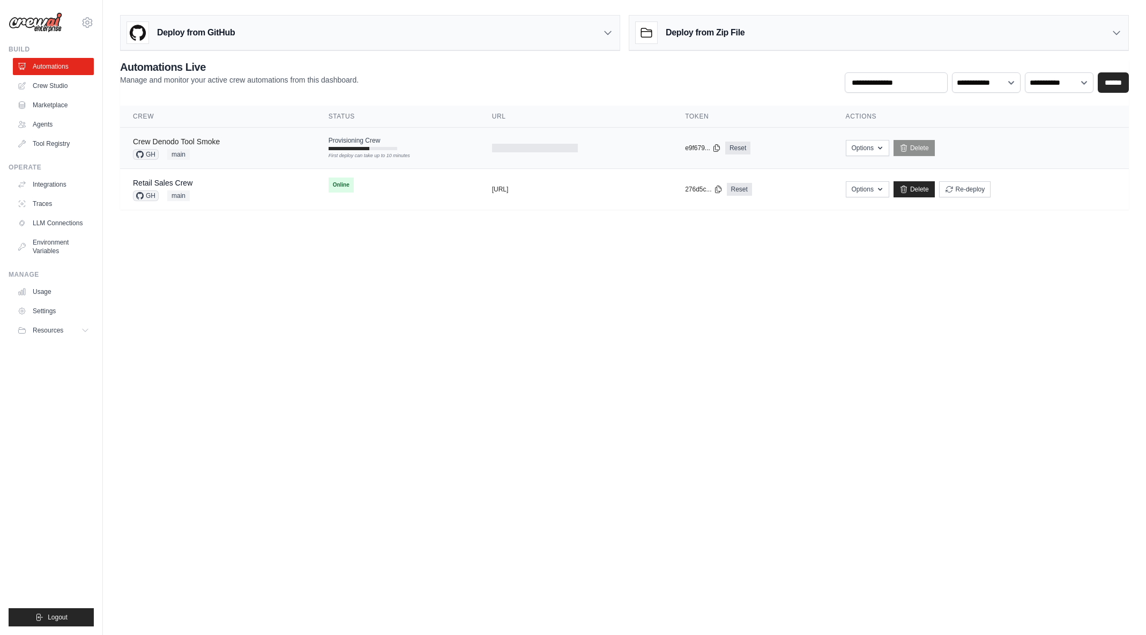
click at [218, 139] on link "Crew Denodo Tool Smoke" at bounding box center [176, 141] width 87 height 9
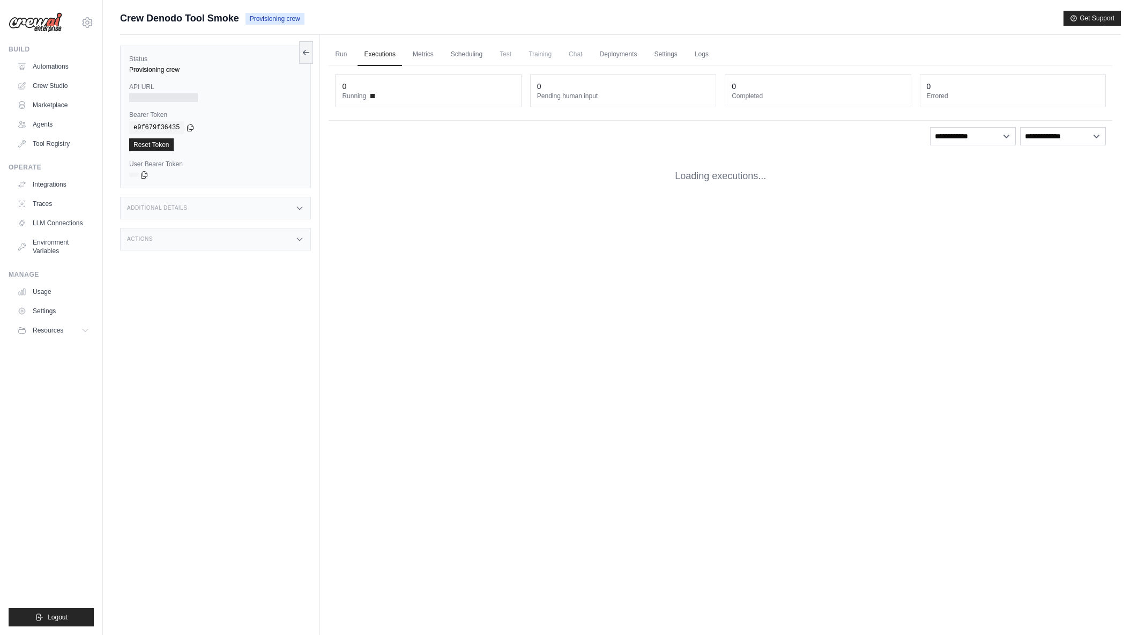
click at [338, 54] on link "Run" at bounding box center [341, 54] width 25 height 23
click at [346, 56] on link "Run" at bounding box center [341, 54] width 25 height 23
click at [342, 55] on link "Run" at bounding box center [341, 54] width 25 height 23
click at [338, 51] on link "Run" at bounding box center [341, 54] width 25 height 23
click at [57, 64] on link "Automations" at bounding box center [54, 66] width 81 height 17
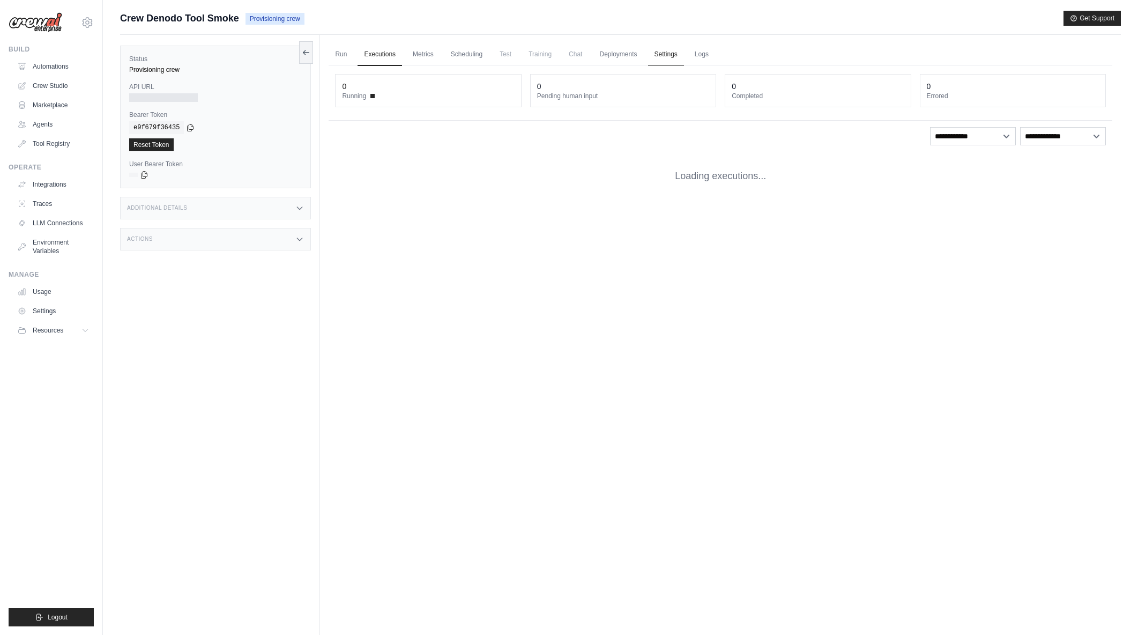
click at [673, 50] on link "Settings" at bounding box center [666, 54] width 36 height 23
click at [659, 54] on link "Settings" at bounding box center [666, 54] width 36 height 23
click at [707, 55] on link "Logs" at bounding box center [702, 54] width 27 height 23
click at [704, 53] on link "Logs" at bounding box center [702, 54] width 27 height 23
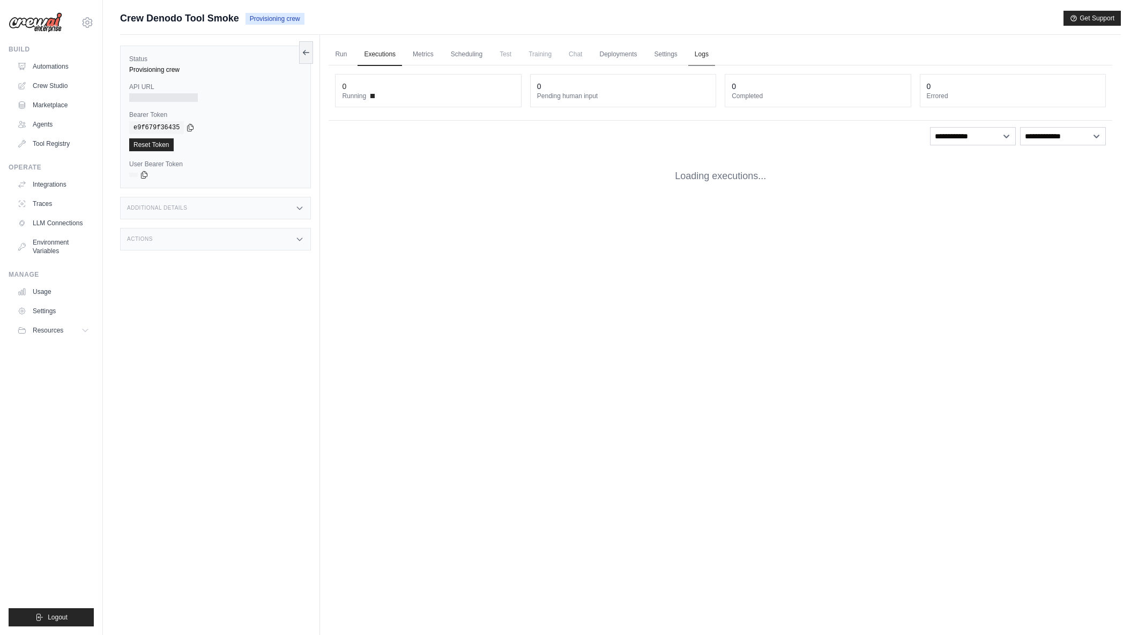
click at [704, 53] on link "Logs" at bounding box center [702, 54] width 27 height 23
click at [343, 50] on link "Run" at bounding box center [341, 54] width 25 height 23
click at [46, 66] on link "Automations" at bounding box center [54, 66] width 81 height 17
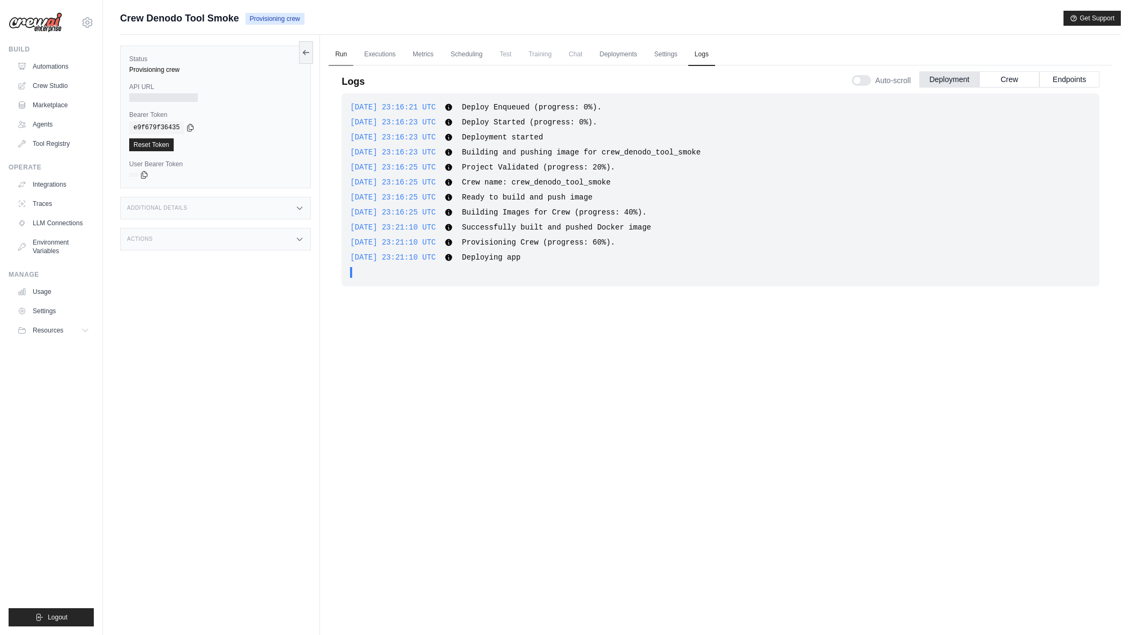
click at [340, 51] on link "Run" at bounding box center [341, 54] width 25 height 23
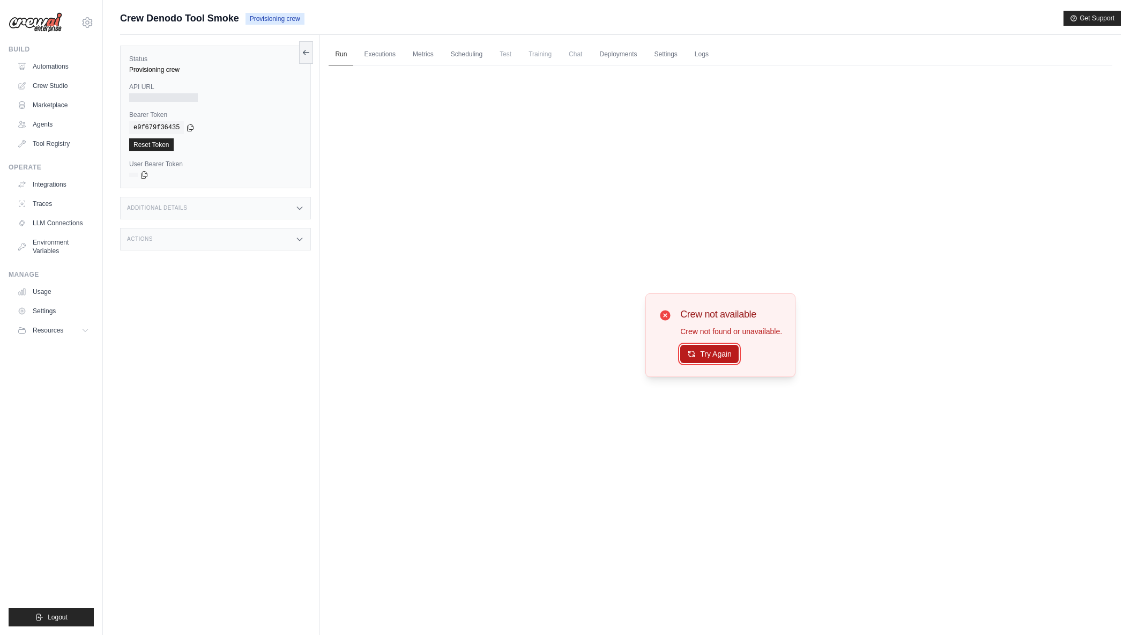
click at [701, 357] on button "Try Again" at bounding box center [709, 354] width 58 height 18
click at [698, 56] on link "Logs" at bounding box center [702, 54] width 27 height 23
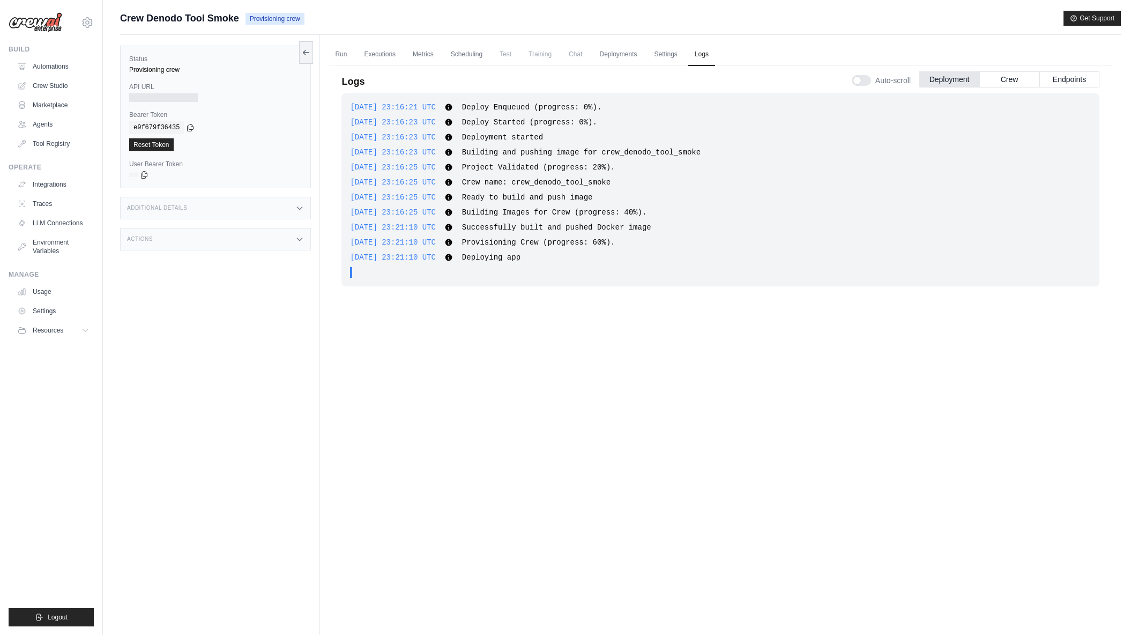
click at [575, 383] on div "[DATE] 23:16:21 UTC Deploy Enqueued (progress: 0%). Show more Show less [DATE] …" at bounding box center [721, 343] width 758 height 501
drag, startPoint x: 45, startPoint y: 66, endPoint x: 55, endPoint y: 70, distance: 11.4
click at [45, 66] on link "Automations" at bounding box center [54, 66] width 81 height 17
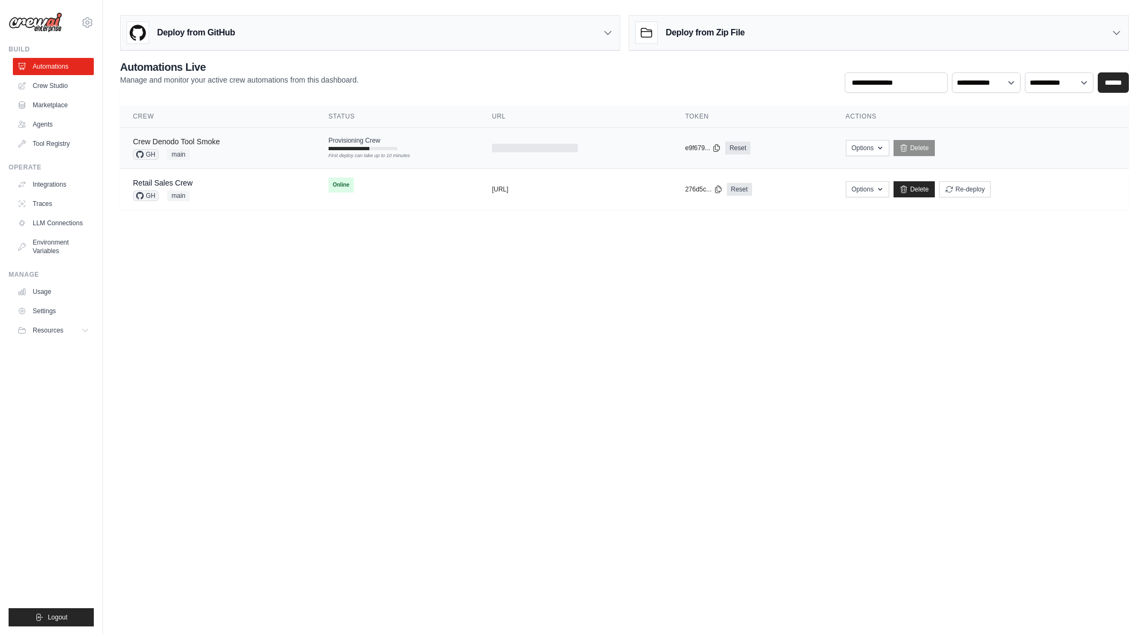
click at [210, 144] on link "Crew Denodo Tool Smoke" at bounding box center [176, 141] width 87 height 9
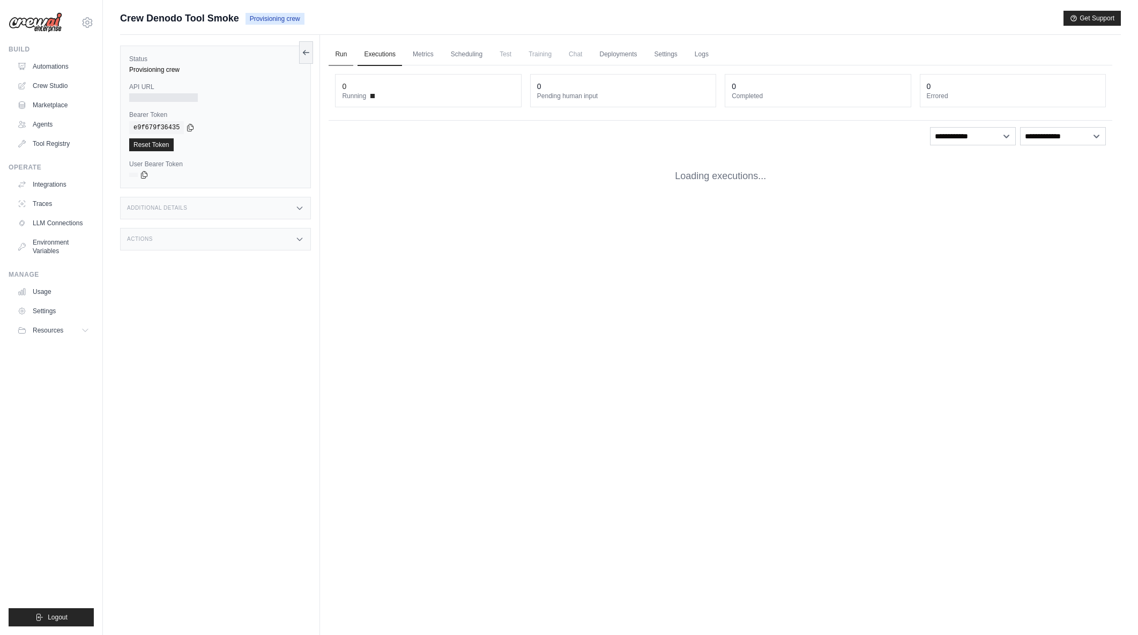
click at [340, 55] on link "Run" at bounding box center [341, 54] width 25 height 23
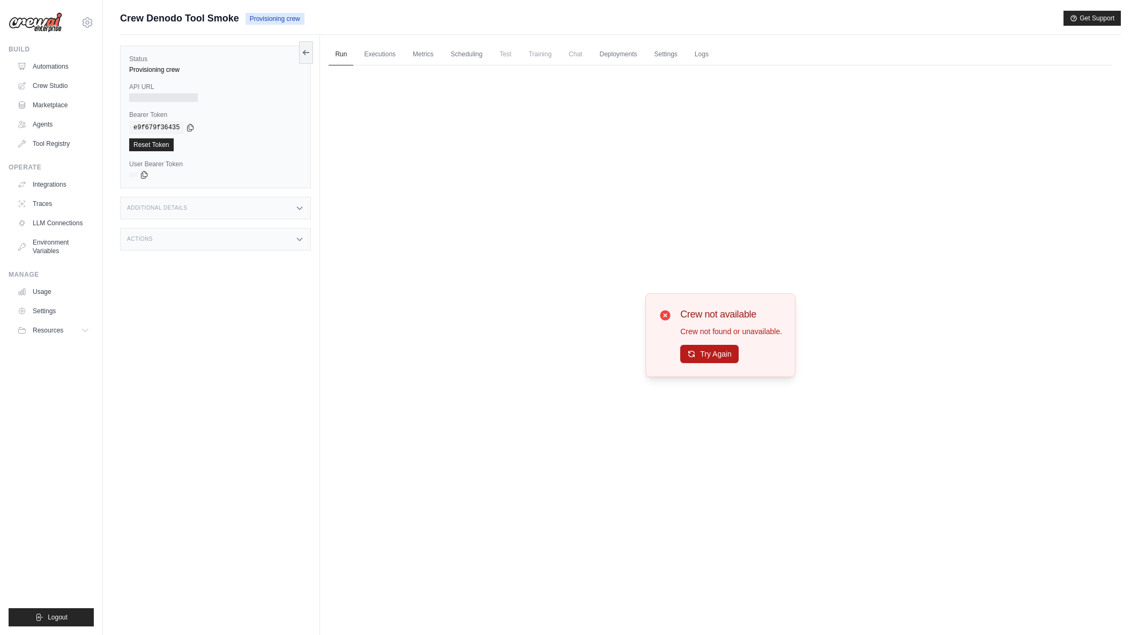
click at [717, 354] on button "Try Again" at bounding box center [709, 354] width 58 height 18
click at [387, 182] on div "Crew not available Crew not found or unavailable. Try Again" at bounding box center [721, 334] width 784 height 539
click at [715, 351] on button "Try Again" at bounding box center [709, 354] width 58 height 18
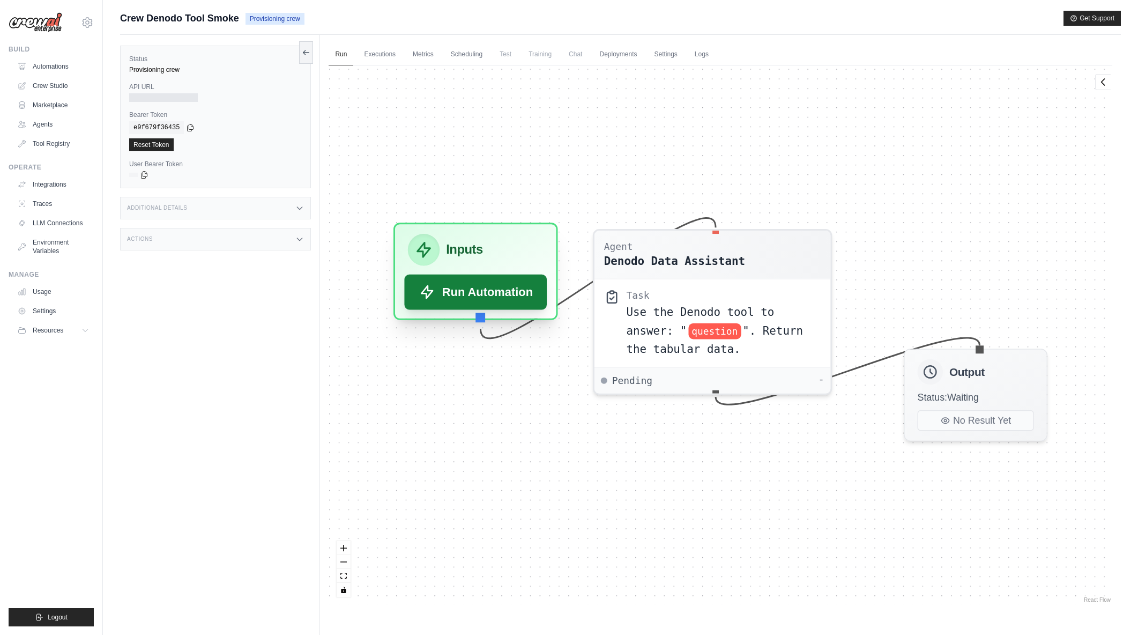
click at [500, 293] on button "Run Automation" at bounding box center [476, 292] width 143 height 35
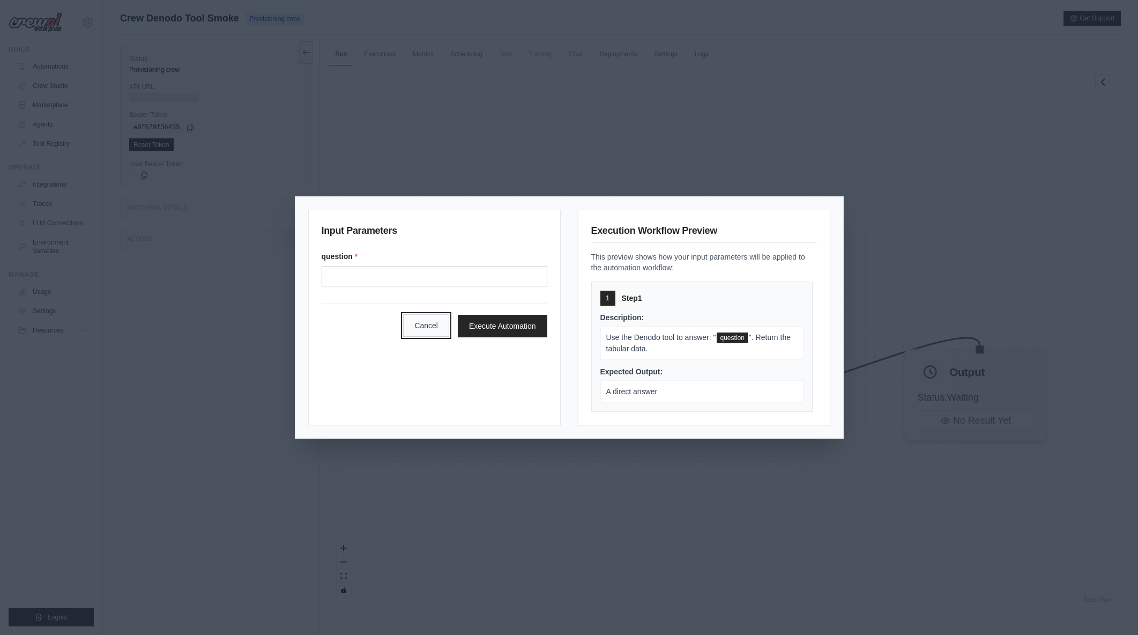
click at [423, 329] on button "Cancel" at bounding box center [426, 325] width 46 height 23
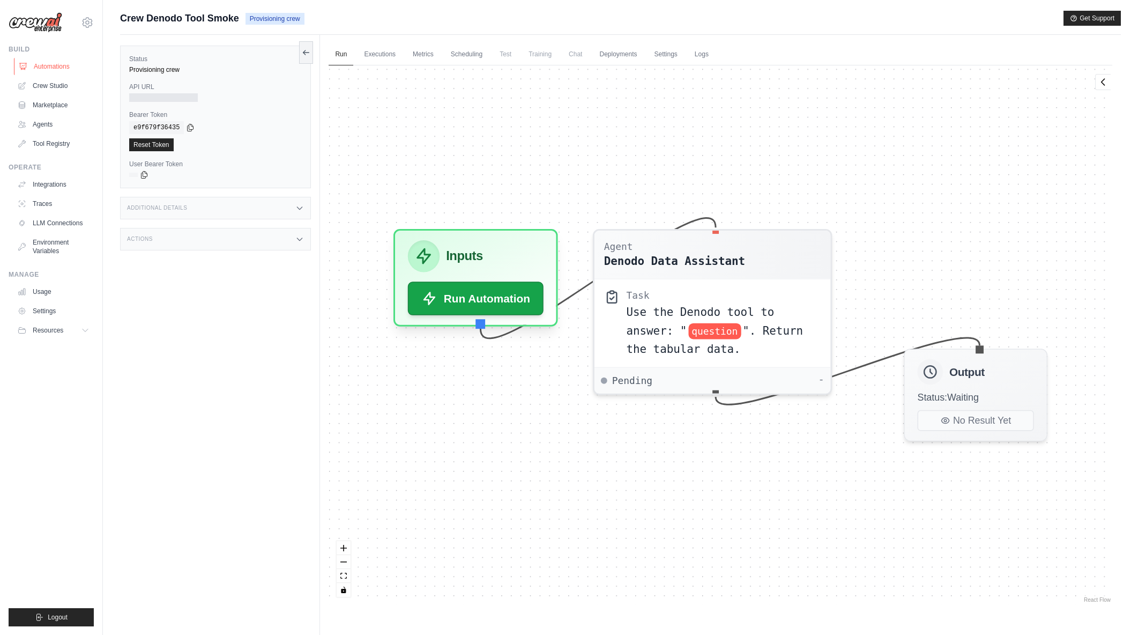
click at [53, 69] on link "Automations" at bounding box center [54, 66] width 81 height 17
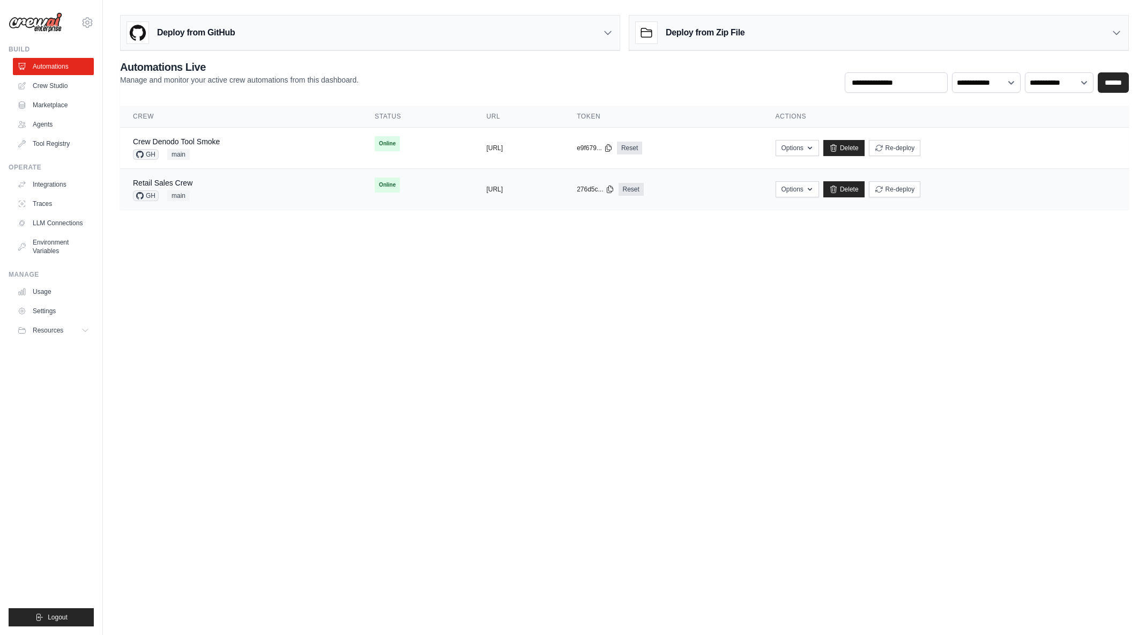
click at [194, 182] on div "Retail Sales Crew GH main" at bounding box center [241, 189] width 216 height 24
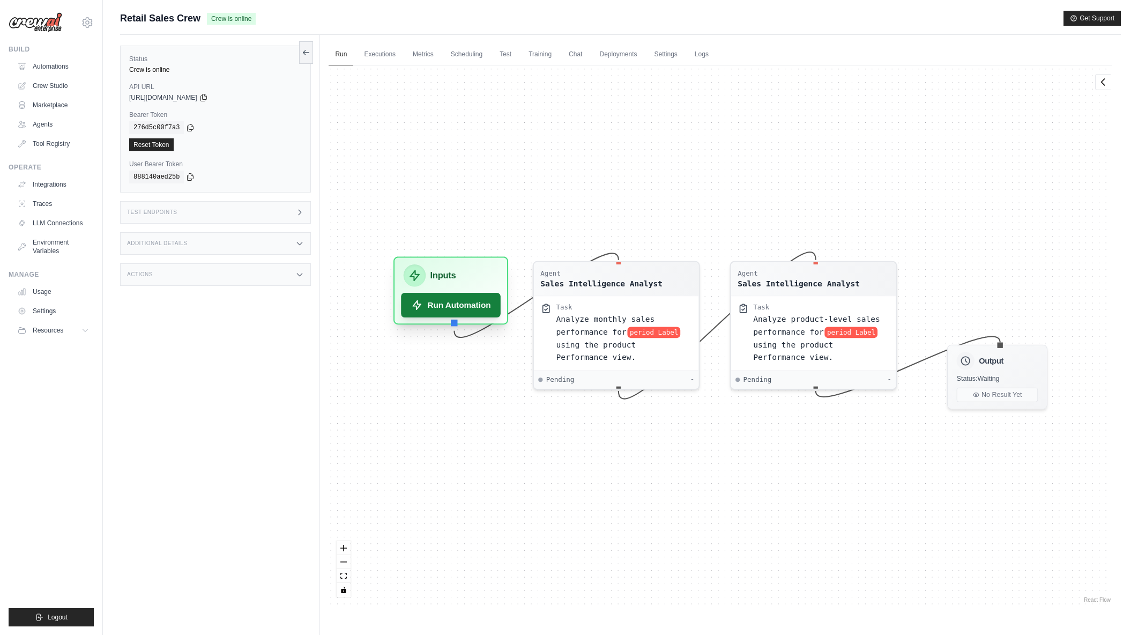
click at [461, 301] on button "Run Automation" at bounding box center [452, 305] width 100 height 25
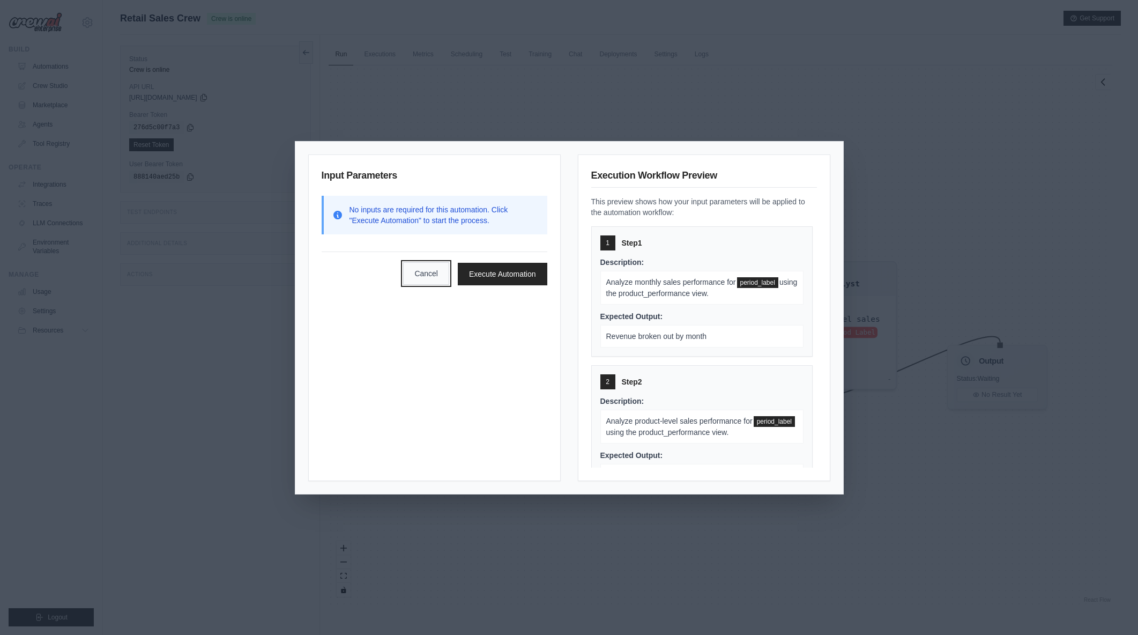
click at [426, 271] on button "Cancel" at bounding box center [426, 273] width 46 height 23
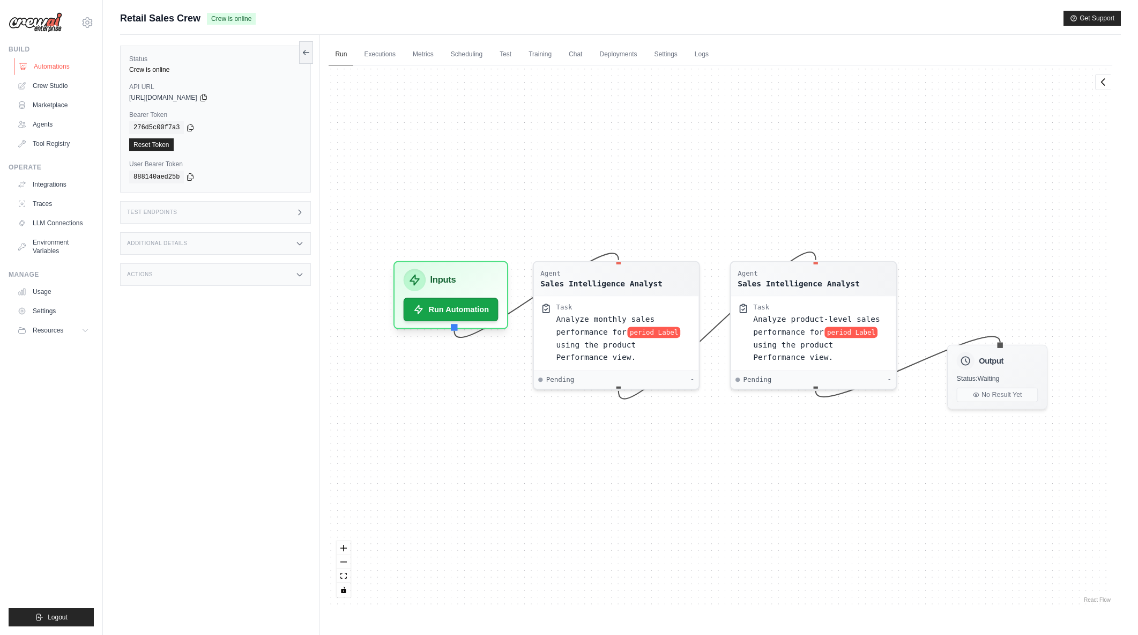
click at [56, 66] on link "Automations" at bounding box center [54, 66] width 81 height 17
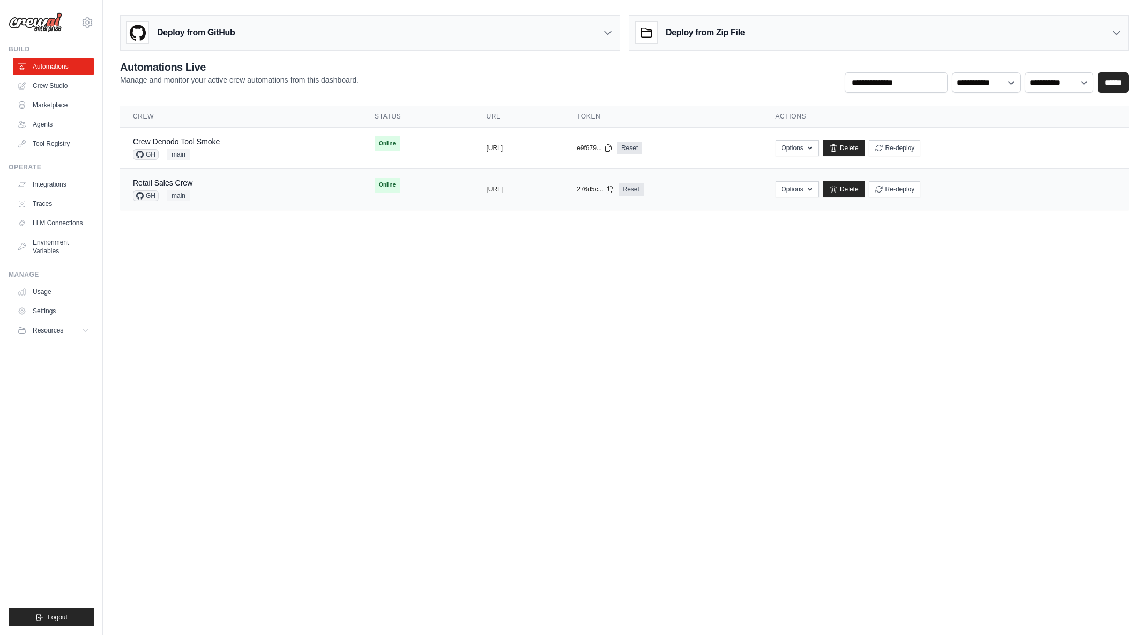
click at [213, 187] on div "Retail Sales Crew GH main" at bounding box center [241, 189] width 216 height 24
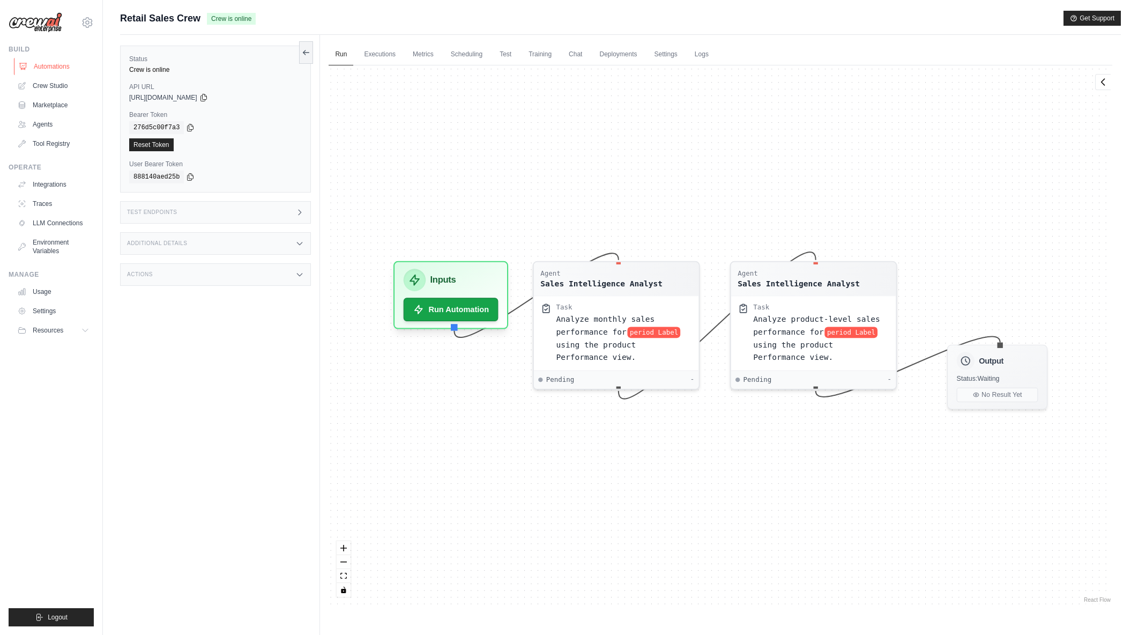
click at [40, 63] on link "Automations" at bounding box center [54, 66] width 81 height 17
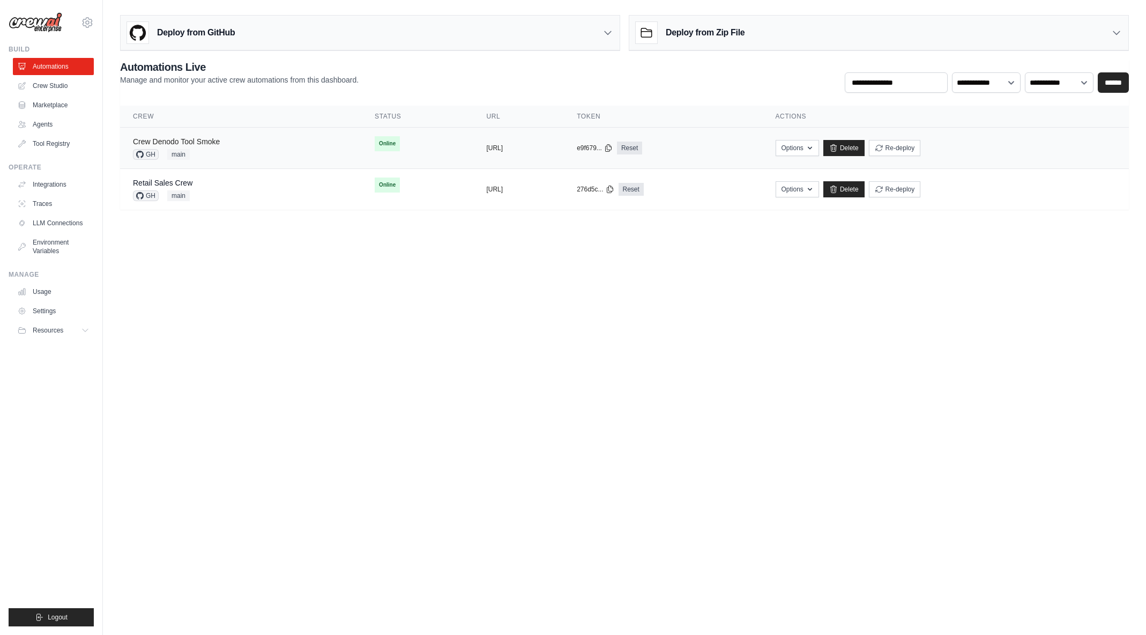
click at [211, 140] on link "Crew Denodo Tool Smoke" at bounding box center [176, 141] width 87 height 9
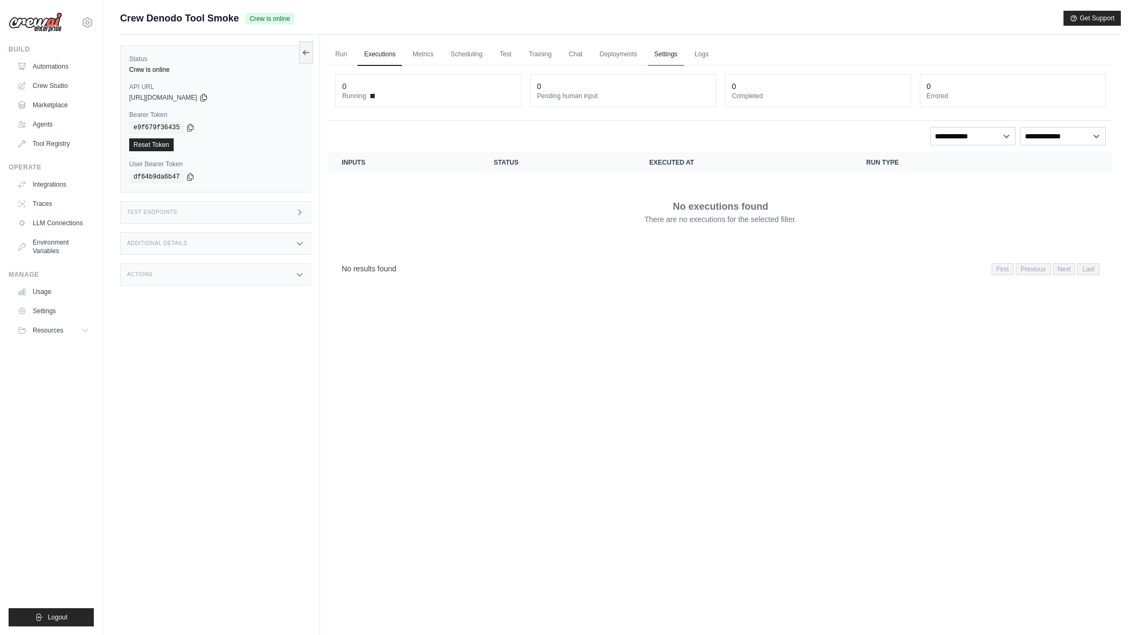
click at [661, 54] on link "Settings" at bounding box center [666, 54] width 36 height 23
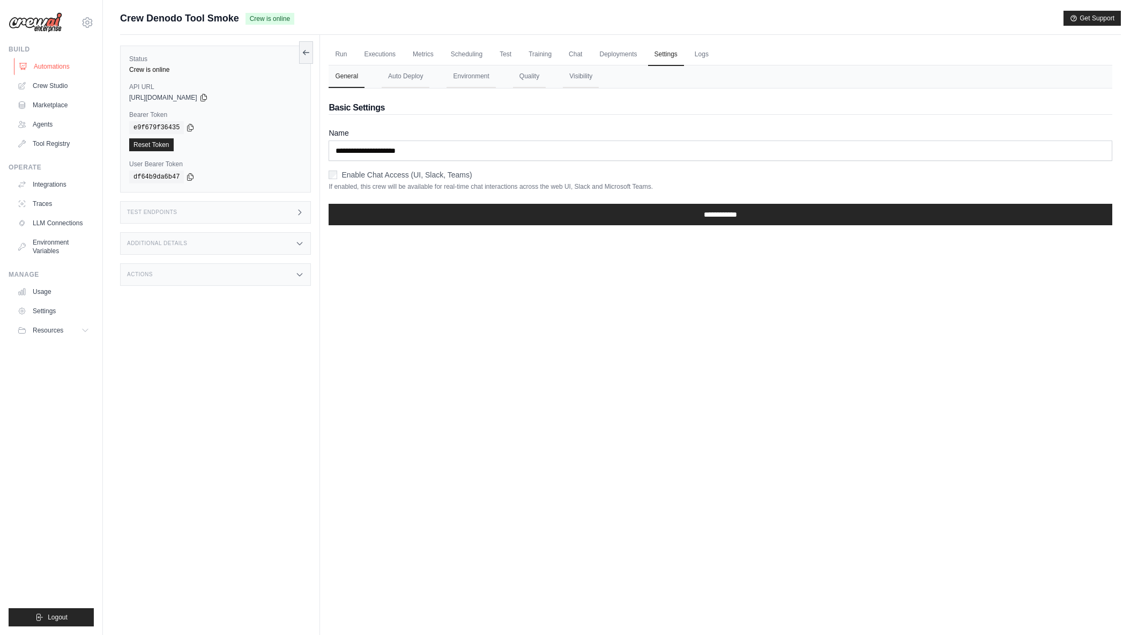
click at [41, 64] on link "Automations" at bounding box center [54, 66] width 81 height 17
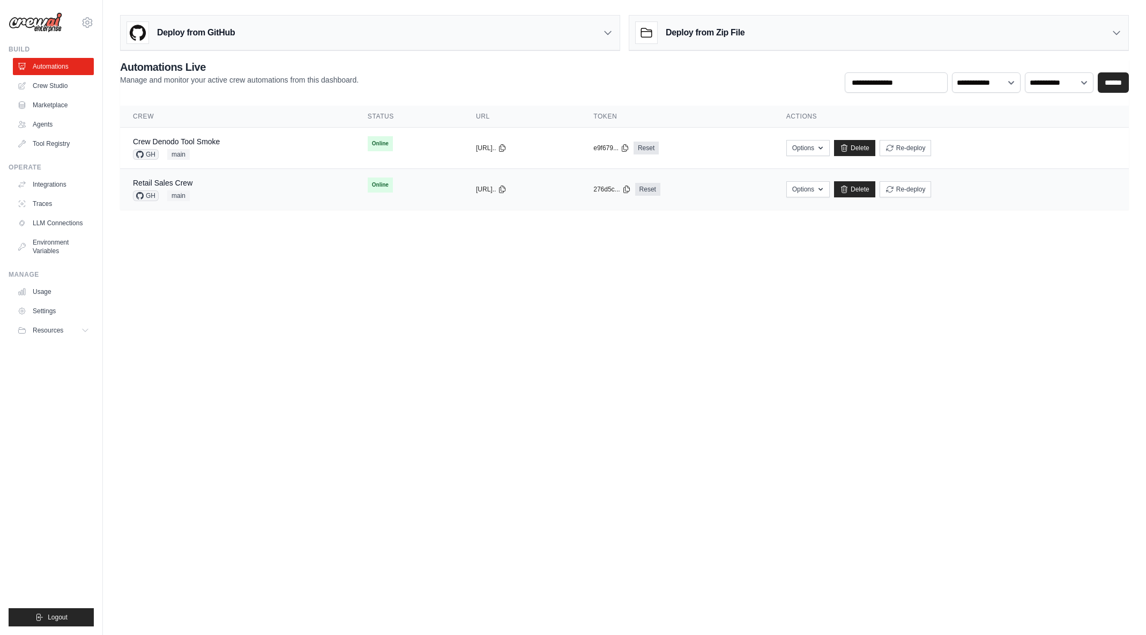
click at [217, 185] on div "Retail Sales Crew GH main" at bounding box center [237, 189] width 209 height 24
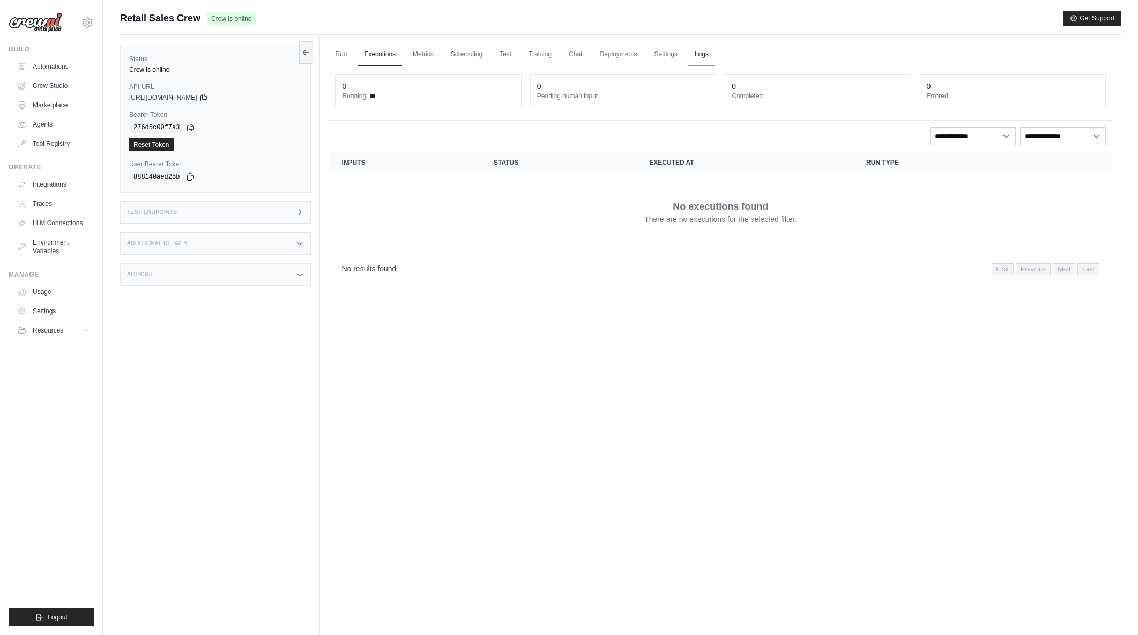
click at [706, 55] on link "Logs" at bounding box center [702, 54] width 27 height 23
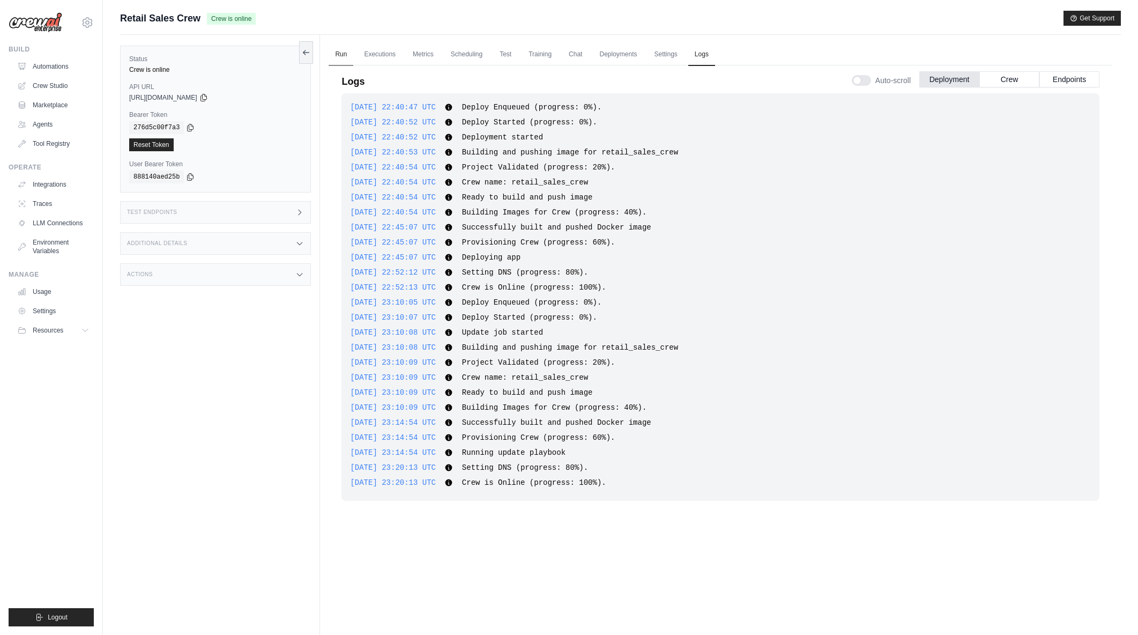
click at [343, 58] on link "Run" at bounding box center [341, 54] width 25 height 23
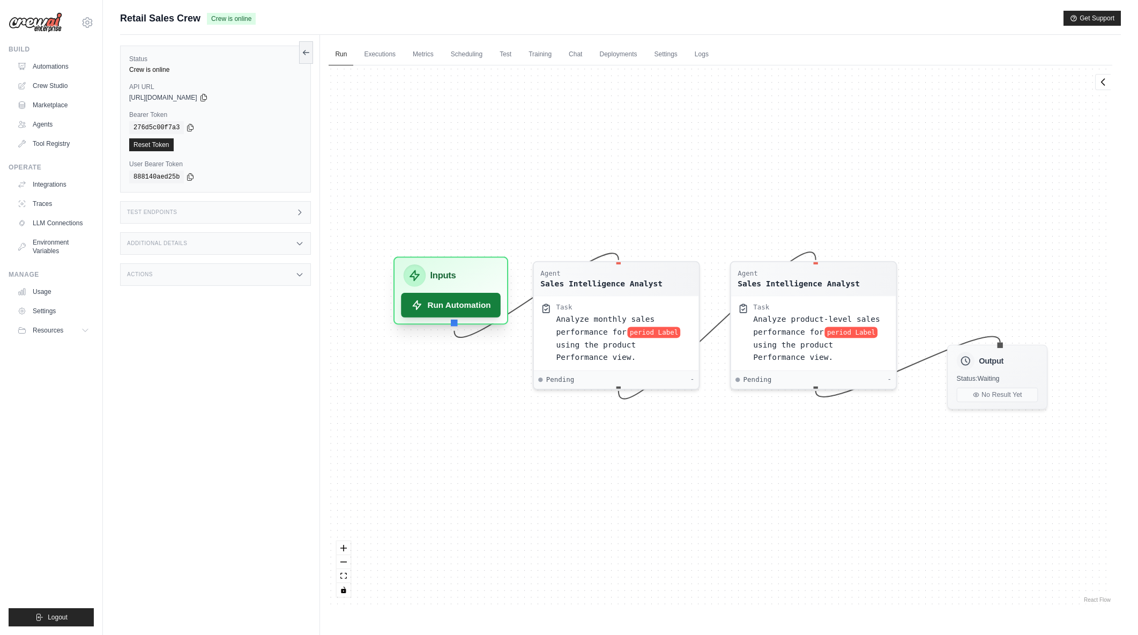
click at [439, 304] on button "Run Automation" at bounding box center [452, 305] width 100 height 25
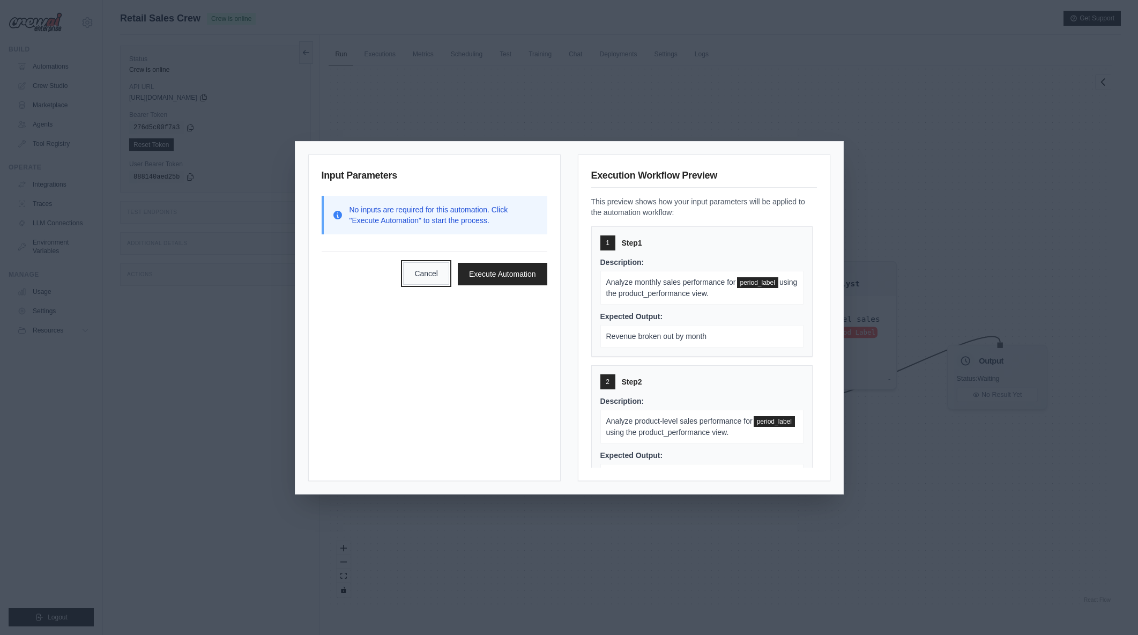
click at [437, 272] on button "Cancel" at bounding box center [426, 273] width 46 height 23
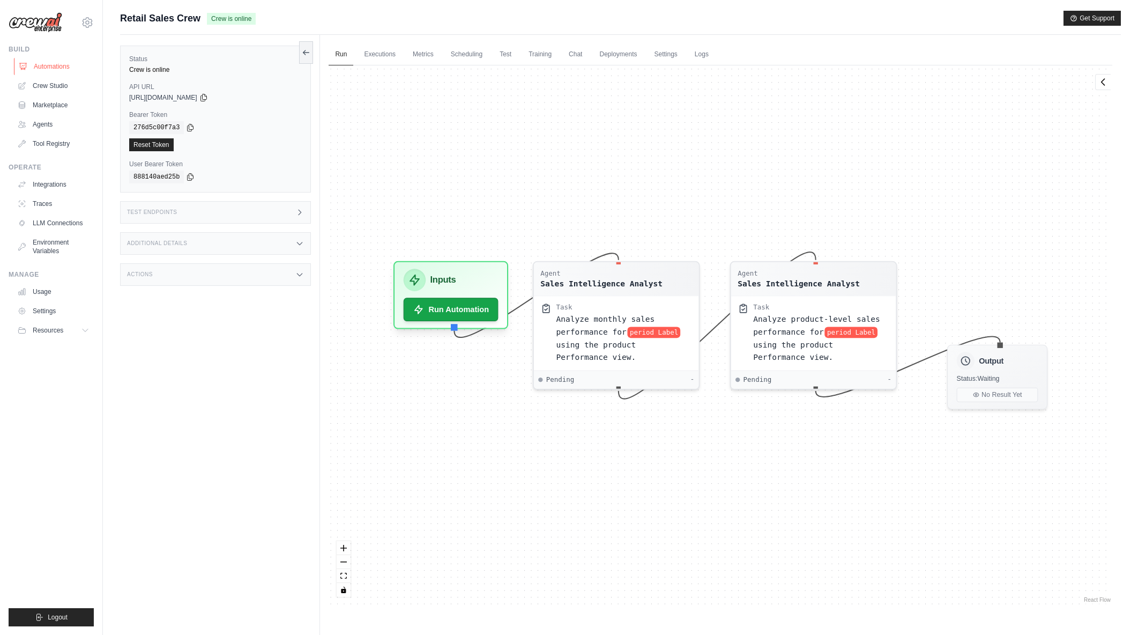
click at [60, 68] on link "Automations" at bounding box center [54, 66] width 81 height 17
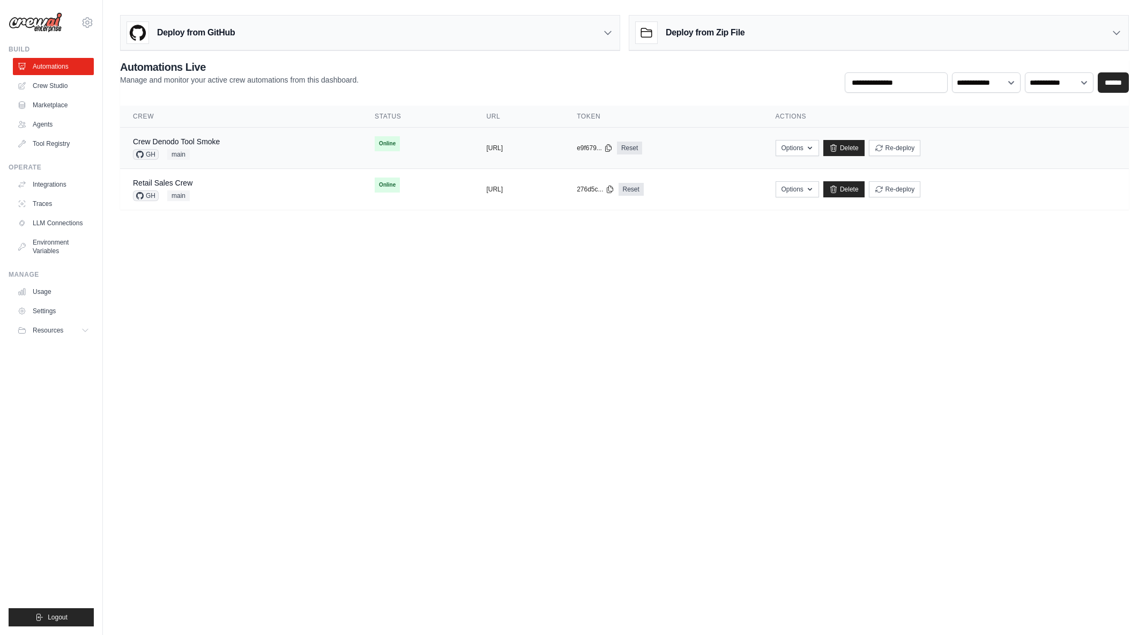
click at [223, 146] on div "Crew Denodo Tool Smoke GH main" at bounding box center [241, 148] width 216 height 24
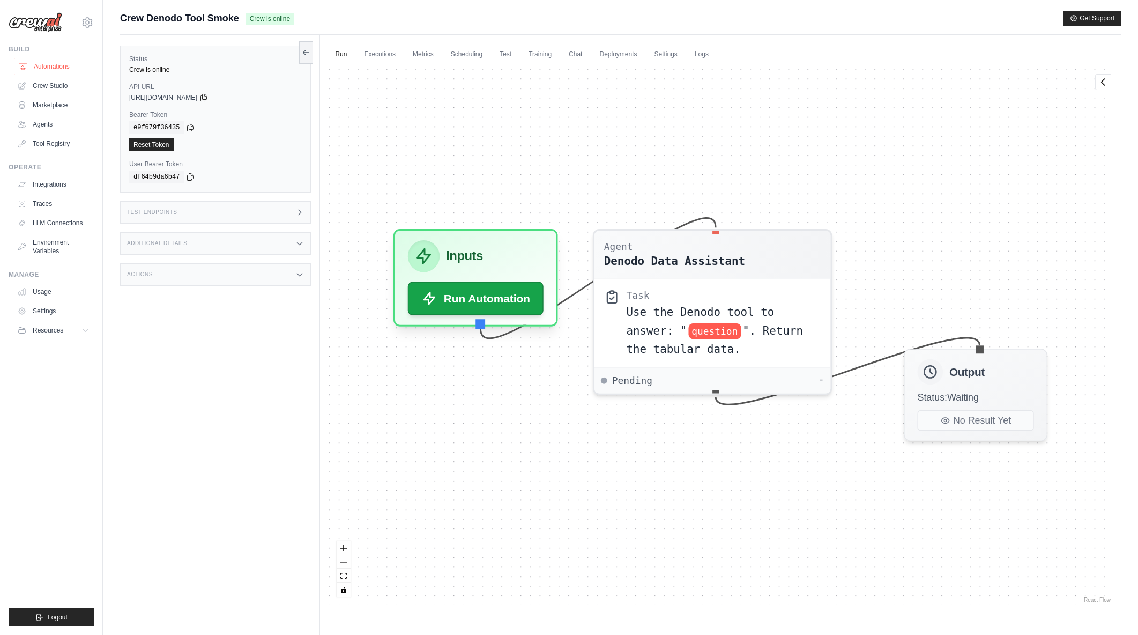
click at [51, 64] on link "Automations" at bounding box center [54, 66] width 81 height 17
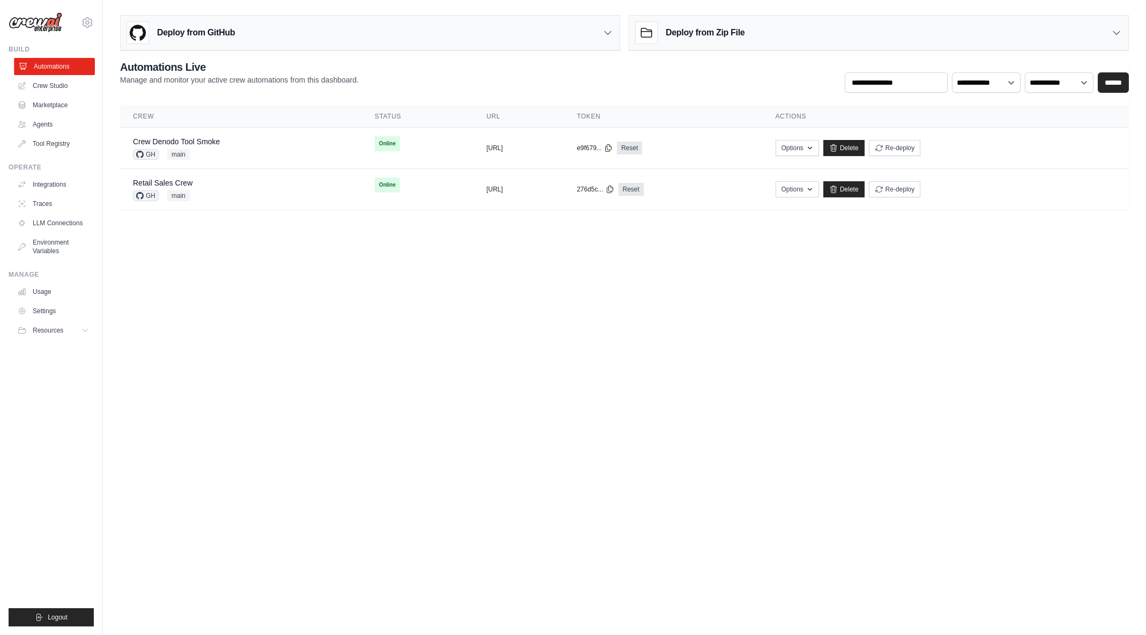
click at [51, 65] on link "Automations" at bounding box center [54, 66] width 81 height 17
click at [865, 188] on link "Delete" at bounding box center [844, 189] width 41 height 16
click at [865, 185] on link "Delete" at bounding box center [844, 189] width 41 height 16
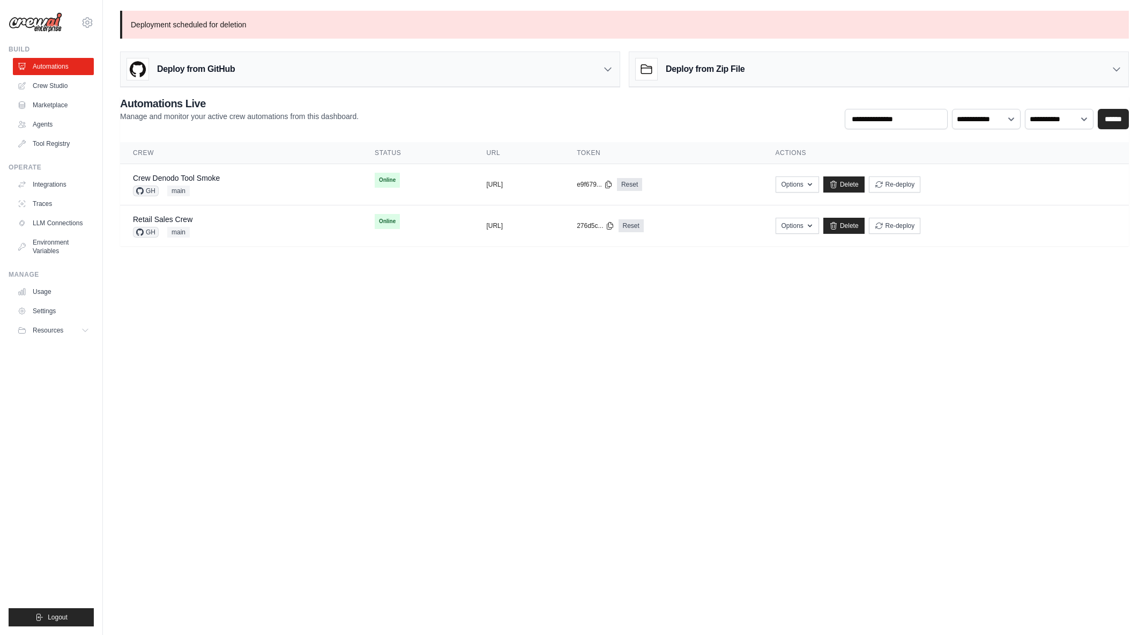
click at [243, 313] on body "[EMAIL_ADDRESS][DOMAIN_NAME] [PERSON_NAME]'s Personal Organization Denodo Techn…" at bounding box center [573, 317] width 1146 height 635
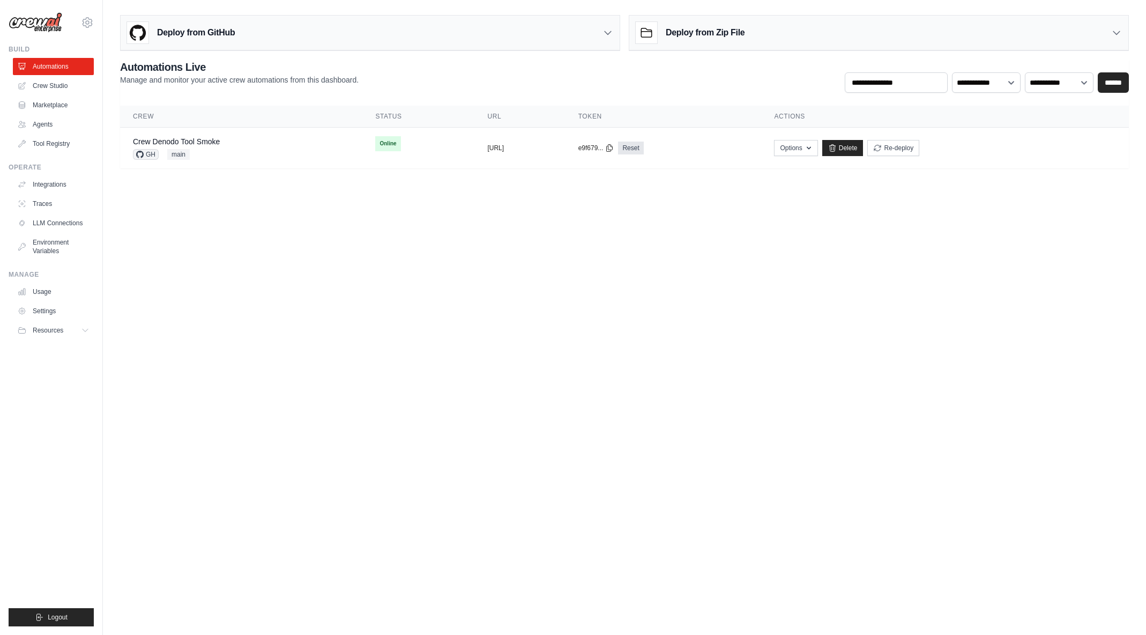
click at [314, 228] on body "[EMAIL_ADDRESS][DOMAIN_NAME] [PERSON_NAME]'s Personal Organization Denodo Techn…" at bounding box center [573, 317] width 1146 height 635
click at [411, 355] on body "arajwani@denodo.com Arif's Personal Organization Denodo Technologies ✓ Settings…" at bounding box center [573, 317] width 1146 height 635
click at [530, 367] on body "arajwani@denodo.com Arif's Personal Organization Denodo Technologies ✓ Settings…" at bounding box center [573, 317] width 1146 height 635
click at [334, 25] on div "Deploy from GitHub" at bounding box center [370, 33] width 499 height 35
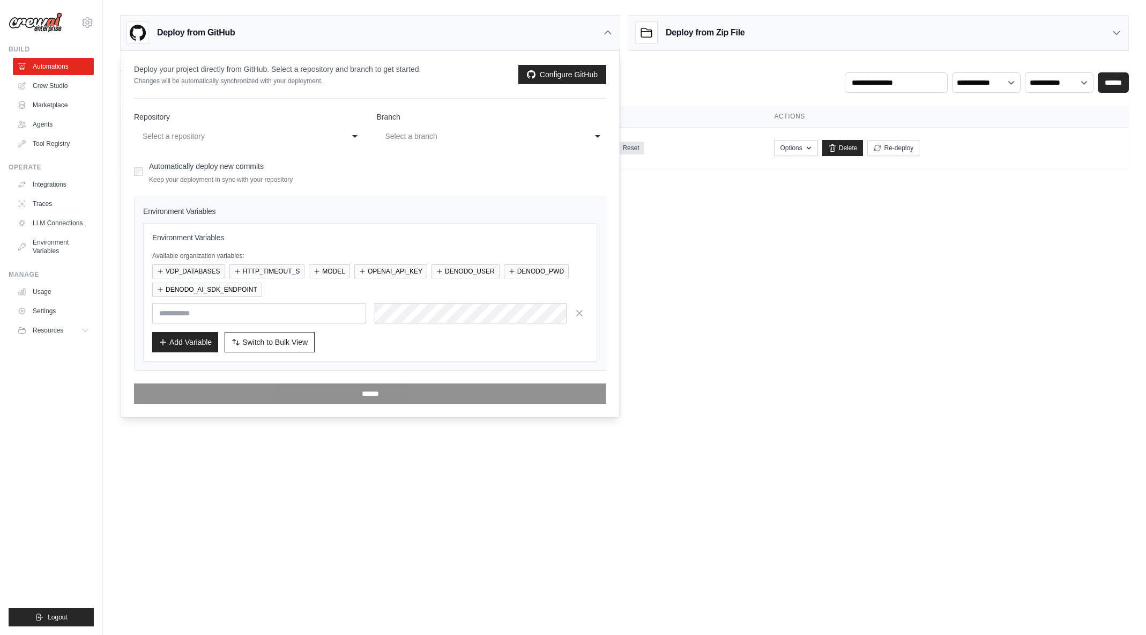
click at [198, 133] on div "Select a repository" at bounding box center [238, 136] width 191 height 13
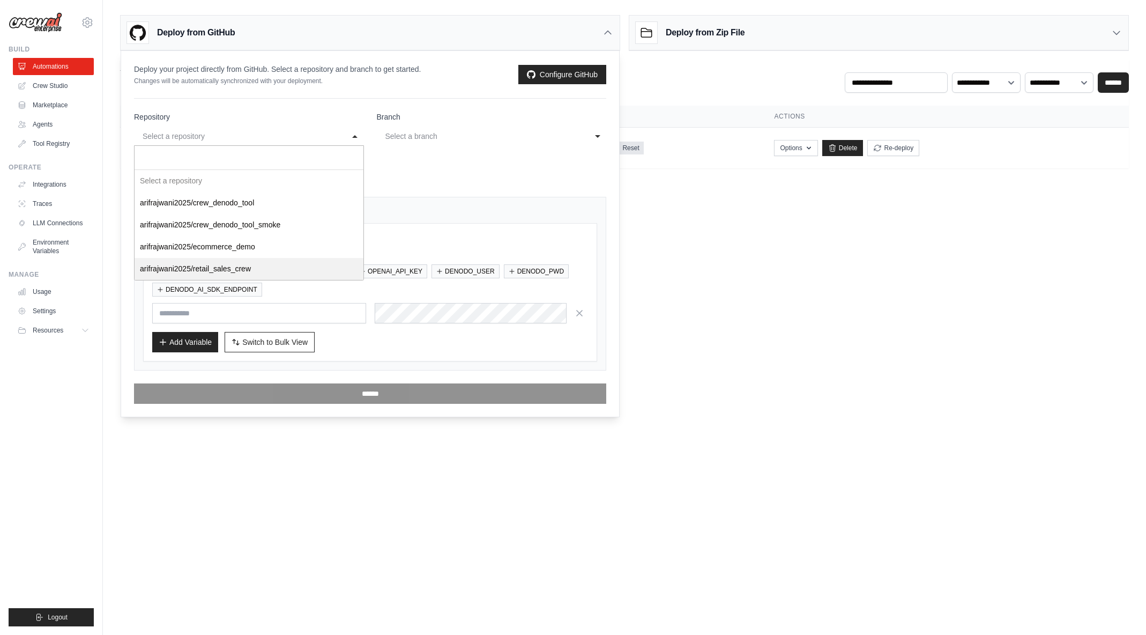
select select "**********"
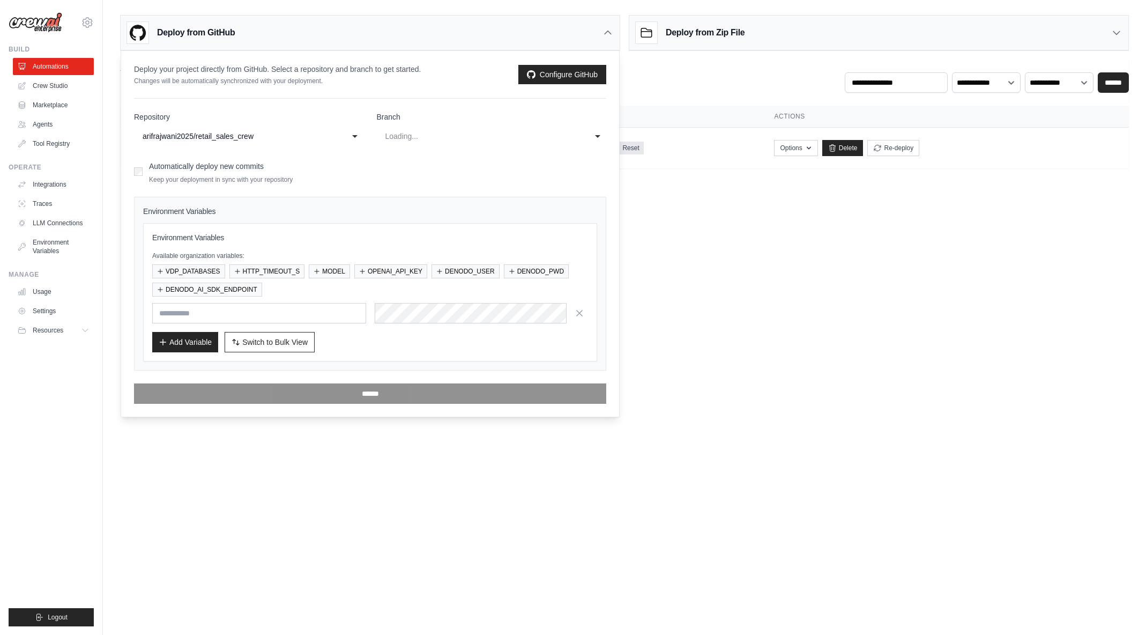
select select "****"
click at [410, 134] on div "main" at bounding box center [481, 136] width 191 height 13
click at [298, 156] on form "**********" at bounding box center [370, 258] width 472 height 292
click at [188, 269] on button "VDP_DATABASES" at bounding box center [188, 271] width 73 height 14
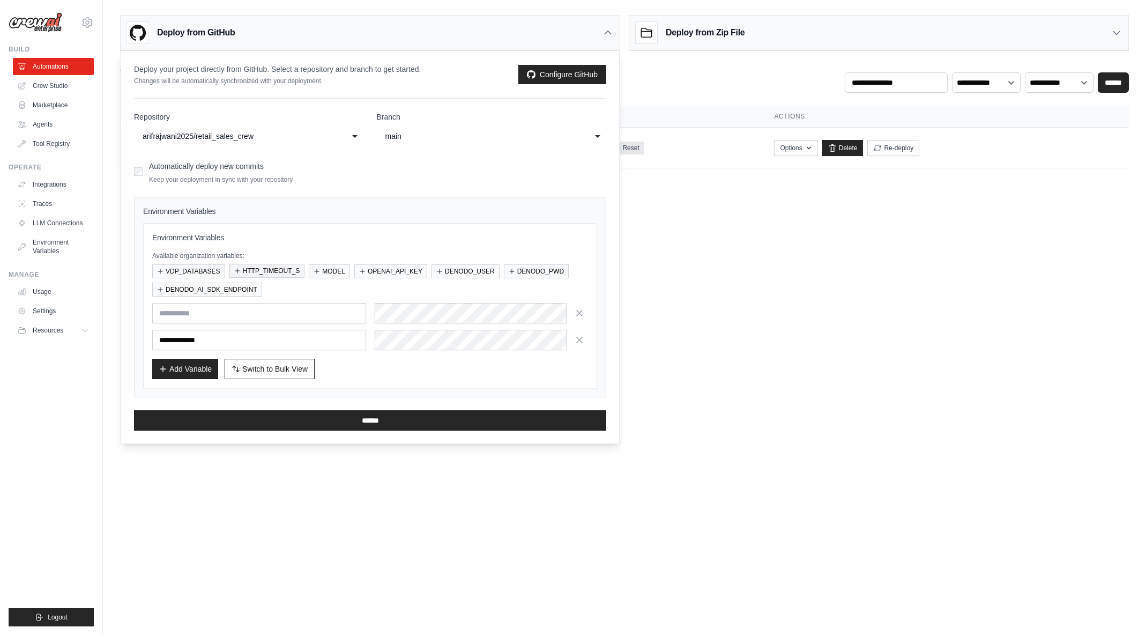
click at [264, 267] on button "HTTP_TIMEOUT_S" at bounding box center [268, 271] width 76 height 14
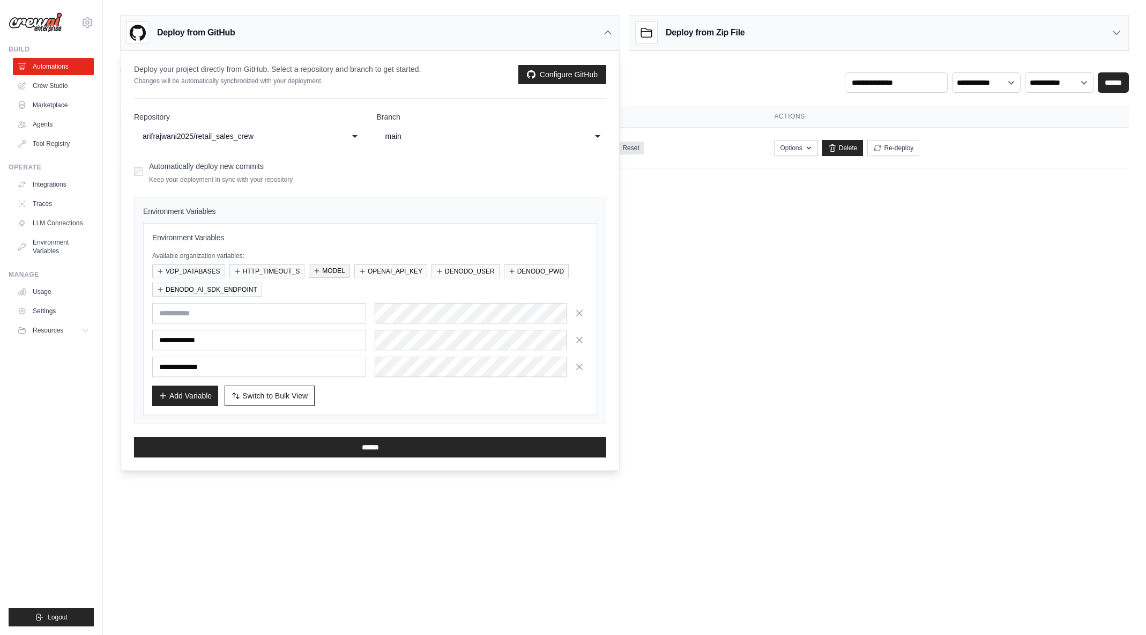
click at [320, 271] on icon "button" at bounding box center [317, 271] width 6 height 6
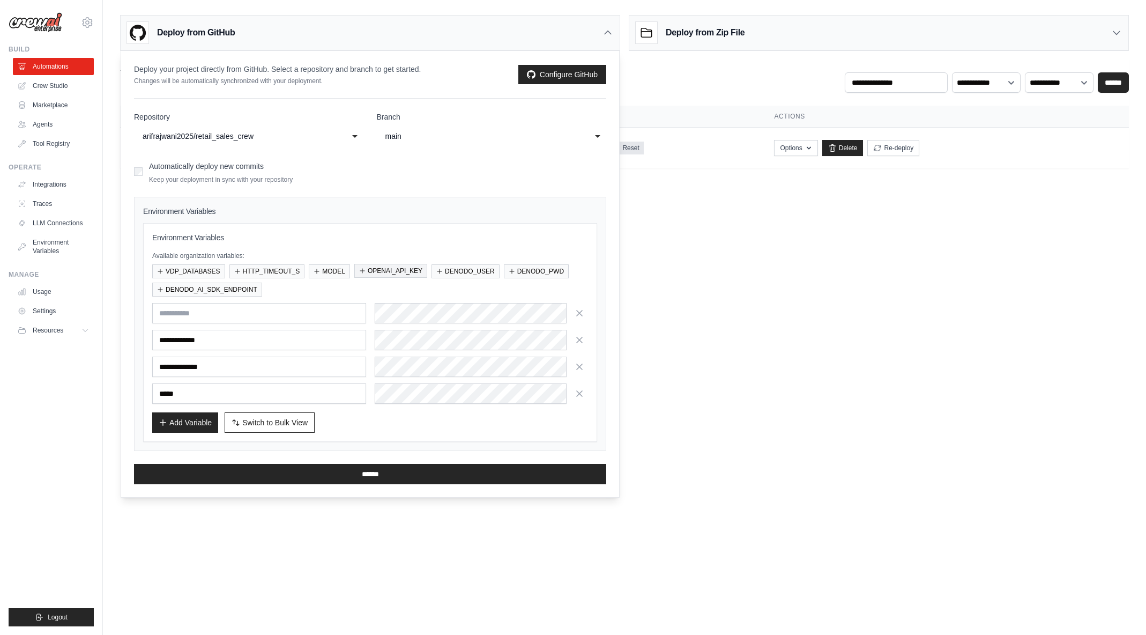
click at [376, 269] on button "OPENAI_API_KEY" at bounding box center [390, 271] width 73 height 14
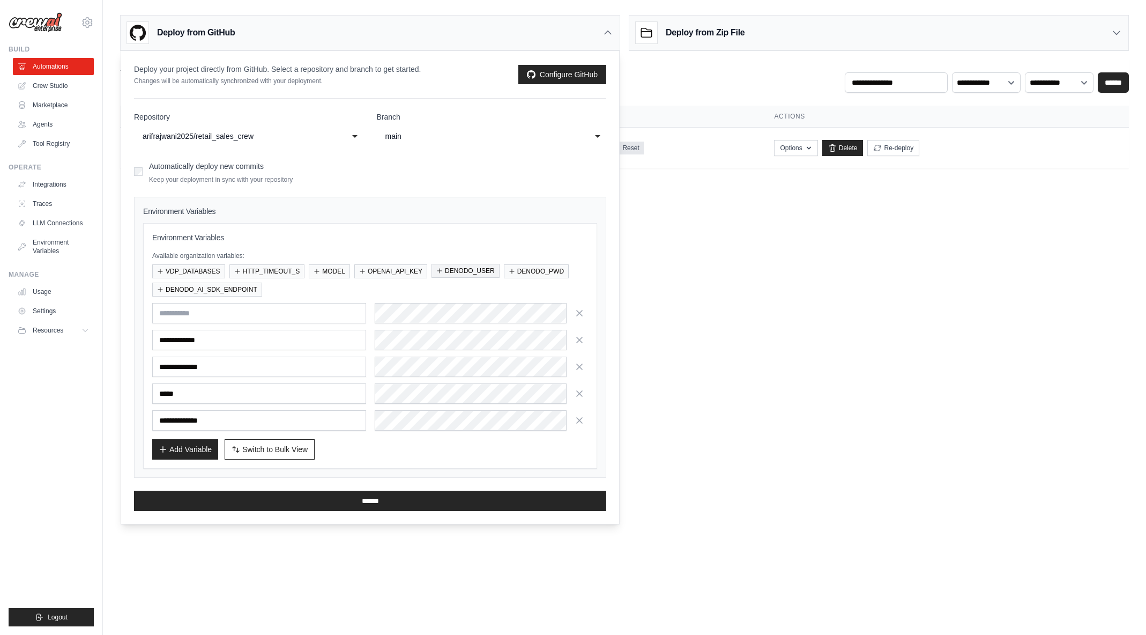
click at [462, 270] on button "DENODO_USER" at bounding box center [466, 271] width 68 height 14
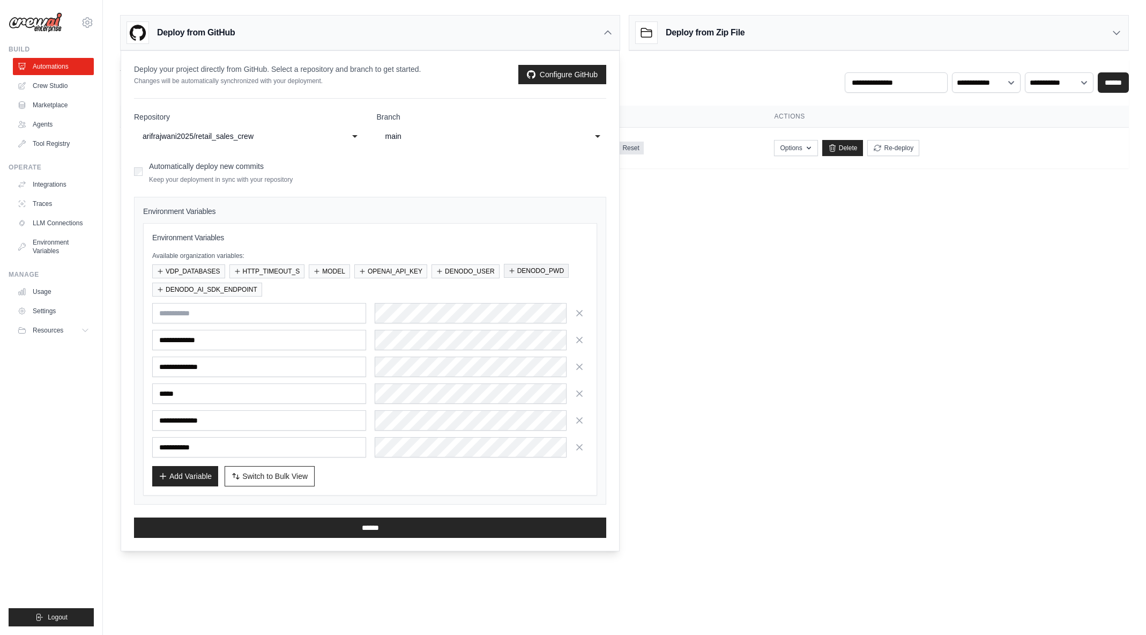
click at [526, 271] on button "DENODO_PWD" at bounding box center [536, 271] width 65 height 14
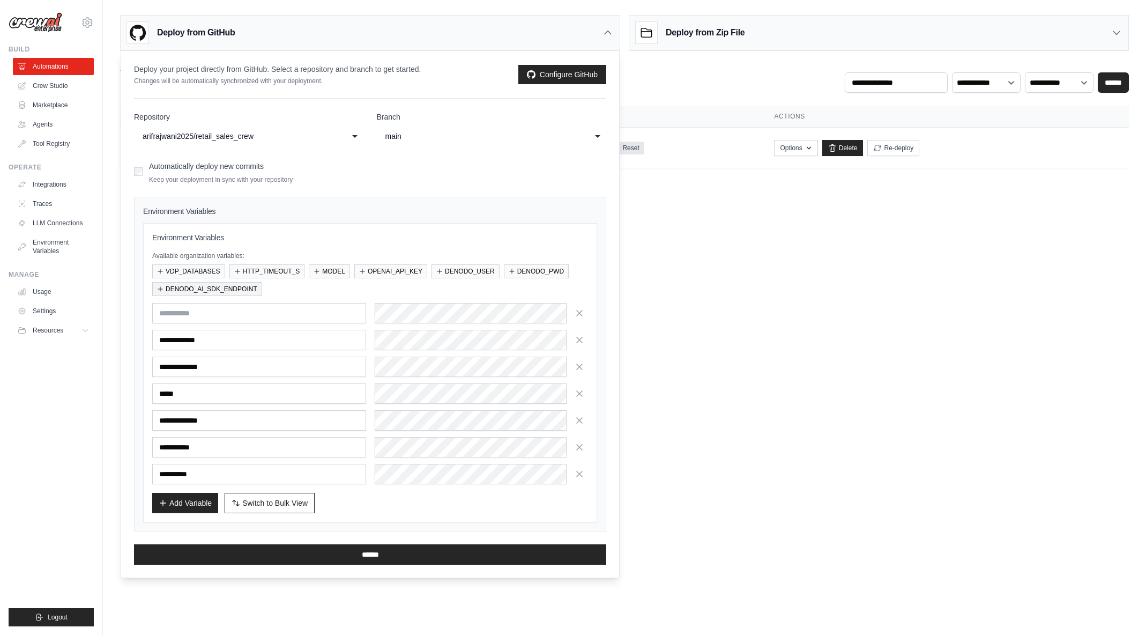
click at [191, 292] on button "DENODO_AI_SDK_ENDPOINT" at bounding box center [207, 289] width 110 height 14
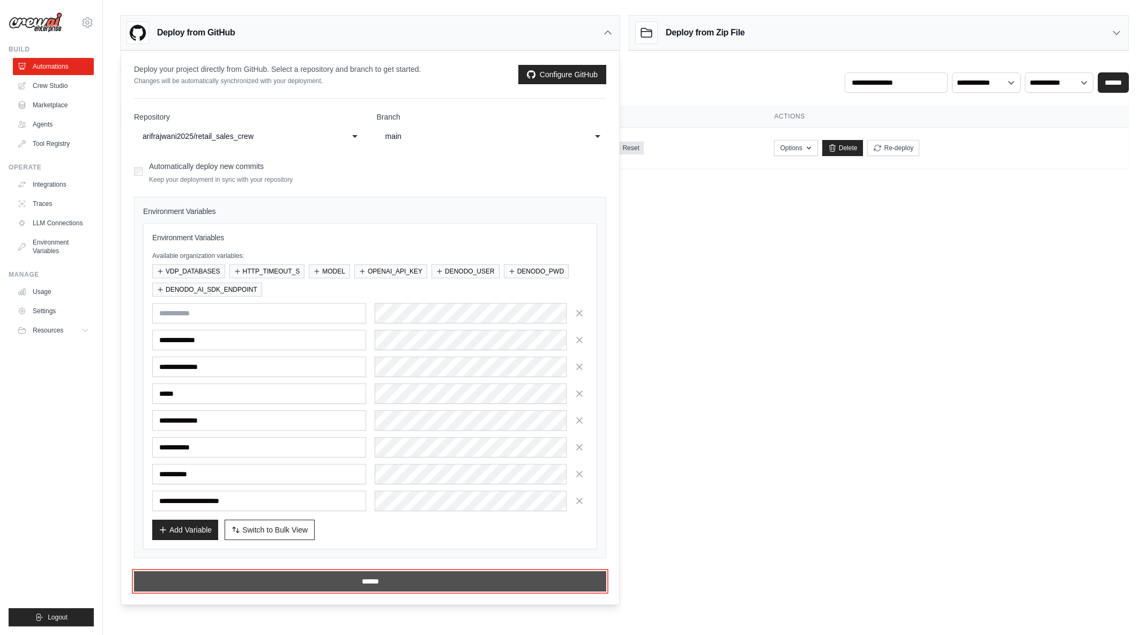
click at [337, 586] on input "******" at bounding box center [370, 581] width 472 height 20
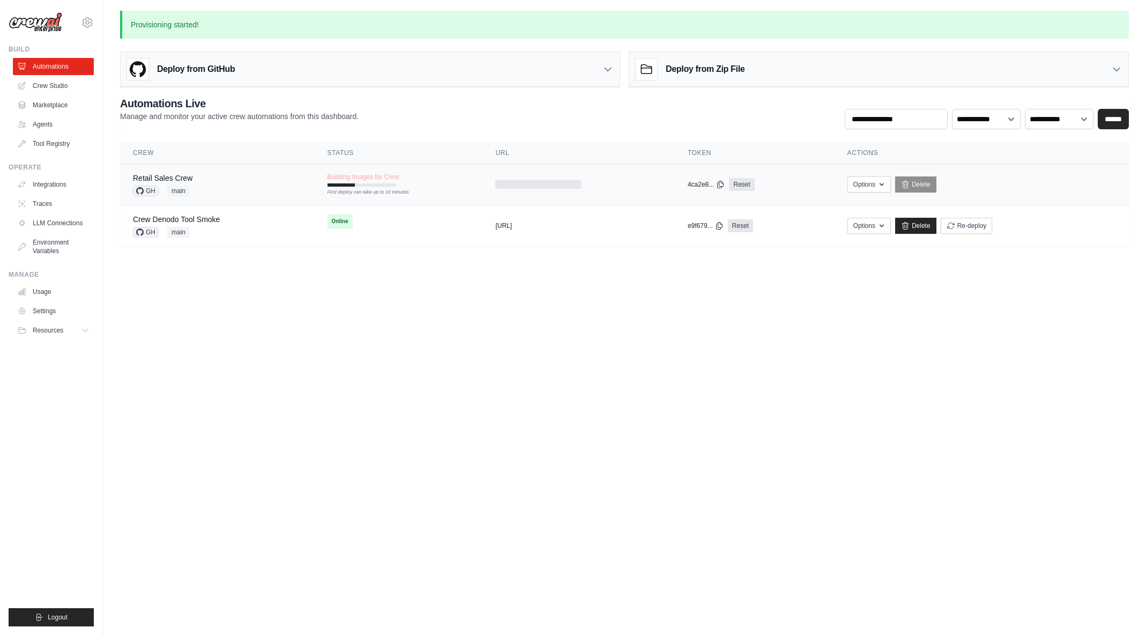
click at [257, 190] on div "Retail Sales Crew GH main" at bounding box center [217, 185] width 169 height 24
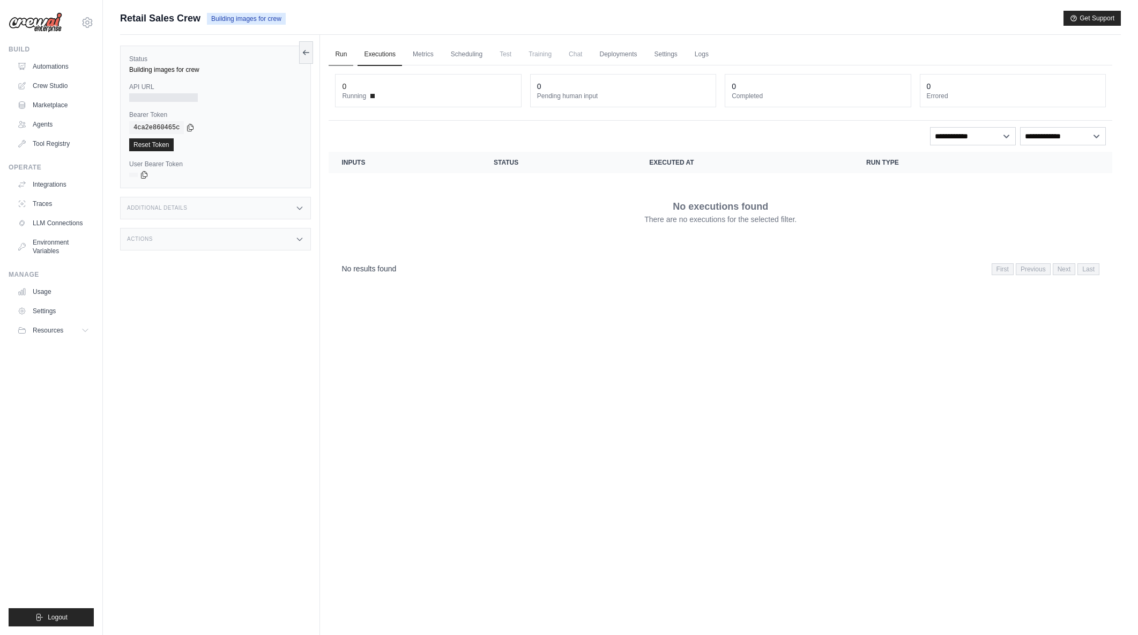
click at [338, 55] on link "Run" at bounding box center [341, 54] width 25 height 23
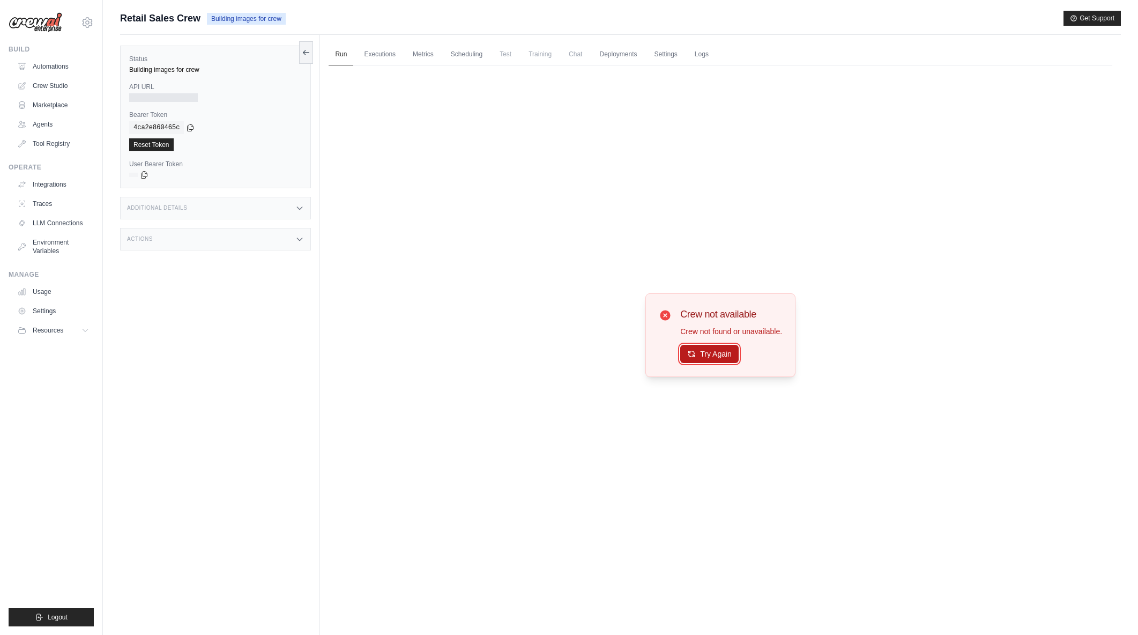
click at [701, 351] on button "Try Again" at bounding box center [709, 354] width 58 height 18
click at [698, 53] on link "Logs" at bounding box center [702, 54] width 27 height 23
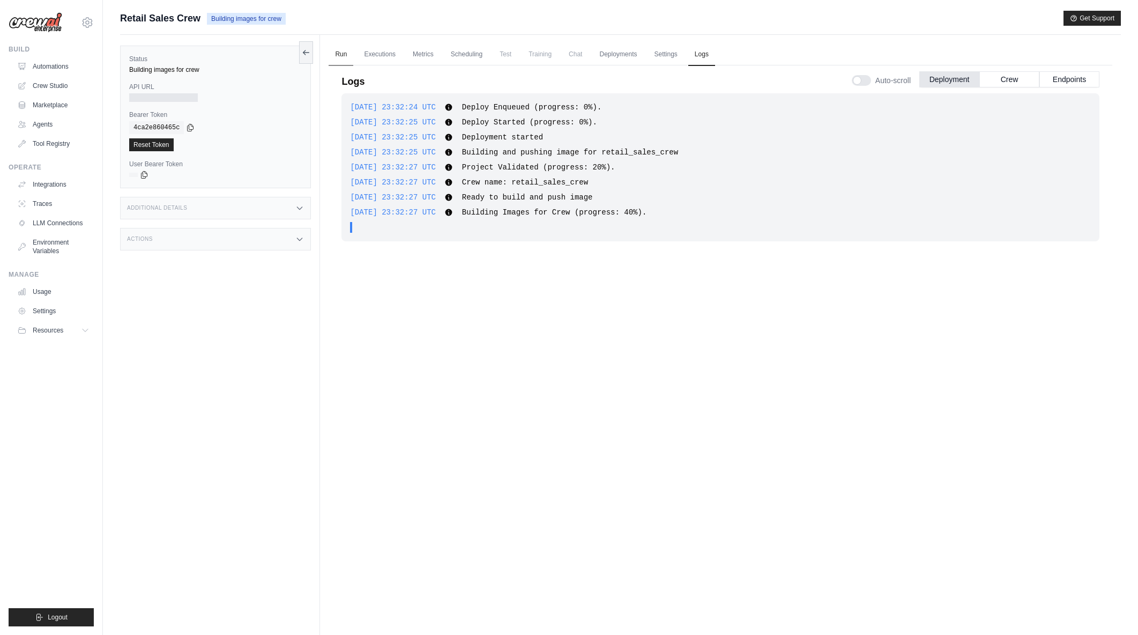
click at [337, 55] on link "Run" at bounding box center [341, 54] width 25 height 23
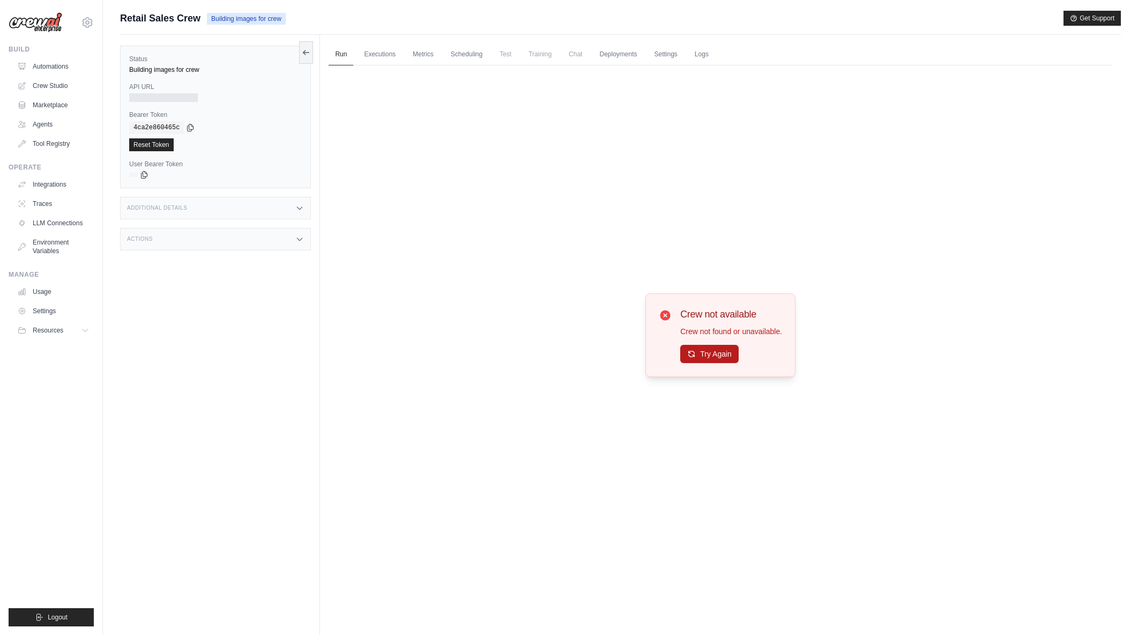
click at [697, 345] on div "Crew not available Crew not found or unavailable. Try Again" at bounding box center [731, 335] width 102 height 57
click at [707, 357] on button "Try Again" at bounding box center [709, 354] width 58 height 18
click at [736, 363] on button "Try Again" at bounding box center [709, 354] width 58 height 18
click at [735, 359] on button "Try Again" at bounding box center [709, 354] width 58 height 18
click at [56, 69] on link "Automations" at bounding box center [54, 66] width 81 height 17
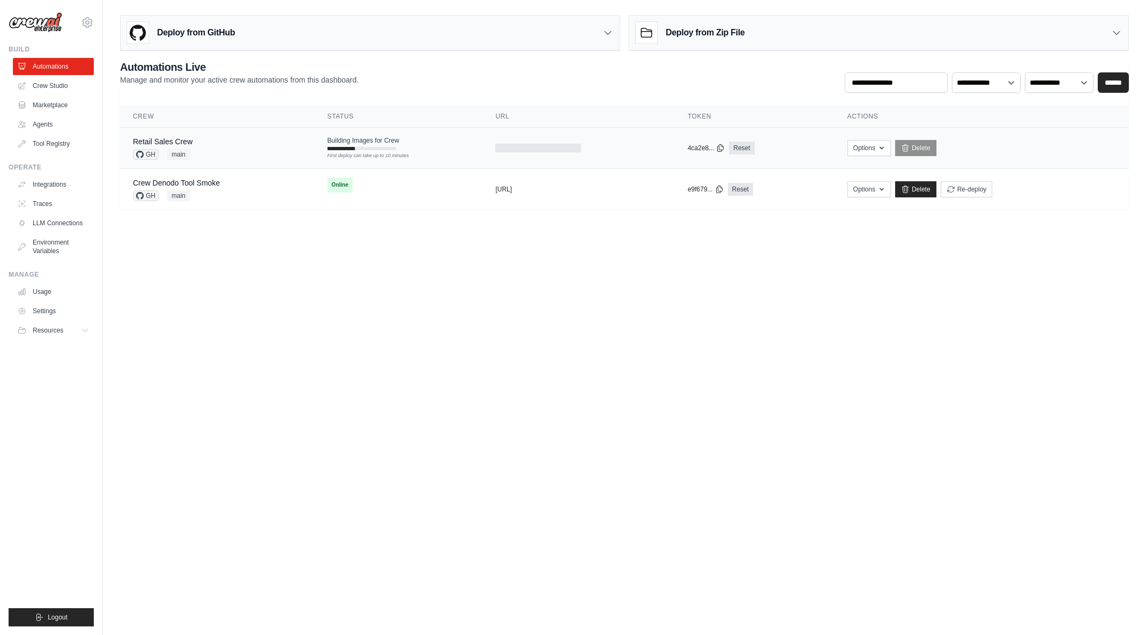
click at [384, 152] on div "First deploy can take up to 10 minutes" at bounding box center [362, 156] width 69 height 8
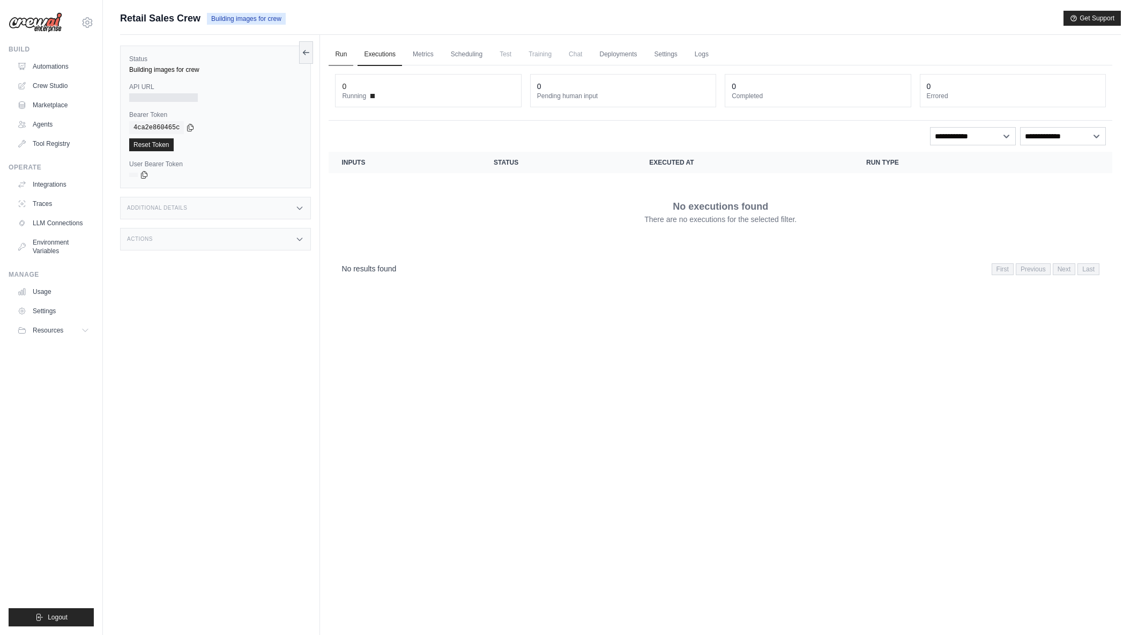
click at [347, 56] on link "Run" at bounding box center [341, 54] width 25 height 23
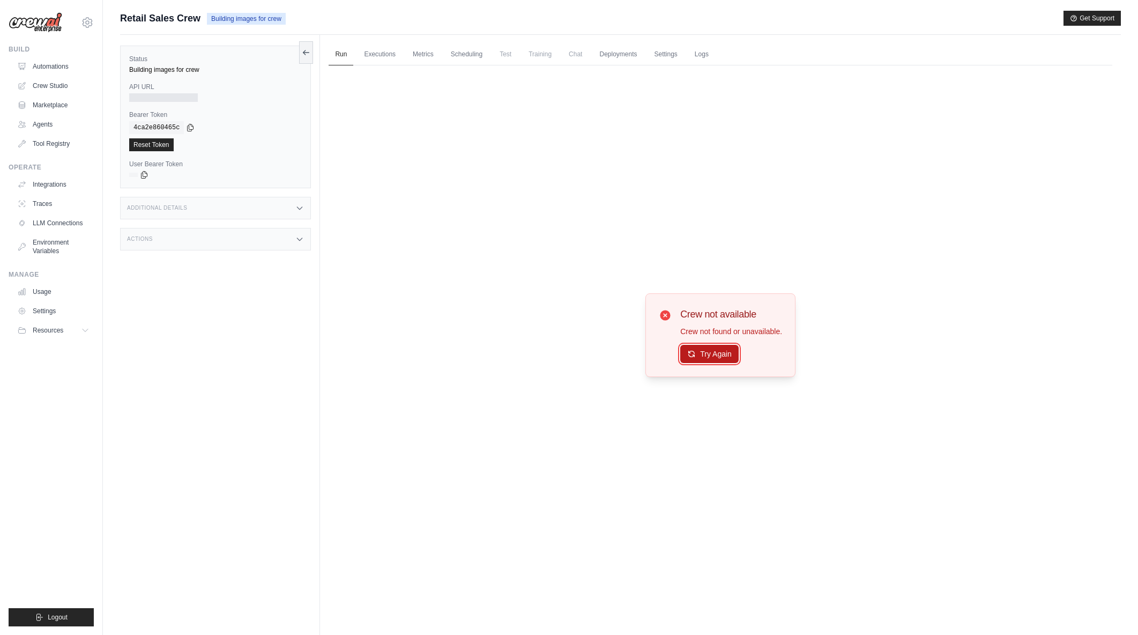
click at [707, 357] on button "Try Again" at bounding box center [709, 354] width 58 height 18
click at [726, 354] on button "Try Again" at bounding box center [709, 354] width 58 height 18
drag, startPoint x: 337, startPoint y: 51, endPoint x: 336, endPoint y: 57, distance: 6.0
click at [337, 51] on link "Run" at bounding box center [341, 54] width 25 height 23
click at [304, 51] on icon at bounding box center [306, 52] width 9 height 9
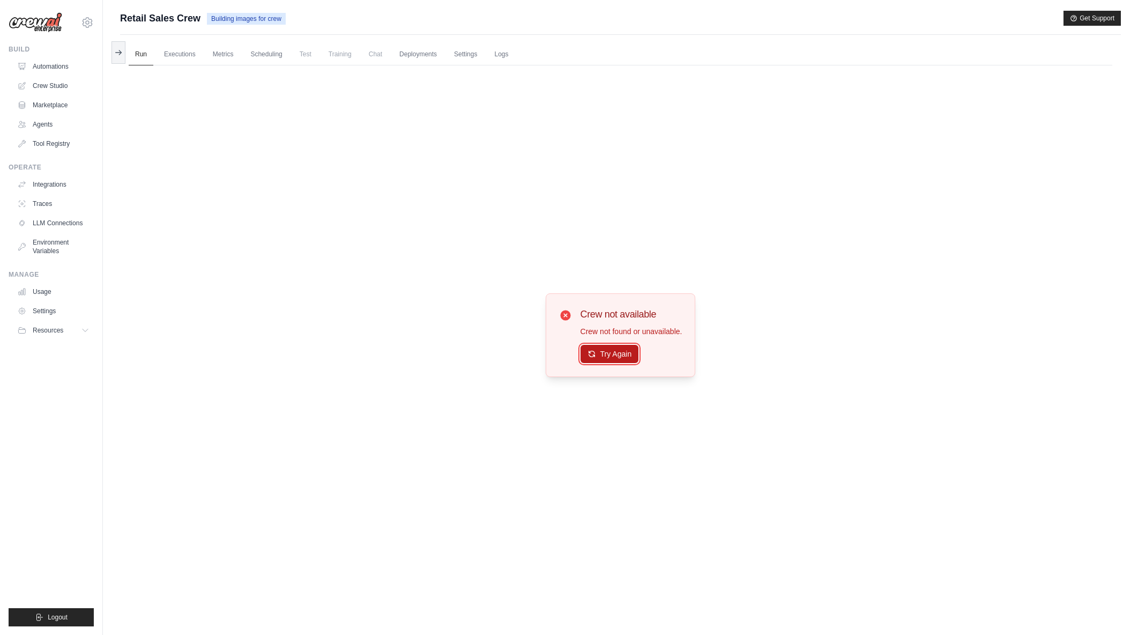
click at [628, 357] on button "Try Again" at bounding box center [610, 354] width 58 height 18
click at [188, 57] on link "Executions" at bounding box center [180, 54] width 45 height 23
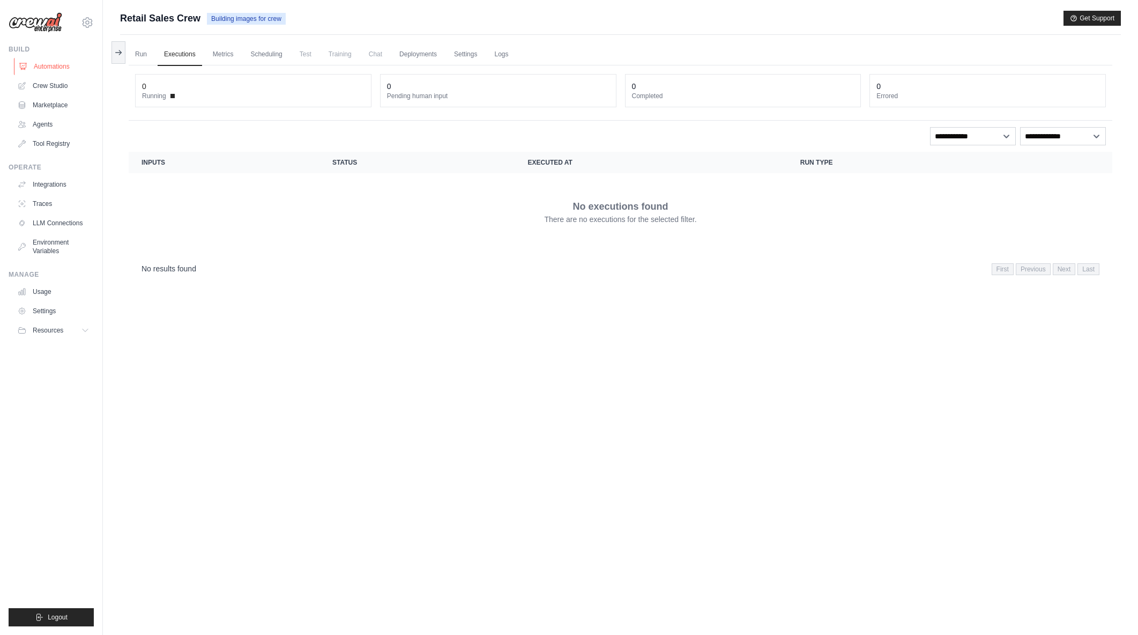
click at [51, 65] on link "Automations" at bounding box center [54, 66] width 81 height 17
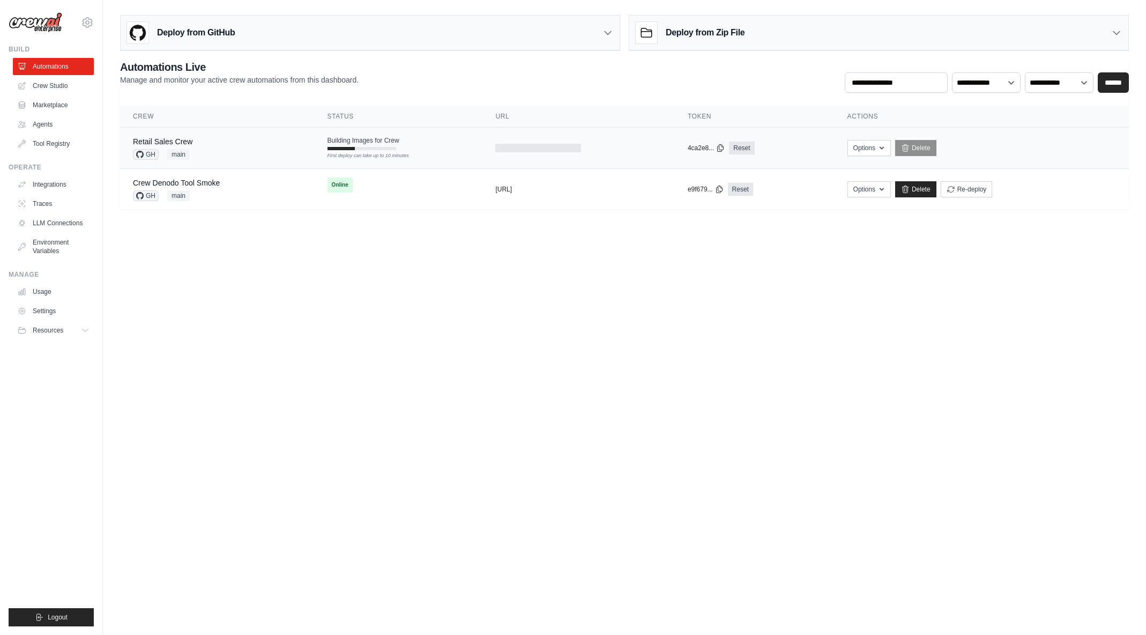
click at [387, 143] on span "Building Images for Crew" at bounding box center [364, 140] width 72 height 9
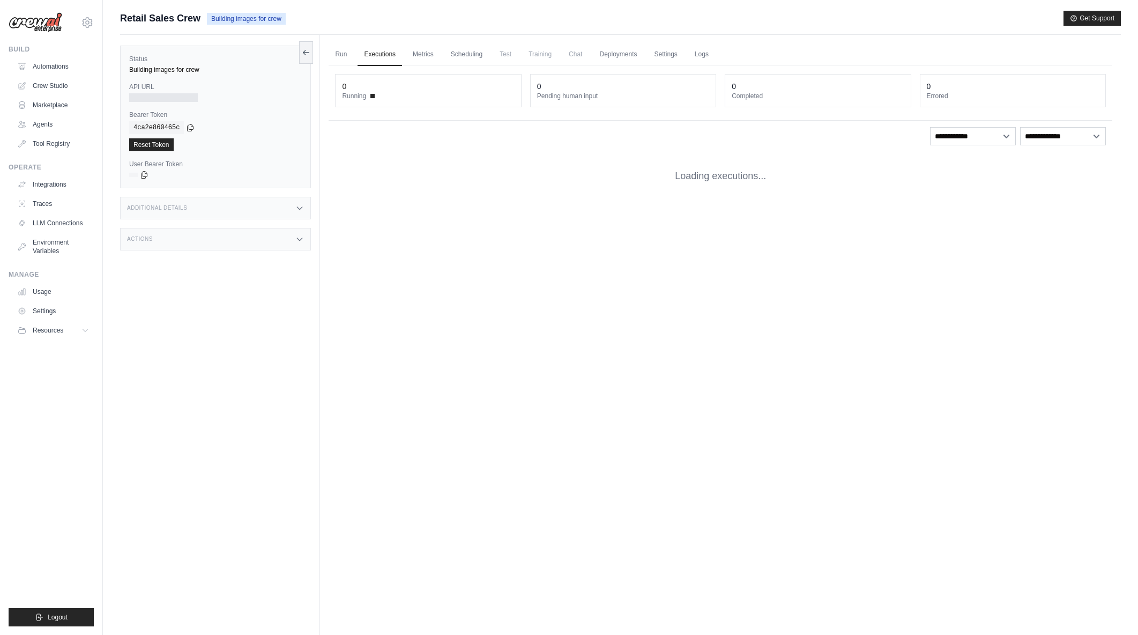
click at [702, 54] on link "Logs" at bounding box center [702, 54] width 27 height 23
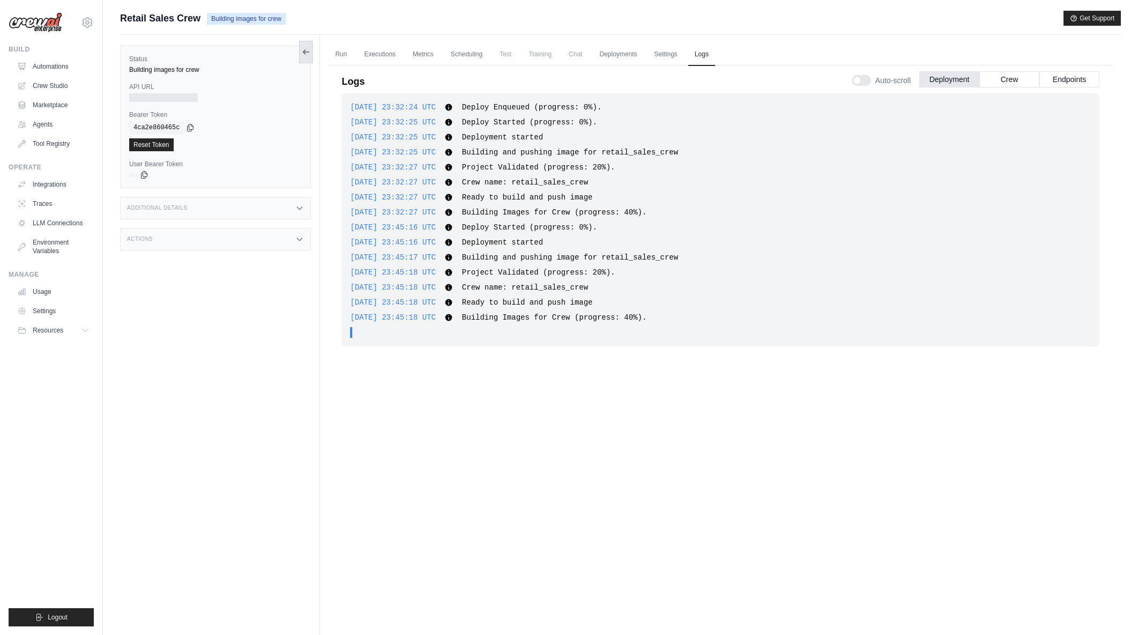
click at [303, 51] on icon at bounding box center [306, 52] width 9 height 9
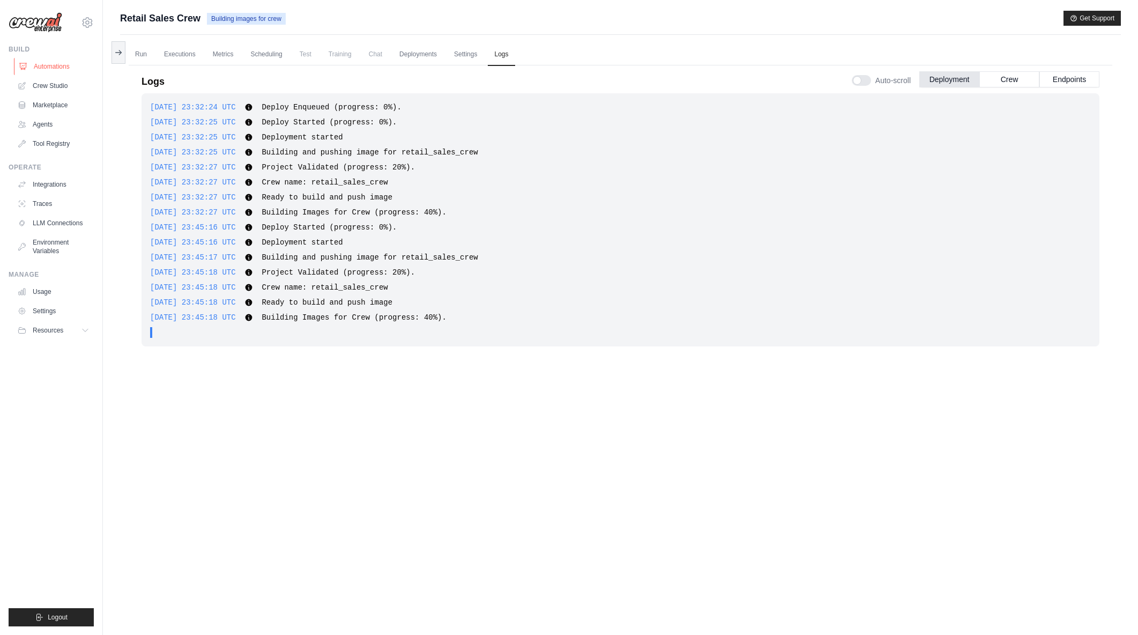
click at [72, 63] on link "Automations" at bounding box center [54, 66] width 81 height 17
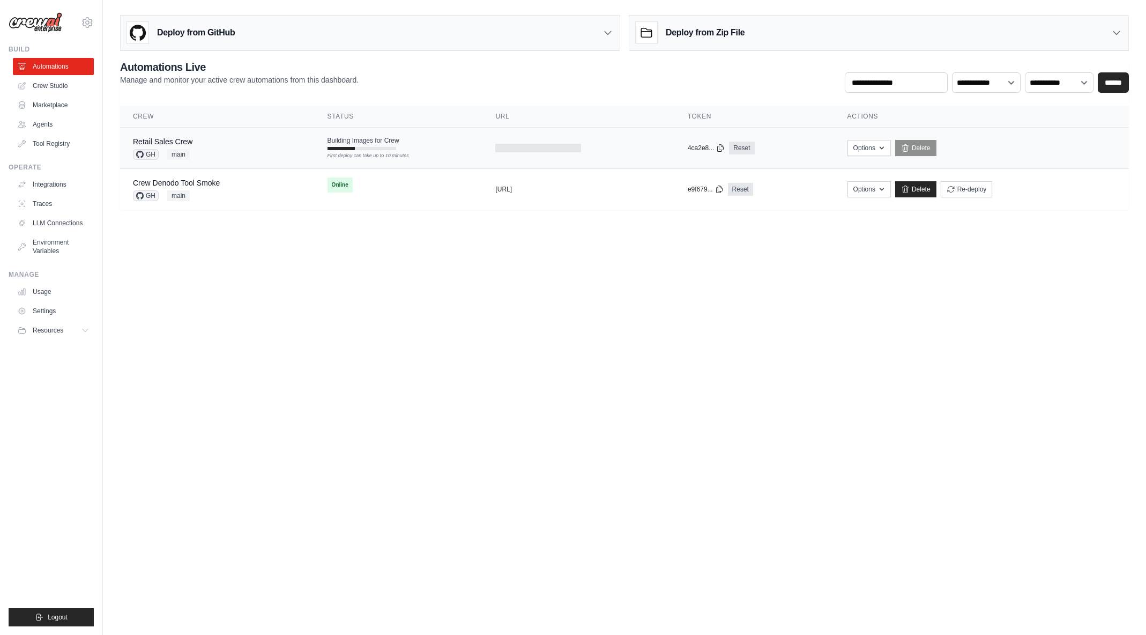
click at [429, 145] on td "Building Images for Crew First deploy can take up to 10 minutes" at bounding box center [399, 143] width 168 height 31
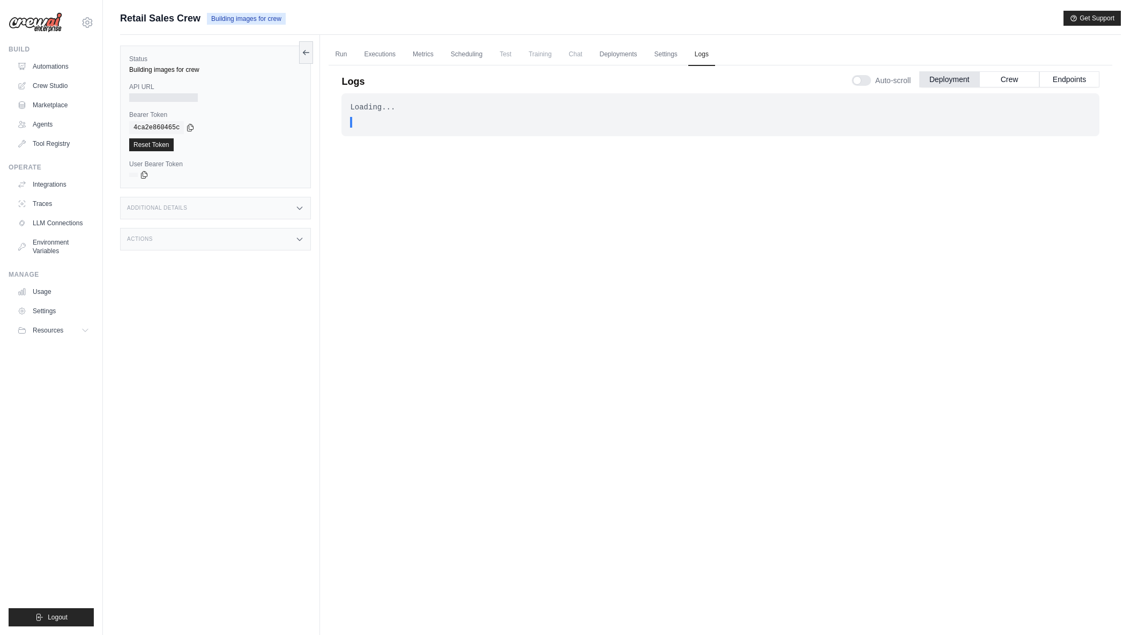
click at [703, 55] on link "Logs" at bounding box center [702, 54] width 27 height 23
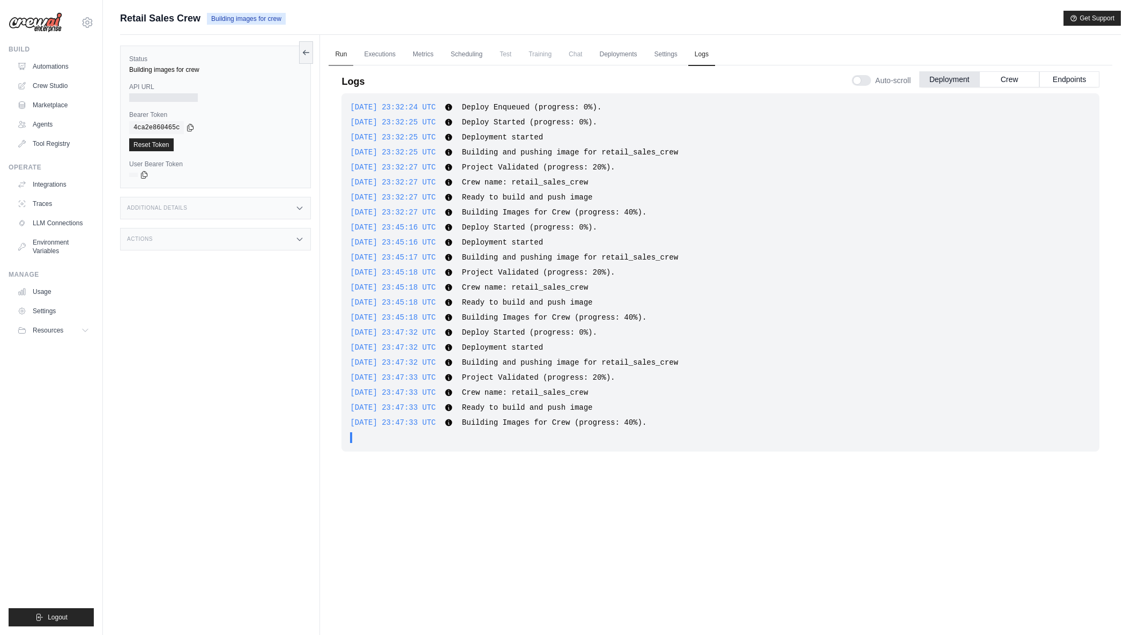
click at [338, 54] on link "Run" at bounding box center [341, 54] width 25 height 23
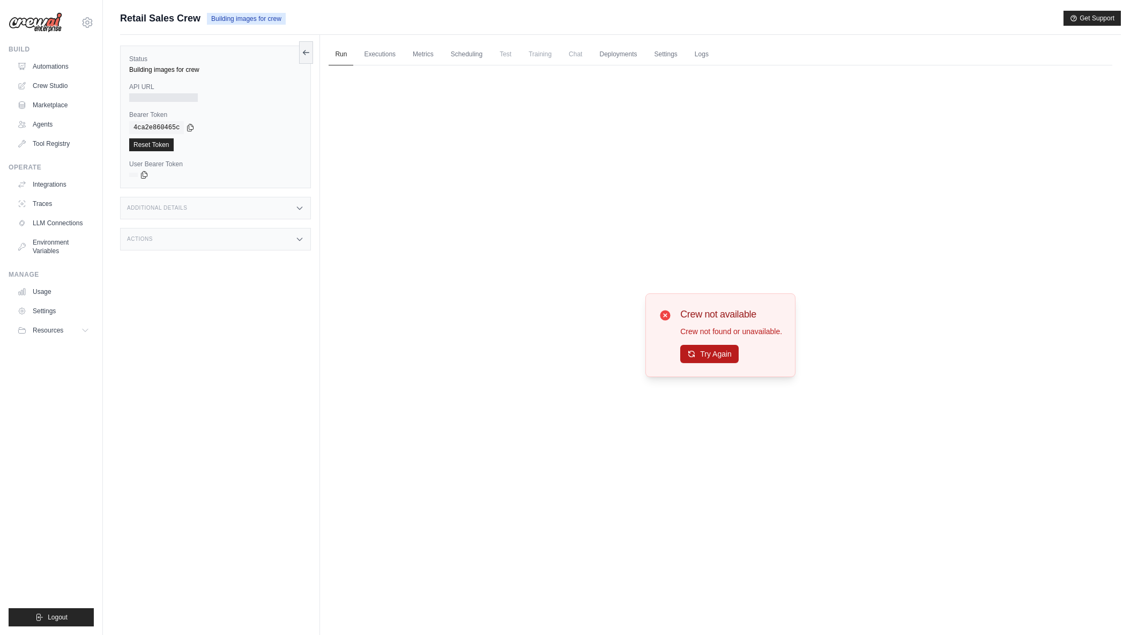
click at [713, 346] on button "Try Again" at bounding box center [709, 354] width 58 height 18
click at [735, 354] on button "Try Again" at bounding box center [709, 354] width 58 height 18
click at [64, 66] on link "Automations" at bounding box center [54, 66] width 81 height 17
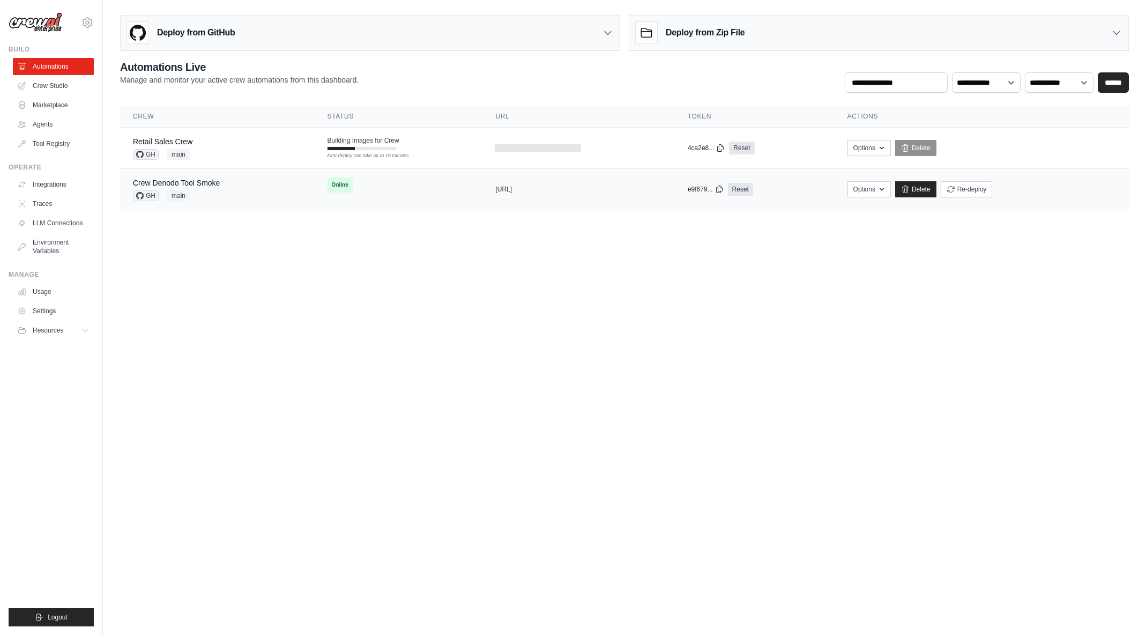
click at [242, 179] on div "Crew Denodo Tool Smoke GH main" at bounding box center [217, 189] width 169 height 24
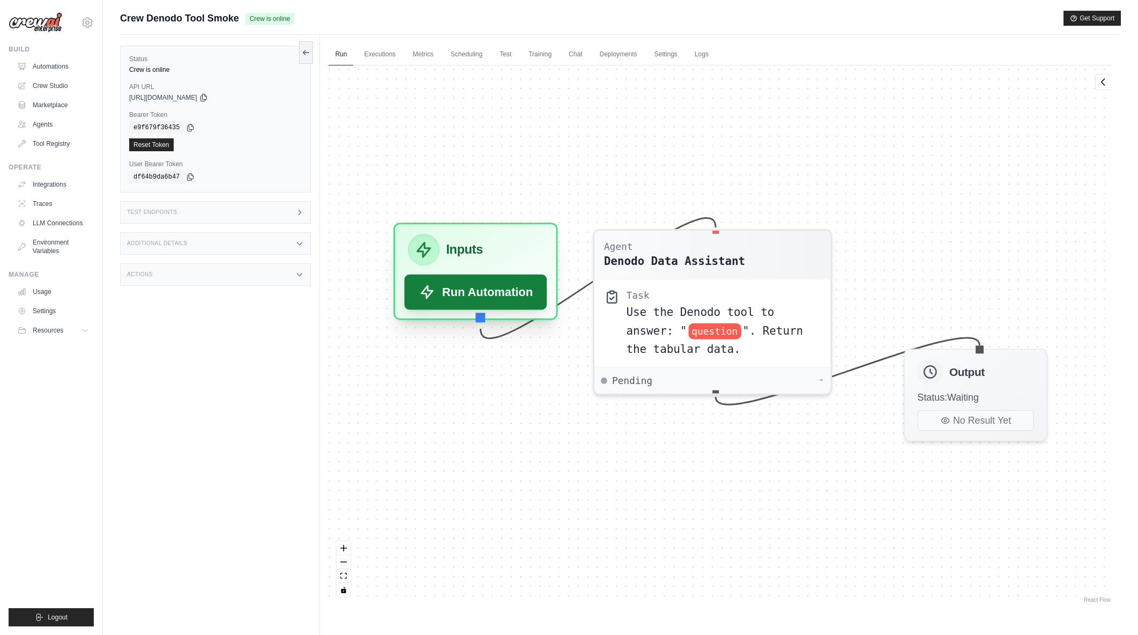
click at [459, 283] on button "Run Automation" at bounding box center [476, 292] width 143 height 35
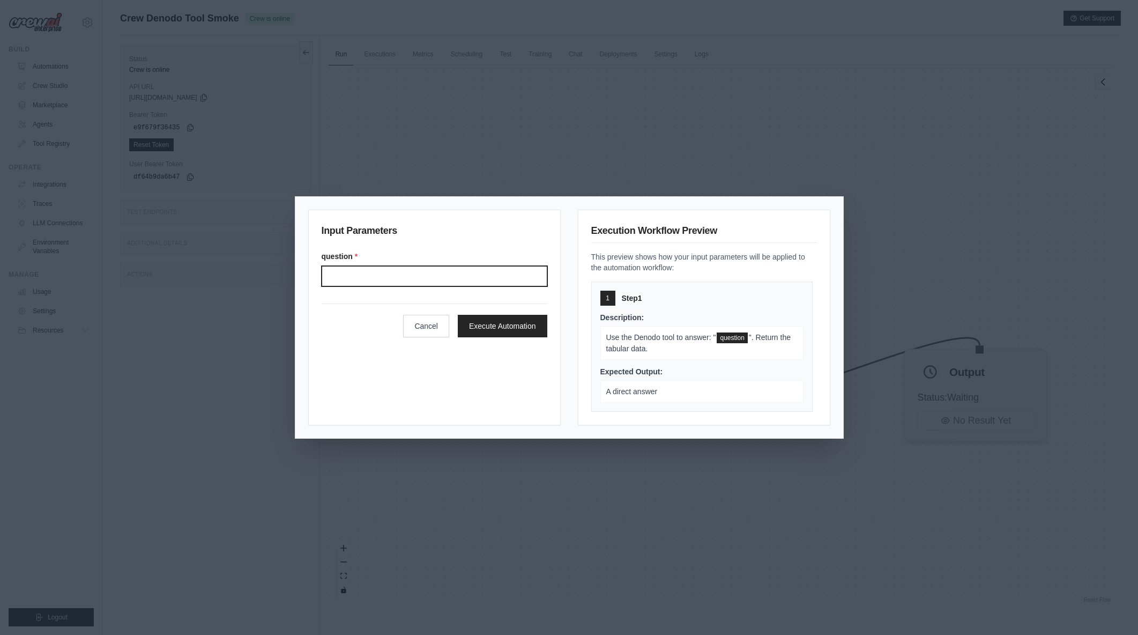
click at [461, 270] on input "Question" at bounding box center [435, 276] width 226 height 20
type input "*"
type input "**********"
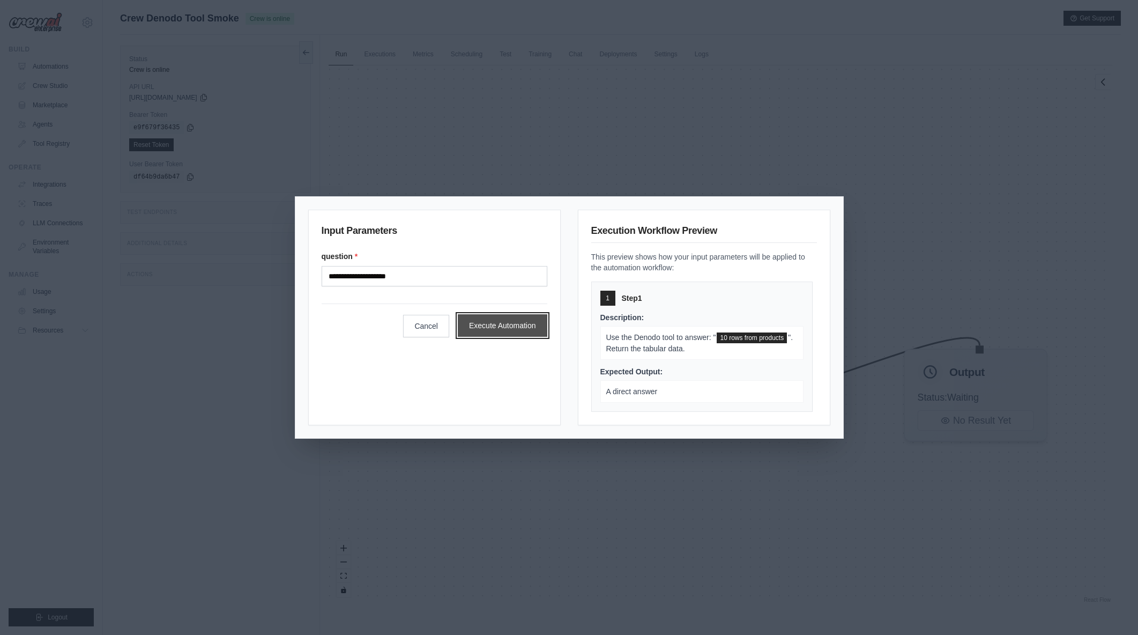
click at [512, 322] on button "Execute Automation" at bounding box center [503, 325] width 90 height 23
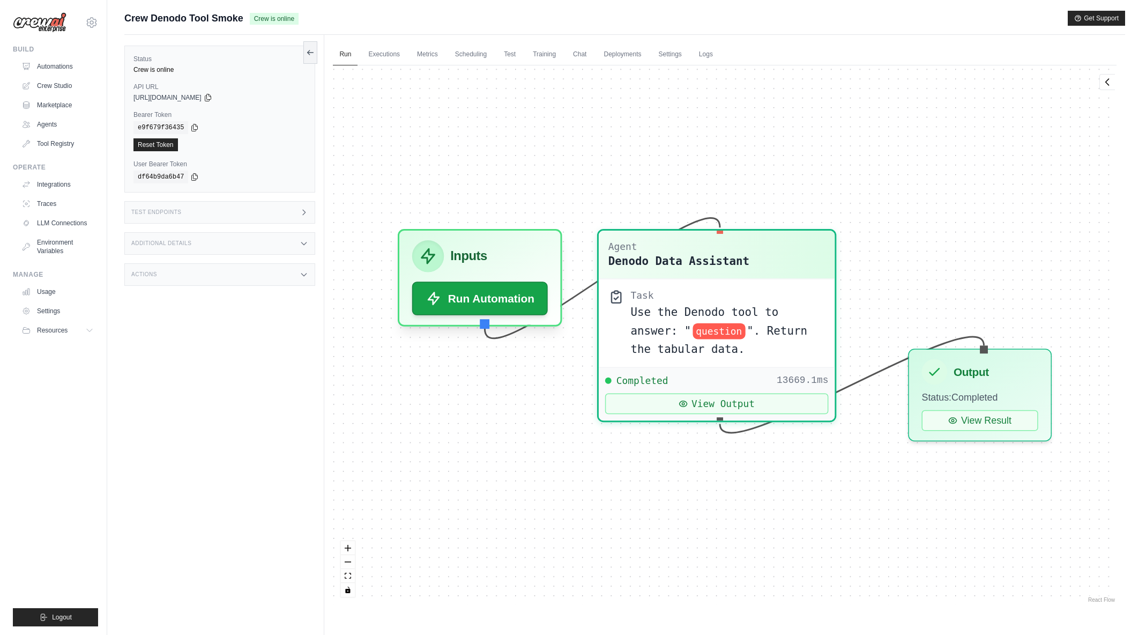
scroll to position [2137, 0]
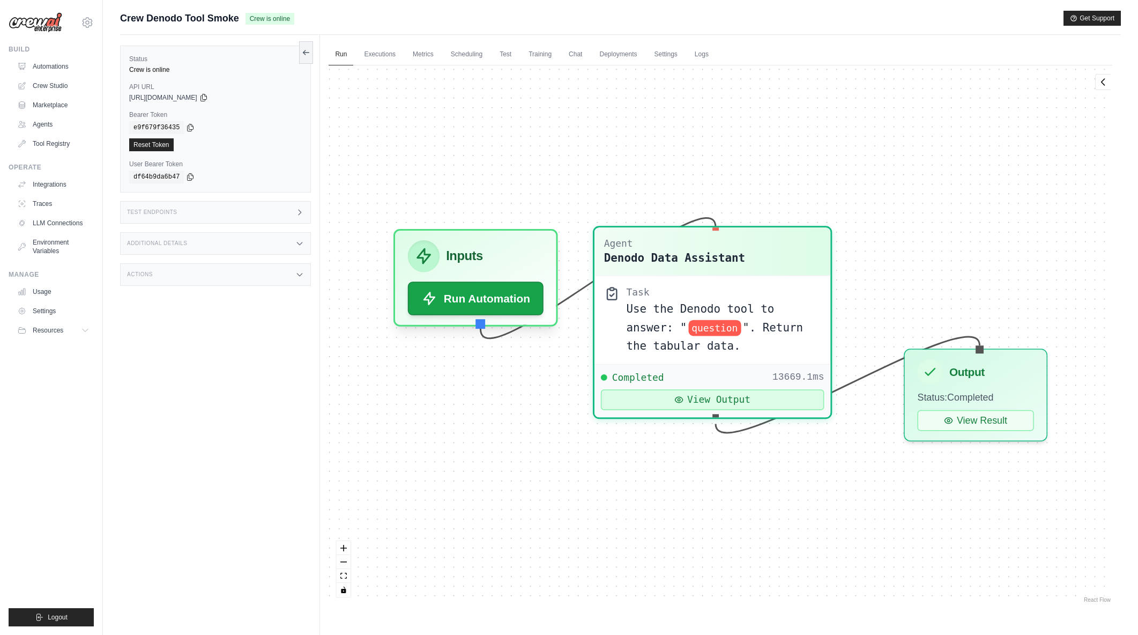
click at [716, 401] on button "View Output" at bounding box center [713, 400] width 224 height 21
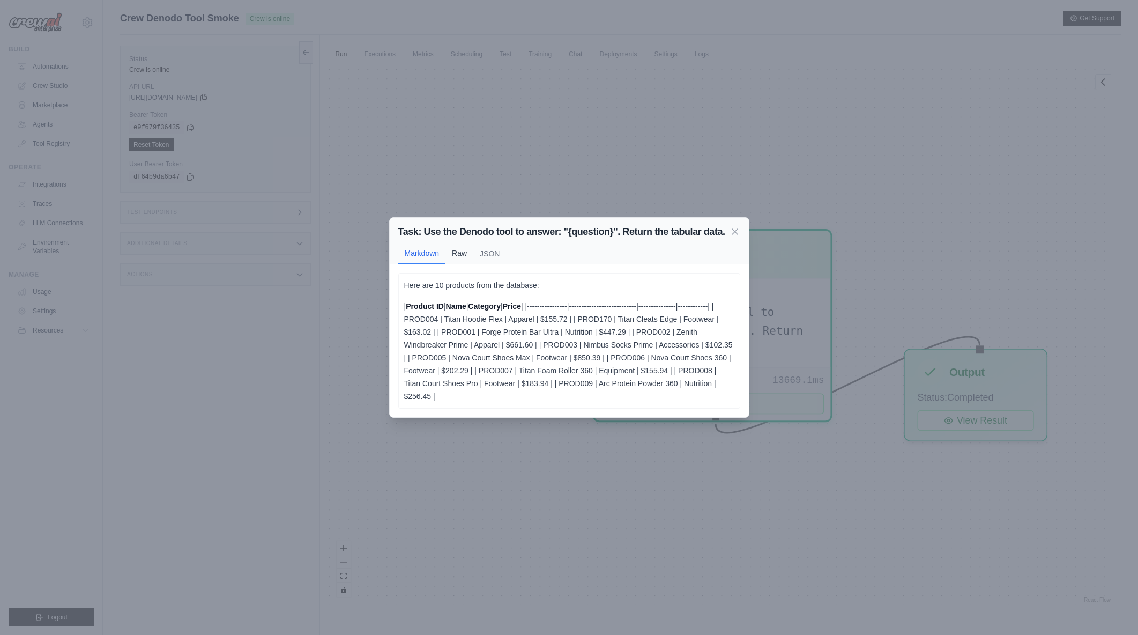
click at [447, 255] on button "Raw" at bounding box center [460, 253] width 28 height 20
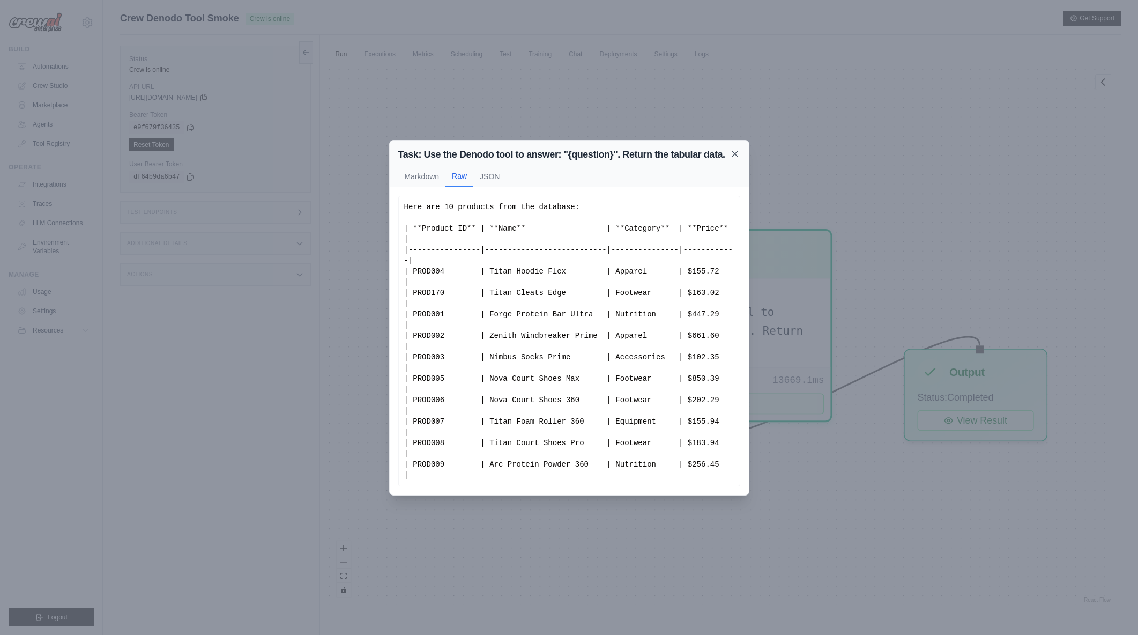
click at [735, 157] on icon at bounding box center [734, 153] width 5 height 5
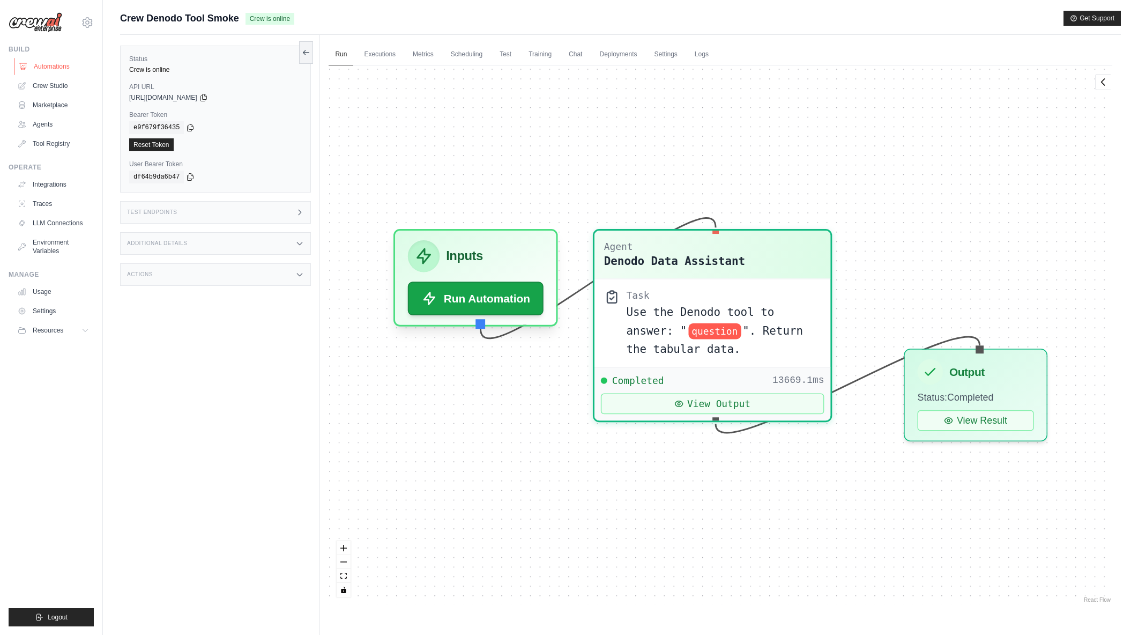
click at [51, 70] on link "Automations" at bounding box center [54, 66] width 81 height 17
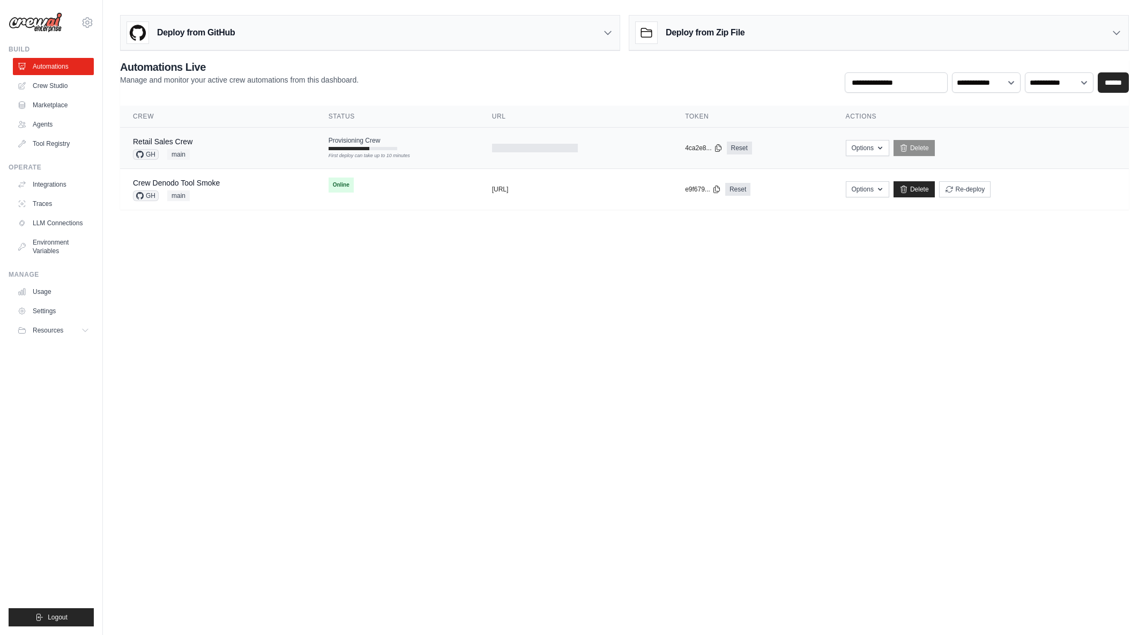
click at [226, 154] on div "Retail Sales Crew GH main" at bounding box center [218, 148] width 170 height 24
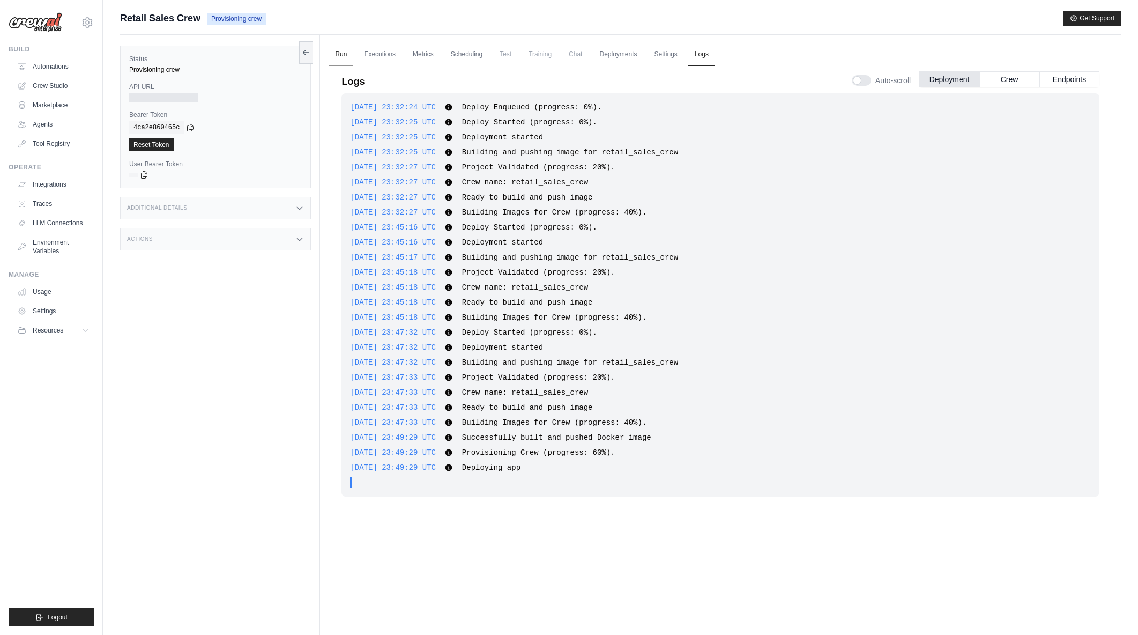
click at [338, 52] on link "Run" at bounding box center [341, 54] width 25 height 23
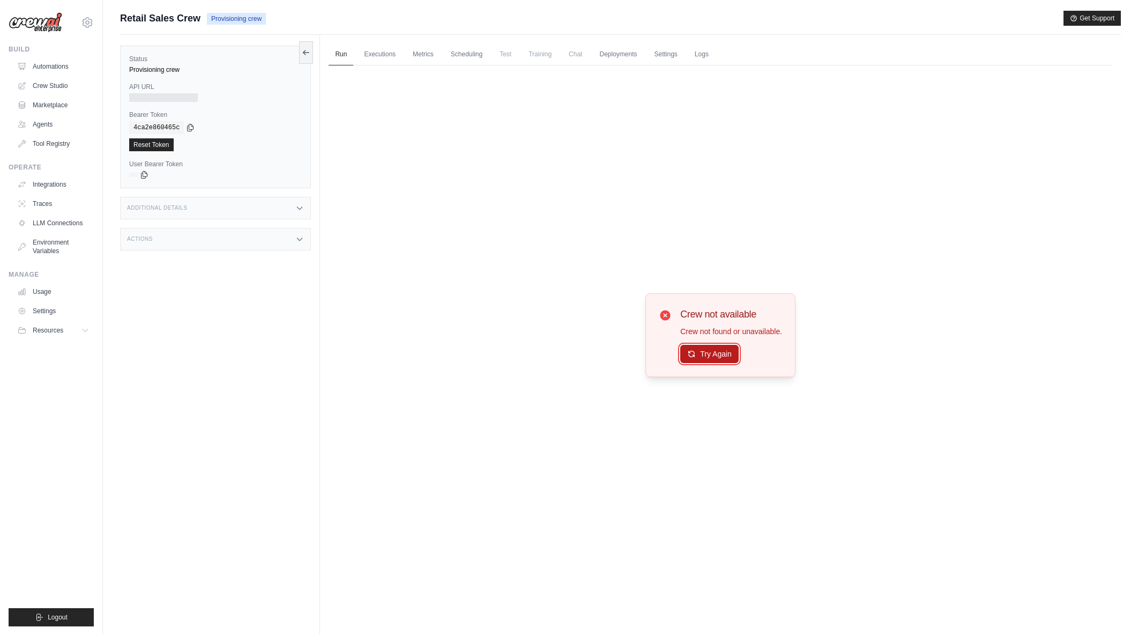
click at [698, 356] on button "Try Again" at bounding box center [709, 354] width 58 height 18
click at [58, 65] on link "Automations" at bounding box center [54, 66] width 81 height 17
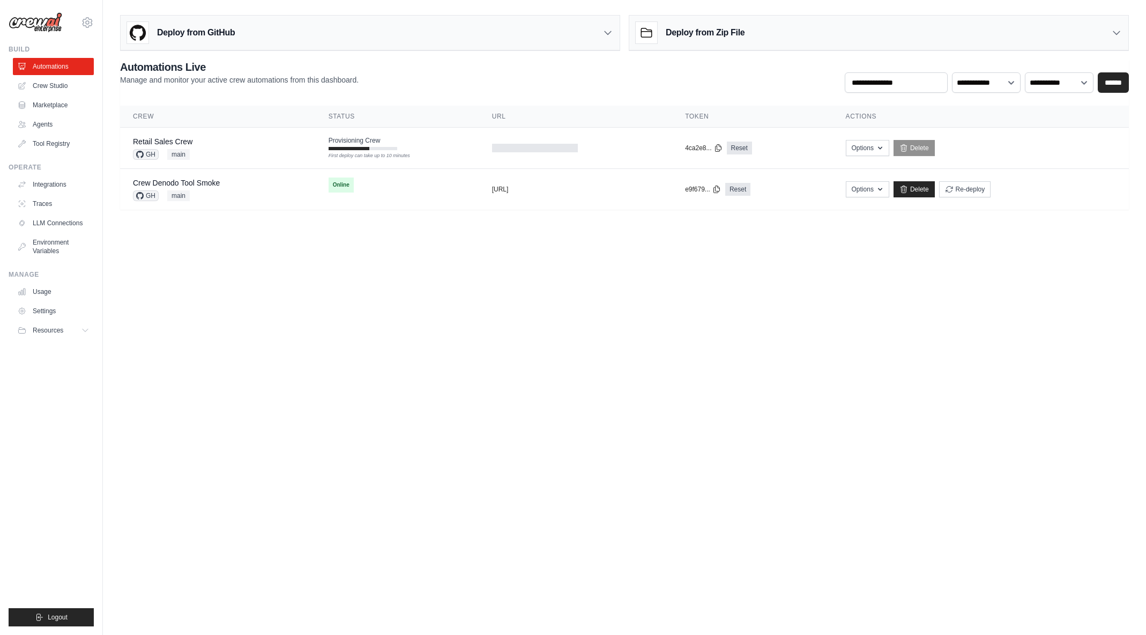
click at [507, 72] on div "**********" at bounding box center [624, 76] width 1009 height 33
click at [213, 138] on div "Retail Sales Crew GH main" at bounding box center [218, 148] width 170 height 24
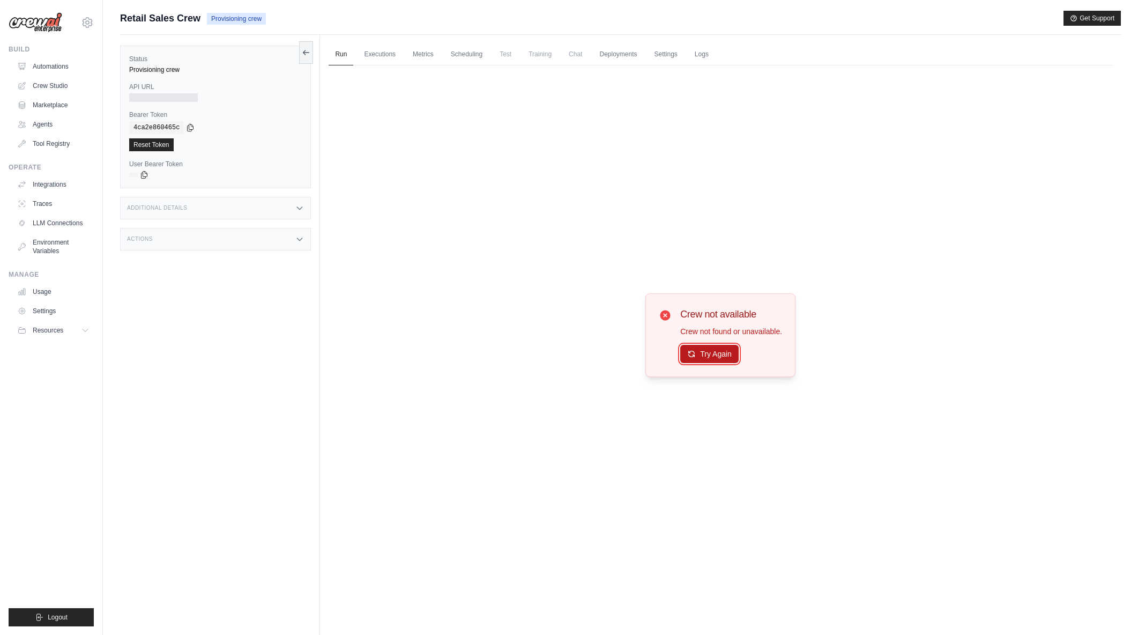
click at [722, 360] on button "Try Again" at bounding box center [709, 354] width 58 height 18
click at [54, 67] on link "Automations" at bounding box center [54, 66] width 81 height 17
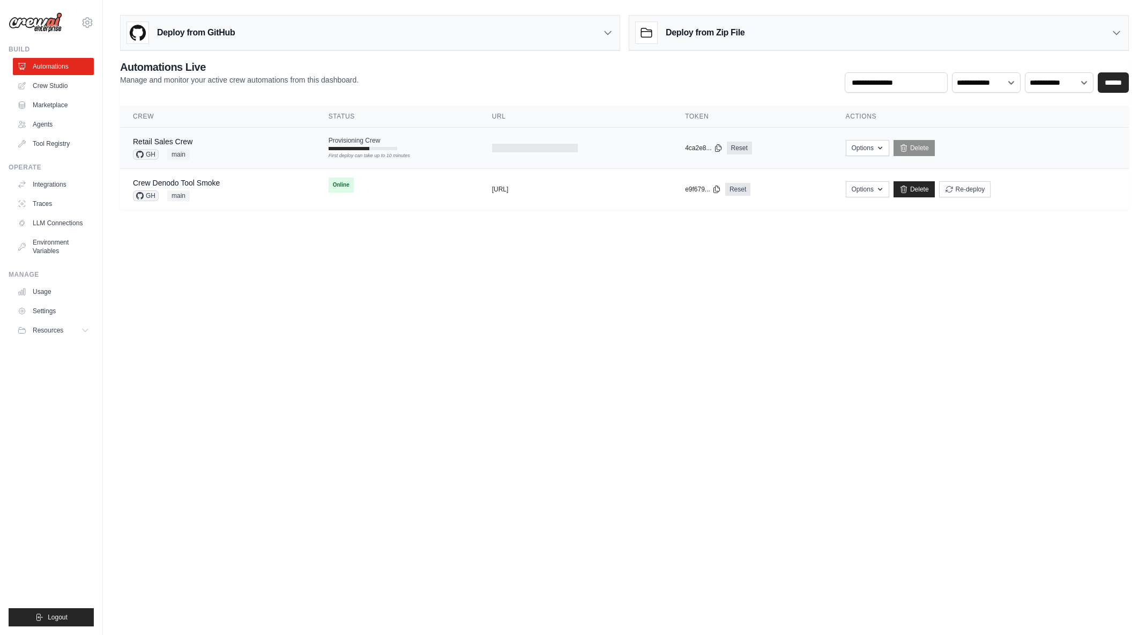
click at [248, 149] on div "Retail Sales Crew GH main" at bounding box center [218, 148] width 170 height 24
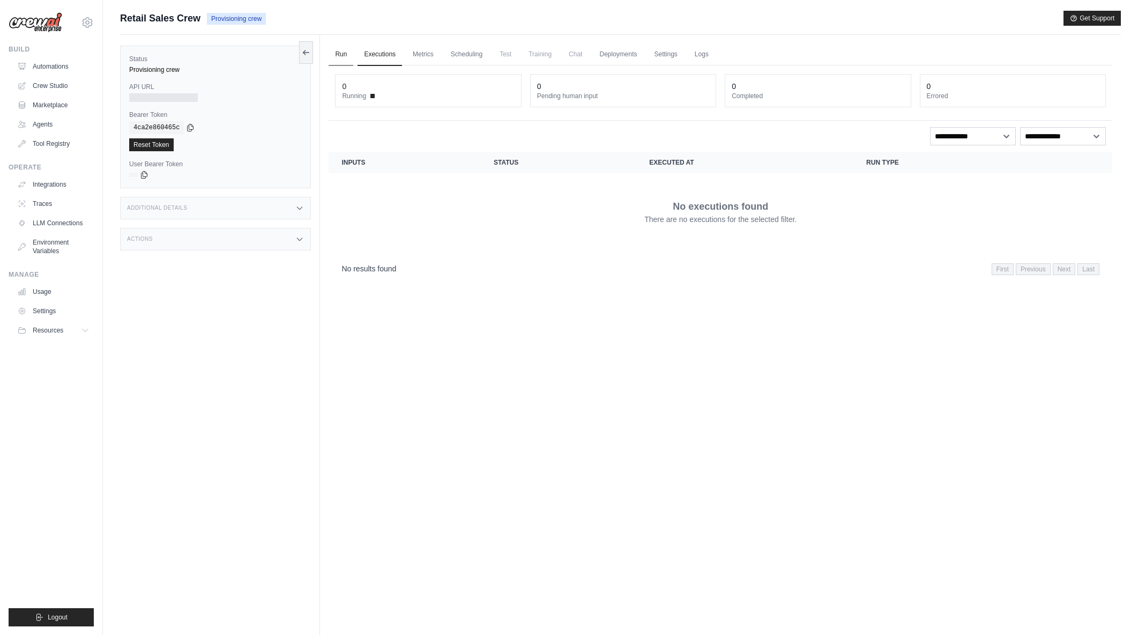
click at [339, 50] on link "Run" at bounding box center [341, 54] width 25 height 23
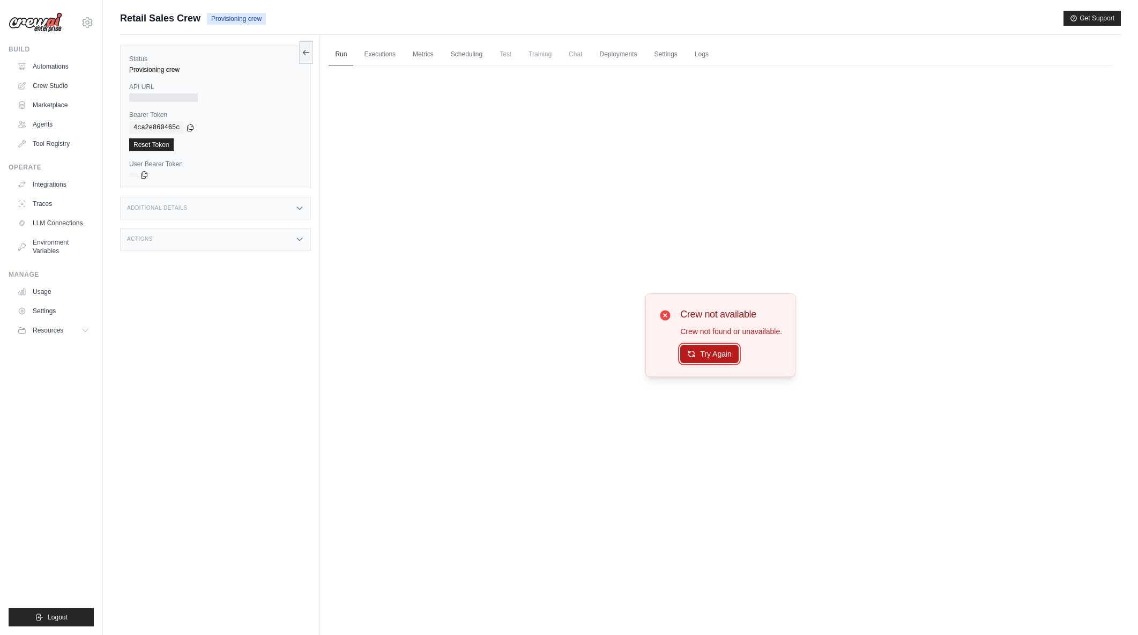
click at [697, 351] on button "Try Again" at bounding box center [709, 354] width 58 height 18
click at [54, 70] on link "Automations" at bounding box center [54, 66] width 81 height 17
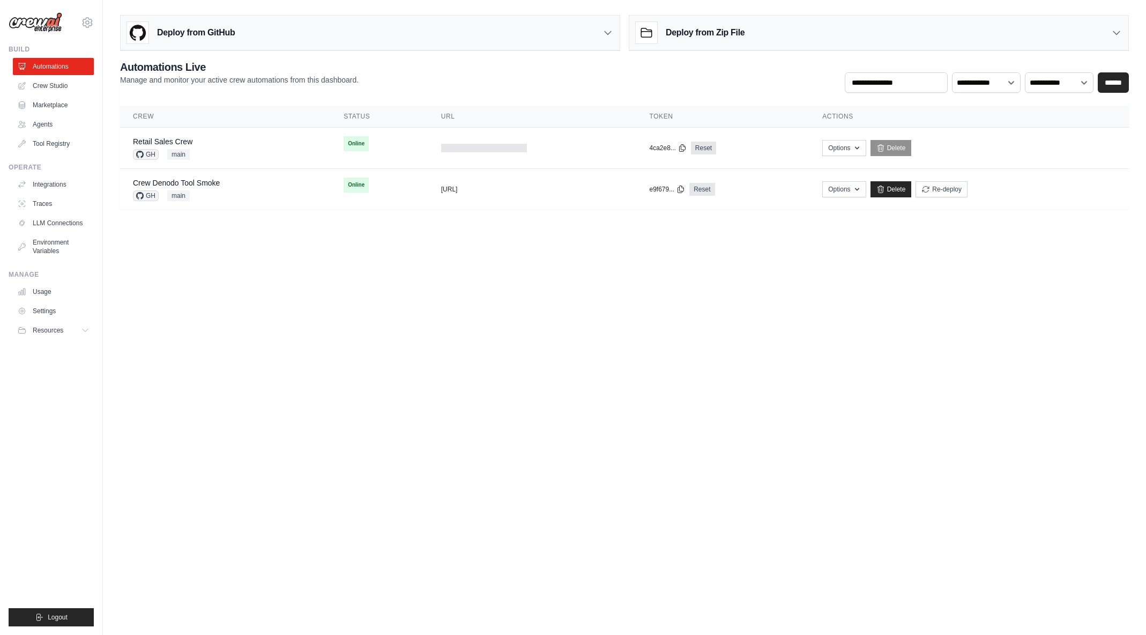
click at [345, 275] on body "arajwani@denodo.com Arif's Personal Organization Denodo Technologies ✓ Settings…" at bounding box center [573, 317] width 1146 height 635
click at [235, 144] on div "Retail Sales Crew GH main" at bounding box center [225, 148] width 185 height 24
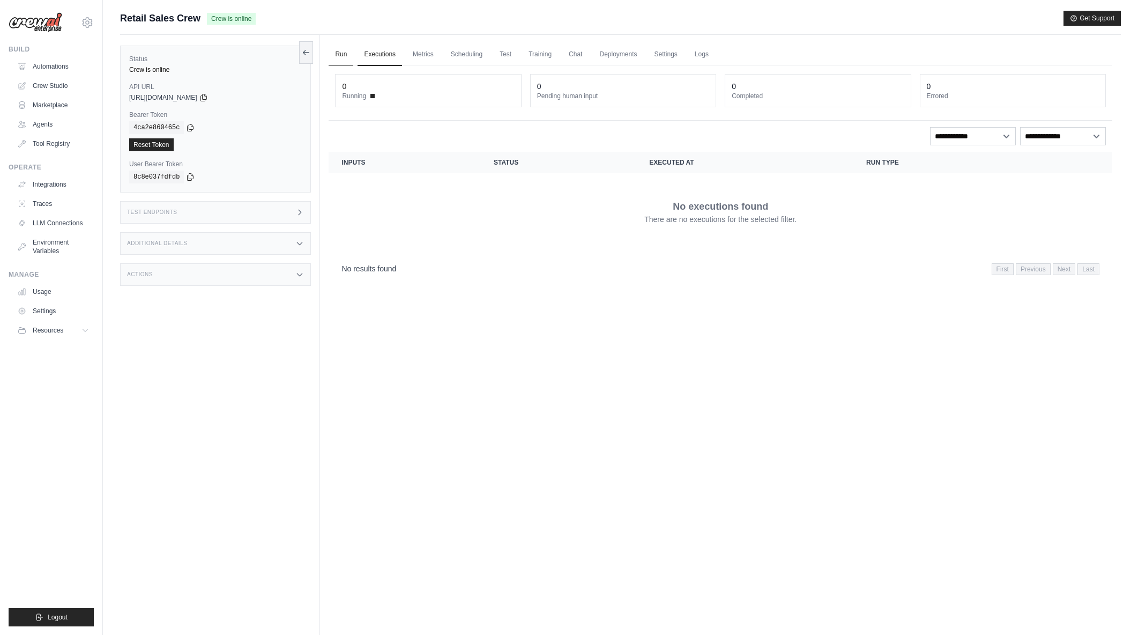
drag, startPoint x: 0, startPoint y: 0, endPoint x: 344, endPoint y: 54, distance: 347.9
click at [344, 54] on link "Run" at bounding box center [341, 54] width 25 height 23
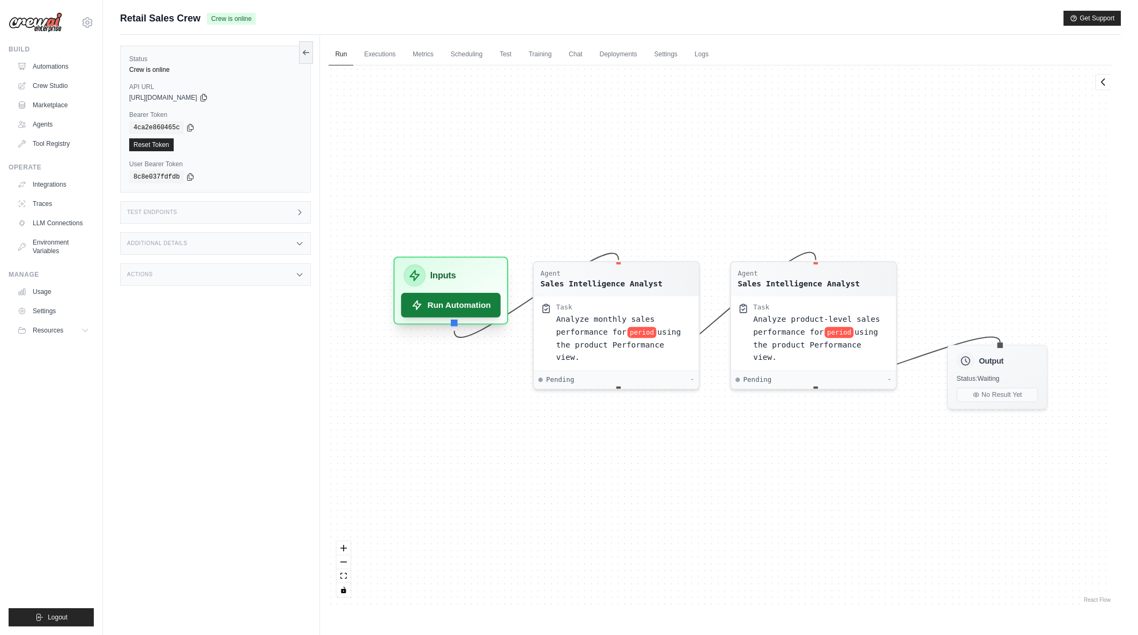
click at [437, 313] on button "Run Automation" at bounding box center [452, 305] width 100 height 25
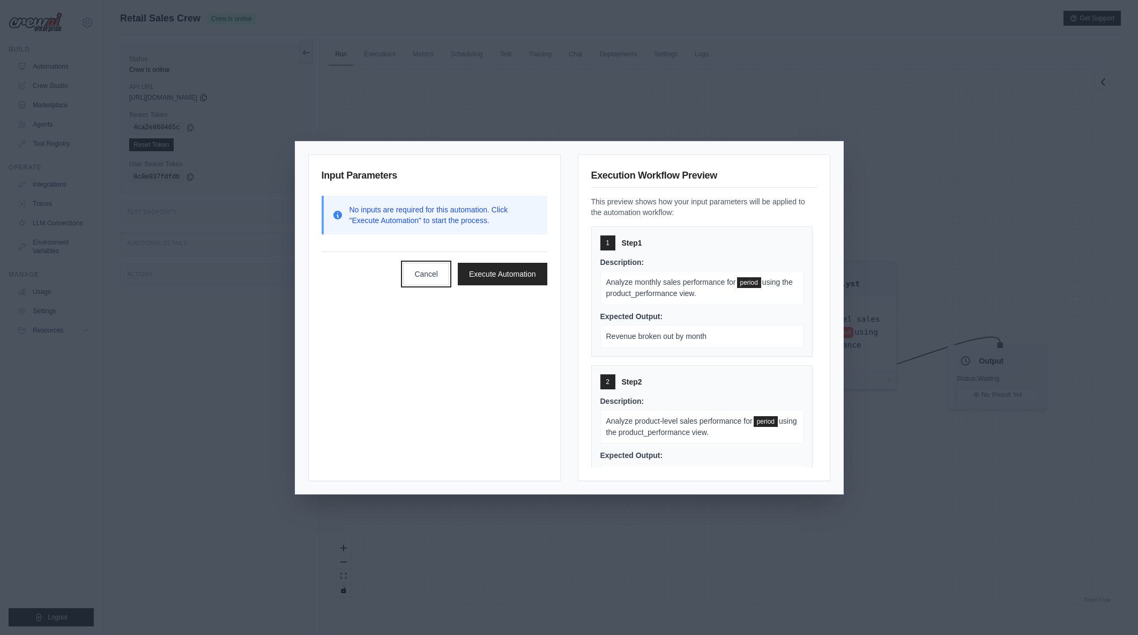
drag, startPoint x: 429, startPoint y: 273, endPoint x: 413, endPoint y: 354, distance: 82.6
click at [413, 354] on div "Input Parameters No inputs are required for this automation. Click "Execute Aut…" at bounding box center [434, 317] width 253 height 327
click at [427, 279] on button "Cancel" at bounding box center [426, 273] width 46 height 23
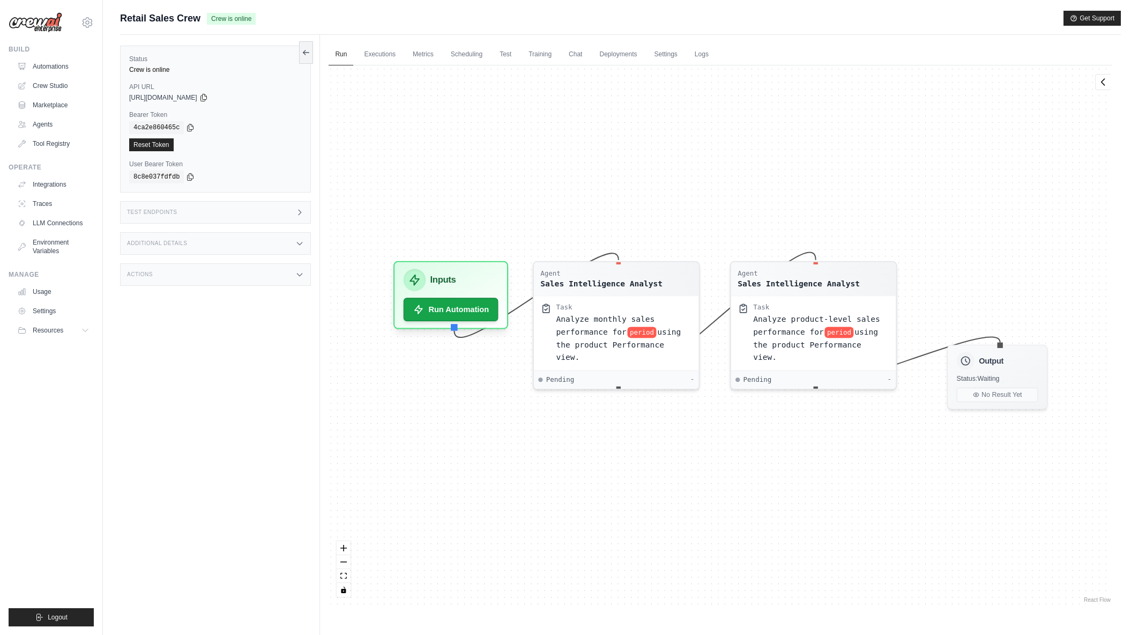
click at [270, 212] on div "Test Endpoints" at bounding box center [215, 212] width 191 height 23
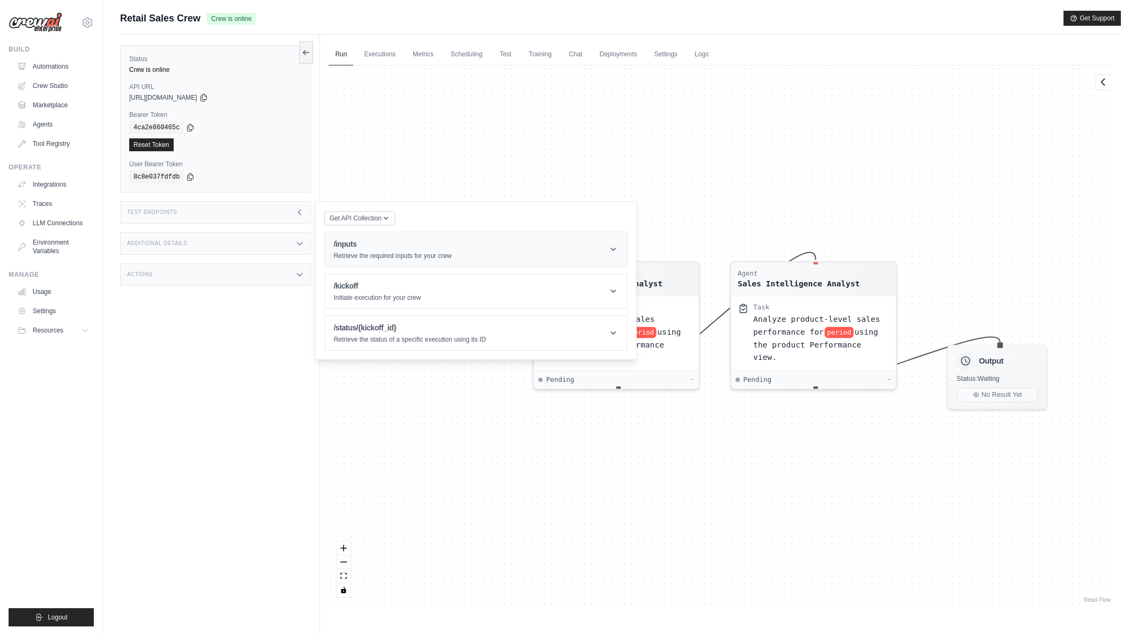
click at [343, 250] on div "/inputs Retrieve the required inputs for your crew" at bounding box center [393, 249] width 118 height 21
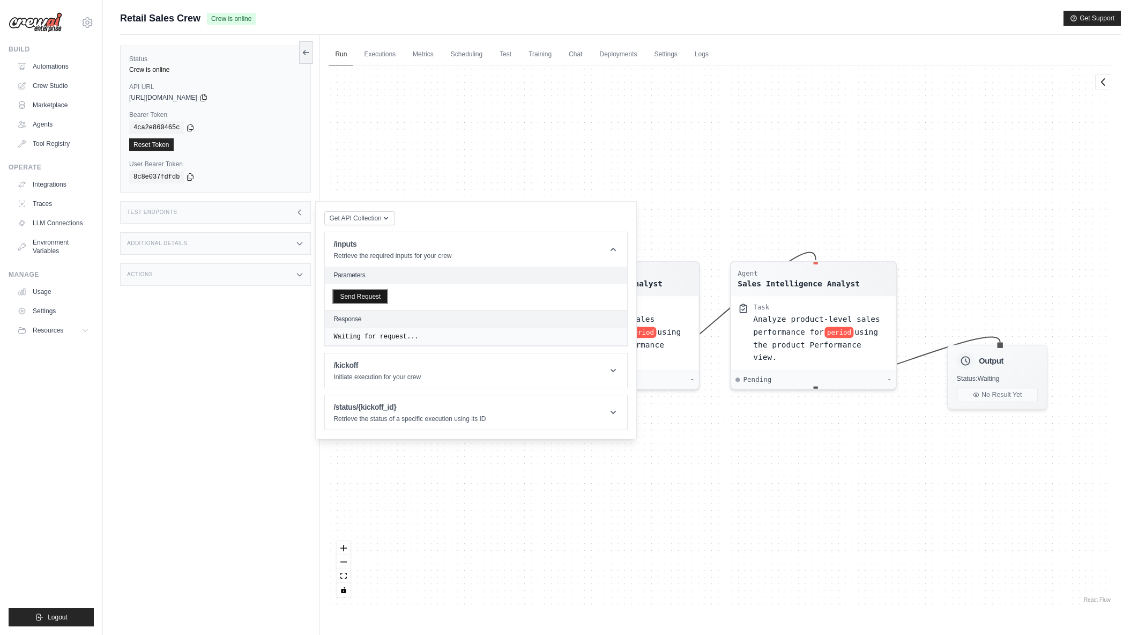
click at [358, 296] on button "Send Request" at bounding box center [361, 296] width 54 height 13
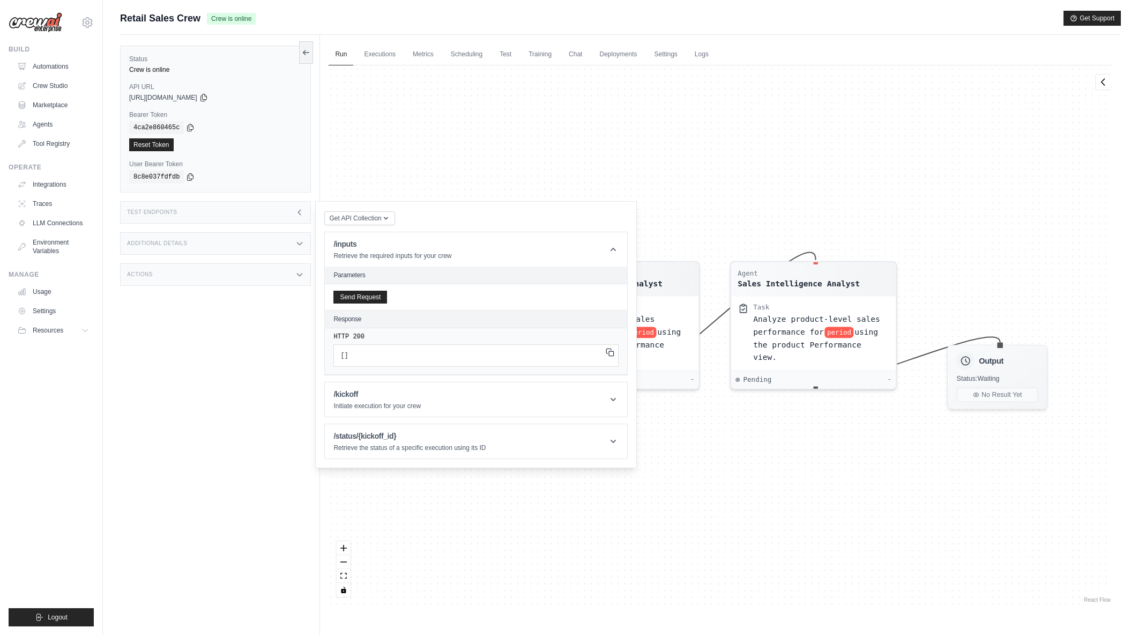
click at [609, 354] on icon at bounding box center [610, 352] width 9 height 9
click at [657, 181] on div "Agent Sales Intelligence Analyst Task Analyze monthly sales performance for per…" at bounding box center [721, 334] width 784 height 539
click at [67, 68] on link "Automations" at bounding box center [54, 66] width 81 height 17
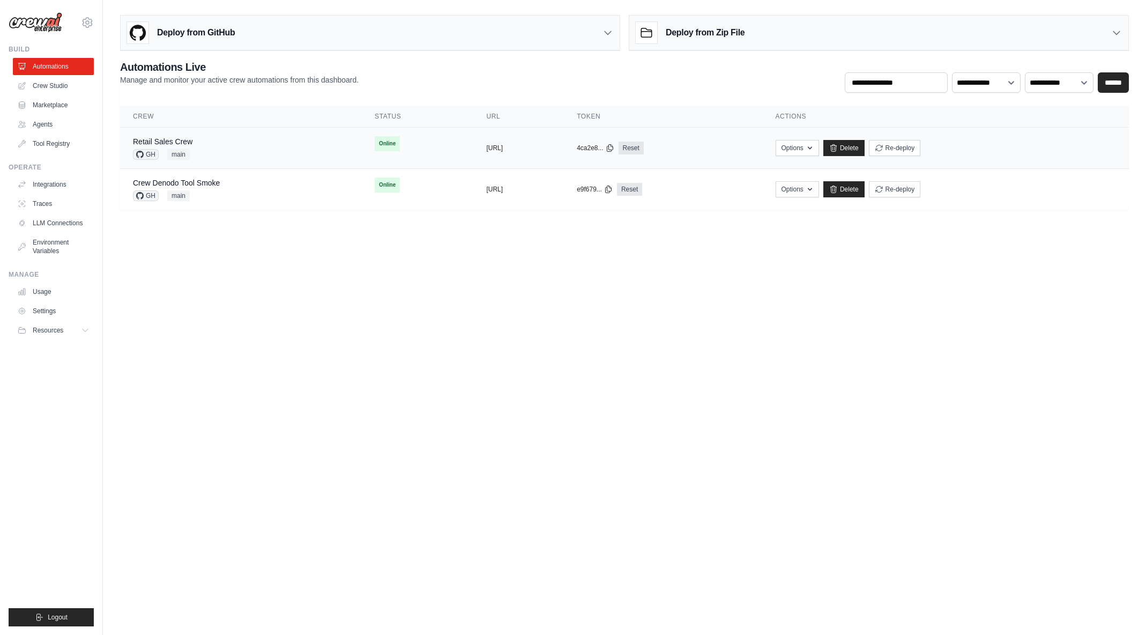
click at [254, 153] on div "Retail Sales Crew GH main" at bounding box center [241, 148] width 216 height 24
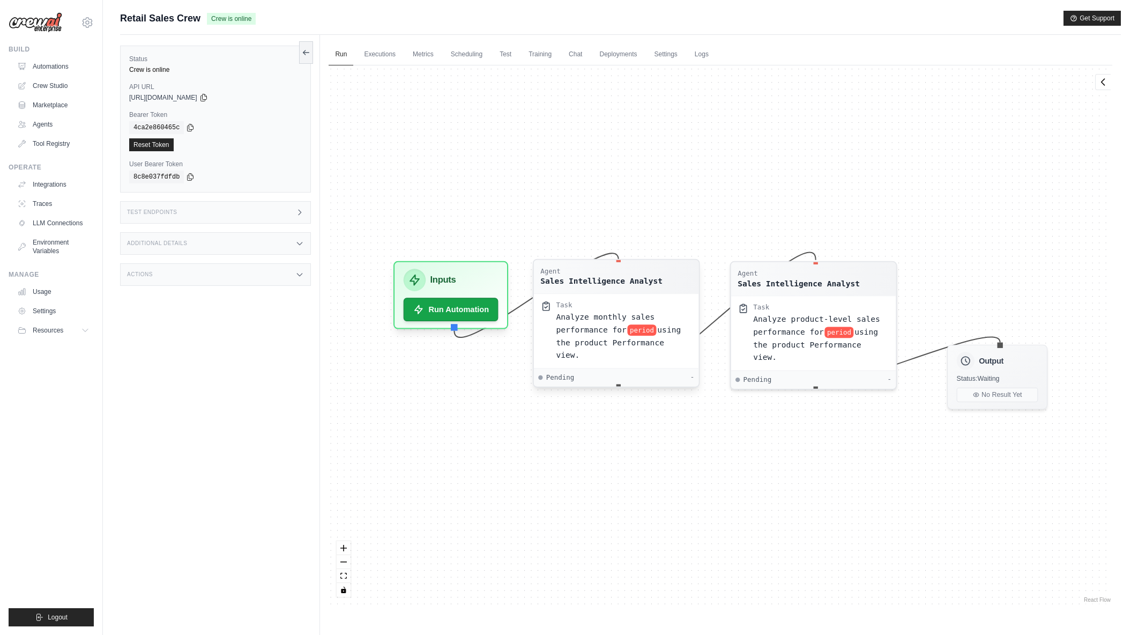
click at [587, 324] on span "Analyze monthly sales performance for" at bounding box center [606, 322] width 99 height 21
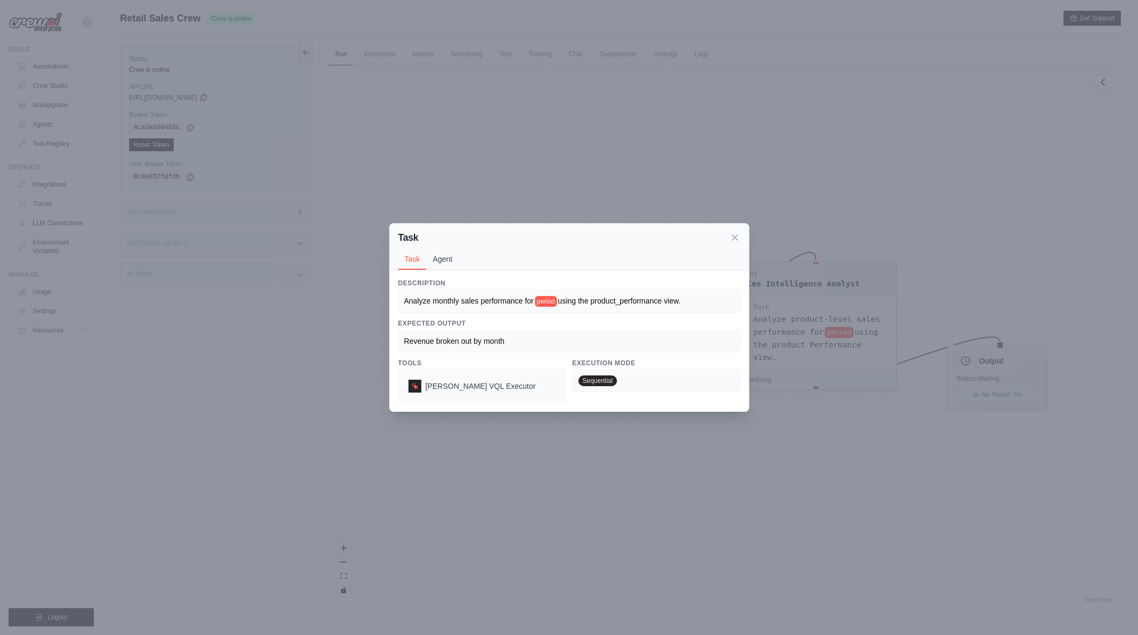
click at [446, 262] on button "Agent" at bounding box center [442, 259] width 33 height 20
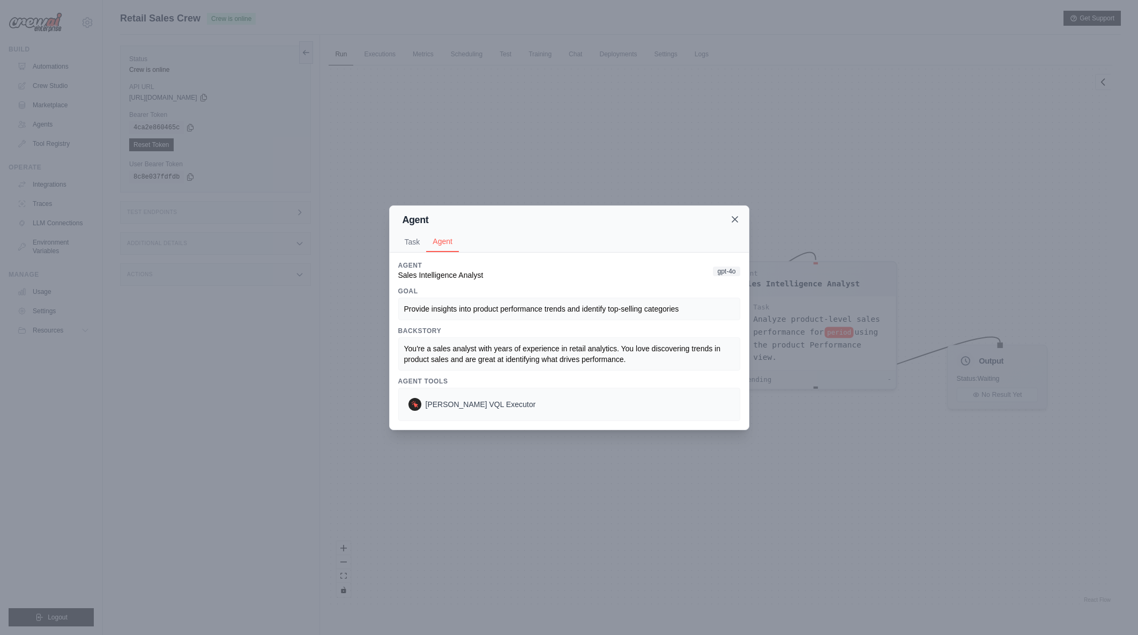
click at [737, 220] on icon at bounding box center [735, 219] width 11 height 11
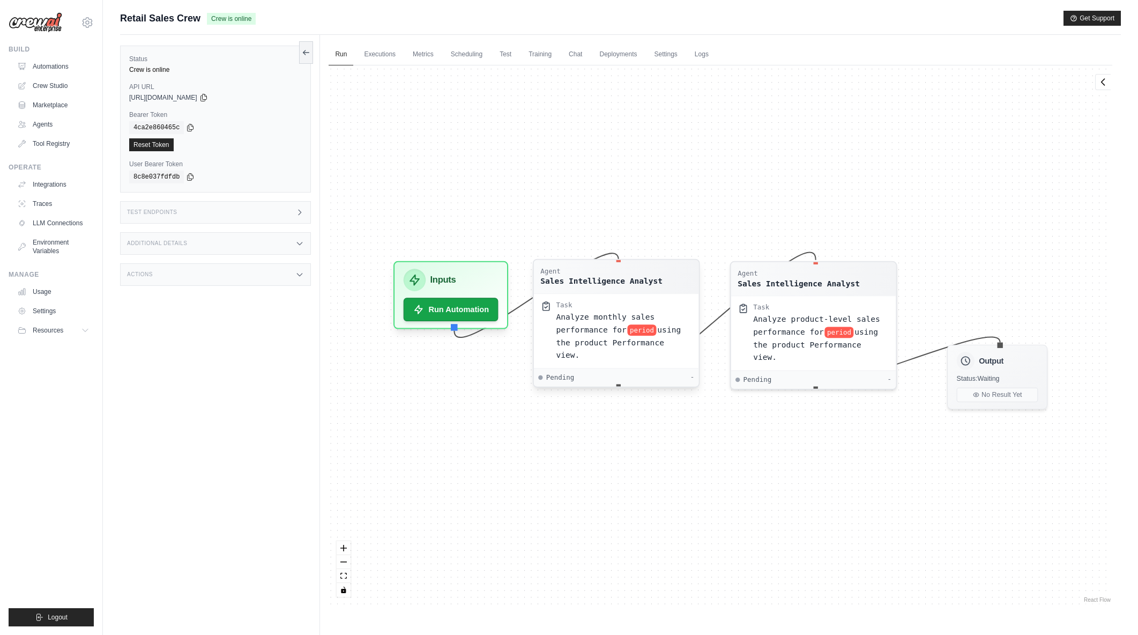
click at [608, 337] on span "using the product Performance view." at bounding box center [619, 342] width 125 height 34
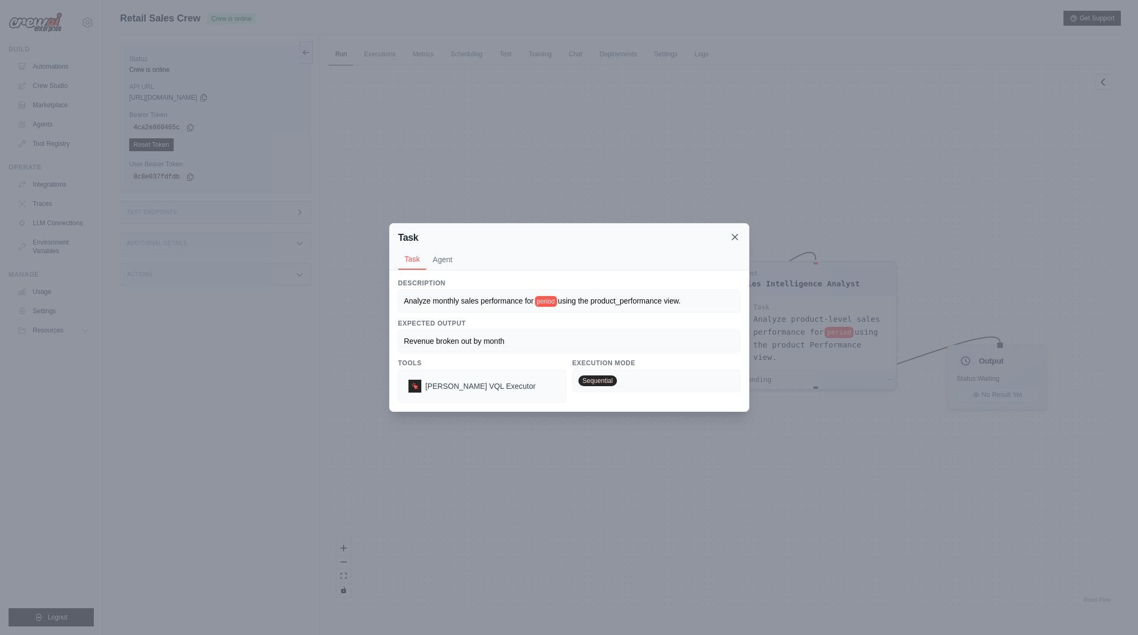
click at [735, 240] on icon at bounding box center [735, 237] width 11 height 11
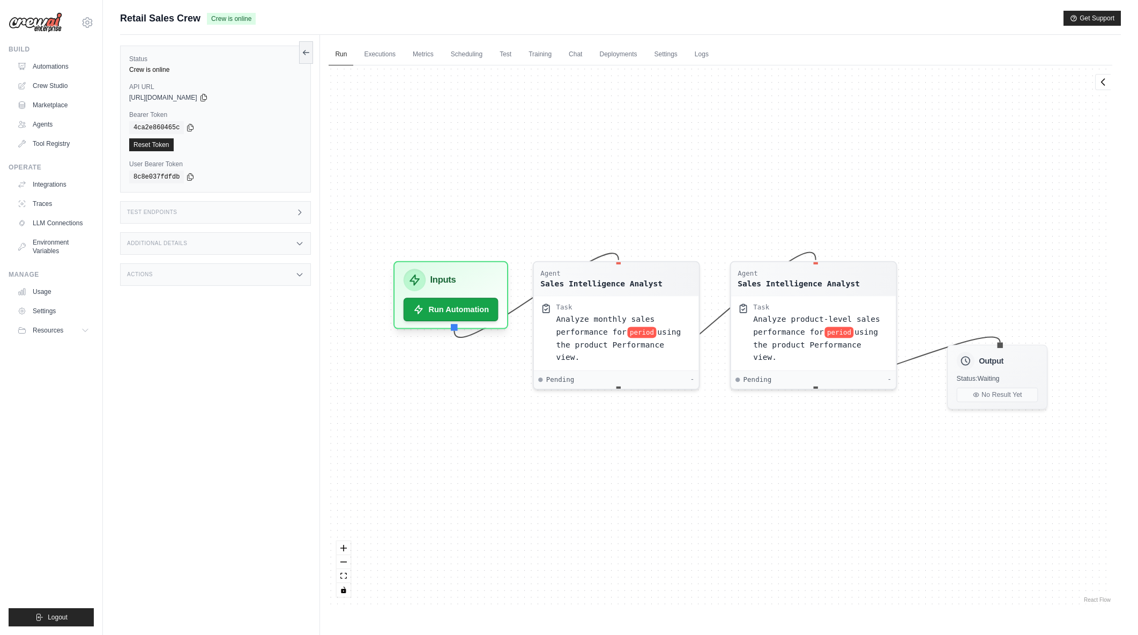
click at [290, 213] on div "Test Endpoints" at bounding box center [215, 212] width 191 height 23
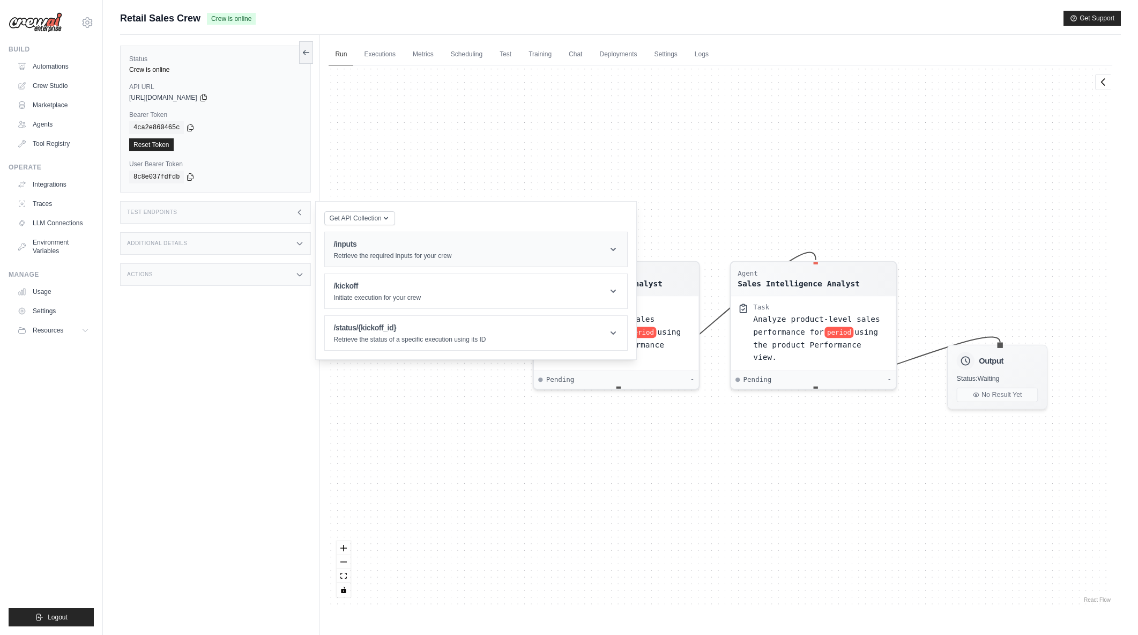
click at [355, 253] on p "Retrieve the required inputs for your crew" at bounding box center [393, 255] width 118 height 9
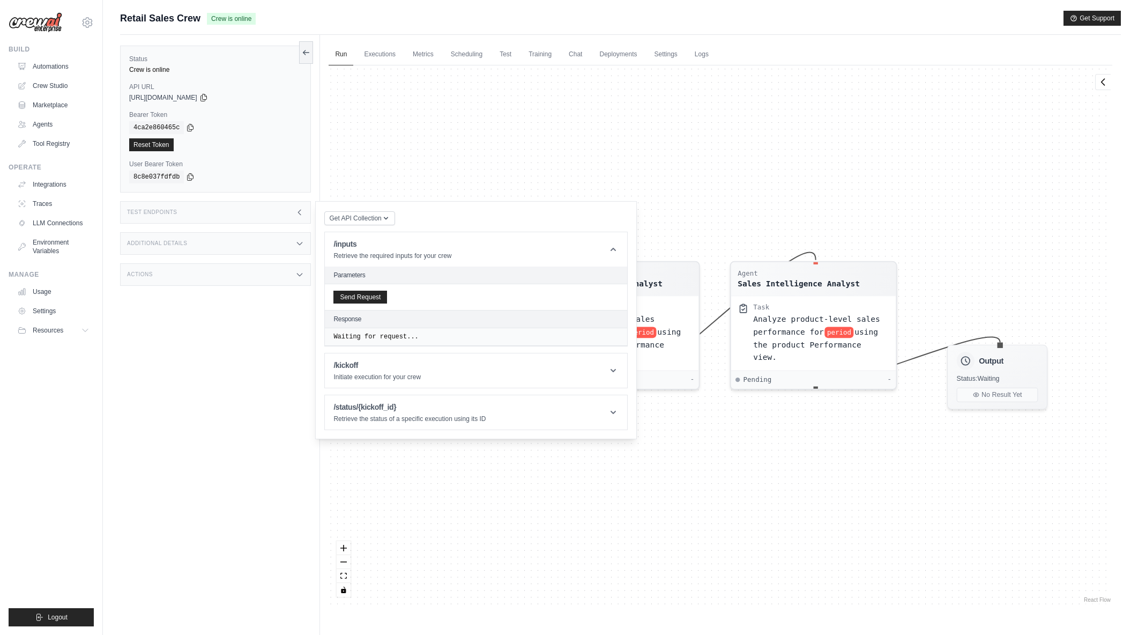
click at [388, 298] on div "Send Request" at bounding box center [476, 297] width 302 height 26
click at [382, 297] on button "Send Request" at bounding box center [361, 296] width 54 height 13
click at [473, 346] on pre "[ ]" at bounding box center [476, 355] width 285 height 23
click at [47, 69] on link "Automations" at bounding box center [54, 66] width 81 height 17
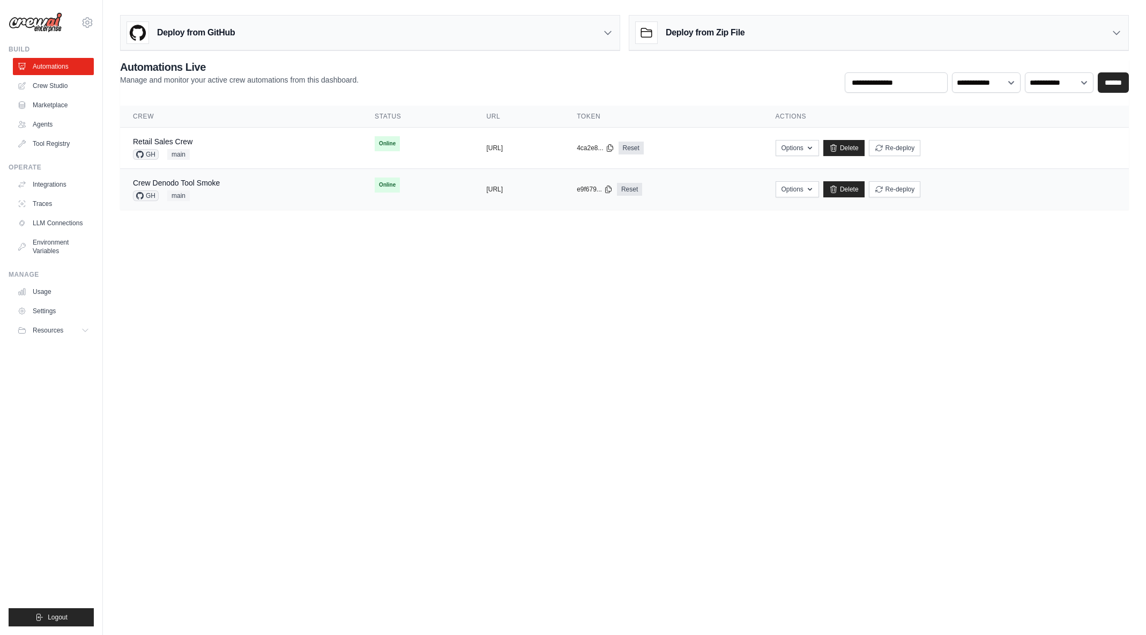
click at [257, 187] on div "Crew Denodo Tool Smoke GH main" at bounding box center [241, 189] width 216 height 24
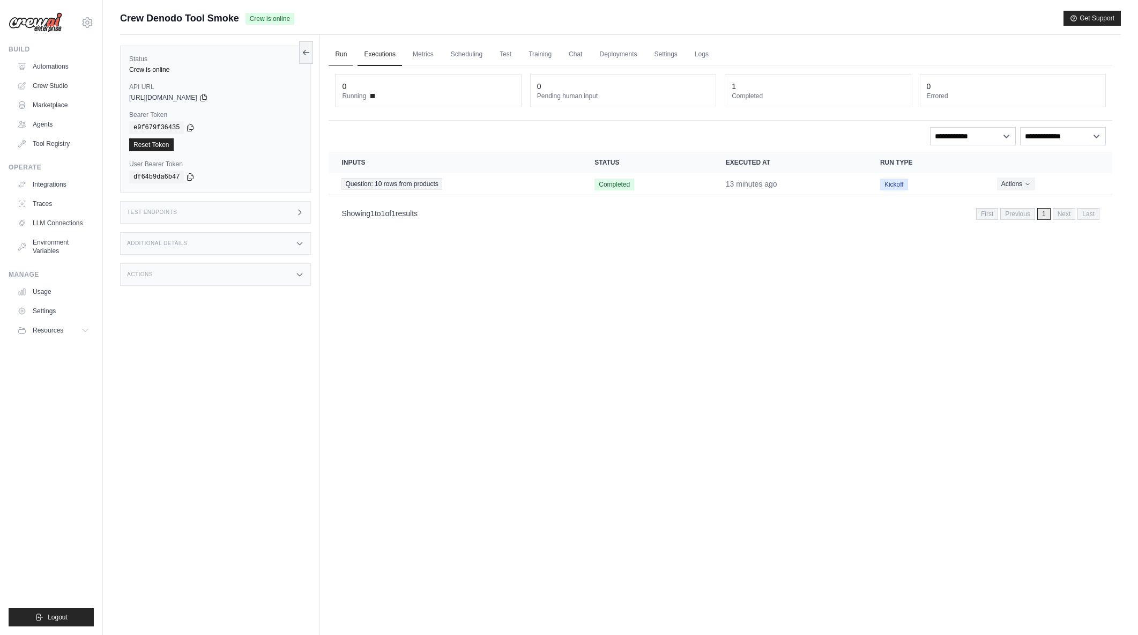
click at [337, 56] on link "Run" at bounding box center [341, 54] width 25 height 23
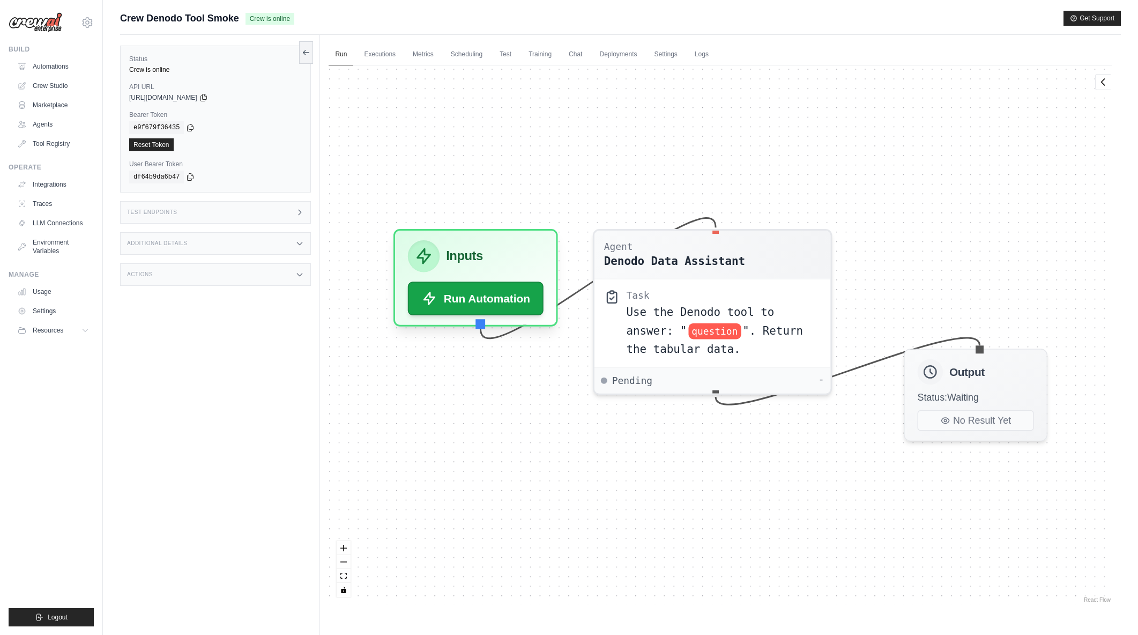
drag, startPoint x: 40, startPoint y: 64, endPoint x: 91, endPoint y: 76, distance: 52.3
click at [40, 64] on link "Automations" at bounding box center [53, 66] width 81 height 17
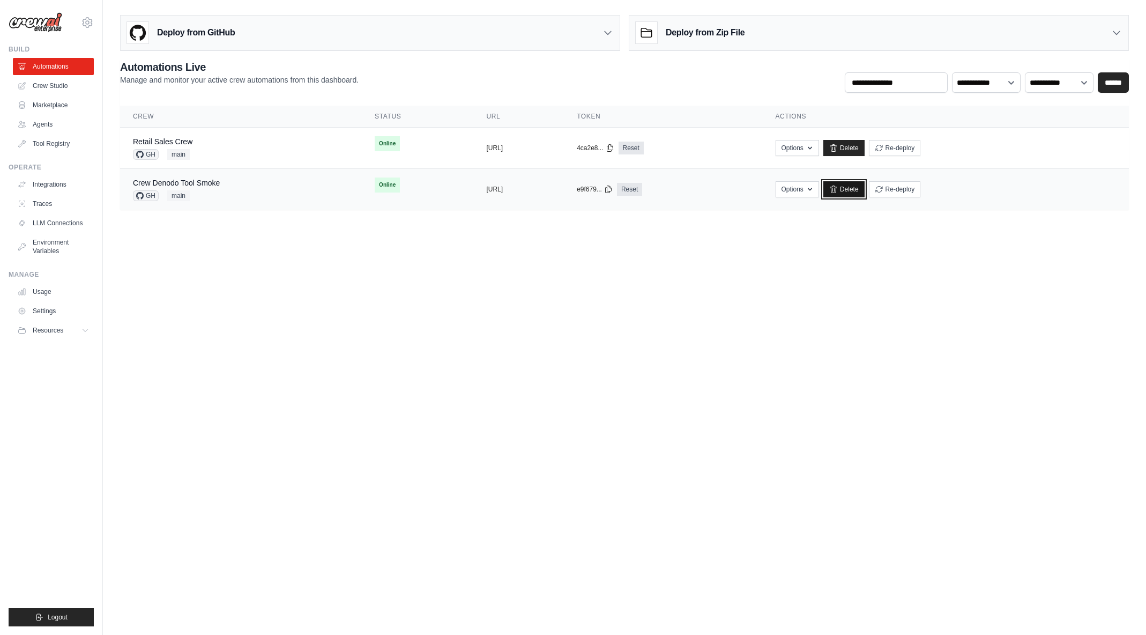
click at [838, 189] on icon at bounding box center [834, 189] width 9 height 9
click at [865, 191] on link "Delete" at bounding box center [844, 189] width 41 height 16
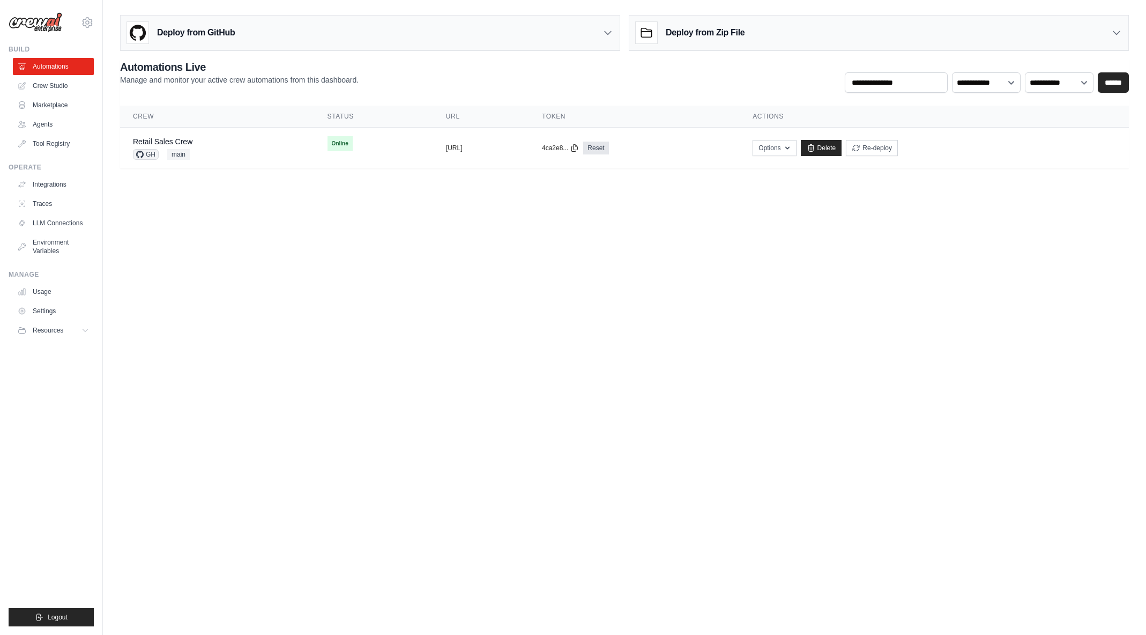
drag, startPoint x: 183, startPoint y: 391, endPoint x: 180, endPoint y: 370, distance: 21.7
click at [184, 391] on body "[EMAIL_ADDRESS][DOMAIN_NAME] [PERSON_NAME]'s Personal Organization Denodo Techn…" at bounding box center [573, 317] width 1146 height 635
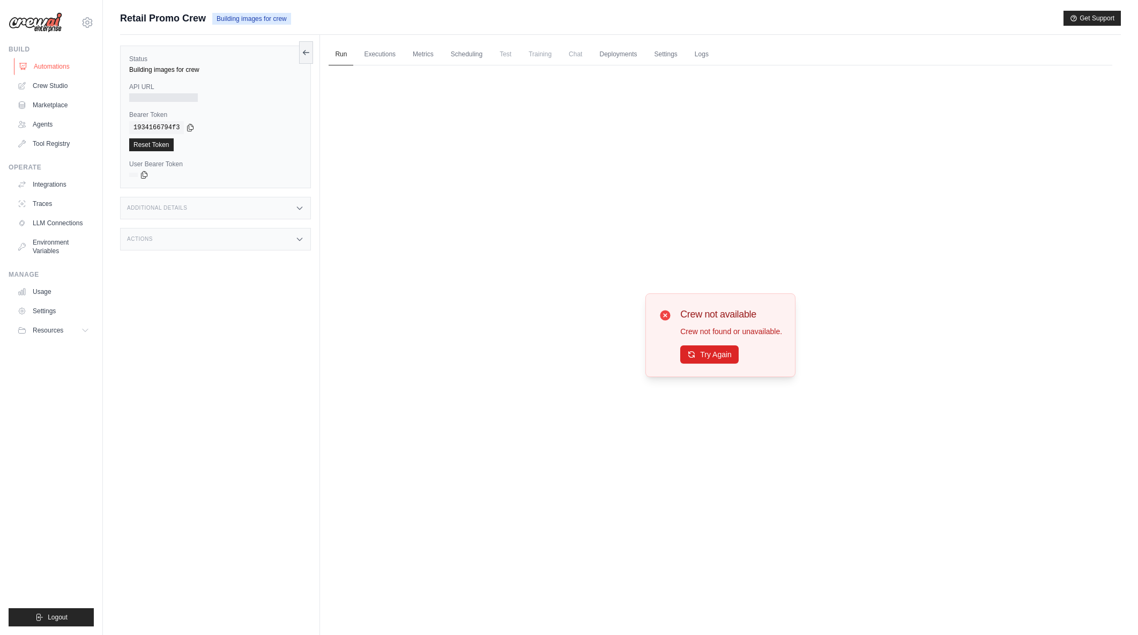
click at [68, 68] on link "Automations" at bounding box center [54, 66] width 81 height 17
